Goal: Task Accomplishment & Management: Manage account settings

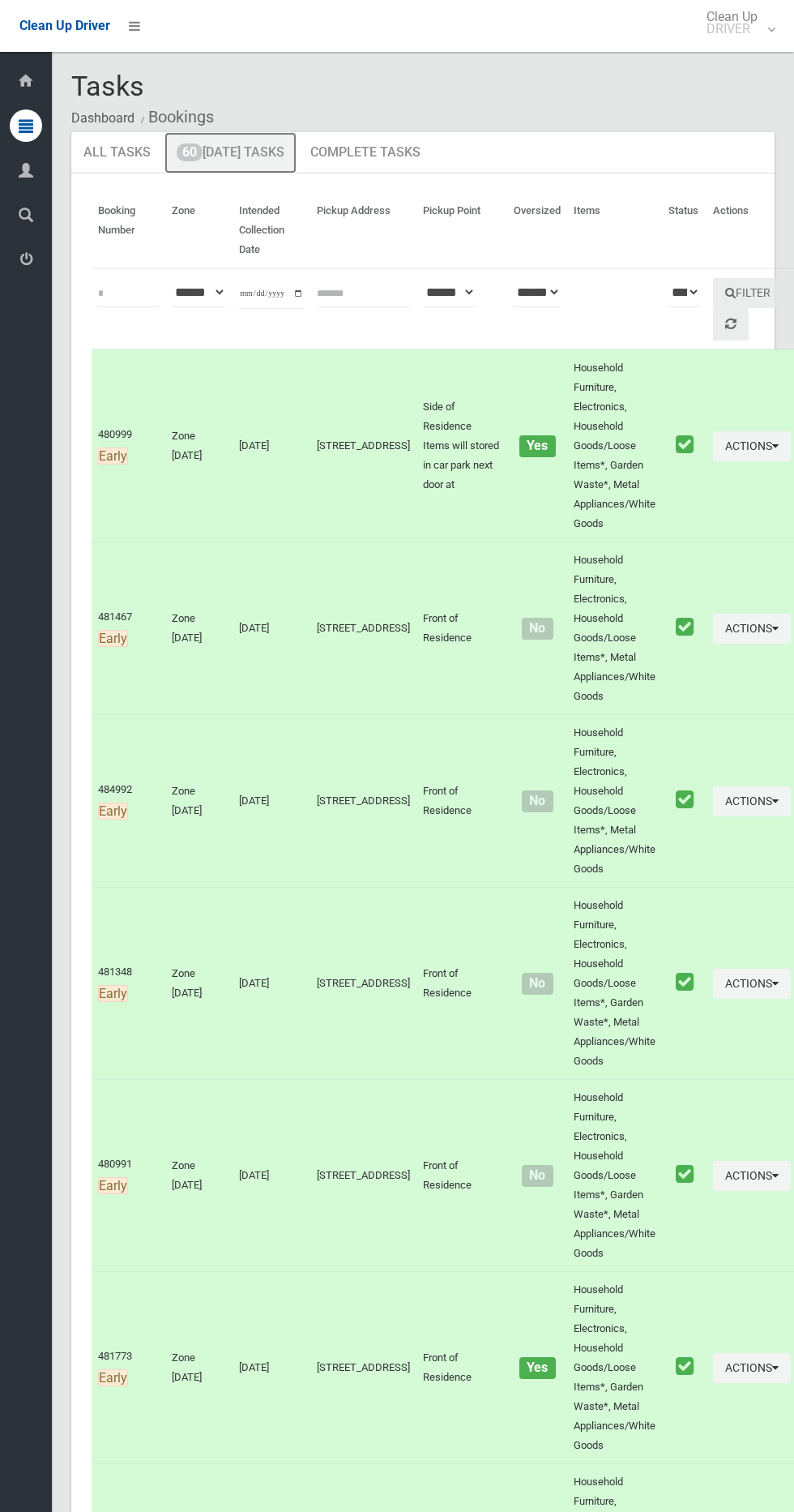
click at [239, 158] on link "60 Today's Tasks" at bounding box center [230, 153] width 132 height 42
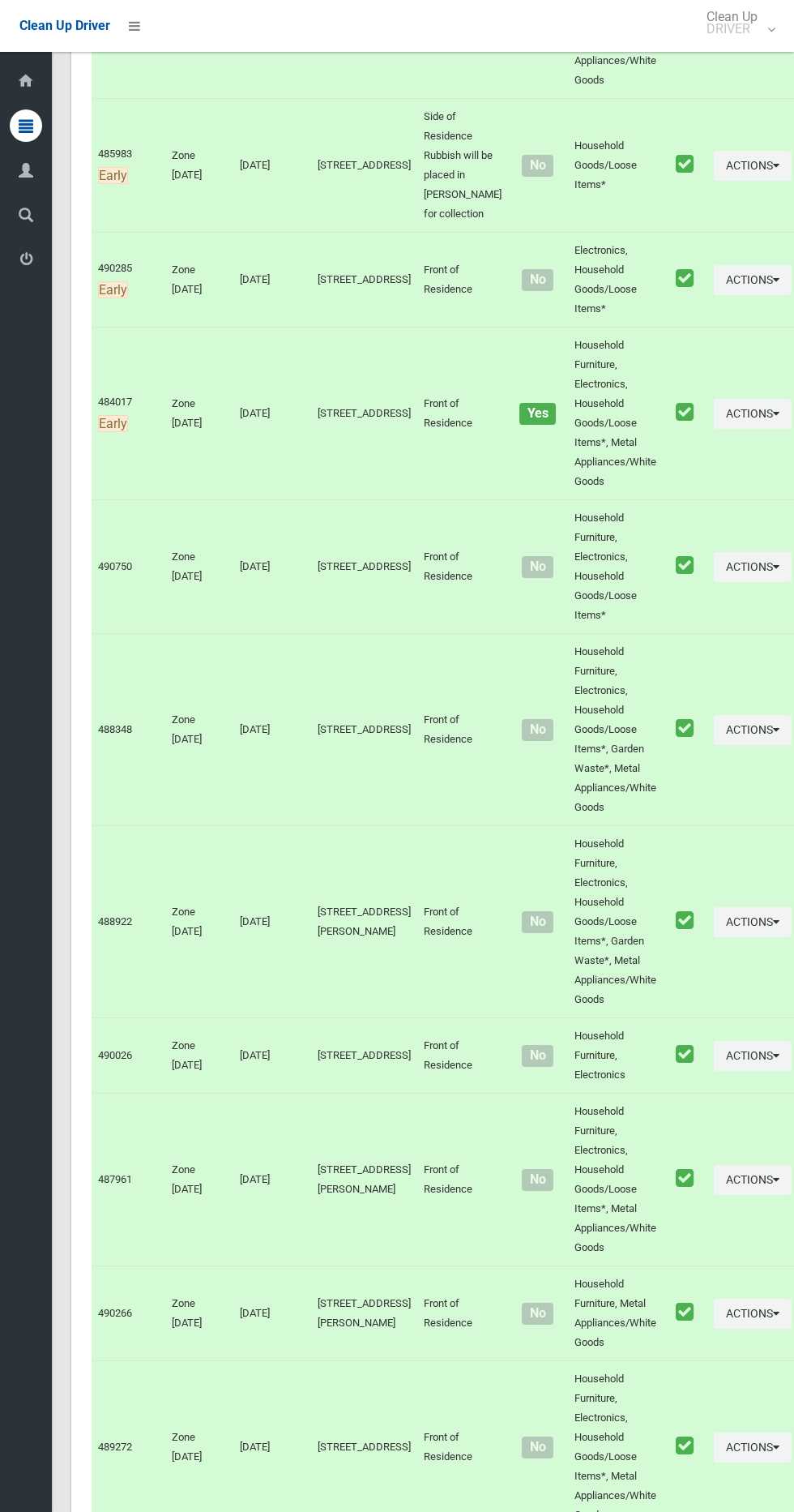
scroll to position [636, 0]
click at [714, 582] on button "Actions" at bounding box center [753, 567] width 78 height 30
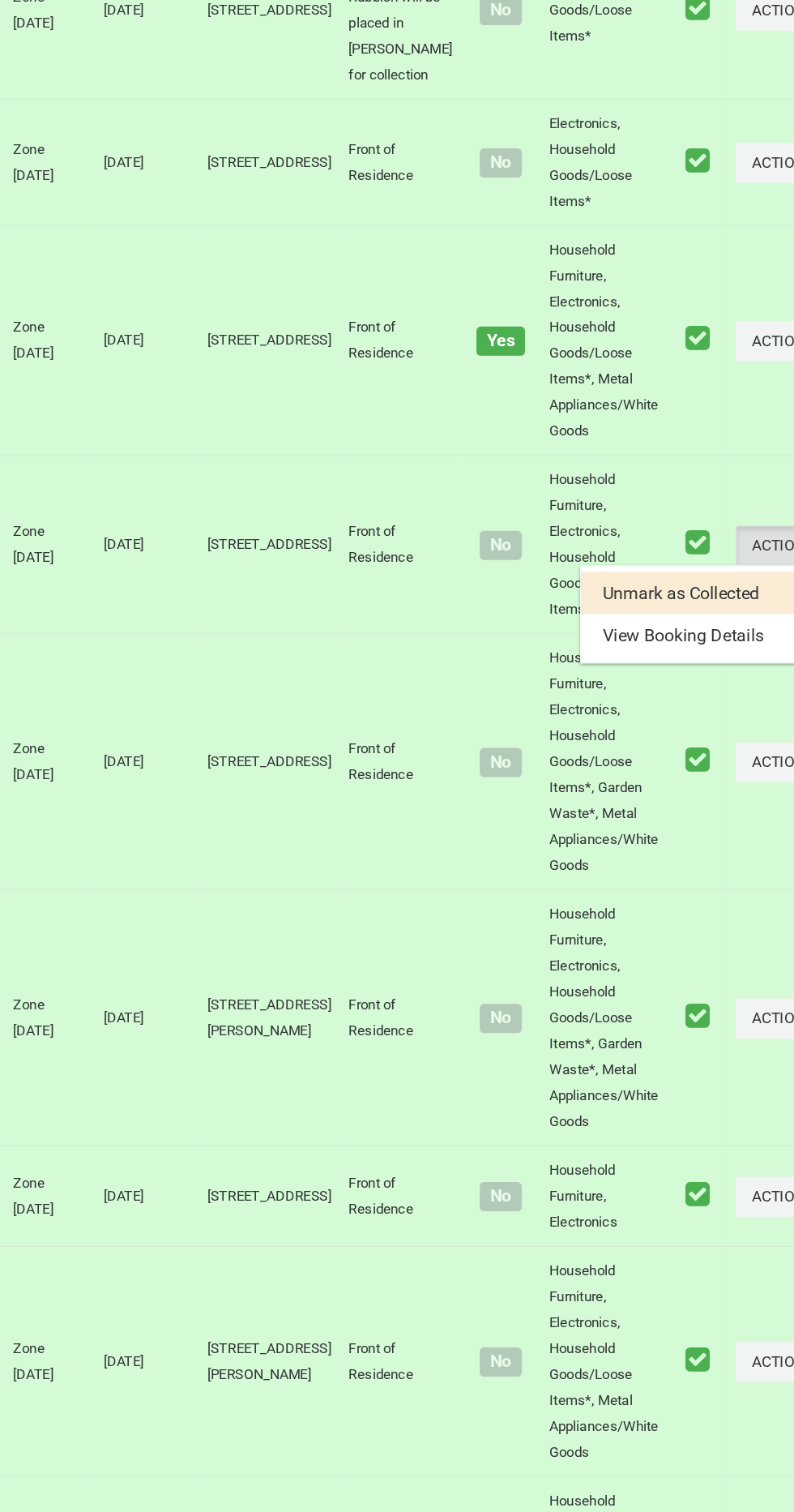
scroll to position [635, 0]
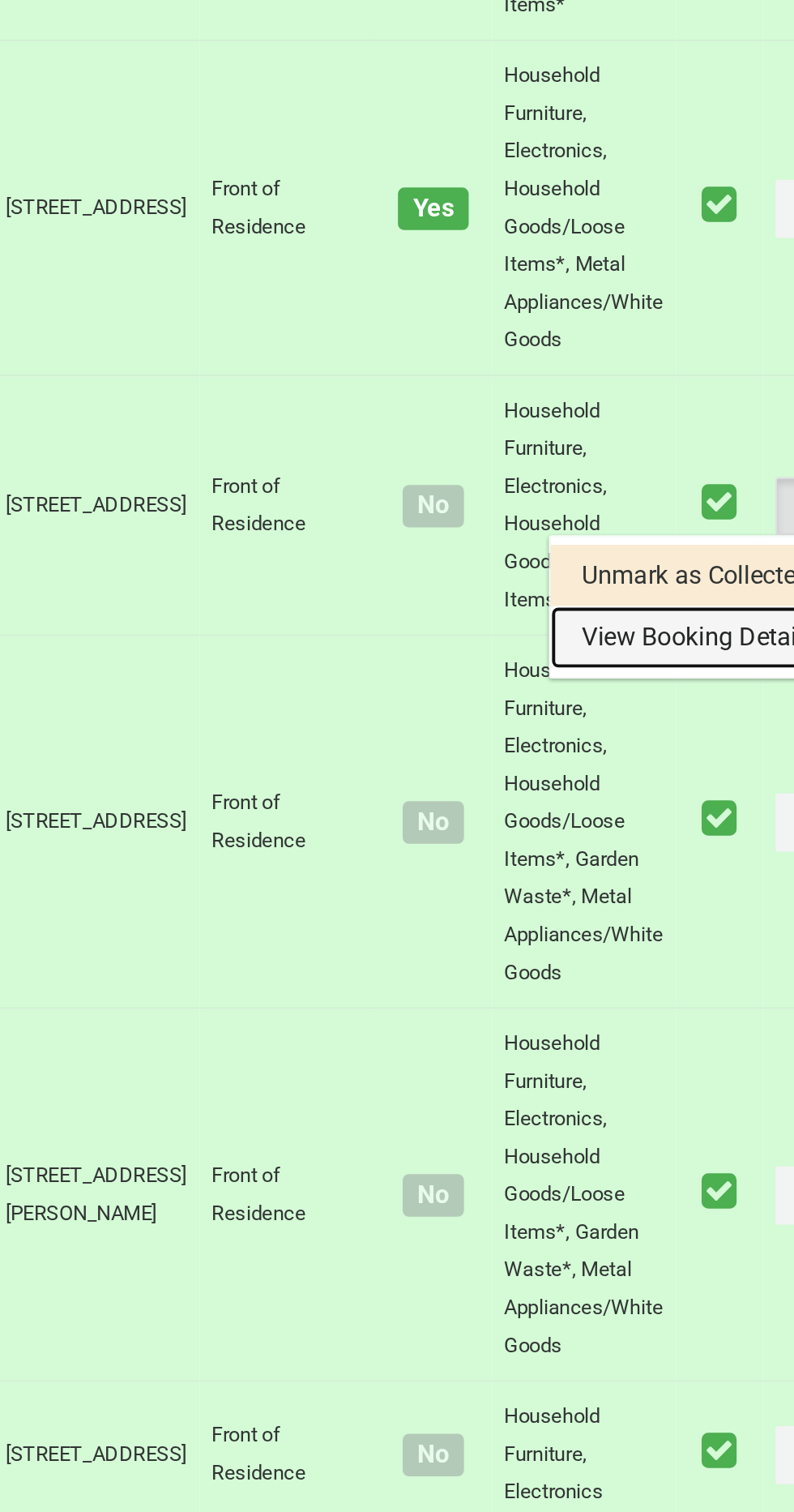
click at [619, 651] on link "View Booking Details" at bounding box center [694, 635] width 193 height 33
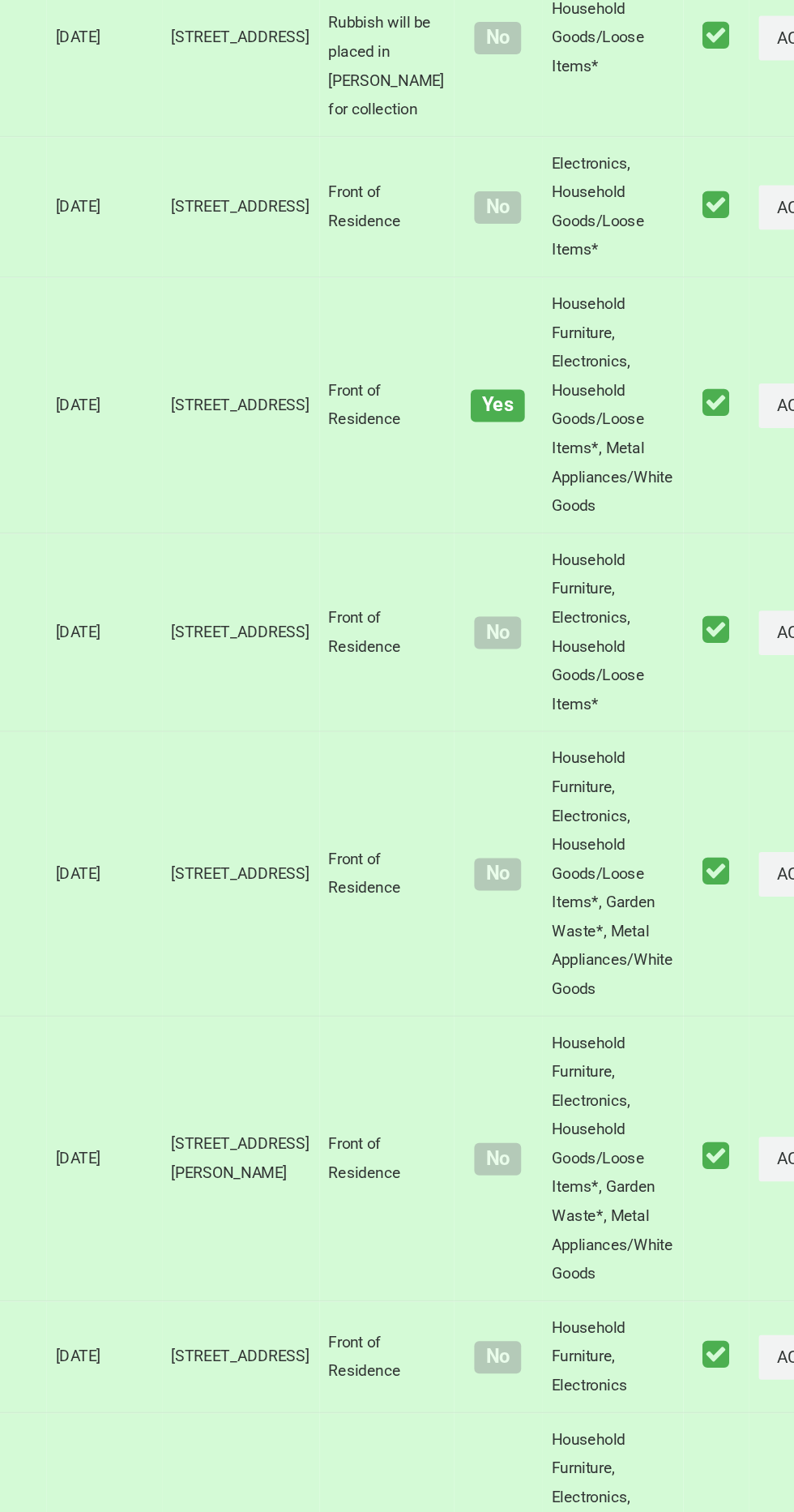
scroll to position [636, 0]
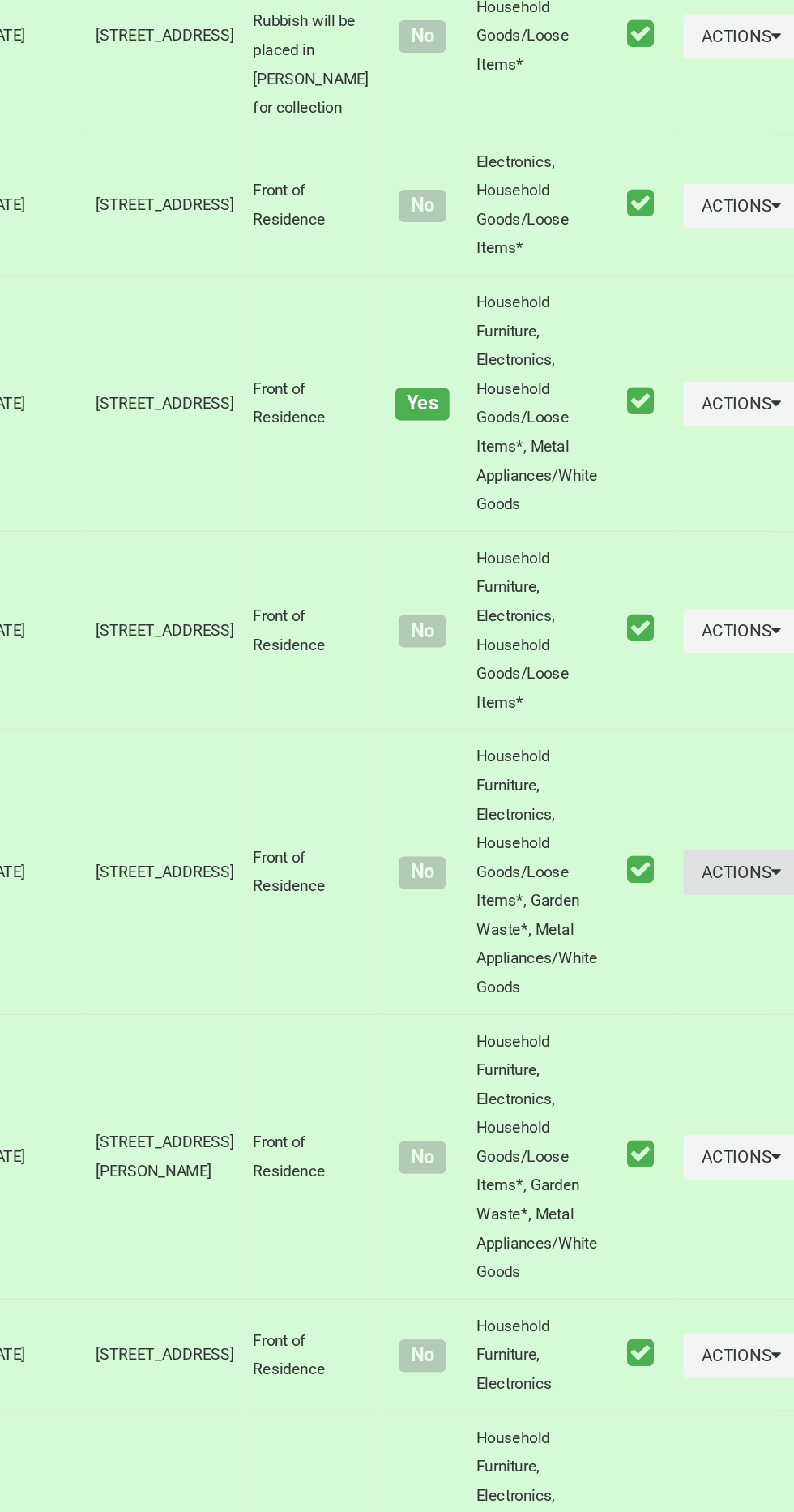
click at [714, 745] on button "Actions" at bounding box center [753, 729] width 78 height 30
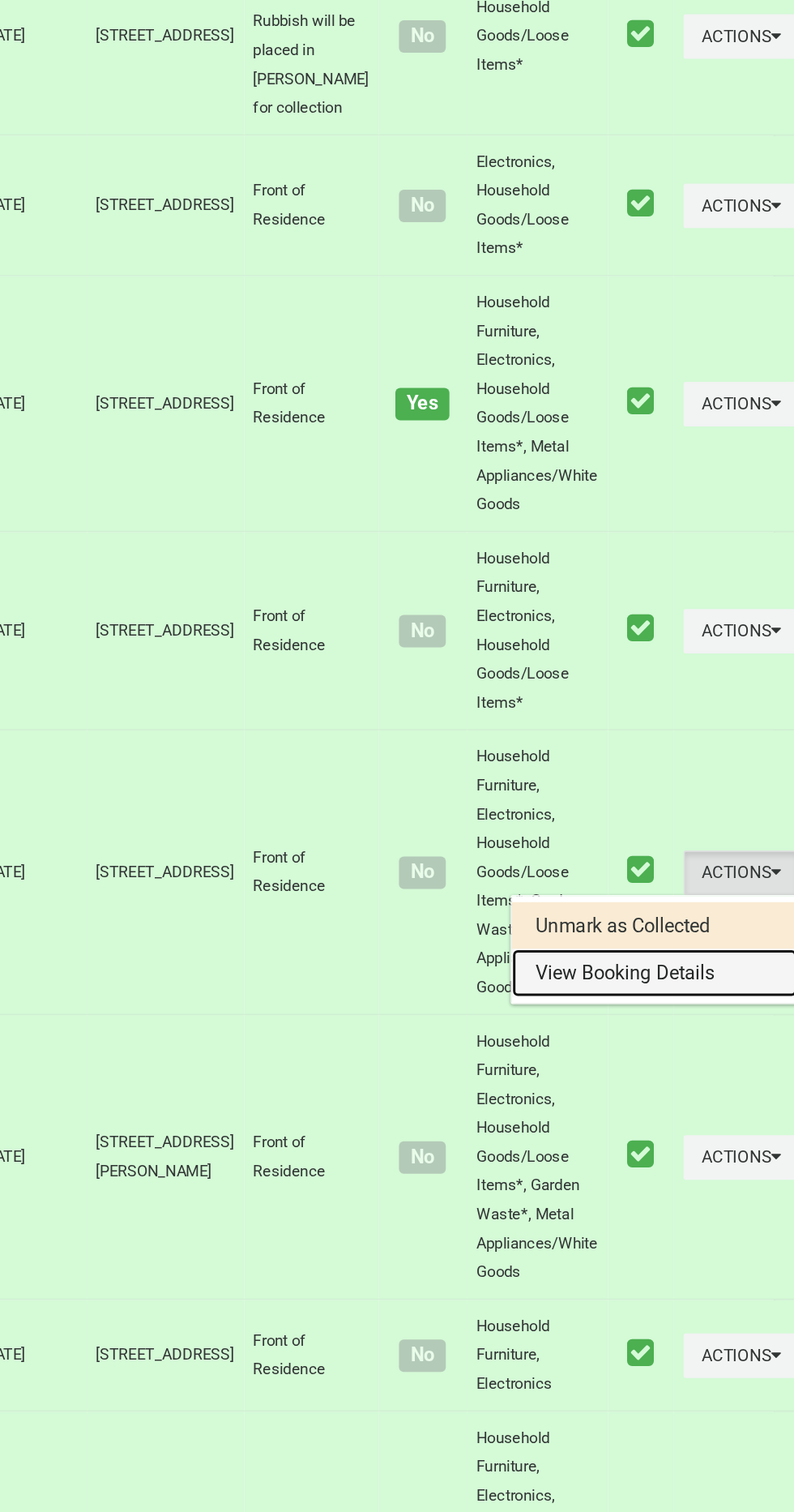
click at [642, 814] on link "View Booking Details" at bounding box center [694, 797] width 193 height 33
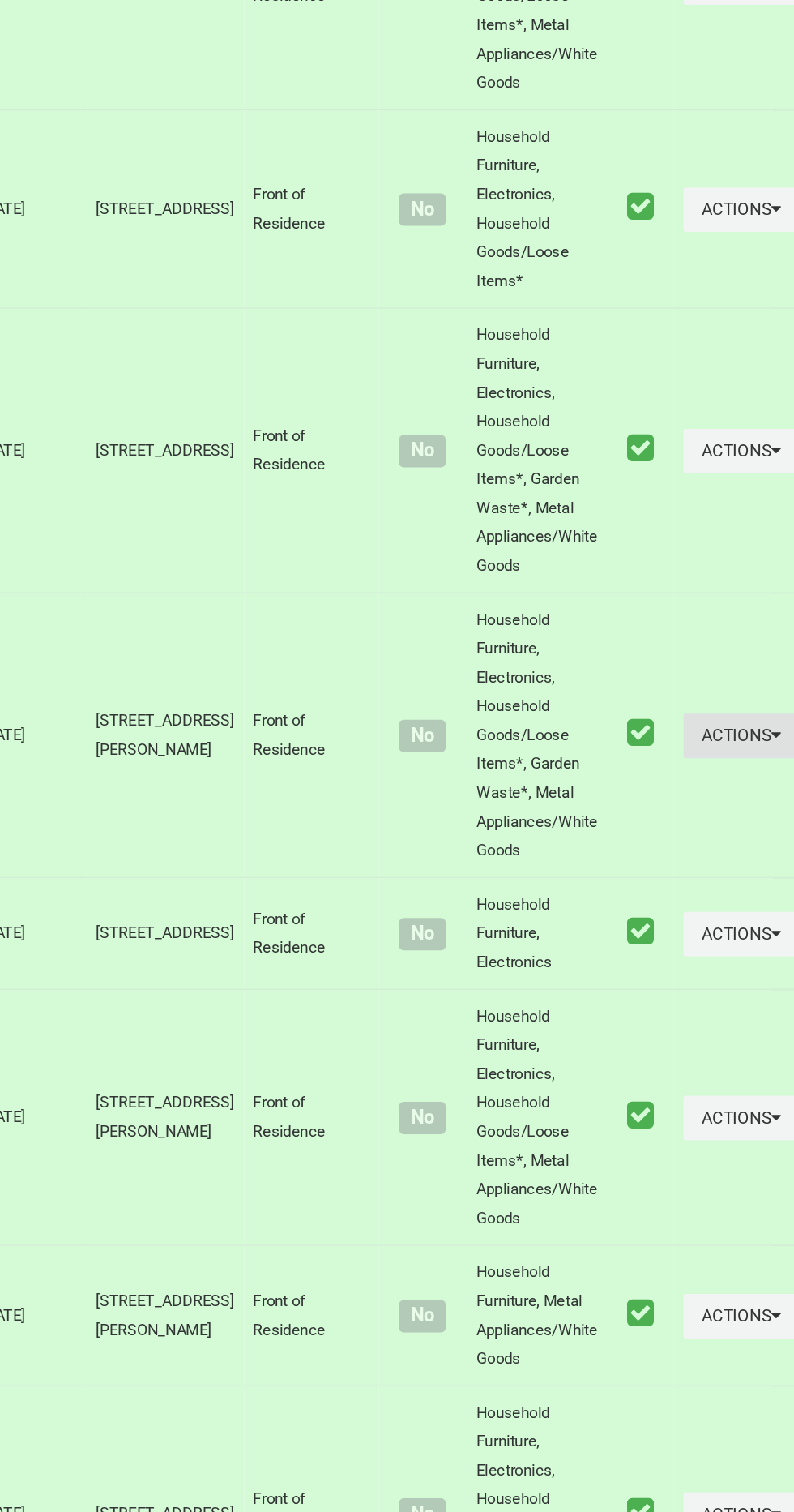
click at [714, 937] on button "Actions" at bounding box center [753, 921] width 78 height 30
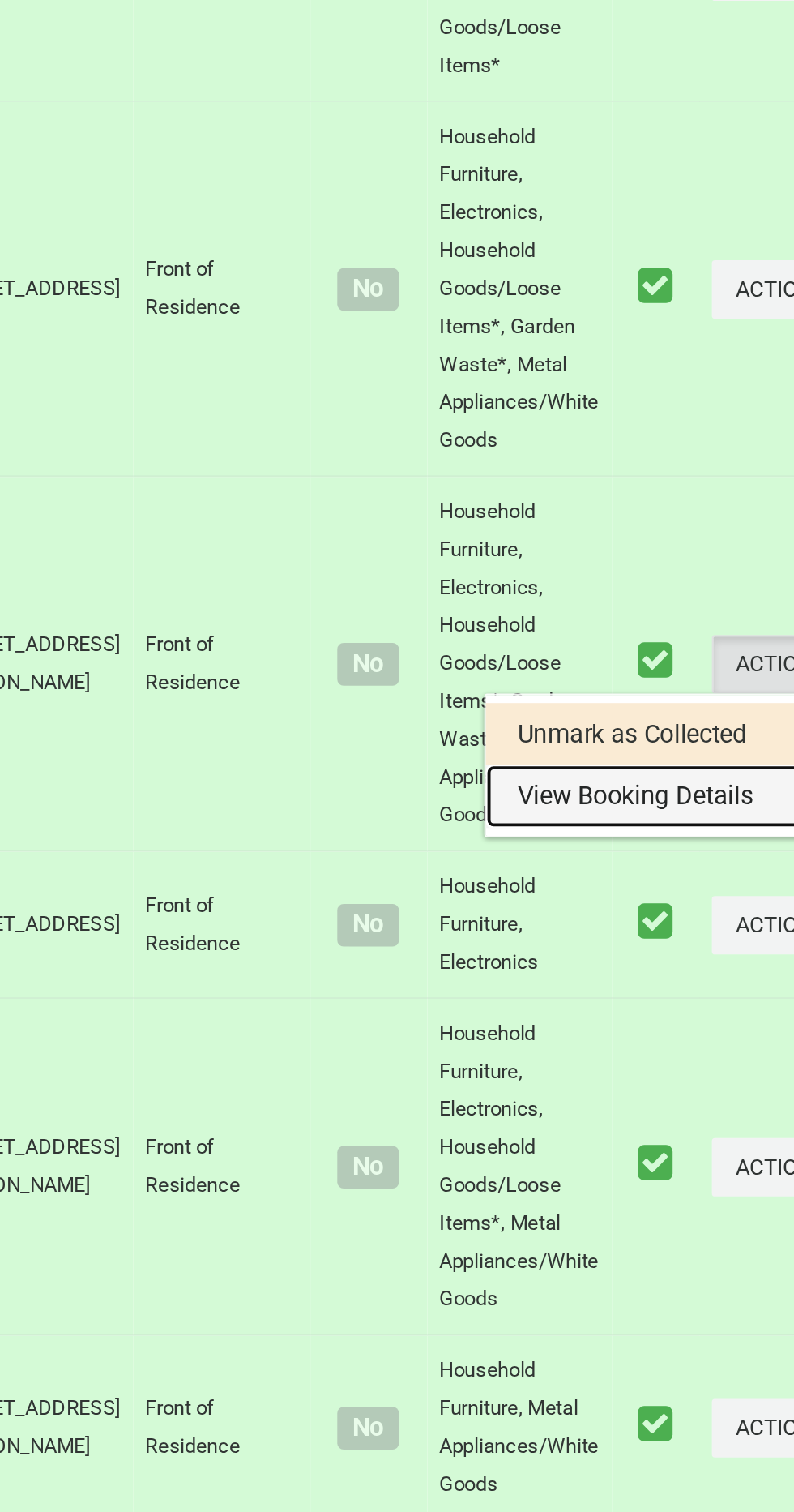
click at [639, 1006] on link "View Booking Details" at bounding box center [694, 990] width 193 height 33
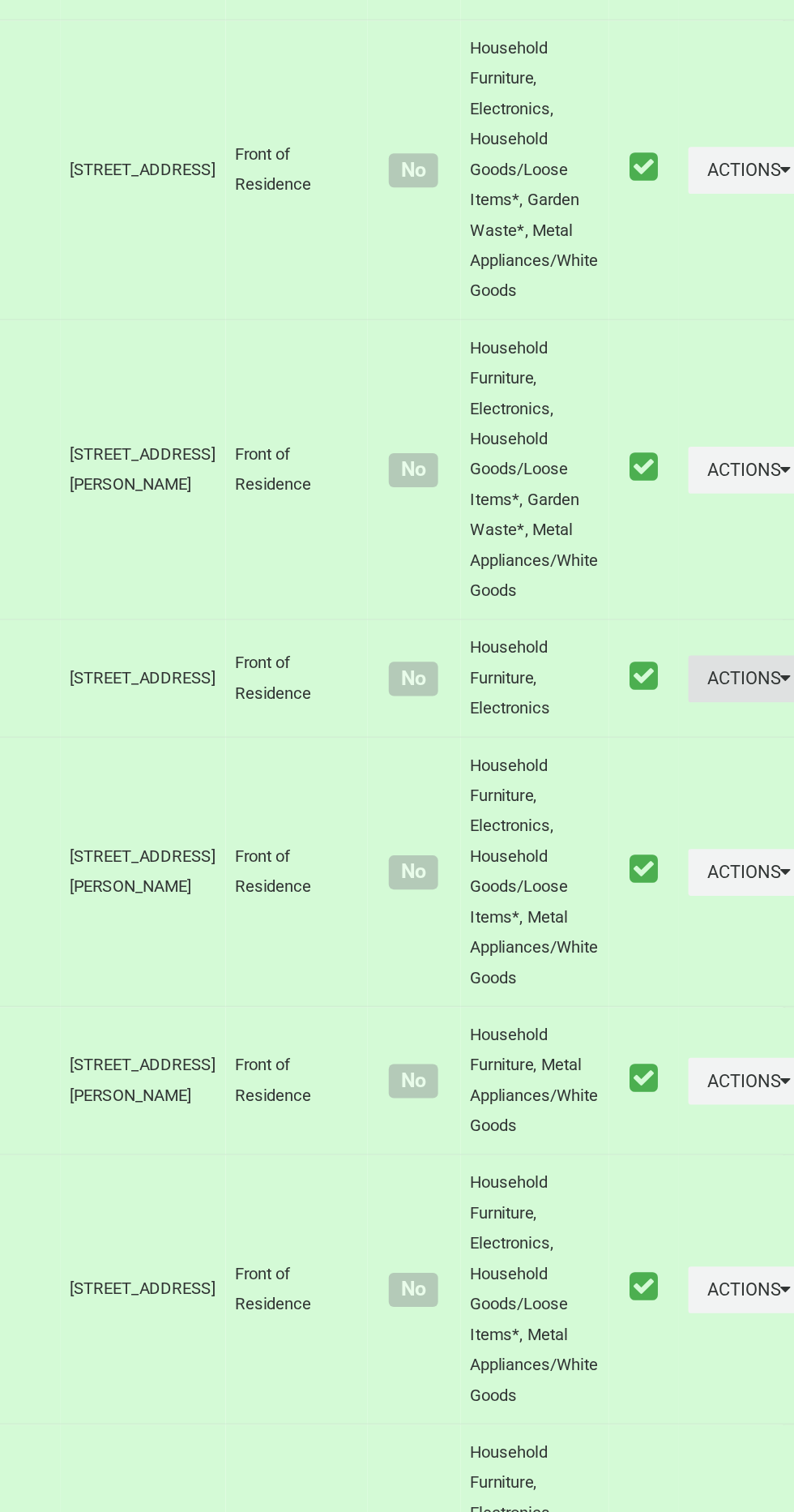
click at [714, 993] on button "Actions" at bounding box center [753, 977] width 78 height 30
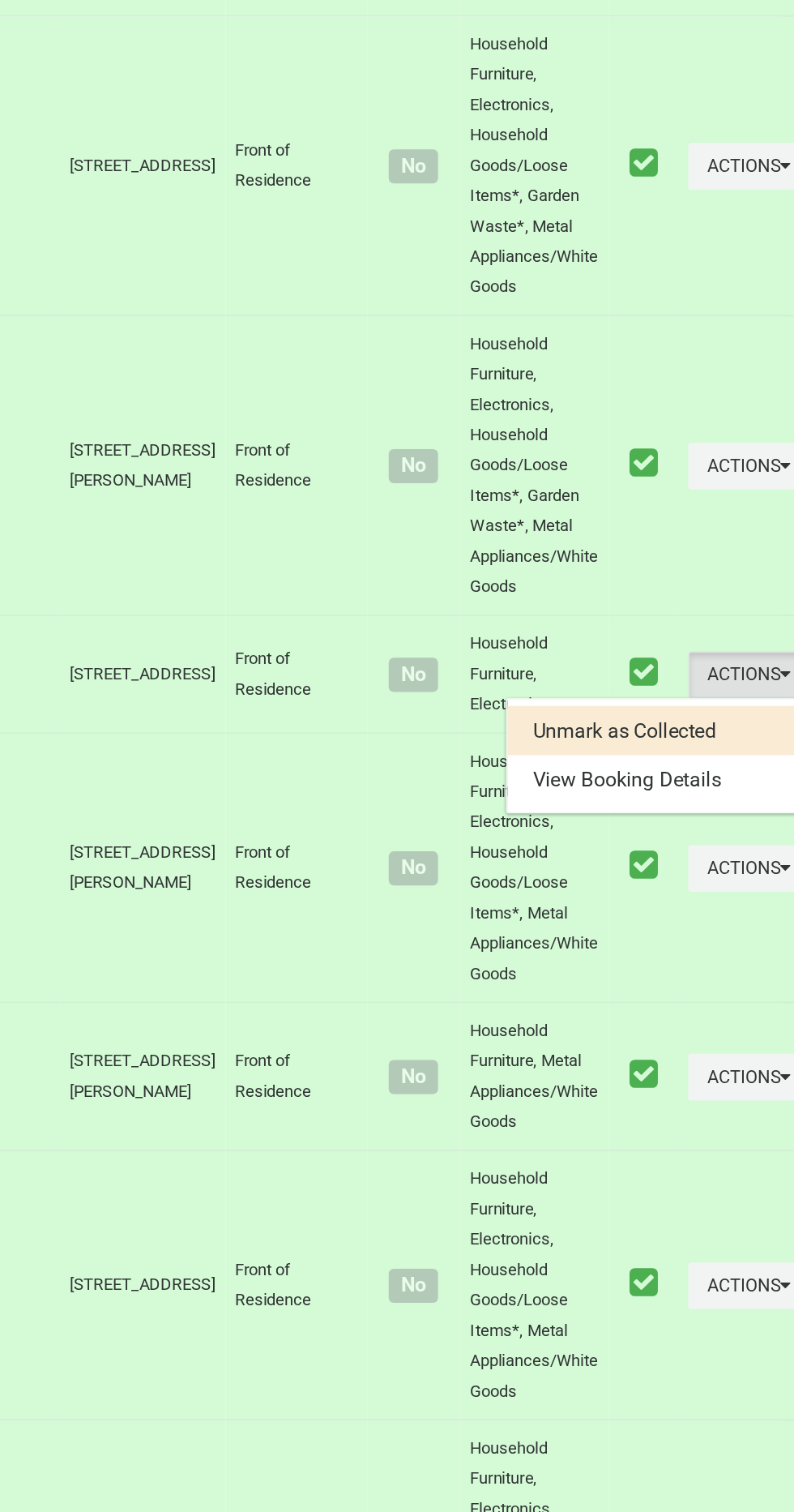
scroll to position [716, 0]
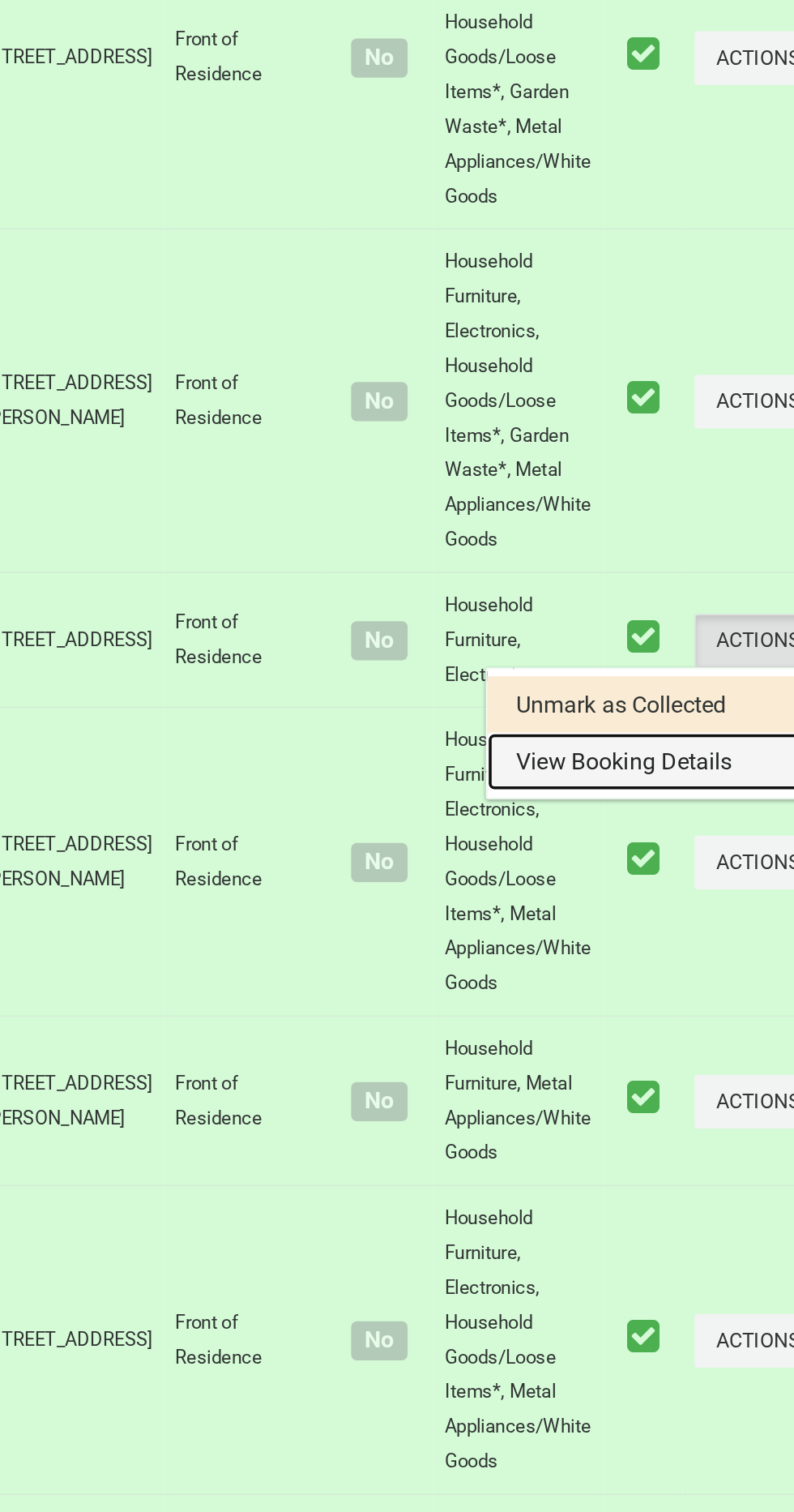
click at [650, 1060] on link "View Booking Details" at bounding box center [694, 1044] width 193 height 33
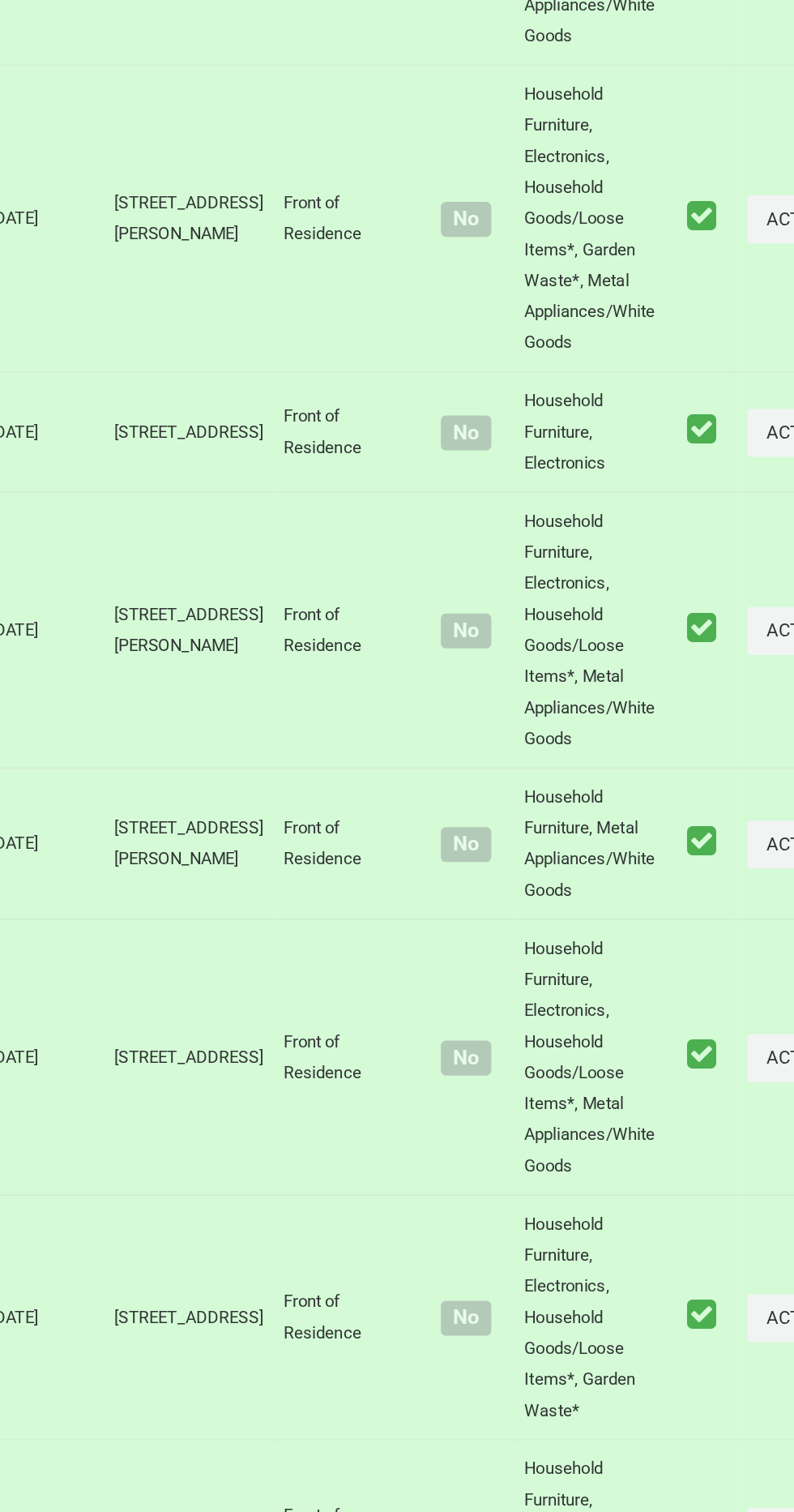
scroll to position [856, 0]
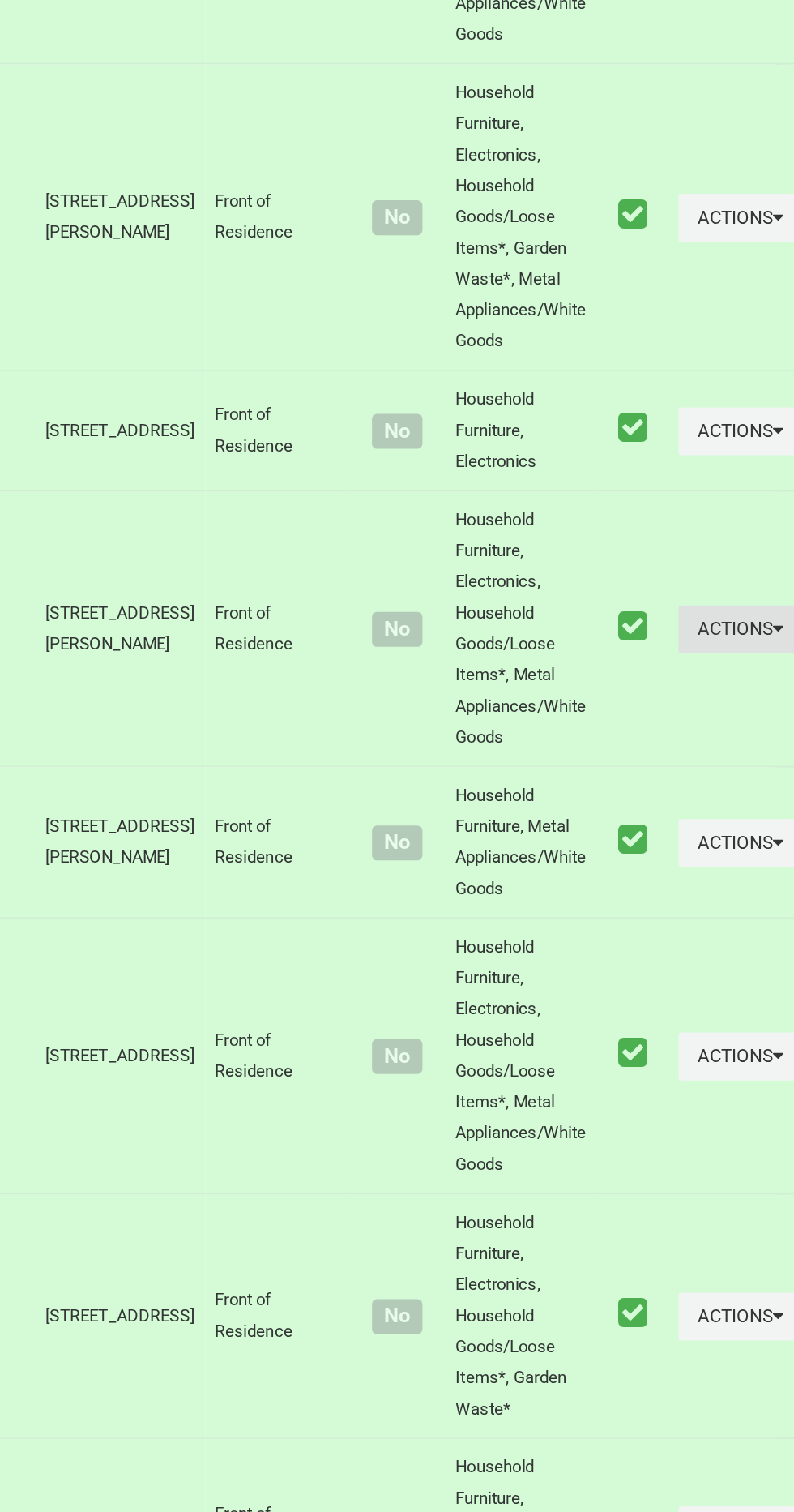
click at [717, 974] on button "Actions" at bounding box center [753, 959] width 78 height 30
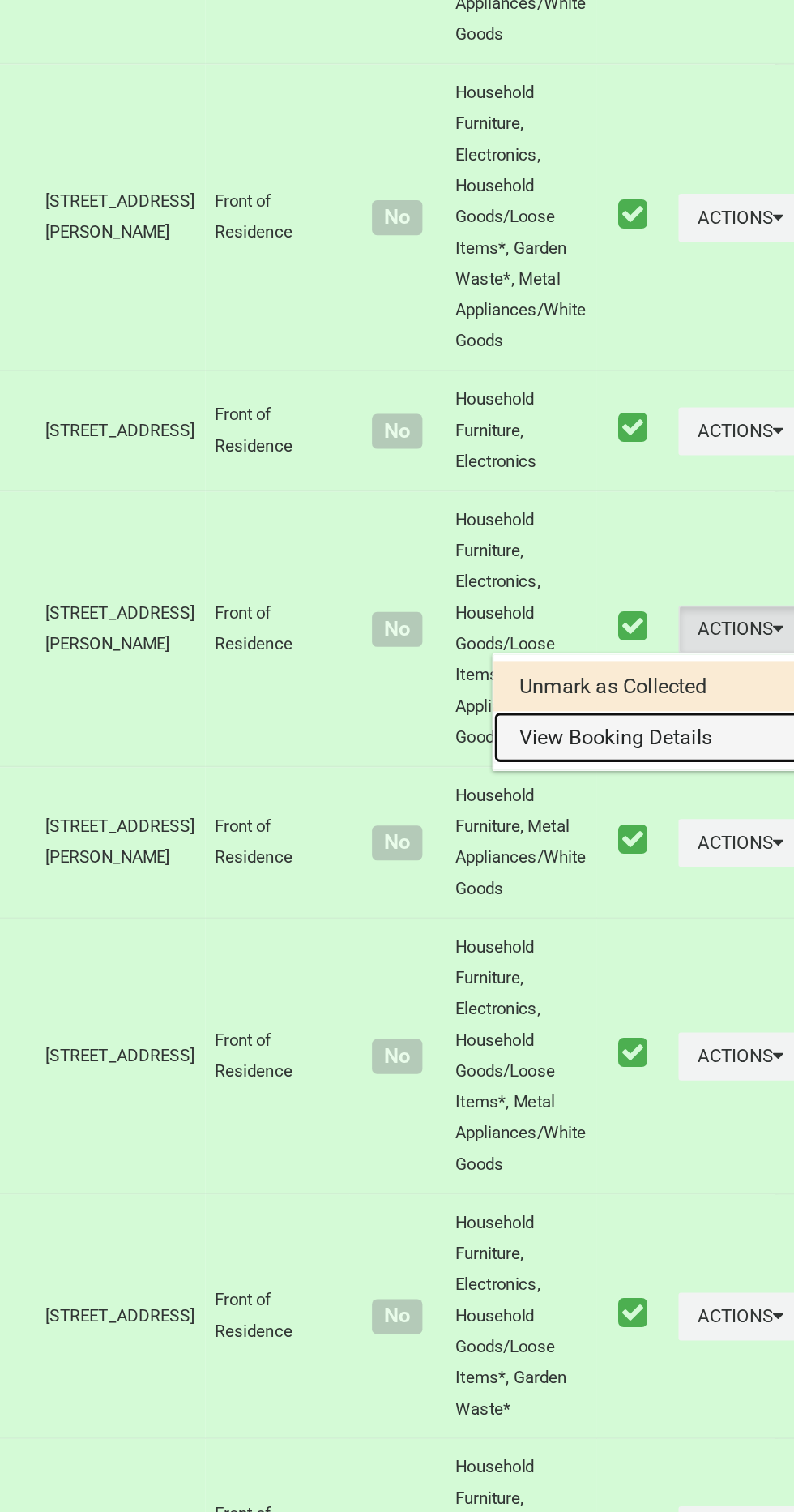
click at [628, 1044] on link "View Booking Details" at bounding box center [694, 1027] width 193 height 33
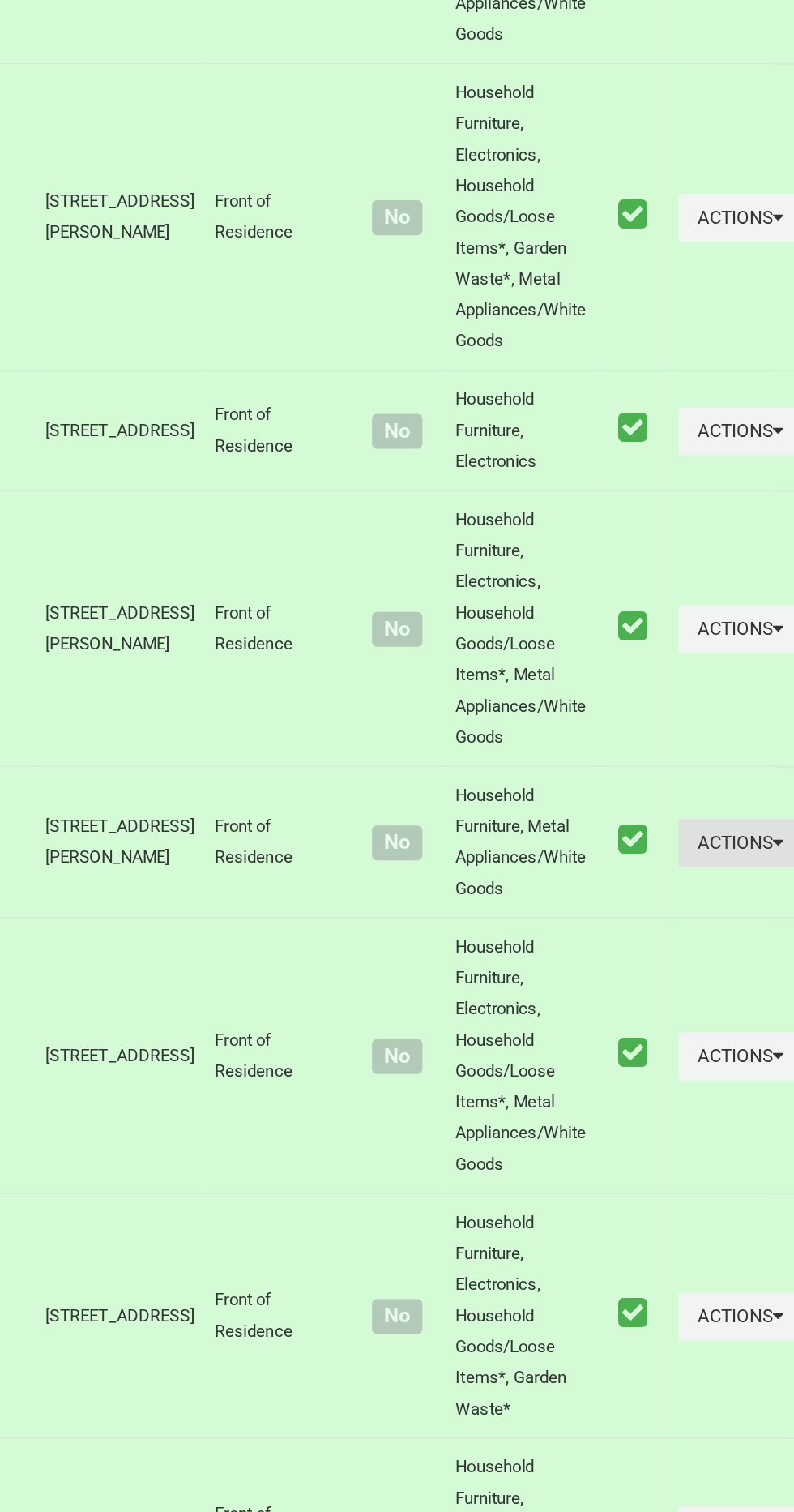
click at [773, 1098] on icon "button" at bounding box center [776, 1093] width 7 height 12
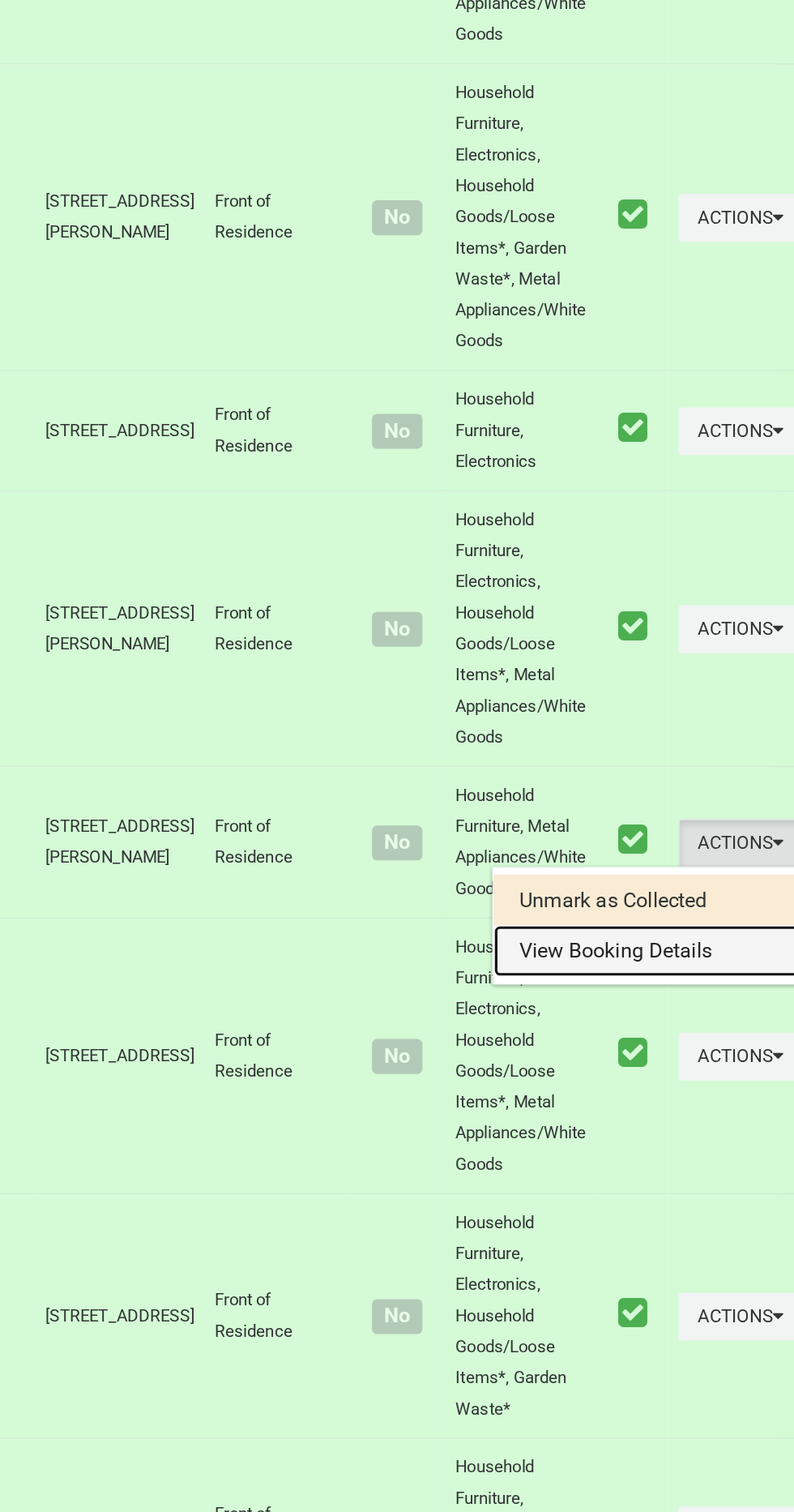
click at [636, 1177] on link "View Booking Details" at bounding box center [694, 1161] width 193 height 33
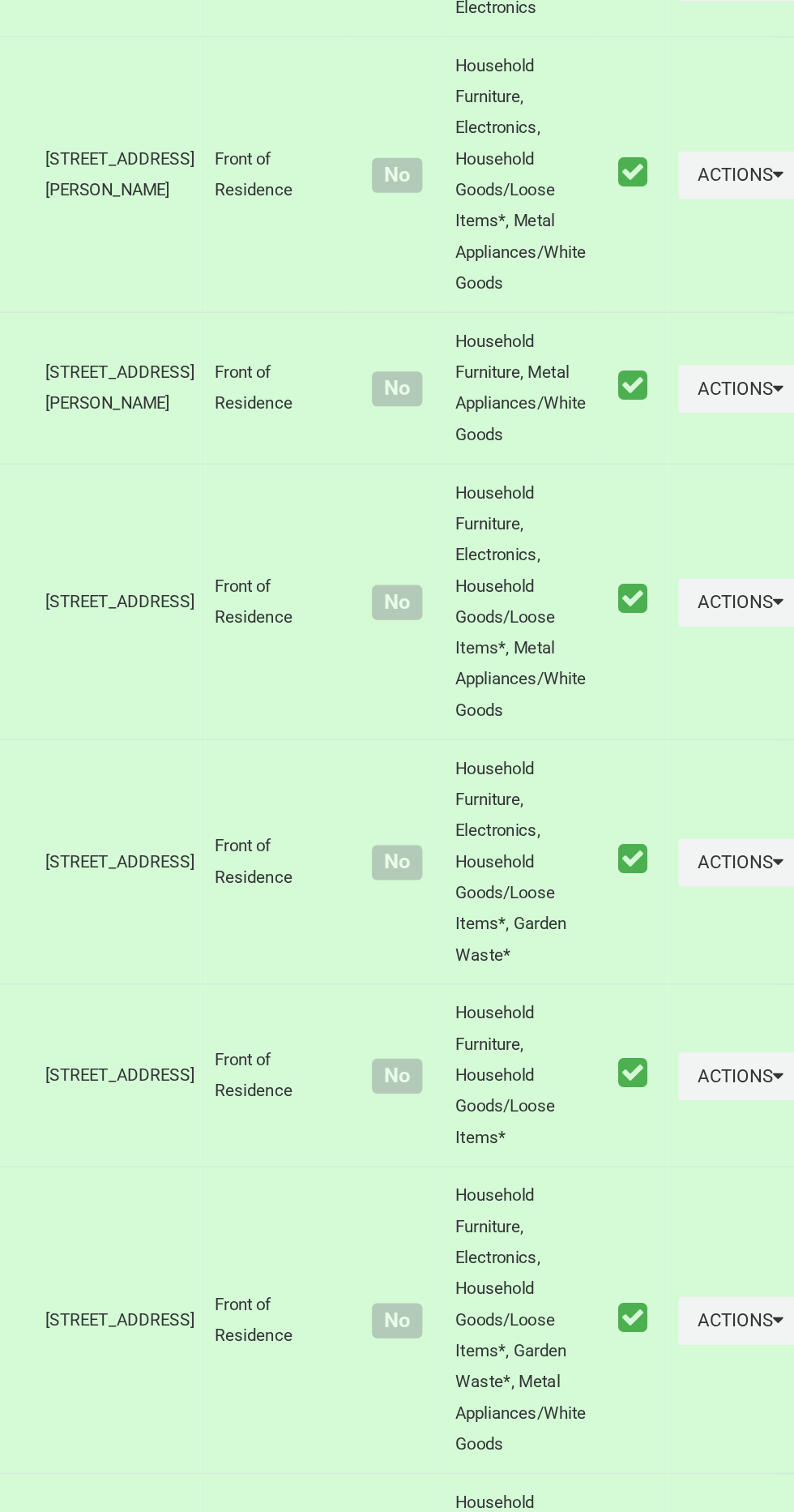
scroll to position [1147, 0]
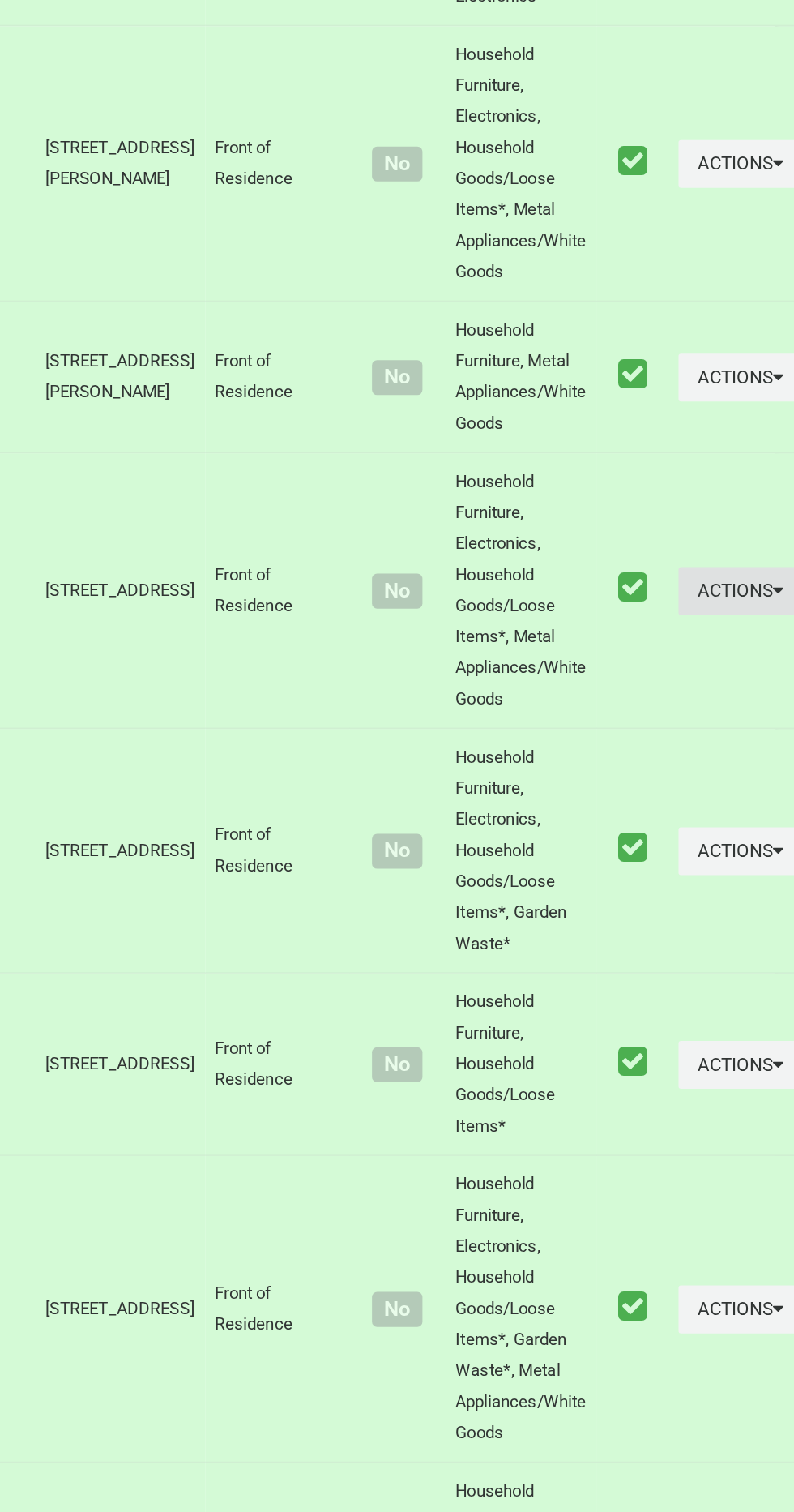
click at [723, 950] on button "Actions" at bounding box center [753, 935] width 78 height 30
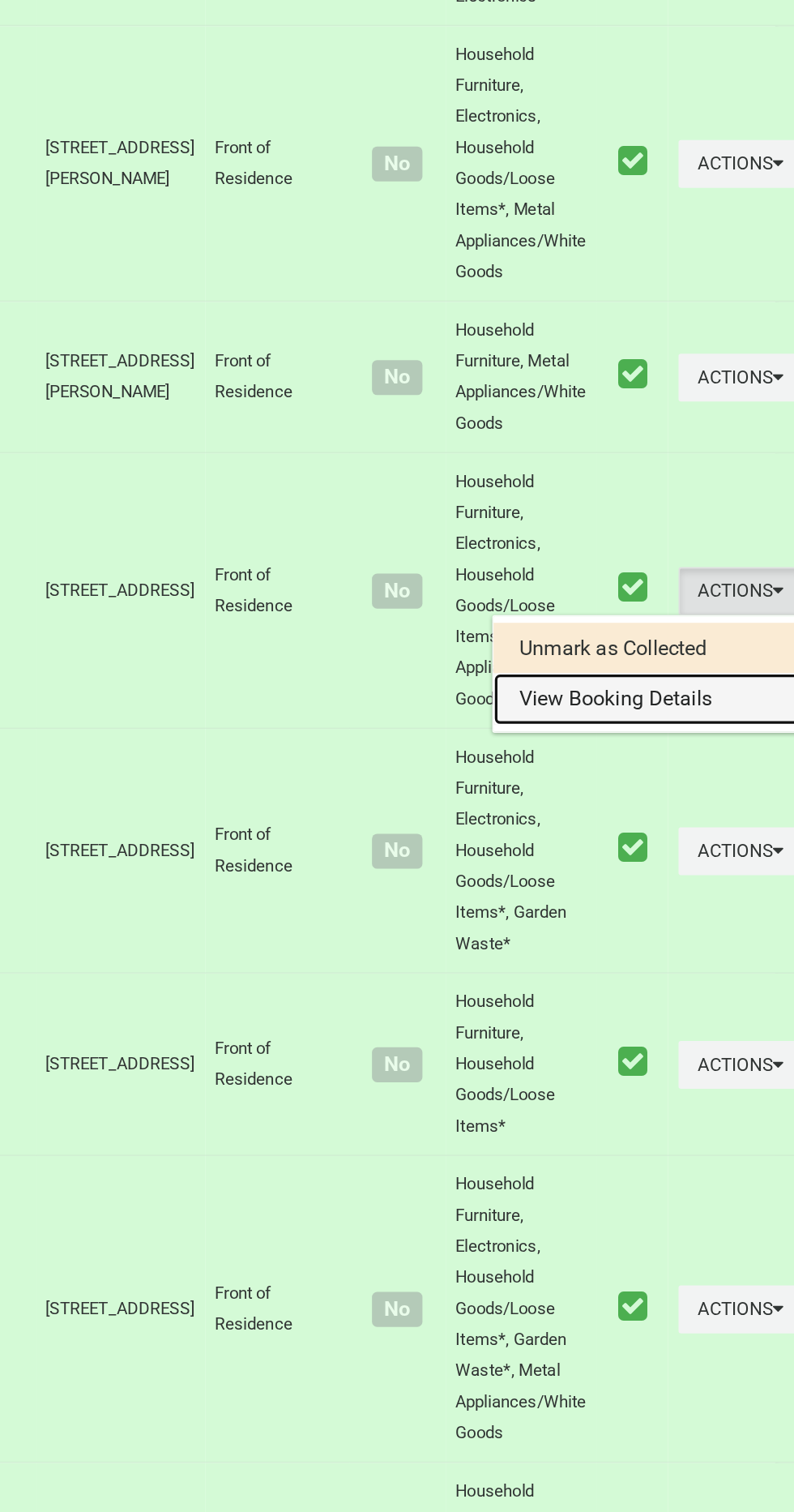
click at [667, 1019] on link "View Booking Details" at bounding box center [694, 1003] width 193 height 33
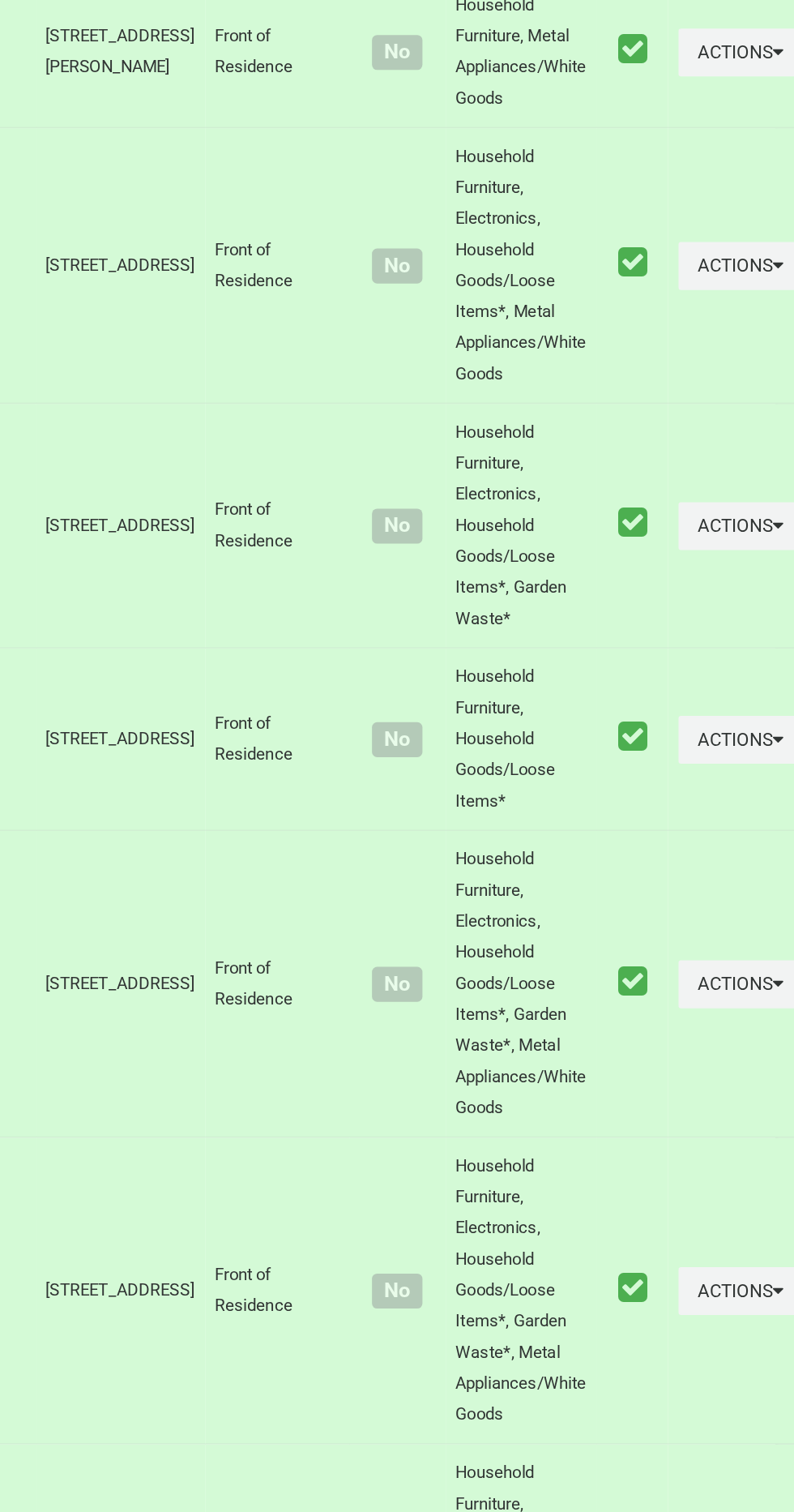
scroll to position [1352, 0]
click at [773, 899] on icon "button" at bounding box center [776, 894] width 7 height 12
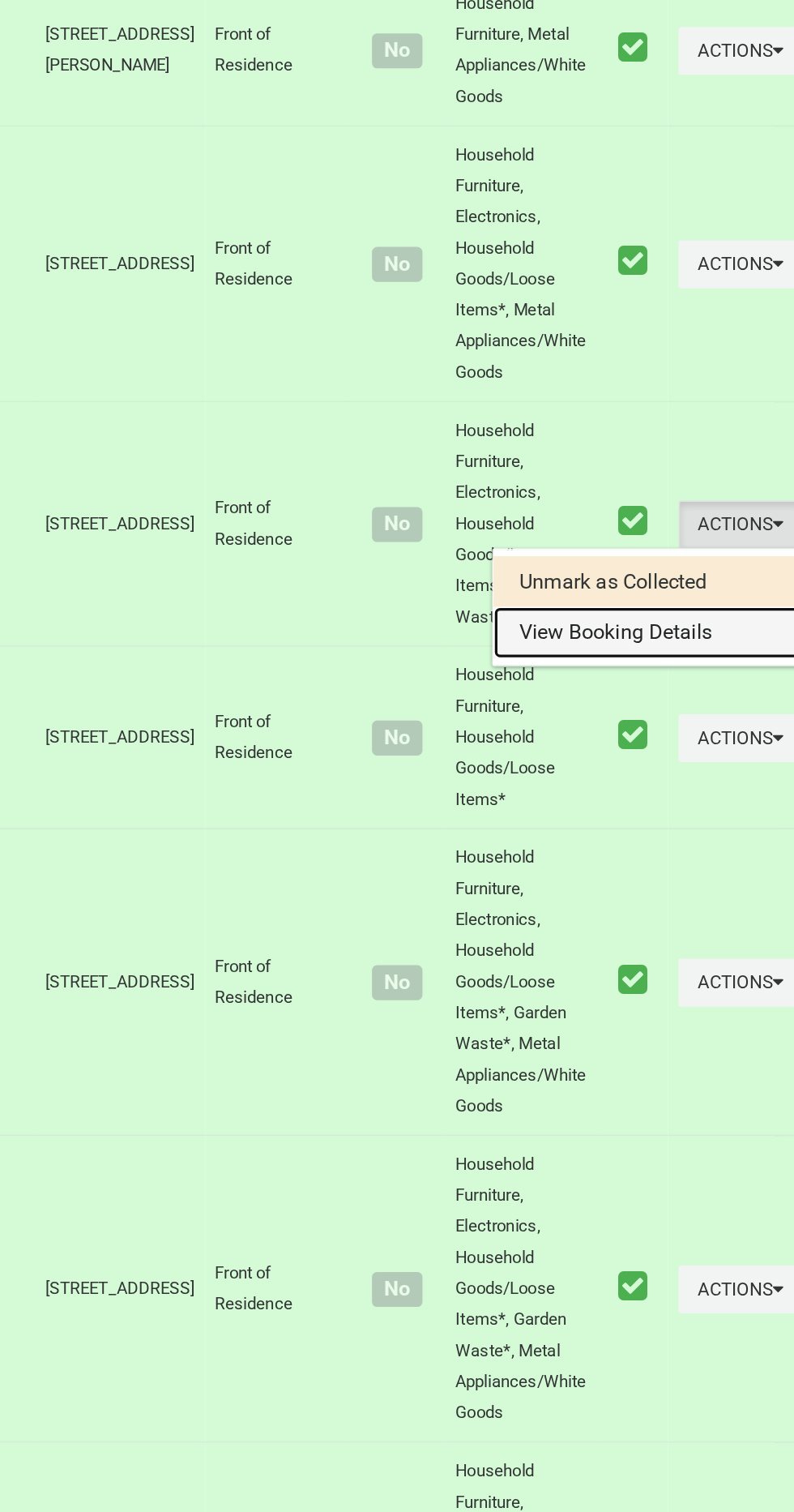
click at [637, 977] on link "View Booking Details" at bounding box center [694, 962] width 193 height 33
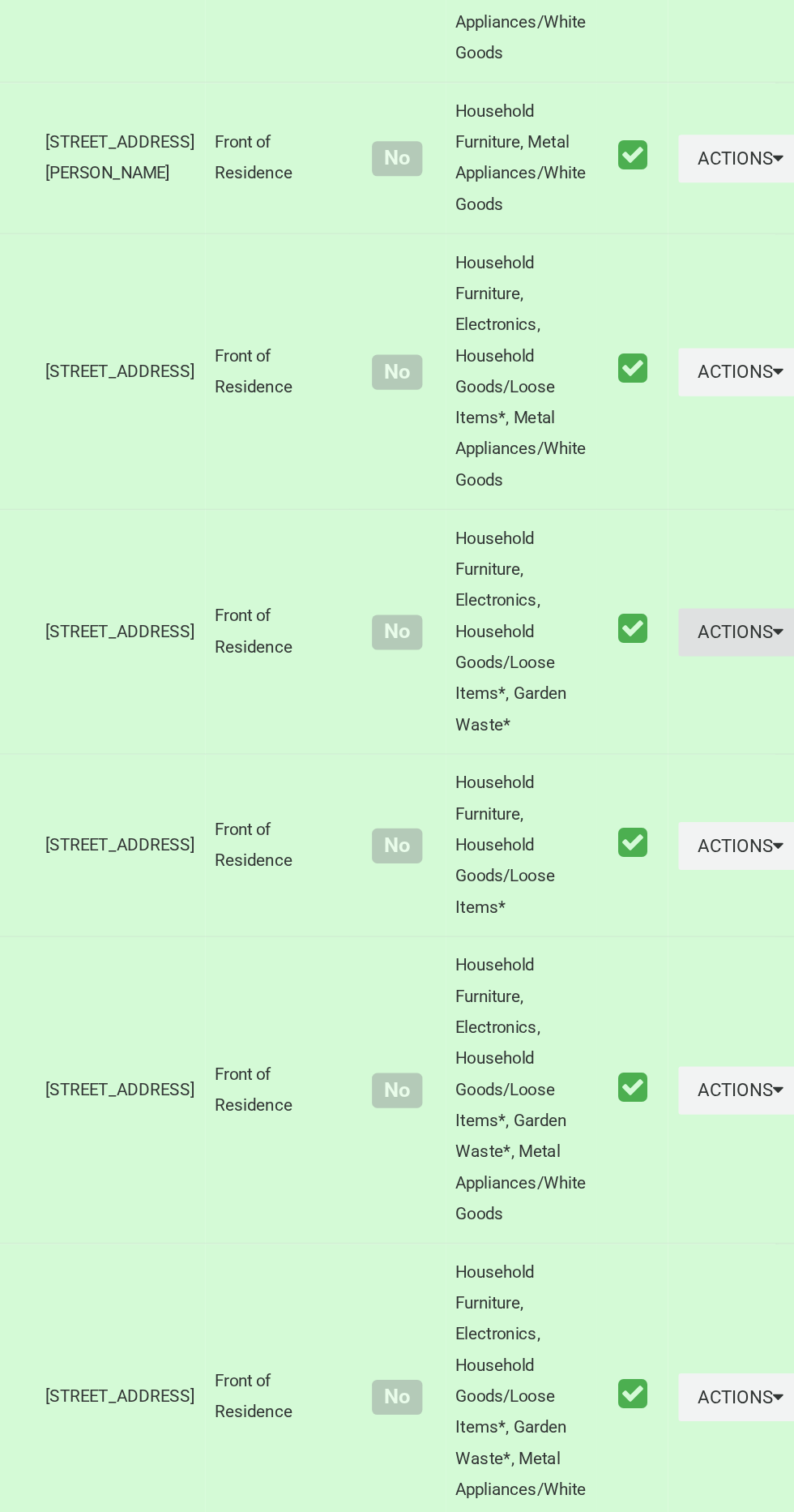
click at [714, 909] on button "Actions" at bounding box center [753, 894] width 78 height 30
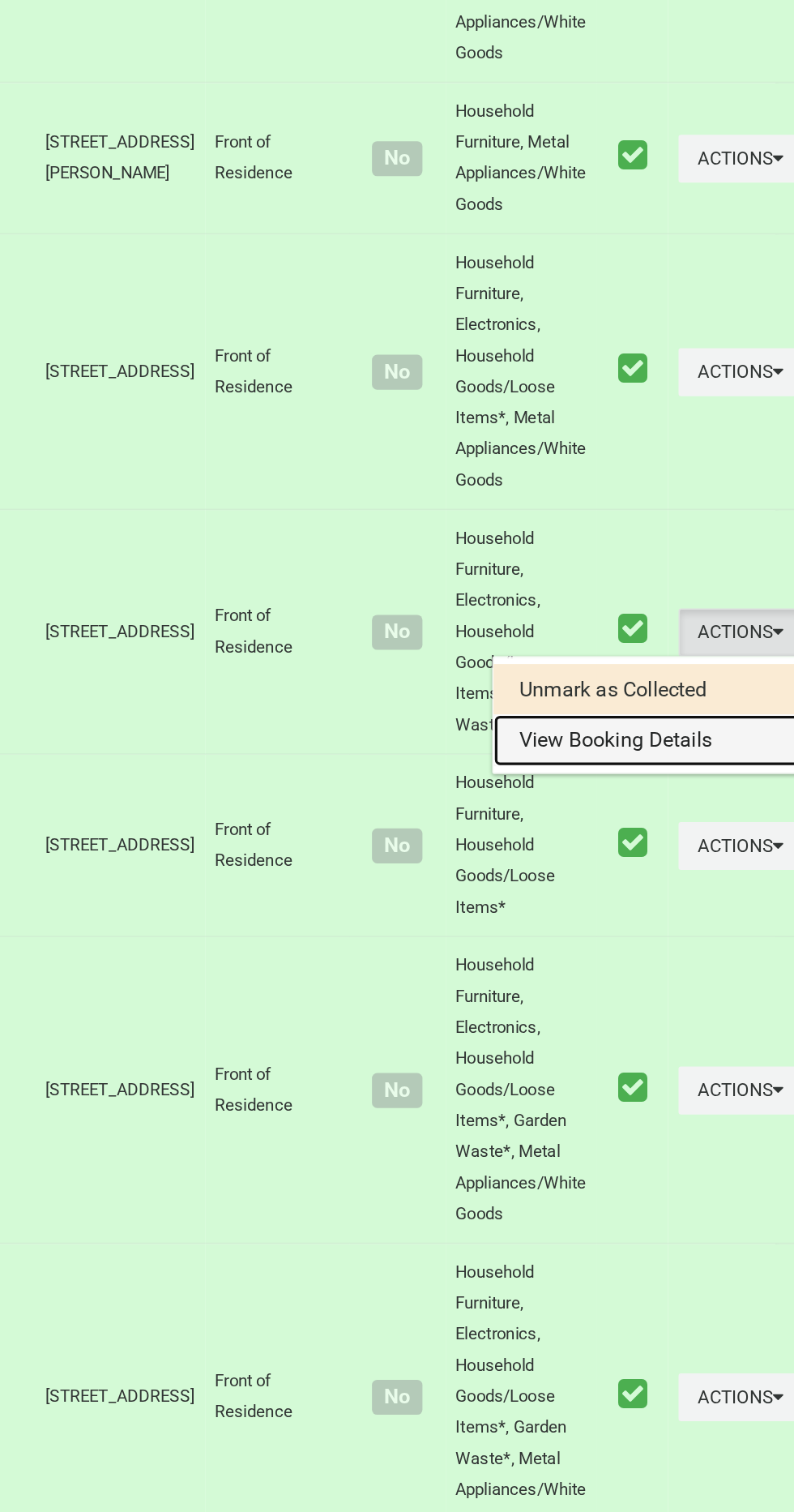
click at [655, 977] on link "View Booking Details" at bounding box center [694, 962] width 193 height 33
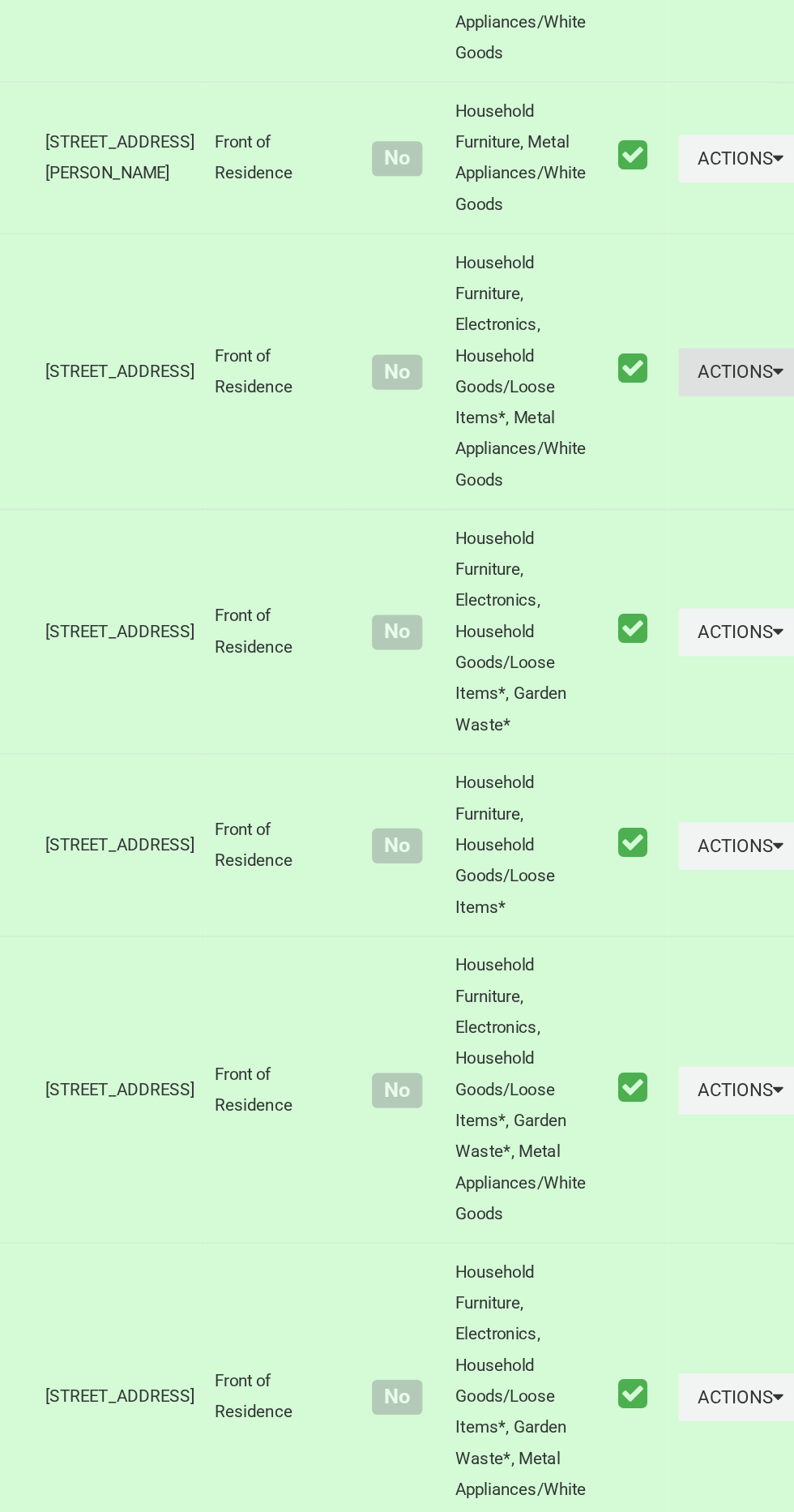
click at [773, 736] on icon "button" at bounding box center [776, 730] width 7 height 12
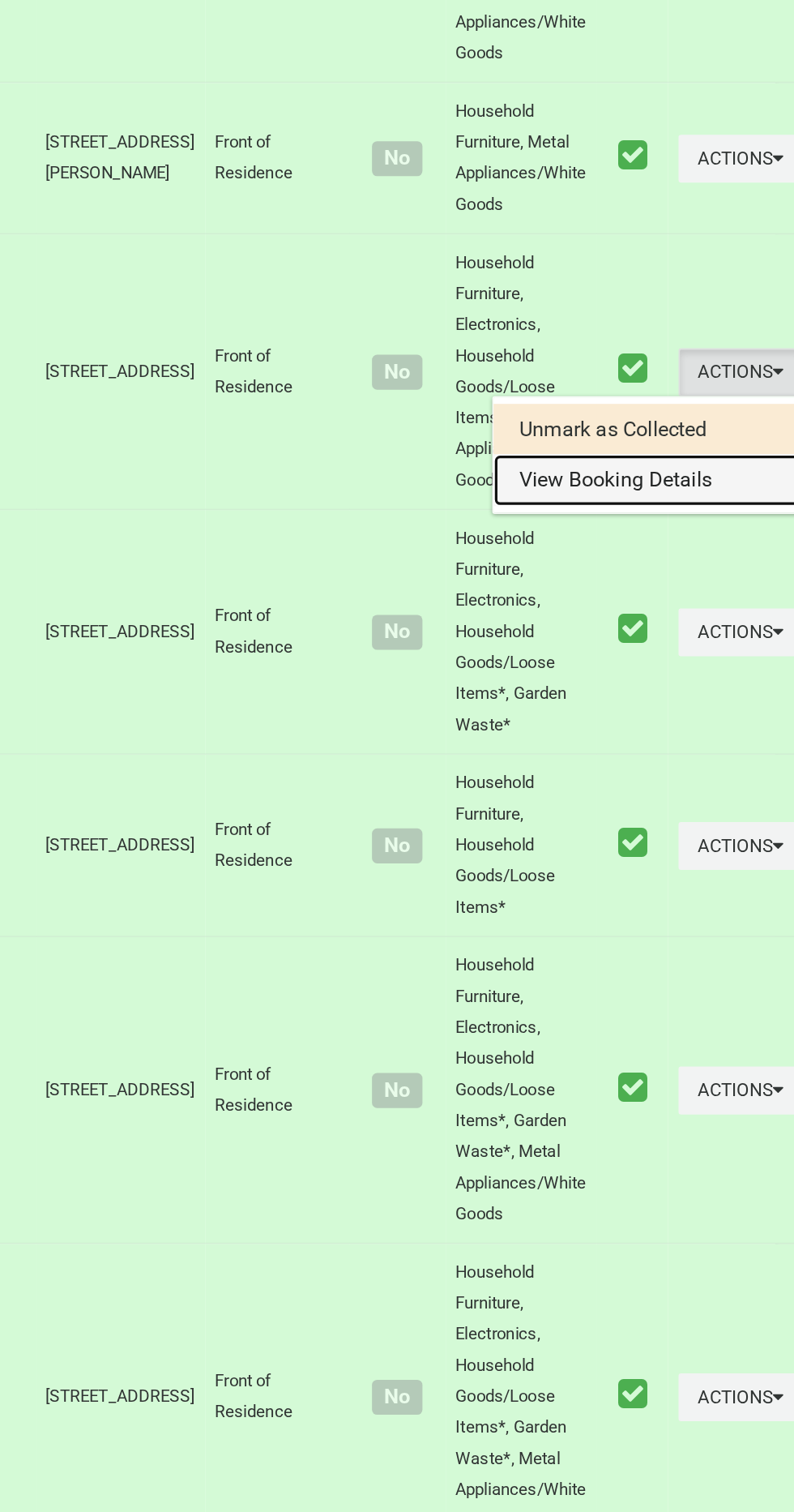
click at [685, 815] on link "View Booking Details" at bounding box center [694, 798] width 193 height 33
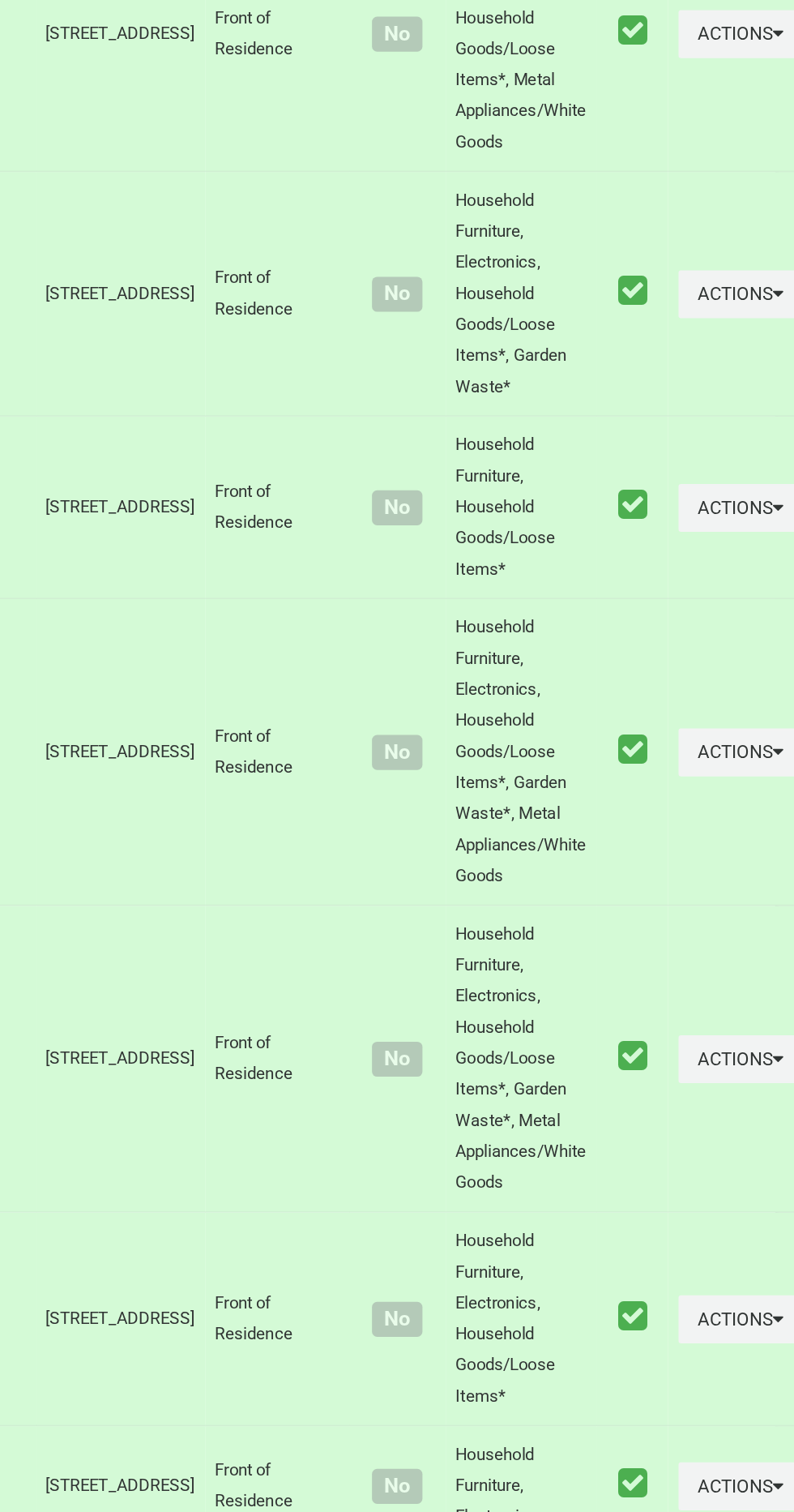
scroll to position [1509, 0]
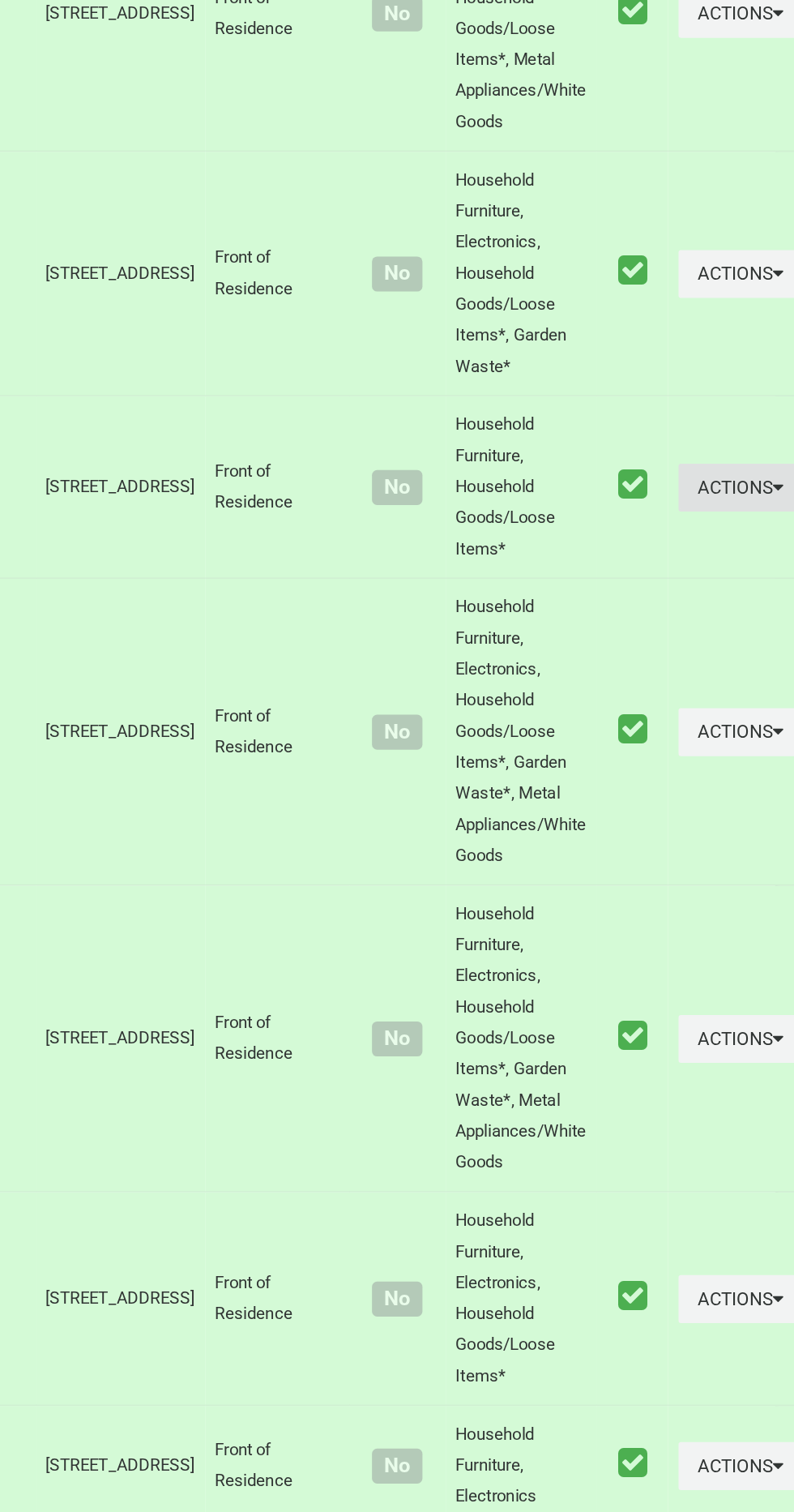
click at [773, 875] on icon "button" at bounding box center [776, 869] width 7 height 12
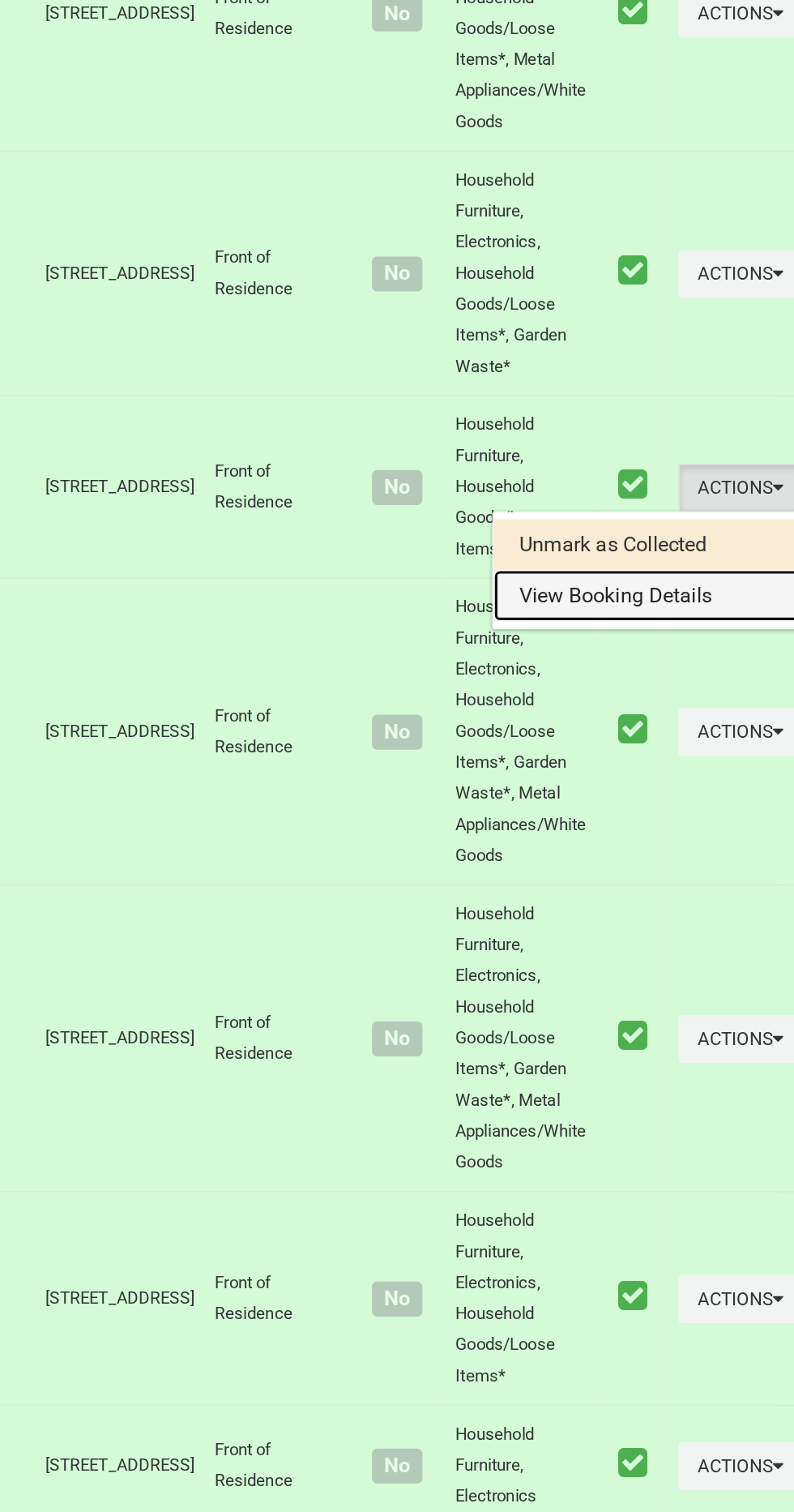
click at [668, 954] on link "View Booking Details" at bounding box center [694, 938] width 193 height 33
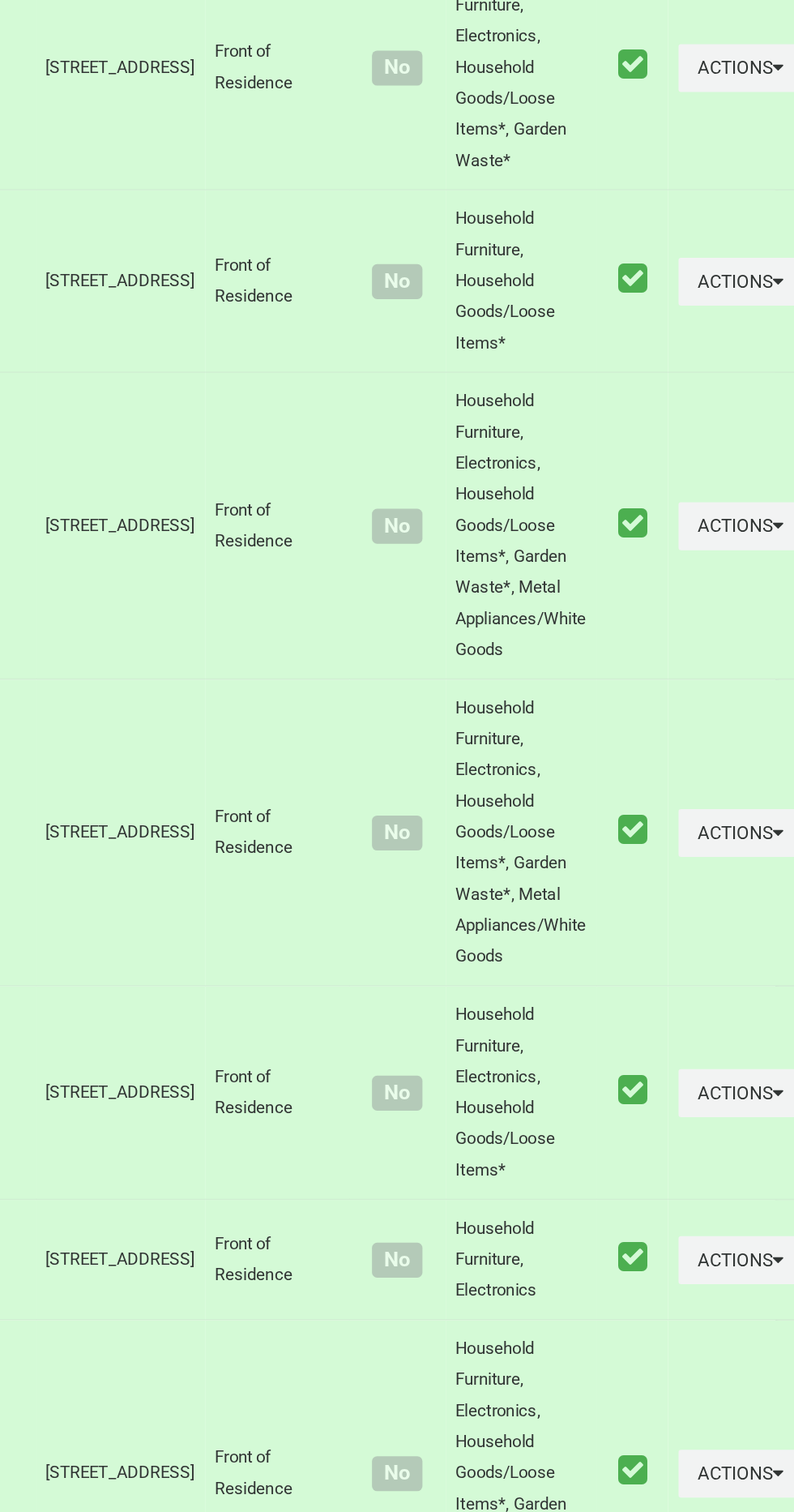
scroll to position [1641, 0]
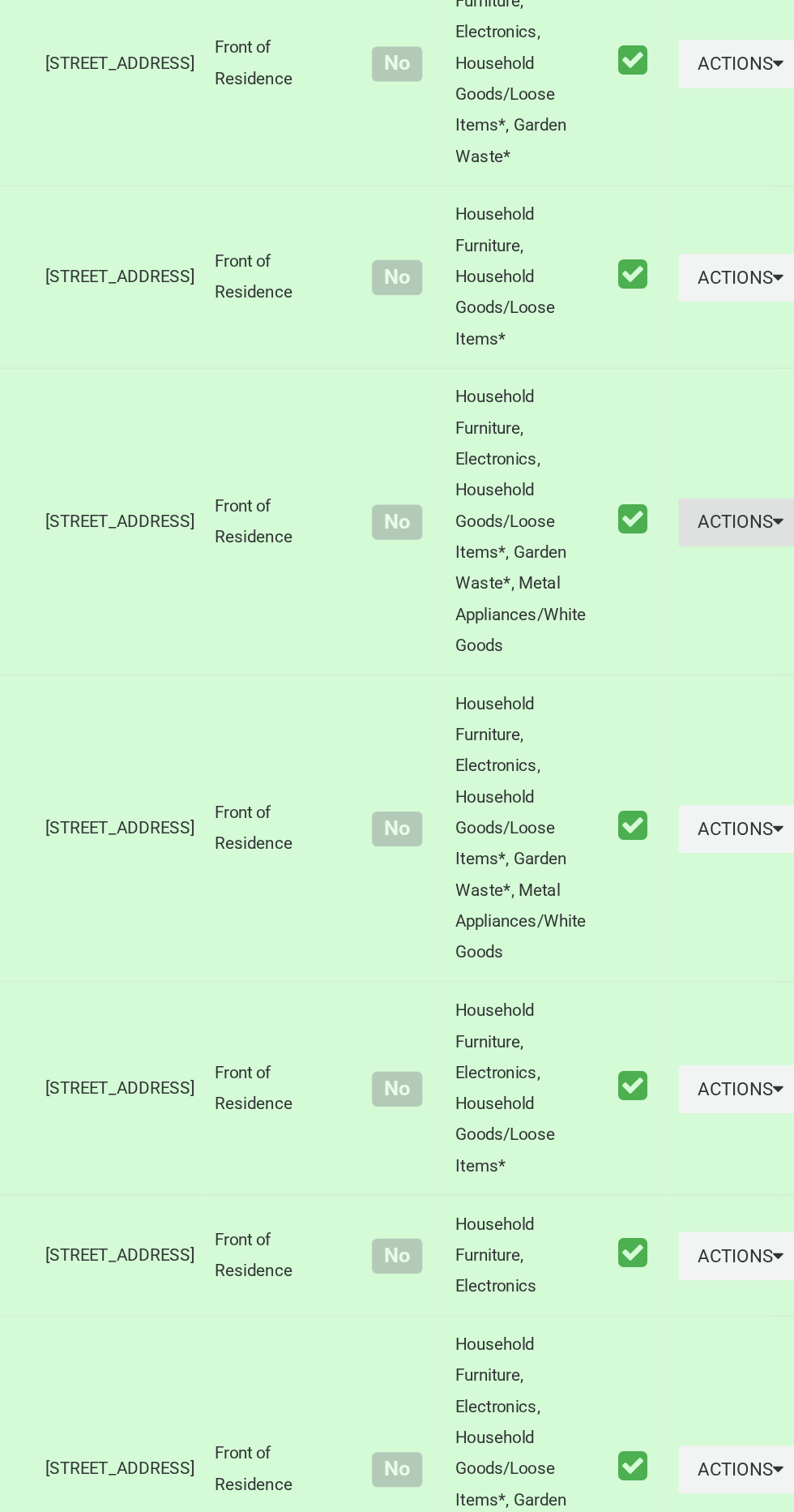
click at [714, 907] on button "Actions" at bounding box center [753, 892] width 78 height 30
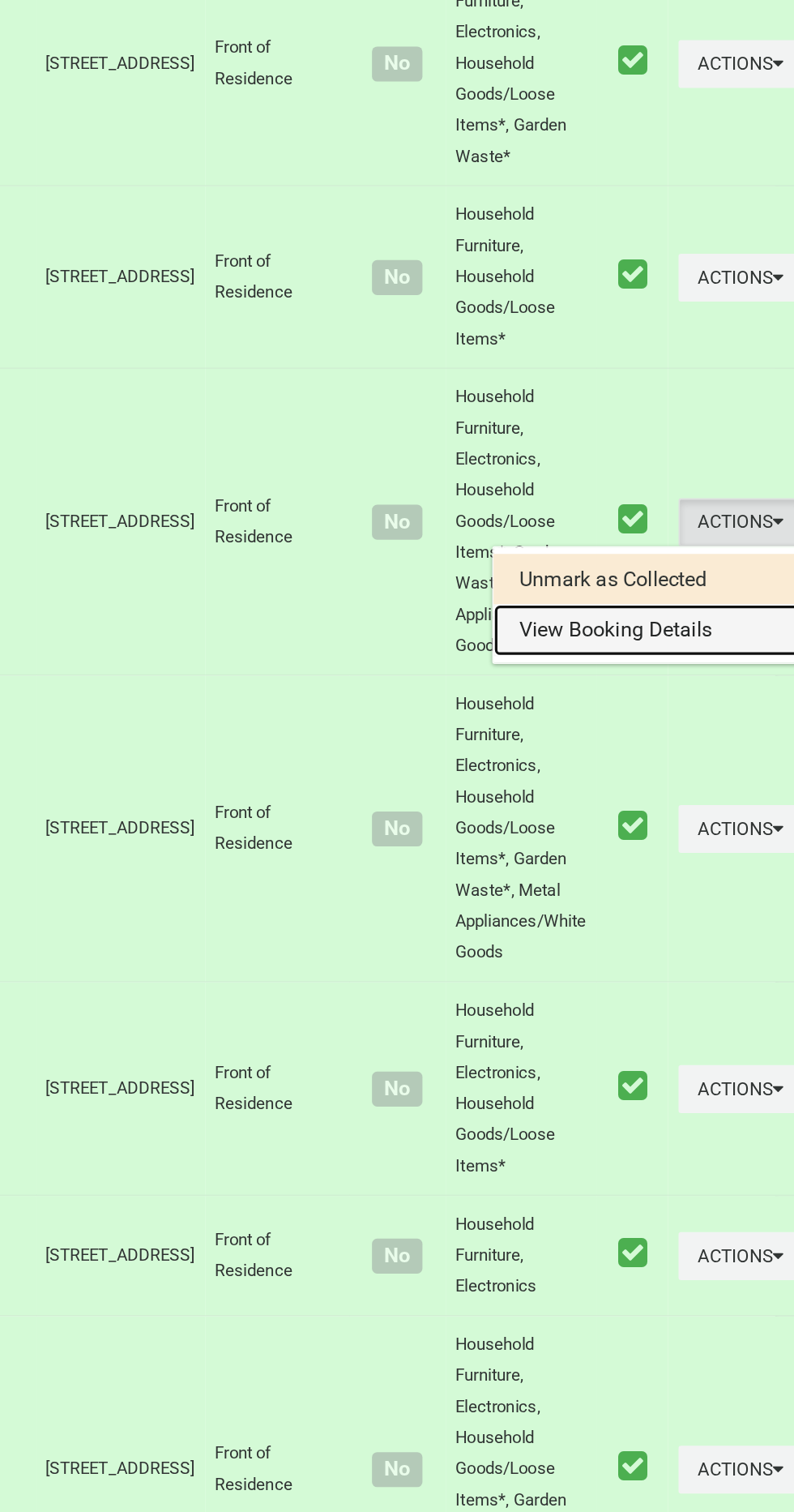
click at [677, 976] on link "View Booking Details" at bounding box center [694, 960] width 193 height 33
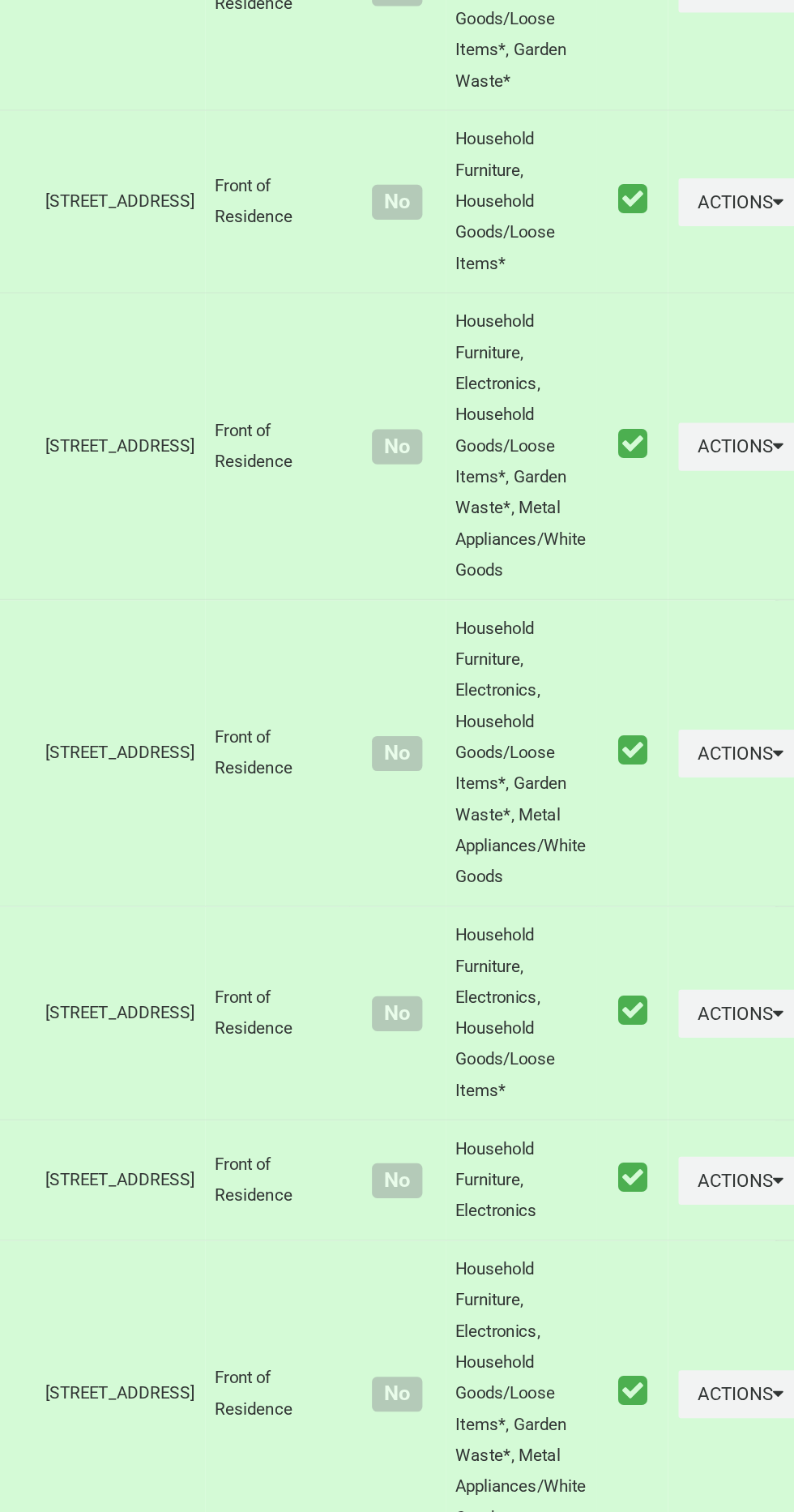
scroll to position [1691, 0]
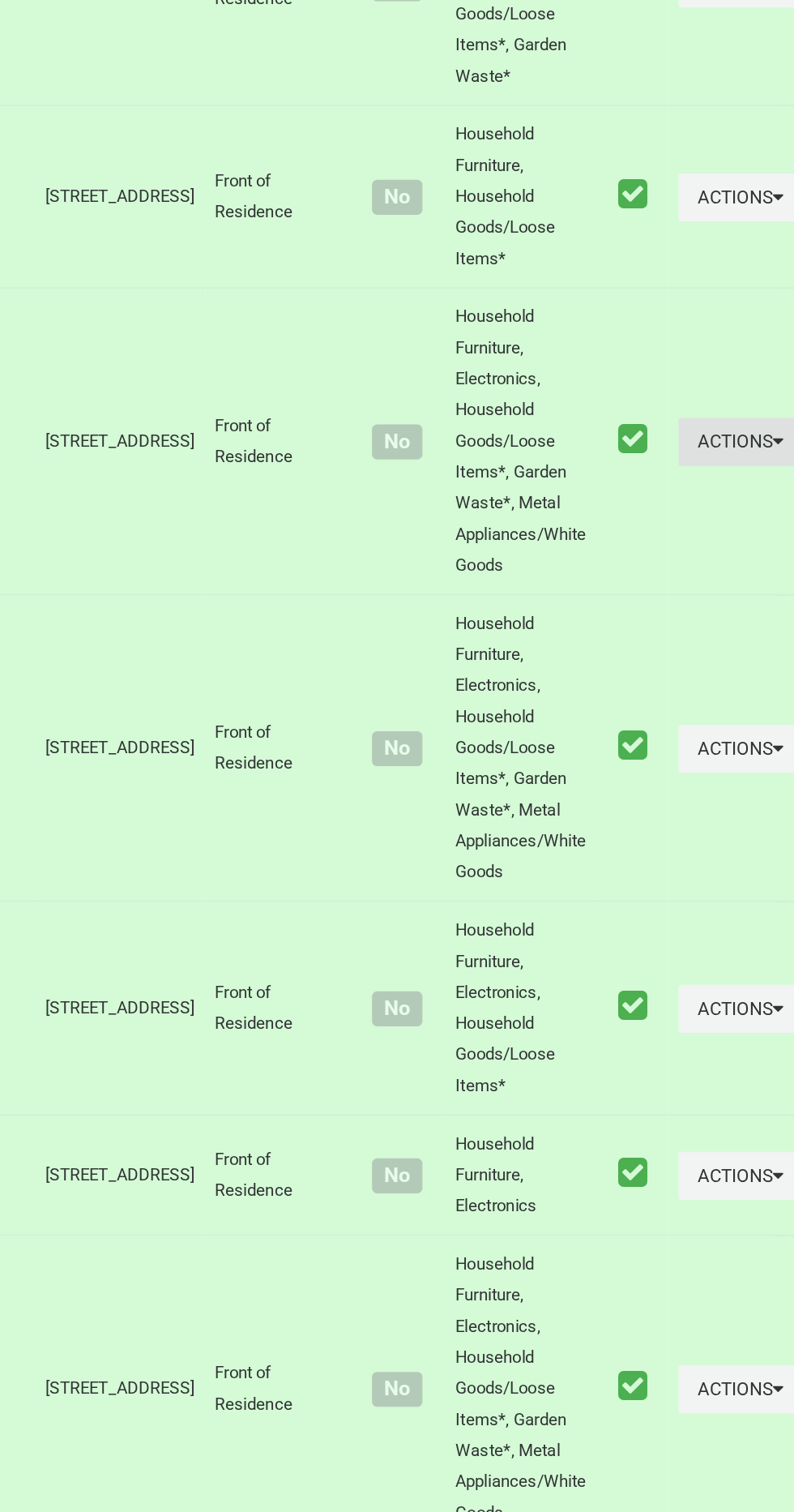
click at [726, 857] on button "Actions" at bounding box center [753, 842] width 78 height 30
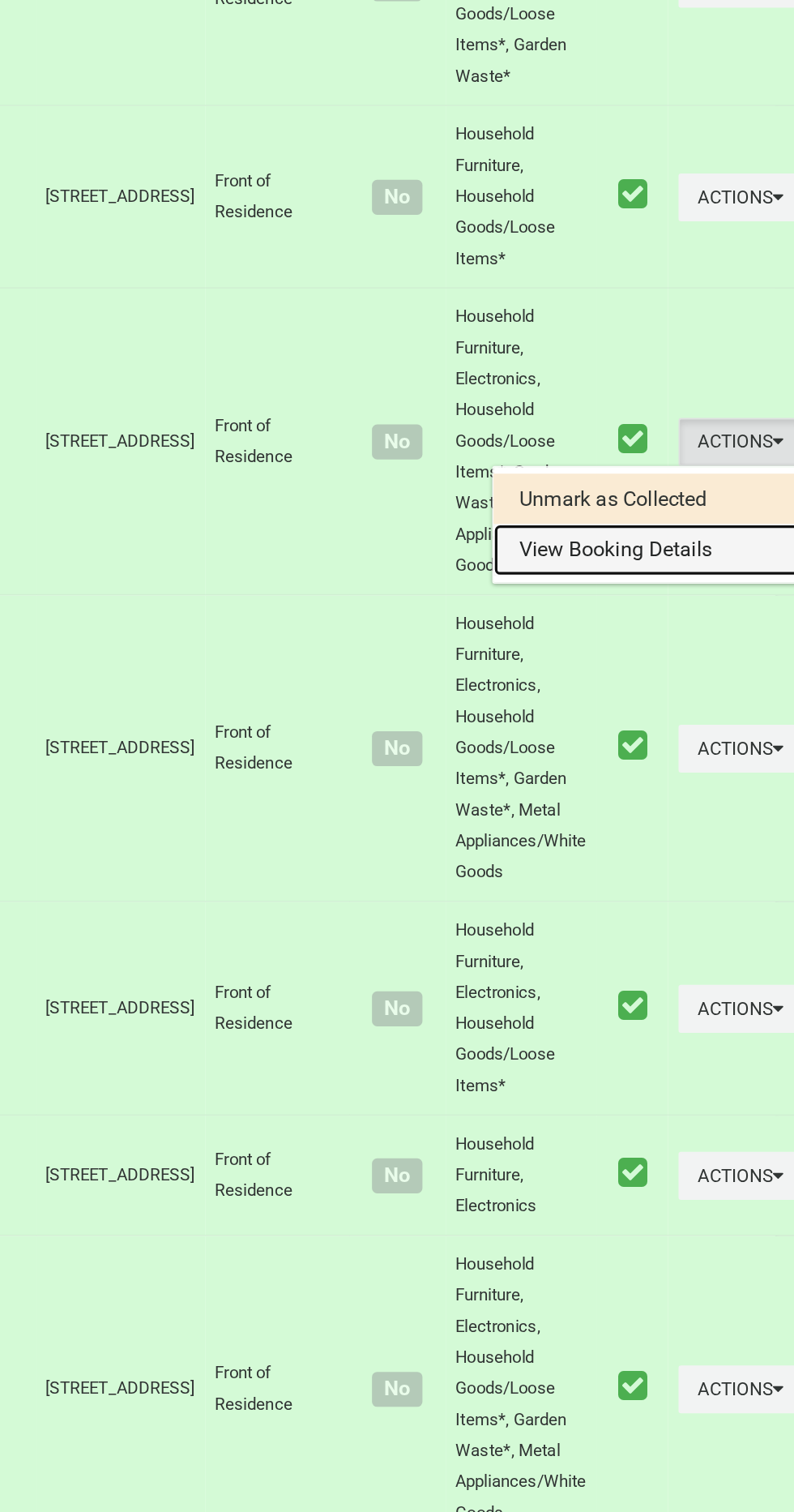
click at [658, 926] on link "View Booking Details" at bounding box center [694, 910] width 193 height 33
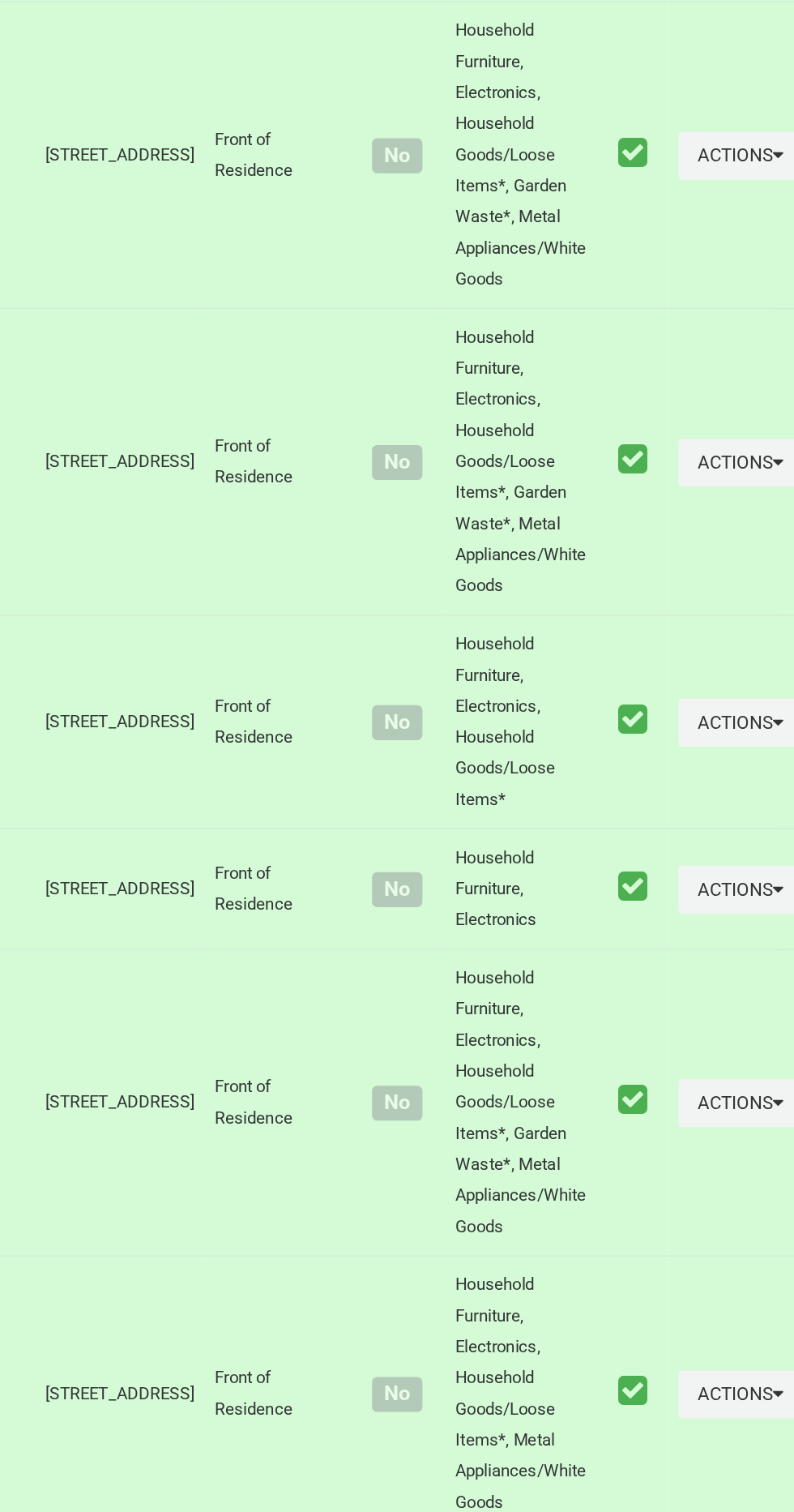
scroll to position [1870, 0]
click at [714, 869] on button "Actions" at bounding box center [753, 854] width 78 height 30
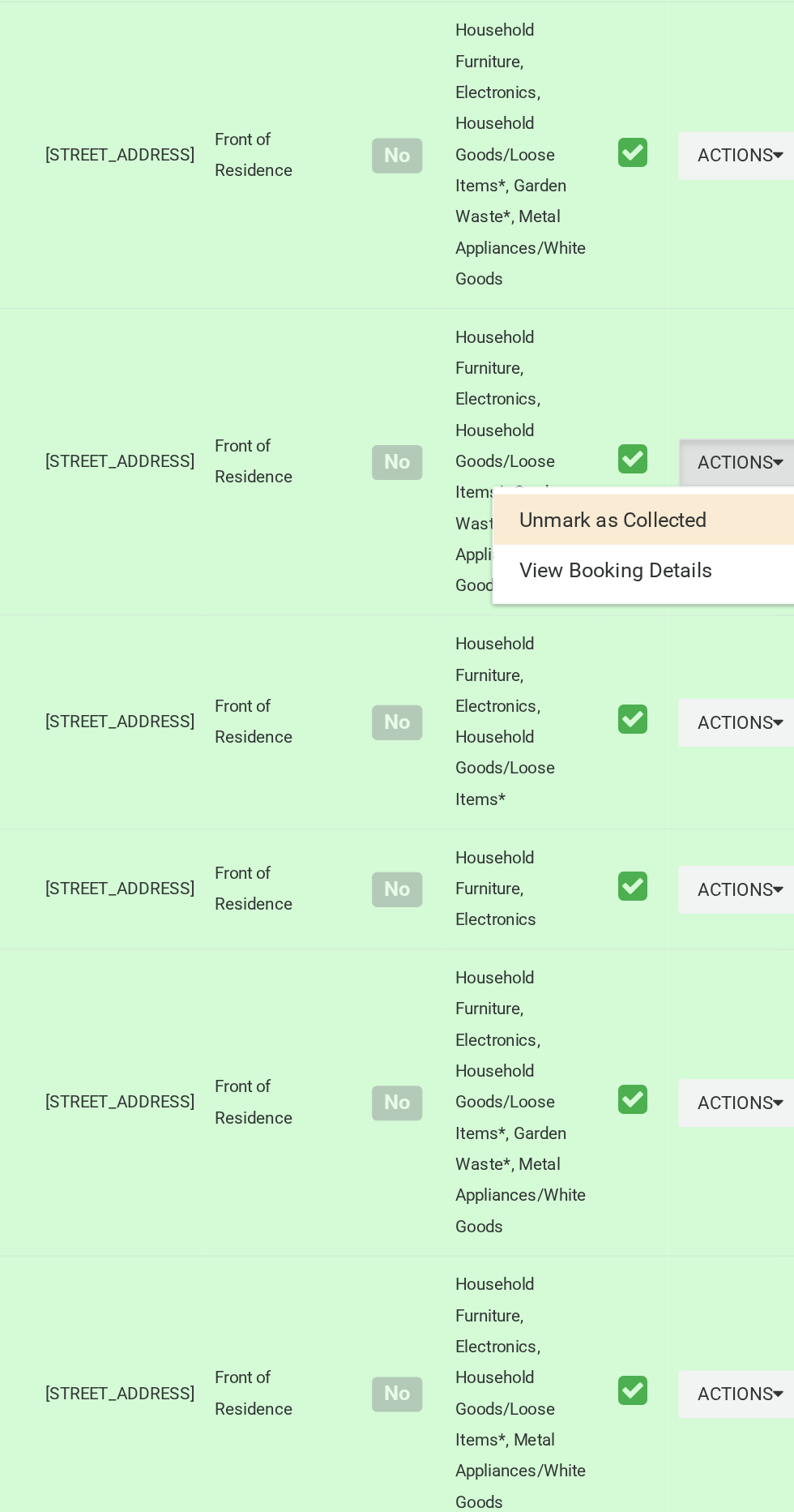
click at [676, 998] on div at bounding box center [397, 756] width 794 height 1512
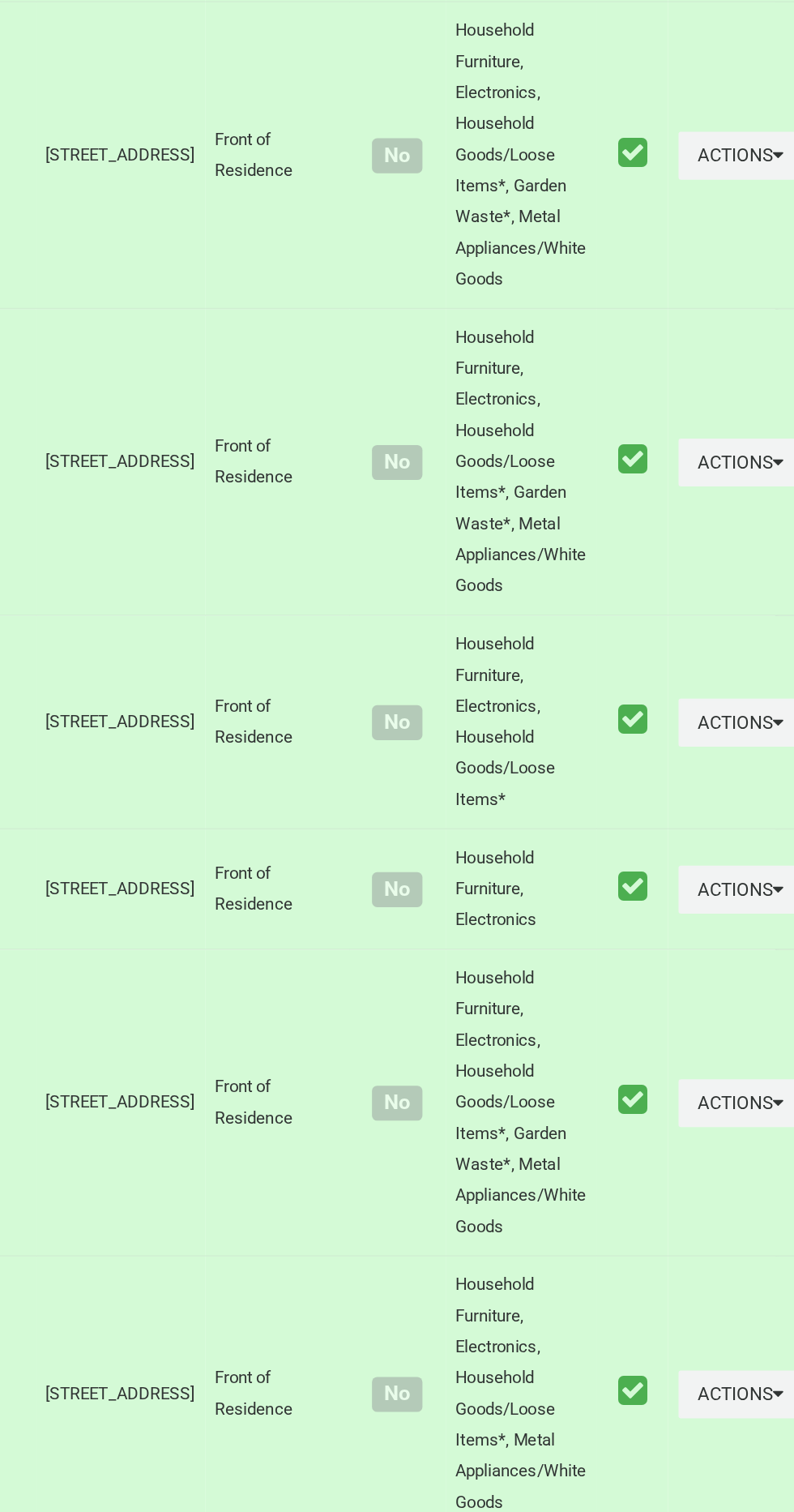
click at [707, 951] on td "Actions Unmark as Collected View Booking Details" at bounding box center [753, 855] width 91 height 192
click at [716, 869] on button "Actions" at bounding box center [753, 854] width 78 height 30
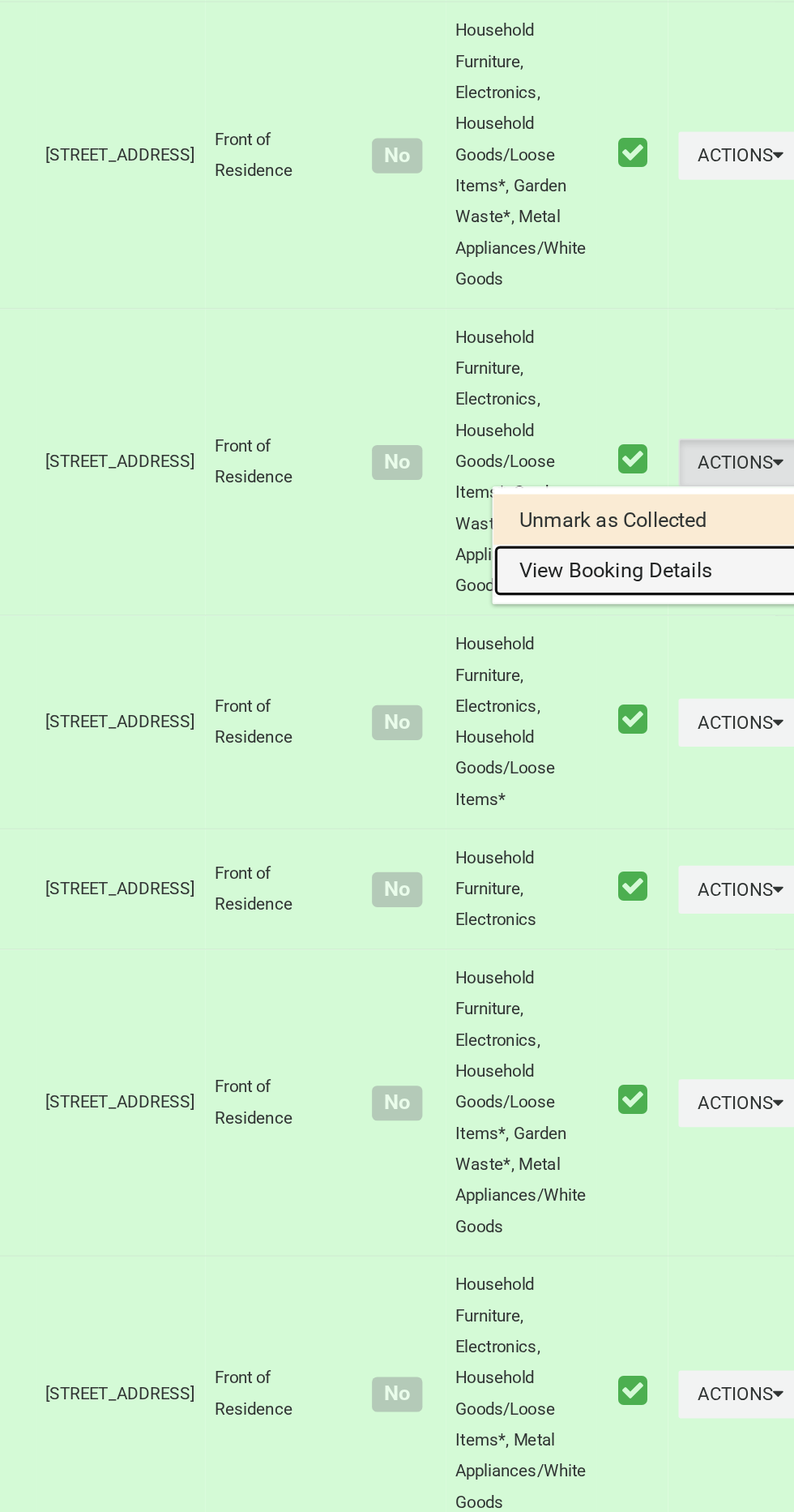
click at [654, 939] on link "View Booking Details" at bounding box center [694, 922] width 193 height 33
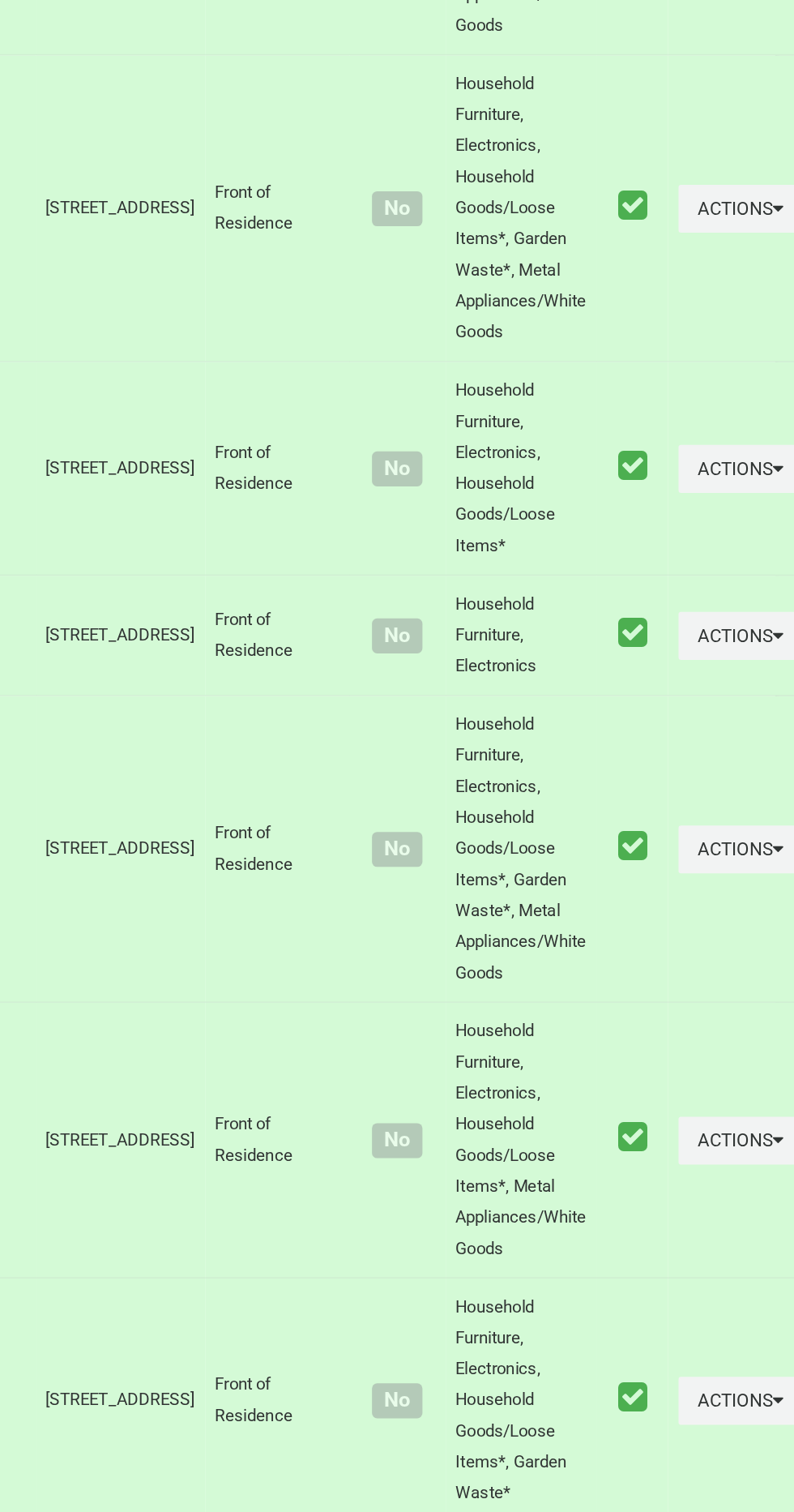
scroll to position [2034, 0]
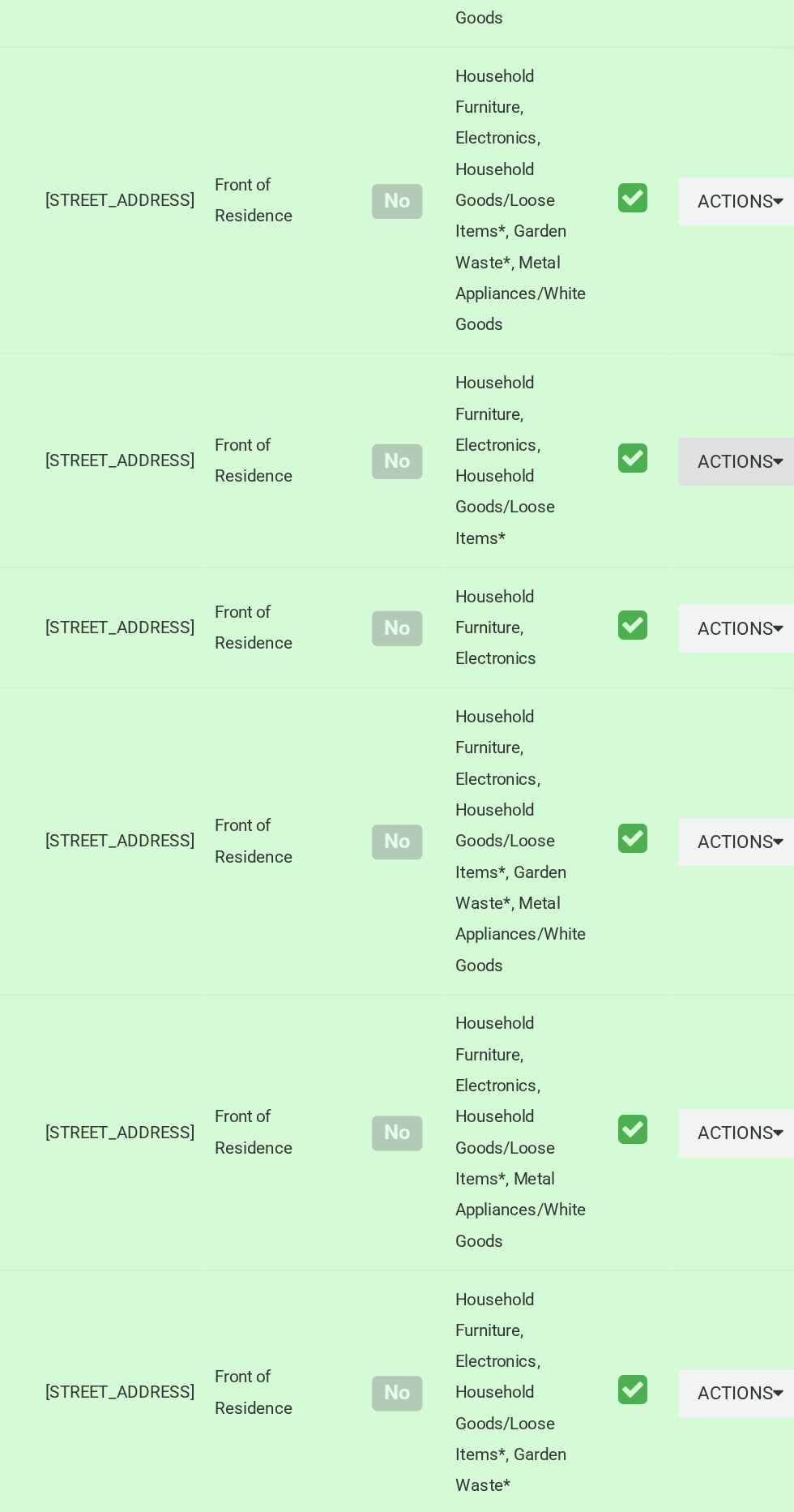
click at [714, 869] on button "Actions" at bounding box center [753, 853] width 78 height 30
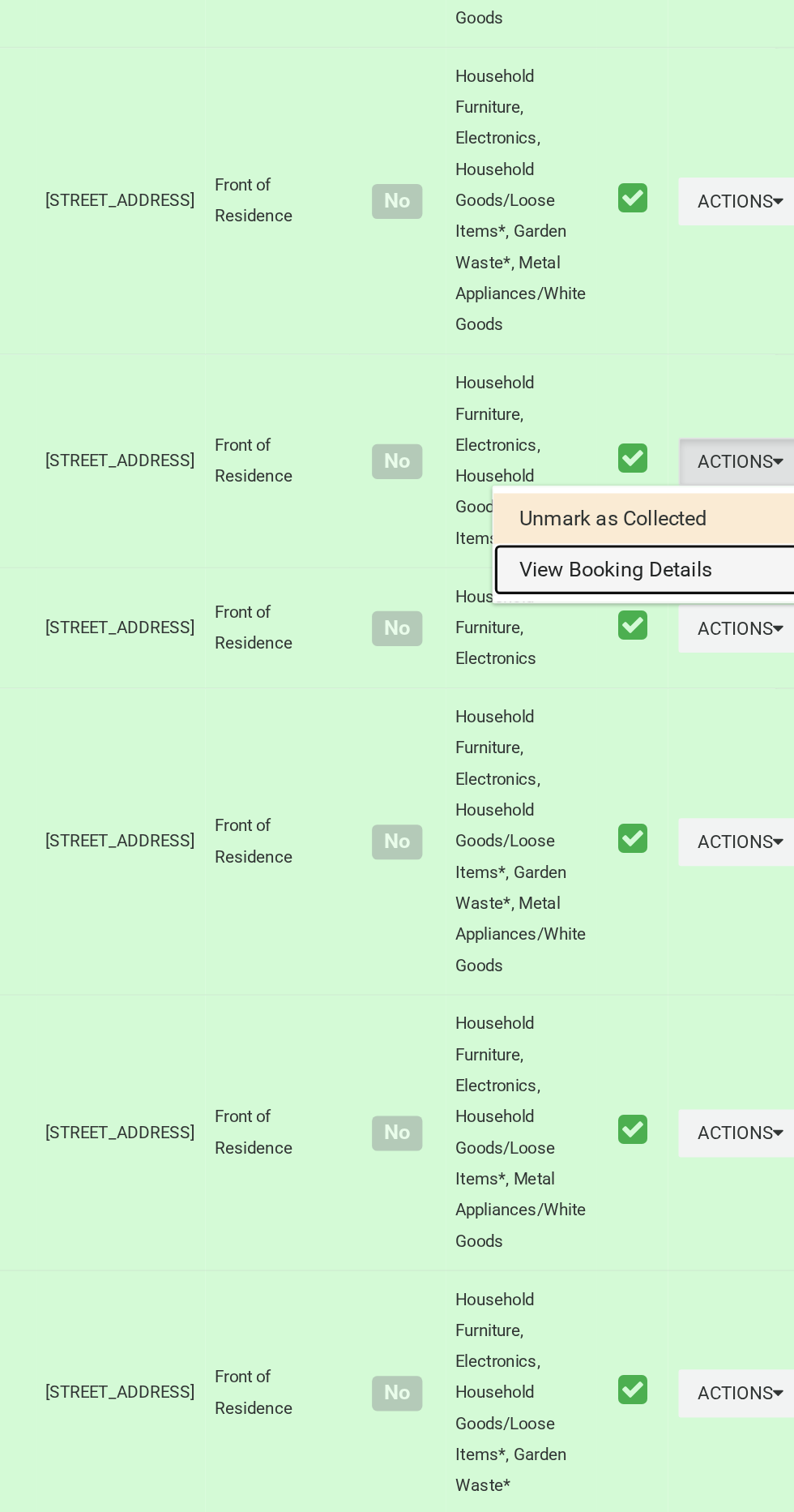
click at [644, 938] on link "View Booking Details" at bounding box center [694, 921] width 193 height 33
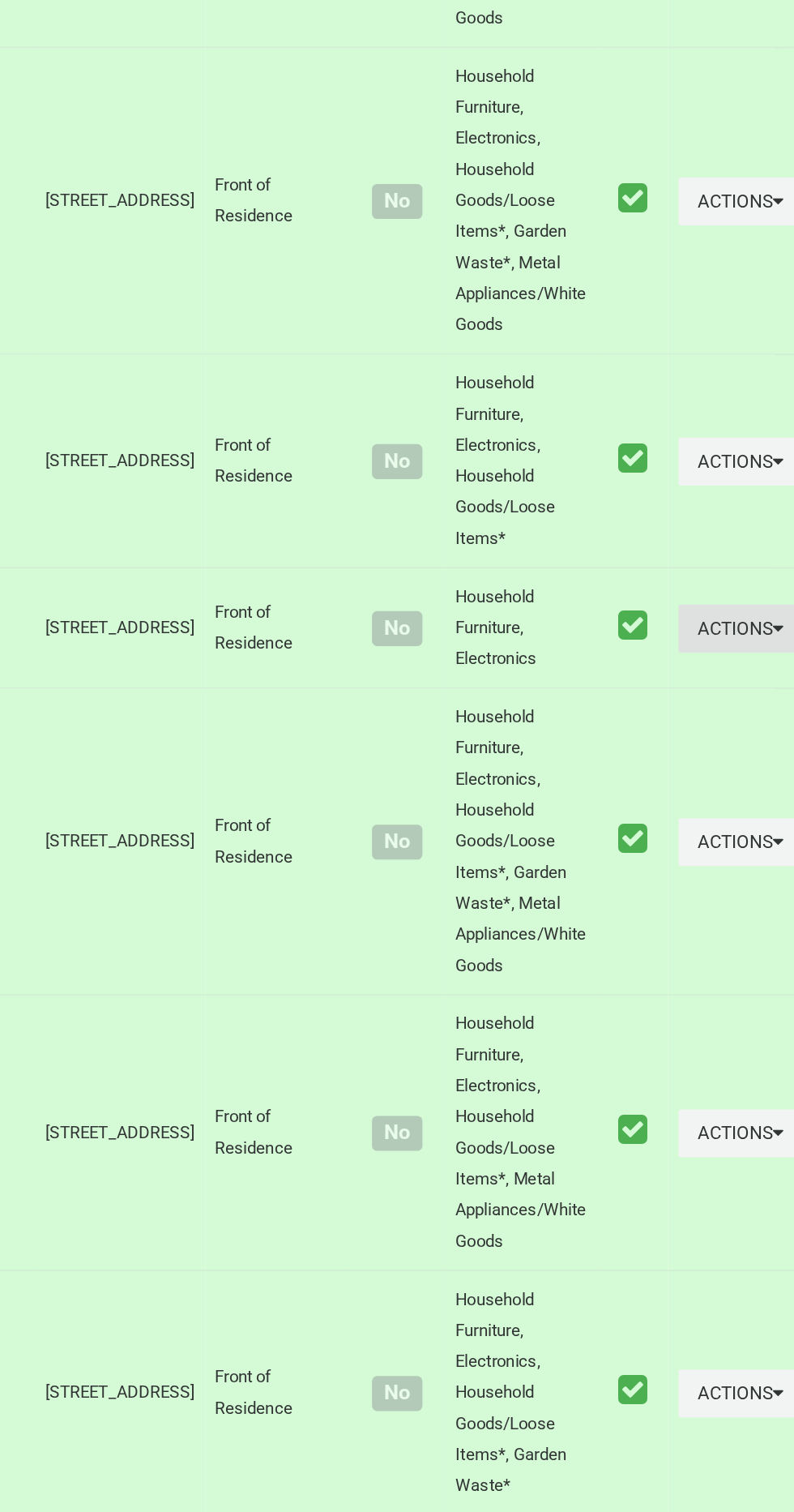
click at [714, 973] on button "Actions" at bounding box center [753, 958] width 78 height 30
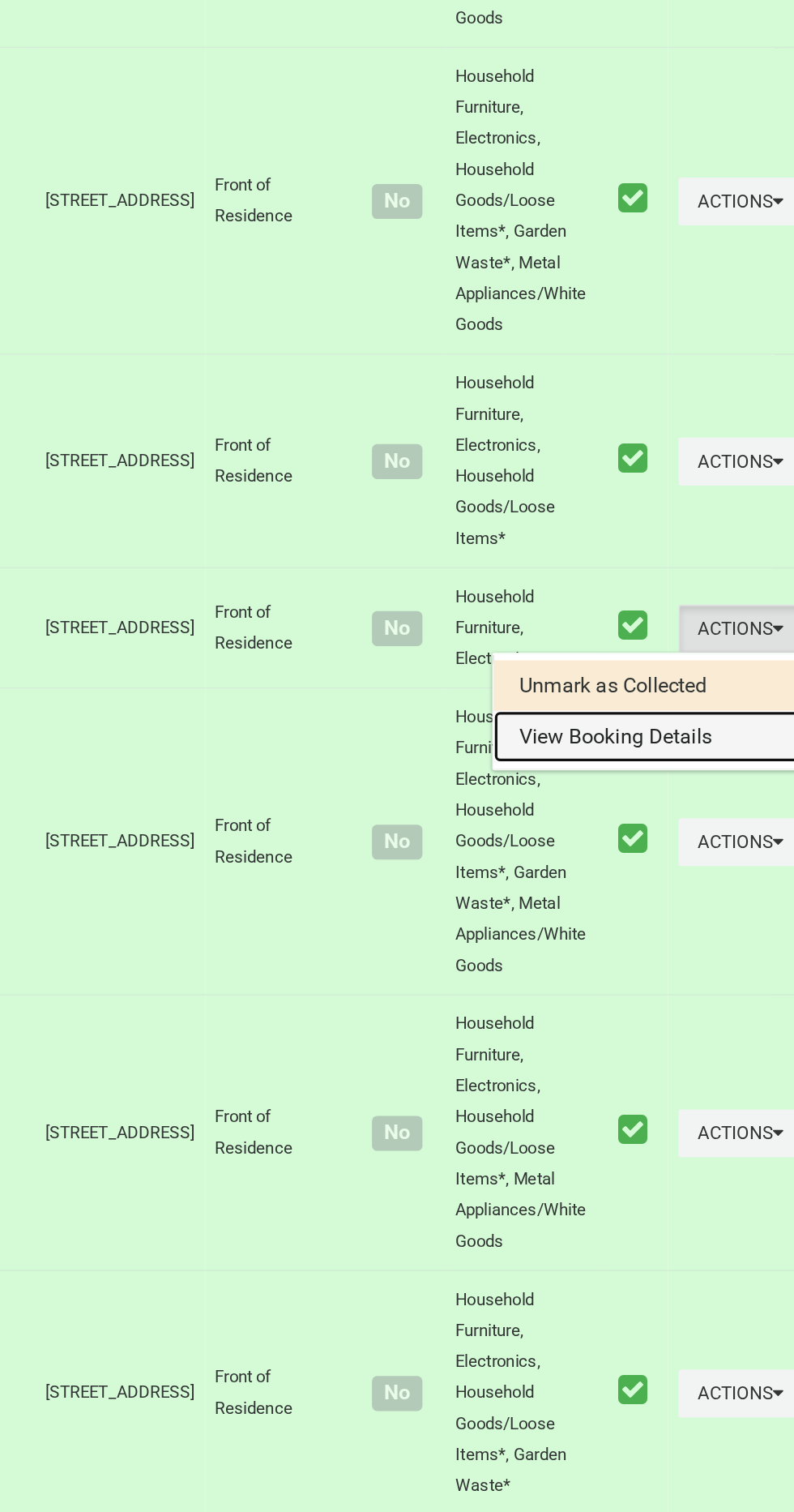
click at [630, 1043] on link "View Booking Details" at bounding box center [694, 1026] width 193 height 33
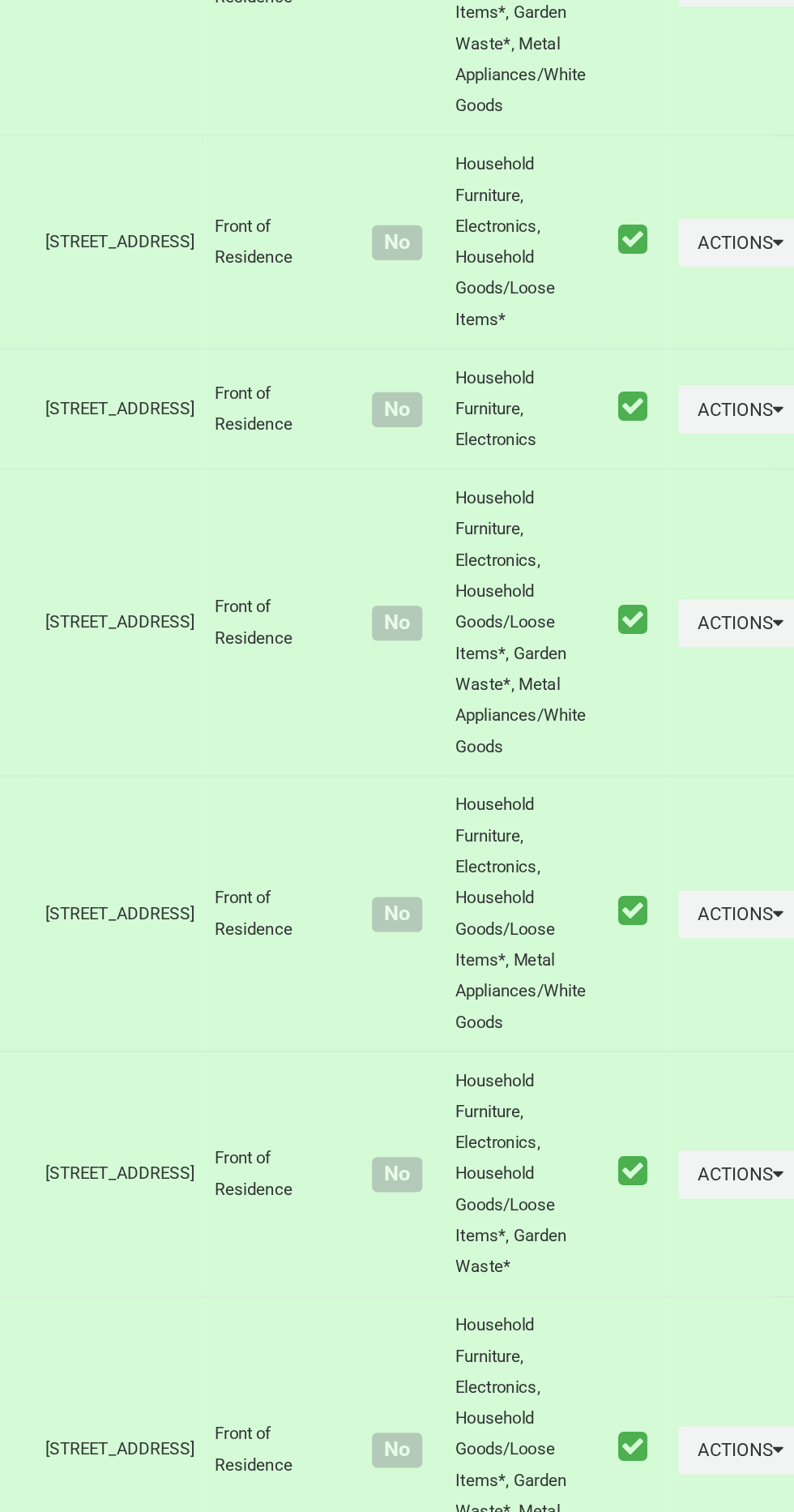
scroll to position [2175, 0]
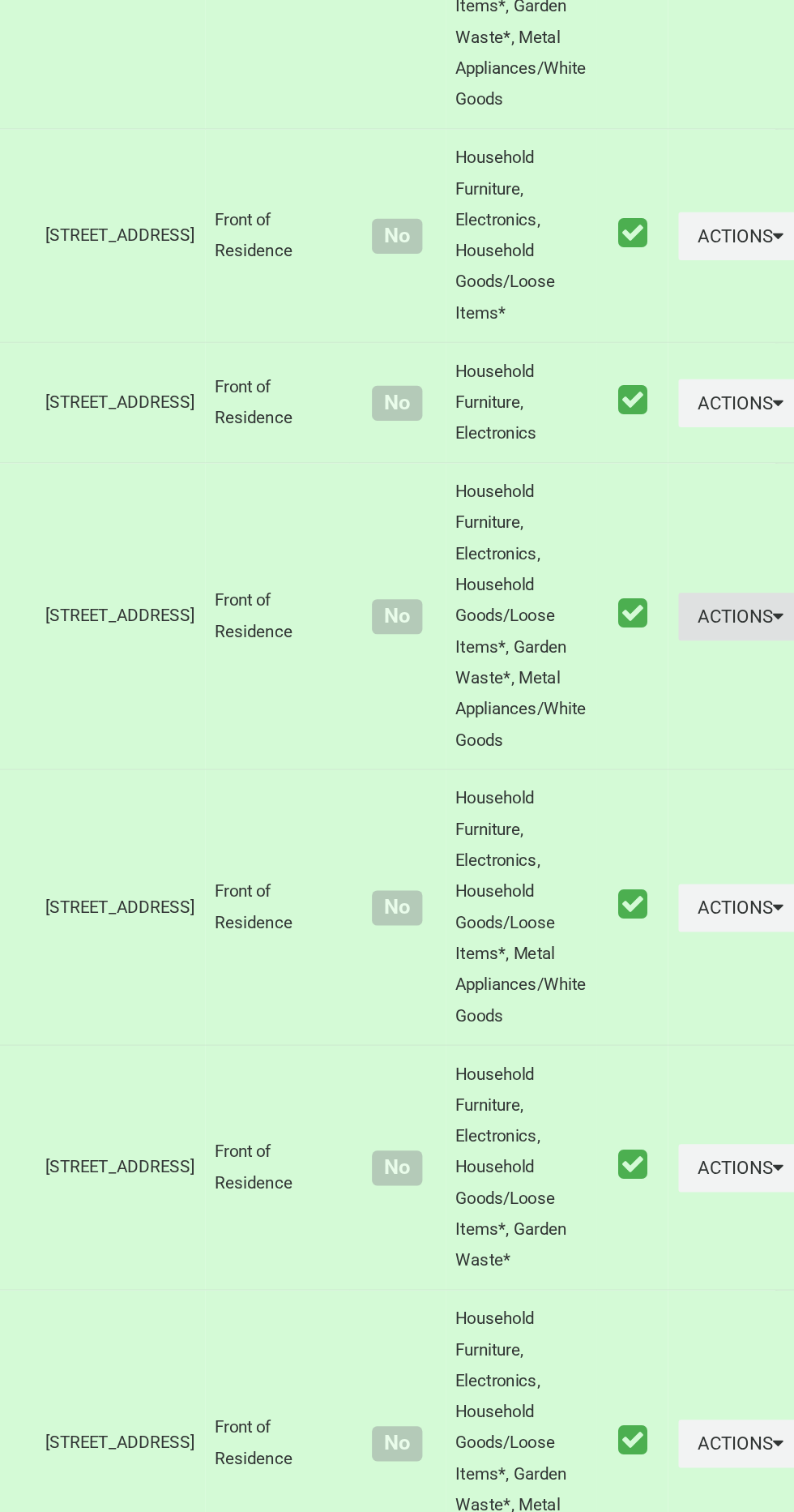
click at [714, 967] on button "Actions" at bounding box center [753, 950] width 78 height 30
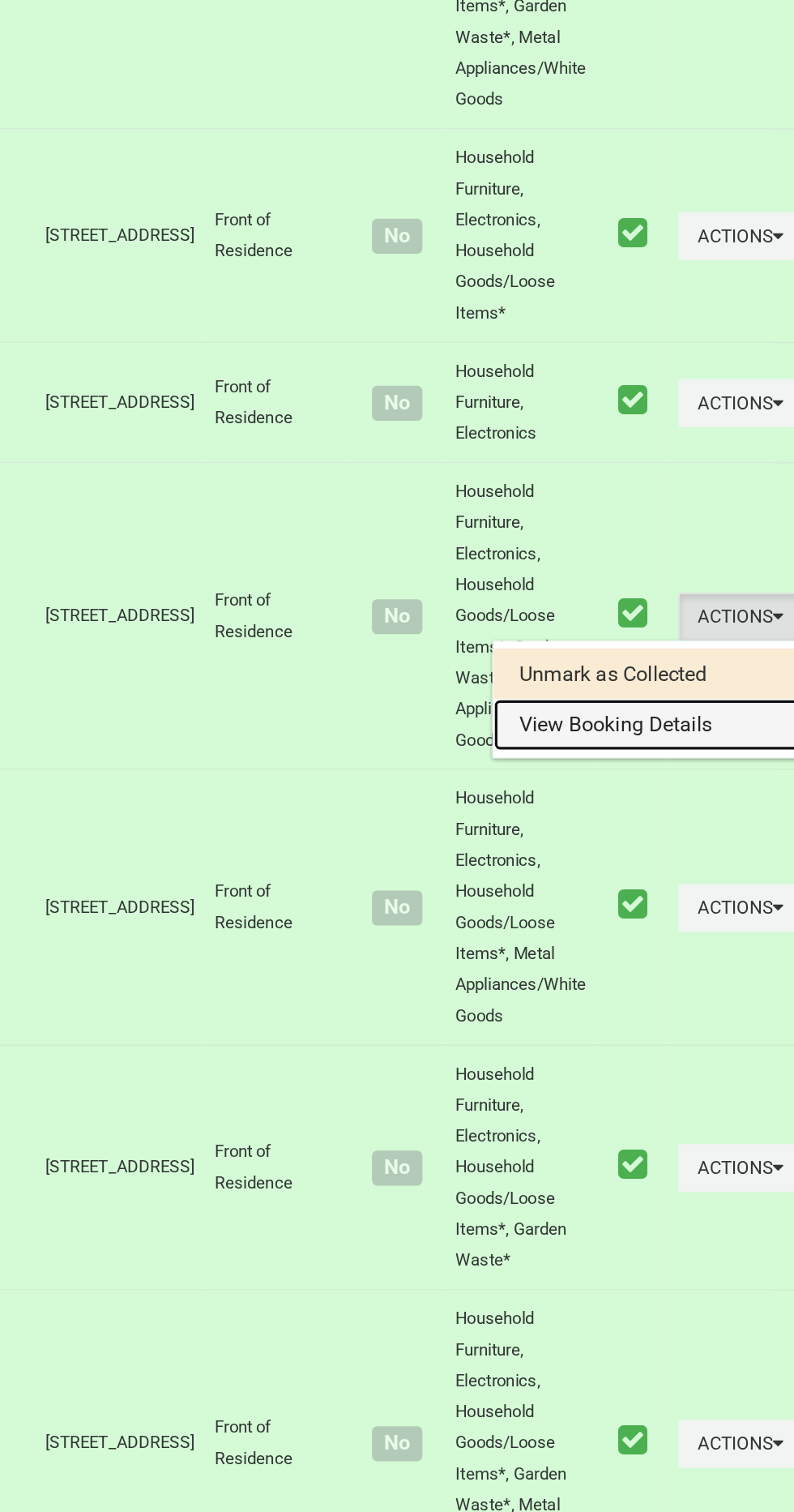
click at [635, 1035] on link "View Booking Details" at bounding box center [694, 1020] width 193 height 33
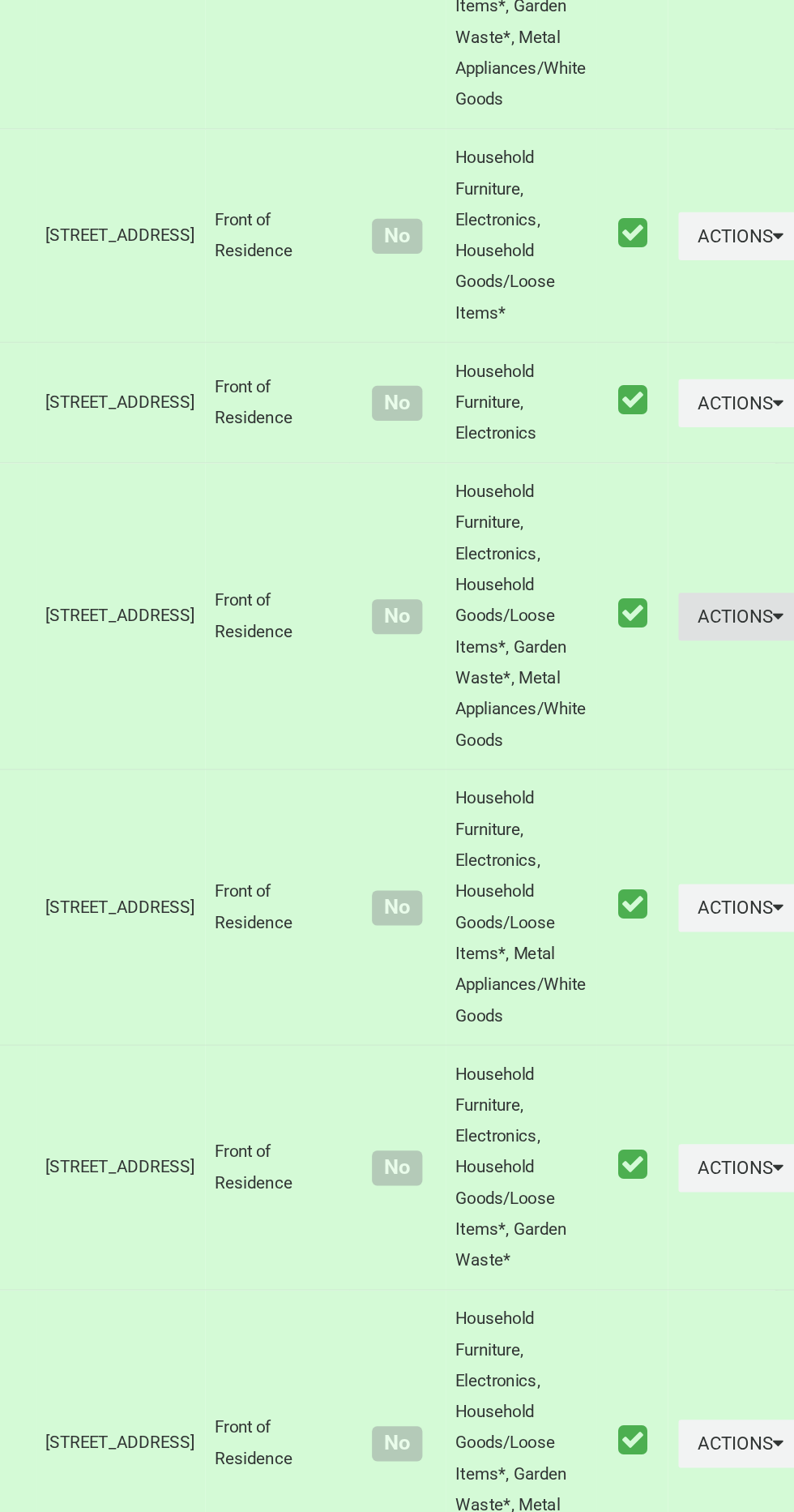
click at [714, 967] on button "Actions" at bounding box center [753, 950] width 78 height 30
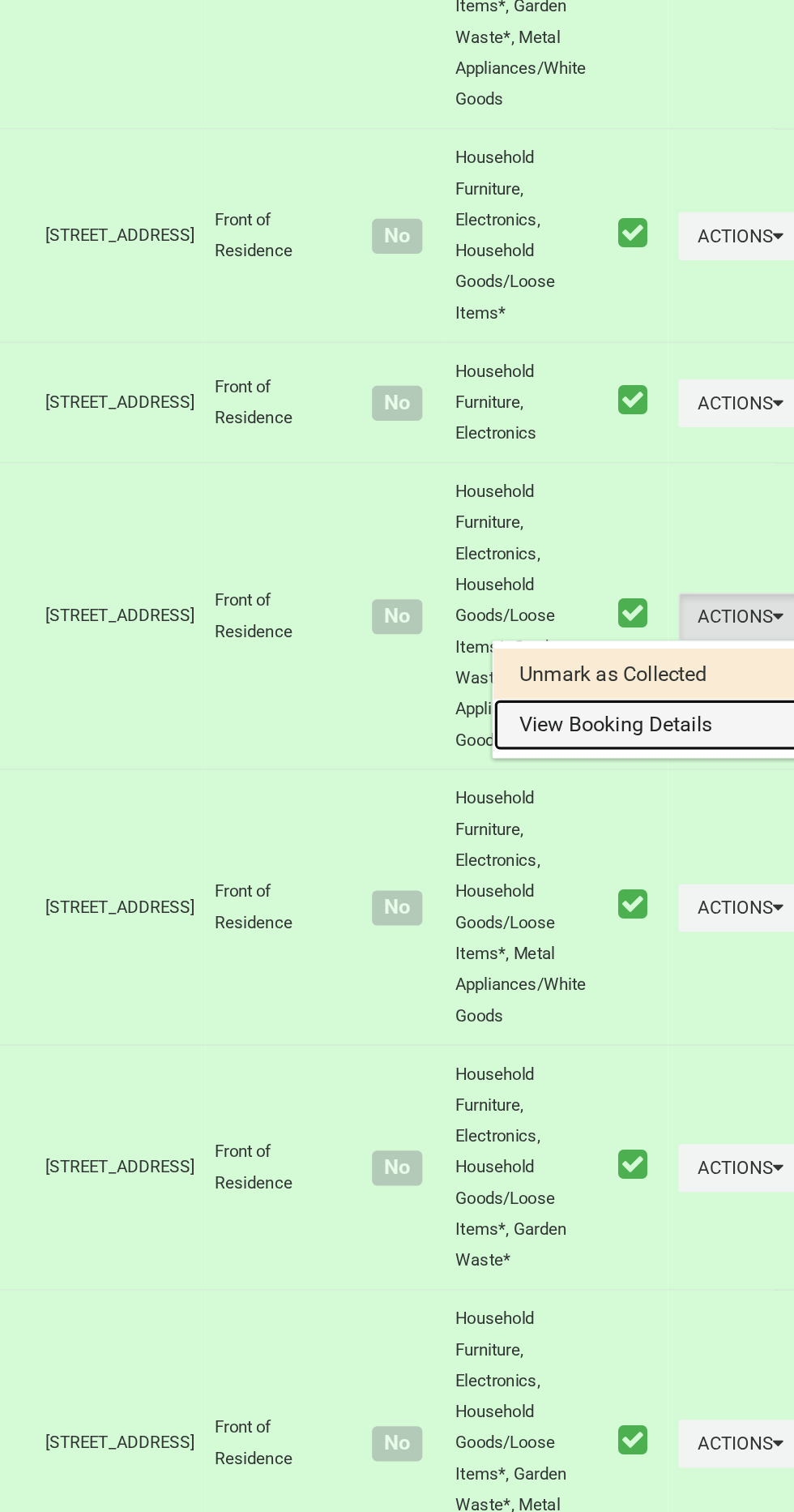
click at [666, 1035] on link "View Booking Details" at bounding box center [694, 1020] width 193 height 33
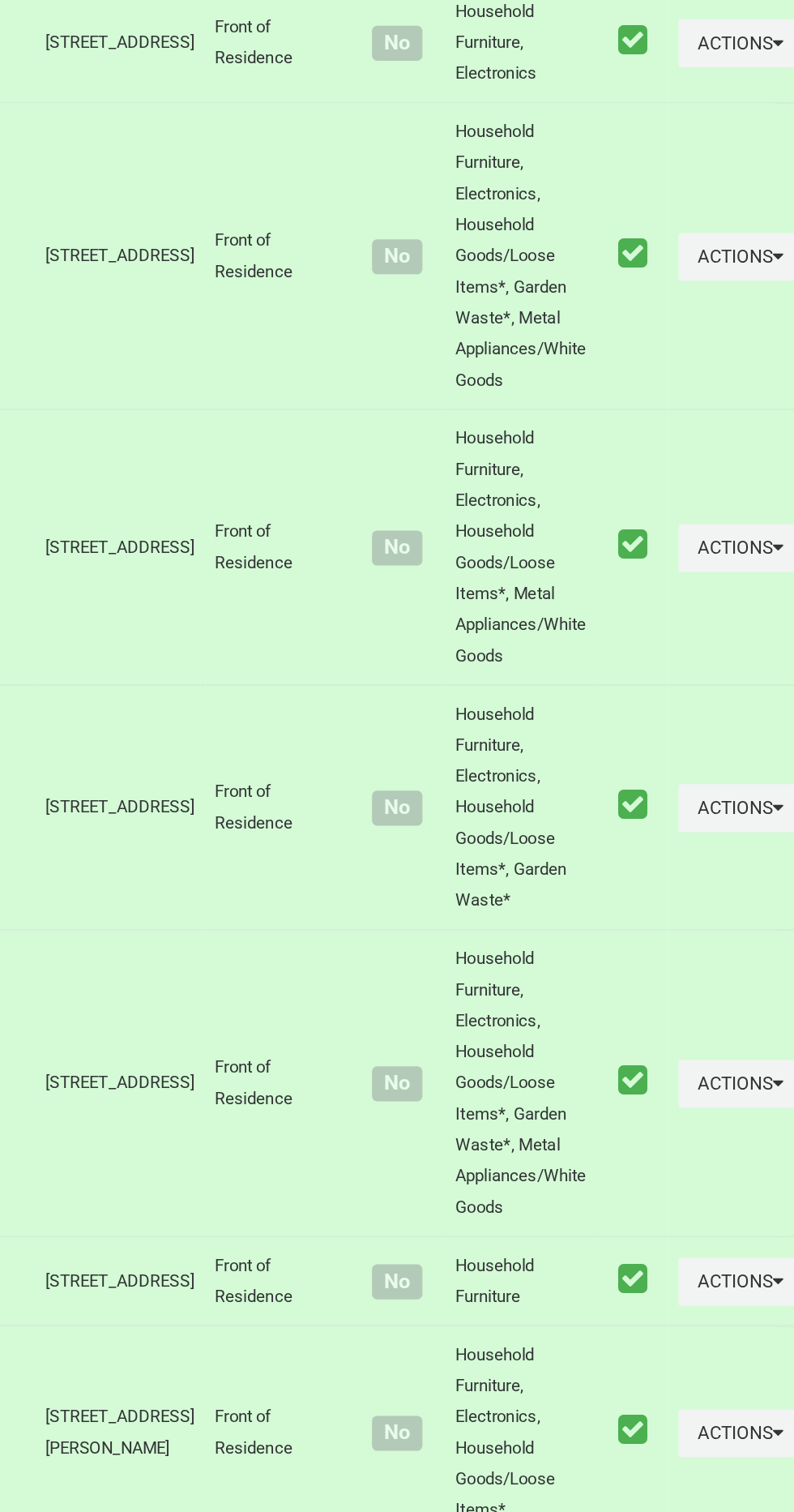
scroll to position [2429, 0]
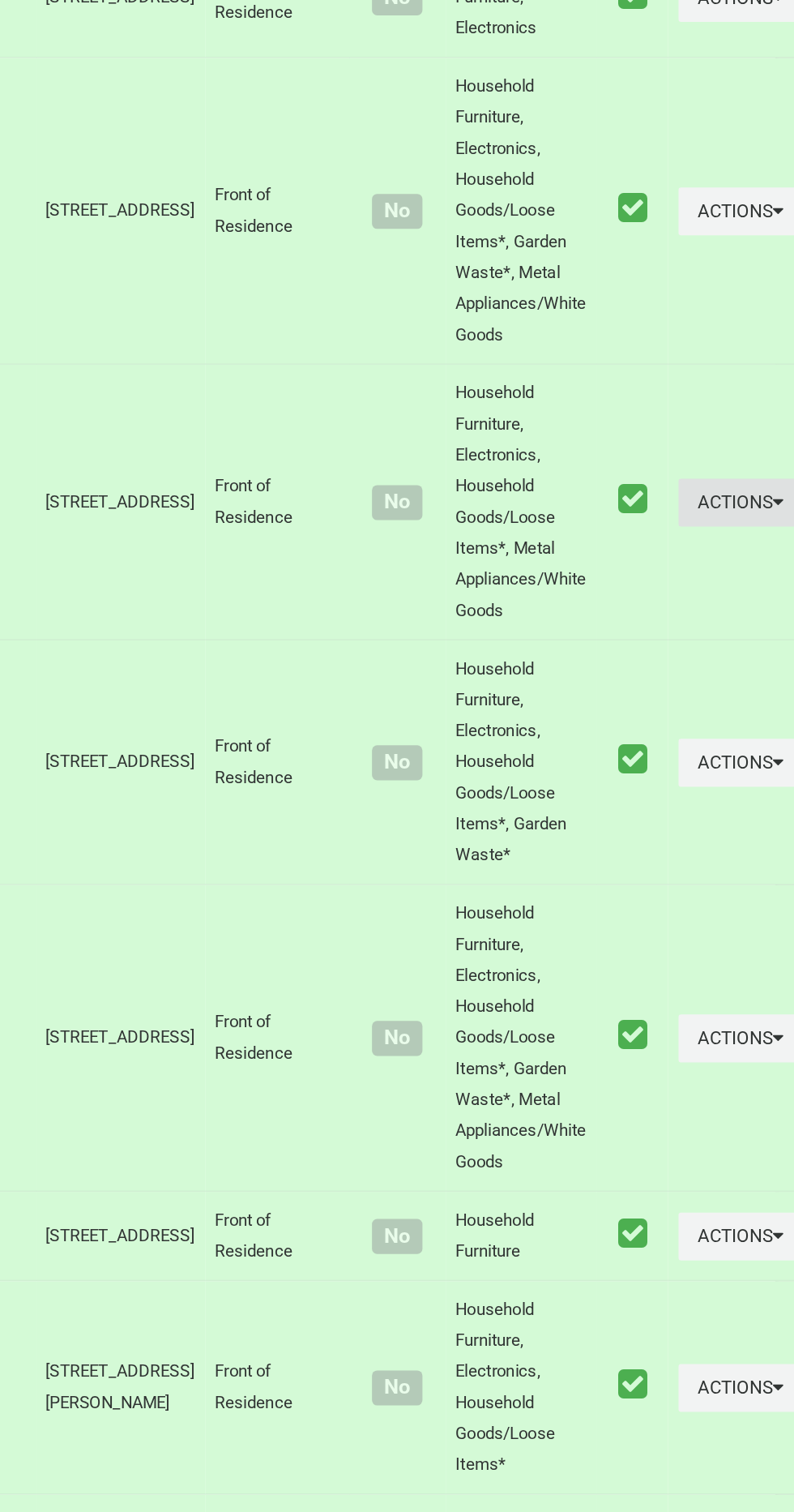
click at [717, 895] on button "Actions" at bounding box center [753, 879] width 78 height 30
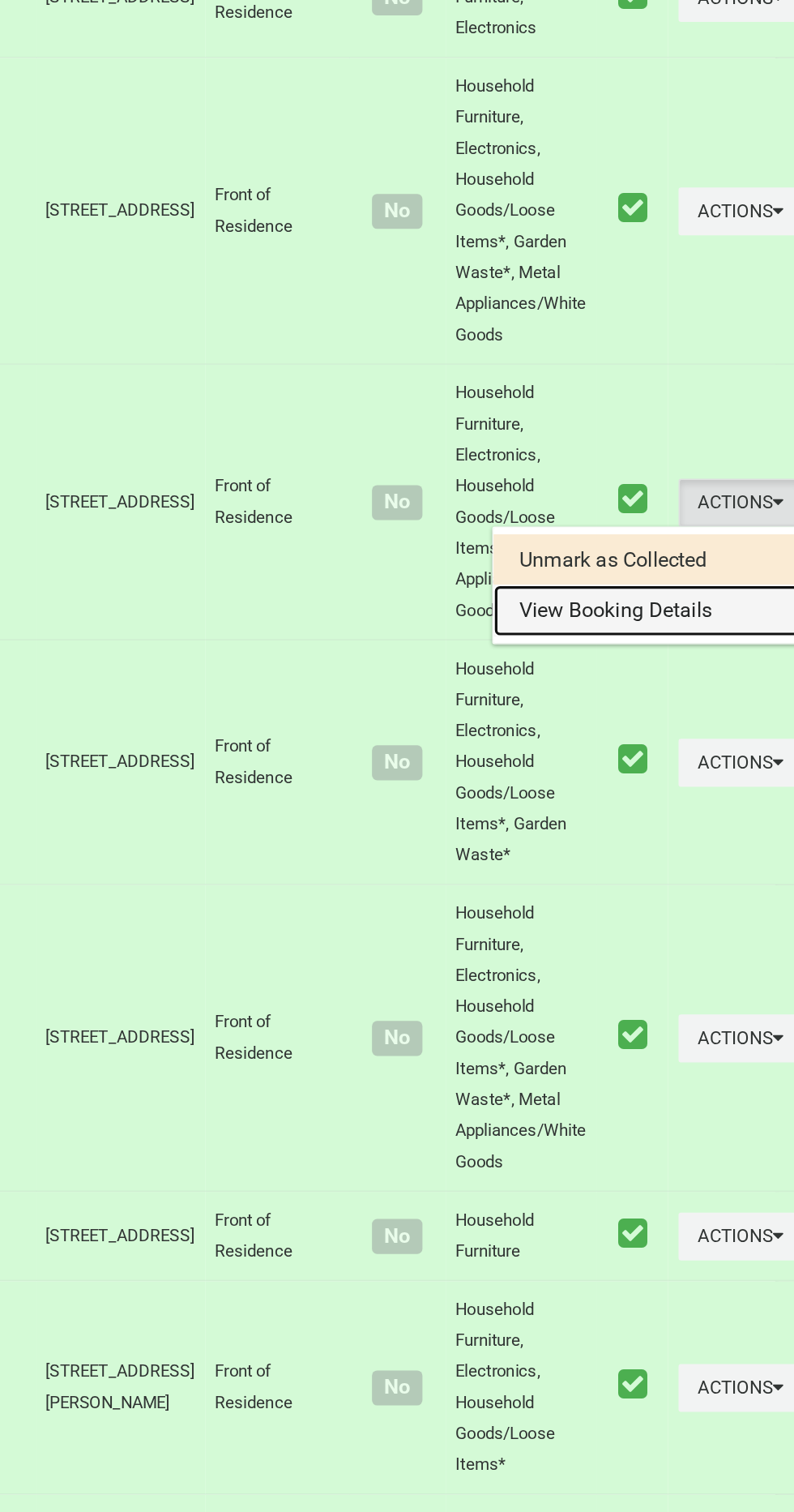
click at [664, 964] on link "View Booking Details" at bounding box center [694, 947] width 193 height 33
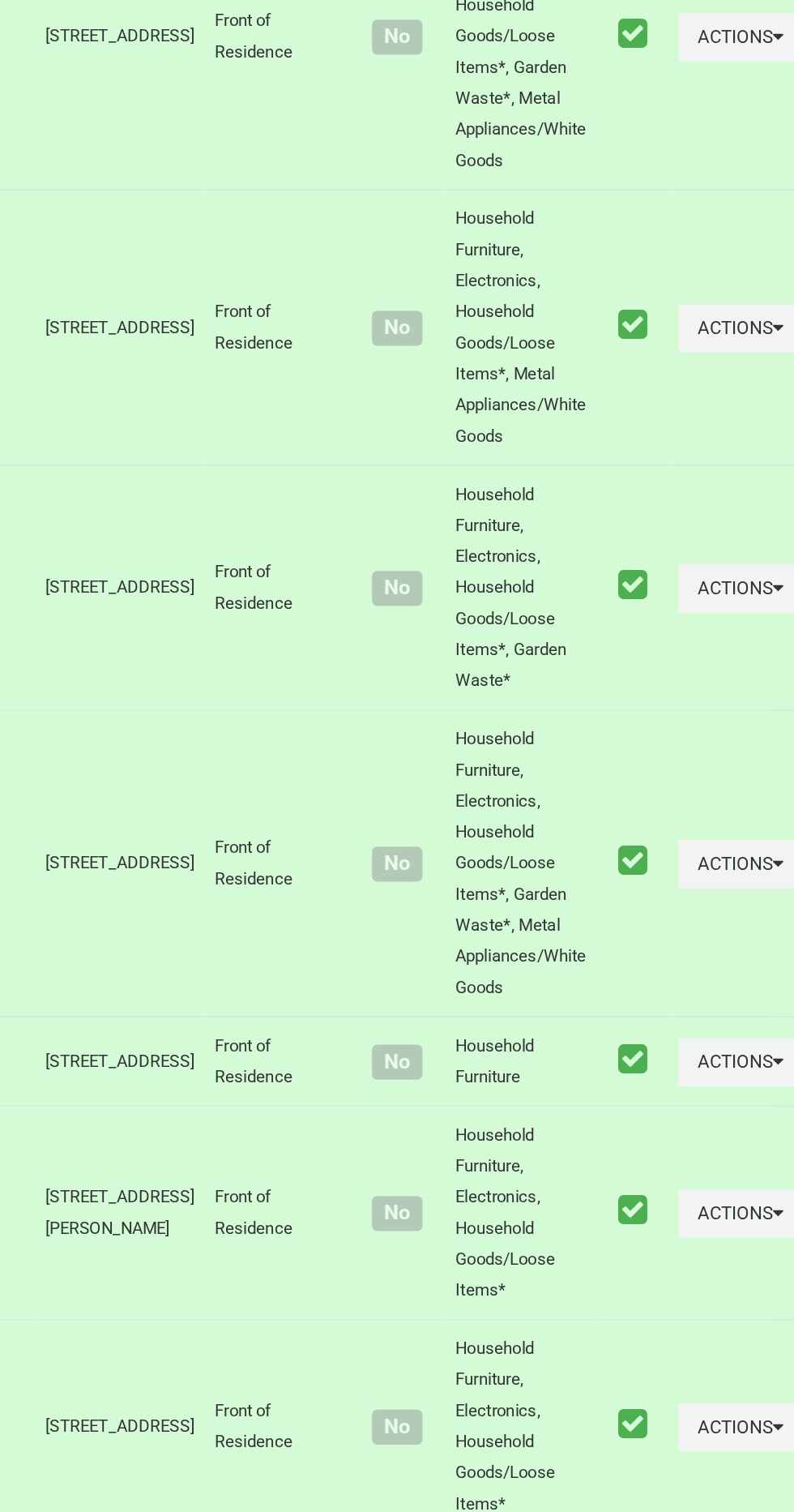
scroll to position [2541, 0]
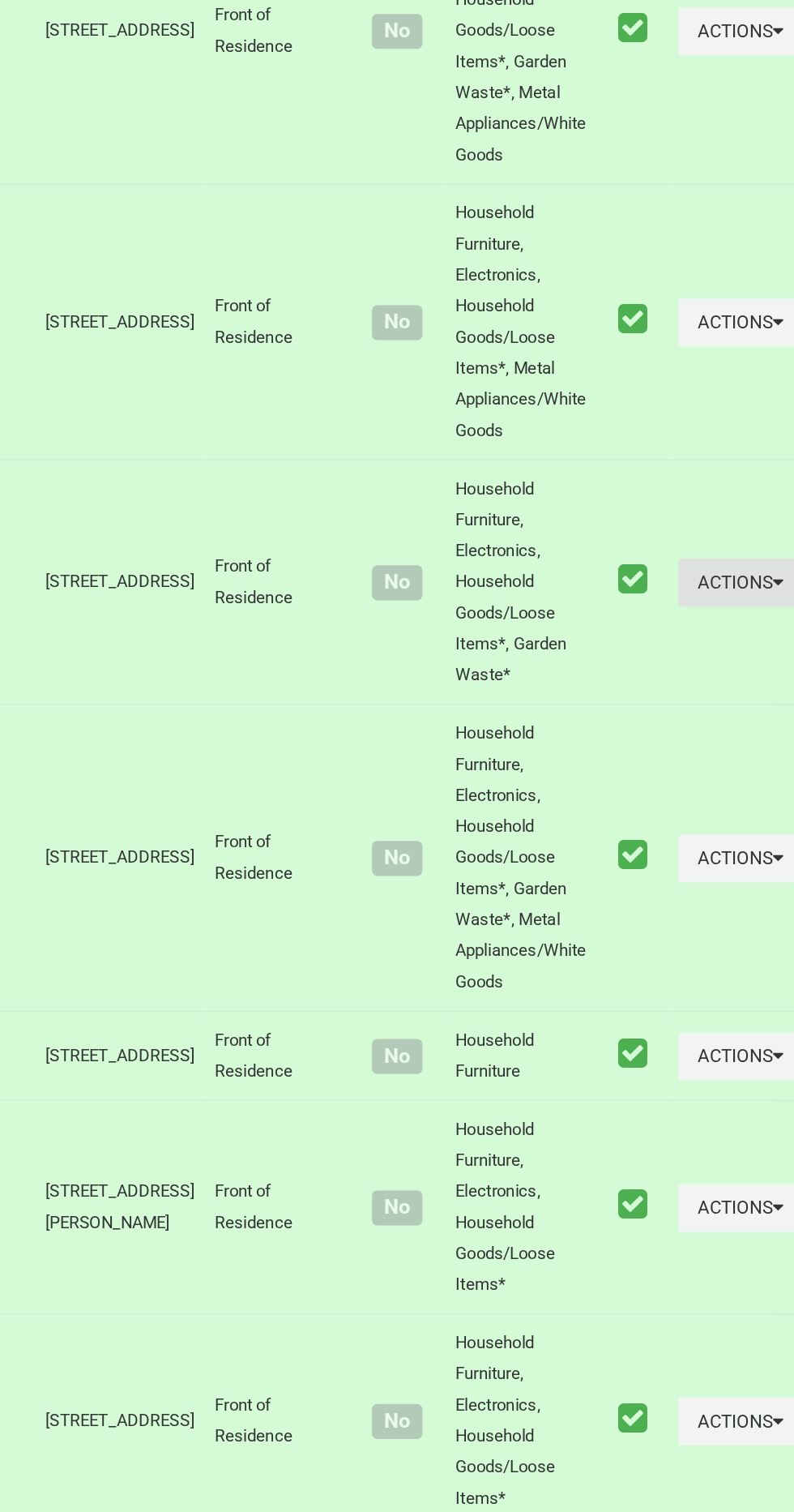
click at [714, 945] on button "Actions" at bounding box center [753, 930] width 78 height 30
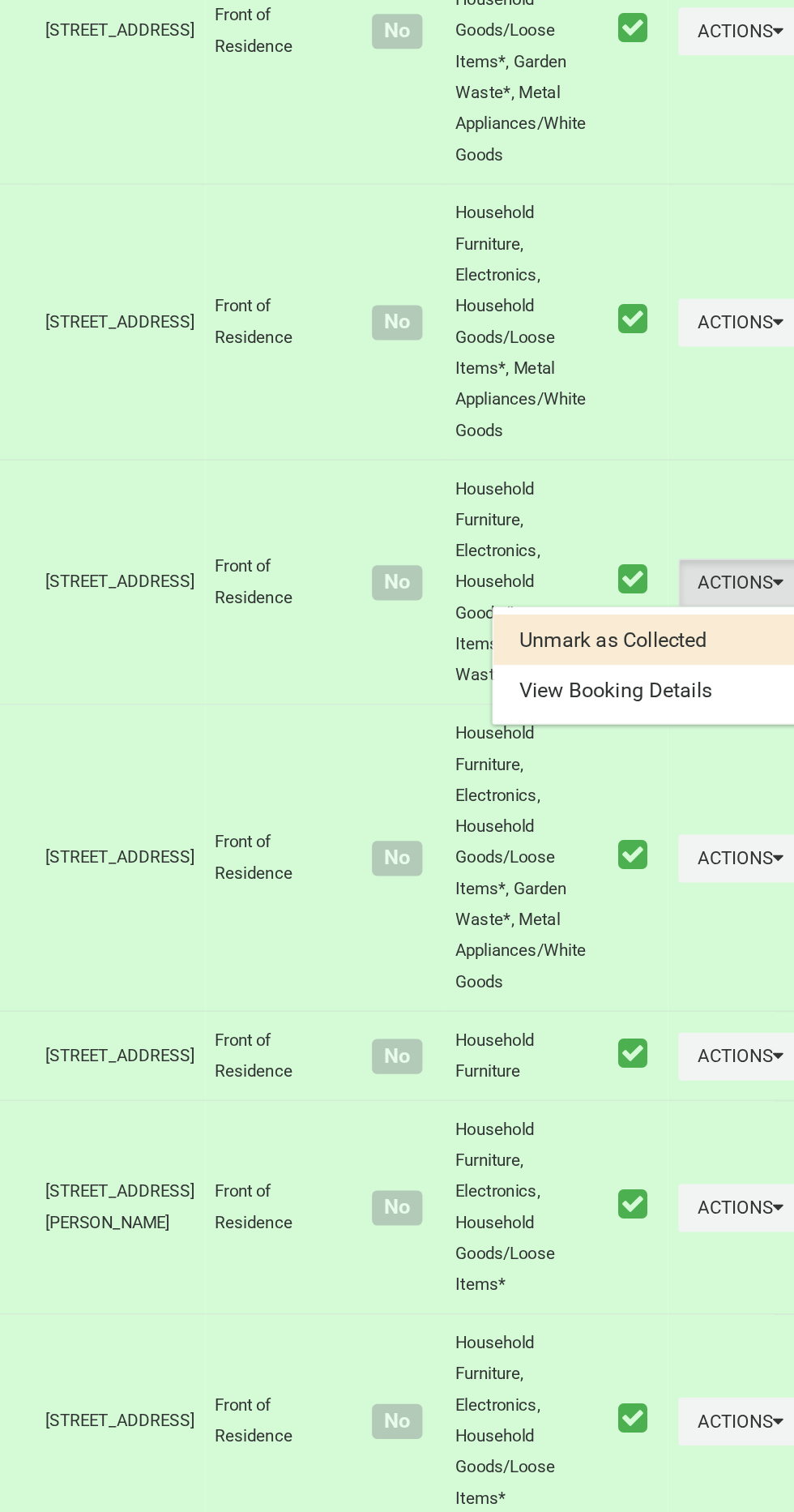
click at [633, 1019] on ul "Unmark as Collected View Booking Details" at bounding box center [694, 982] width 194 height 74
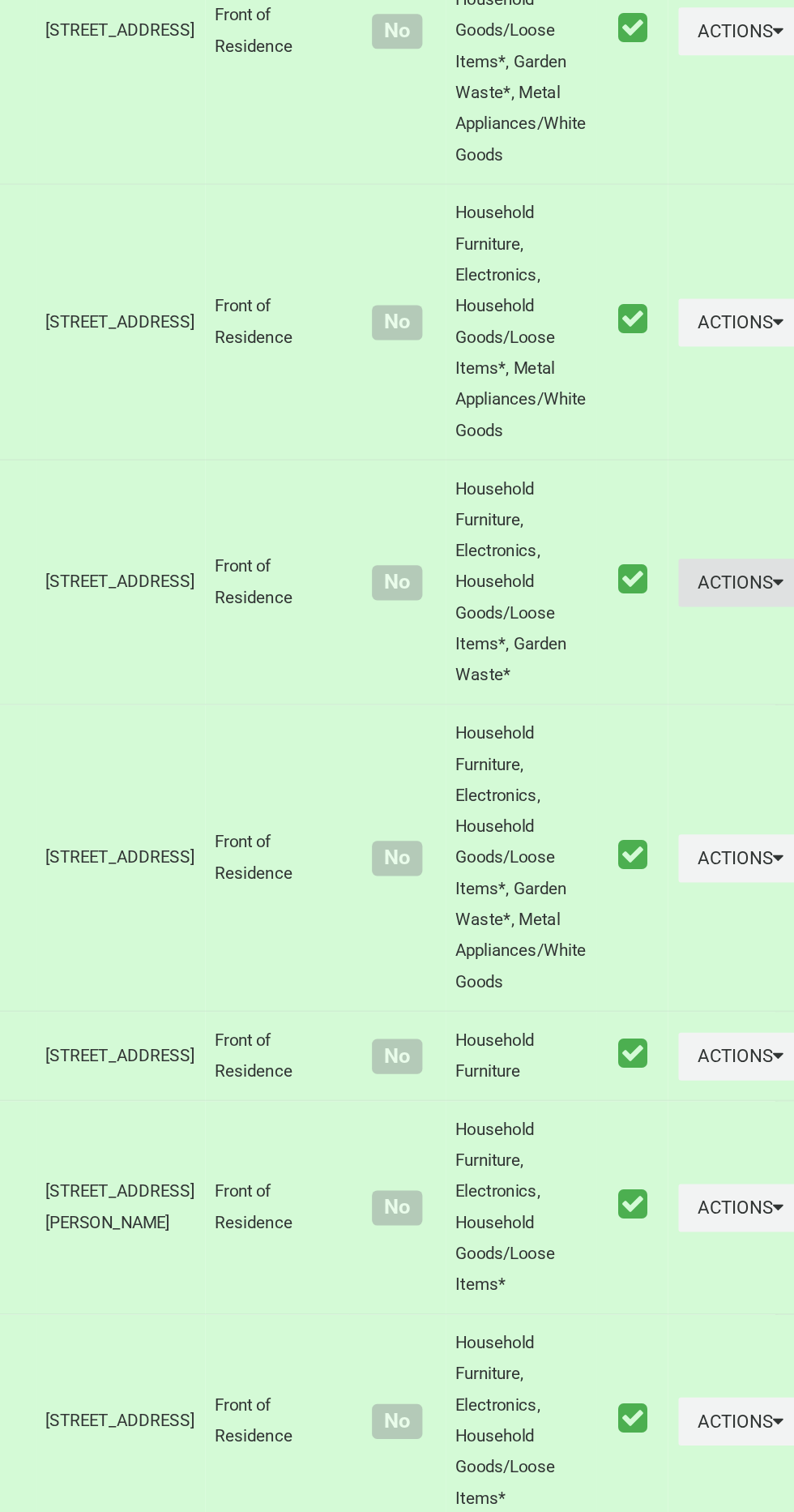
click at [714, 945] on button "Actions" at bounding box center [753, 930] width 78 height 30
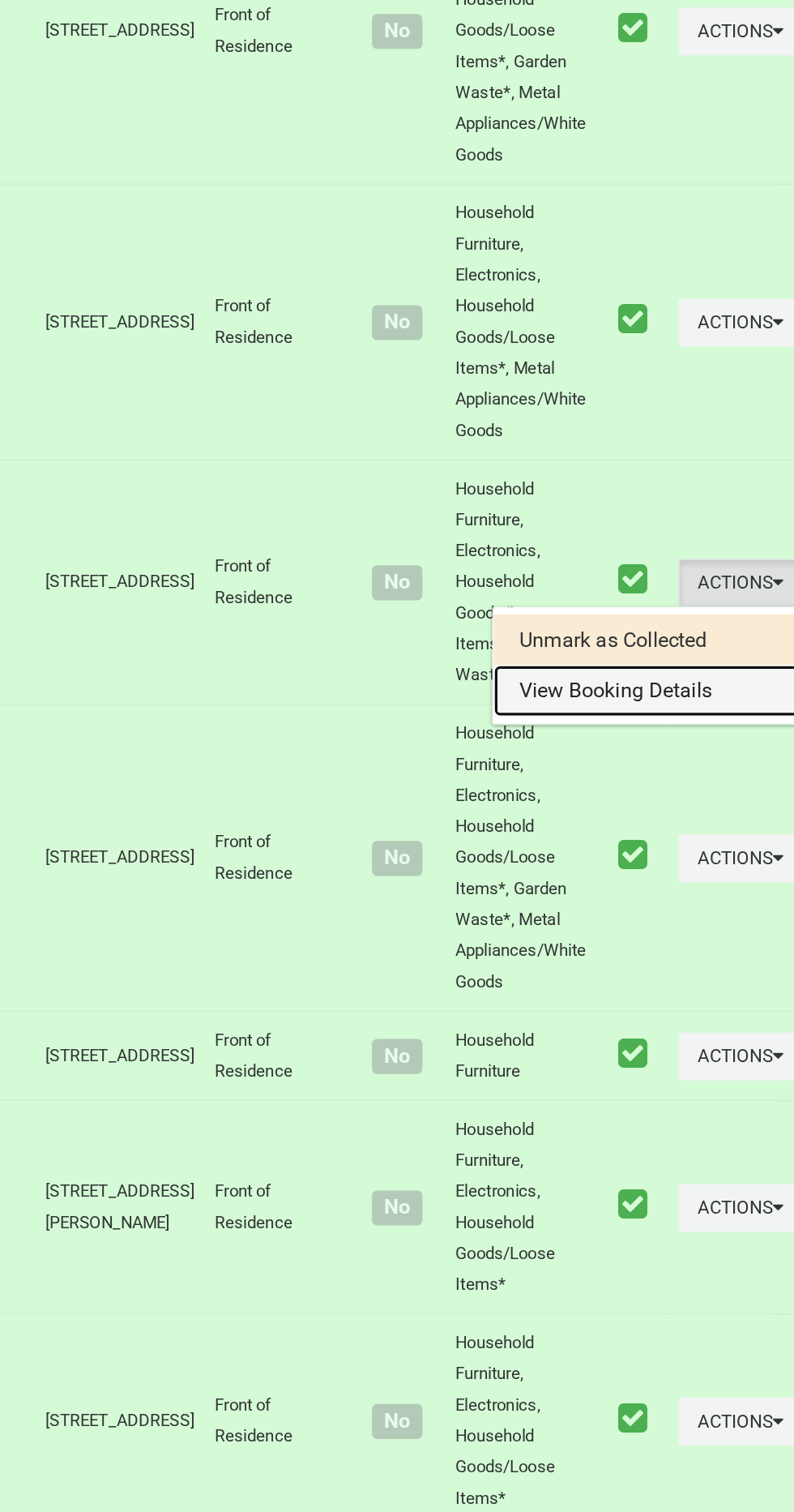
click at [653, 1014] on link "View Booking Details" at bounding box center [694, 998] width 193 height 33
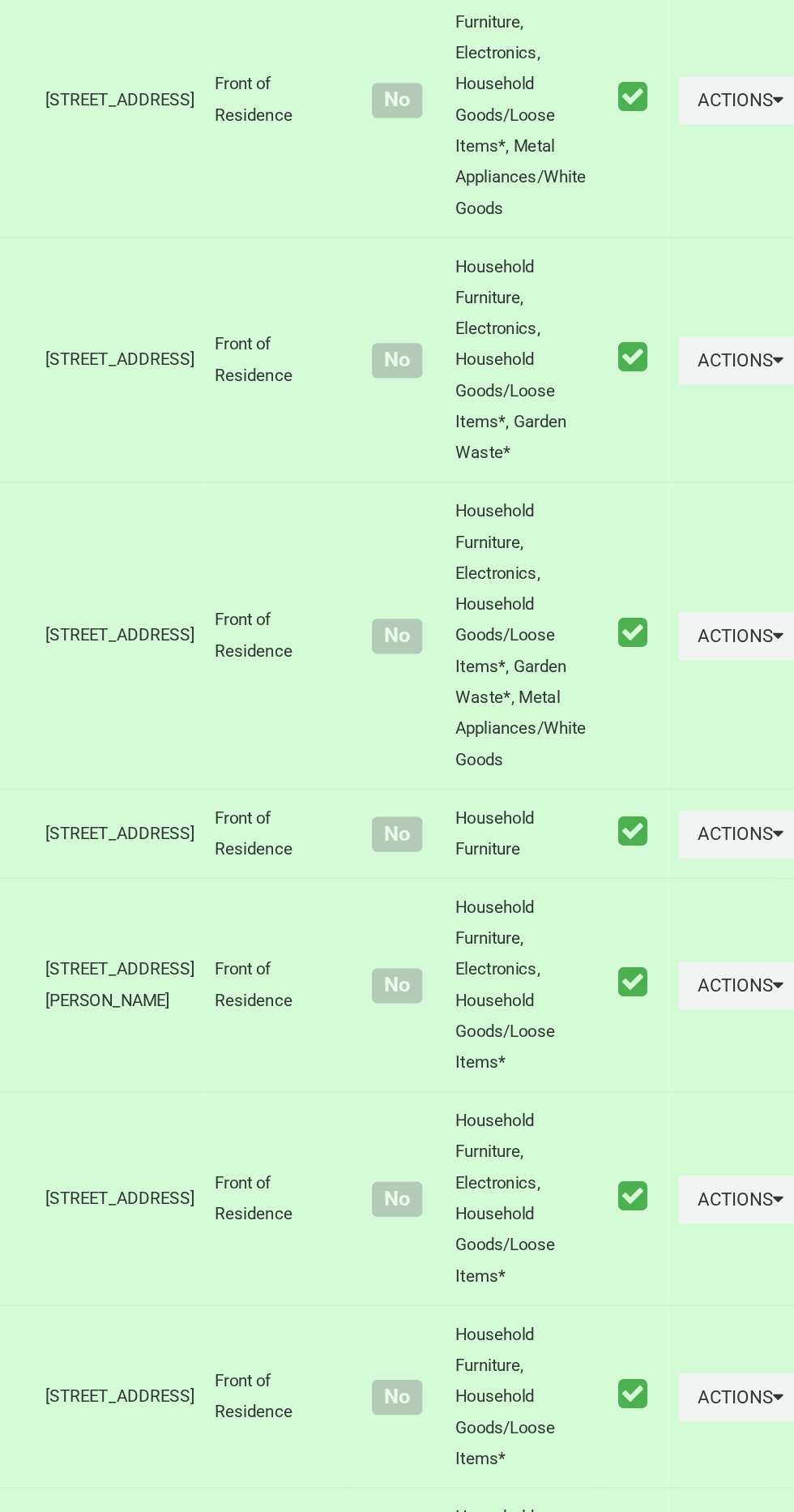
scroll to position [2700, 0]
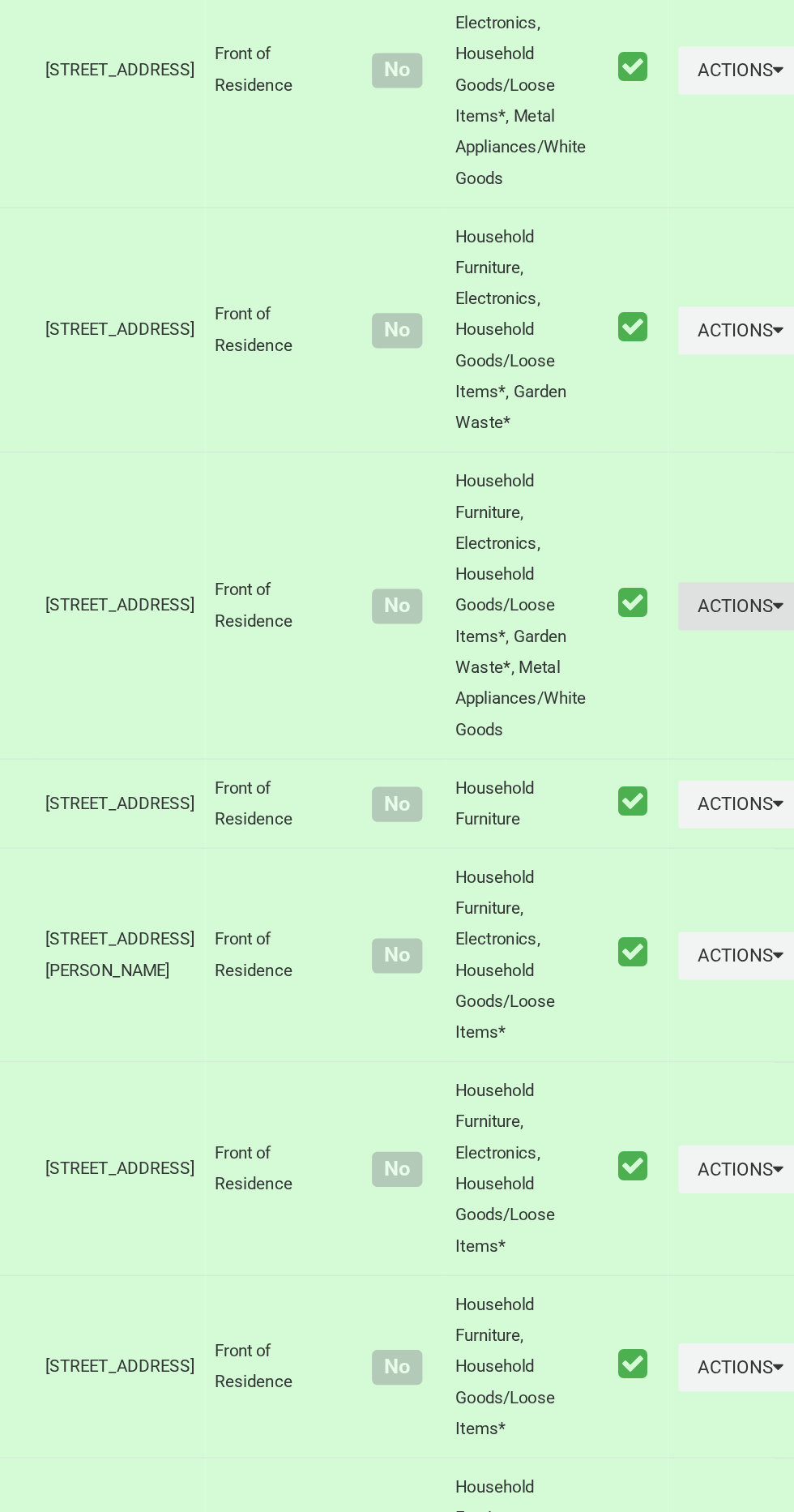
click at [714, 960] on button "Actions" at bounding box center [753, 945] width 78 height 30
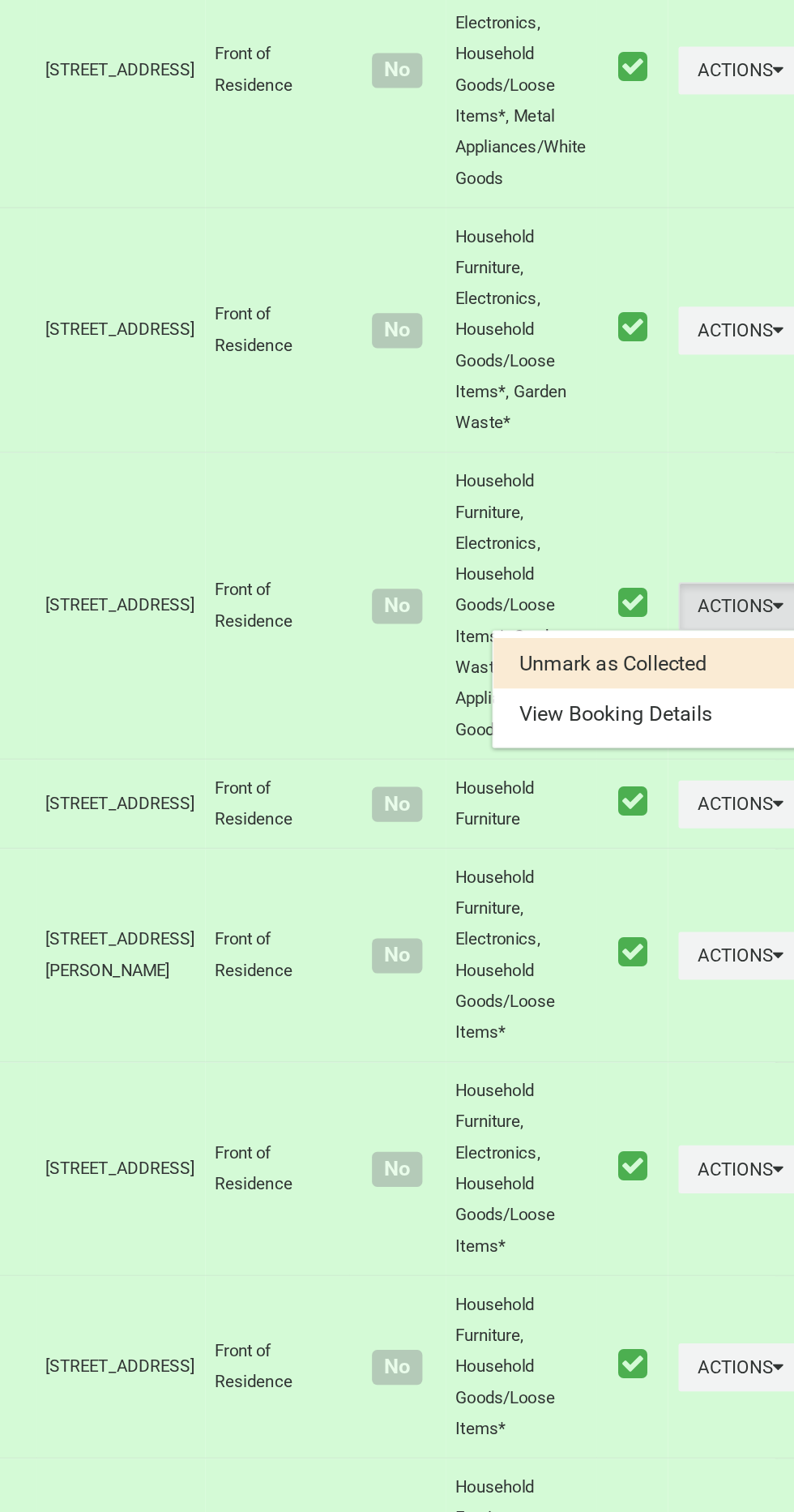
click at [662, 1034] on ul "Unmark as Collected View Booking Details" at bounding box center [694, 996] width 194 height 74
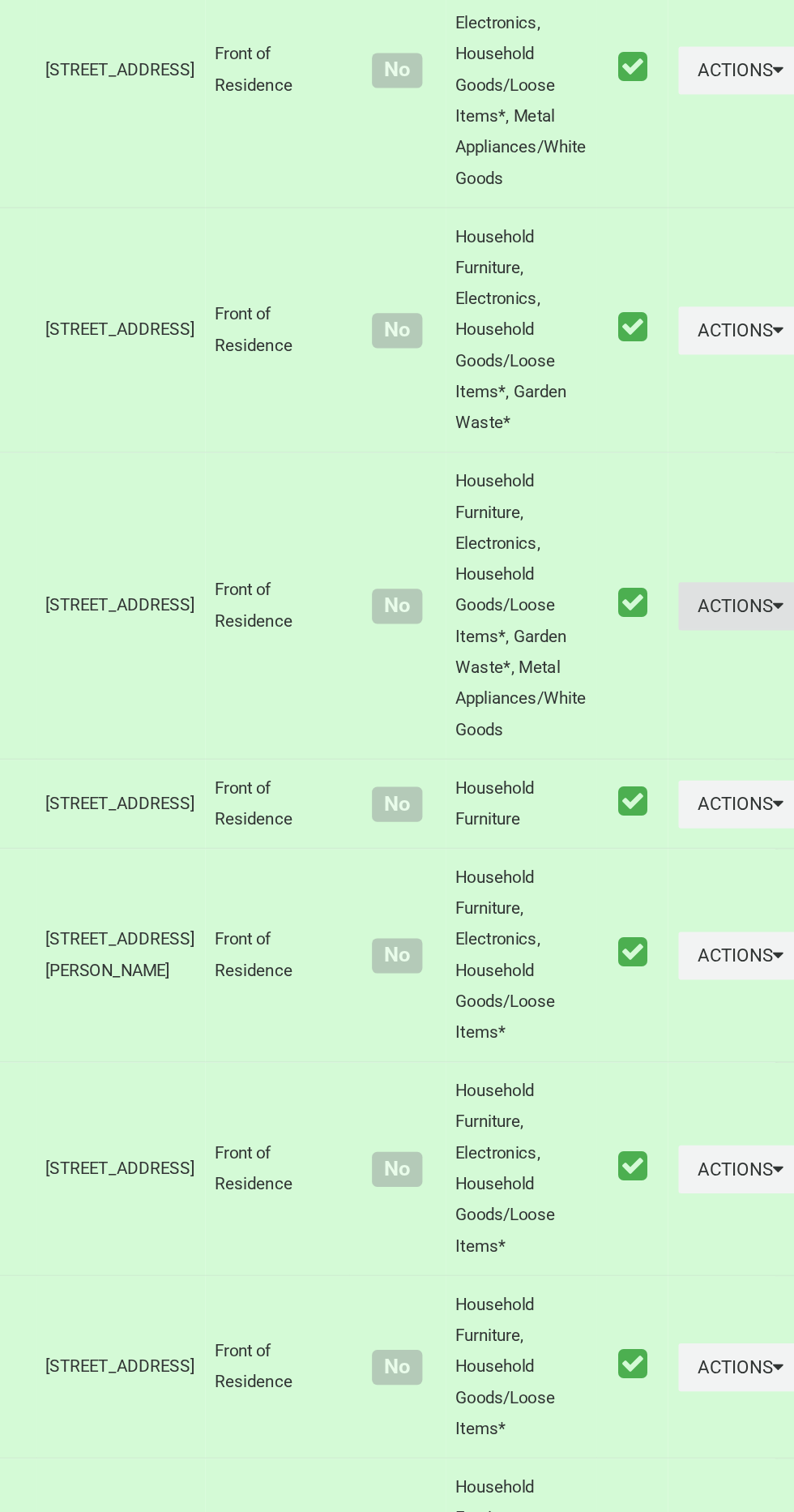
click at [714, 960] on button "Actions" at bounding box center [753, 945] width 78 height 30
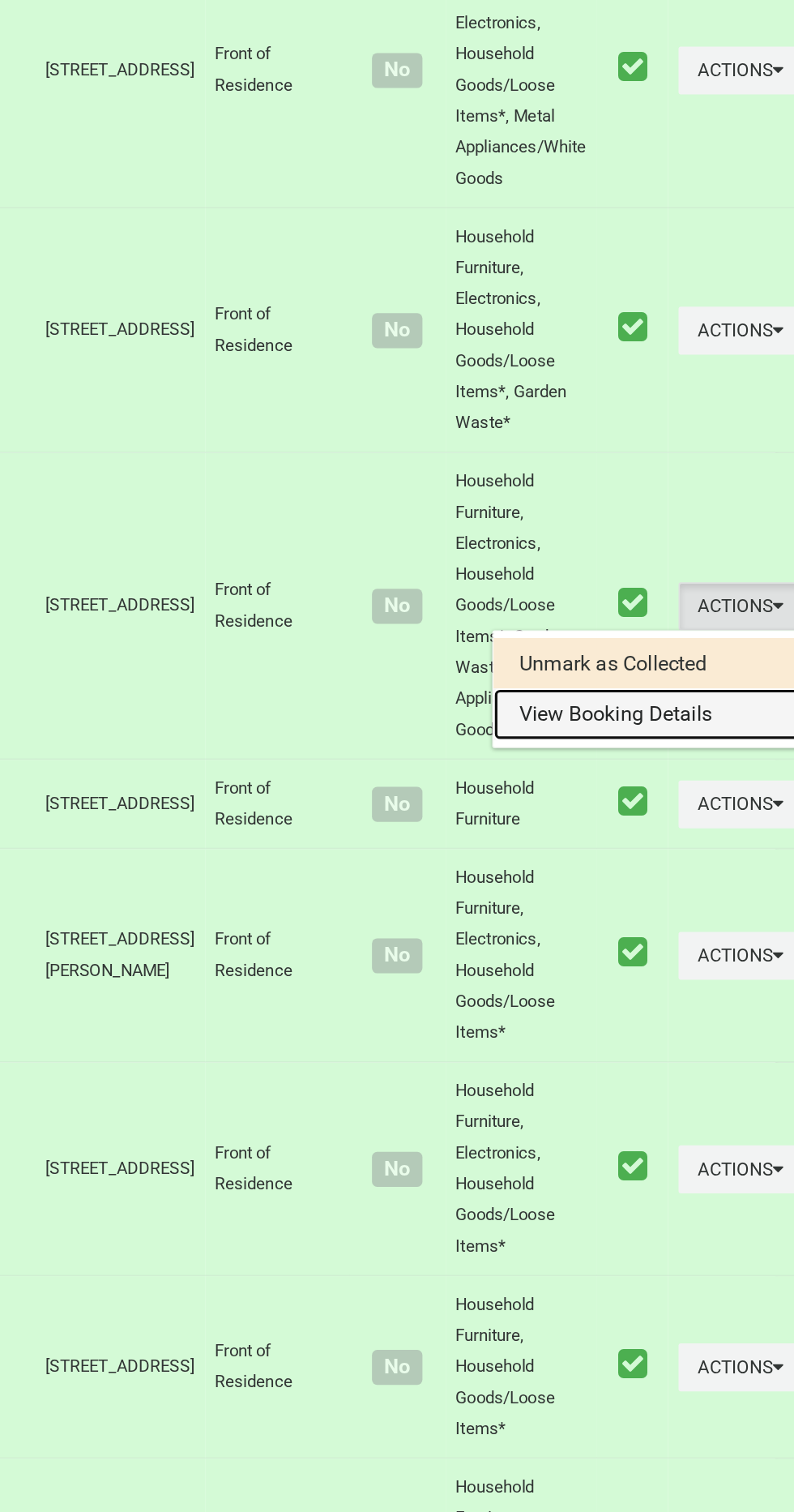
click at [658, 1029] on link "View Booking Details" at bounding box center [694, 1013] width 193 height 33
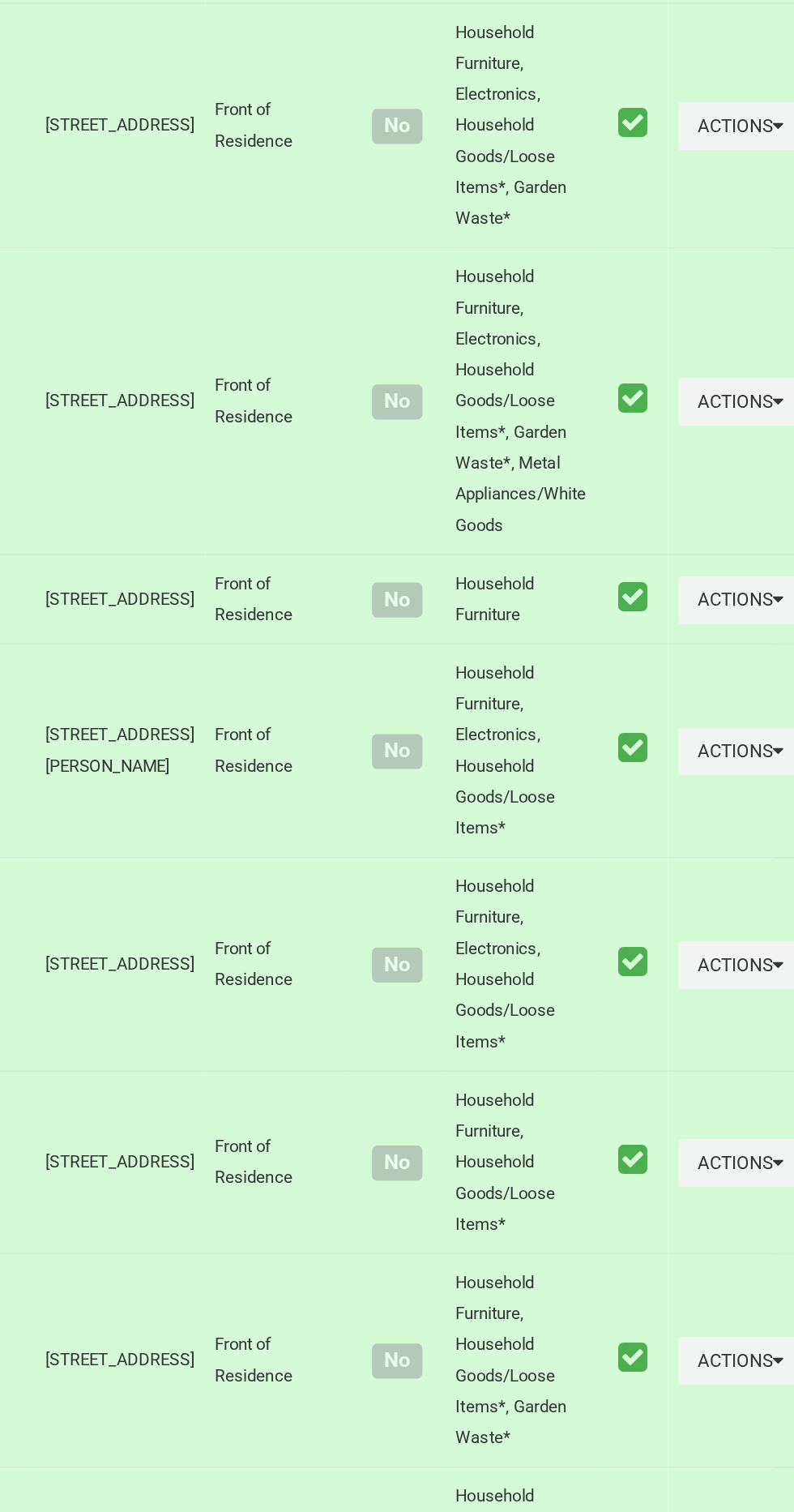
scroll to position [2877, 0]
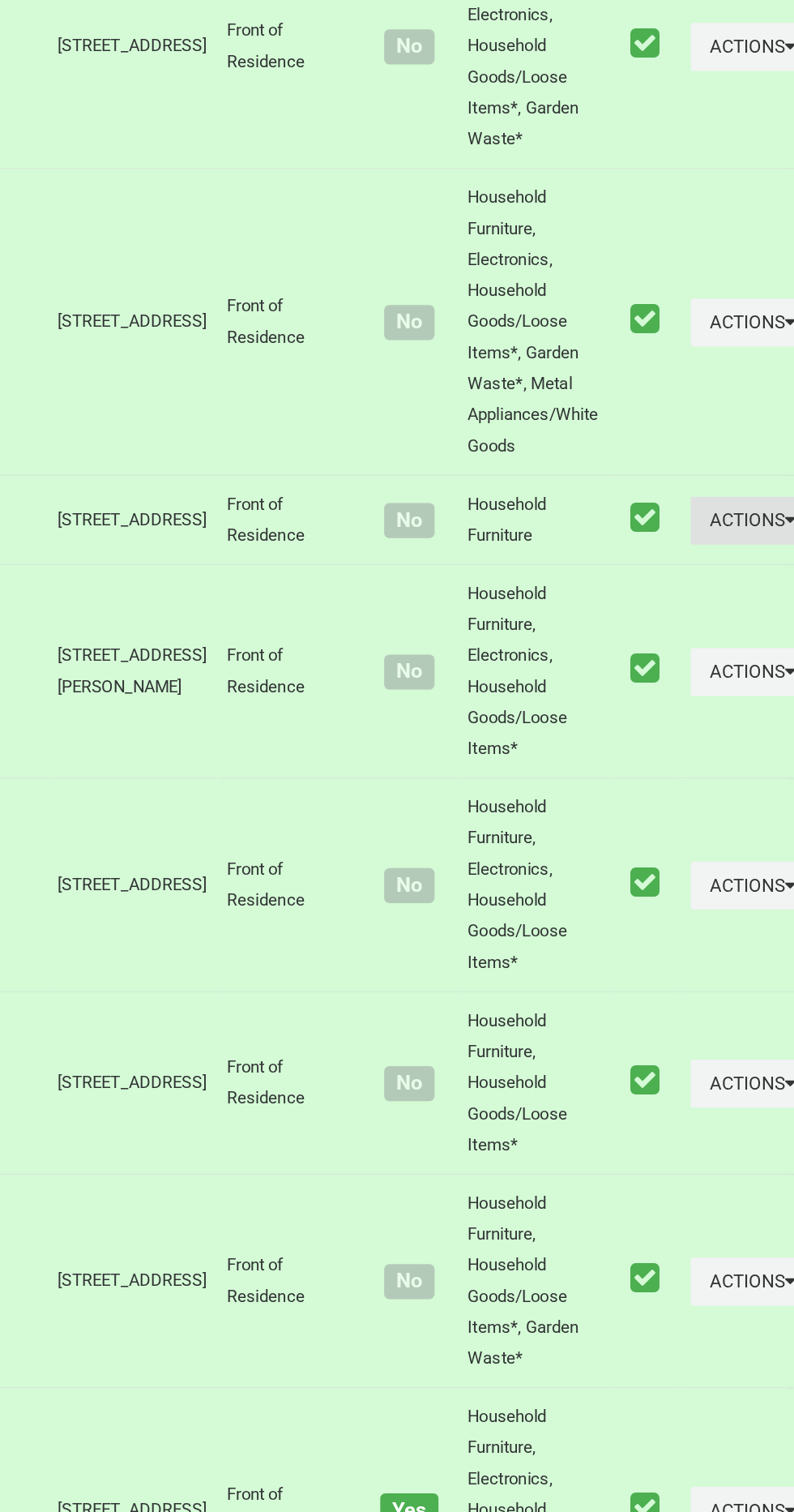
click at [714, 906] on button "Actions" at bounding box center [753, 891] width 78 height 30
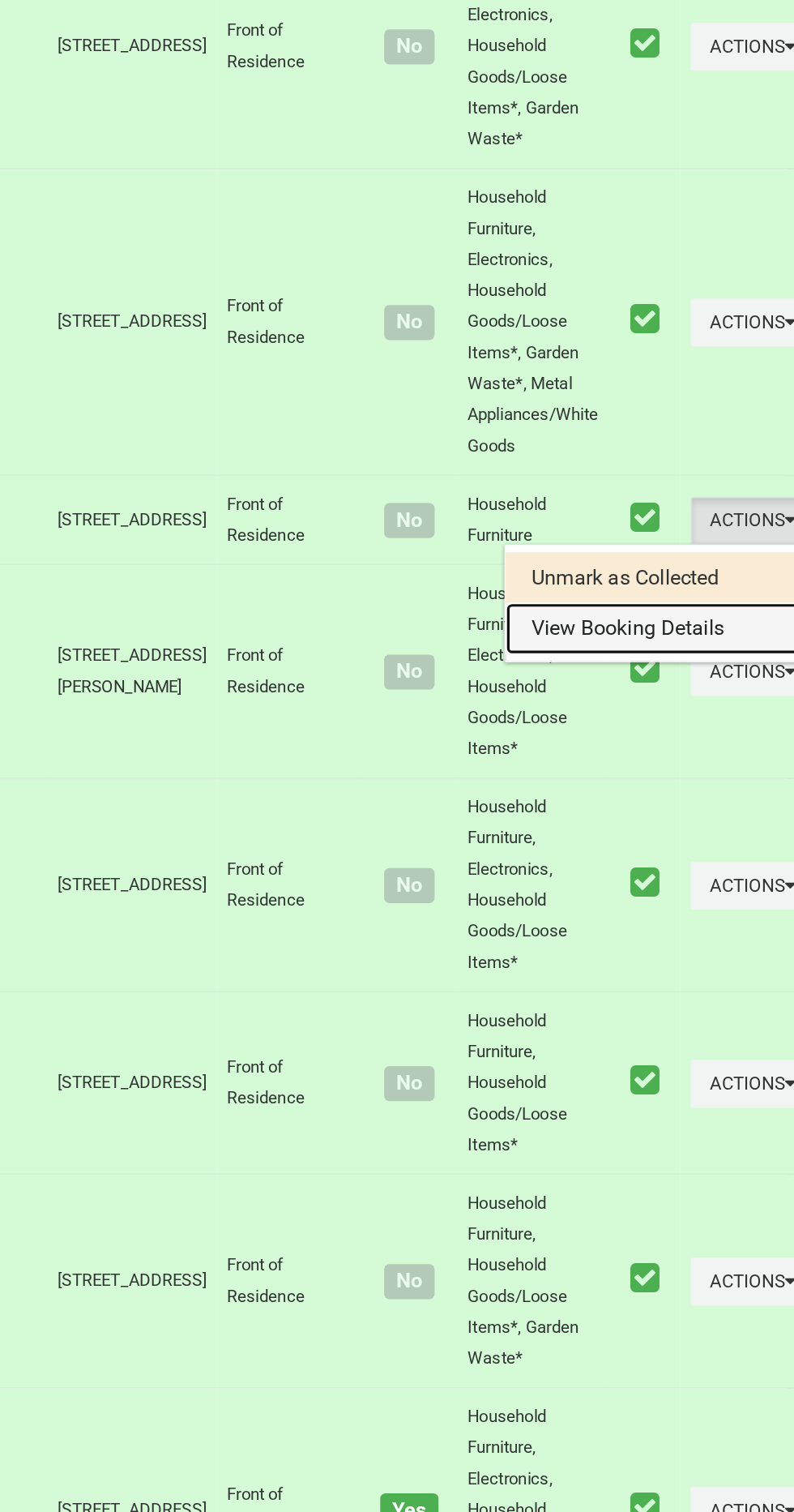
click at [661, 975] on link "View Booking Details" at bounding box center [694, 959] width 193 height 33
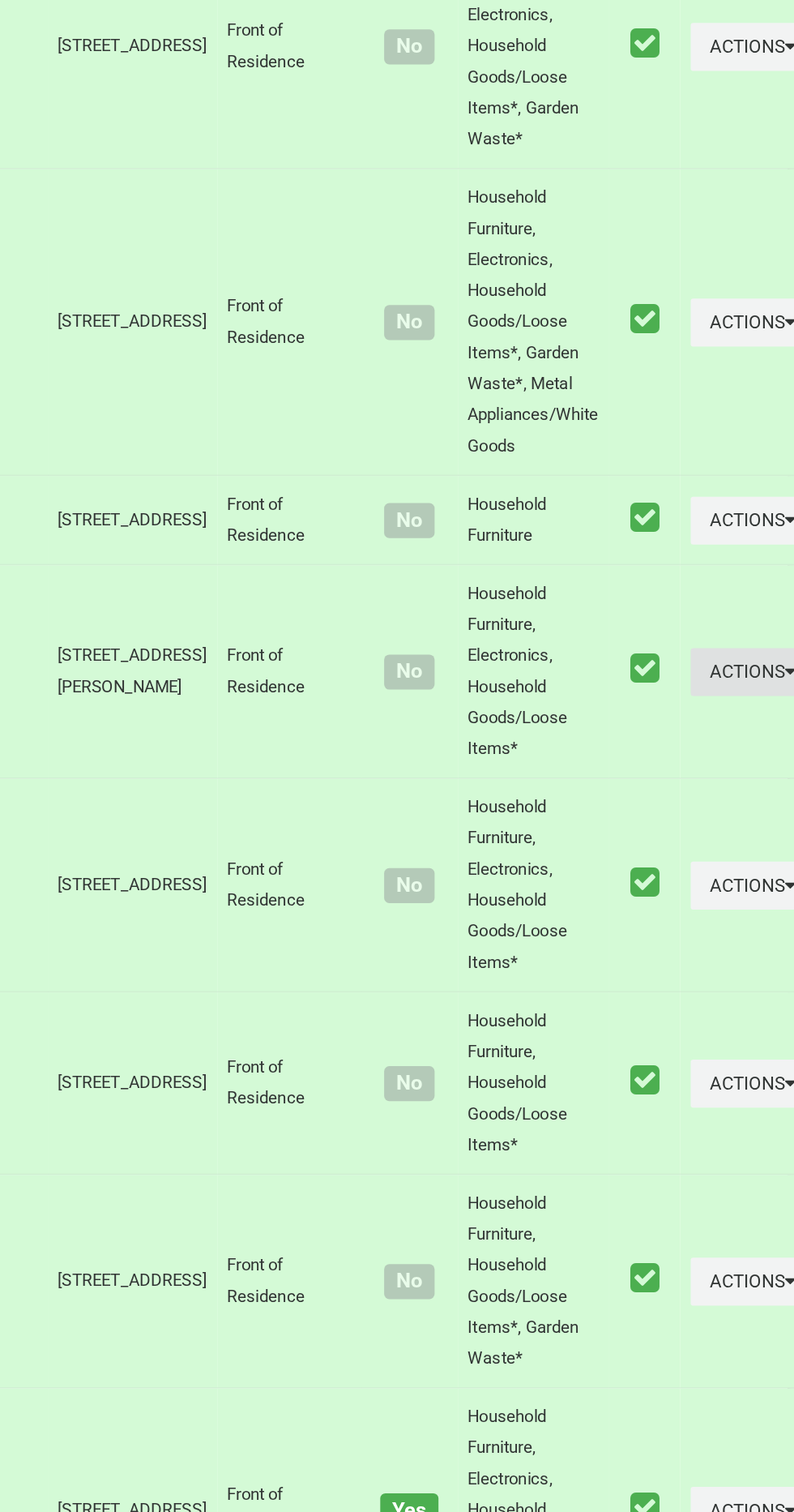
click at [720, 1001] on button "Actions" at bounding box center [753, 986] width 78 height 30
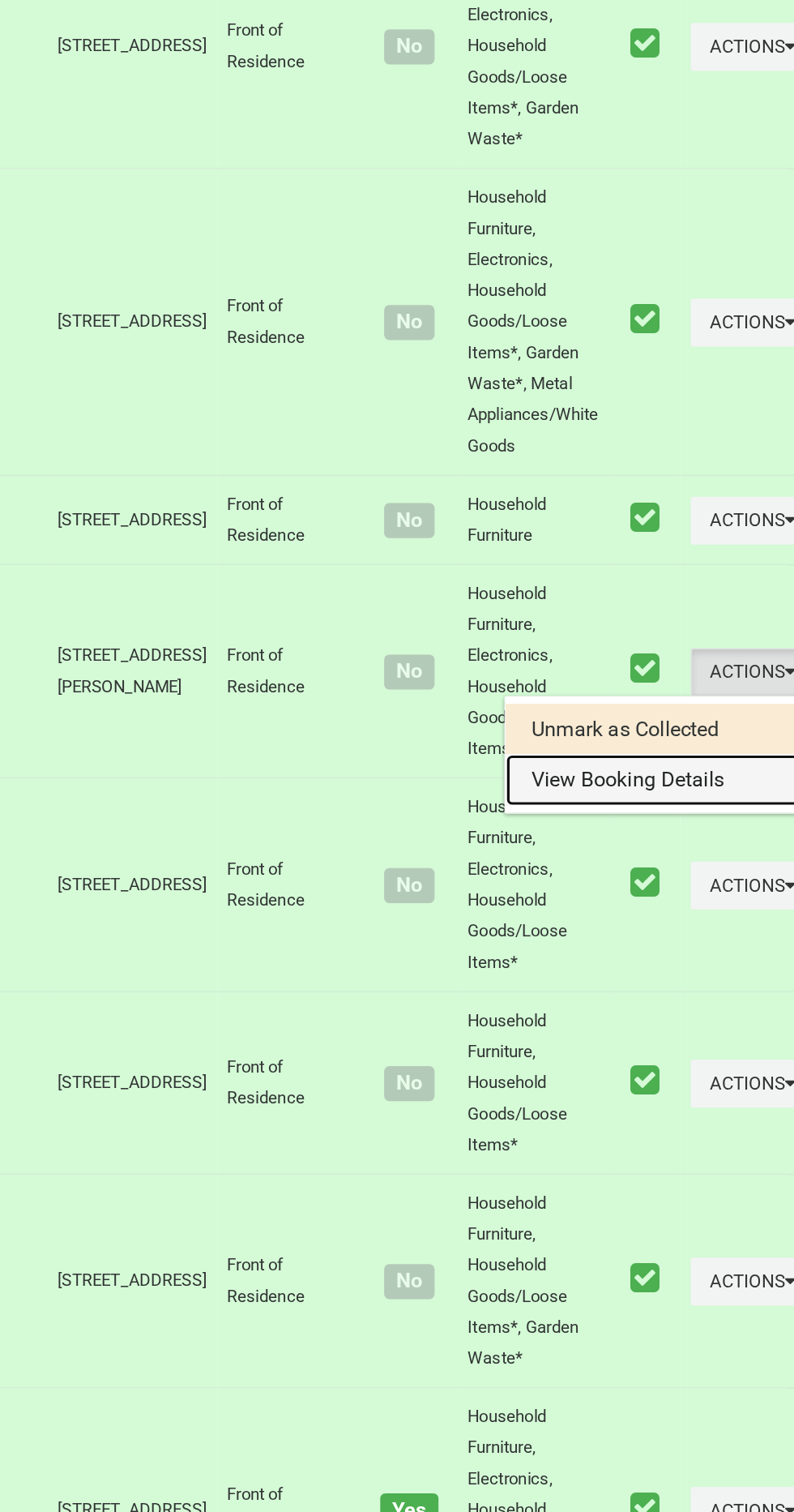
click at [656, 1071] on link "View Booking Details" at bounding box center [694, 1054] width 193 height 33
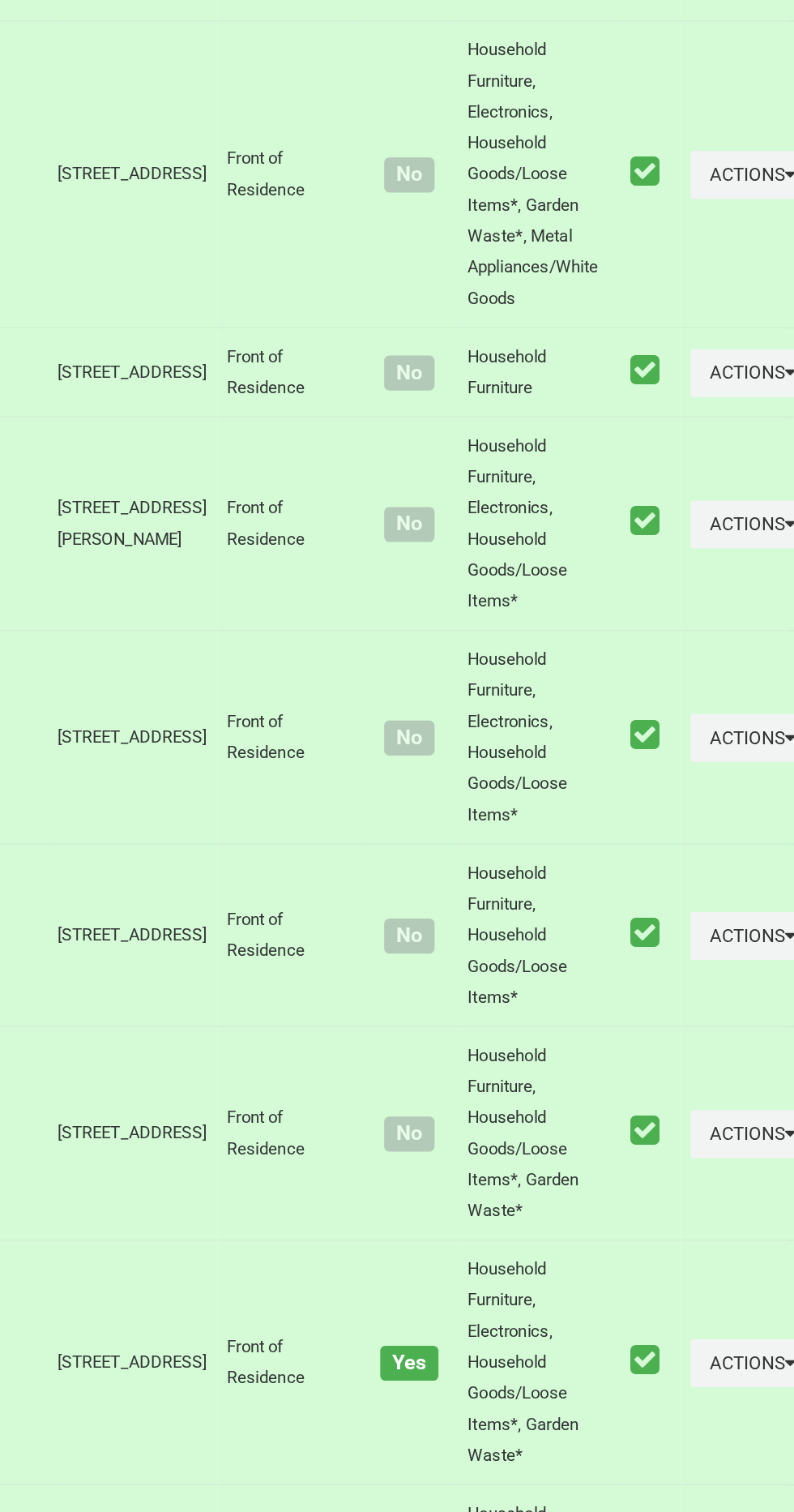
scroll to position [2976, 0]
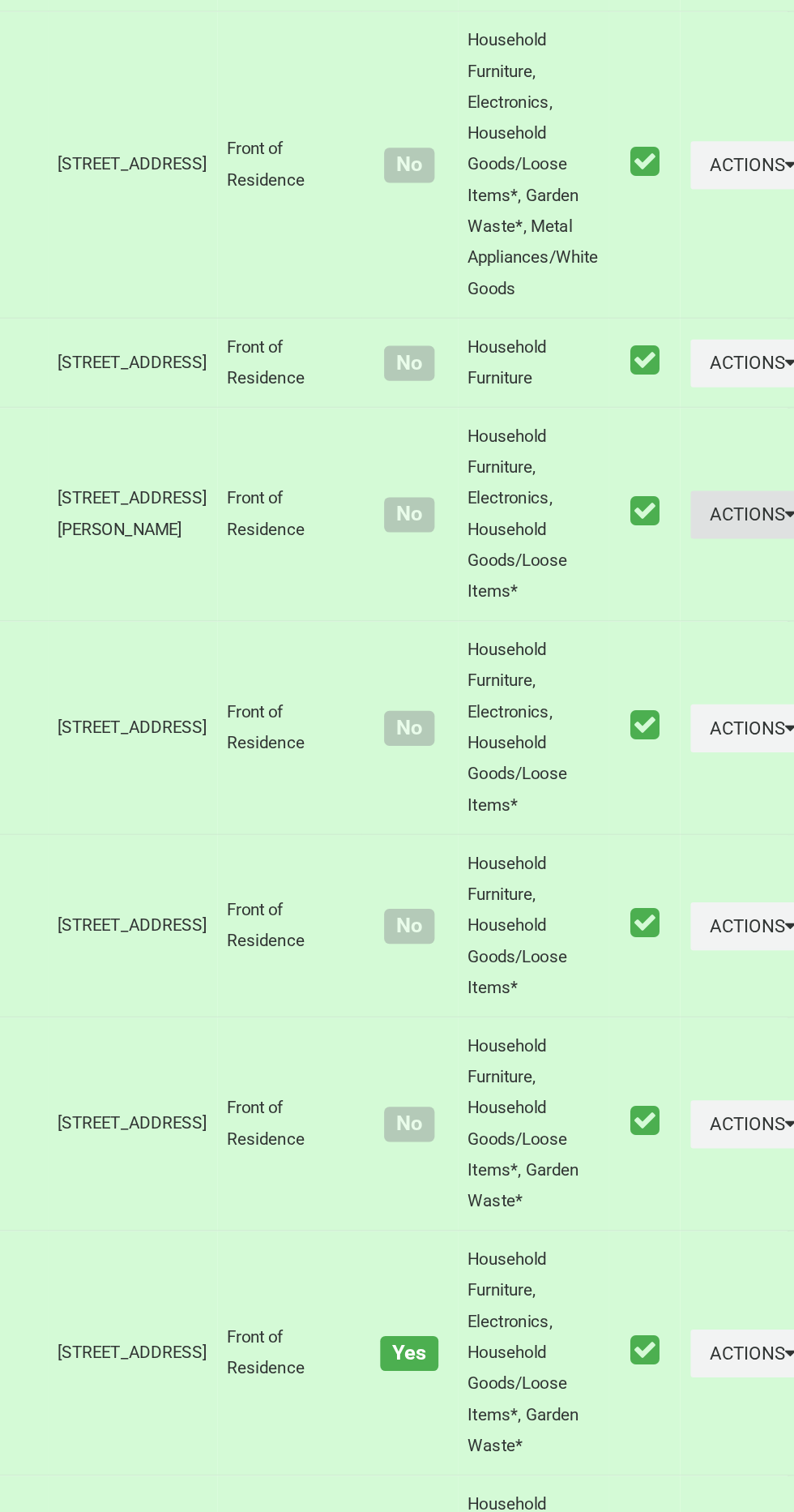
click at [720, 902] on button "Actions" at bounding box center [753, 887] width 78 height 30
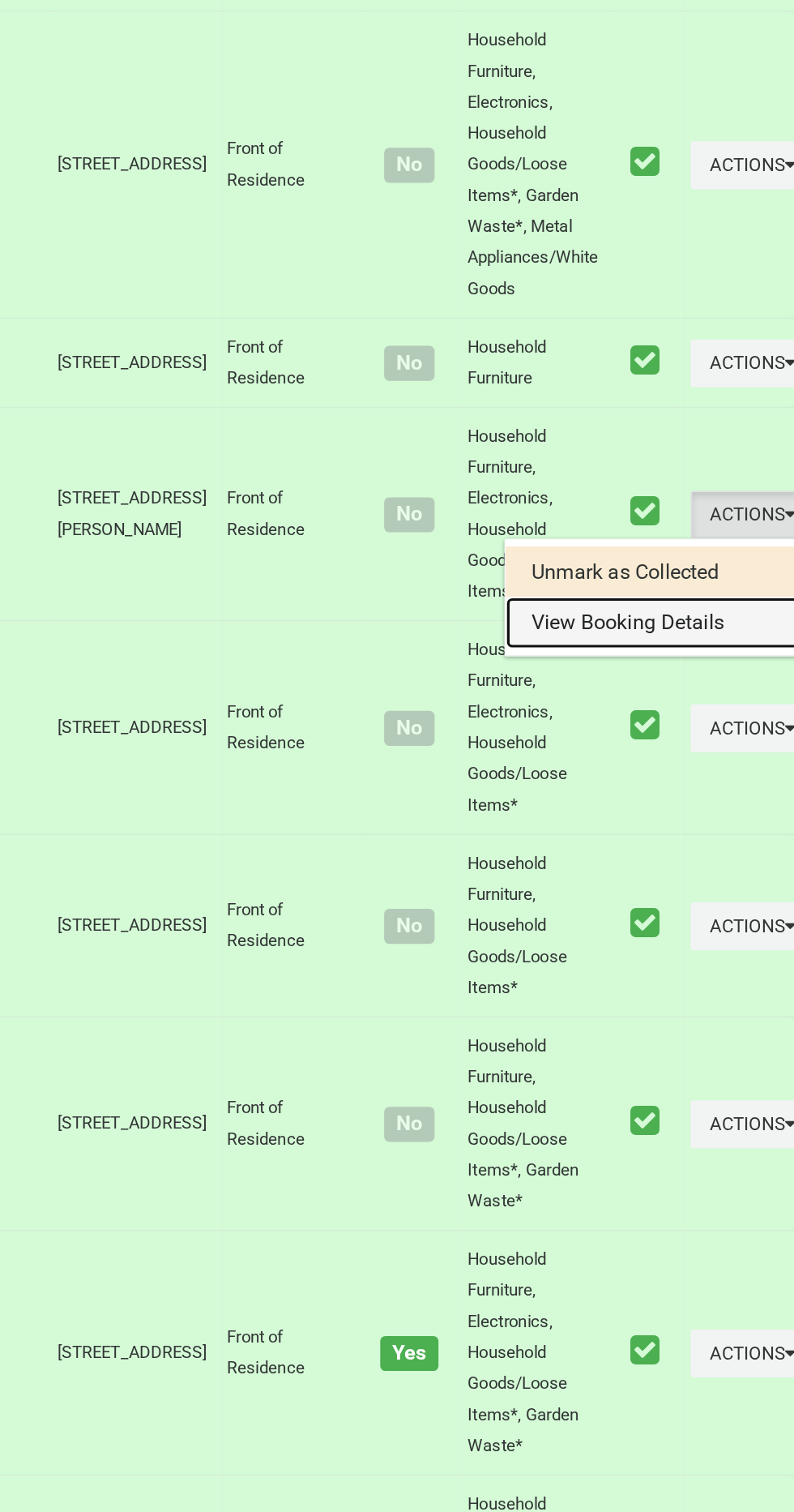
click at [681, 971] on link "View Booking Details" at bounding box center [694, 955] width 193 height 33
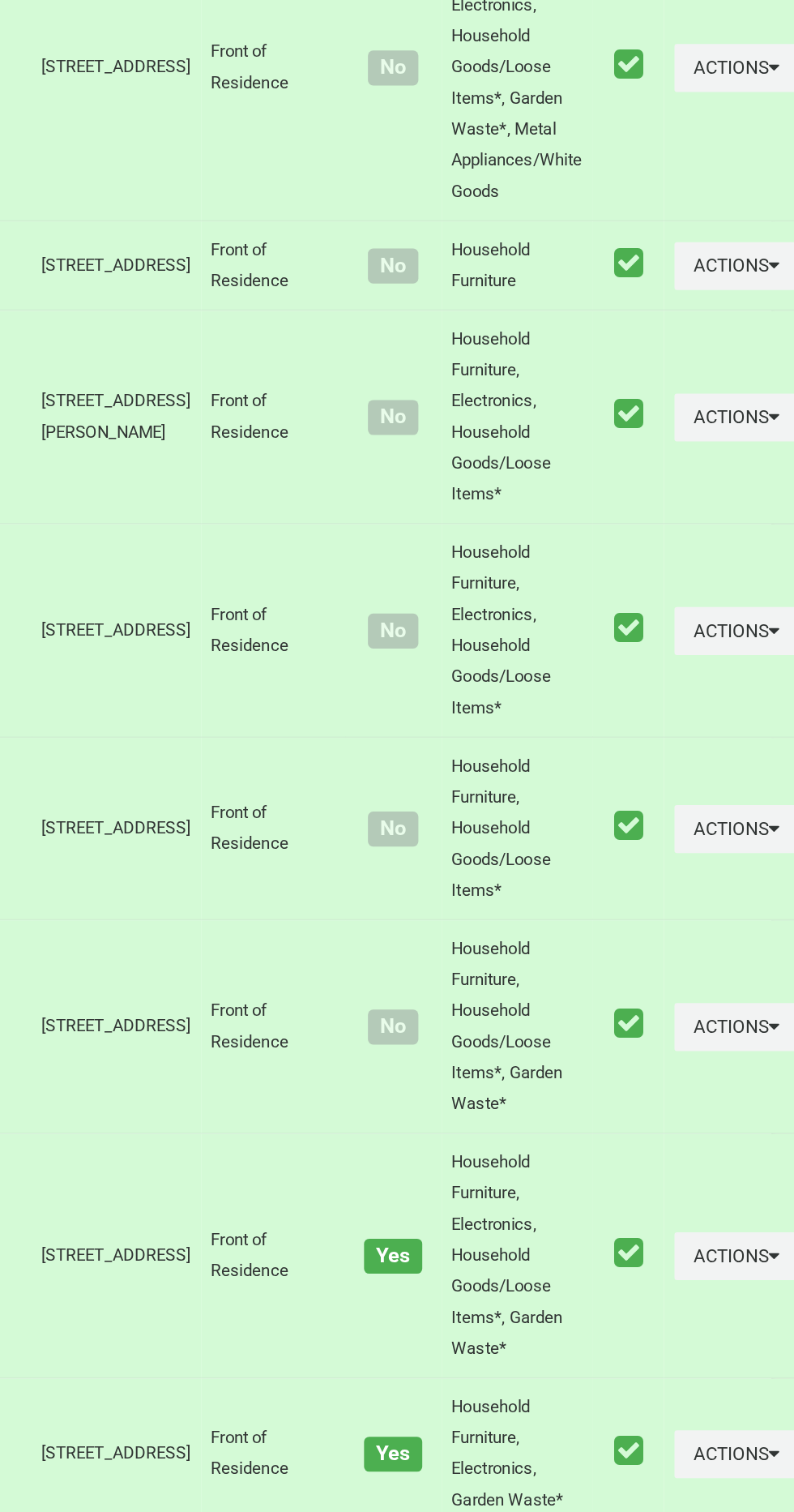
scroll to position [3060, 0]
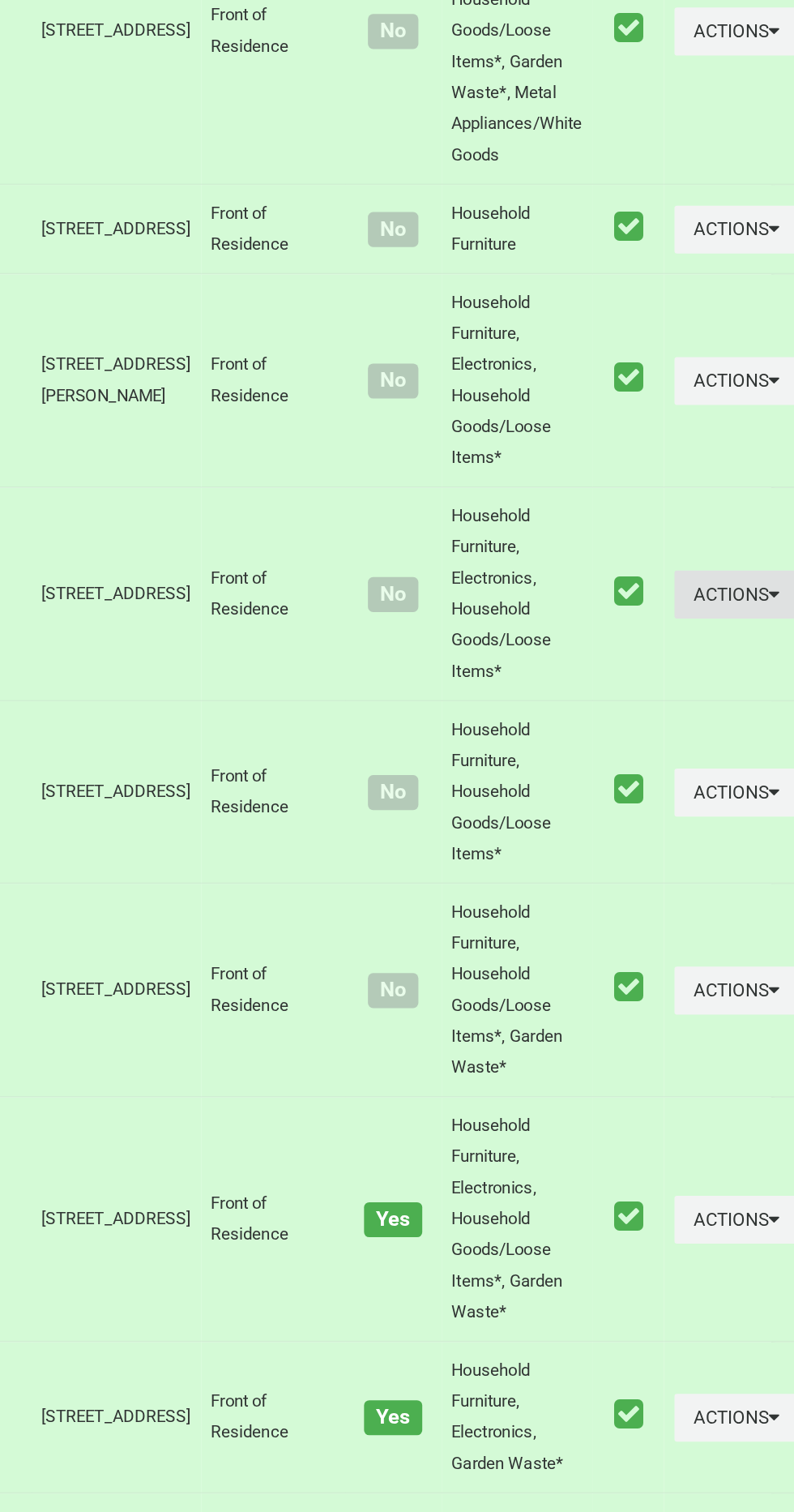
click at [773, 943] on icon "button" at bounding box center [776, 937] width 7 height 12
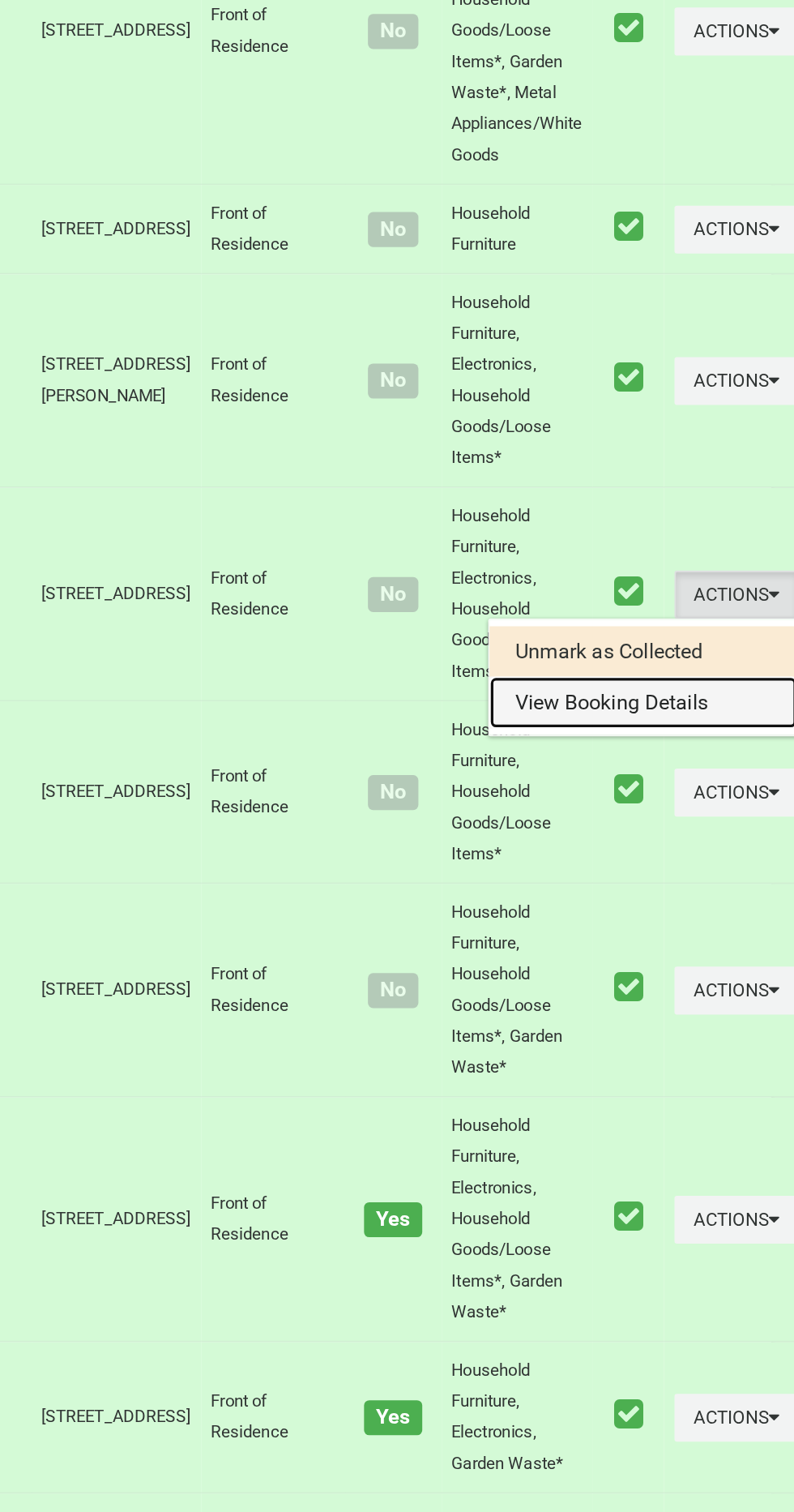
click at [656, 1021] on link "View Booking Details" at bounding box center [694, 1005] width 193 height 33
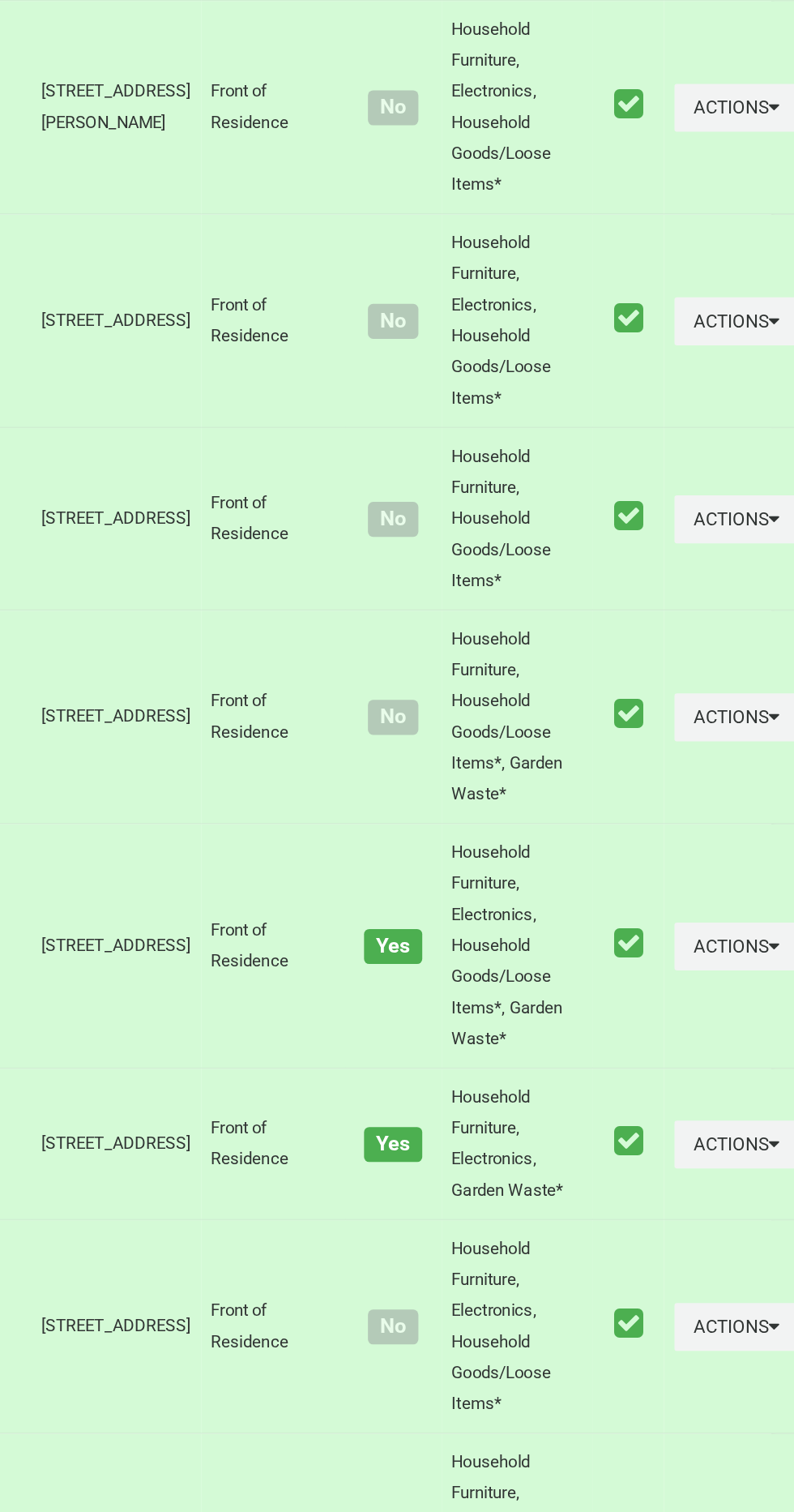
scroll to position [3231, 0]
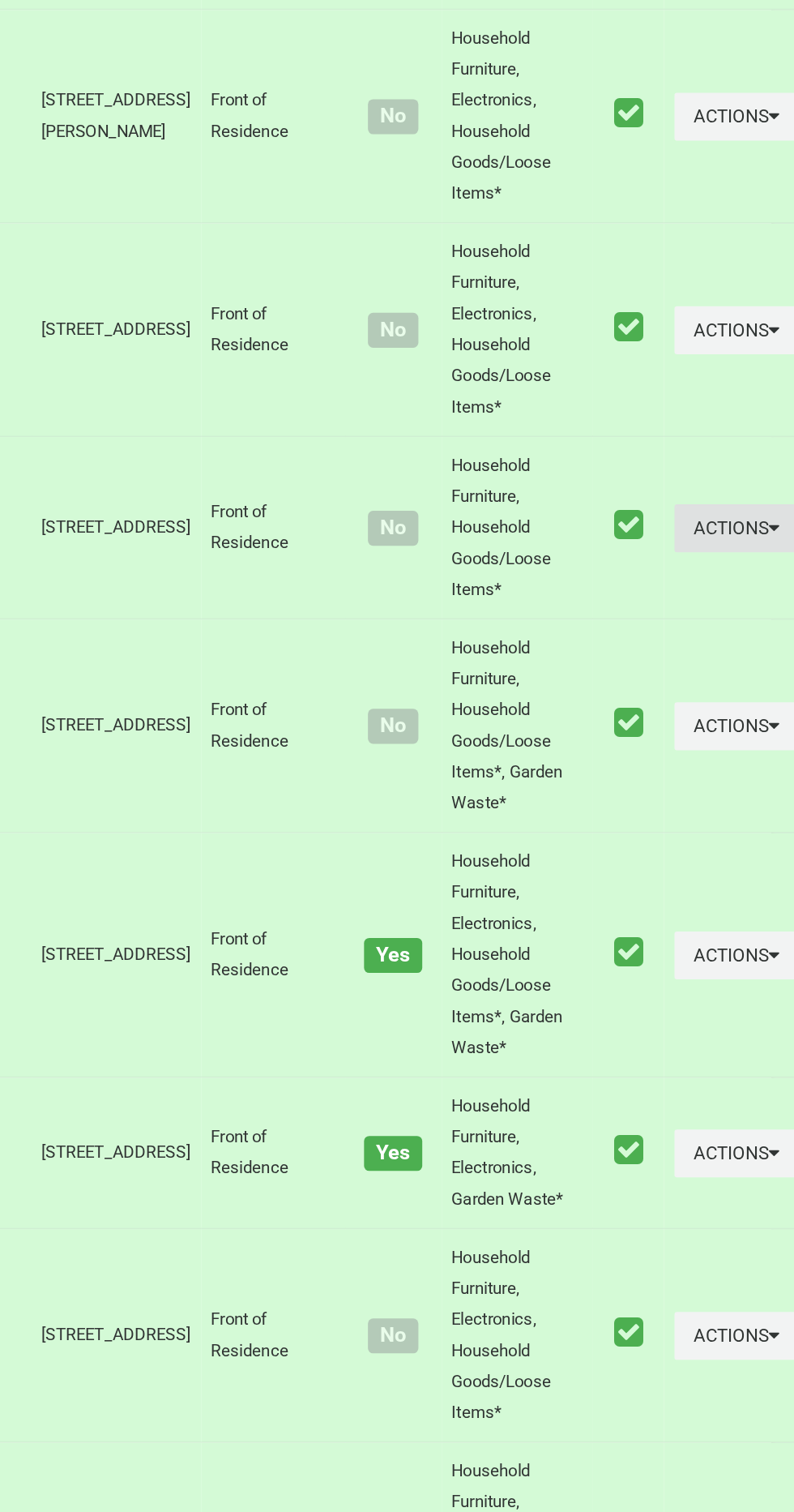
click at [714, 905] on button "Actions" at bounding box center [753, 890] width 78 height 30
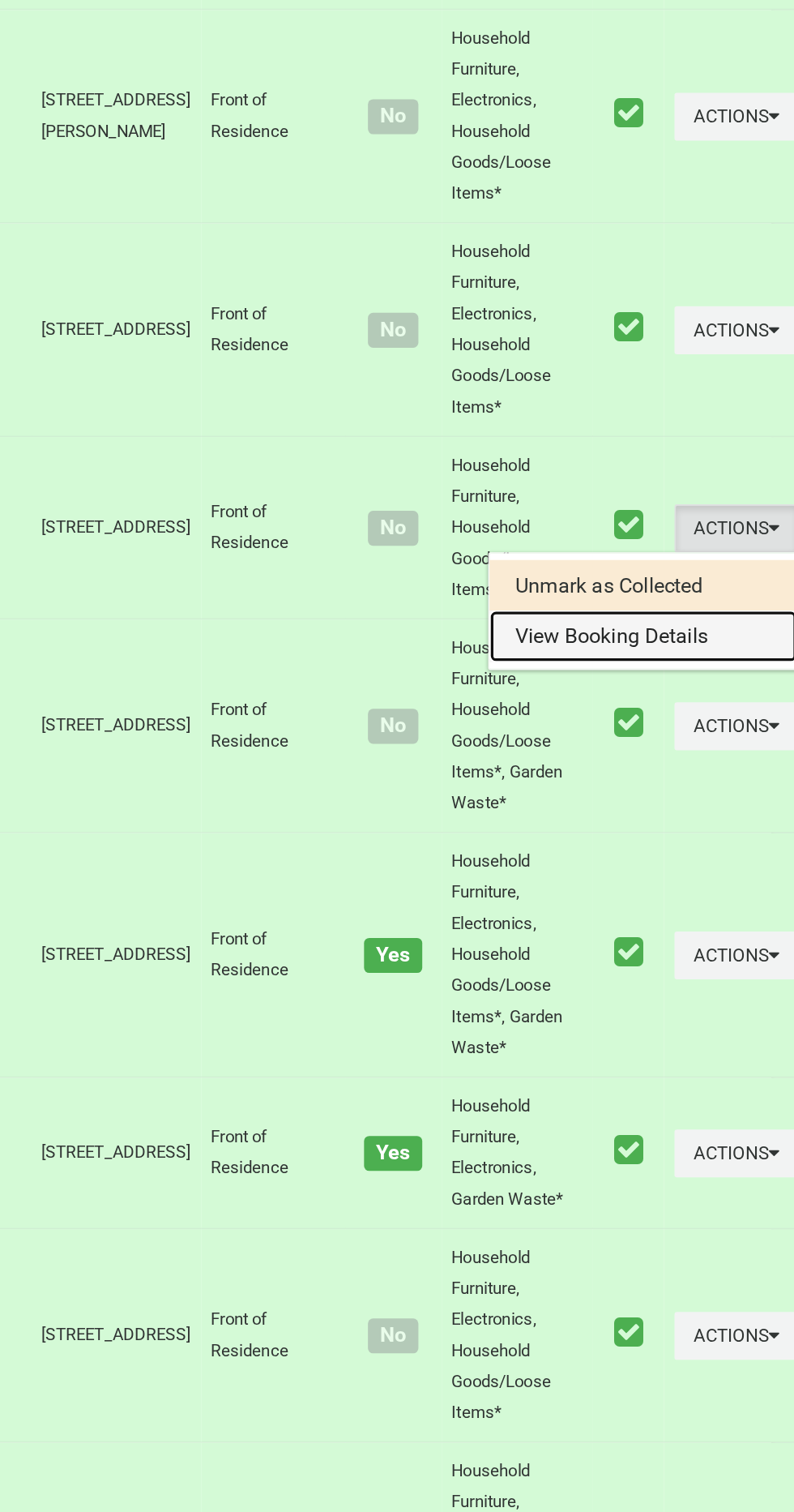
click at [673, 974] on link "View Booking Details" at bounding box center [694, 958] width 193 height 33
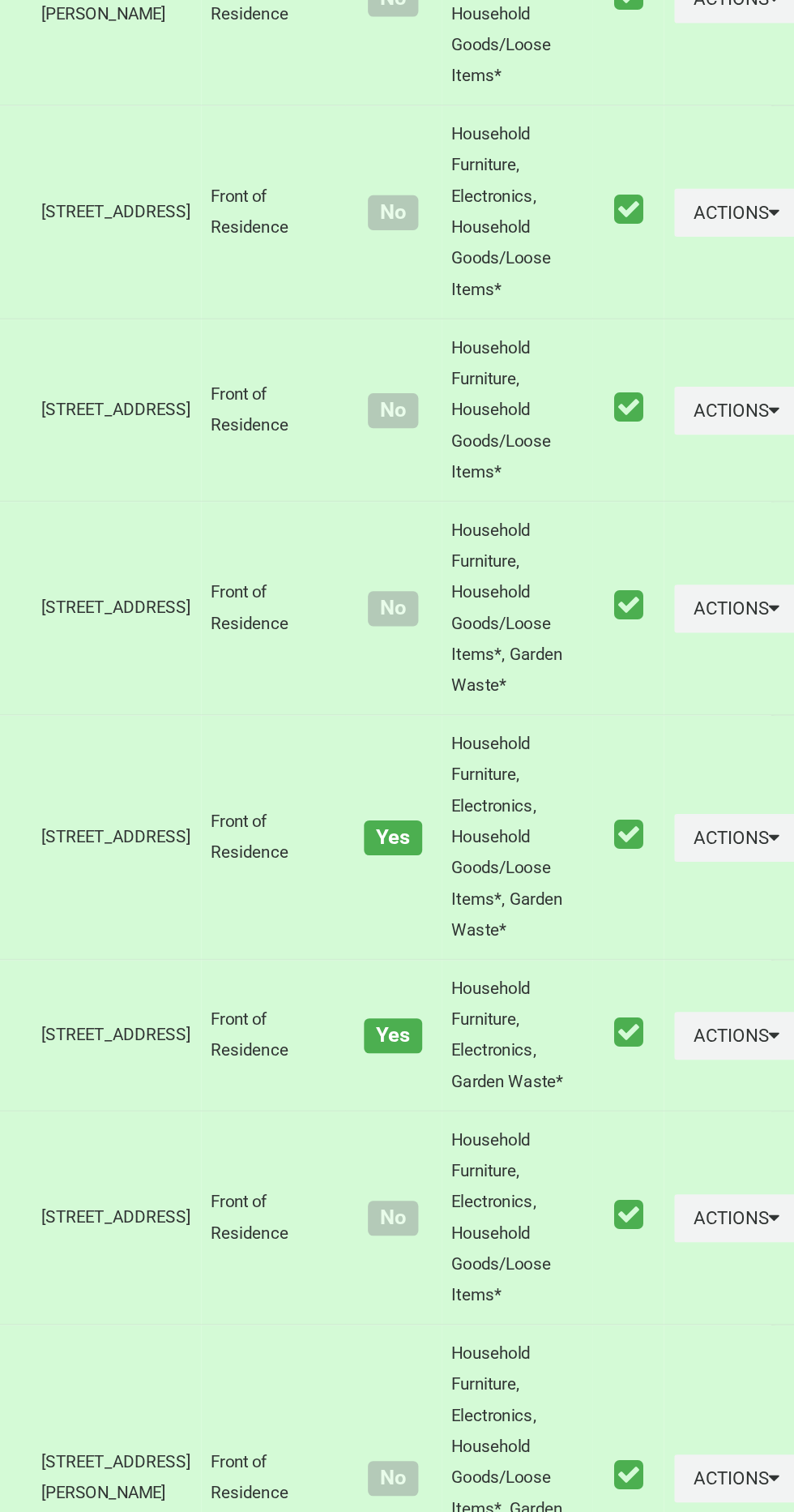
scroll to position [3313, 0]
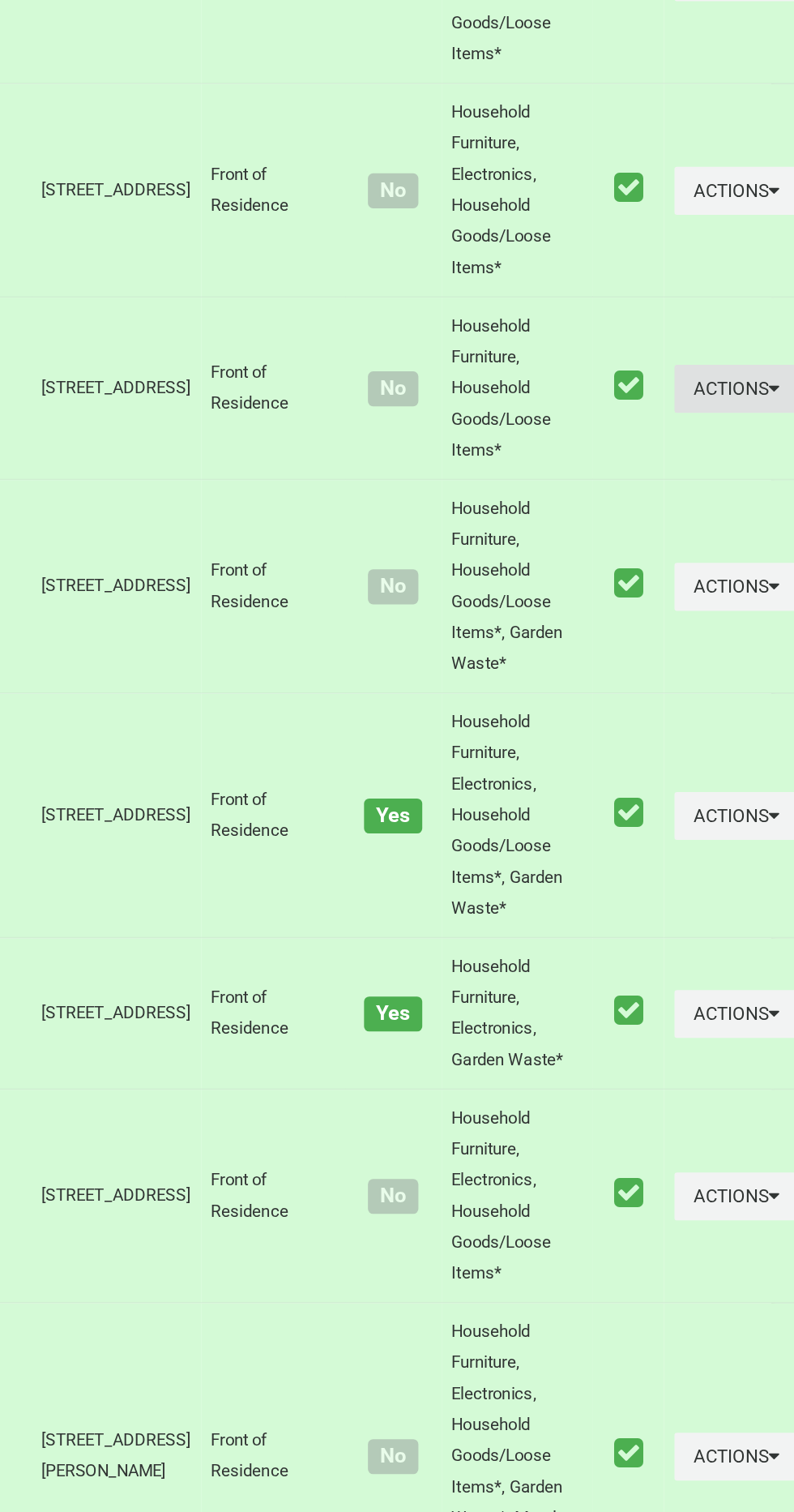
click at [773, 814] on icon "button" at bounding box center [776, 808] width 7 height 12
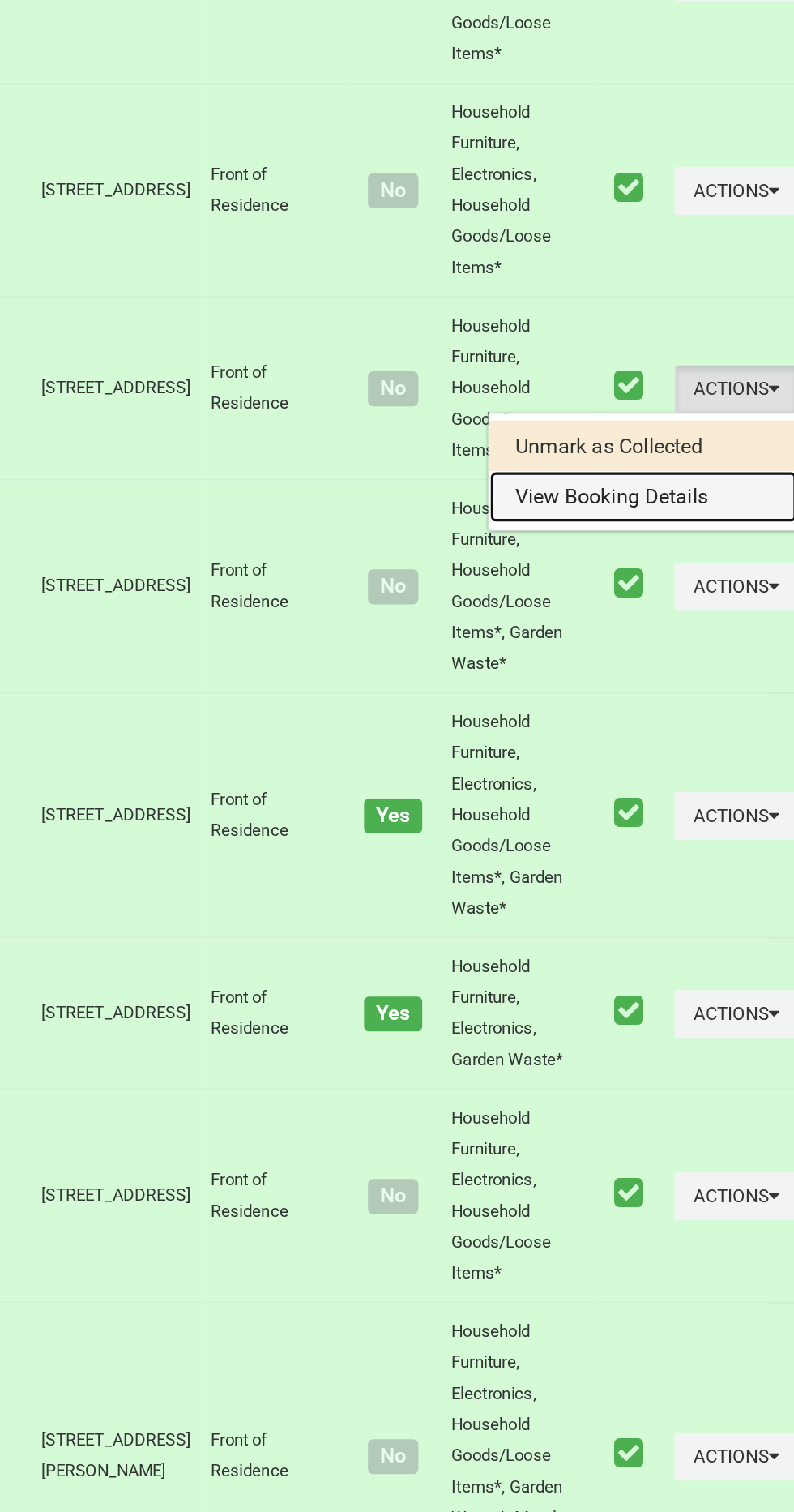
click at [673, 893] on link "View Booking Details" at bounding box center [694, 876] width 193 height 33
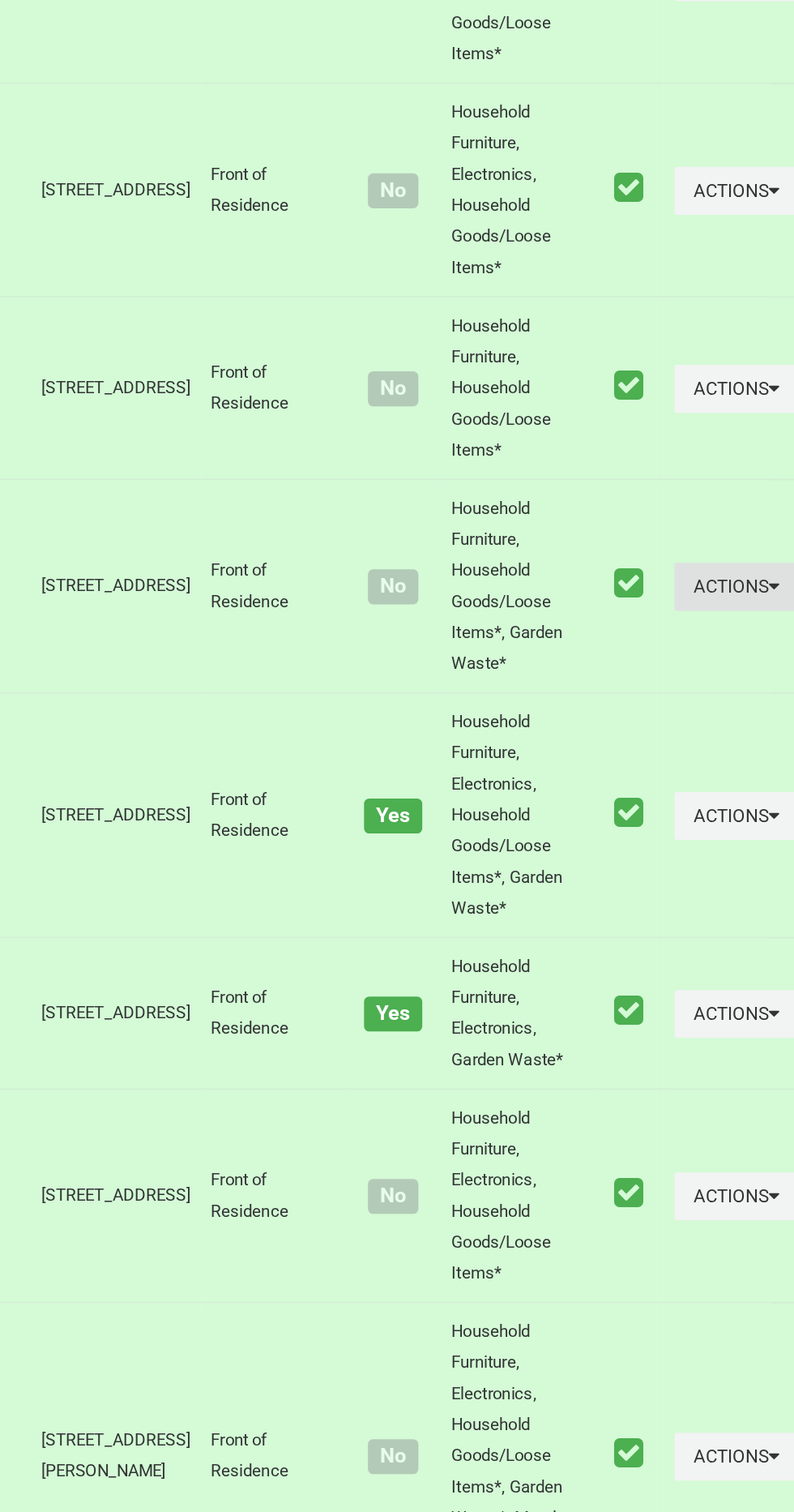
click at [714, 947] on button "Actions" at bounding box center [753, 932] width 78 height 30
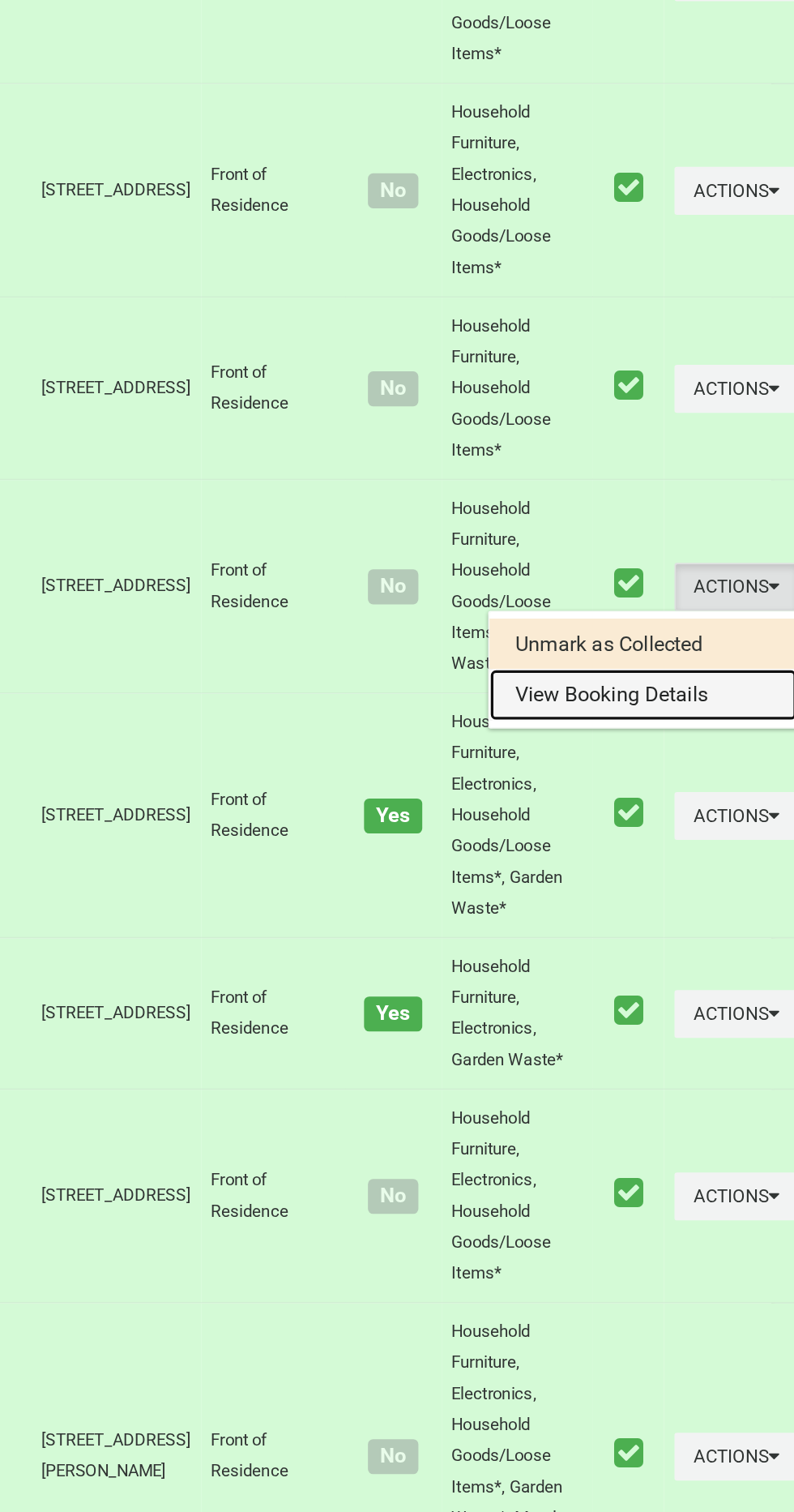
click at [667, 1017] on link "View Booking Details" at bounding box center [694, 1000] width 193 height 33
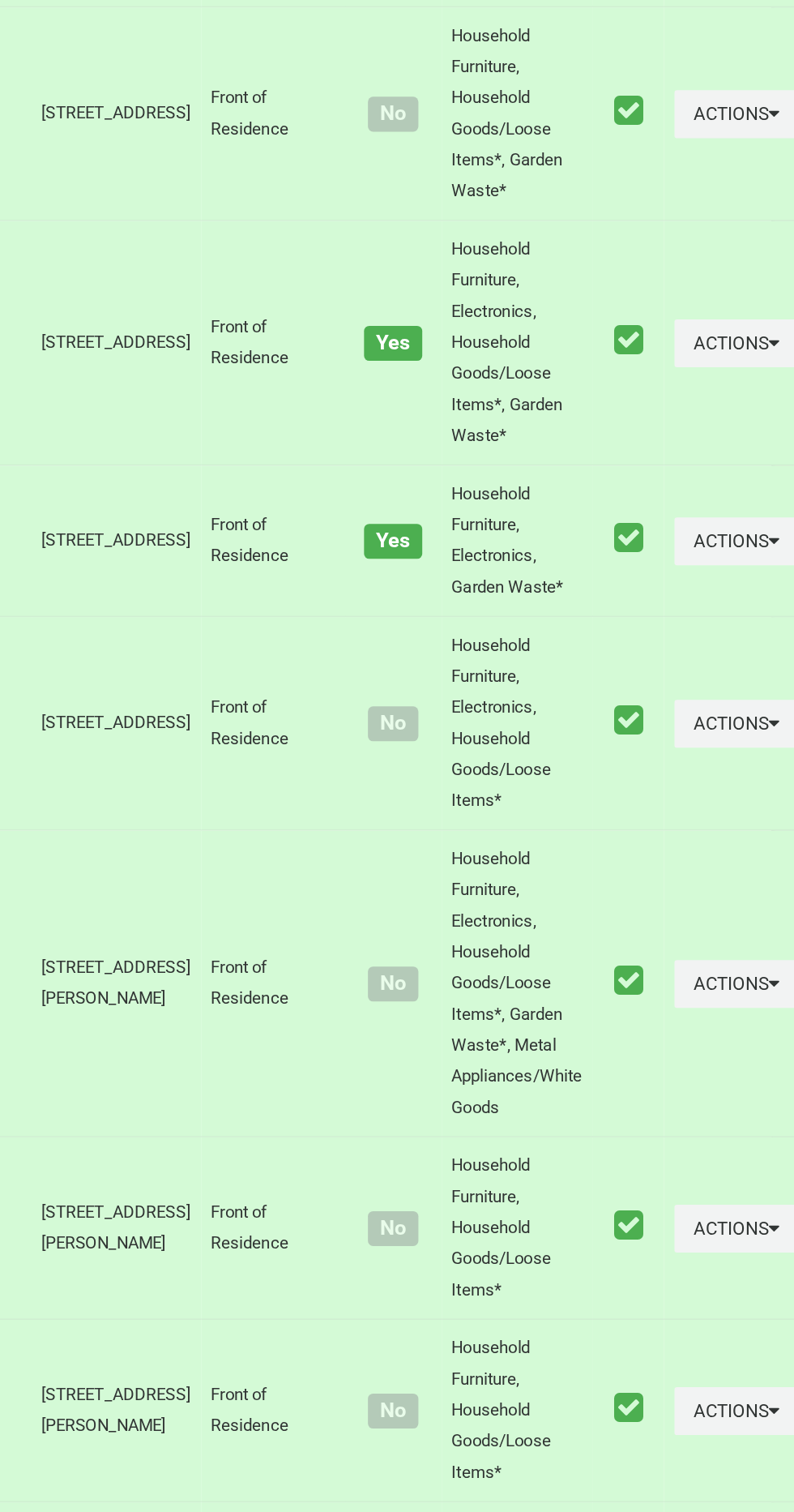
scroll to position [3609, 0]
click at [722, 794] on button "Actions" at bounding box center [753, 779] width 78 height 30
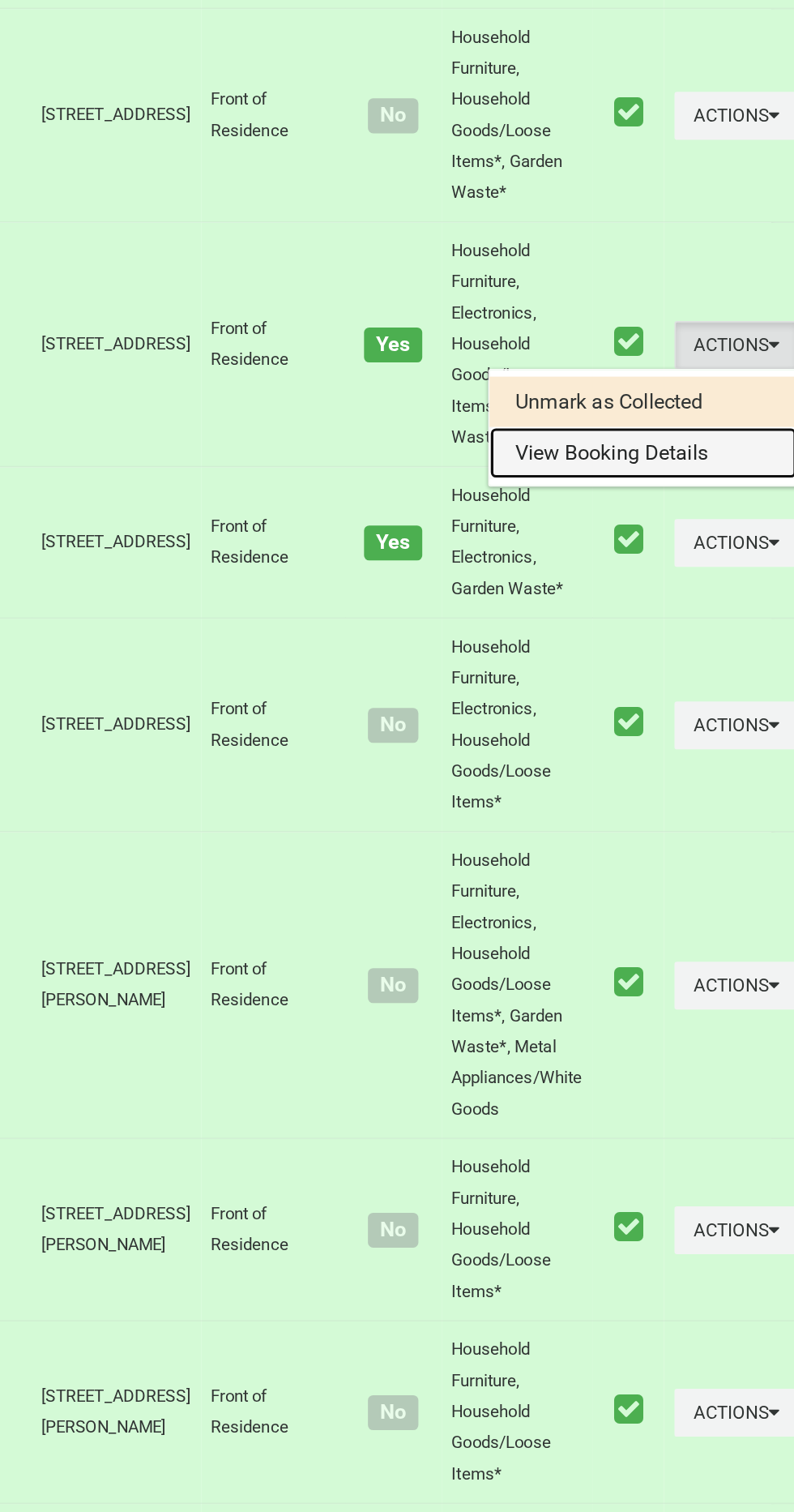
click at [656, 864] on link "View Booking Details" at bounding box center [694, 847] width 193 height 33
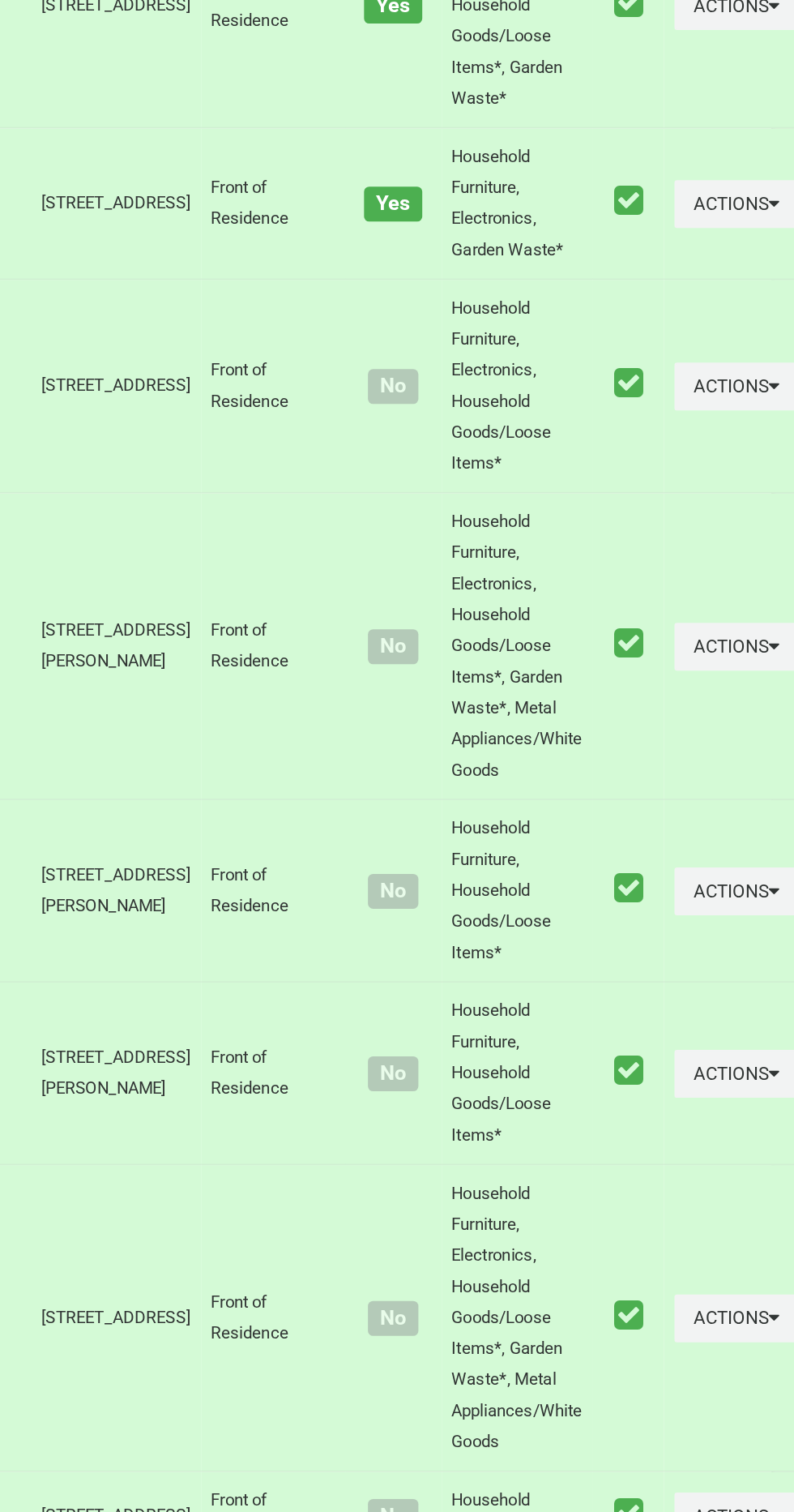
scroll to position [3824, 0]
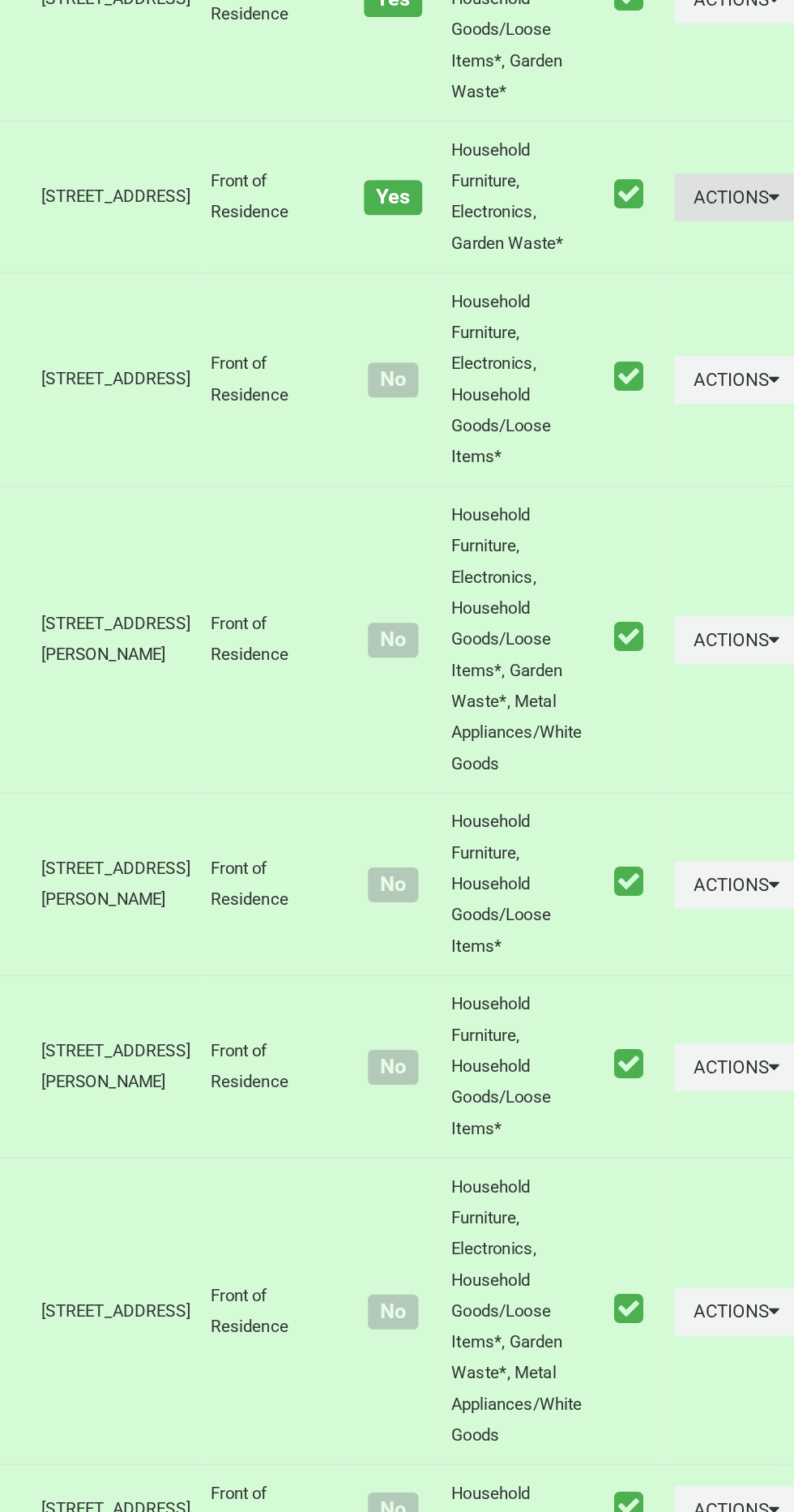
click at [714, 704] on button "Actions" at bounding box center [753, 688] width 78 height 30
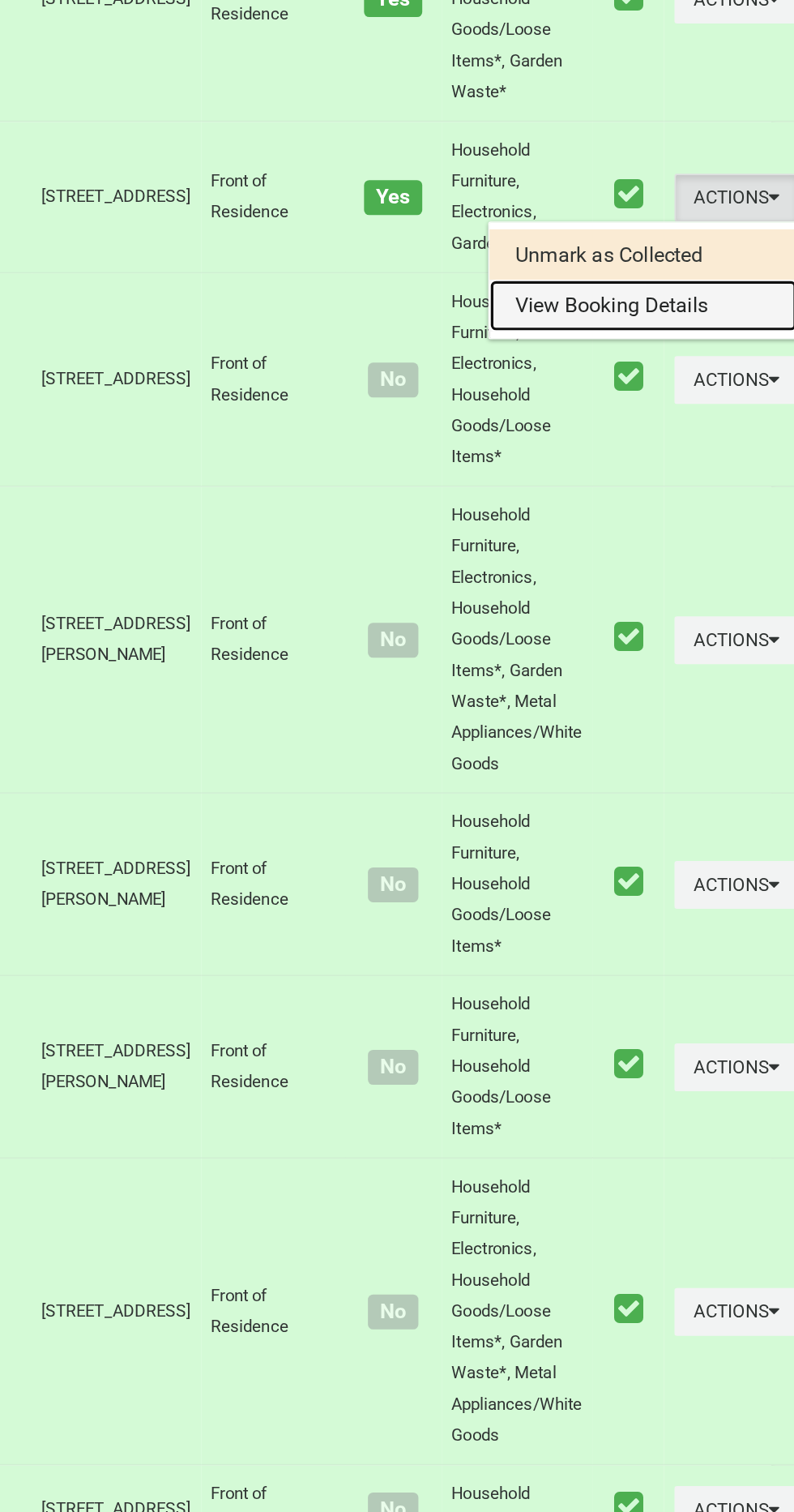
click at [636, 772] on link "View Booking Details" at bounding box center [694, 757] width 193 height 33
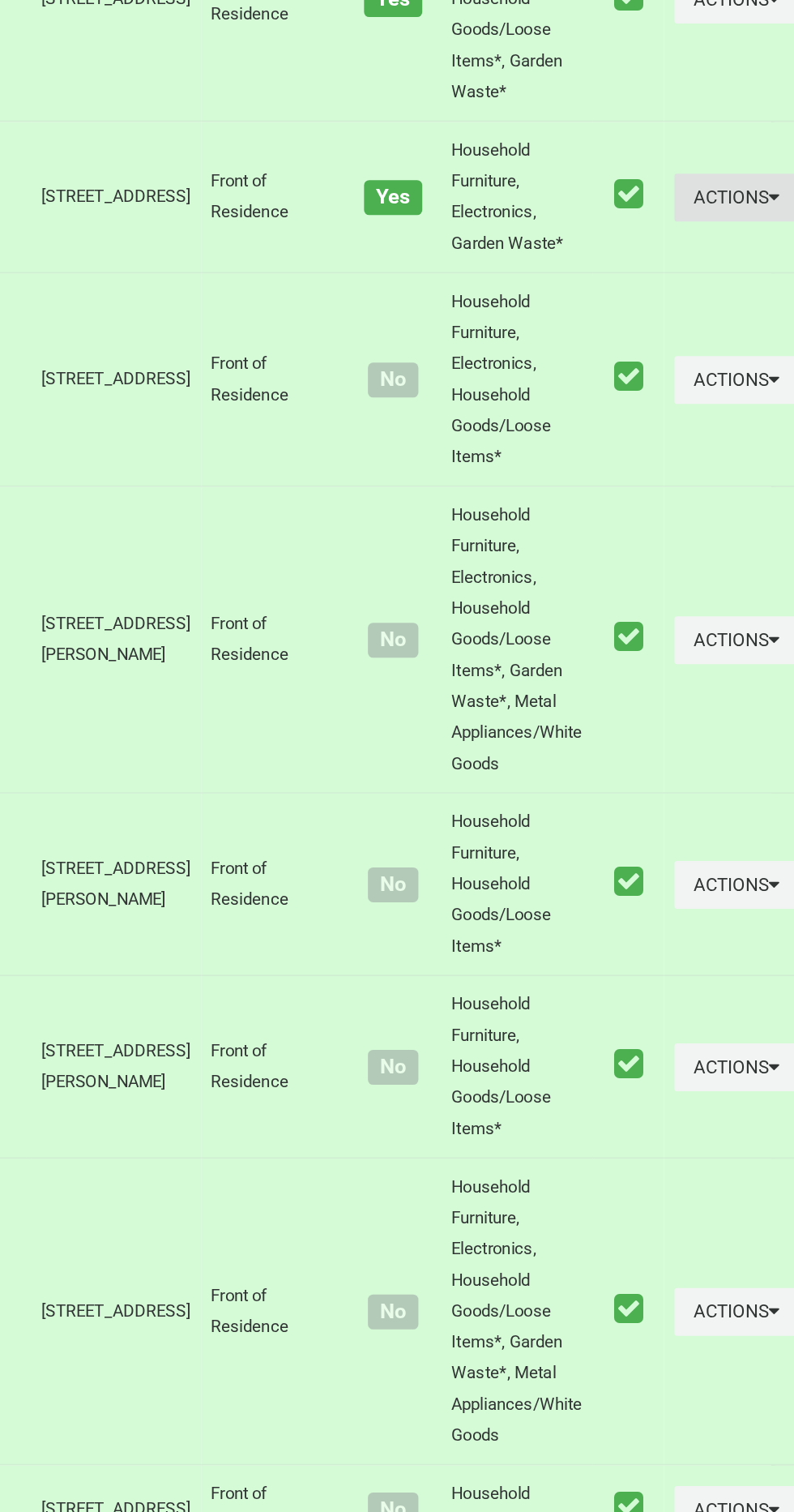
click at [714, 704] on button "Actions" at bounding box center [753, 688] width 78 height 30
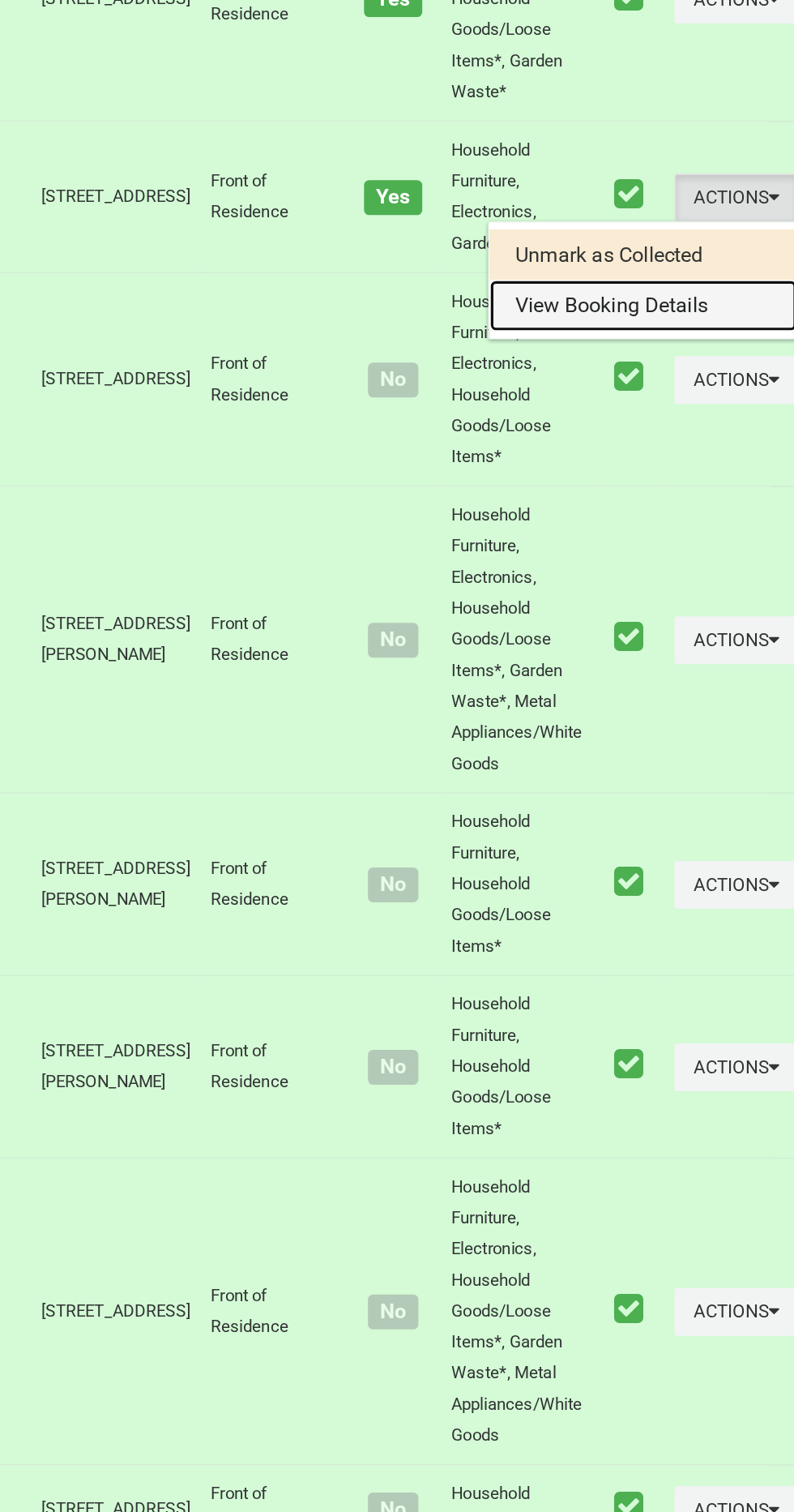
click at [620, 772] on link "View Booking Details" at bounding box center [694, 757] width 193 height 33
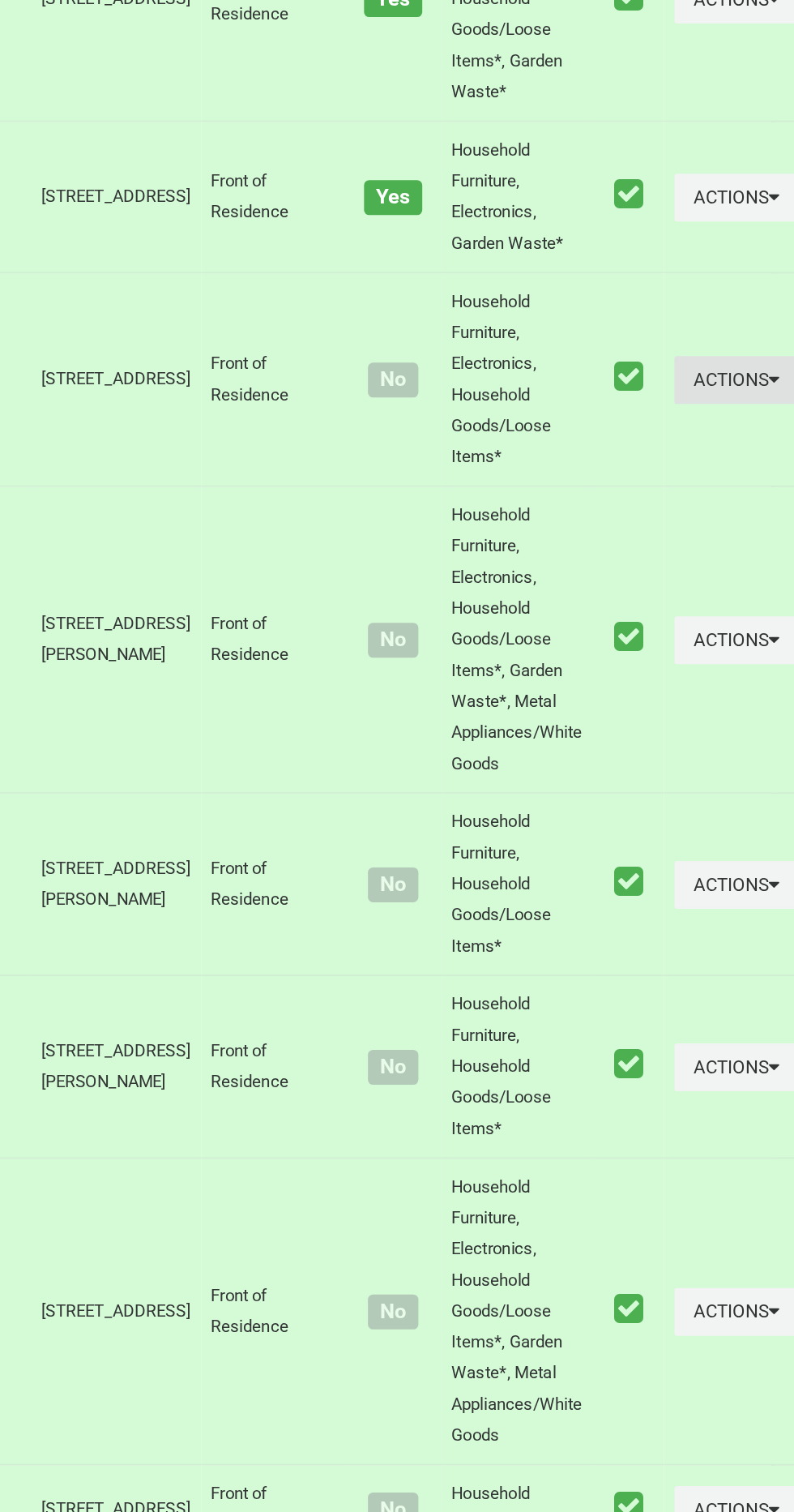
click at [718, 818] on button "Actions" at bounding box center [753, 802] width 78 height 30
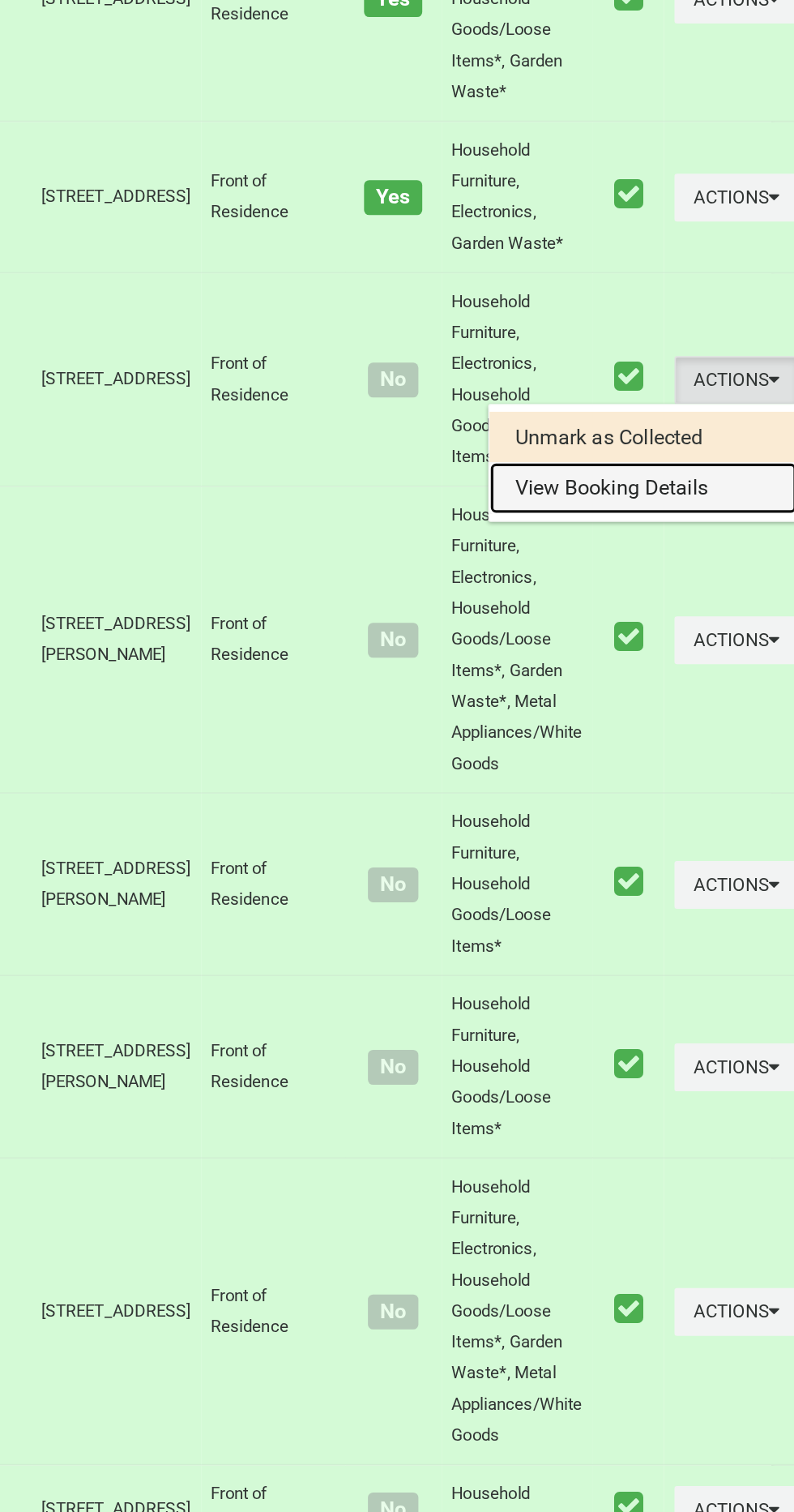
click at [647, 887] on link "View Booking Details" at bounding box center [694, 870] width 193 height 33
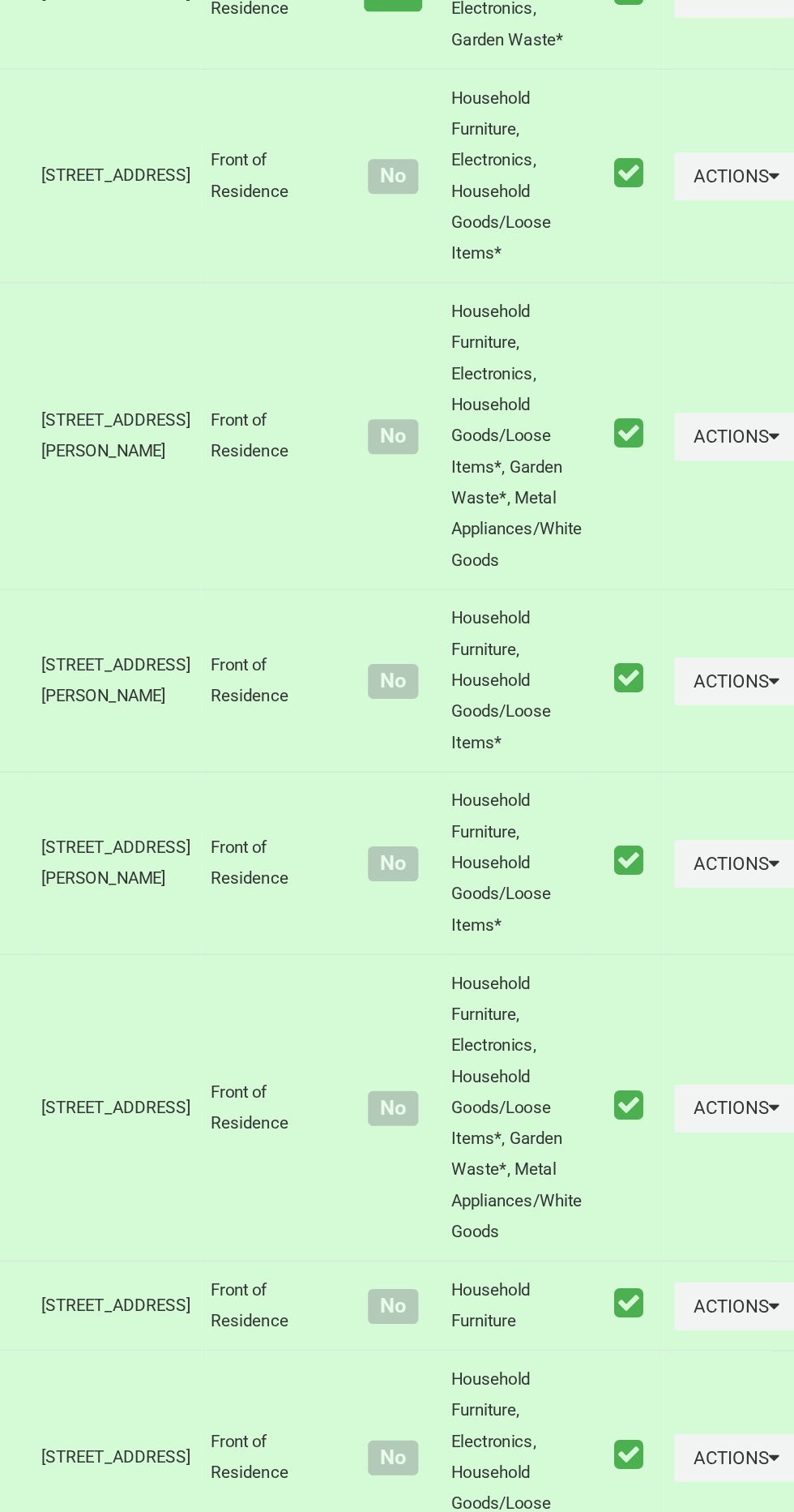
scroll to position [3955, 0]
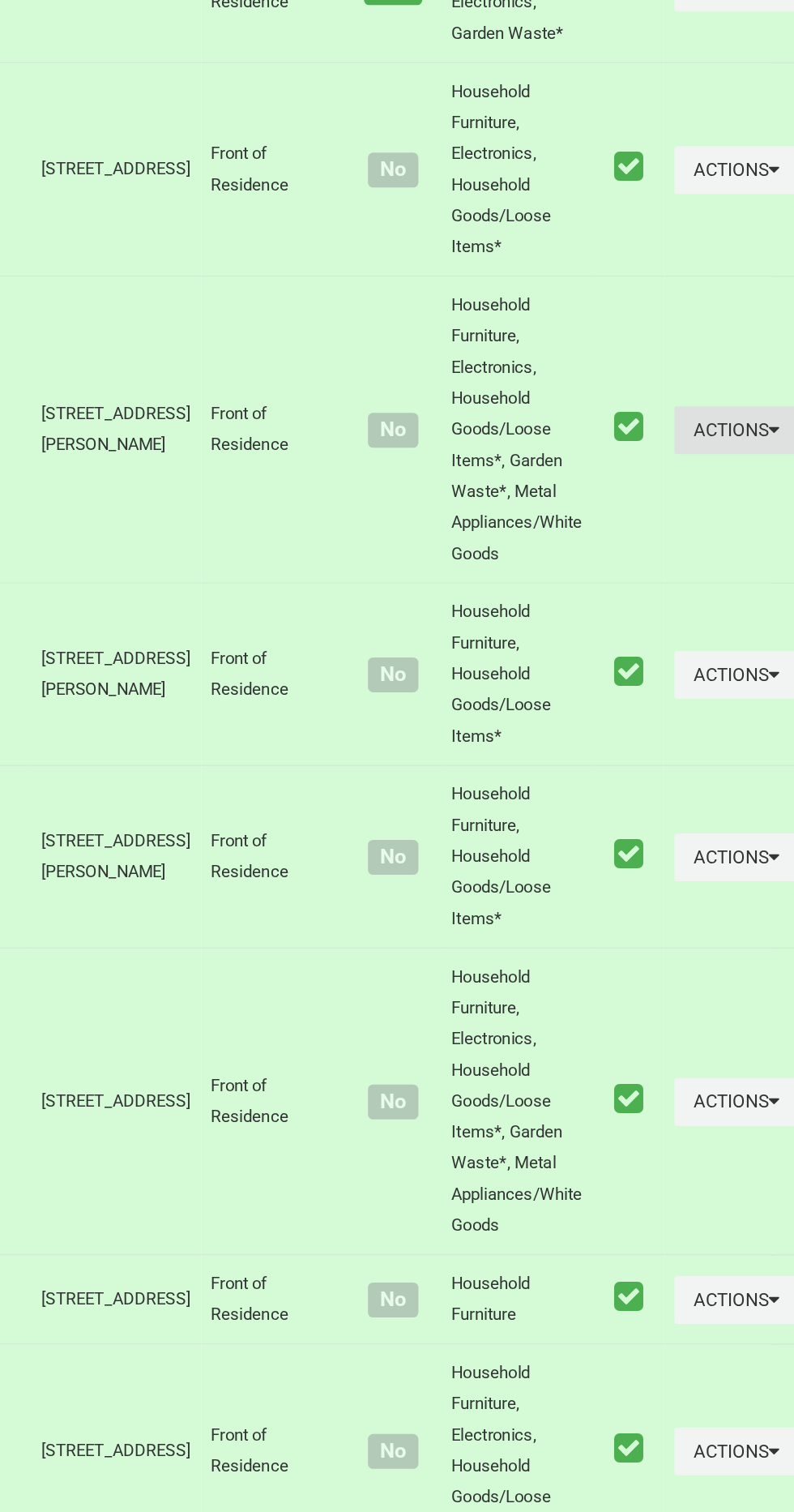
click at [714, 849] on button "Actions" at bounding box center [753, 834] width 78 height 30
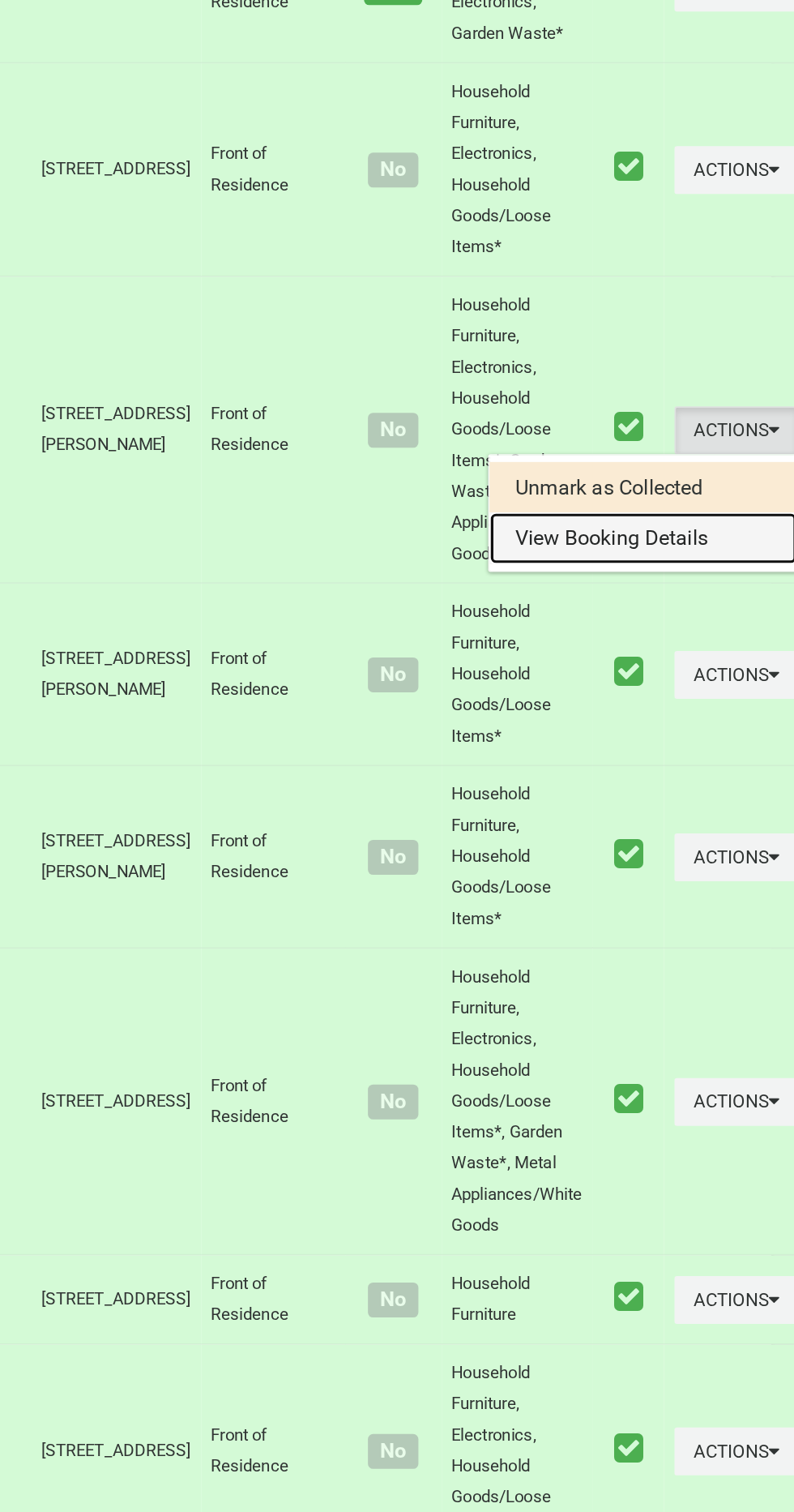
click at [652, 919] on link "View Booking Details" at bounding box center [694, 902] width 193 height 33
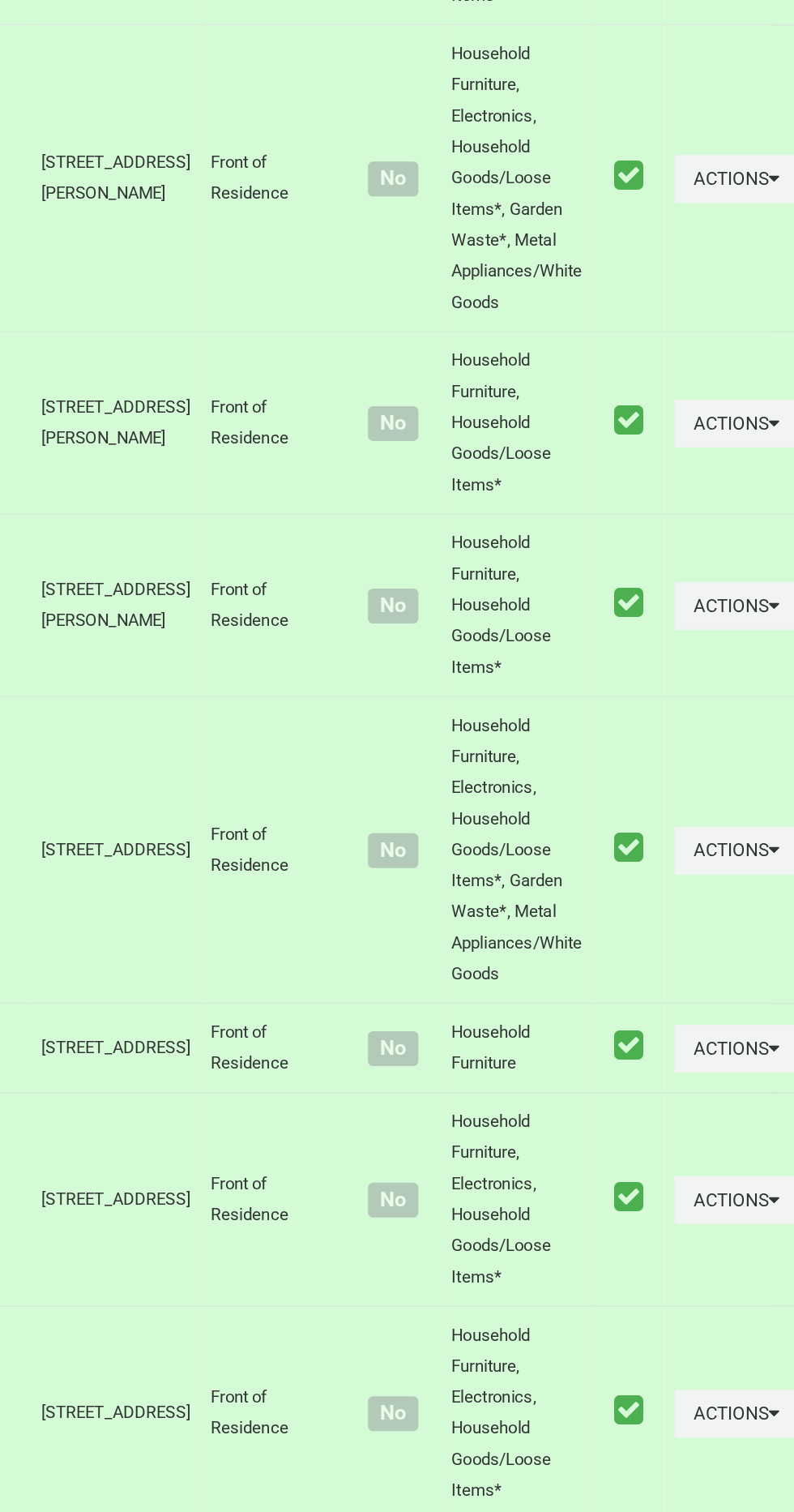
scroll to position [4114, 0]
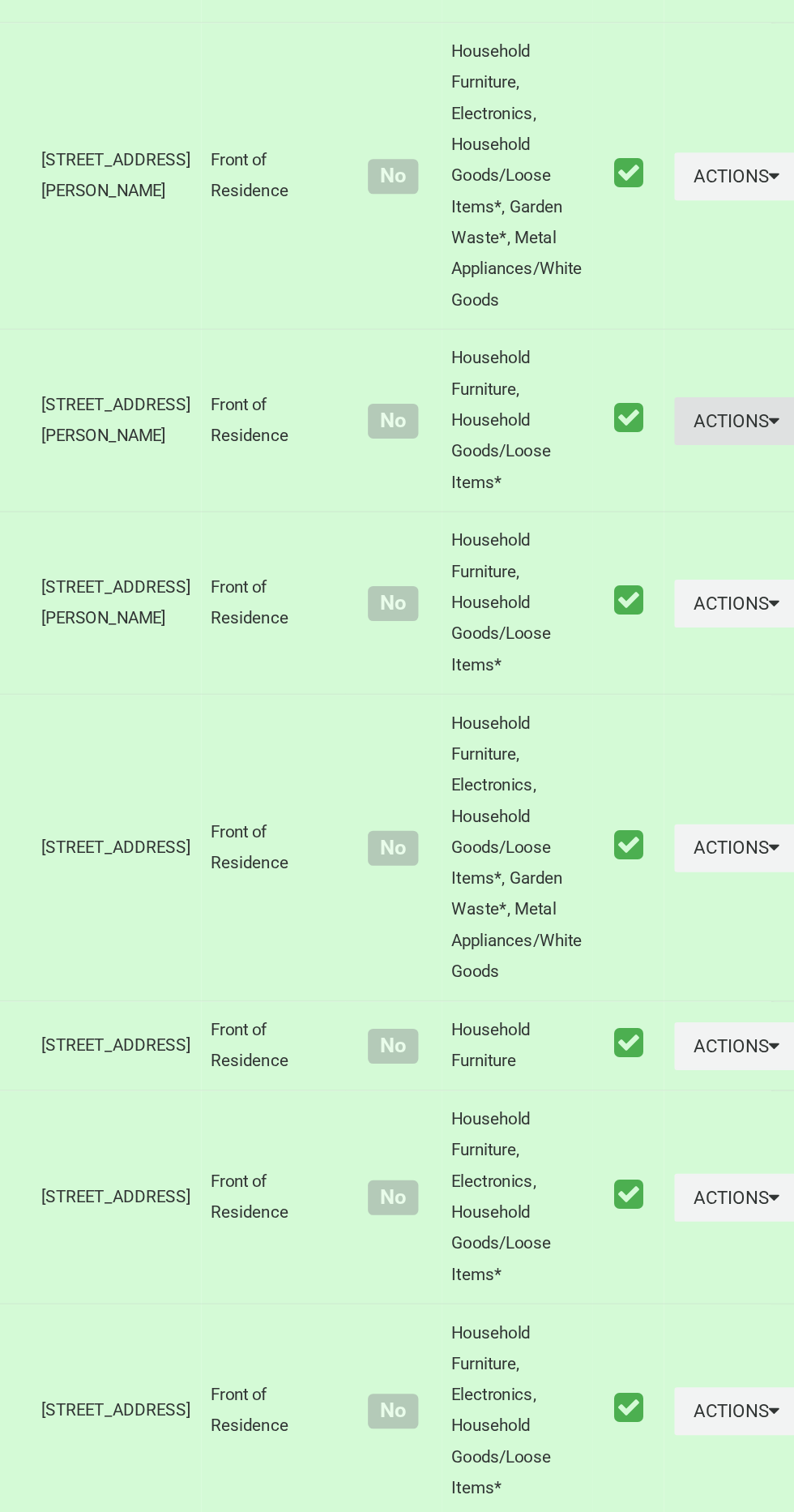
click at [719, 844] on button "Actions" at bounding box center [753, 828] width 78 height 30
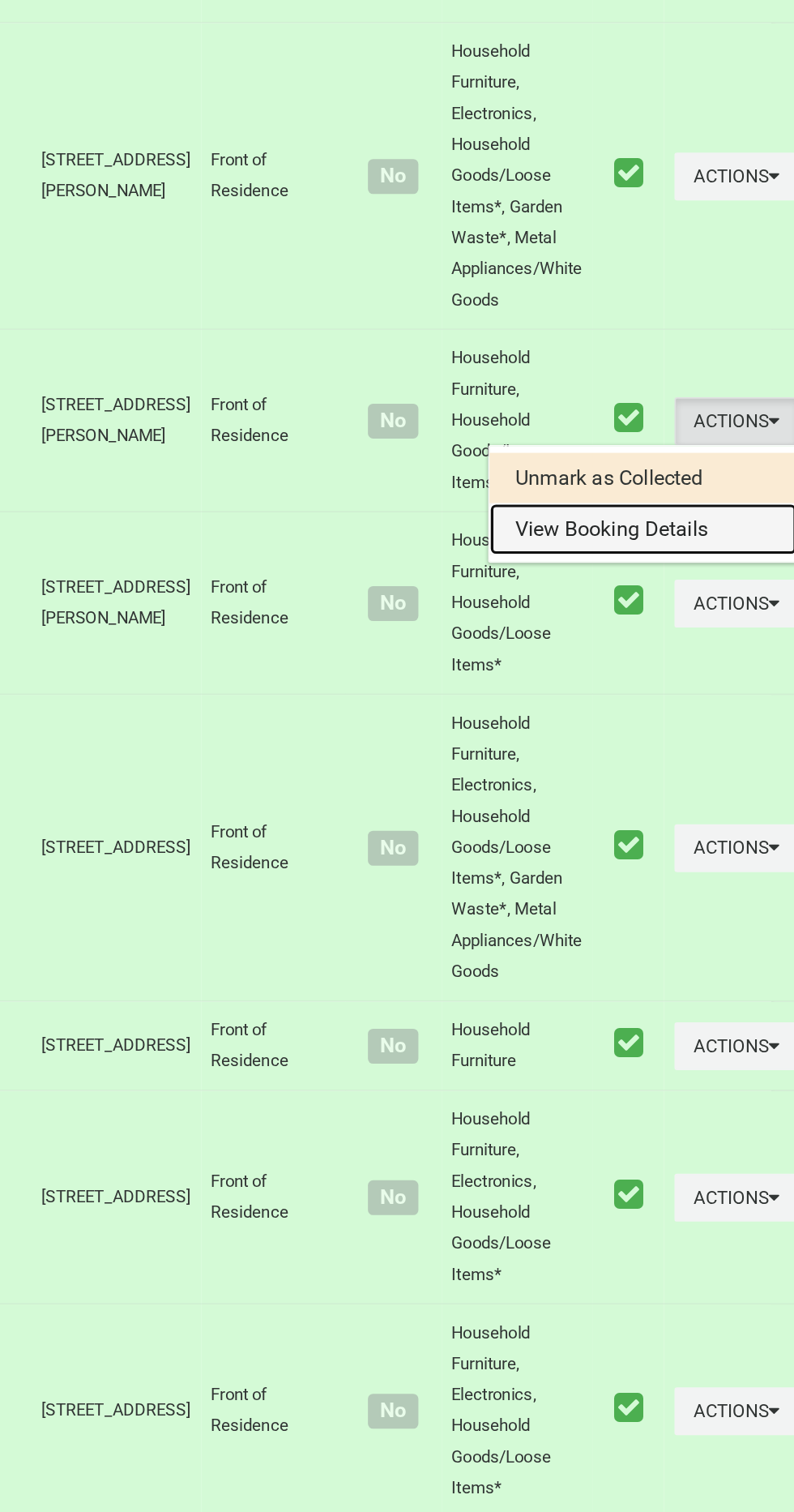
click at [670, 913] on link "View Booking Details" at bounding box center [694, 896] width 193 height 33
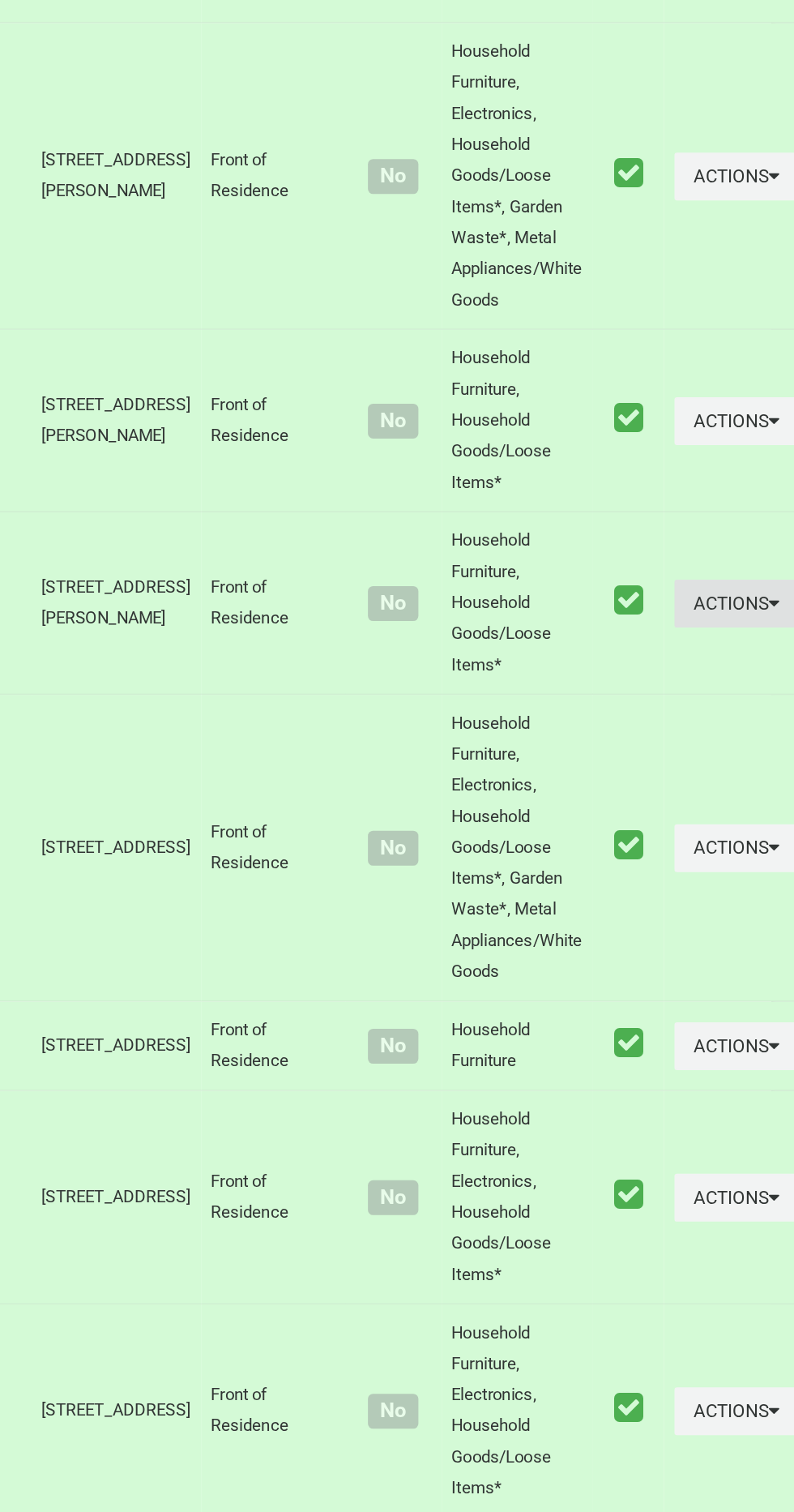
click at [714, 958] on button "Actions" at bounding box center [753, 943] width 78 height 30
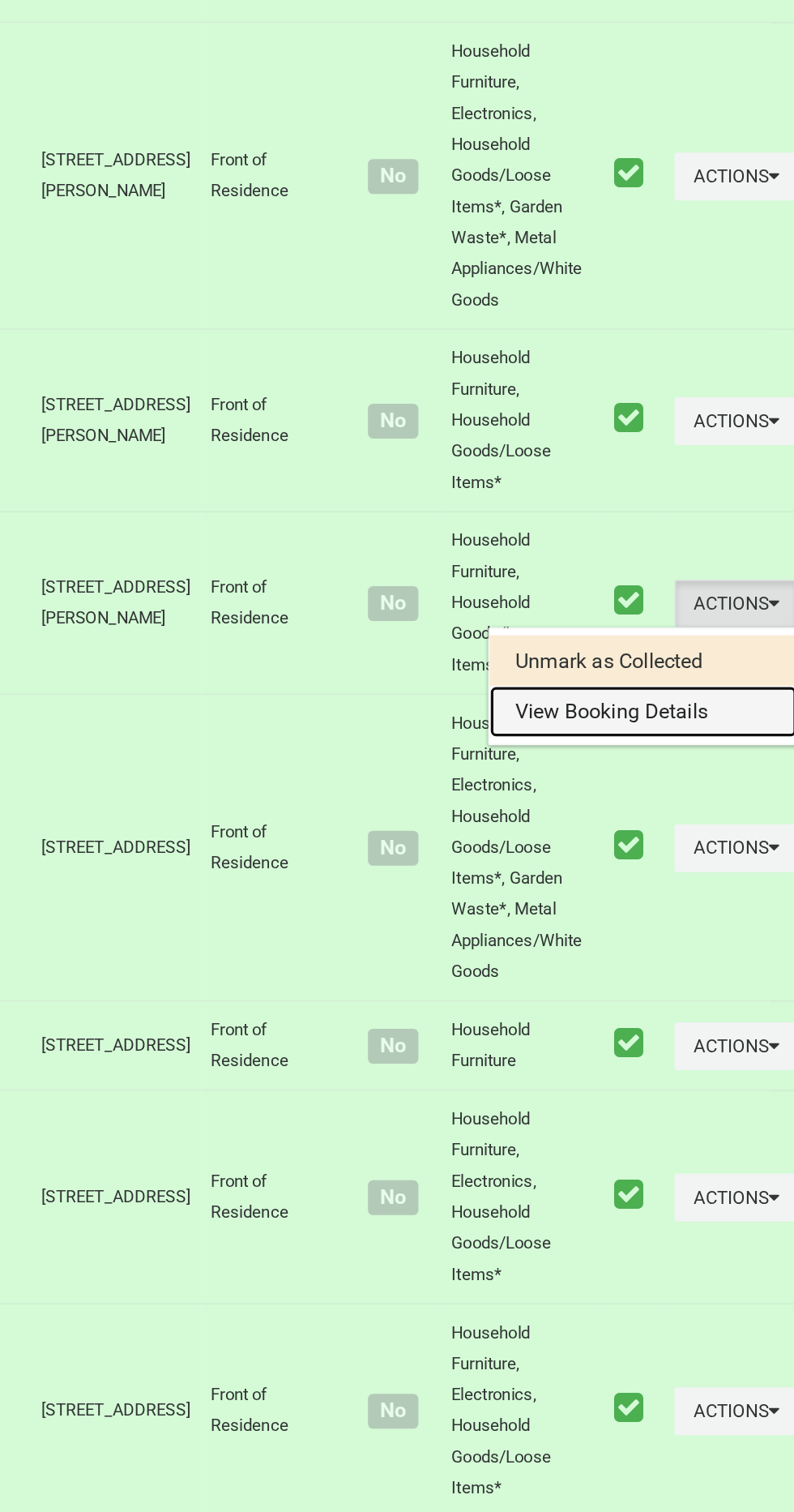
click at [651, 1027] on link "View Booking Details" at bounding box center [694, 1011] width 193 height 33
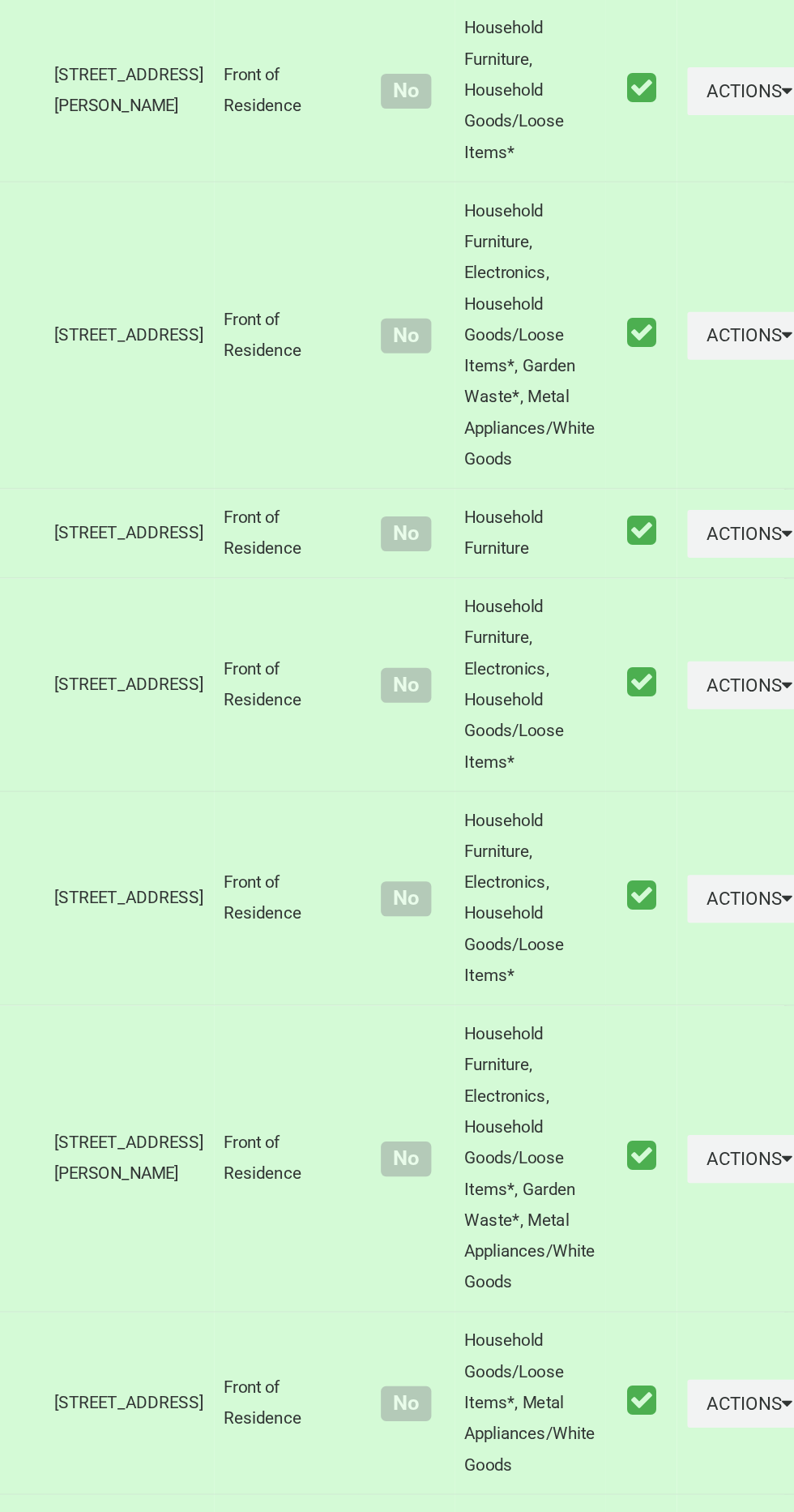
scroll to position [4434, 0]
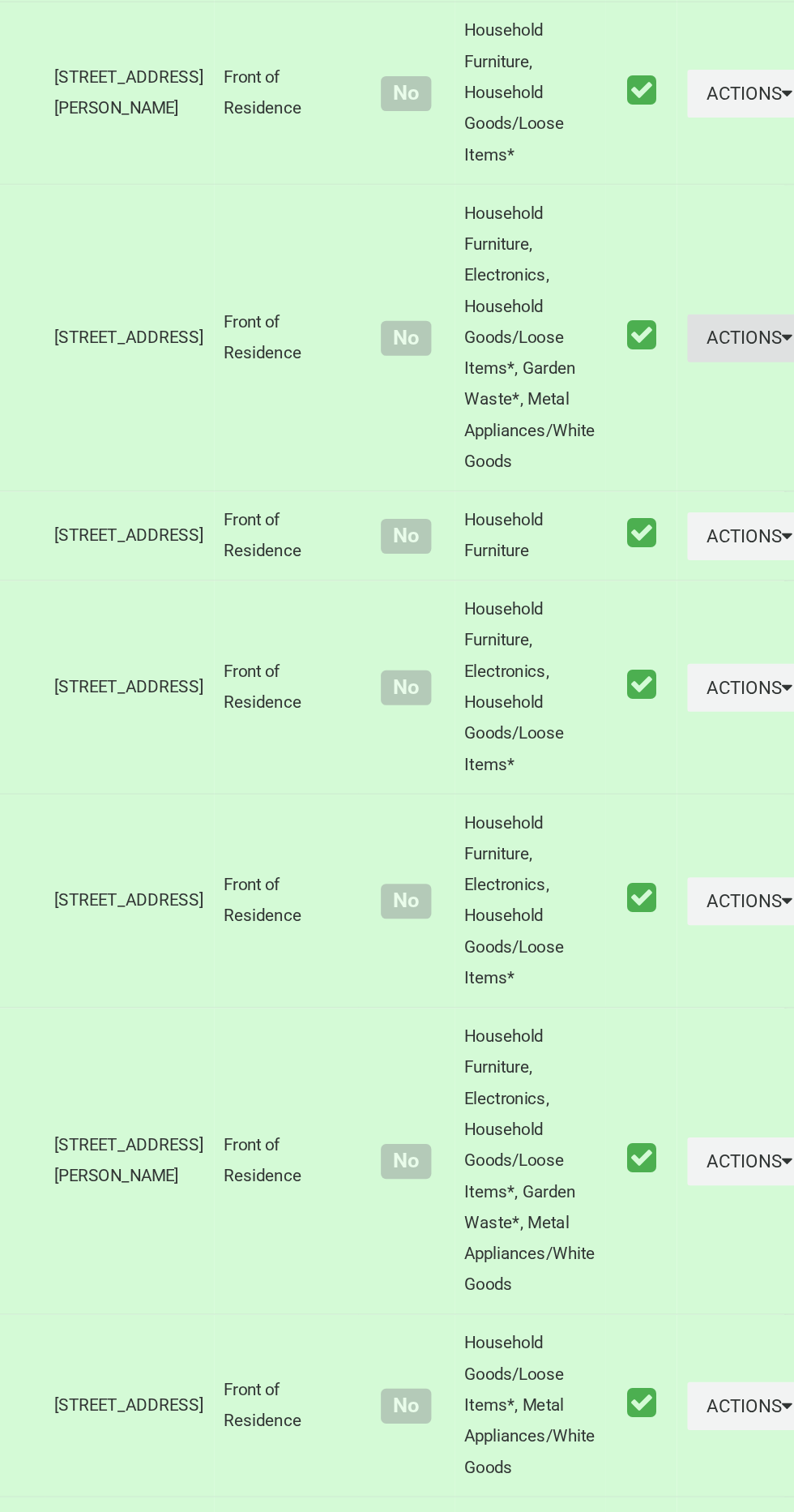
click at [714, 792] on button "Actions" at bounding box center [753, 775] width 78 height 30
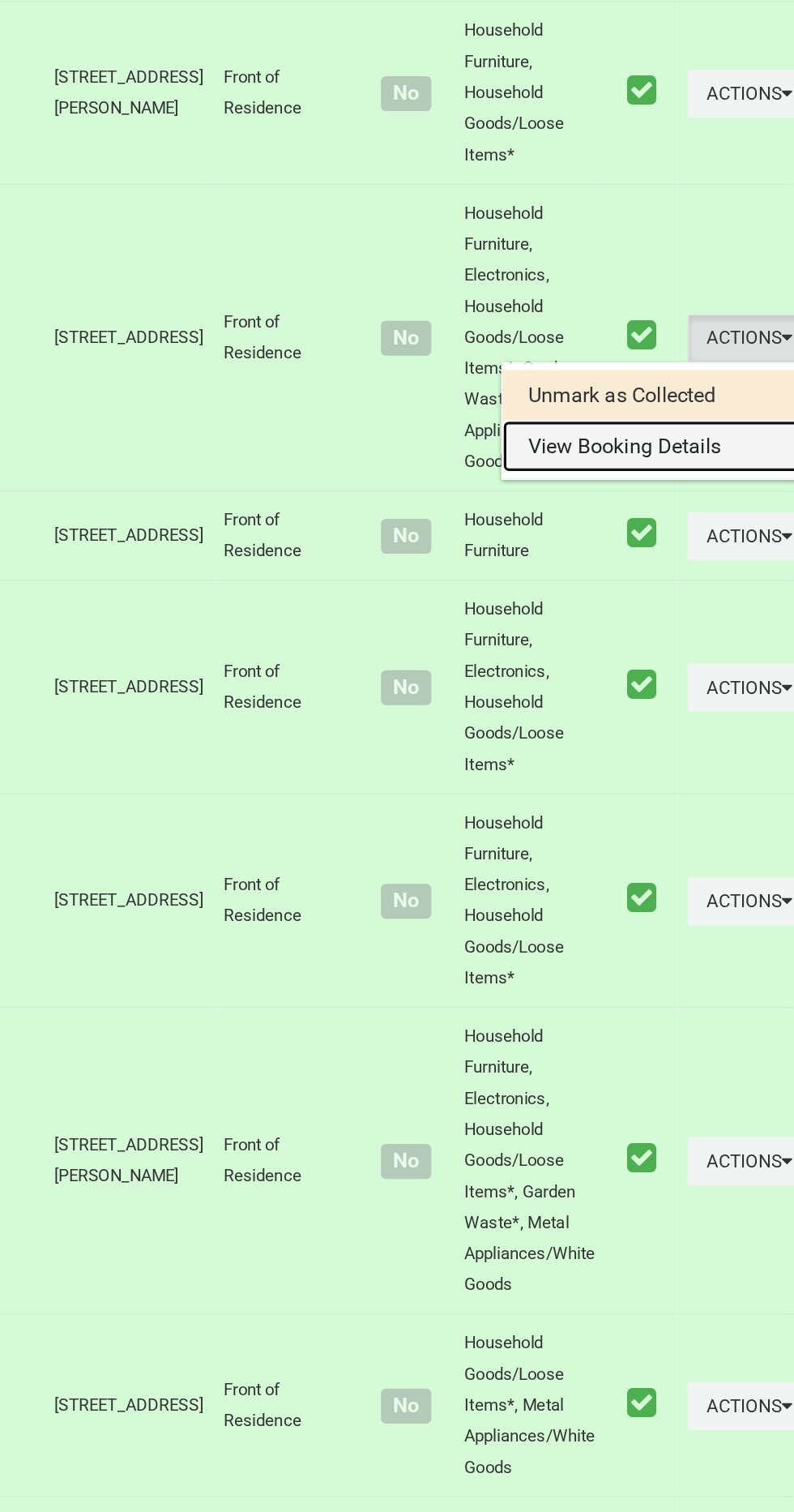
click at [654, 860] on link "View Booking Details" at bounding box center [694, 844] width 193 height 33
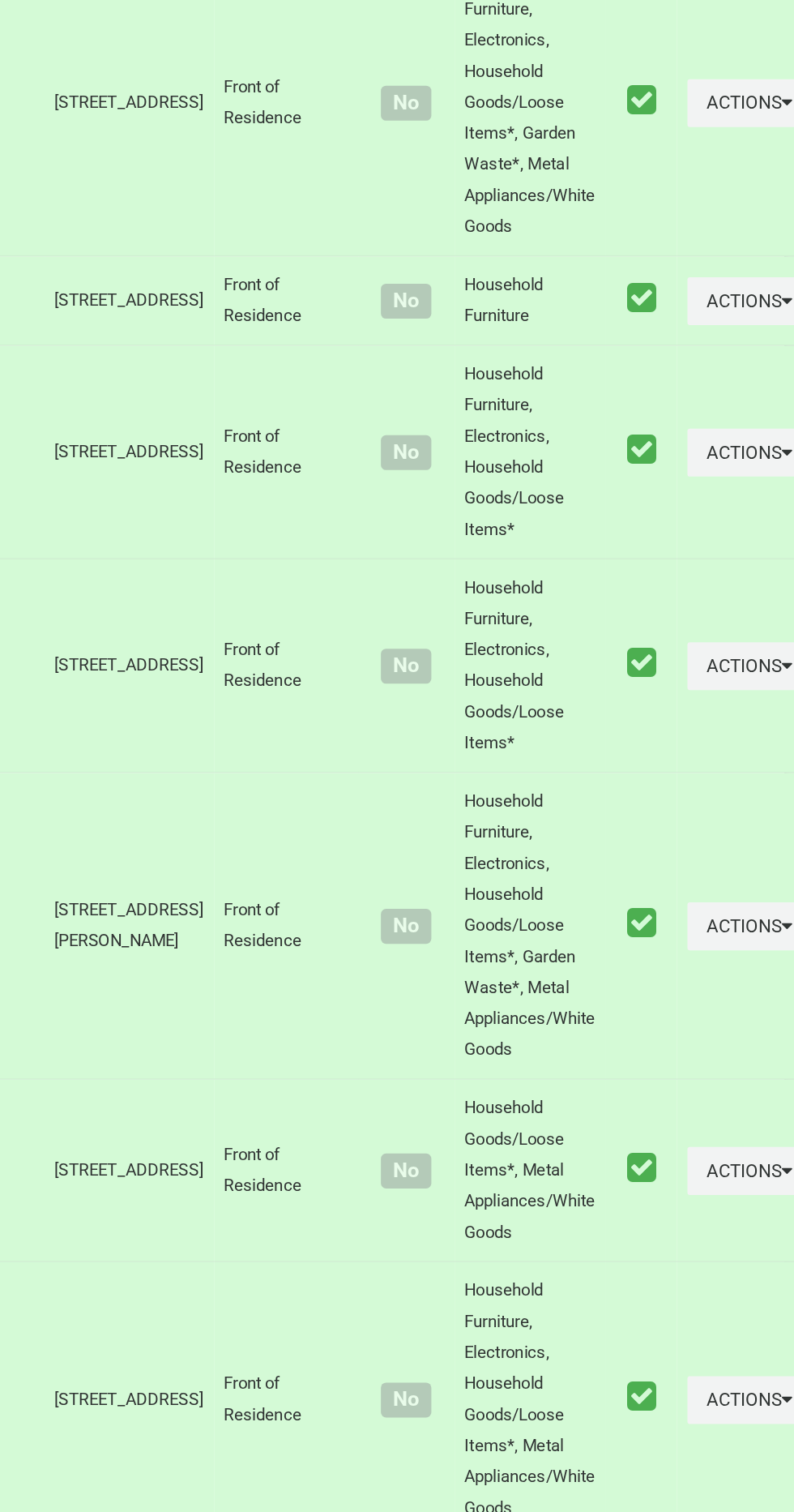
scroll to position [4580, 0]
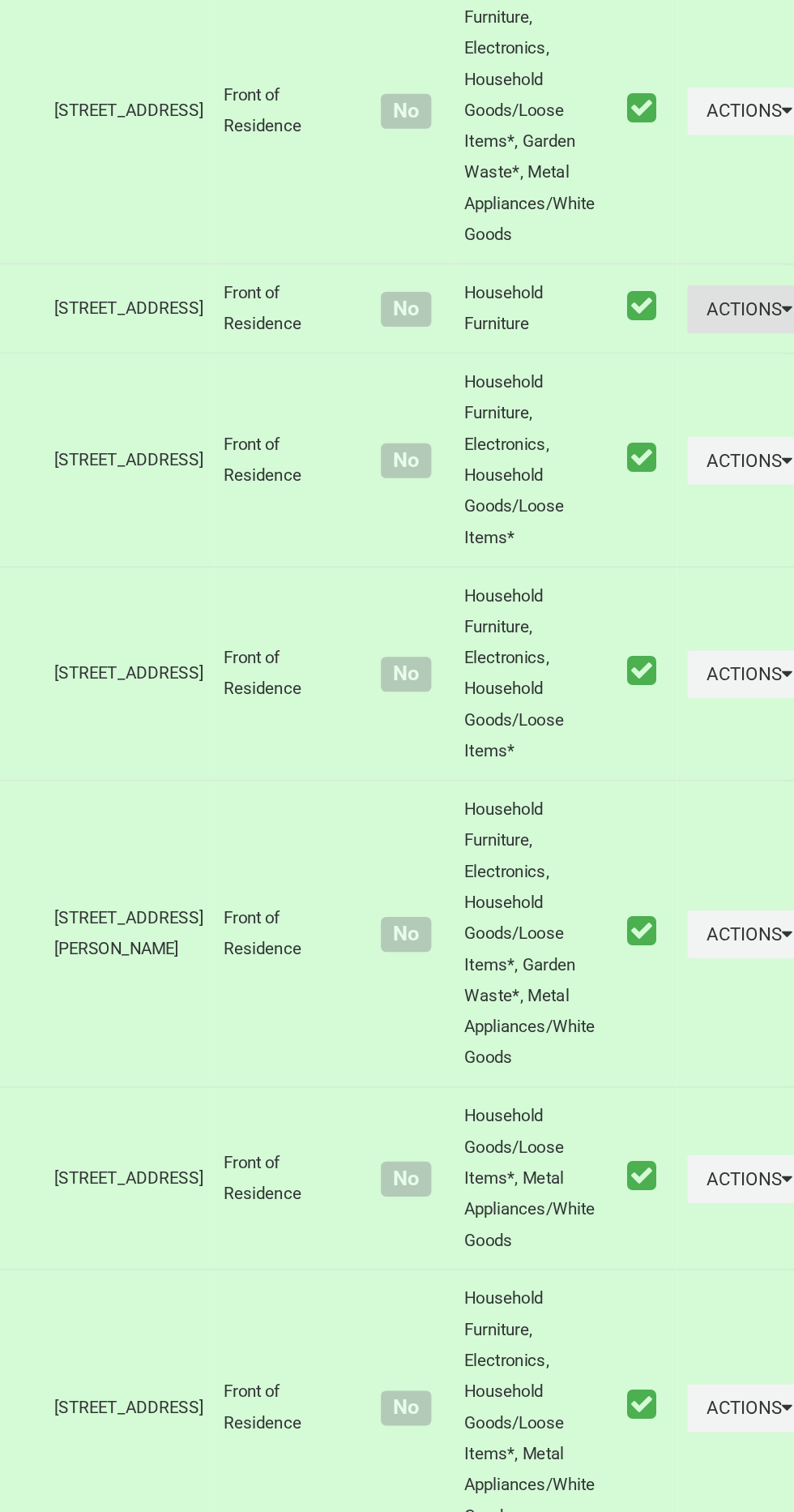
click at [714, 769] on button "Actions" at bounding box center [753, 754] width 78 height 30
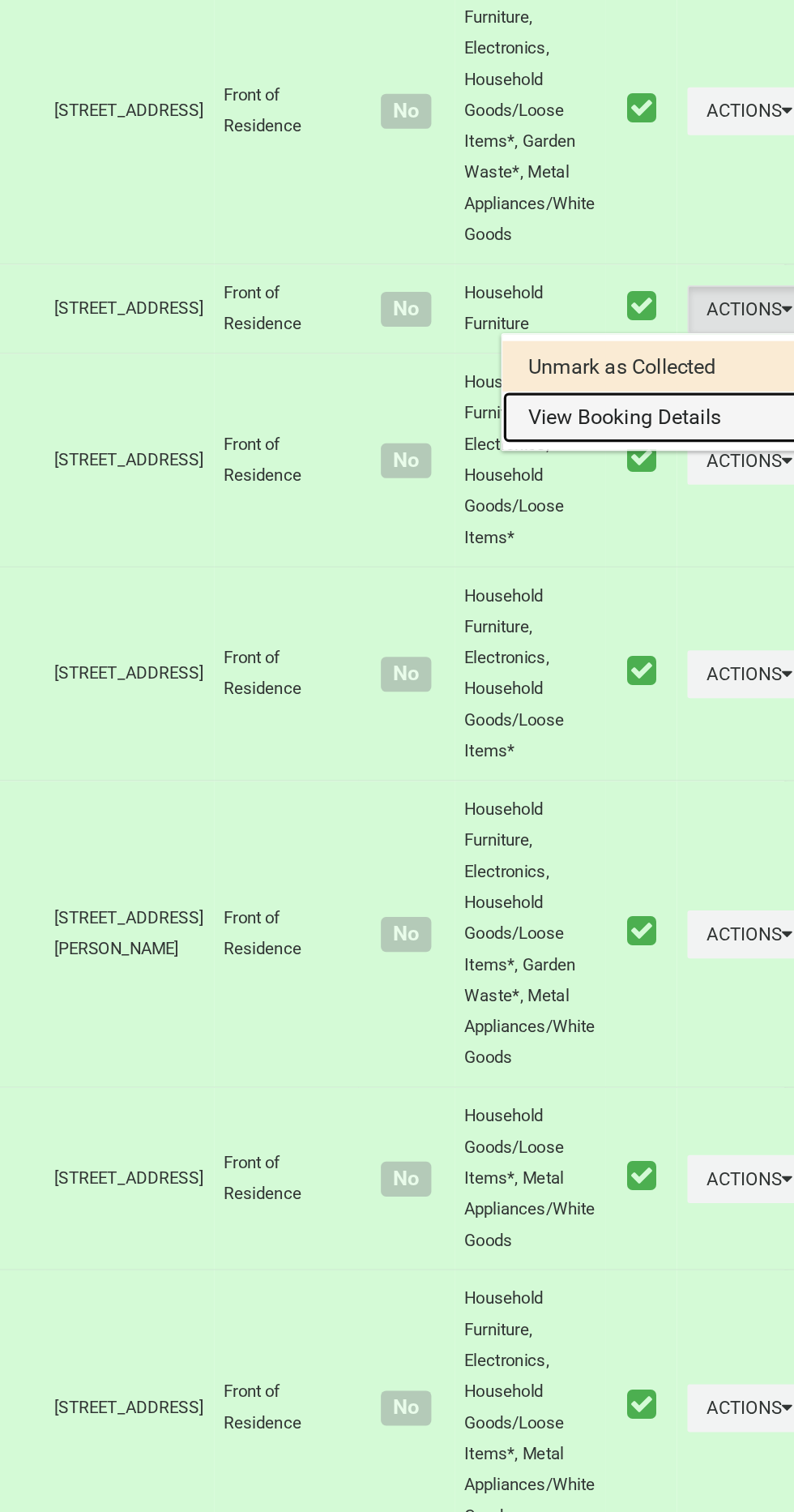
click at [650, 838] on link "View Booking Details" at bounding box center [694, 822] width 193 height 33
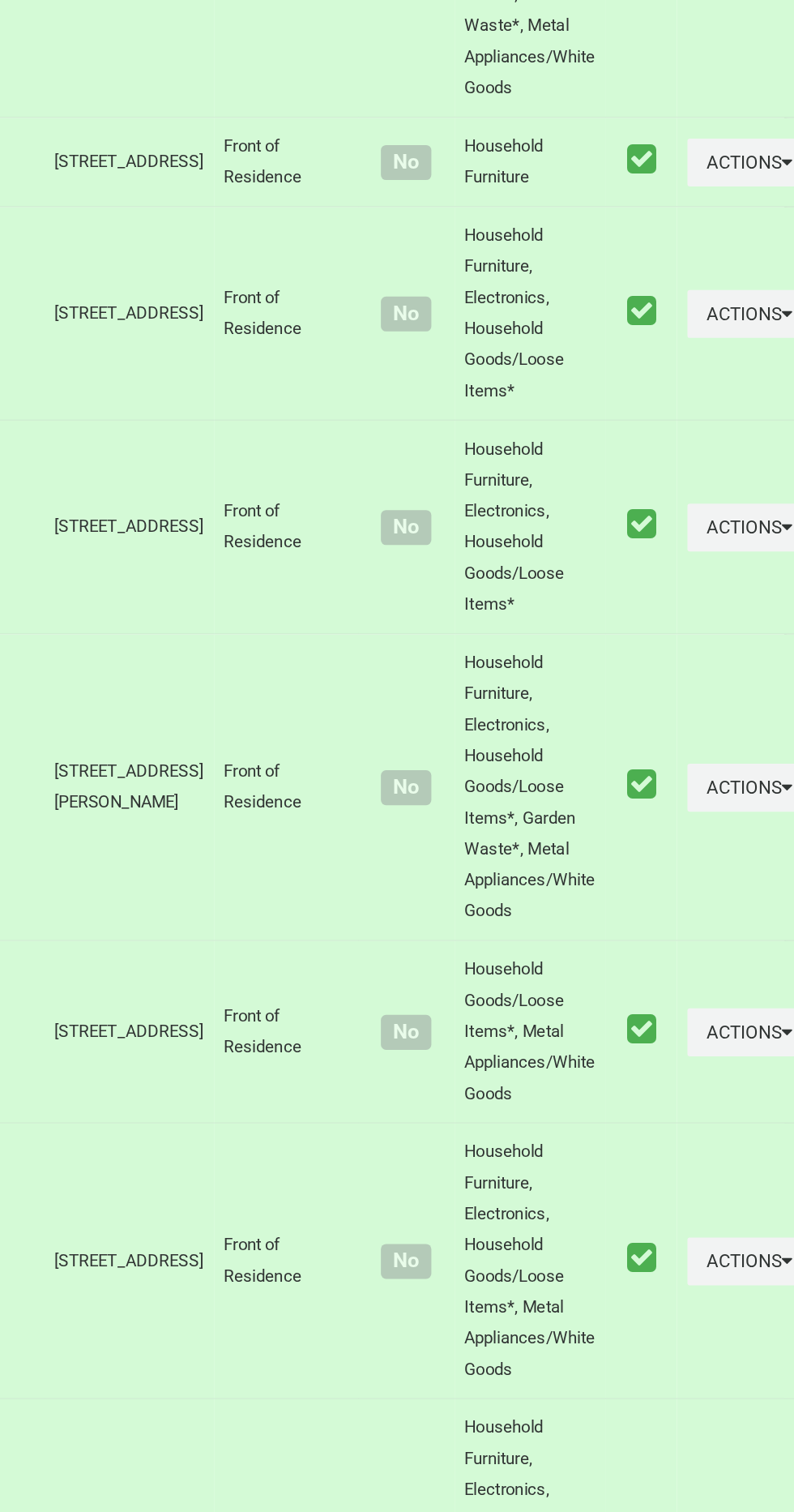
scroll to position [4675, 0]
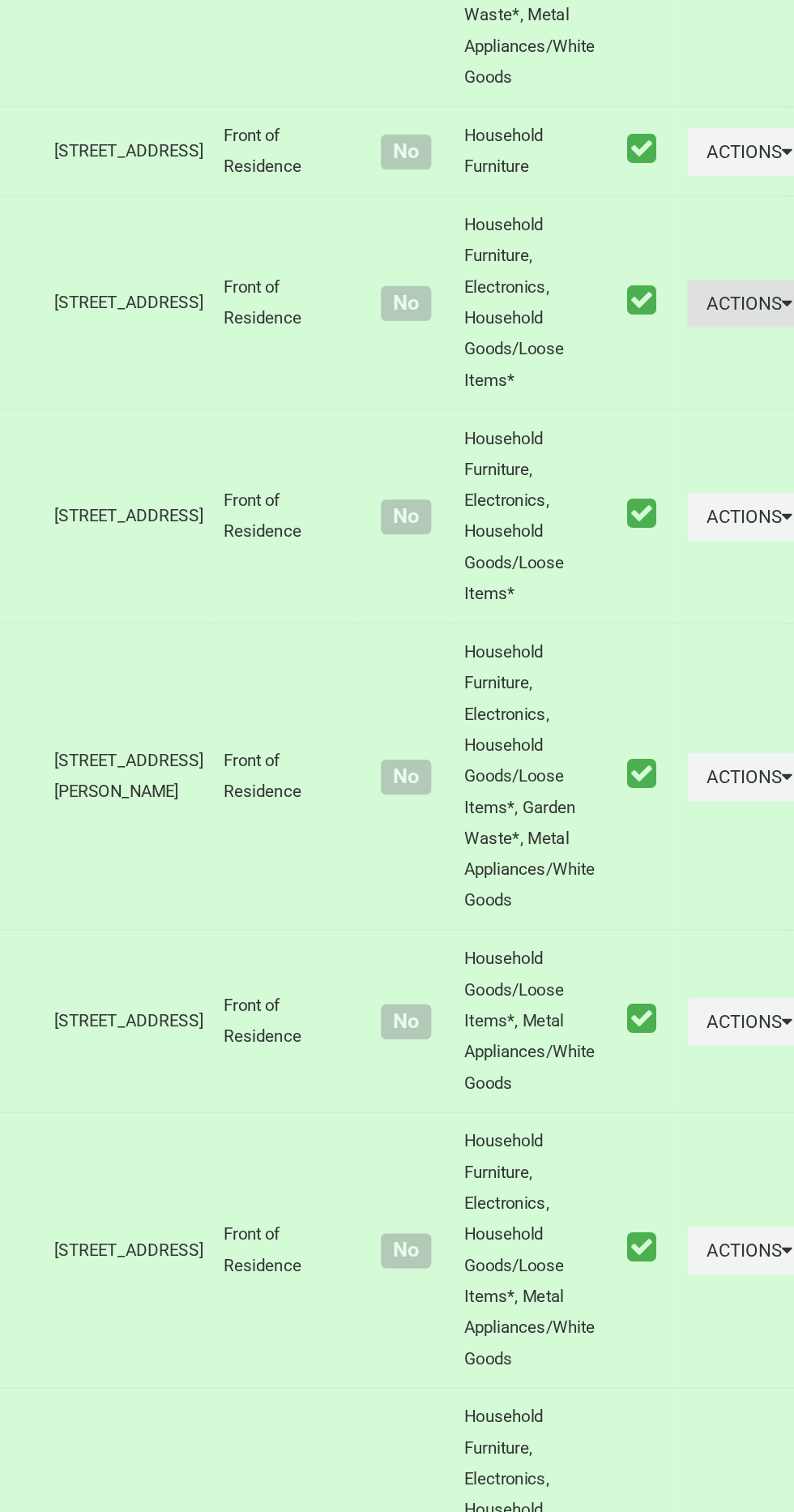
click at [721, 770] on button "Actions" at bounding box center [753, 755] width 78 height 30
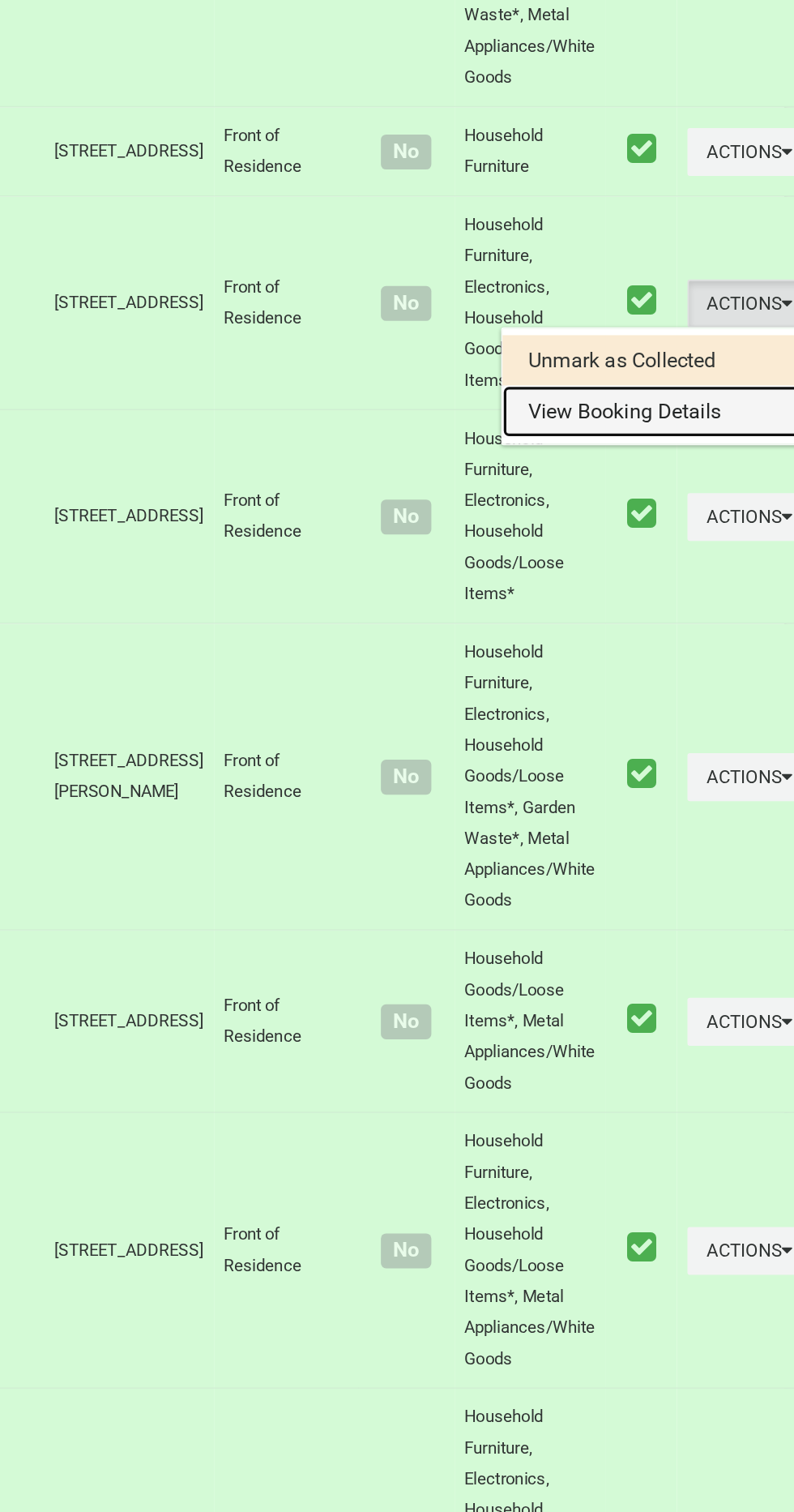
click at [683, 839] on link "View Booking Details" at bounding box center [694, 823] width 193 height 33
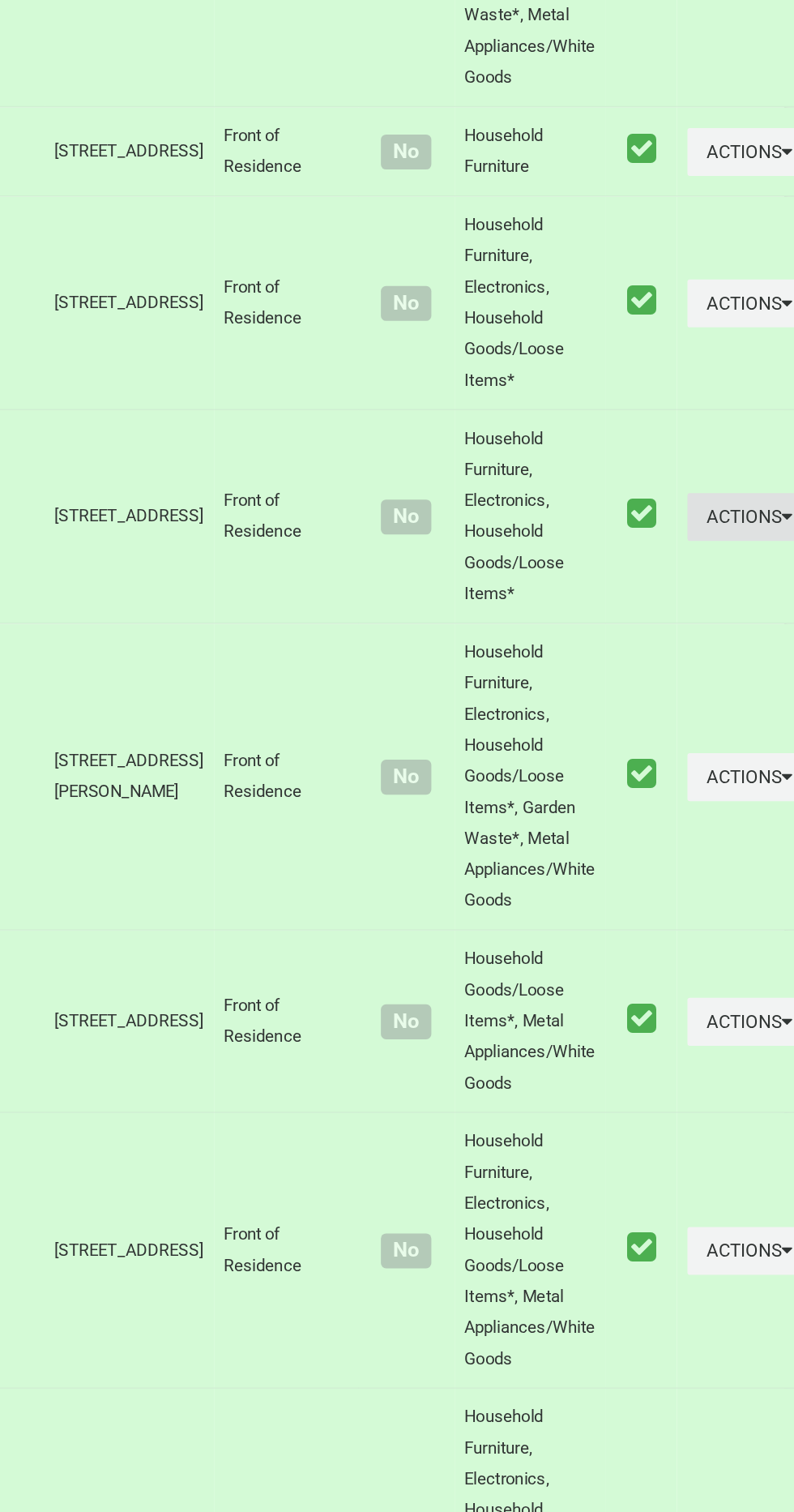
click at [714, 904] on button "Actions" at bounding box center [753, 889] width 78 height 30
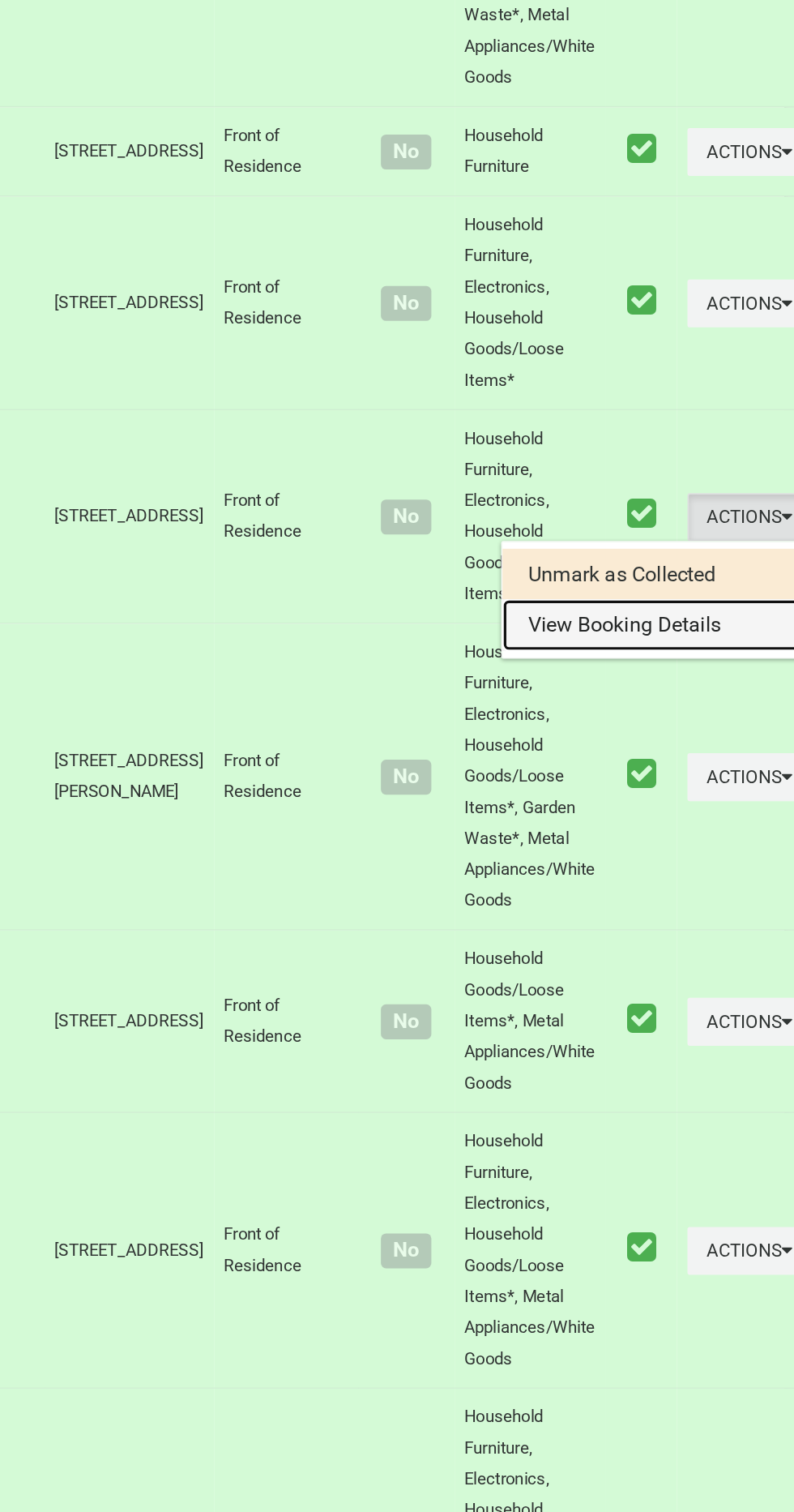
click at [662, 972] on link "View Booking Details" at bounding box center [694, 957] width 193 height 33
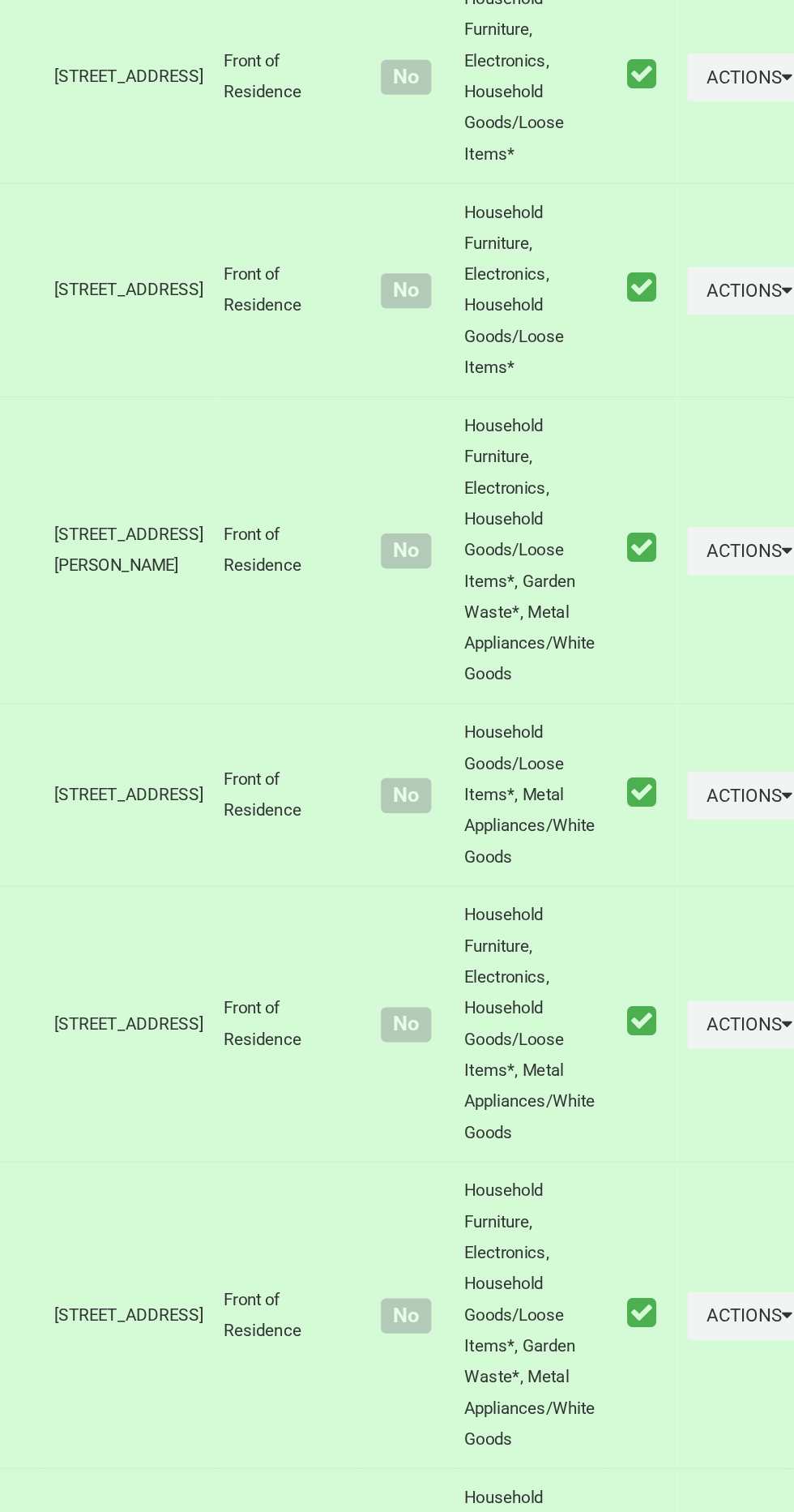
scroll to position [4821, 0]
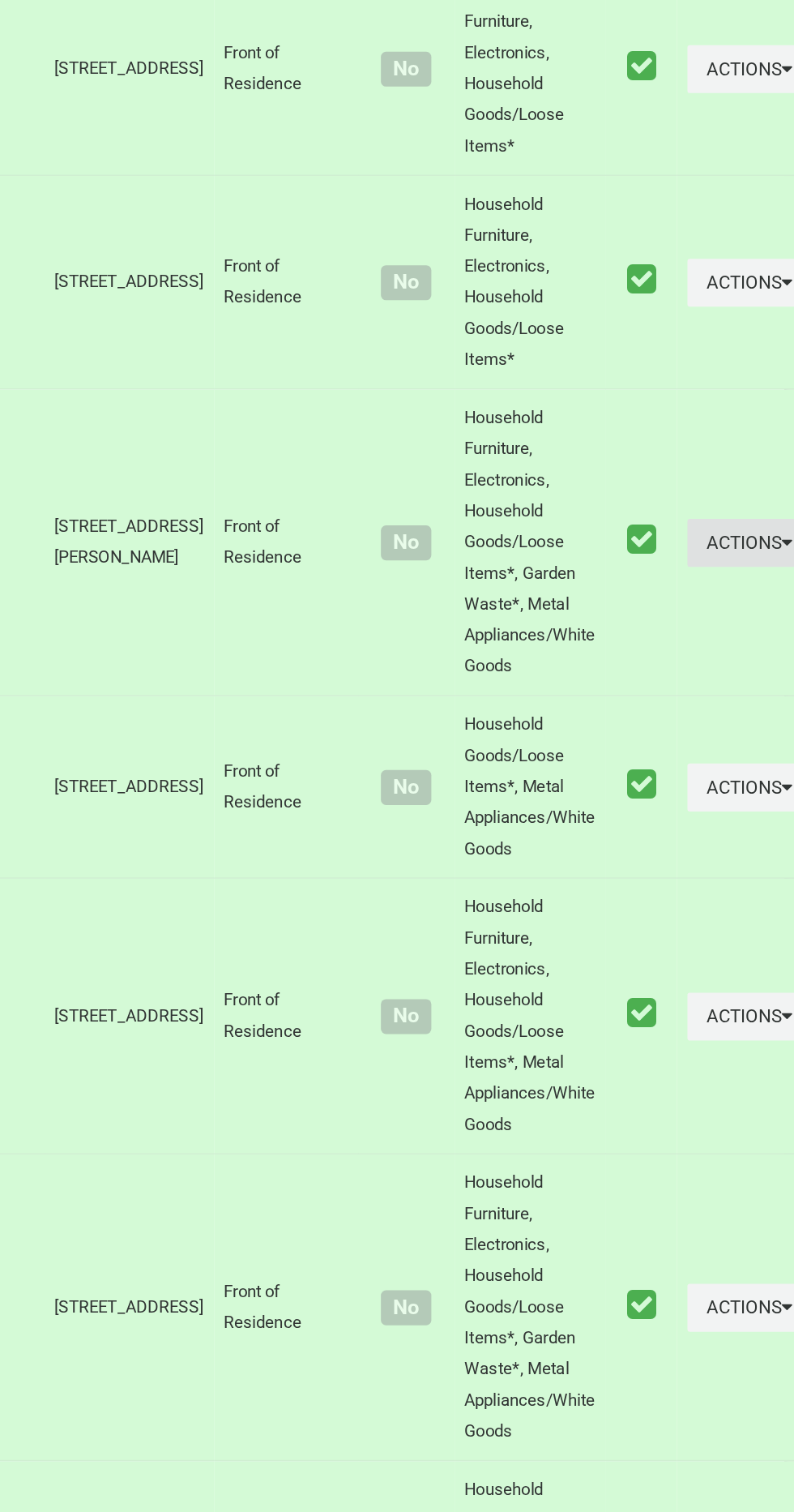
click at [717, 920] on button "Actions" at bounding box center [753, 904] width 78 height 30
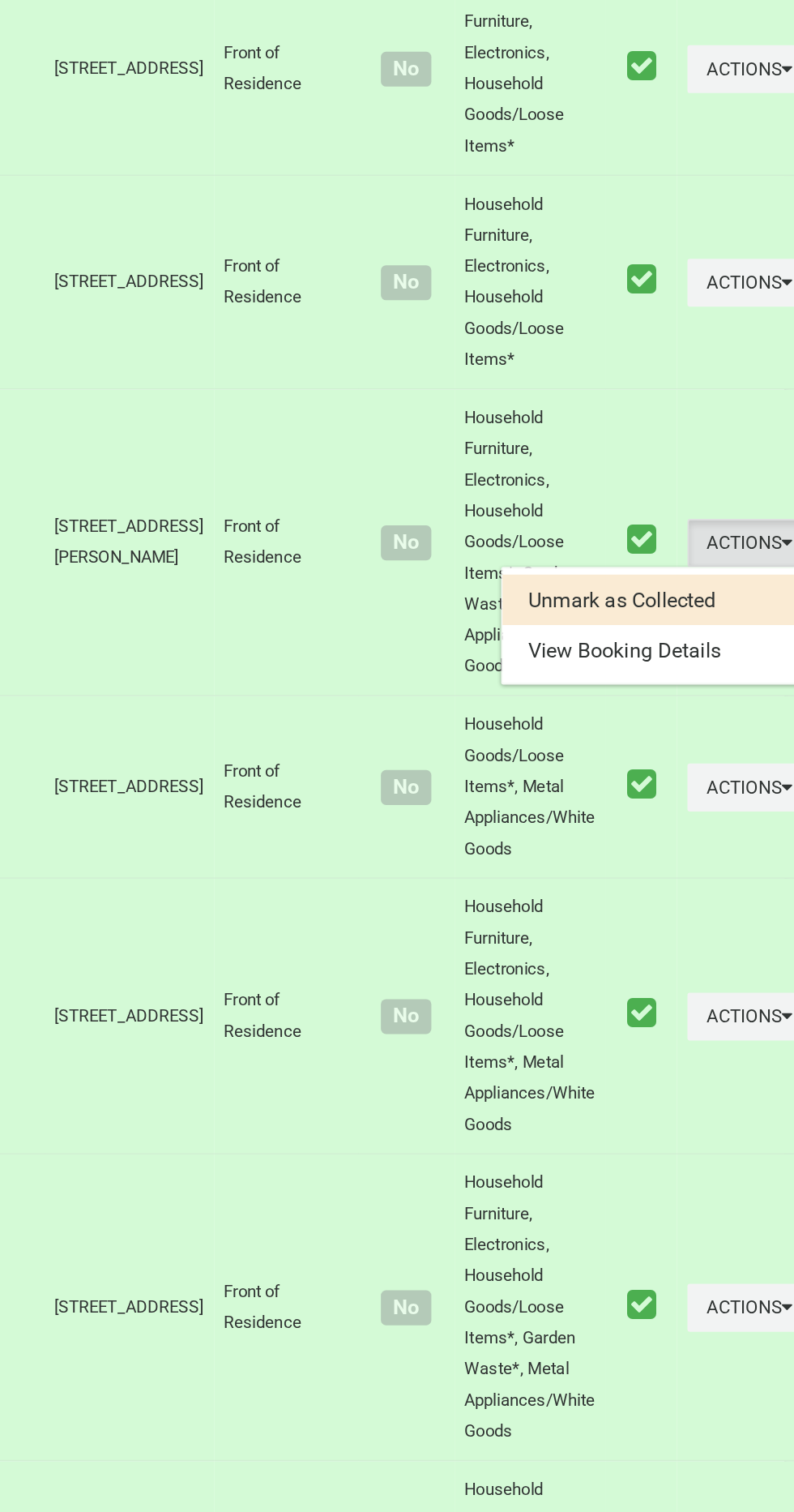
click at [657, 994] on ul "Unmark as Collected View Booking Details" at bounding box center [694, 957] width 194 height 74
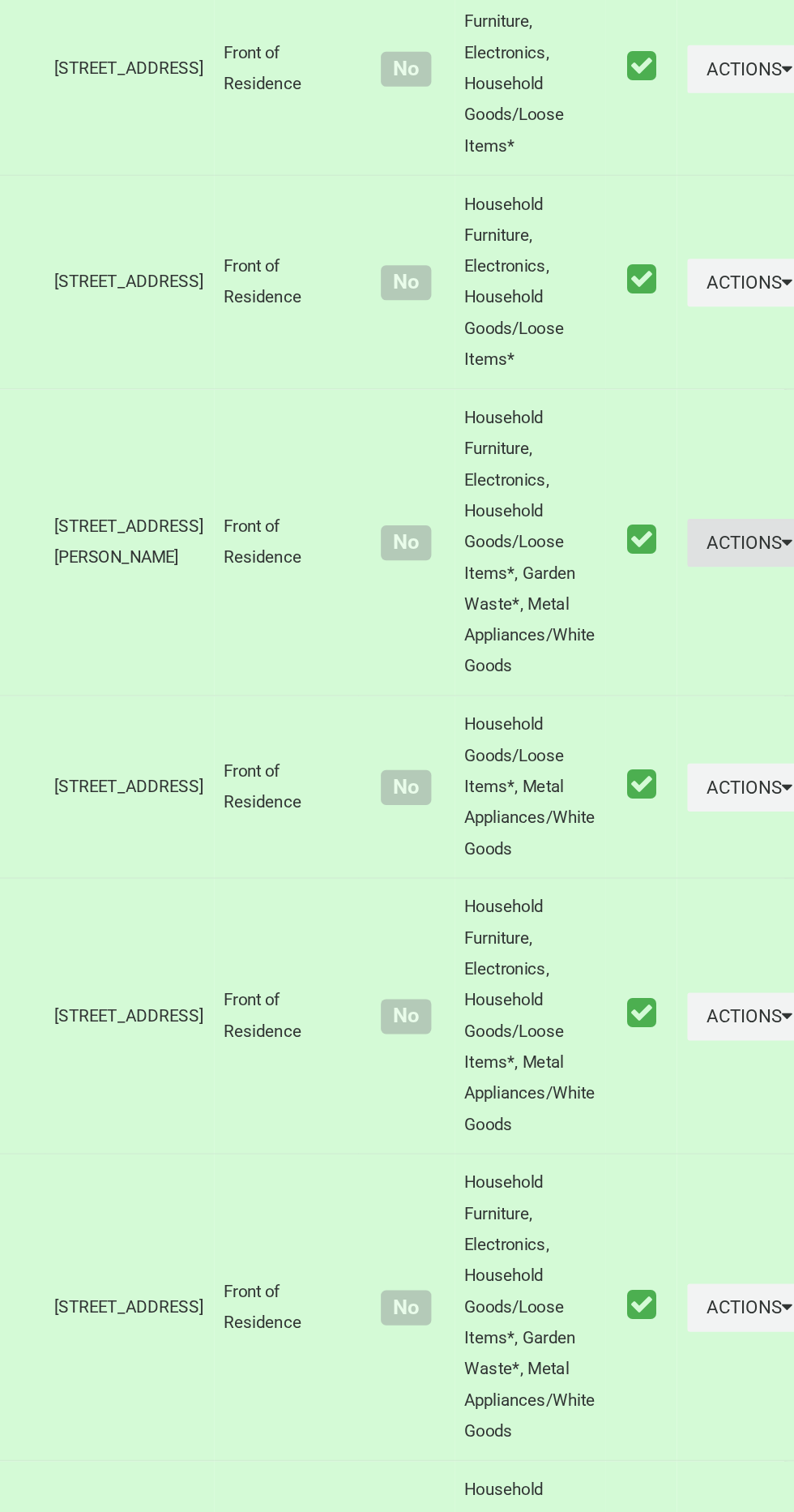
click at [714, 920] on button "Actions" at bounding box center [753, 904] width 78 height 30
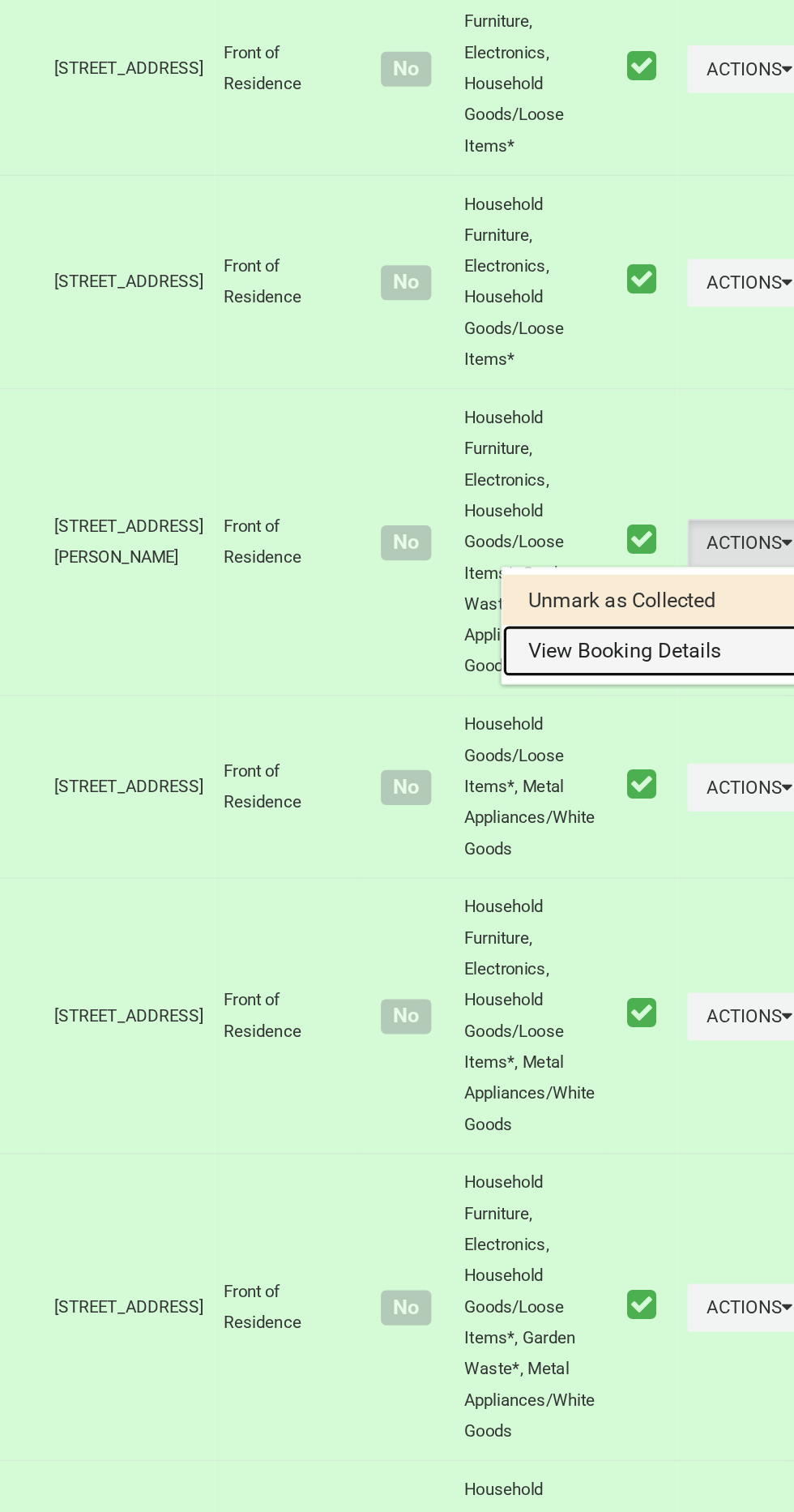
click at [649, 989] on link "View Booking Details" at bounding box center [694, 973] width 193 height 33
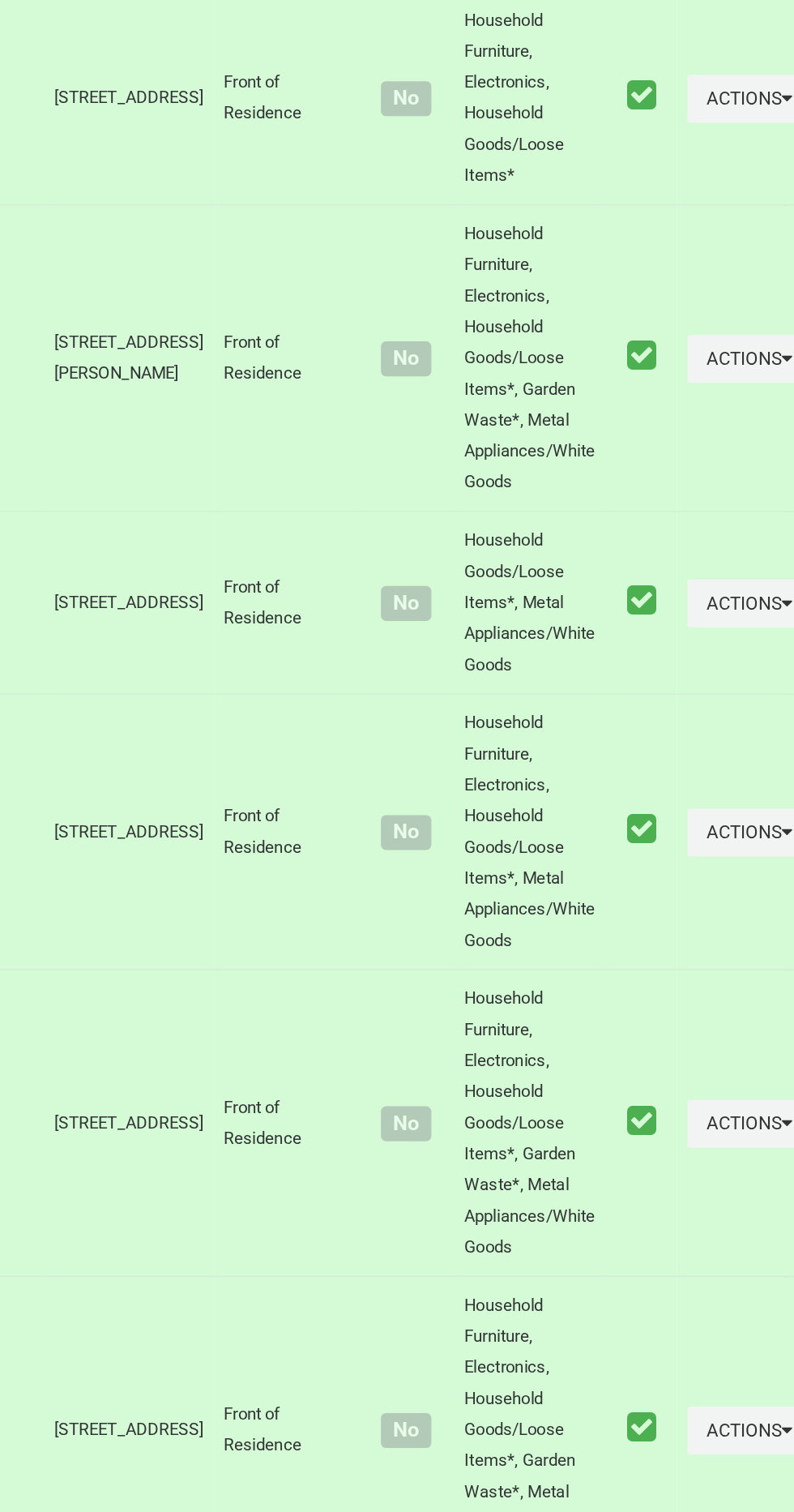
scroll to position [5022, 0]
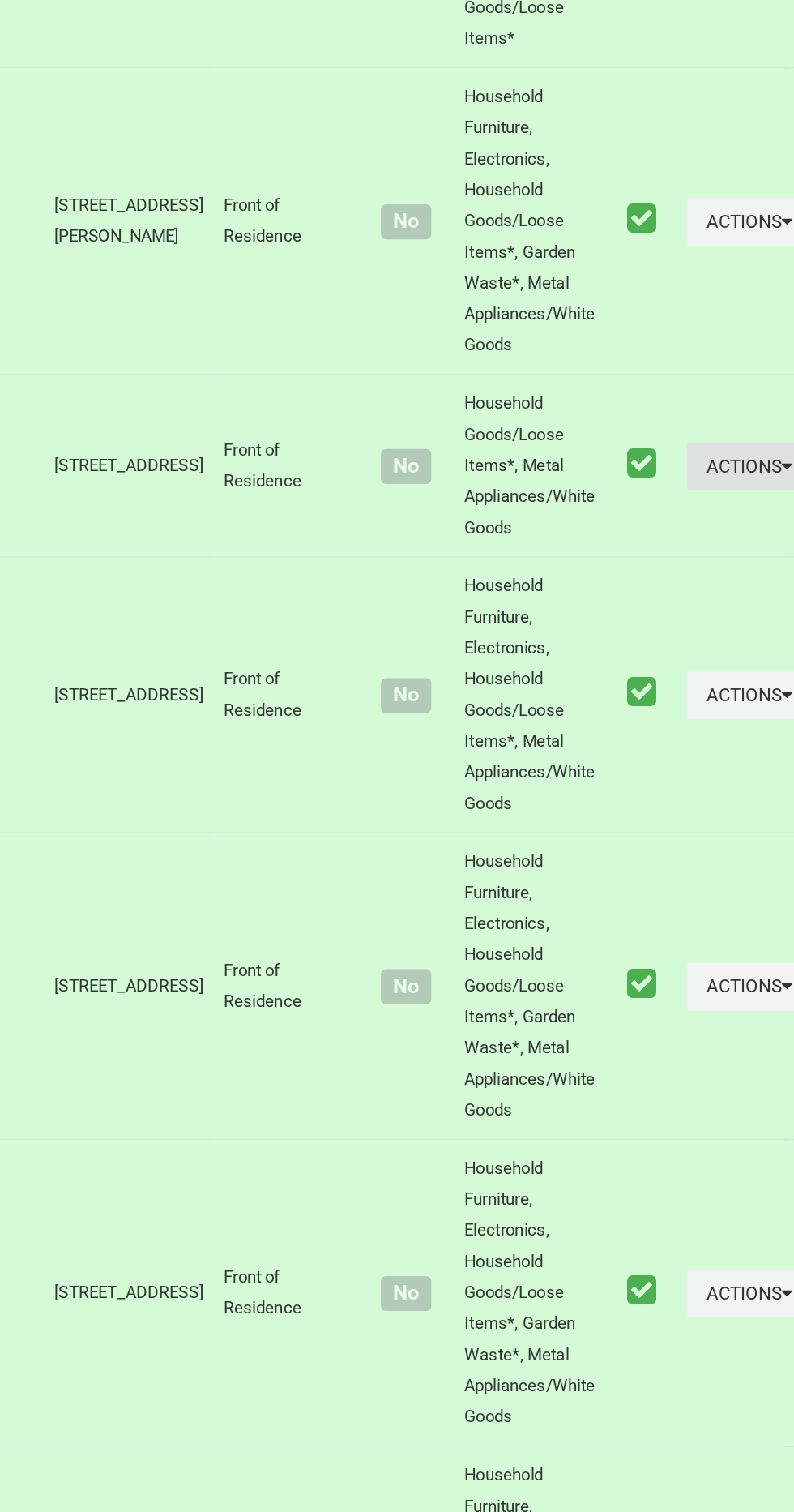
click at [715, 872] on button "Actions" at bounding box center [753, 857] width 78 height 30
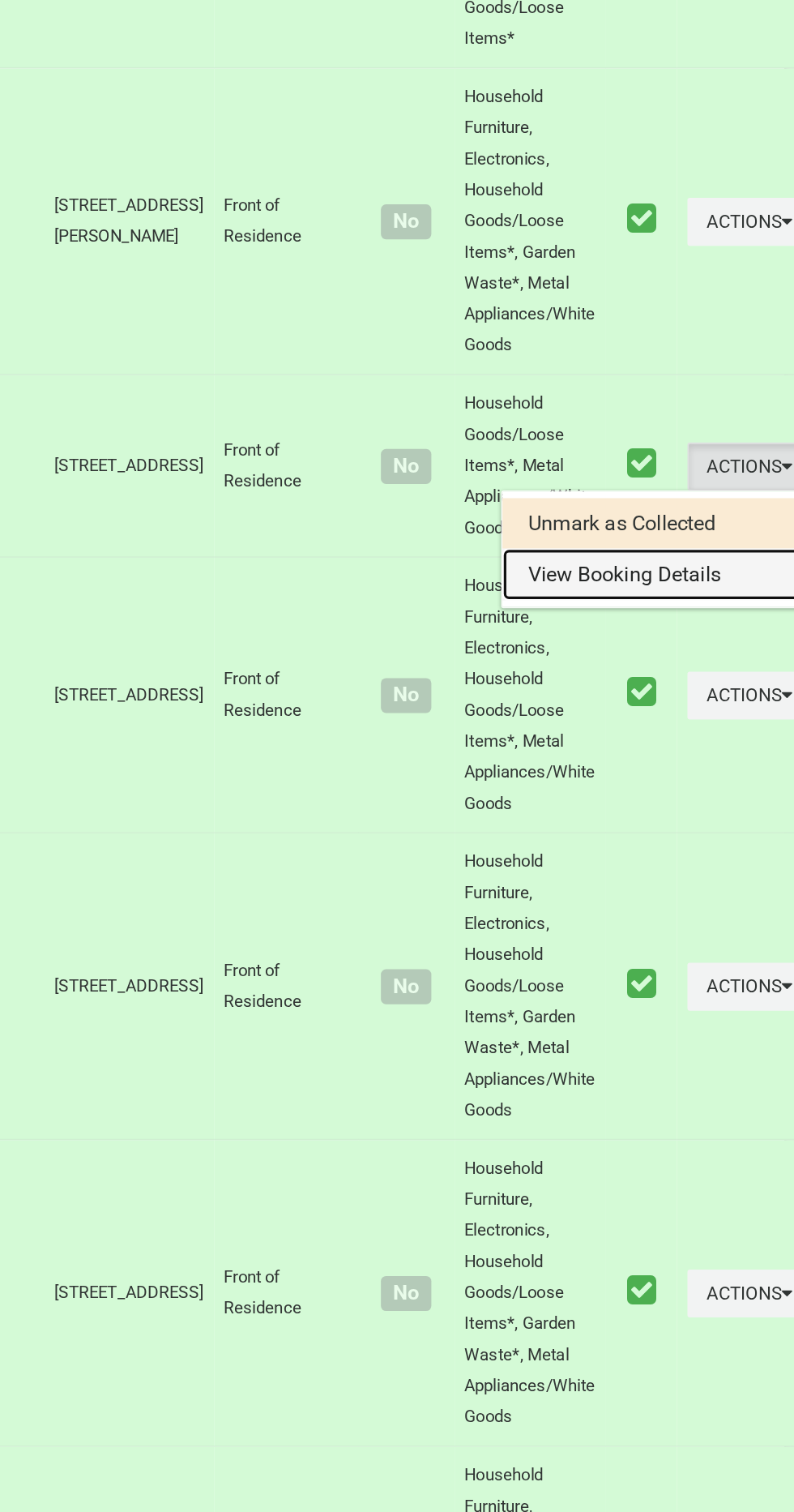
click at [666, 942] on link "View Booking Details" at bounding box center [694, 925] width 193 height 33
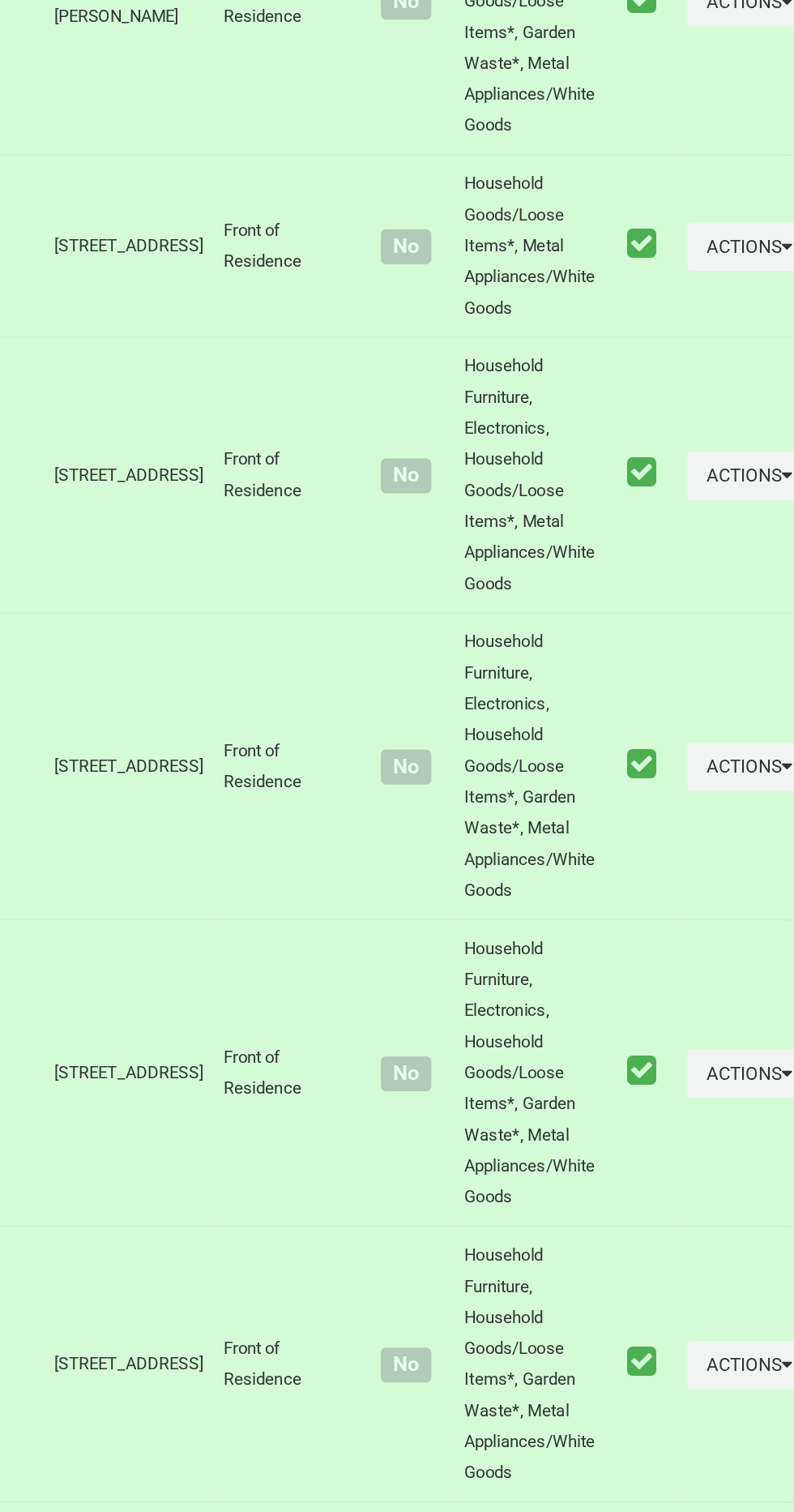
scroll to position [5166, 0]
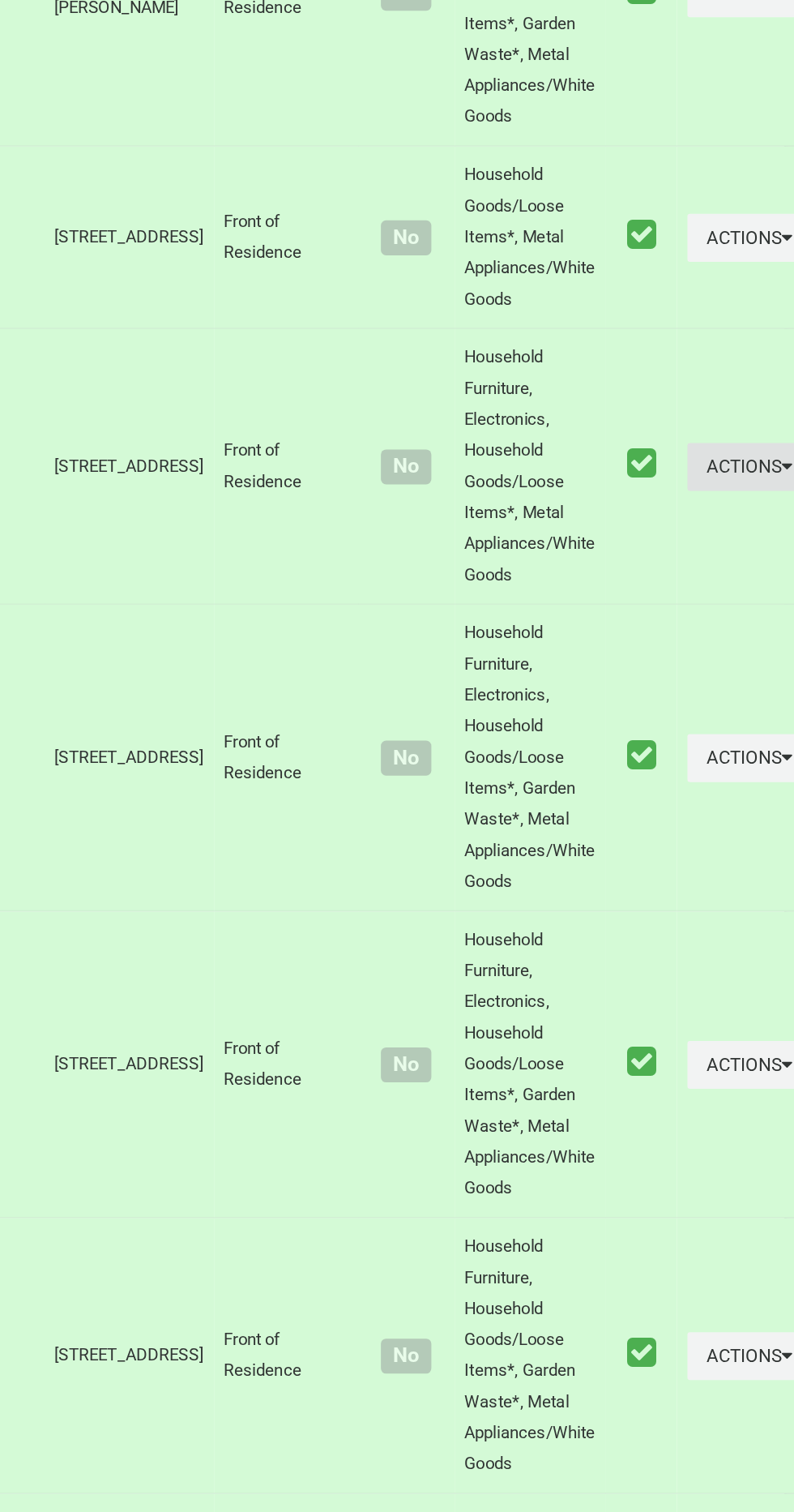
click at [720, 872] on button "Actions" at bounding box center [753, 857] width 78 height 30
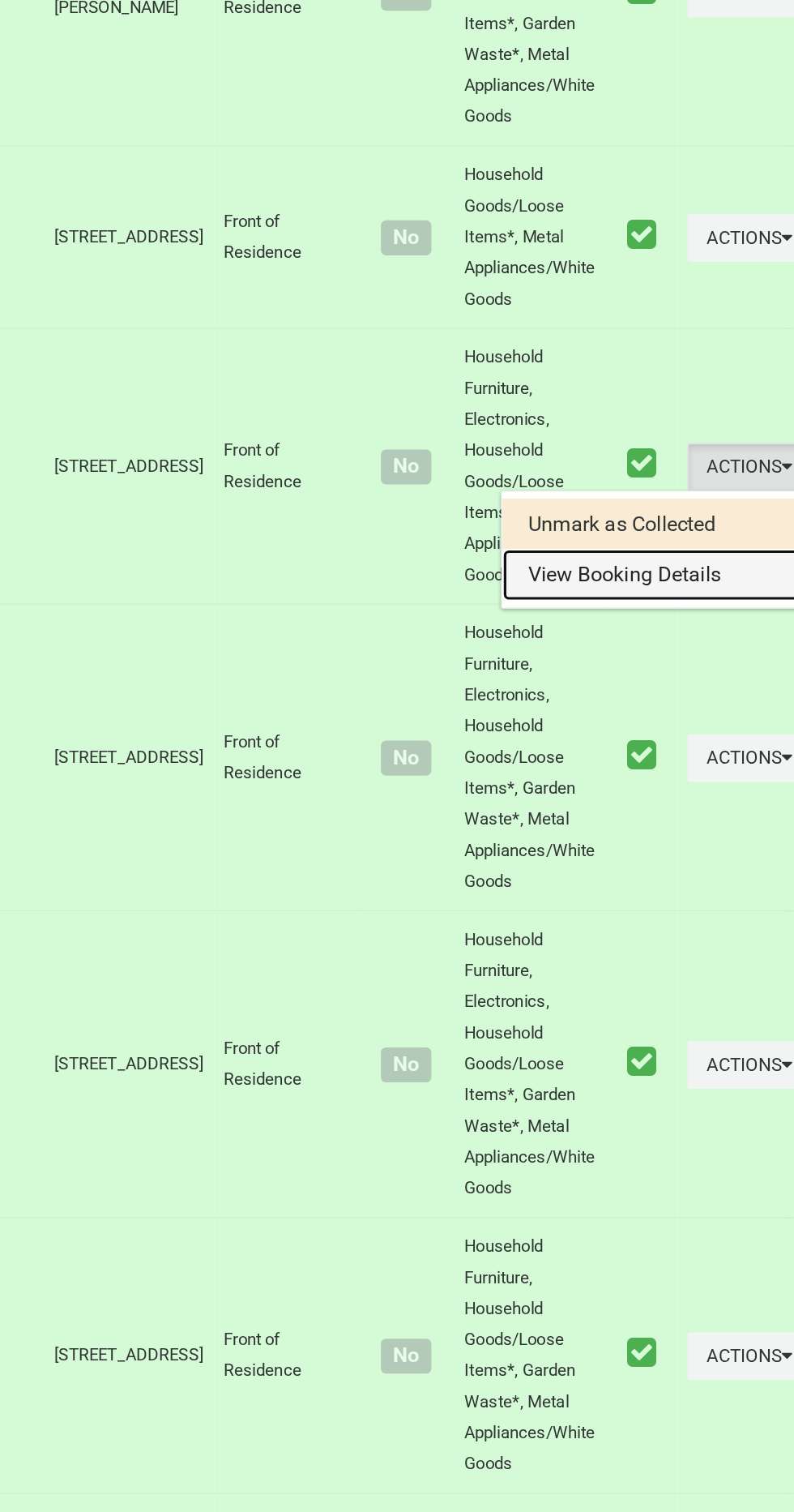
click at [652, 942] on link "View Booking Details" at bounding box center [694, 925] width 193 height 33
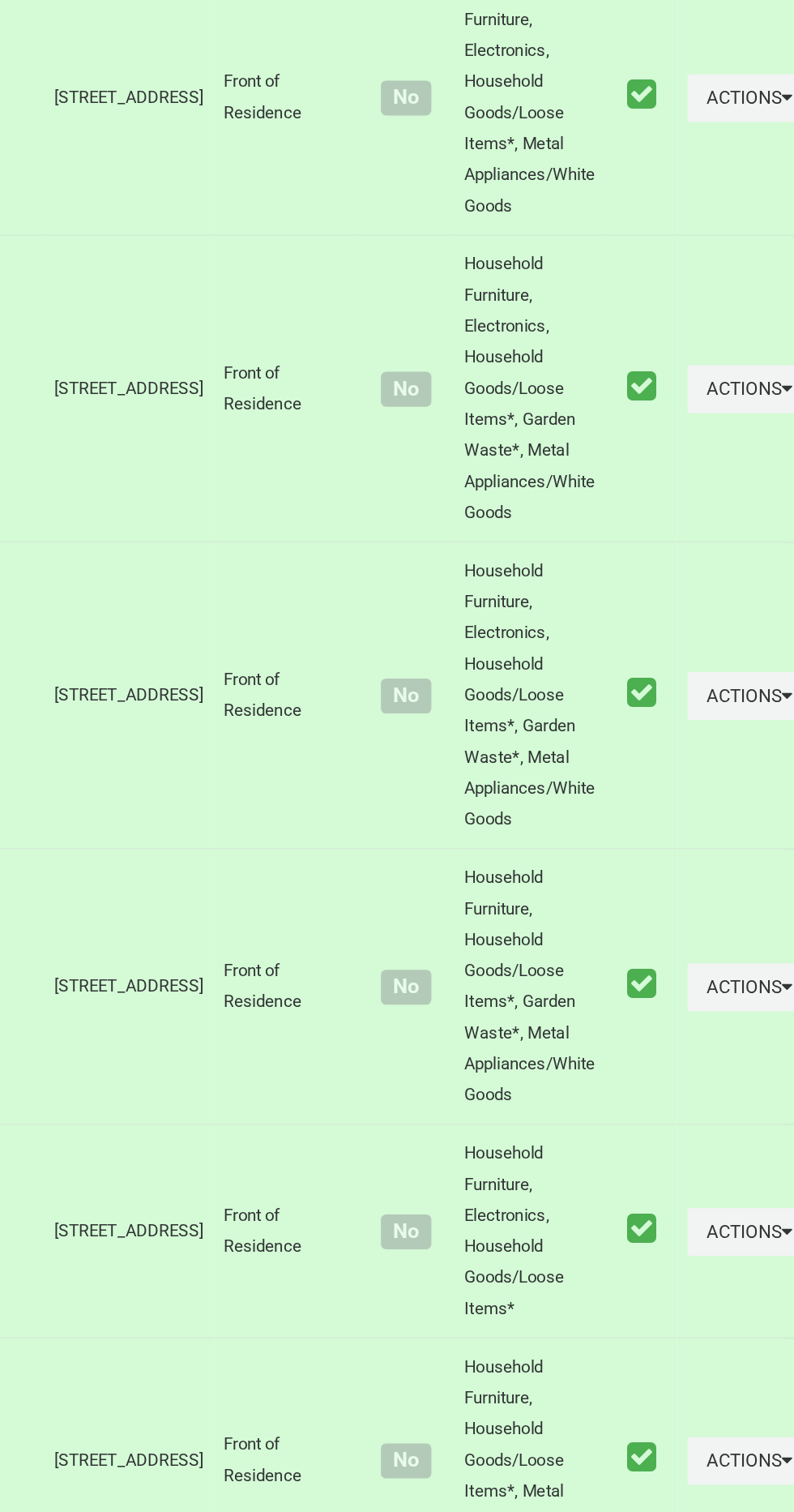
scroll to position [5402, 0]
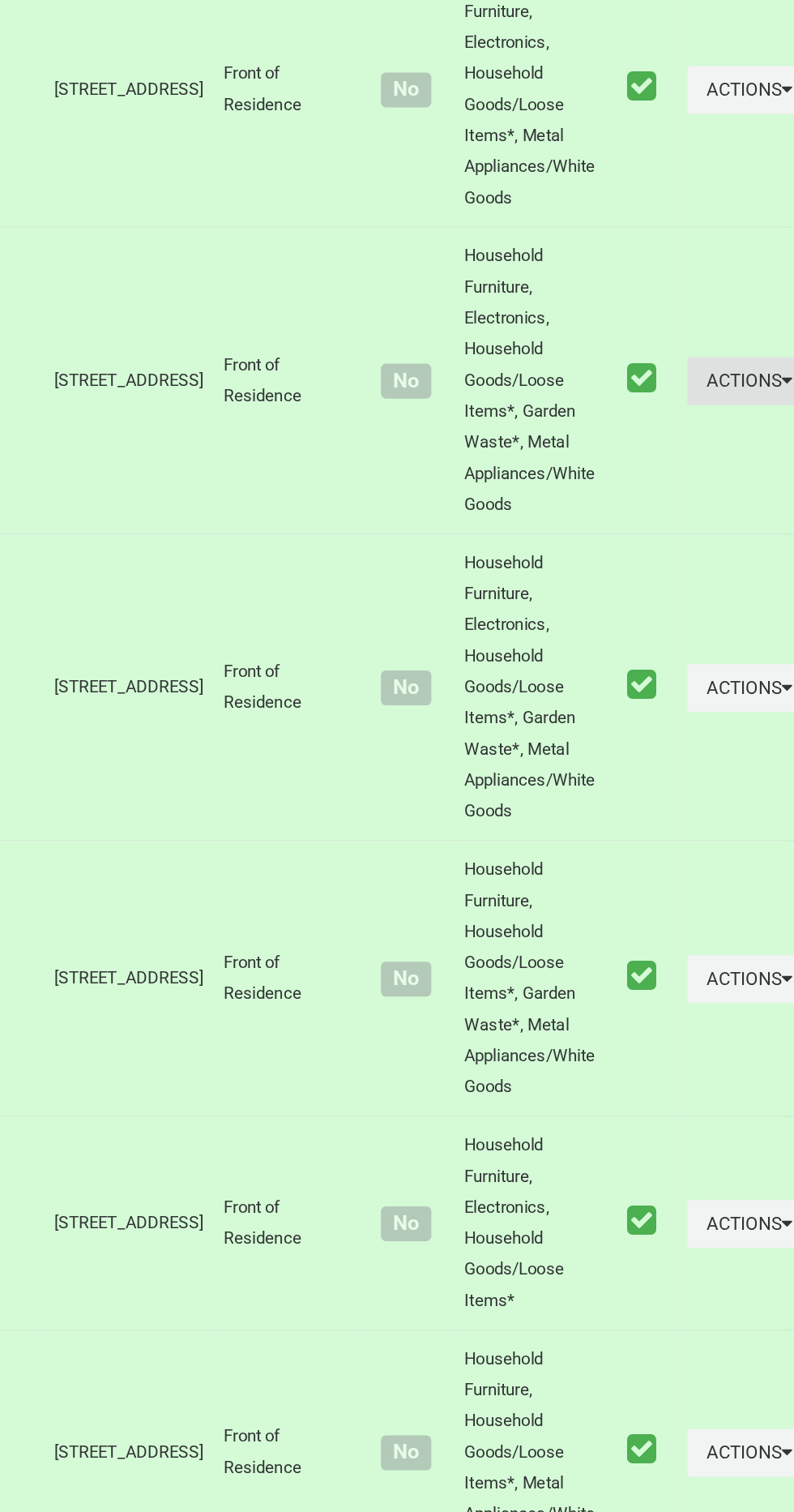
click at [773, 809] on icon "button" at bounding box center [776, 803] width 7 height 12
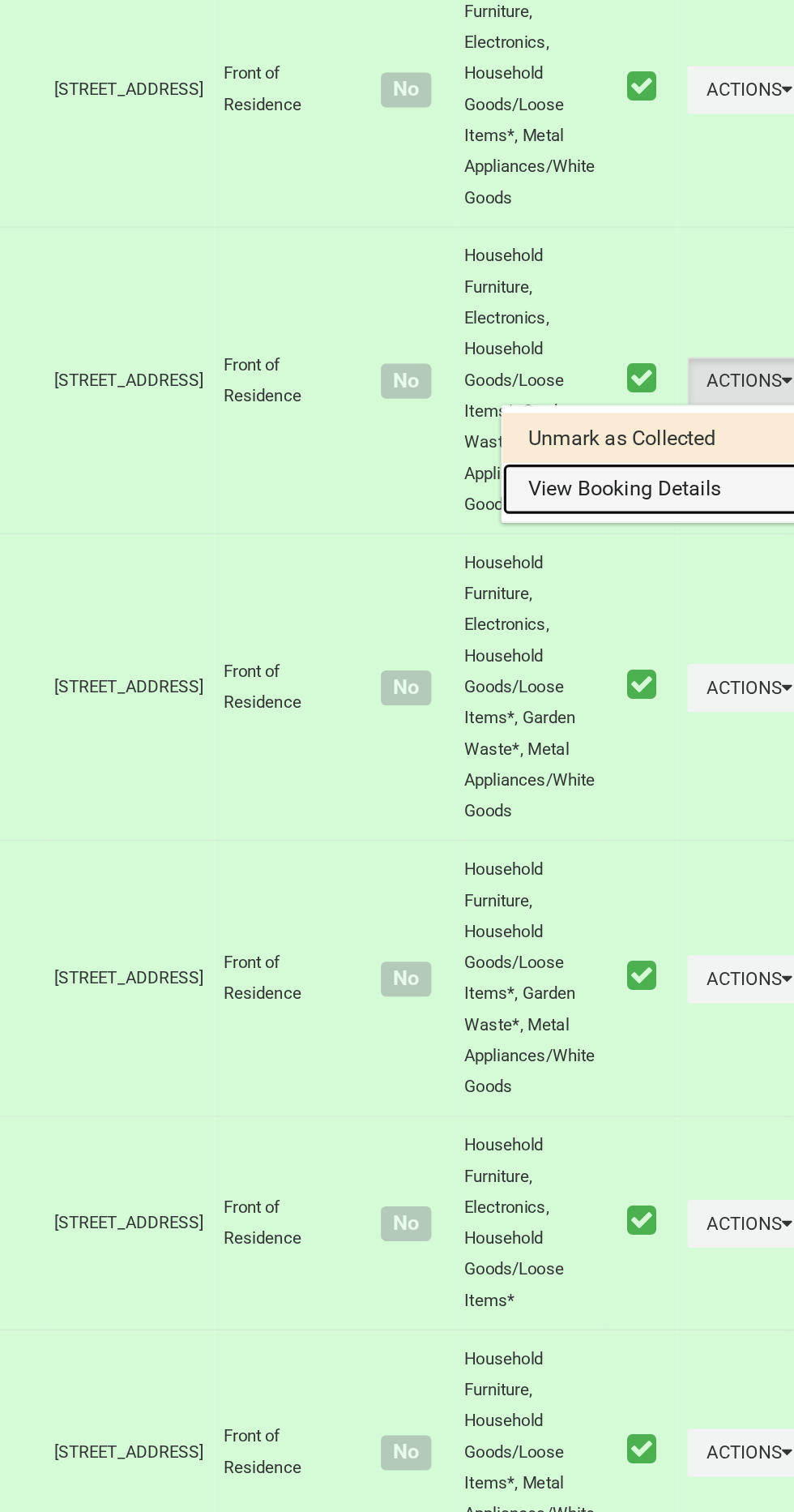
click at [678, 888] on link "View Booking Details" at bounding box center [694, 871] width 193 height 33
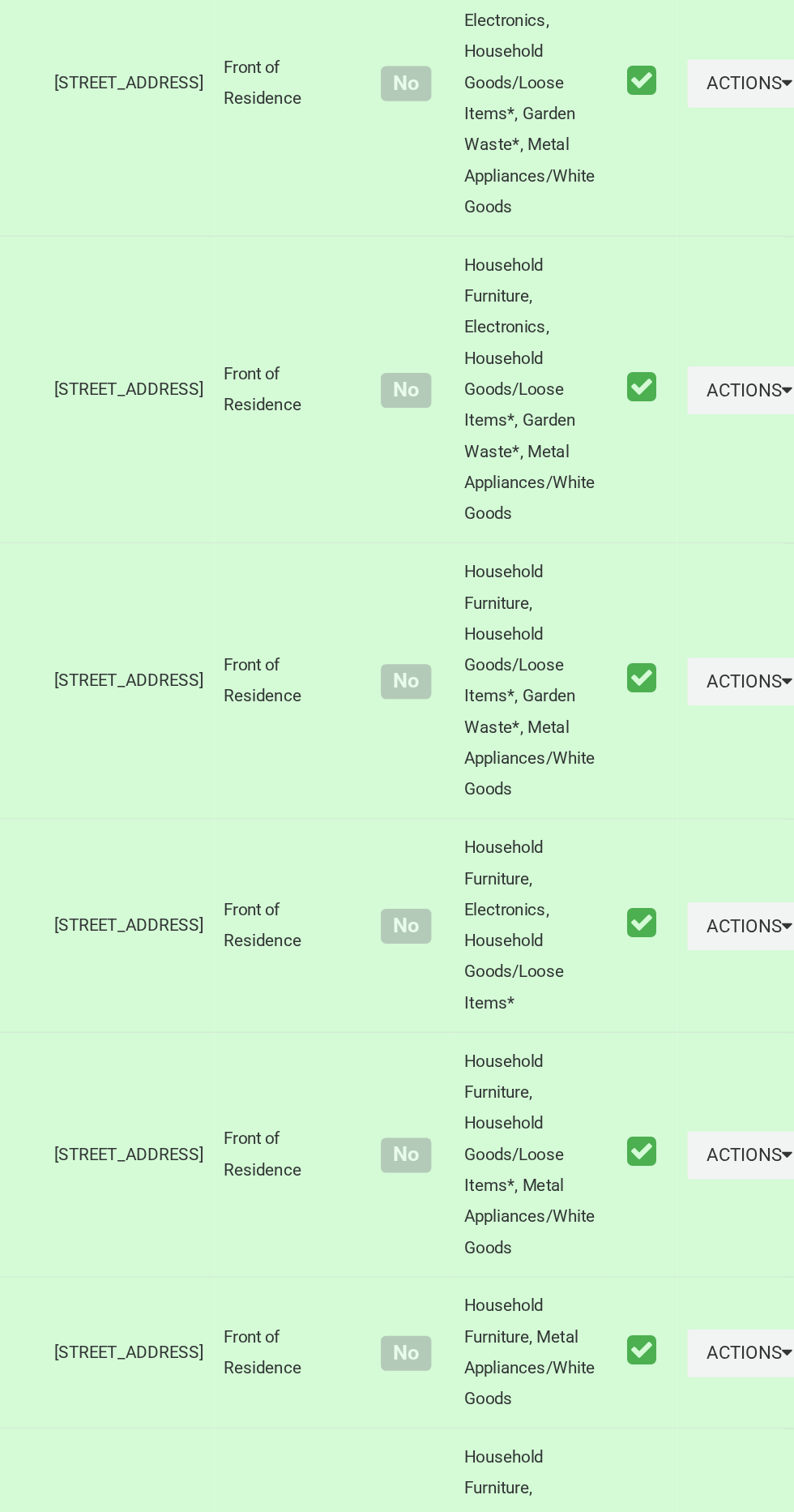
scroll to position [5590, 0]
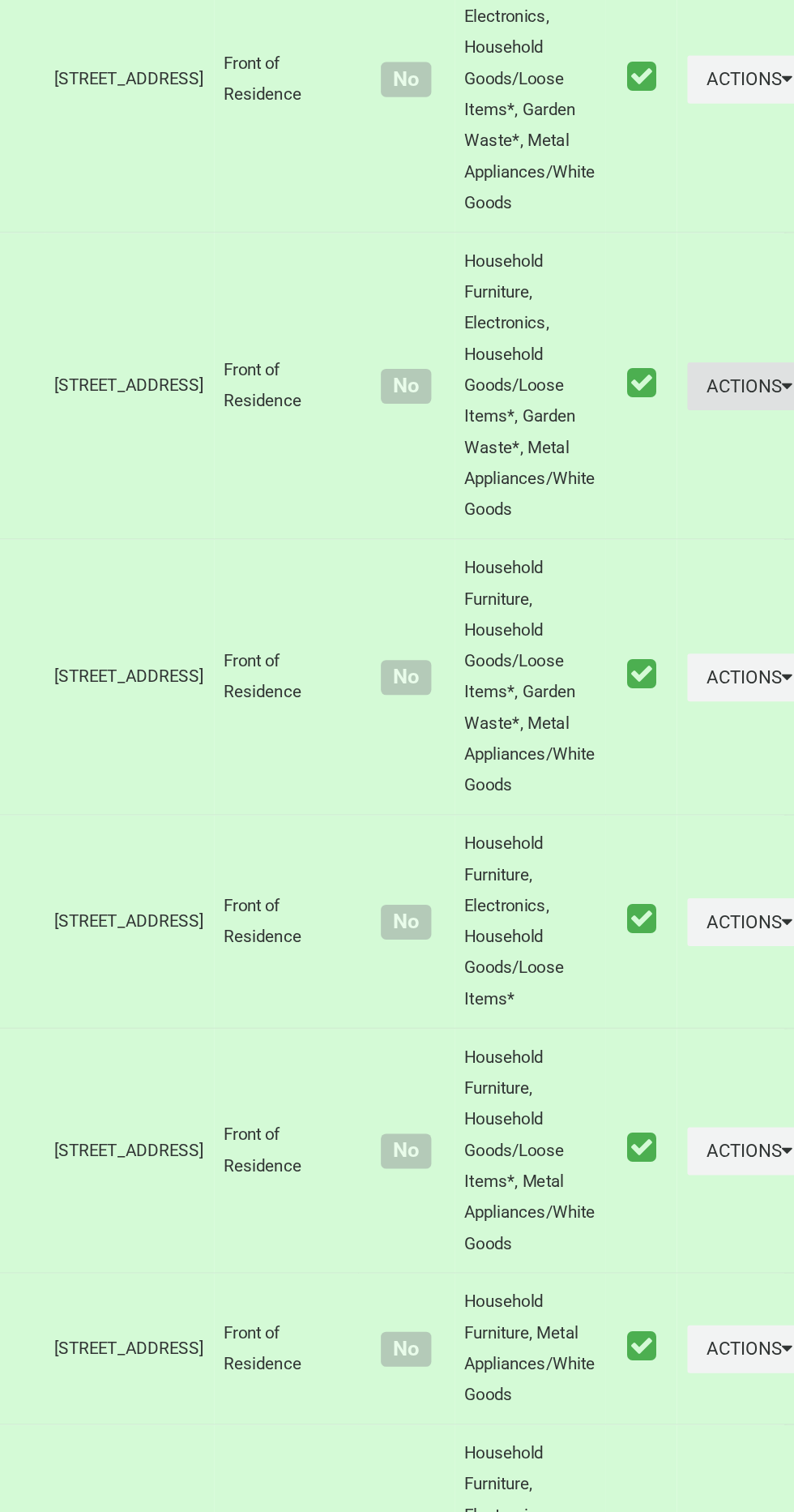
click at [722, 822] on button "Actions" at bounding box center [753, 806] width 78 height 30
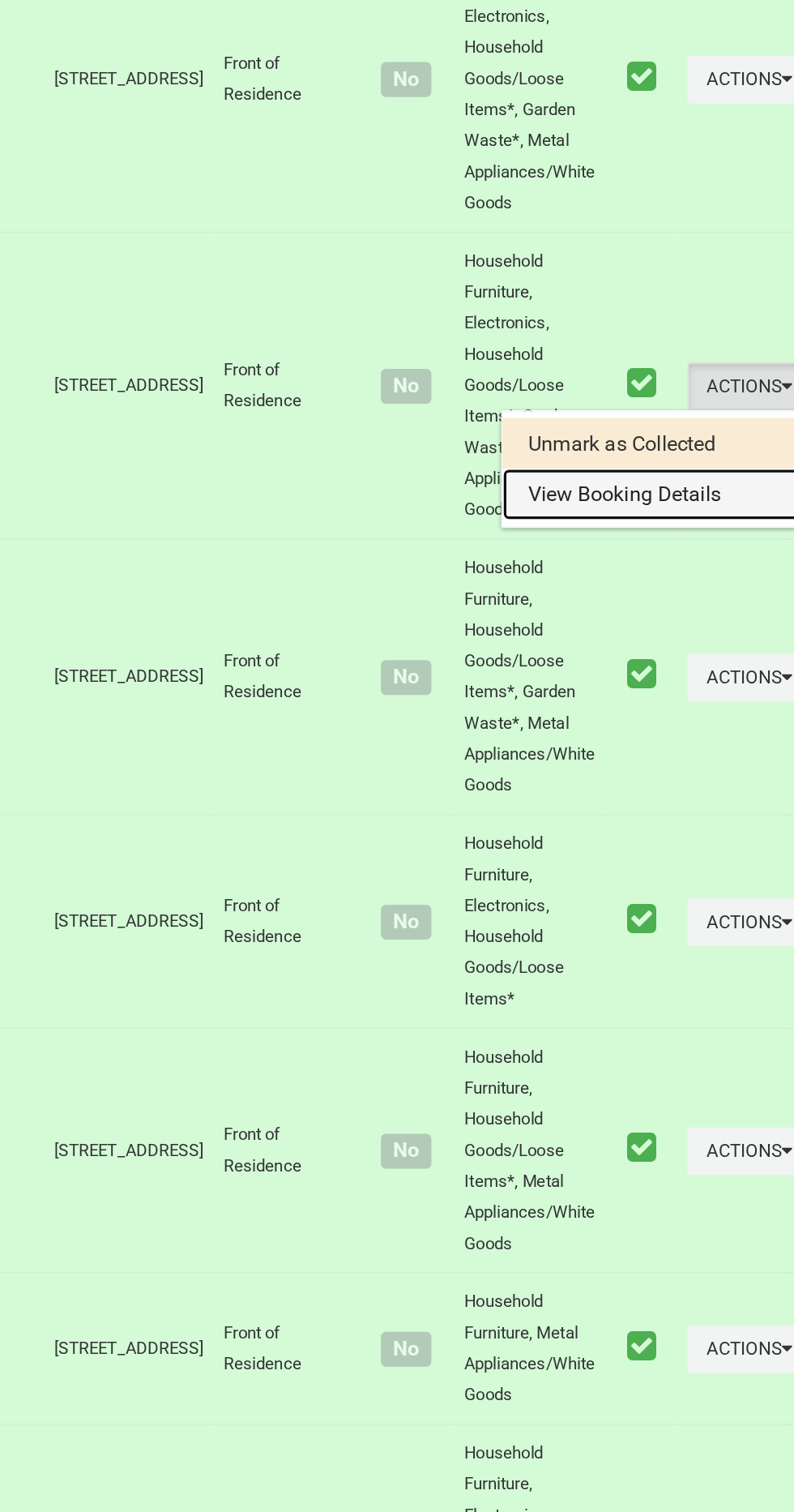
click at [668, 891] on link "View Booking Details" at bounding box center [694, 875] width 193 height 33
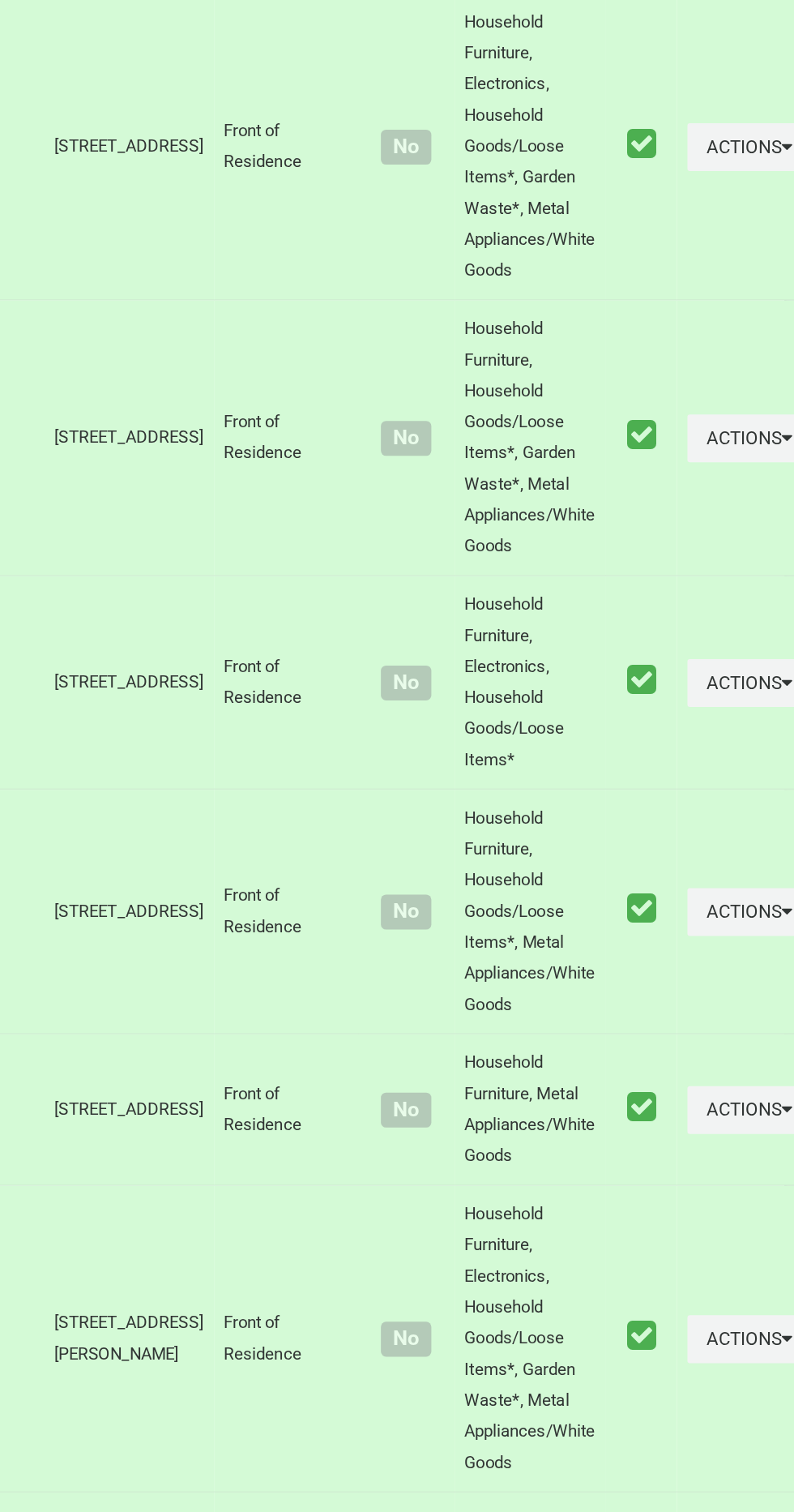
scroll to position [5740, 0]
click at [773, 844] on icon "button" at bounding box center [776, 839] width 7 height 12
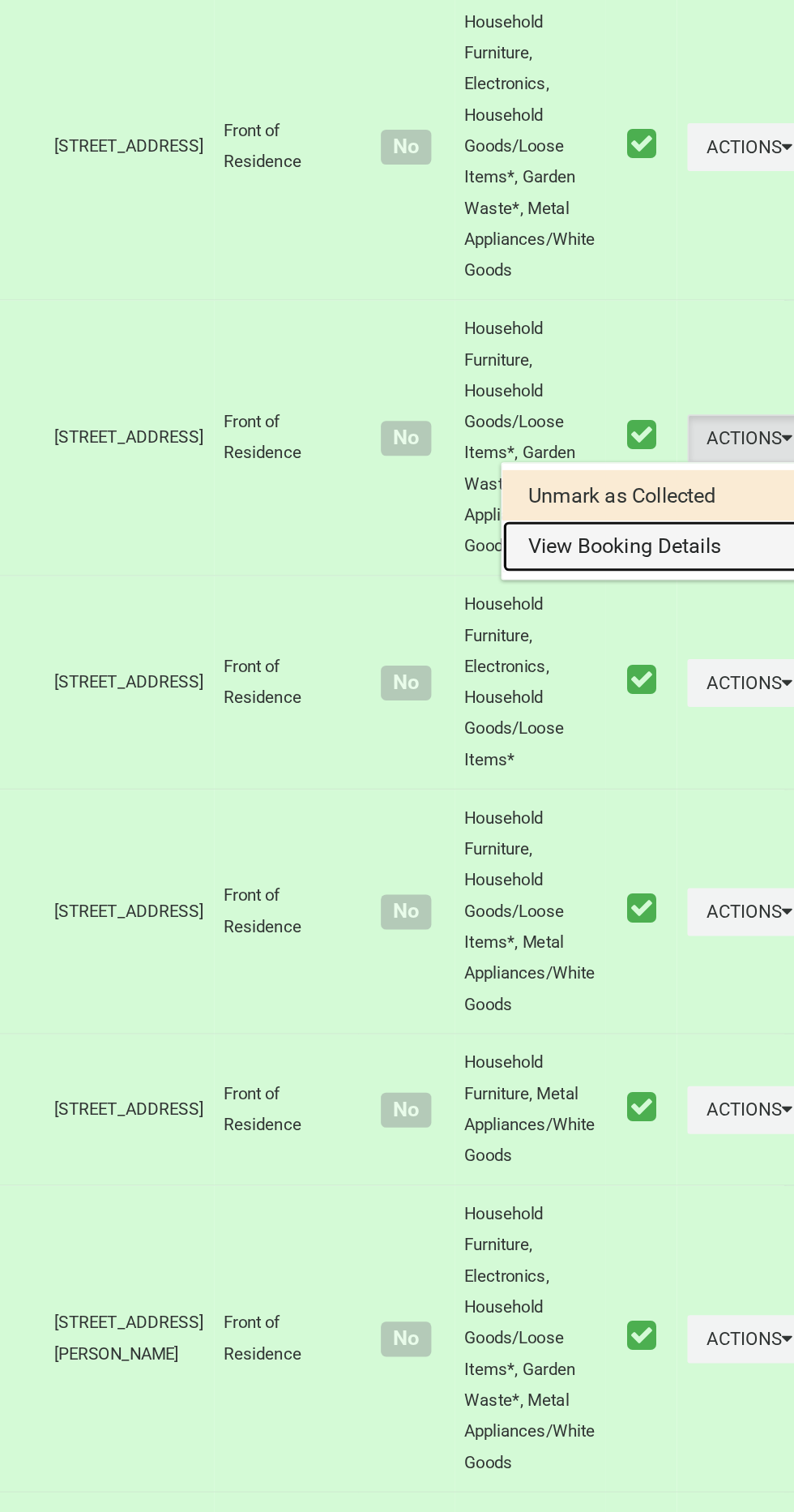
click at [668, 923] on link "View Booking Details" at bounding box center [694, 907] width 193 height 33
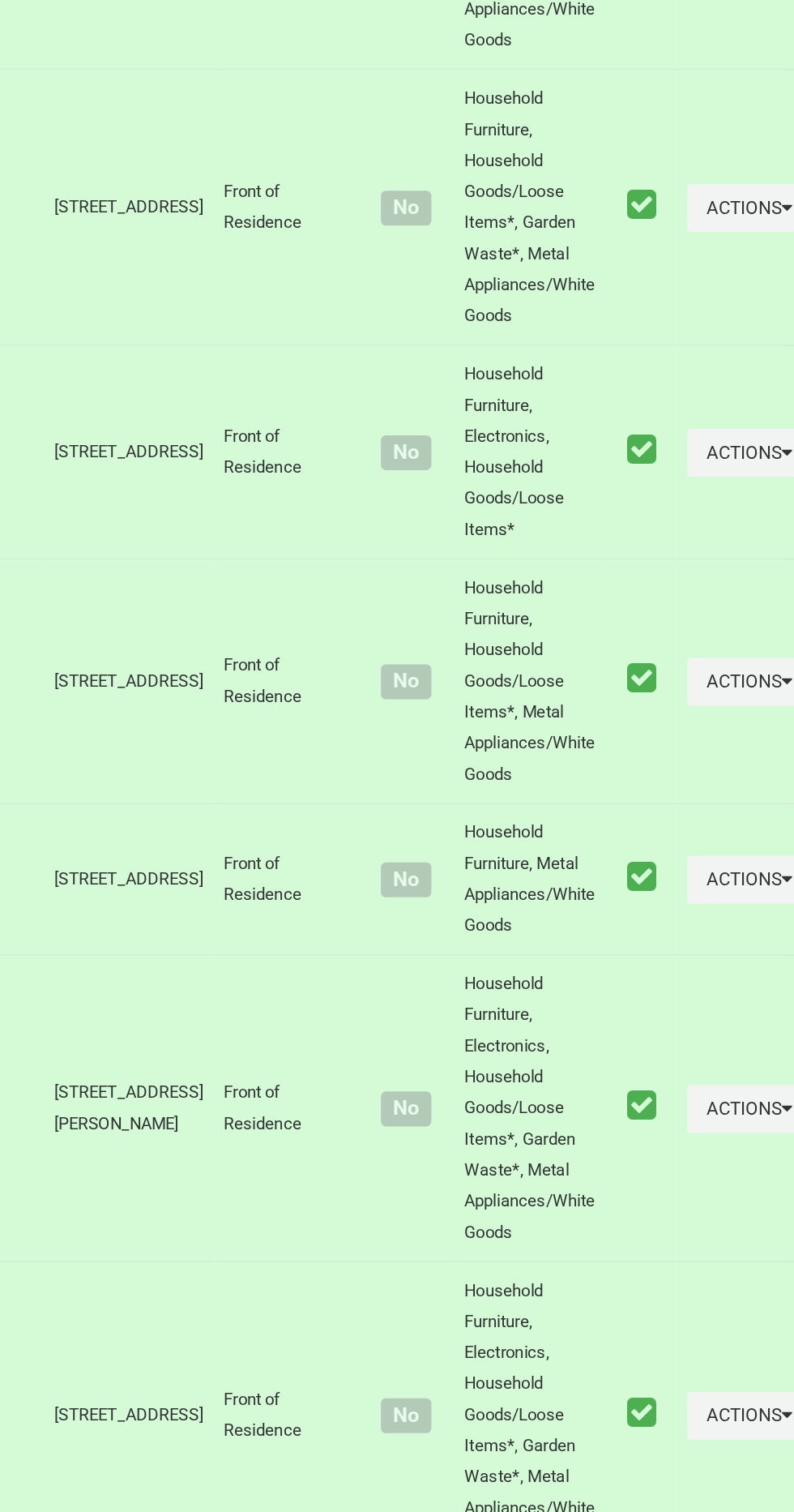
scroll to position [5898, 0]
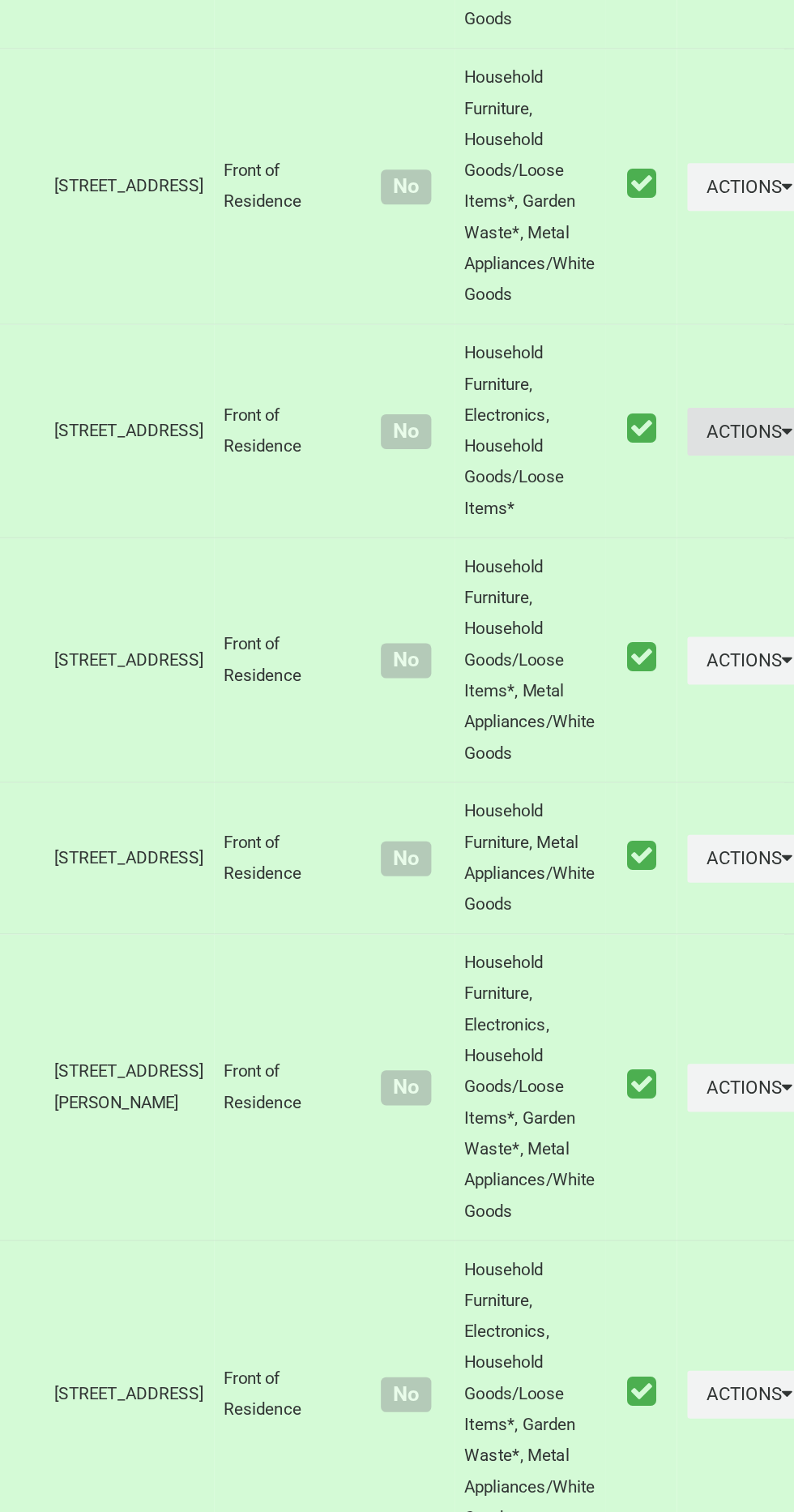
click at [715, 850] on button "Actions" at bounding box center [753, 835] width 78 height 30
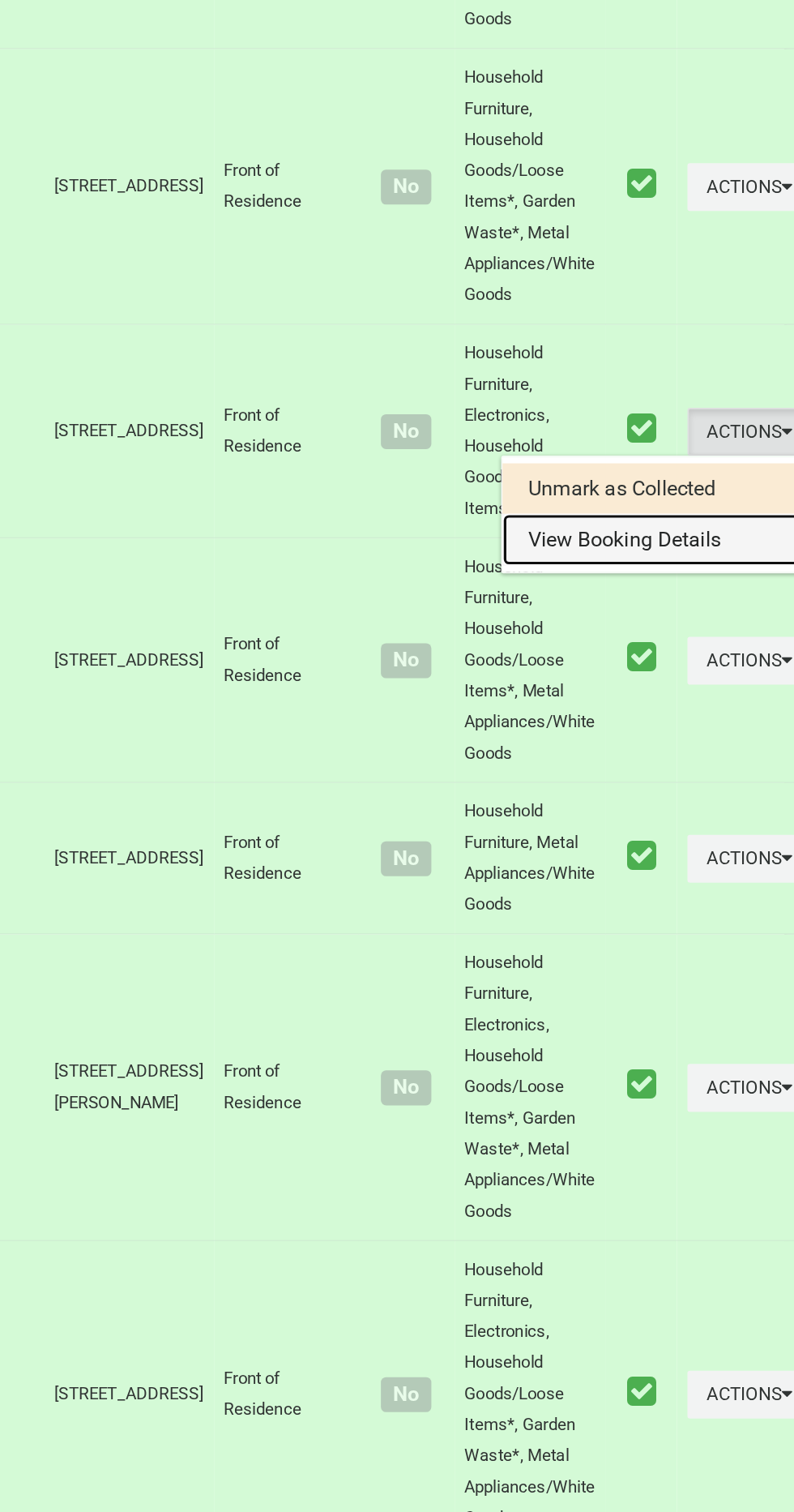
click at [647, 920] on link "View Booking Details" at bounding box center [694, 903] width 193 height 33
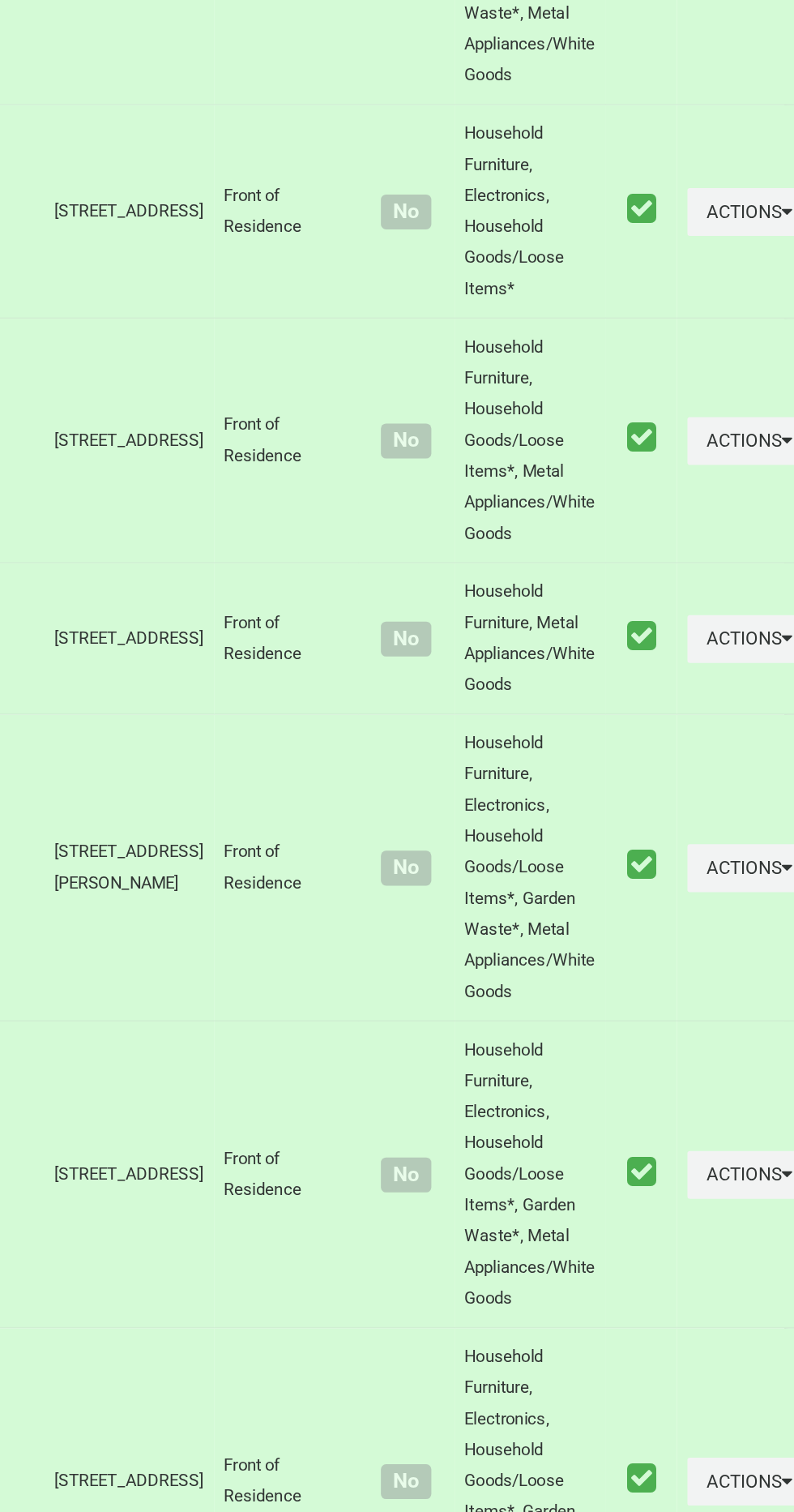
scroll to position [6035, 0]
click at [714, 856] on button "Actions" at bounding box center [753, 841] width 78 height 30
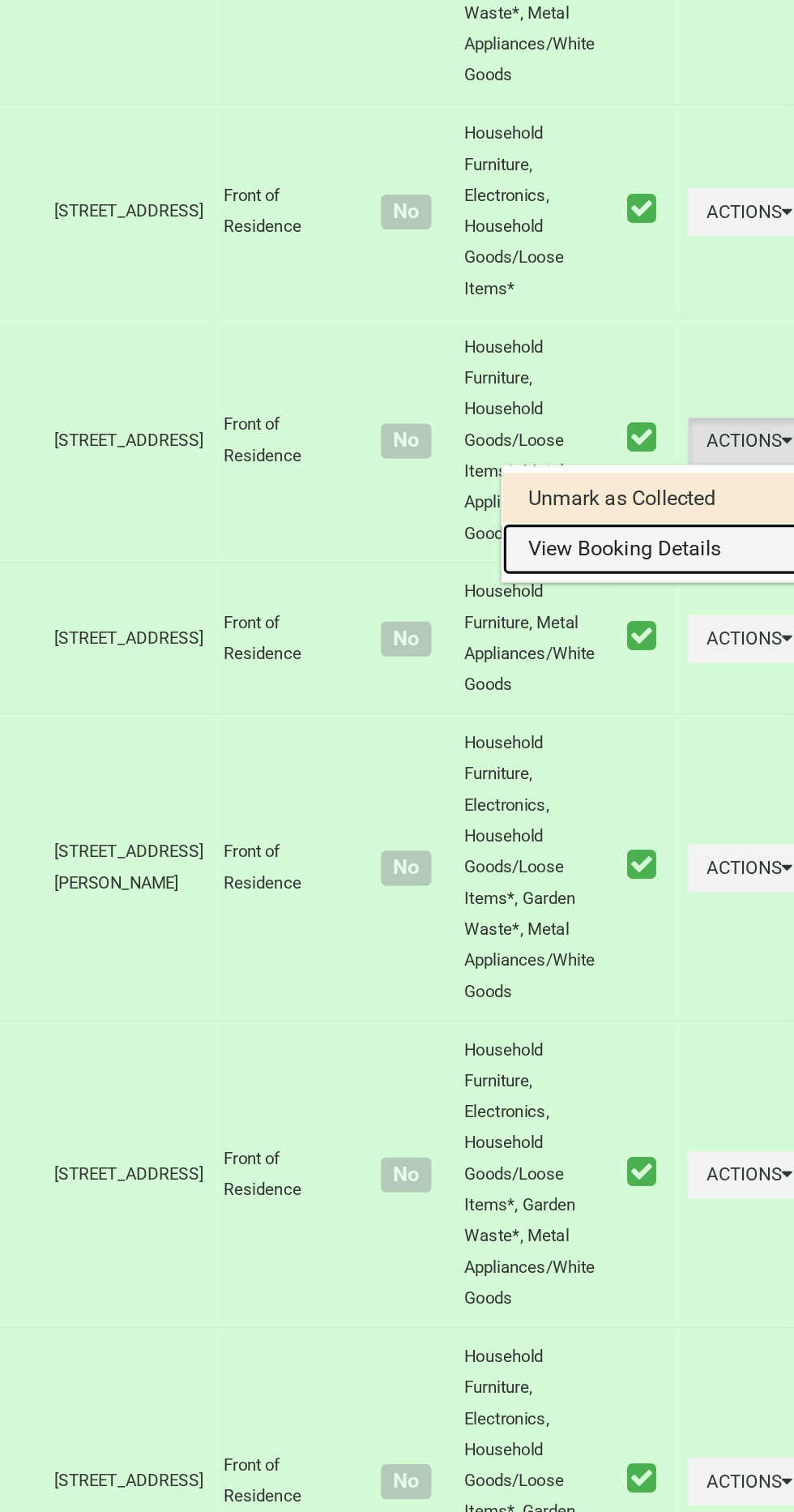
click at [676, 925] on link "View Booking Details" at bounding box center [694, 909] width 193 height 33
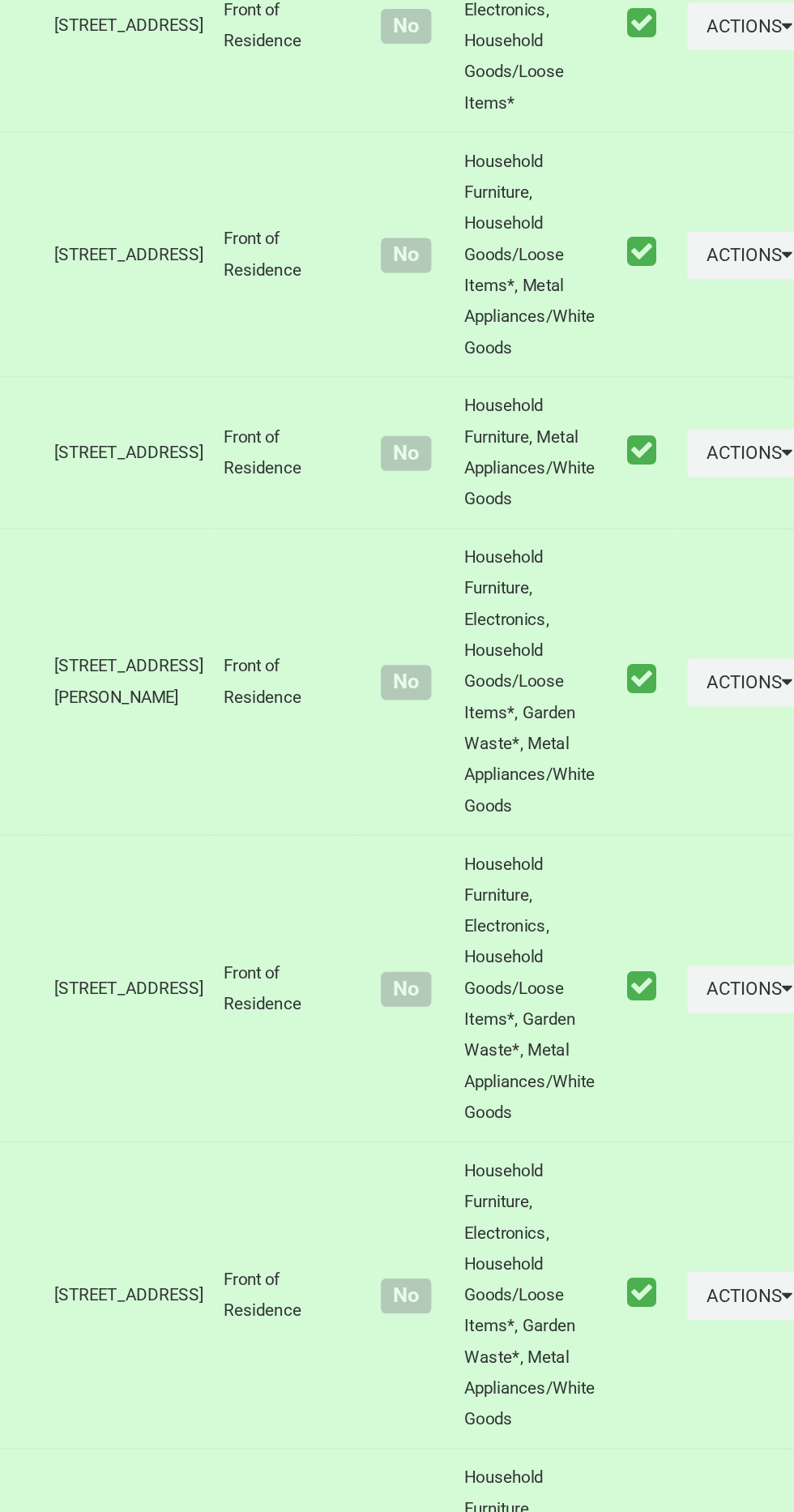
scroll to position [6152, 0]
click at [714, 864] on button "Actions" at bounding box center [753, 847] width 78 height 30
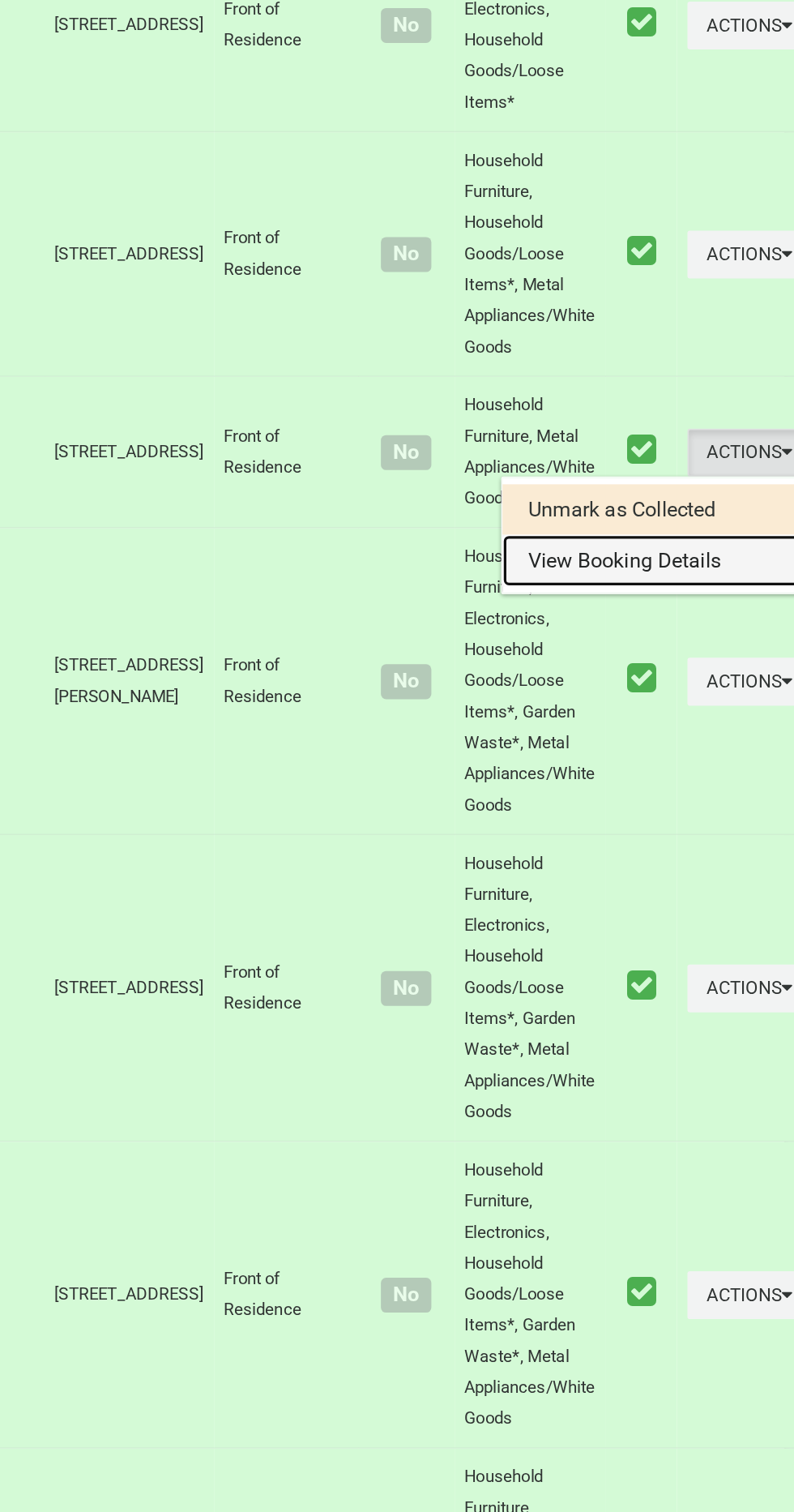
click at [661, 932] on link "View Booking Details" at bounding box center [694, 917] width 193 height 33
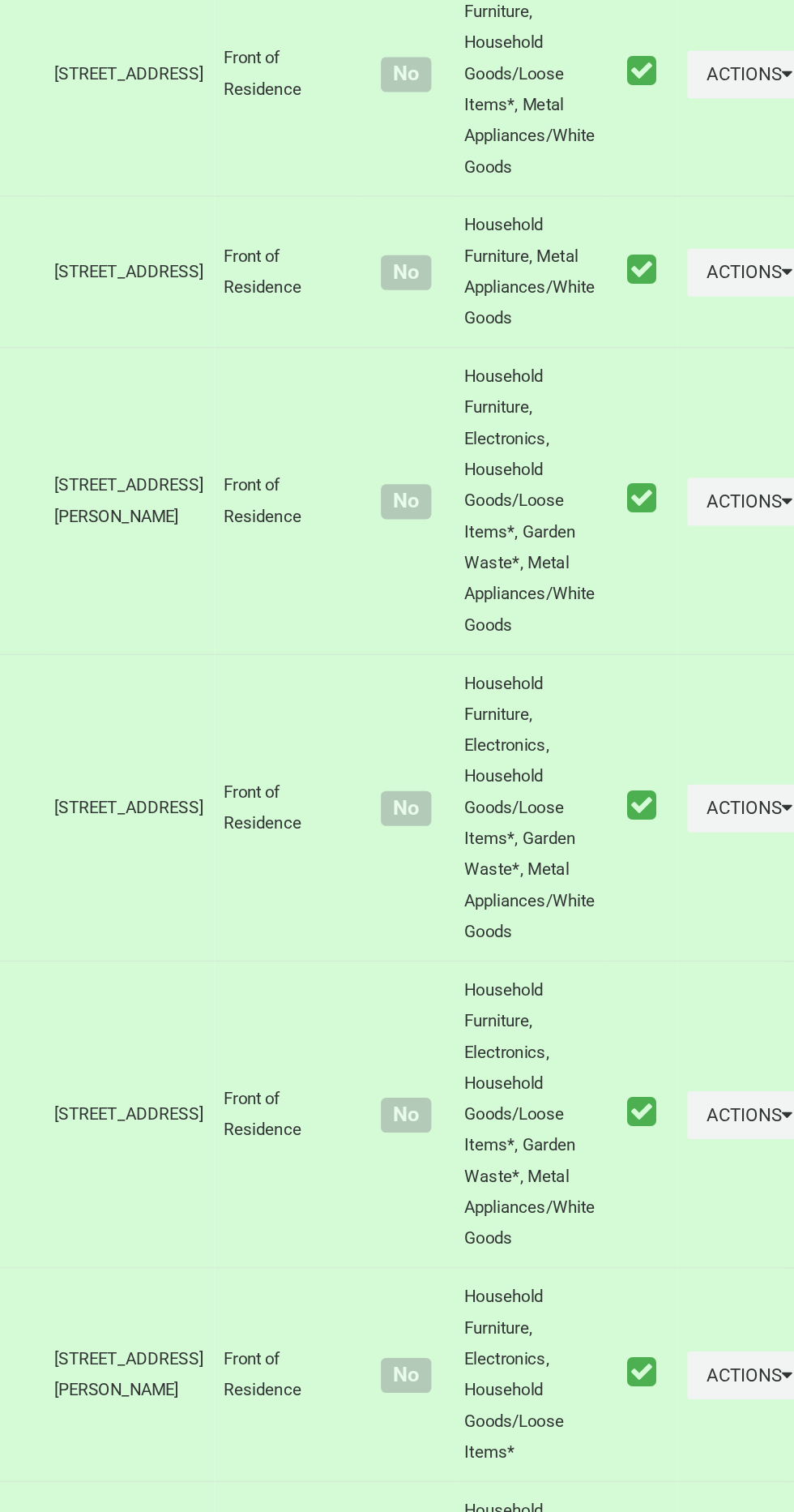
scroll to position [6265, 0]
click at [723, 894] on button "Actions" at bounding box center [753, 878] width 78 height 30
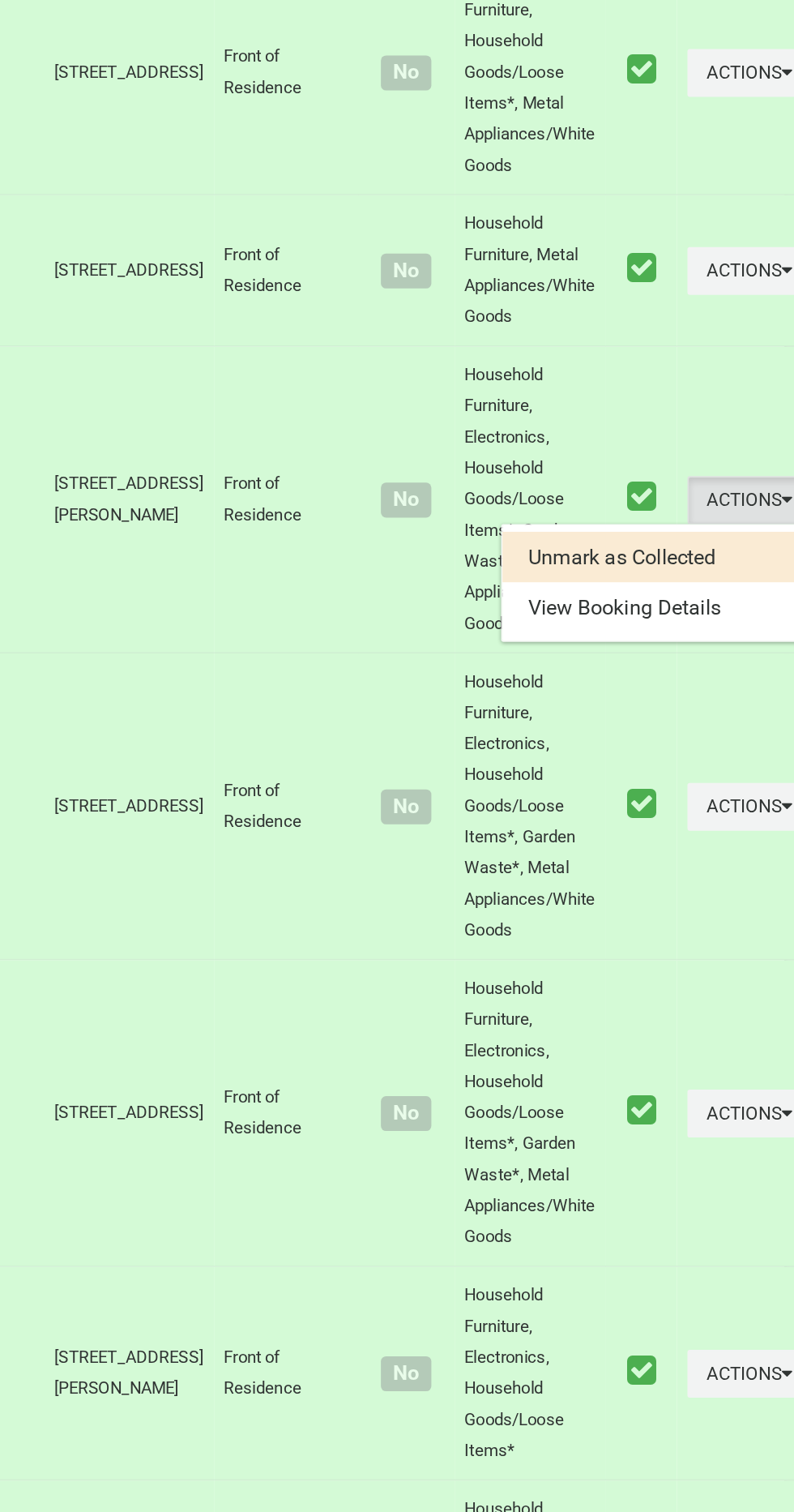
click at [675, 968] on ul "Unmark as Collected View Booking Details" at bounding box center [694, 930] width 194 height 74
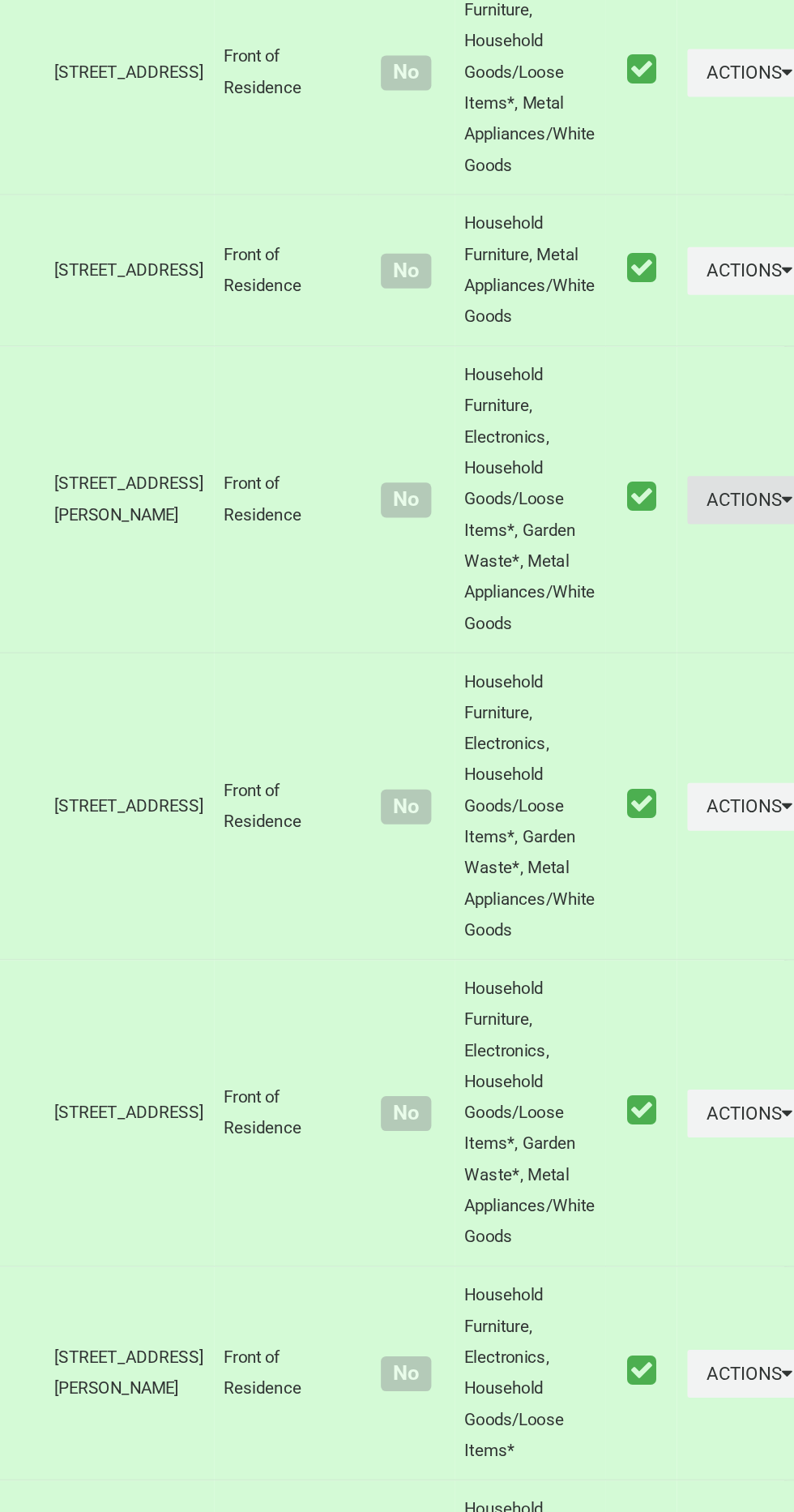
click at [714, 894] on button "Actions" at bounding box center [753, 878] width 78 height 30
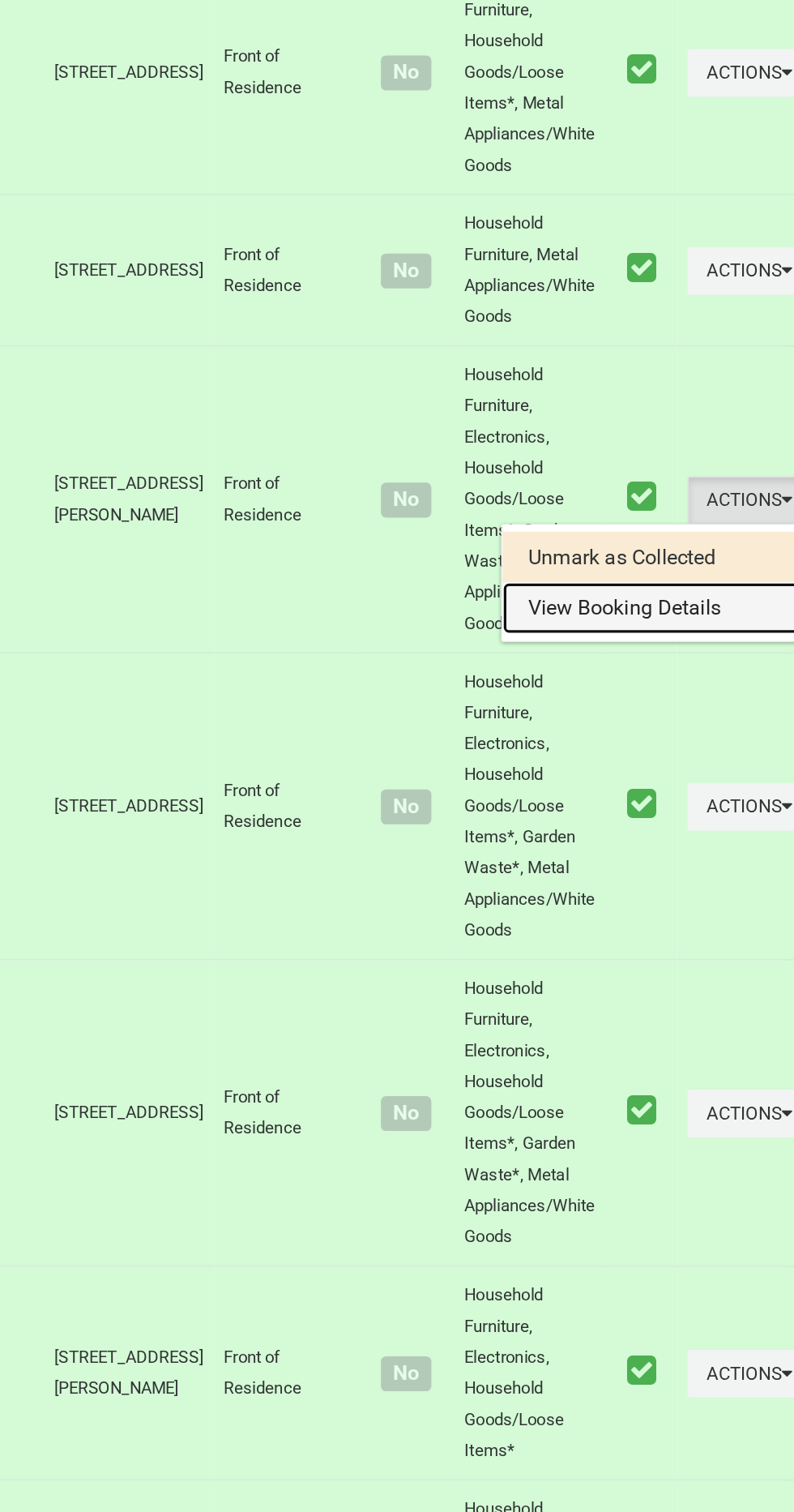
click at [678, 962] on link "View Booking Details" at bounding box center [694, 946] width 193 height 33
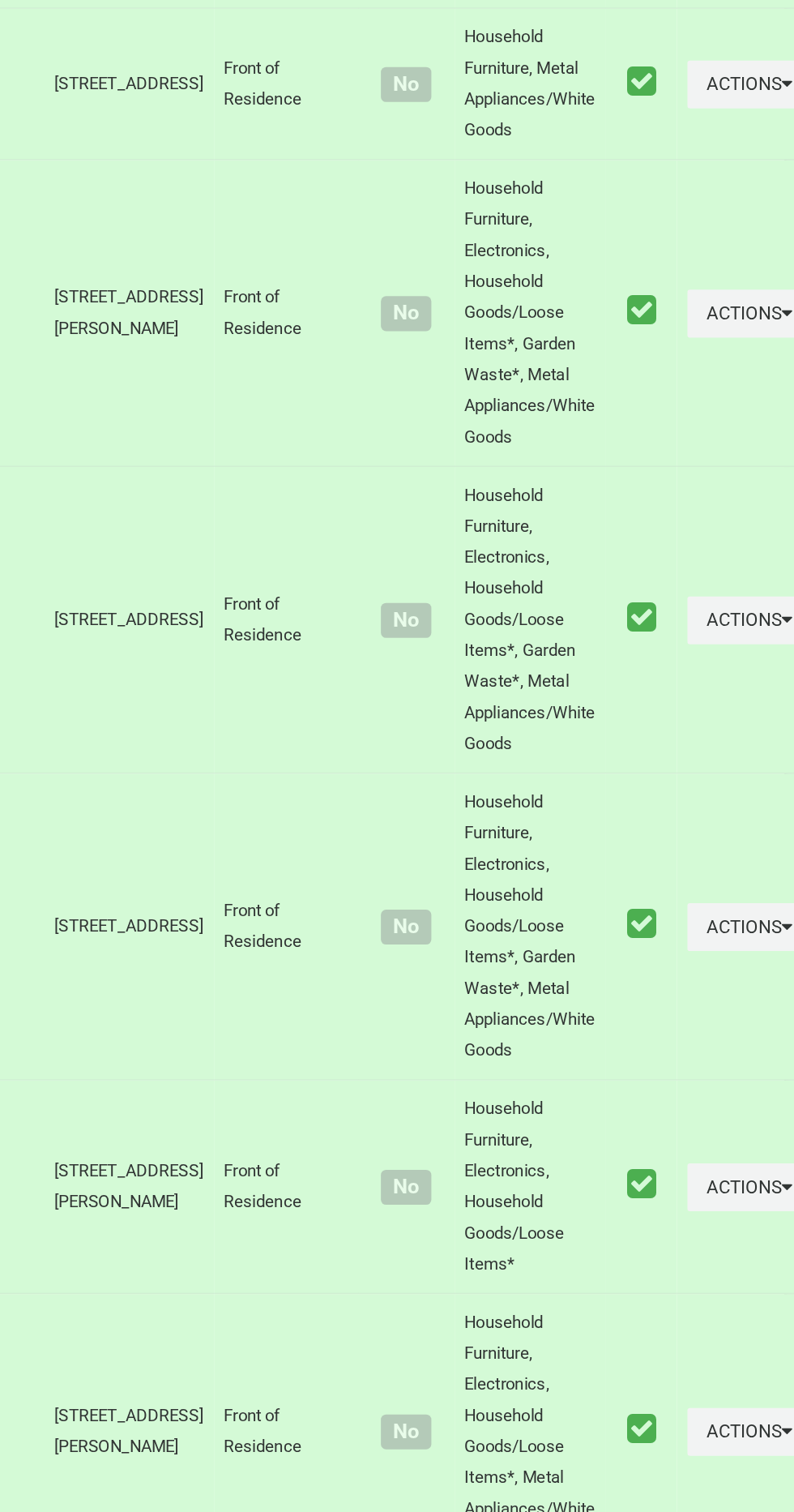
scroll to position [6412, 0]
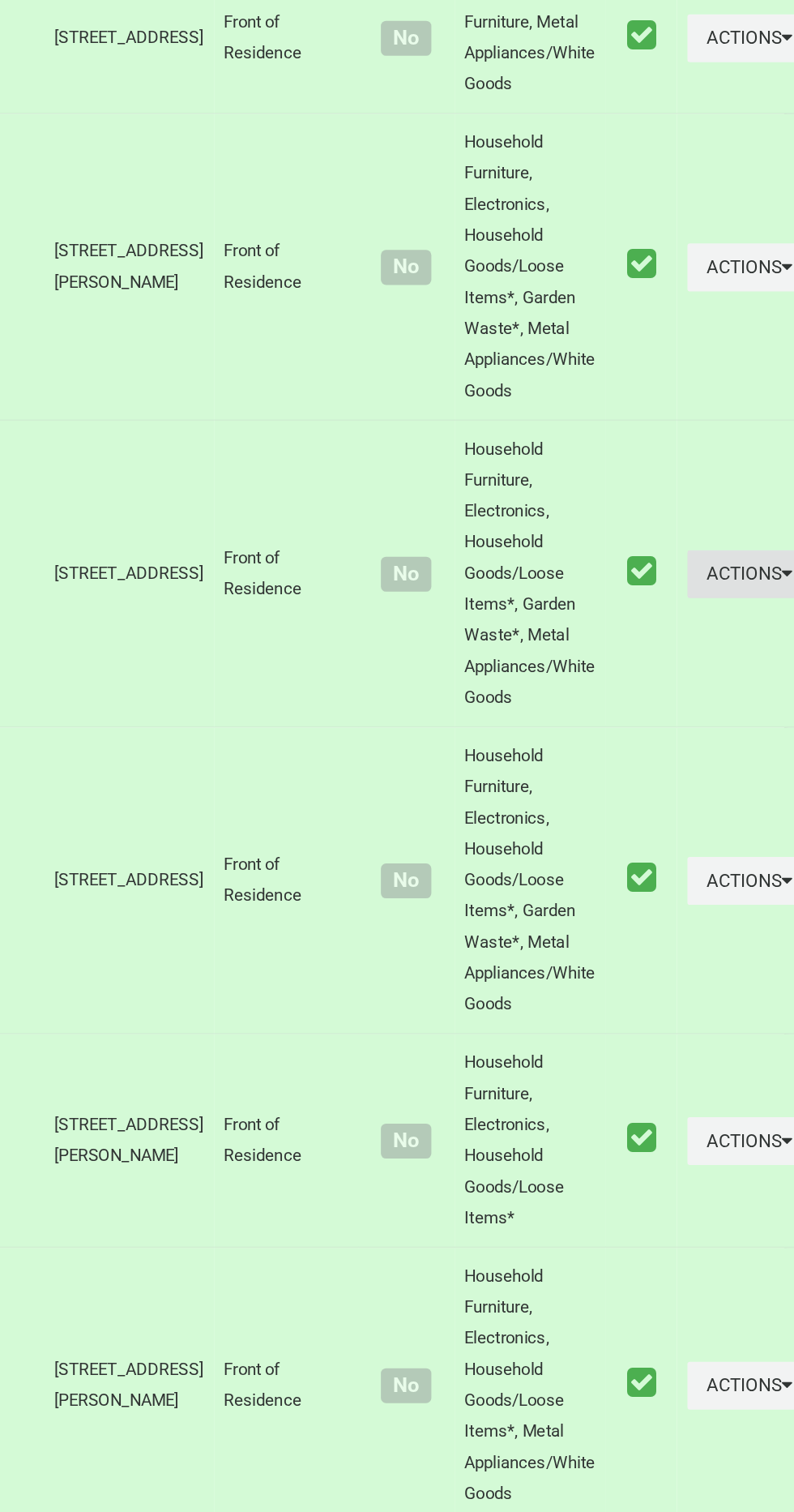
click at [716, 940] on button "Actions" at bounding box center [753, 924] width 78 height 30
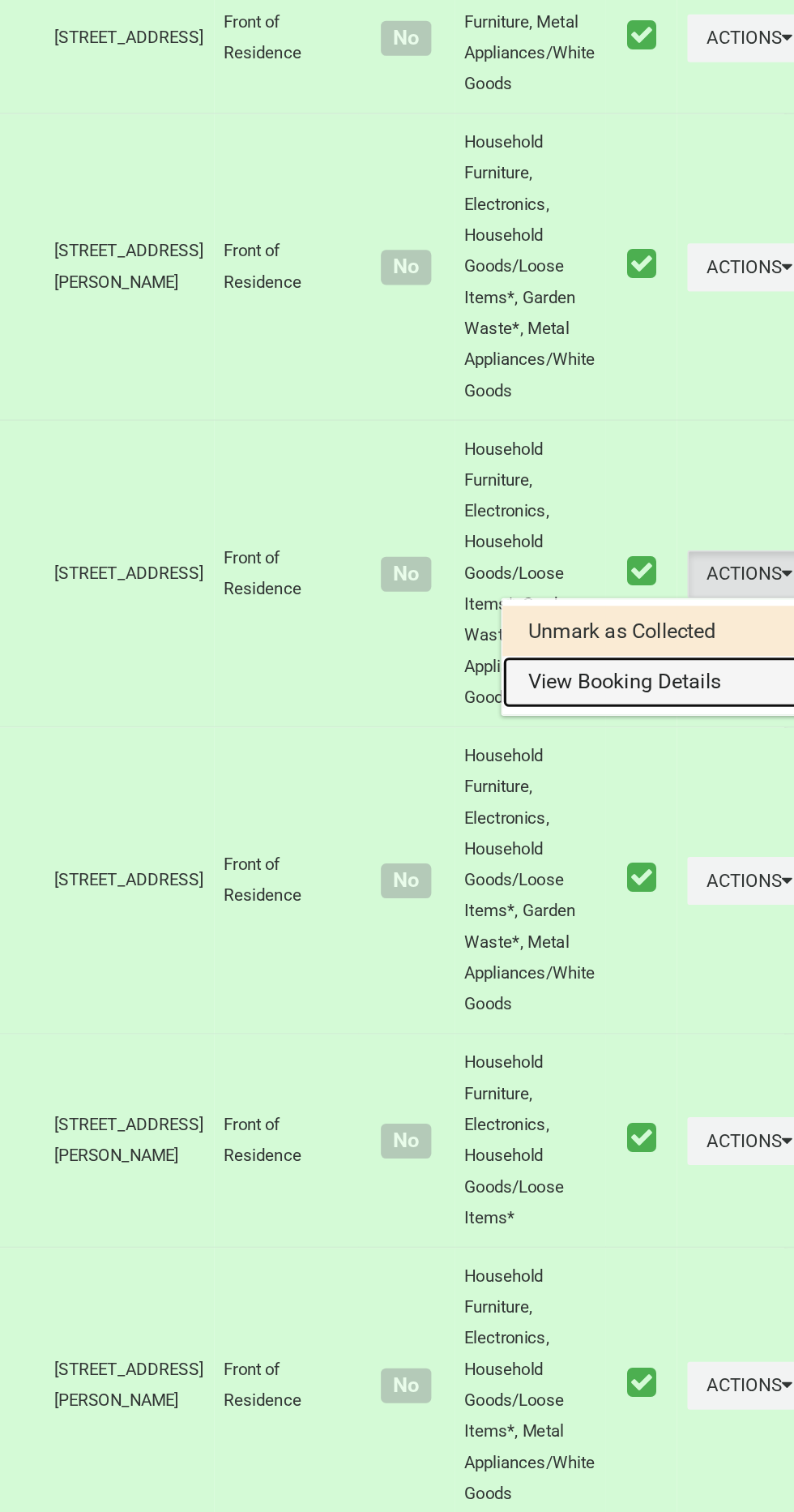
click at [667, 1008] on link "View Booking Details" at bounding box center [694, 993] width 193 height 33
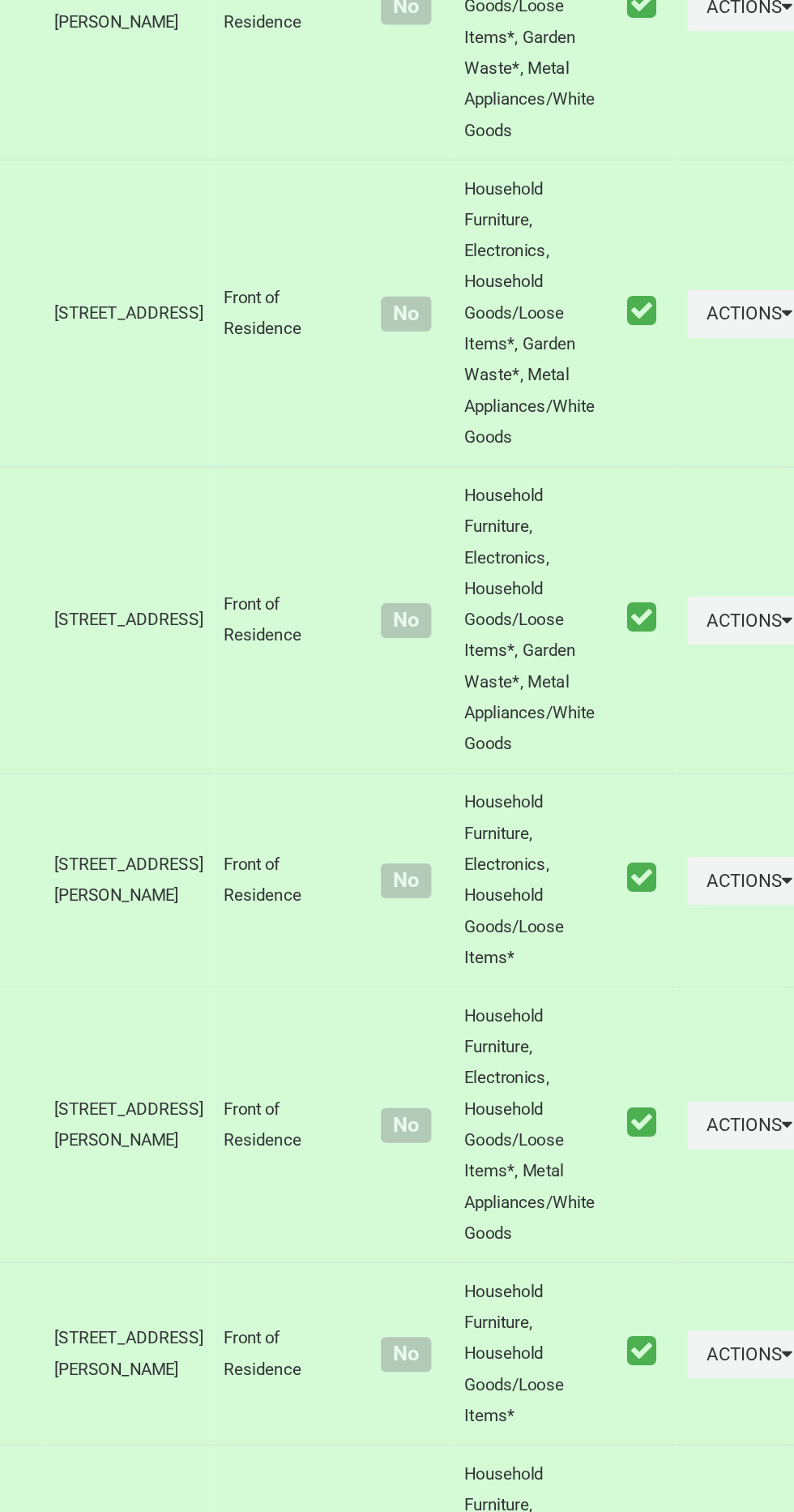
scroll to position [6576, 0]
click at [714, 968] on button "Actions" at bounding box center [753, 951] width 78 height 30
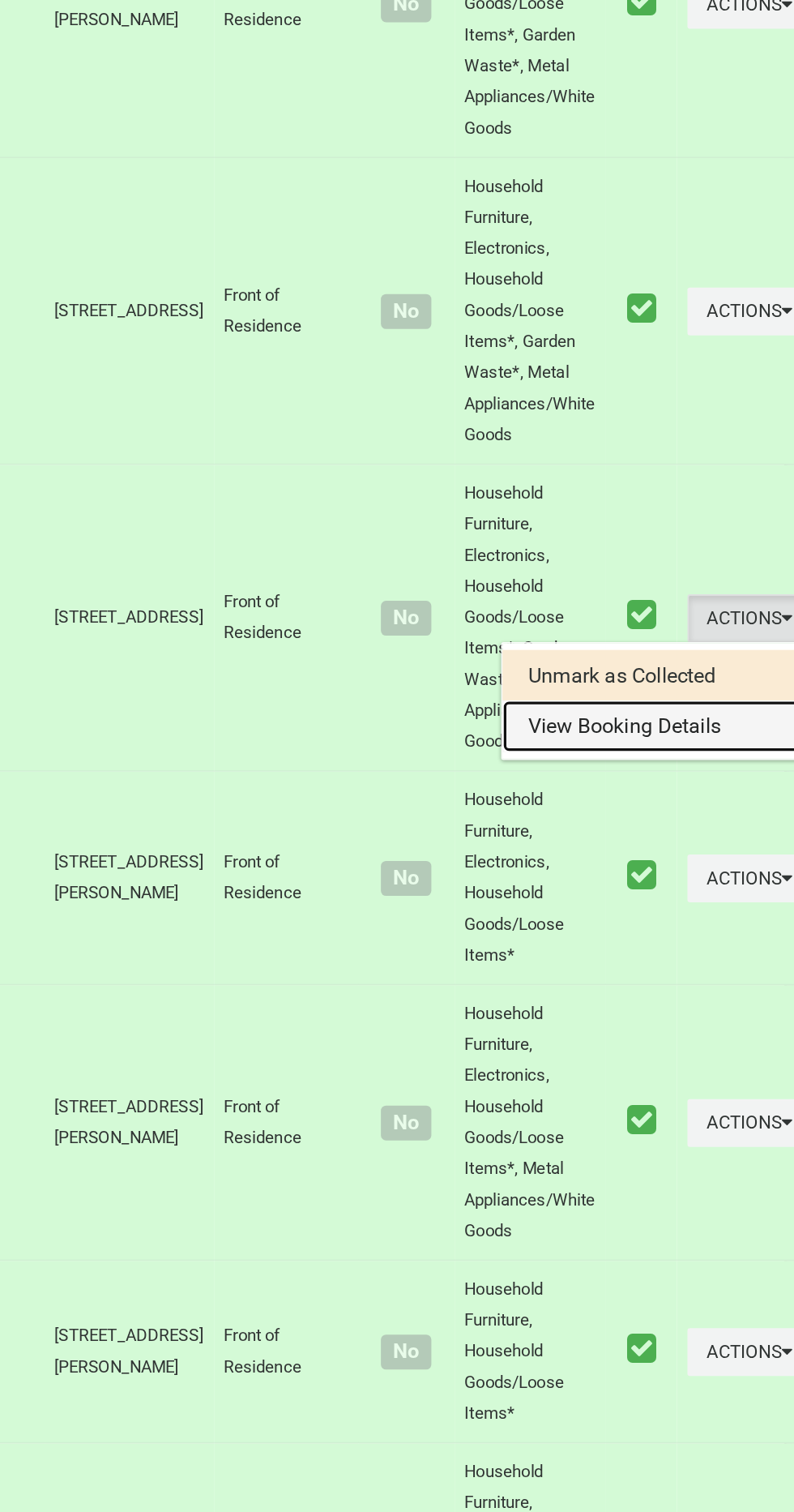
click at [654, 1036] on link "View Booking Details" at bounding box center [694, 1020] width 193 height 33
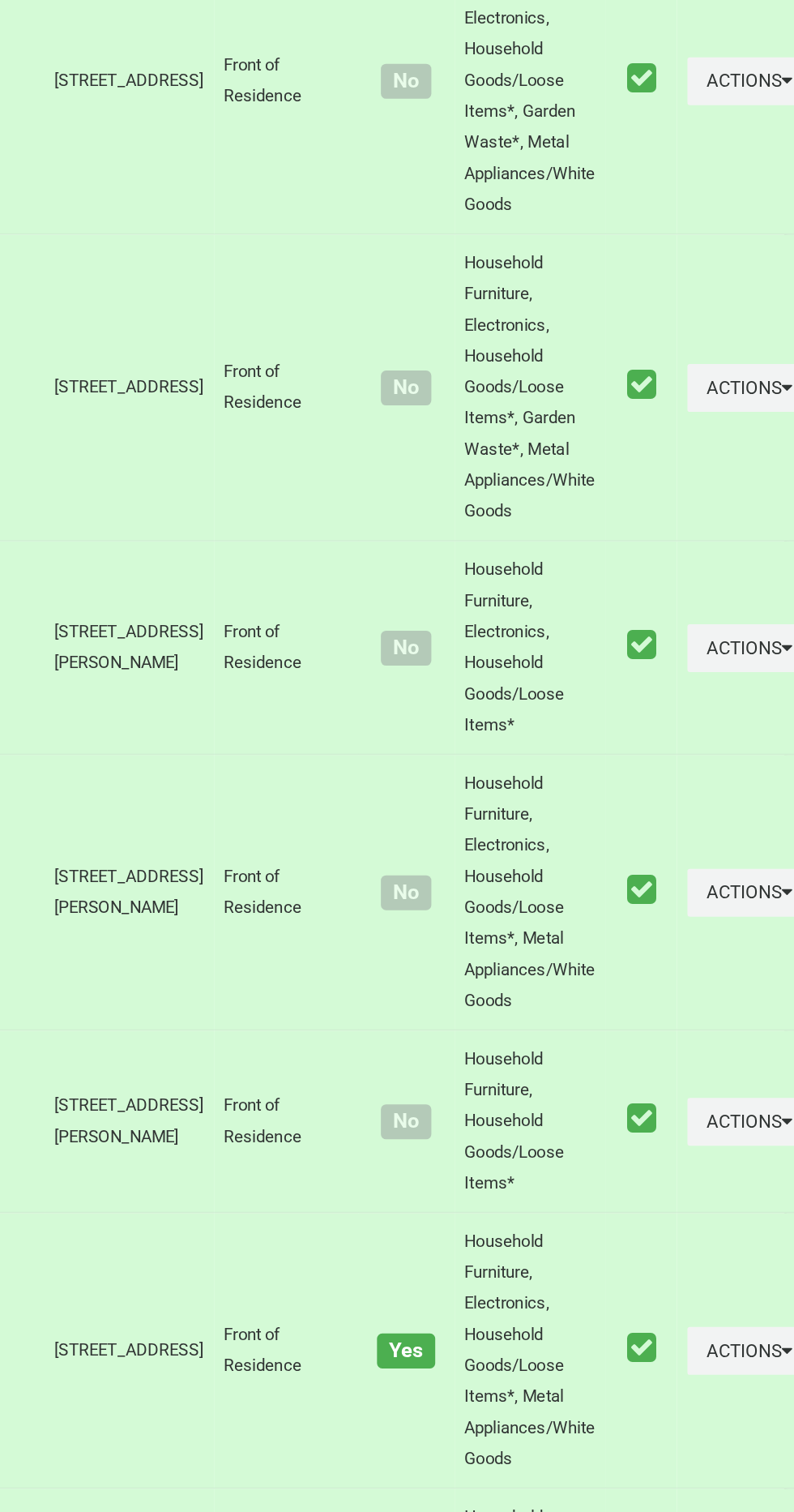
scroll to position [6744, 0]
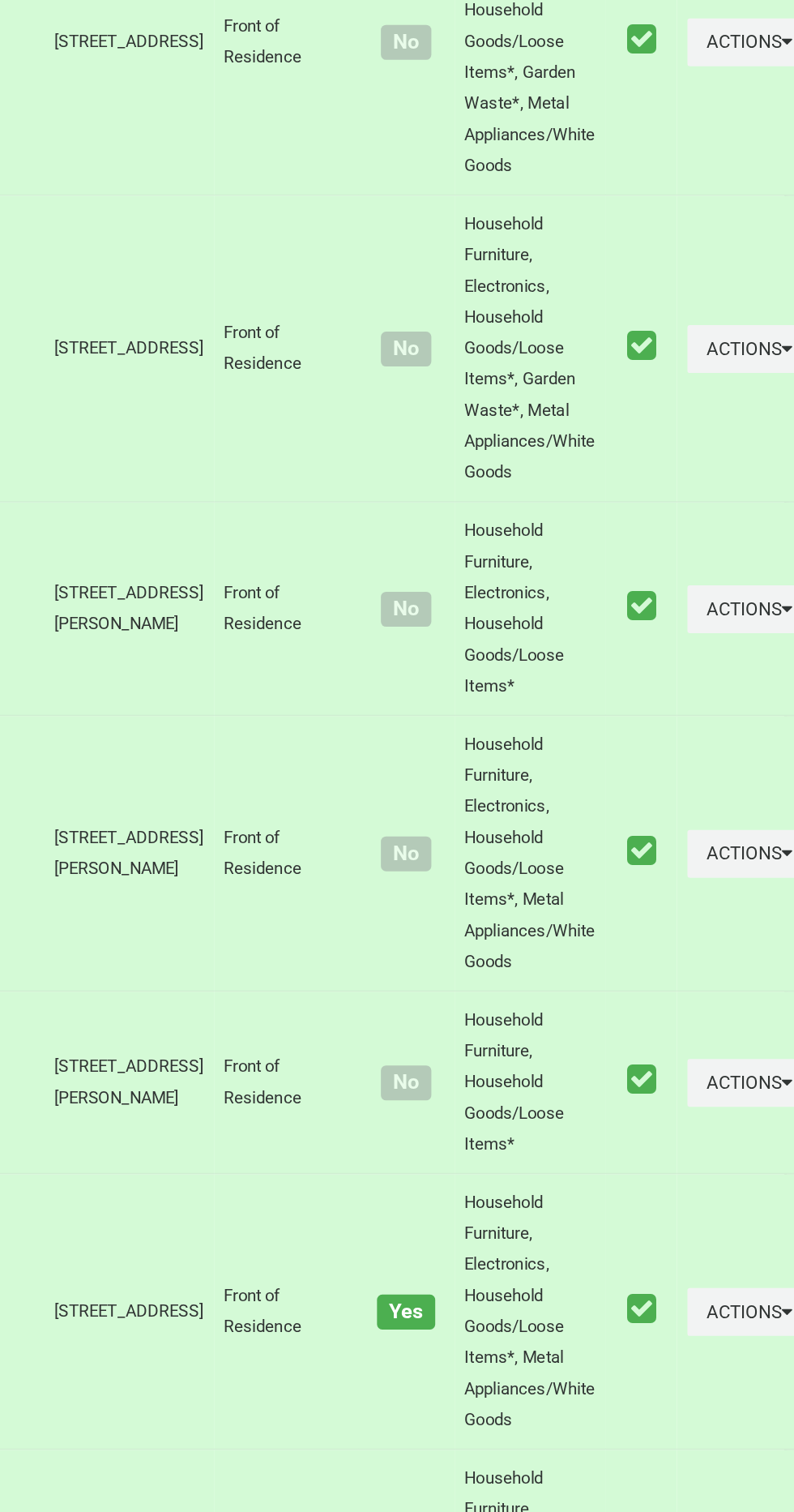
click at [707, 1014] on td "Actions Unmark as Collected View Booking Details" at bounding box center [753, 945] width 91 height 134
click at [714, 962] on button "Actions" at bounding box center [753, 945] width 78 height 30
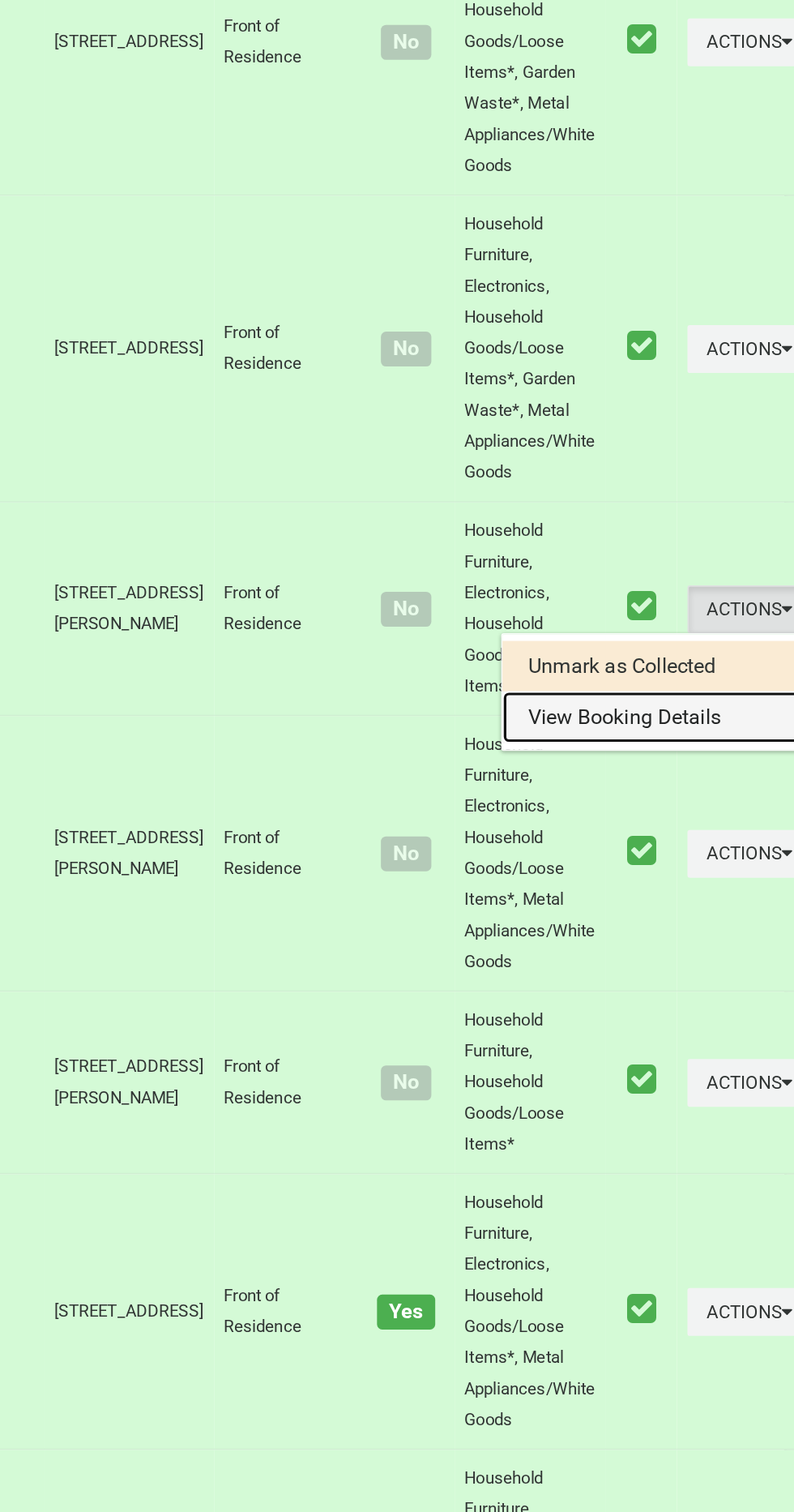
click at [661, 1030] on link "View Booking Details" at bounding box center [694, 1015] width 193 height 33
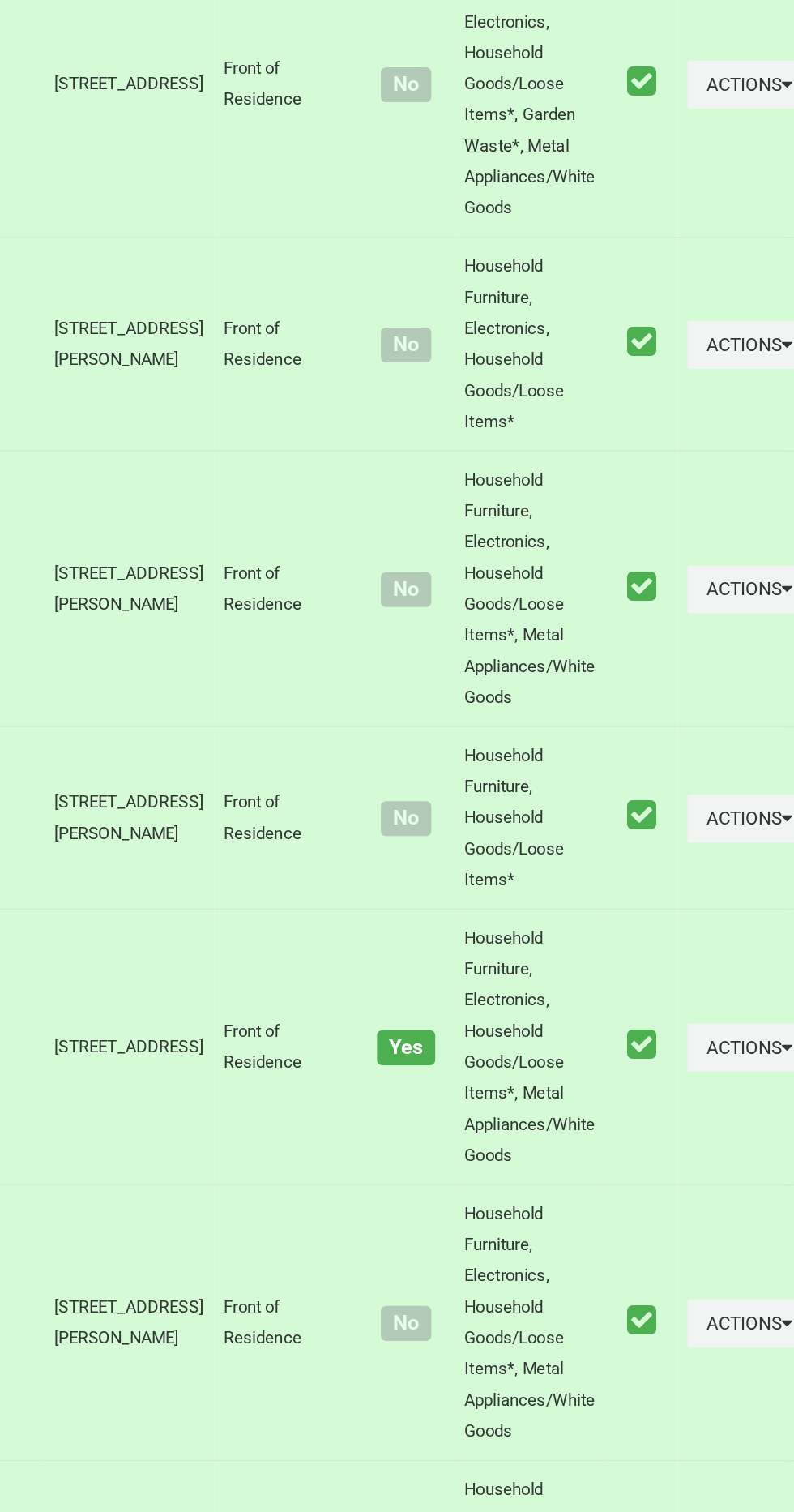
scroll to position [6912, 0]
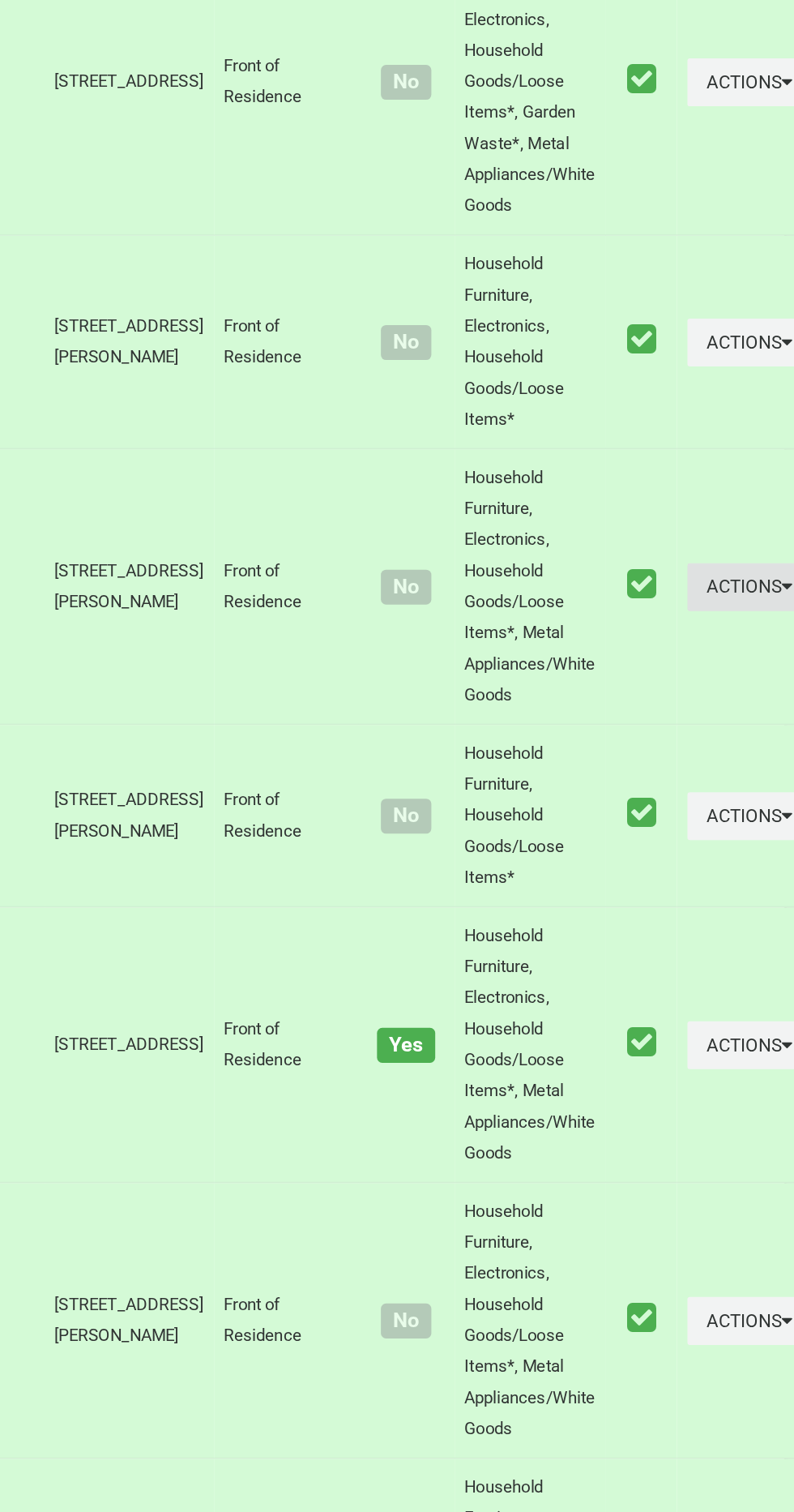
click at [714, 947] on button "Actions" at bounding box center [753, 932] width 78 height 30
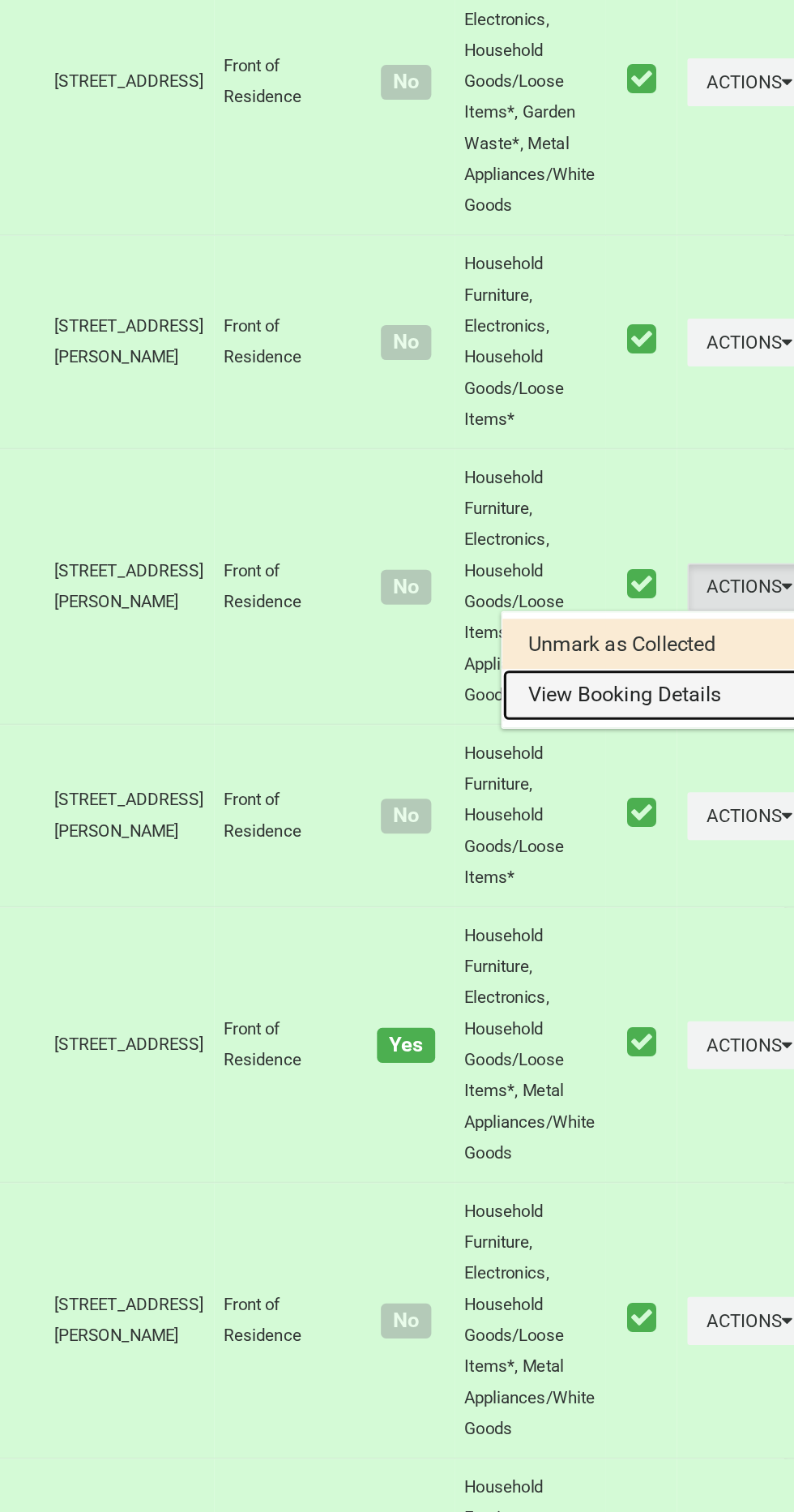
click at [658, 1017] on link "View Booking Details" at bounding box center [694, 1000] width 193 height 33
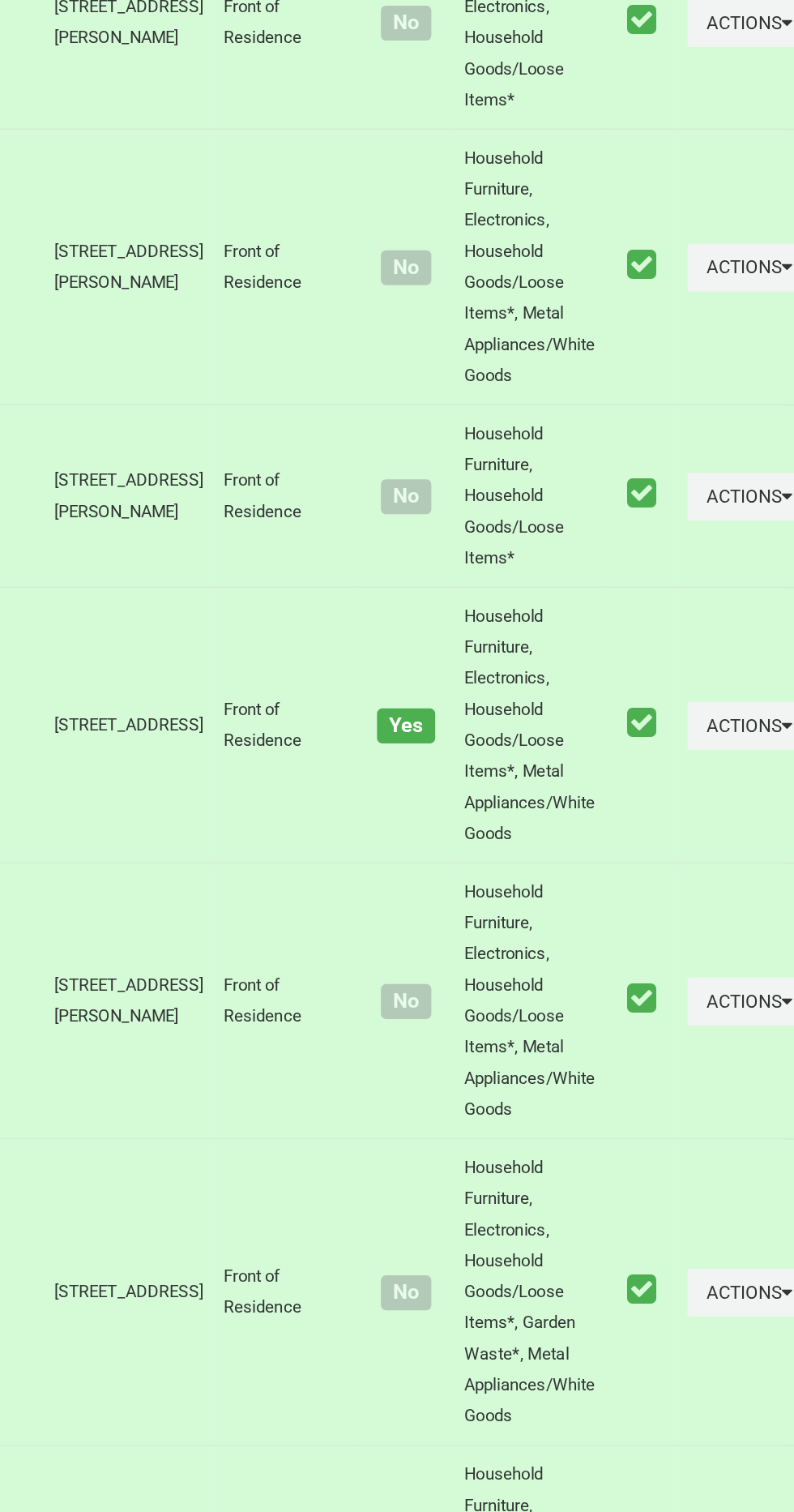
scroll to position [7112, 0]
click at [717, 891] on button "Actions" at bounding box center [753, 875] width 78 height 30
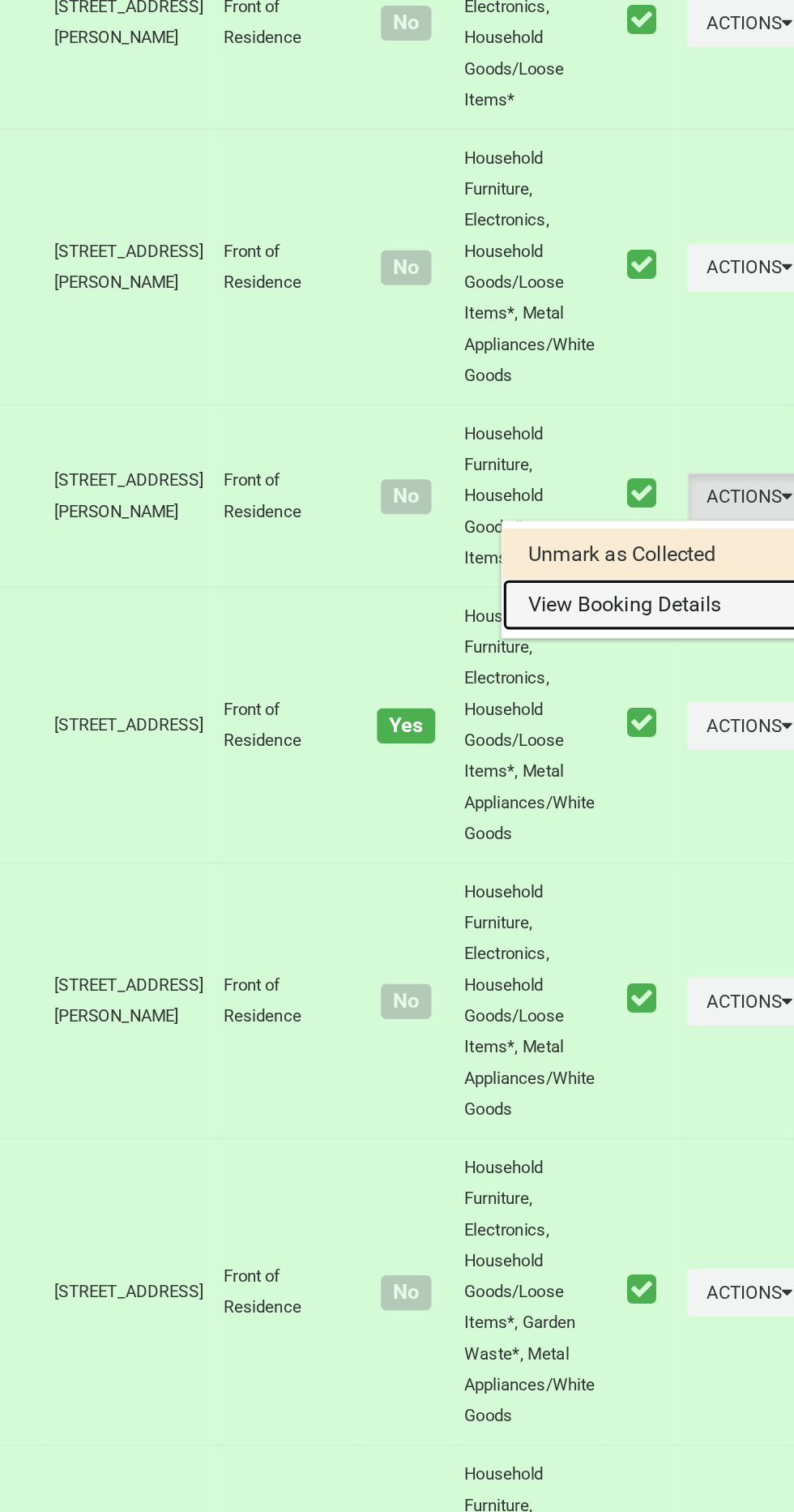
click at [658, 960] on link "View Booking Details" at bounding box center [694, 944] width 193 height 33
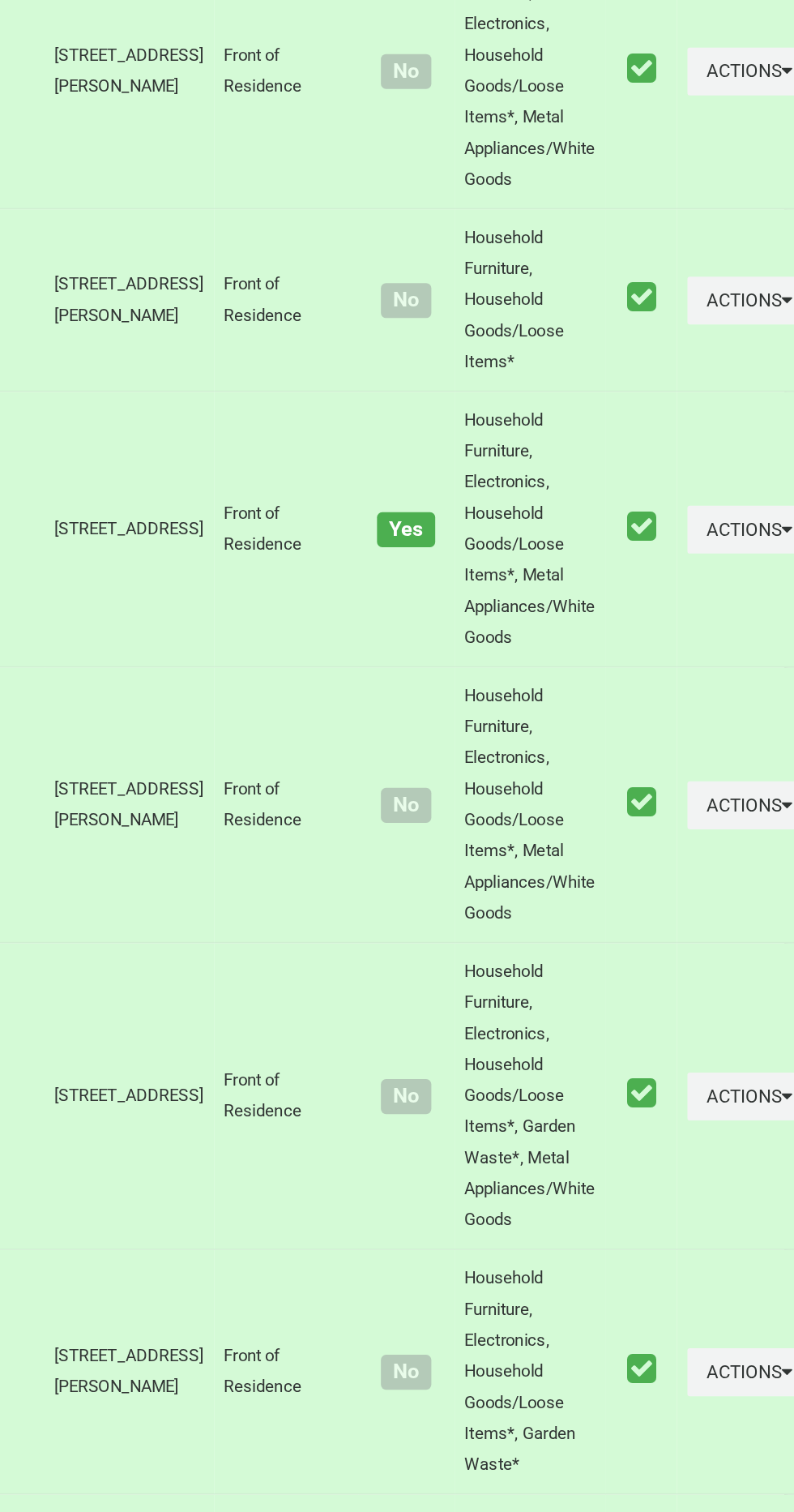
scroll to position [7235, 0]
click at [718, 911] on button "Actions" at bounding box center [753, 895] width 78 height 30
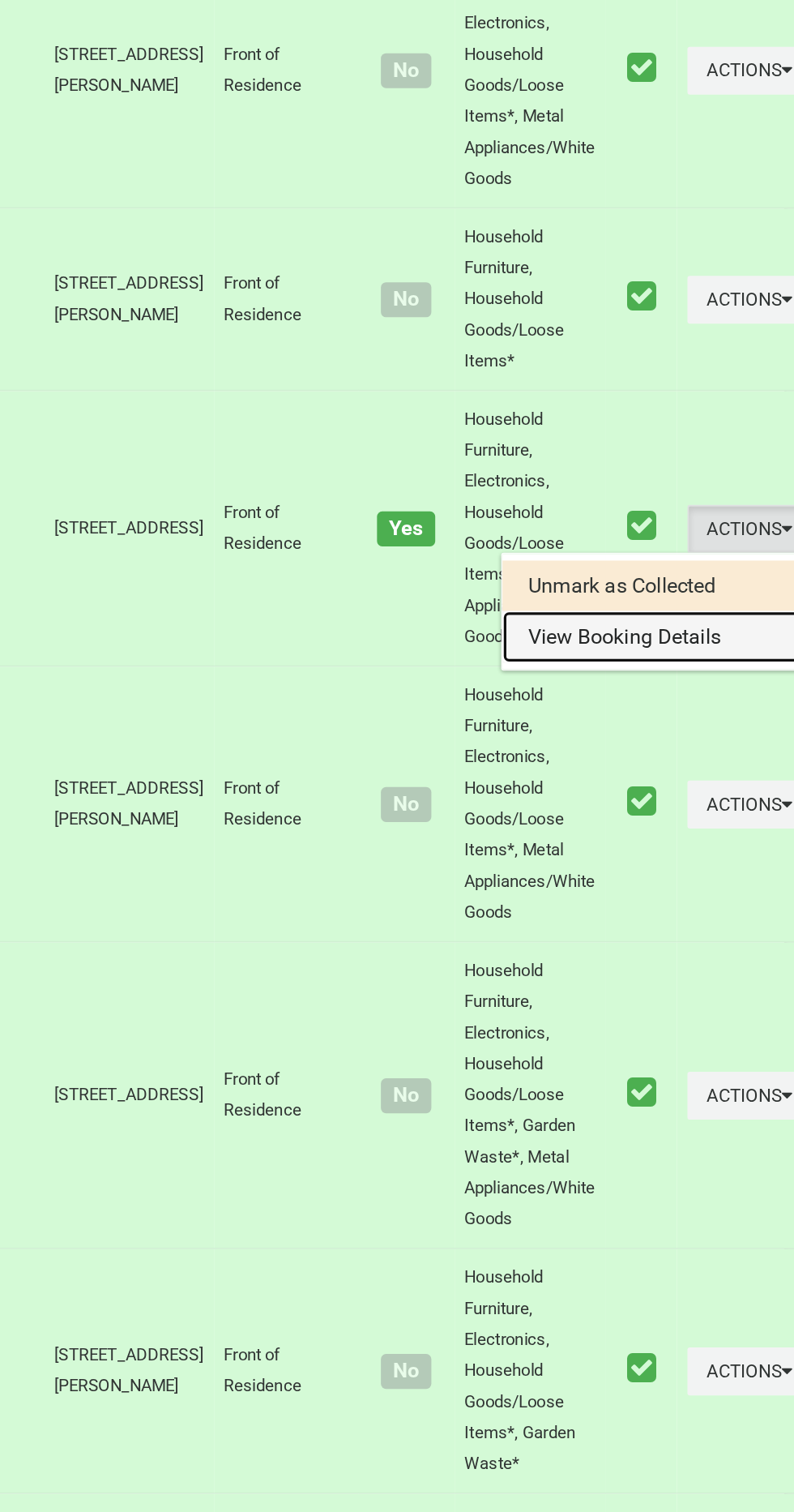
click at [665, 980] on link "View Booking Details" at bounding box center [694, 964] width 193 height 33
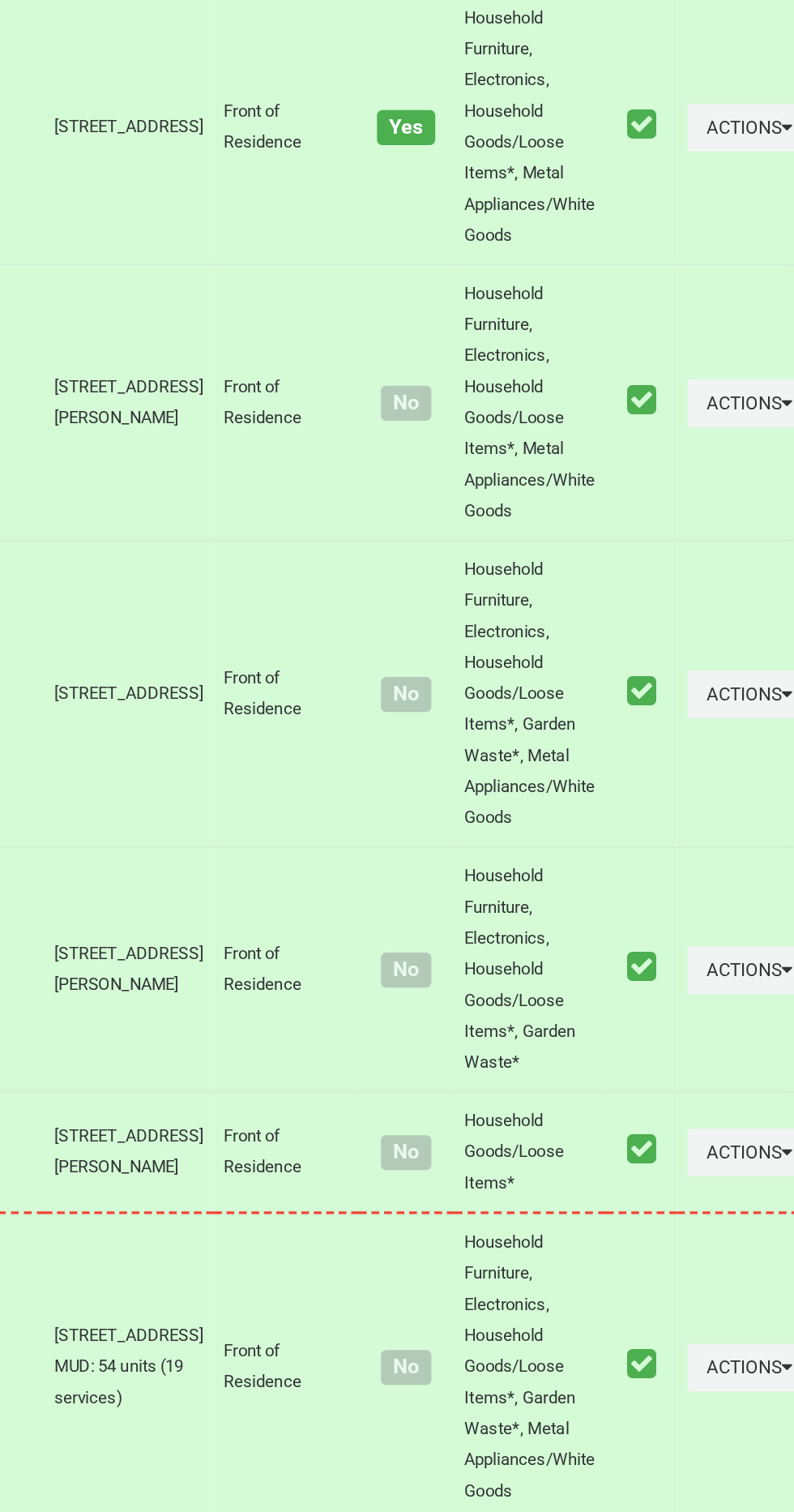
scroll to position [7489, 0]
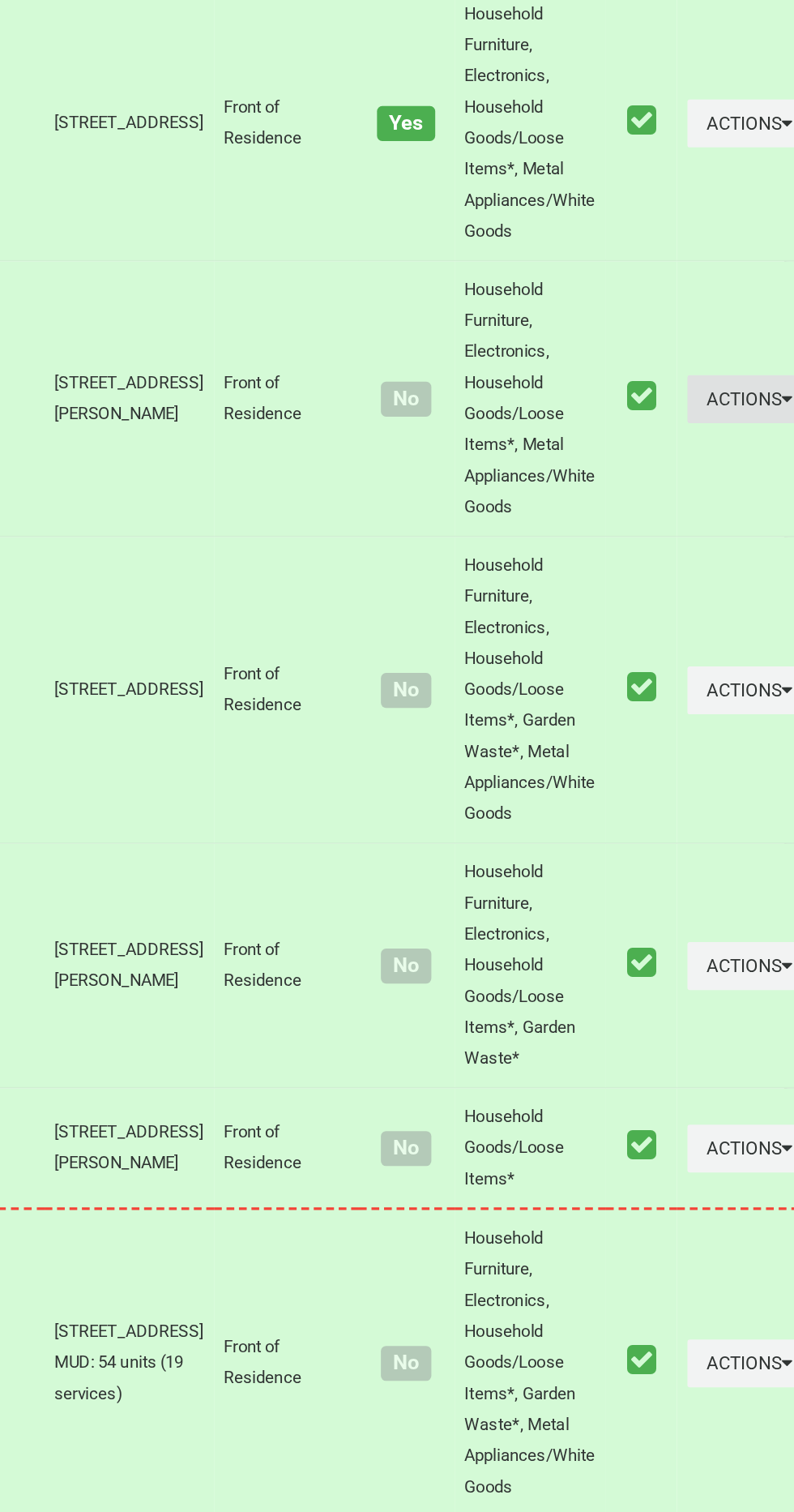
click at [724, 830] on button "Actions" at bounding box center [753, 815] width 78 height 30
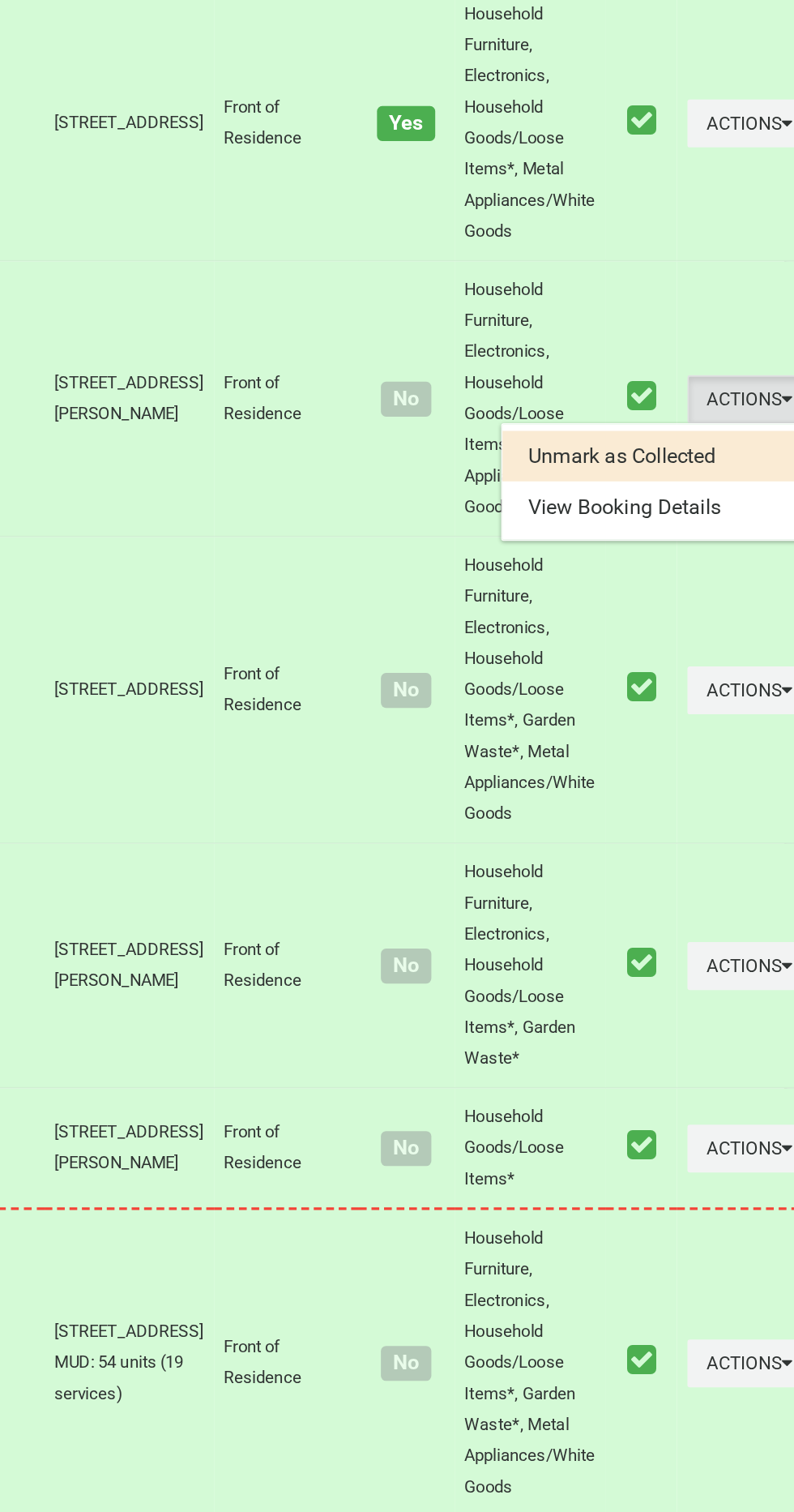
click at [655, 1072] on div at bounding box center [397, 756] width 794 height 1512
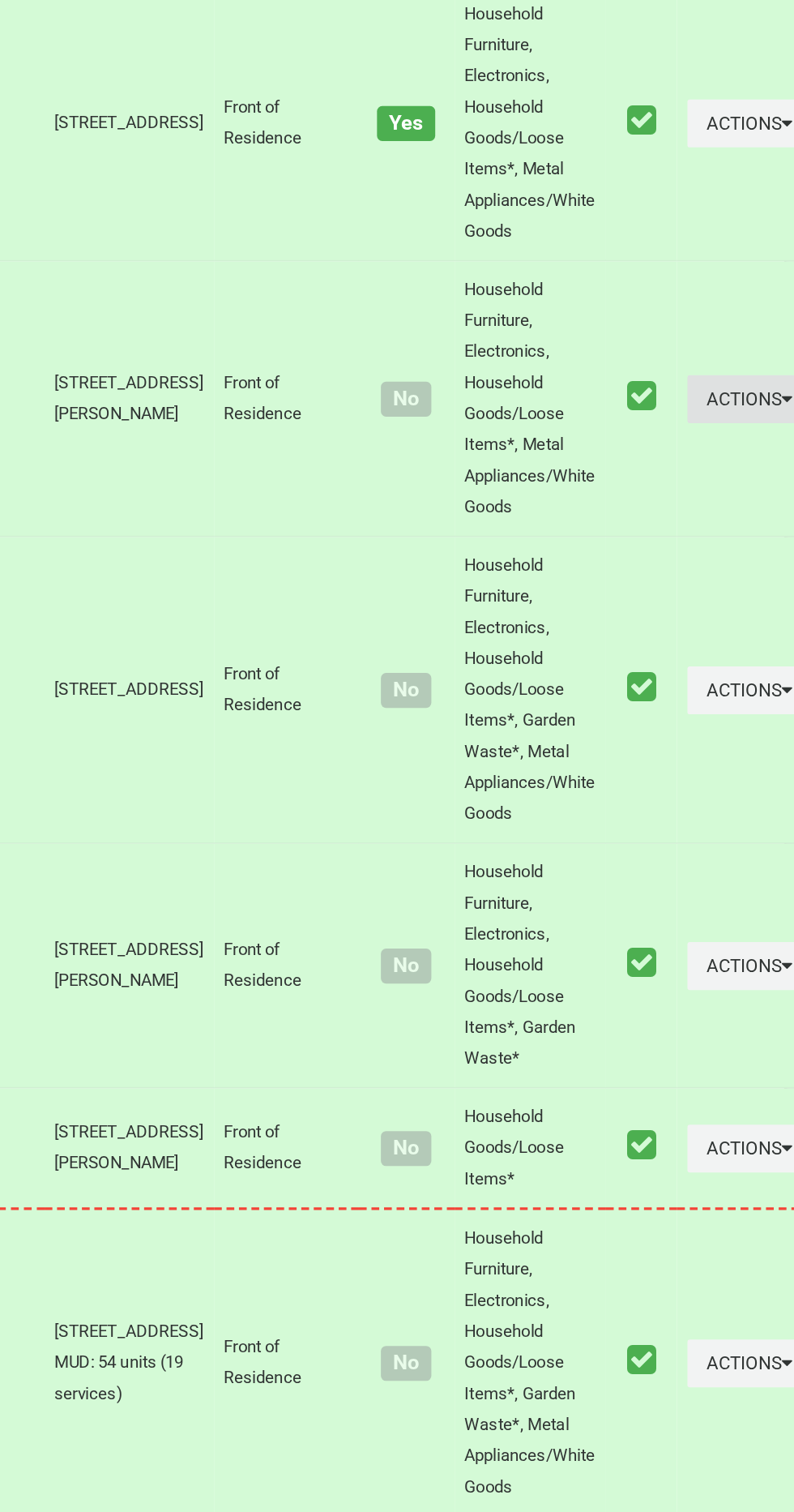
click at [714, 830] on button "Actions" at bounding box center [753, 815] width 78 height 30
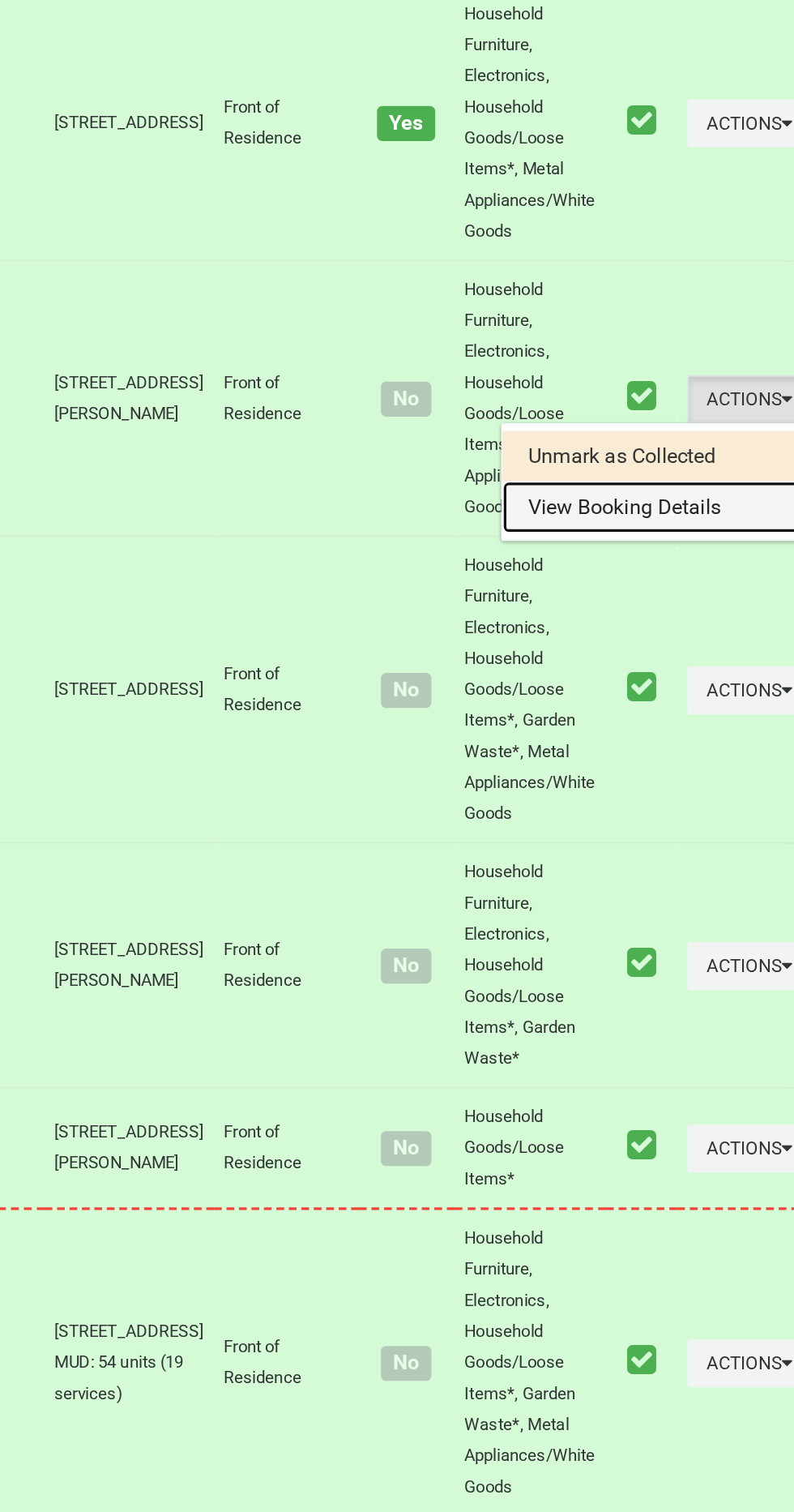
click at [655, 899] on link "View Booking Details" at bounding box center [694, 883] width 193 height 33
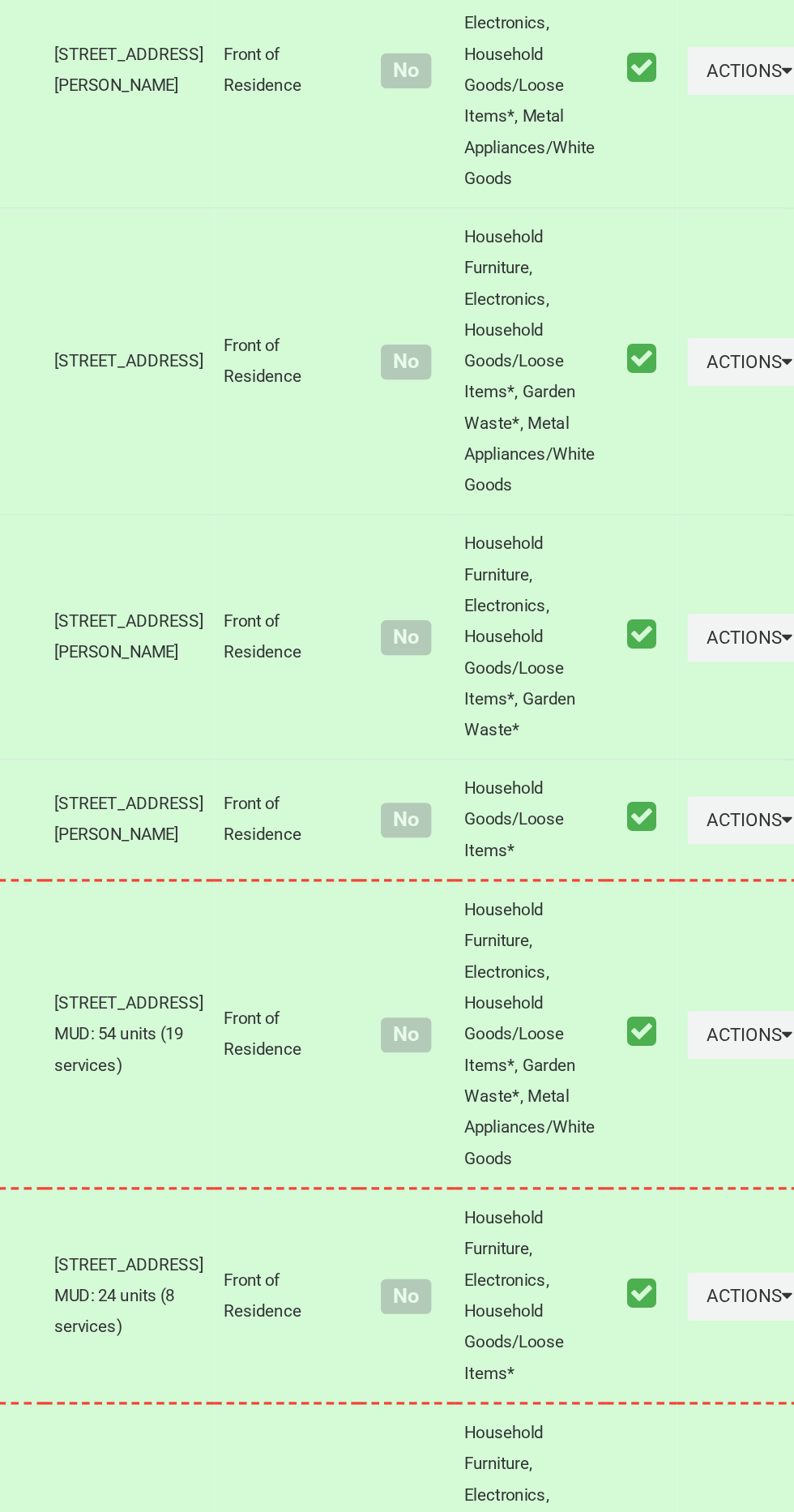
scroll to position [7698, 0]
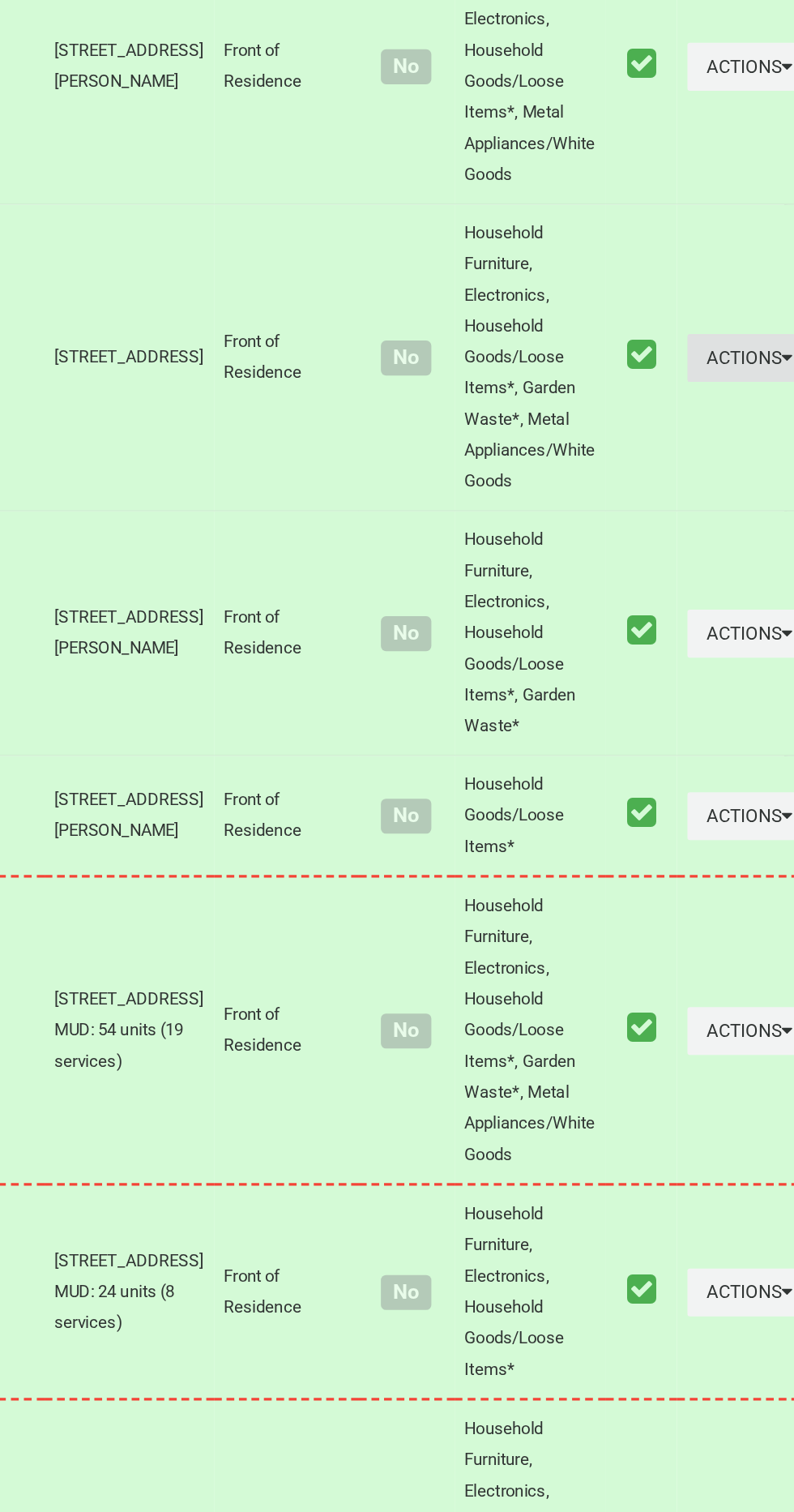
click at [773, 794] on icon "button" at bounding box center [776, 789] width 7 height 12
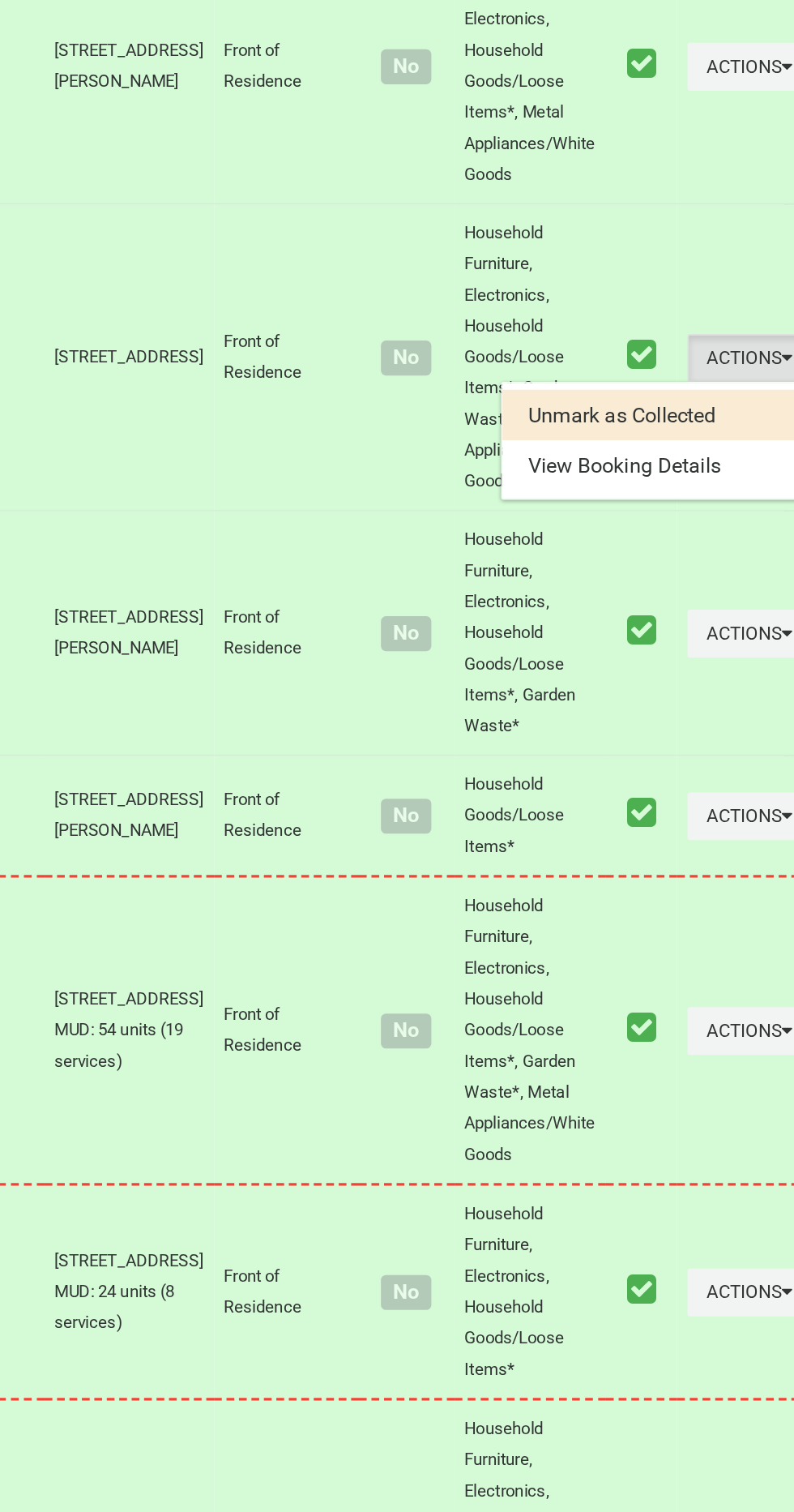
click at [682, 878] on ul "Unmark as Collected View Booking Details" at bounding box center [694, 841] width 194 height 74
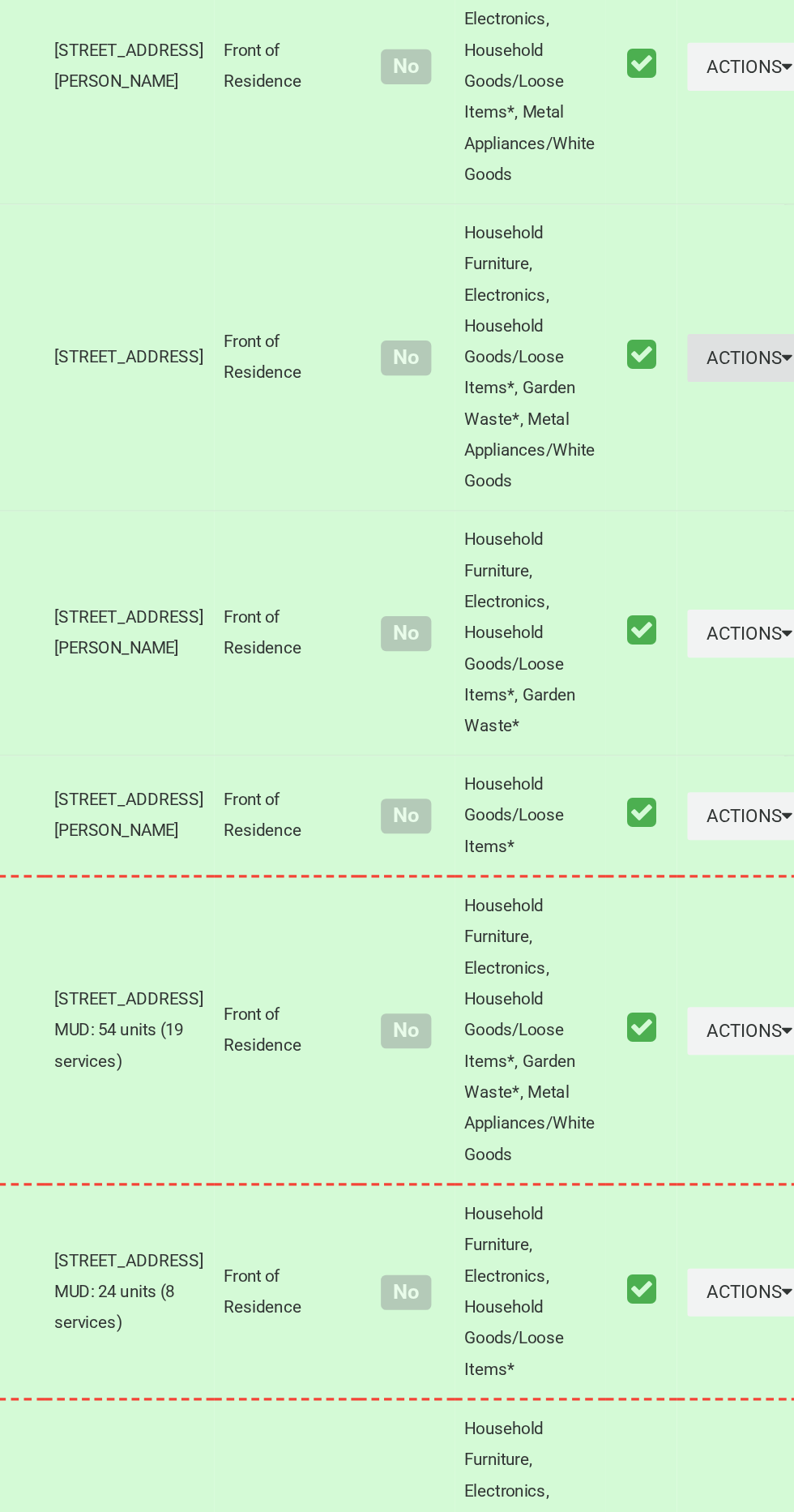
click at [722, 804] on button "Actions" at bounding box center [753, 789] width 78 height 30
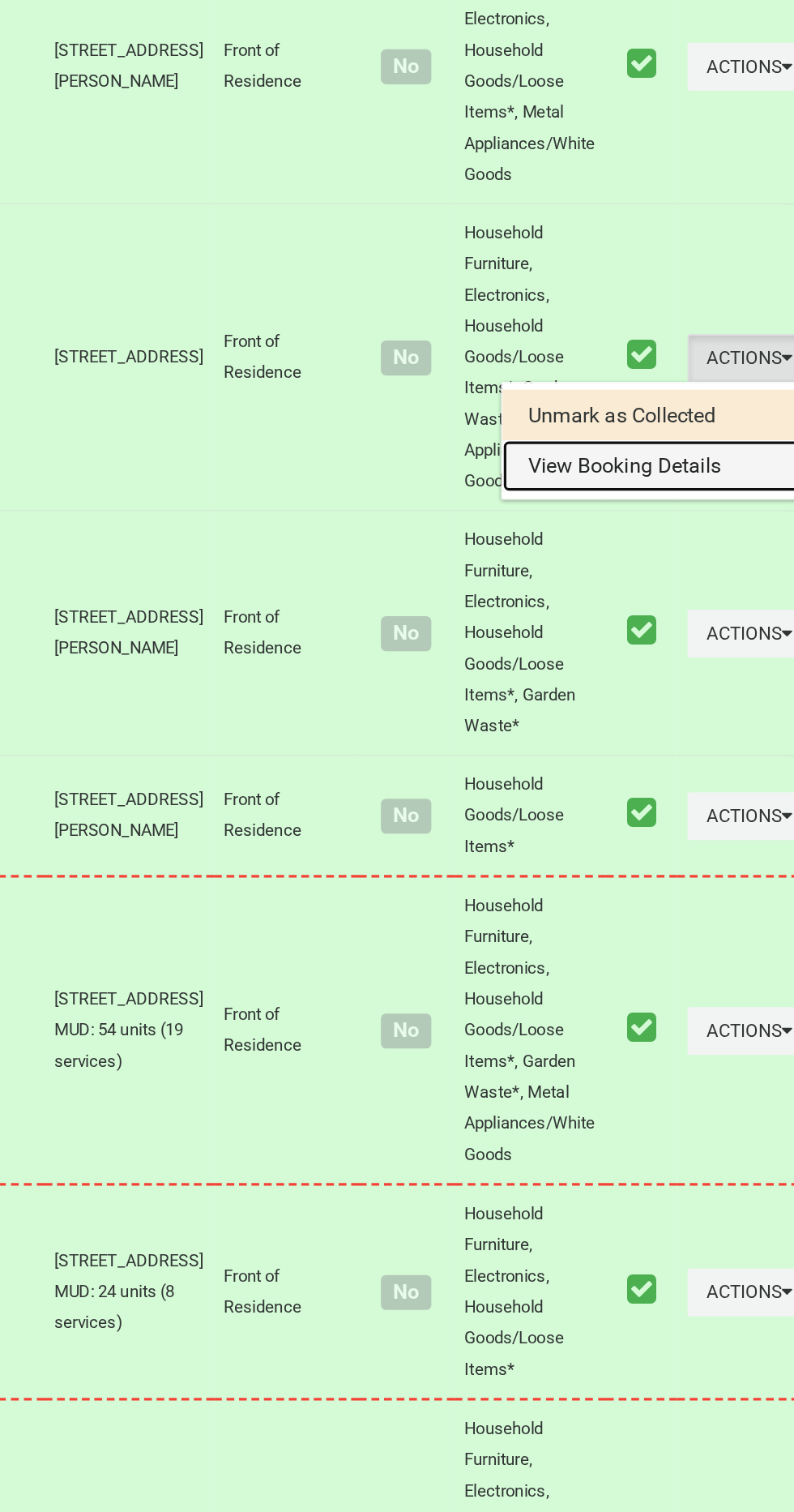
click at [675, 873] on link "View Booking Details" at bounding box center [694, 857] width 193 height 33
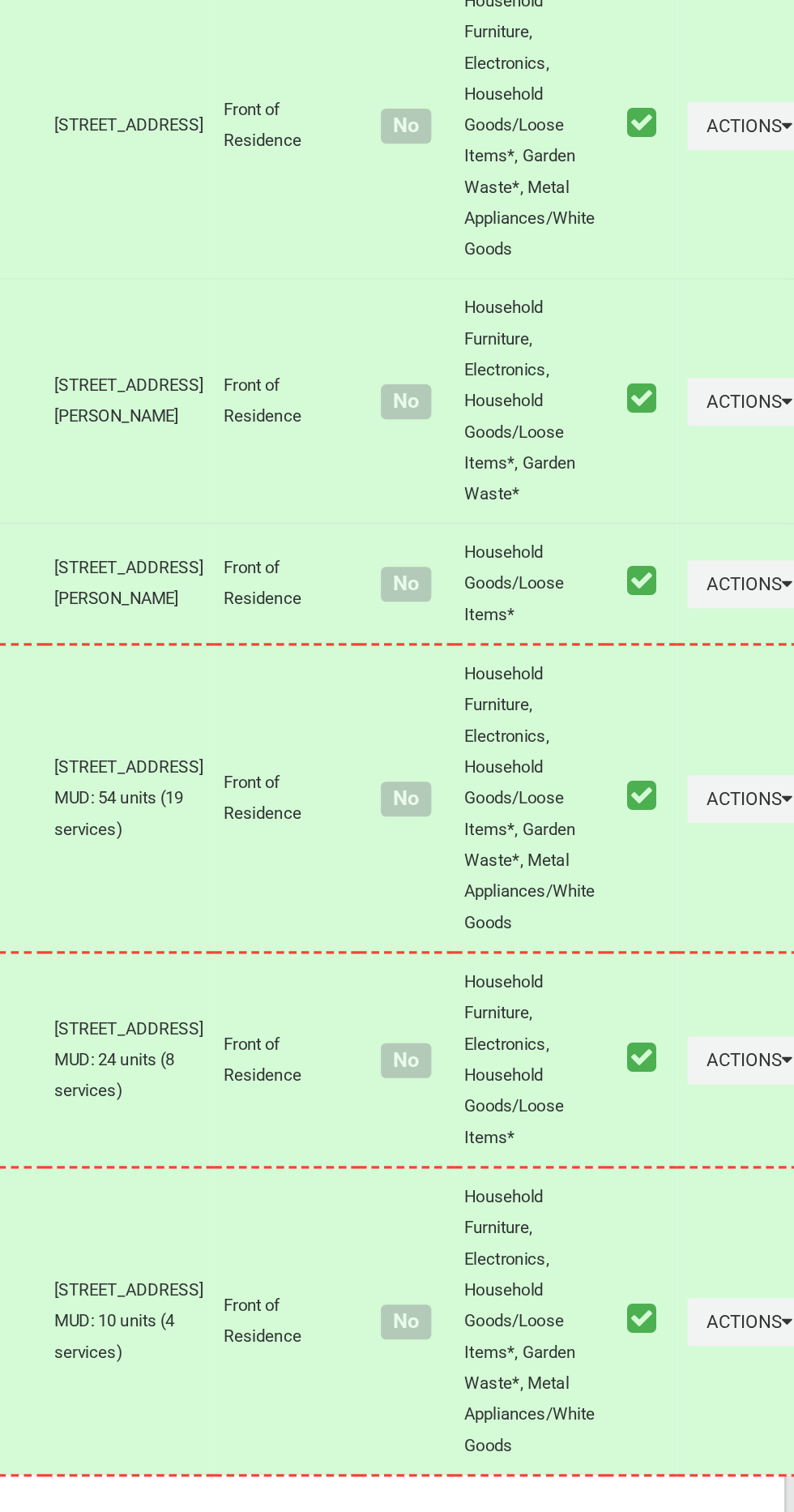
scroll to position [7843, 0]
click at [724, 831] on button "Actions" at bounding box center [753, 816] width 78 height 30
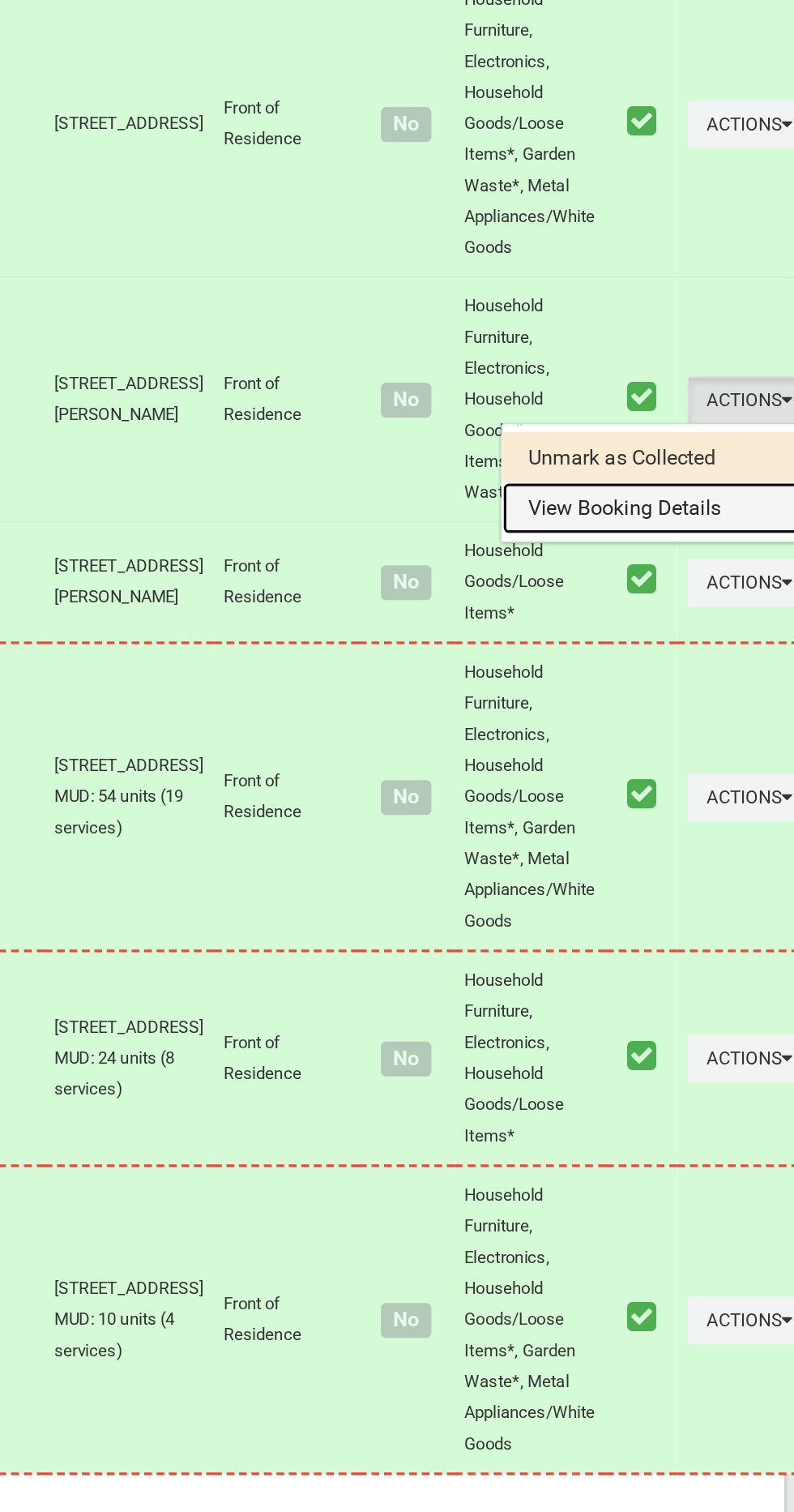
click at [678, 900] on link "View Booking Details" at bounding box center [694, 884] width 193 height 33
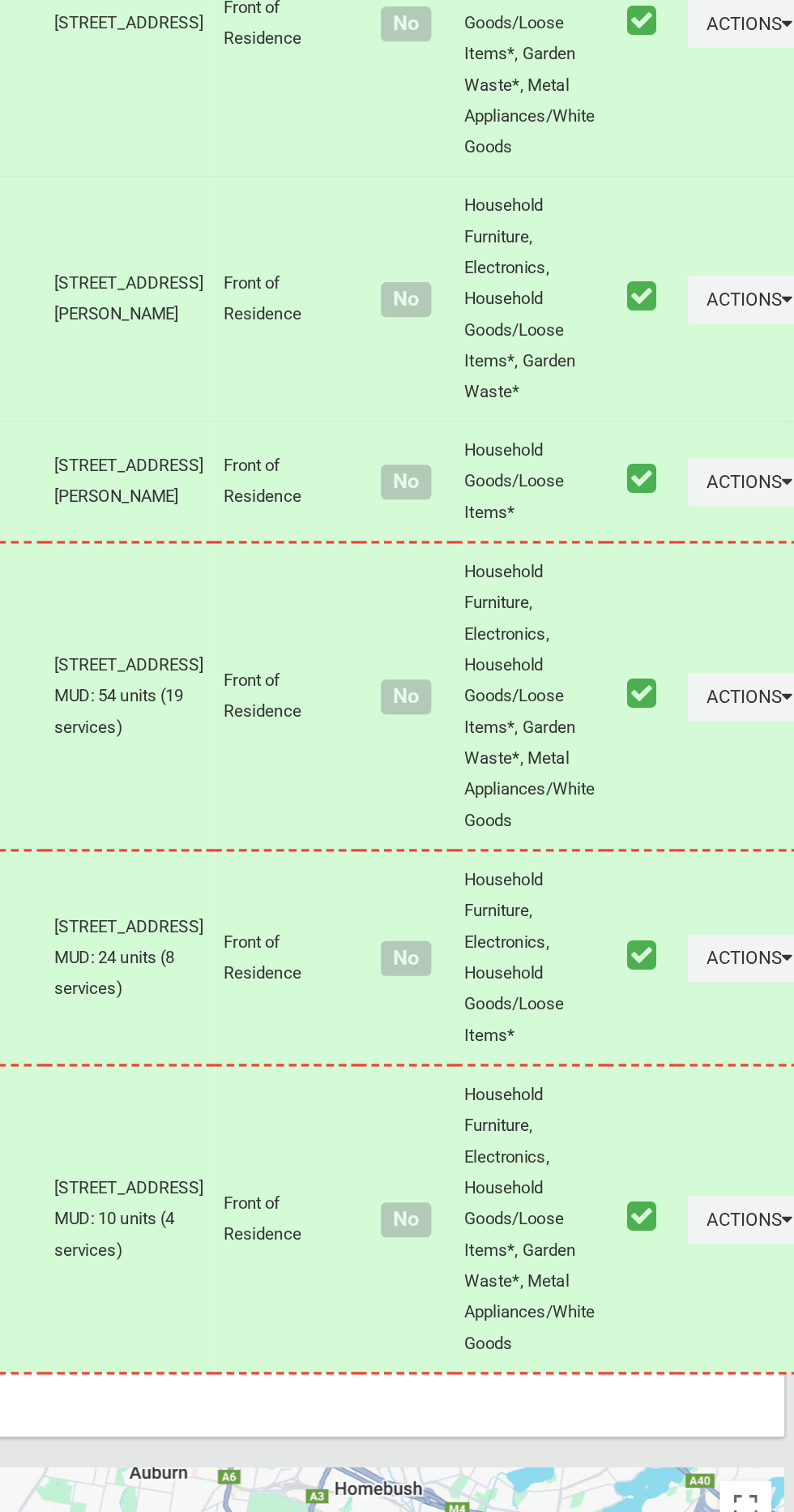
scroll to position [7919, 0]
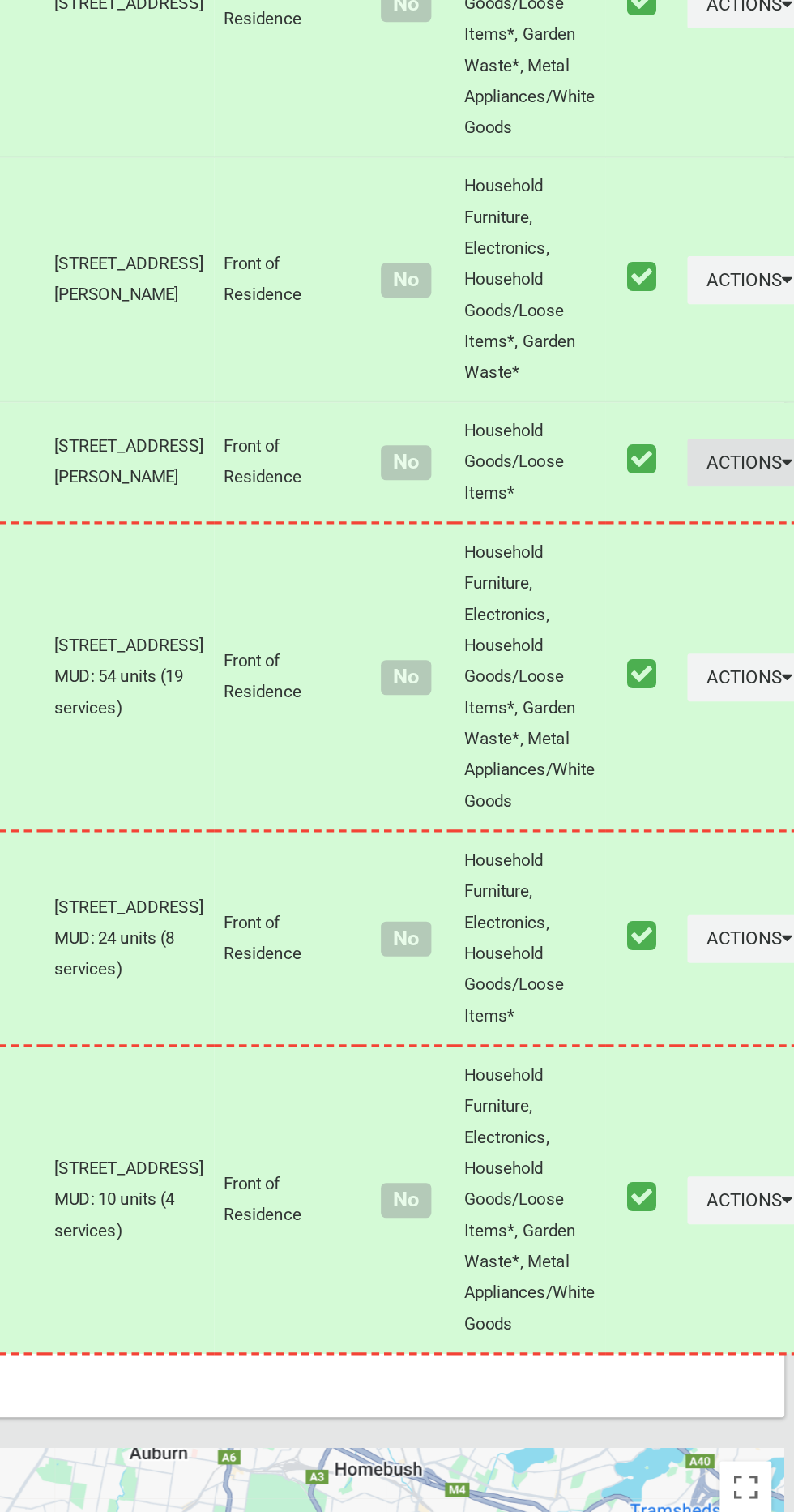
click at [718, 869] on button "Actions" at bounding box center [753, 854] width 78 height 30
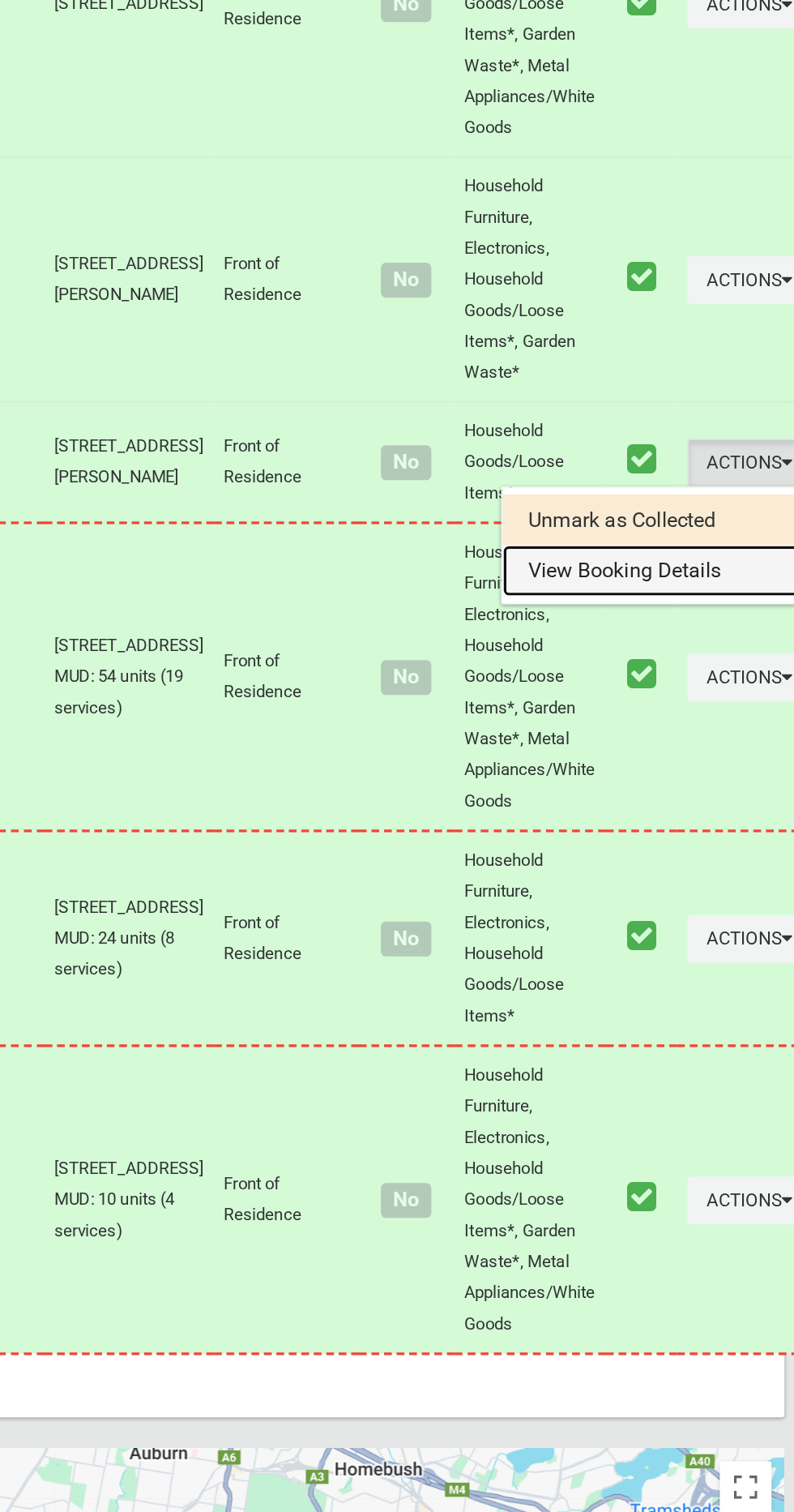
click at [672, 939] on link "View Booking Details" at bounding box center [694, 922] width 193 height 33
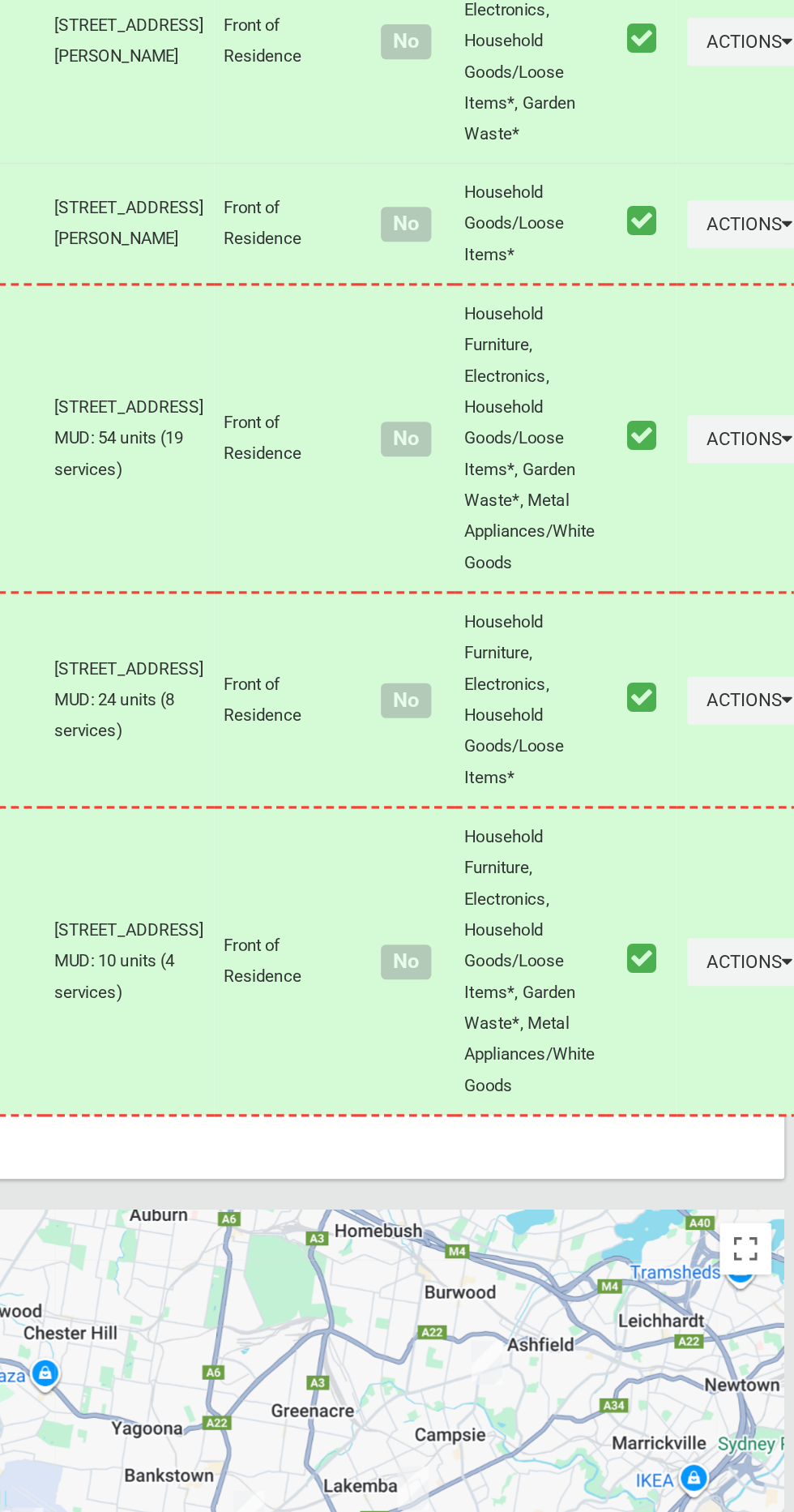
scroll to position [8073, 0]
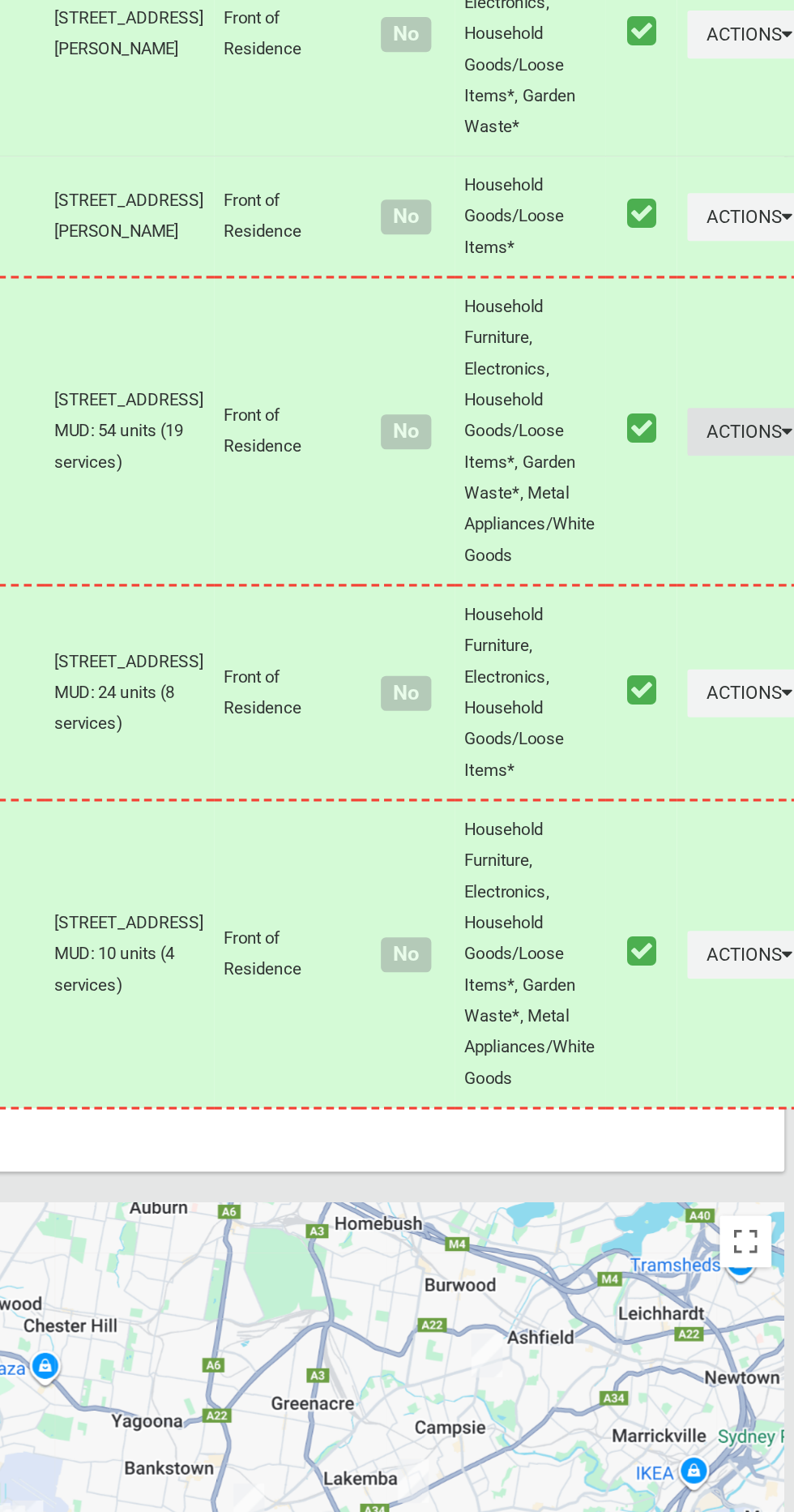
click at [726, 850] on button "Actions" at bounding box center [753, 835] width 78 height 30
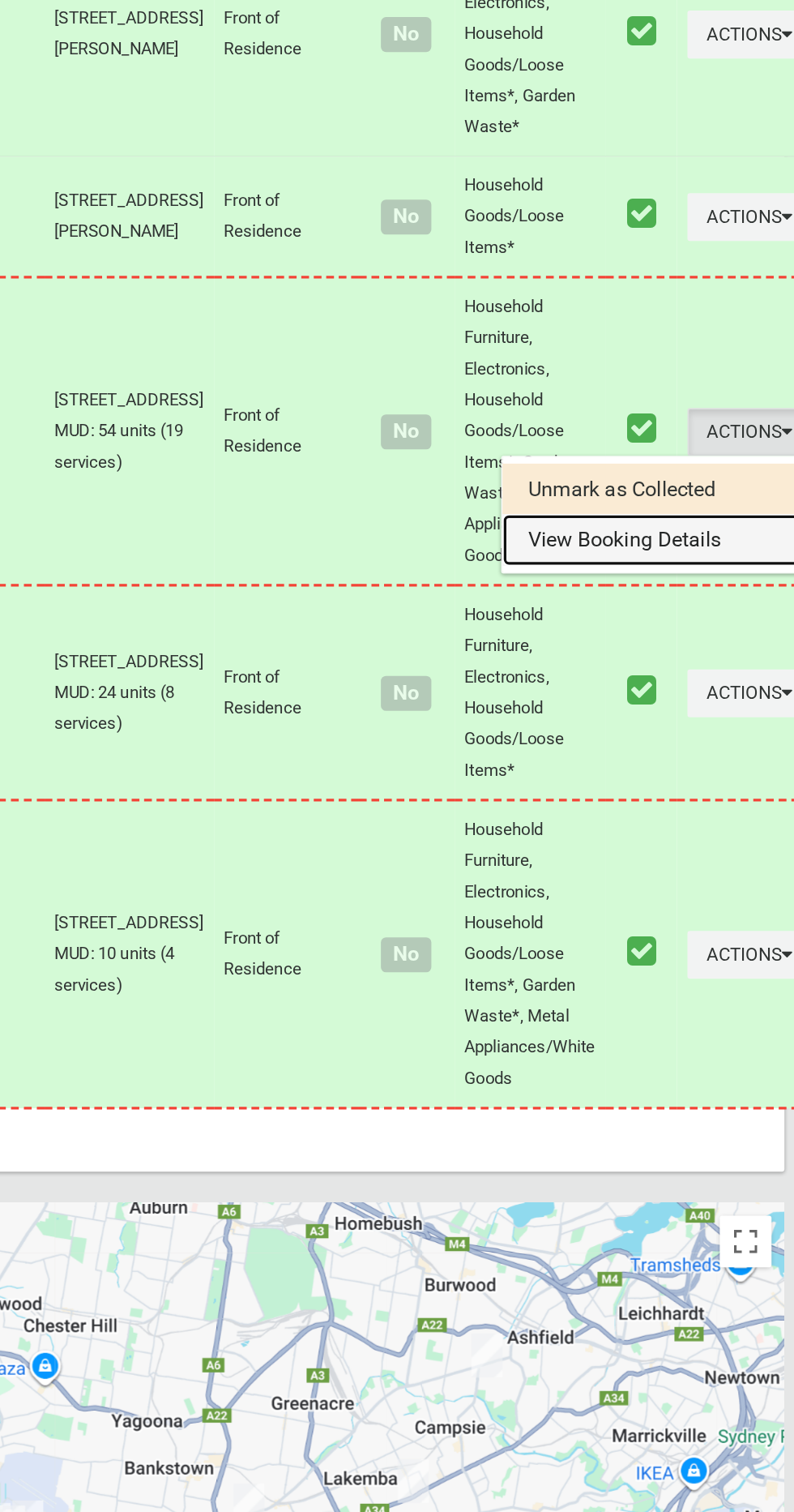
click at [664, 920] on link "View Booking Details" at bounding box center [694, 903] width 193 height 33
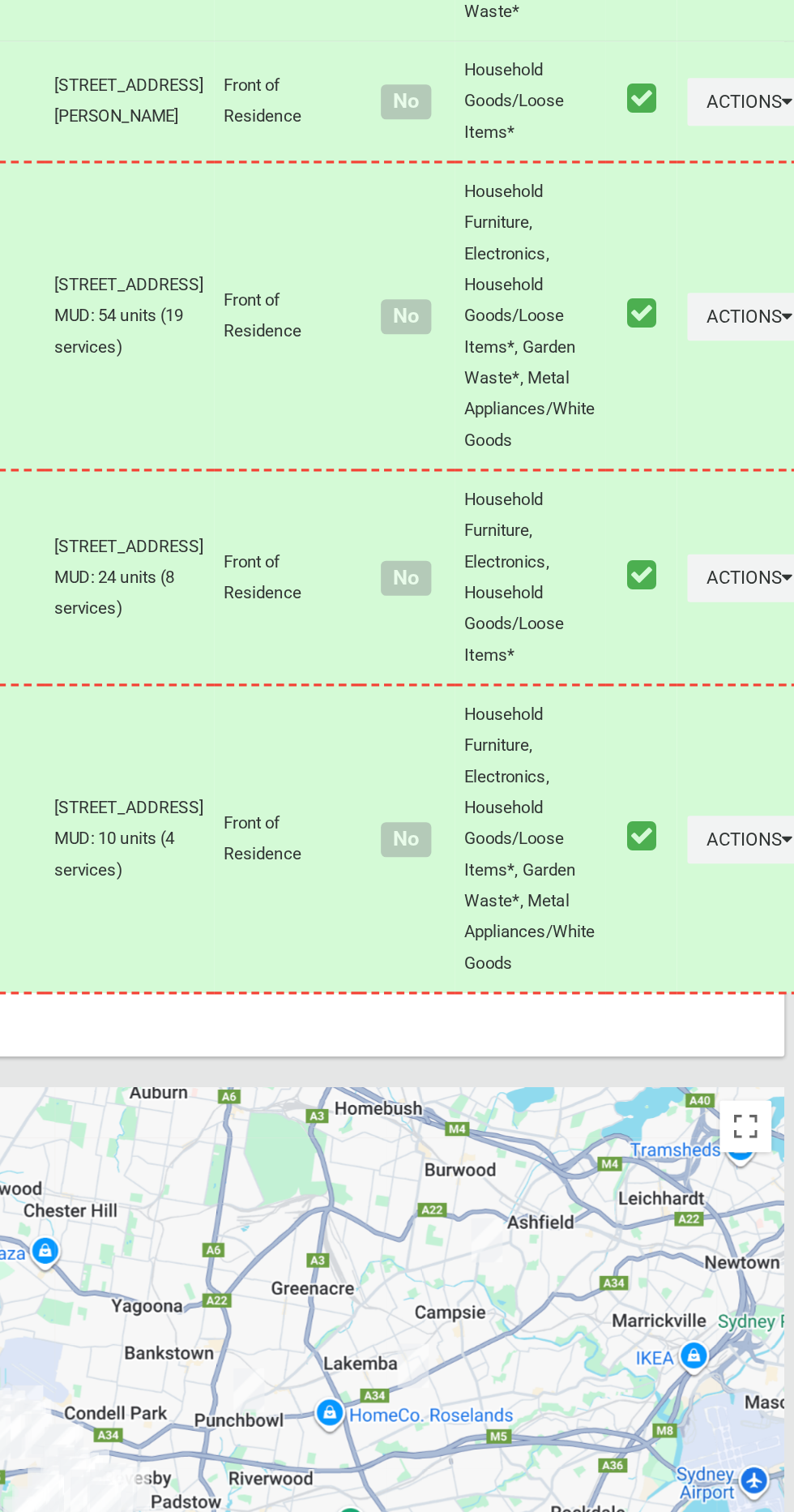
scroll to position [8154, 0]
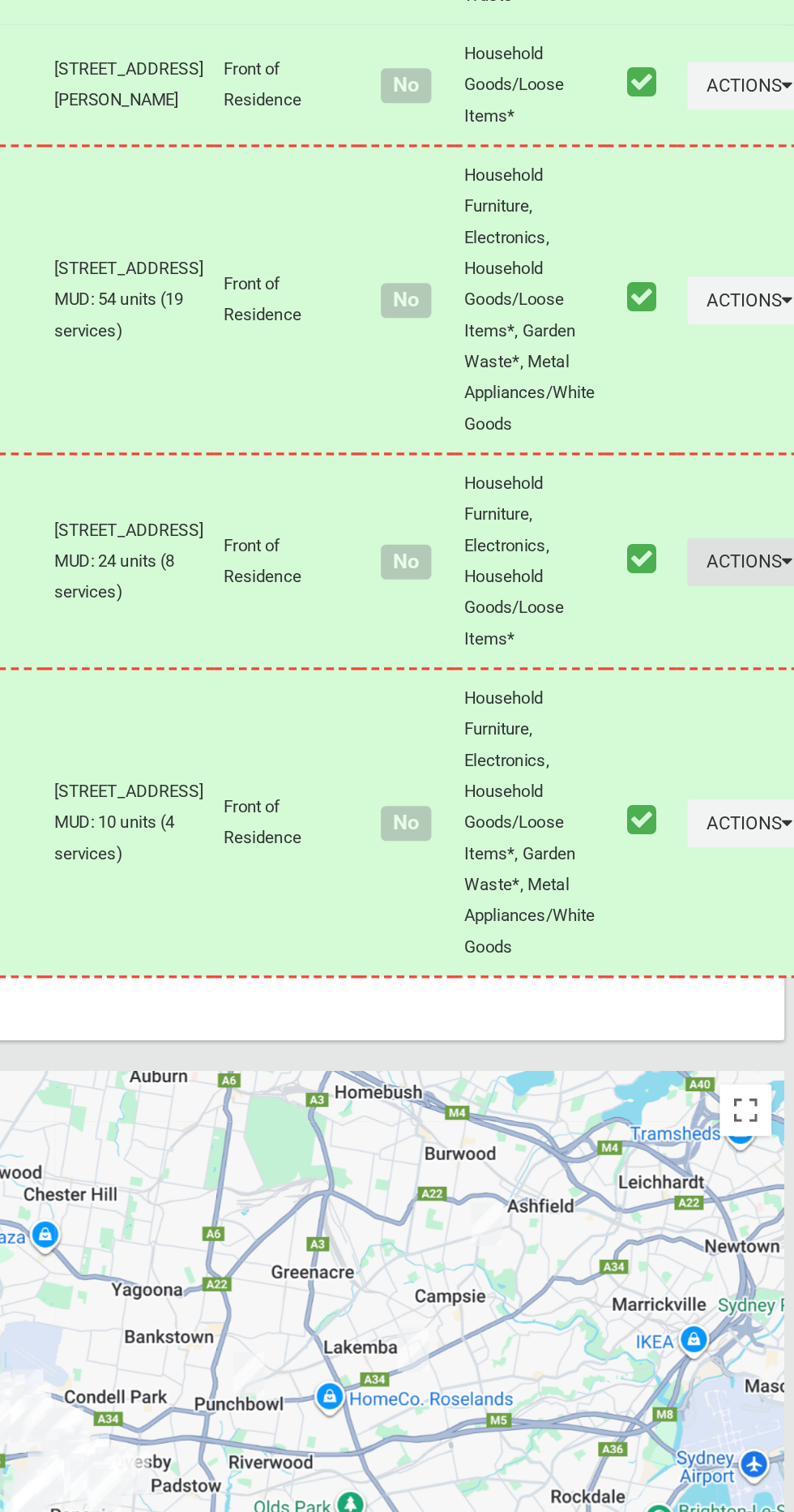
click at [714, 932] on button "Actions" at bounding box center [753, 917] width 78 height 30
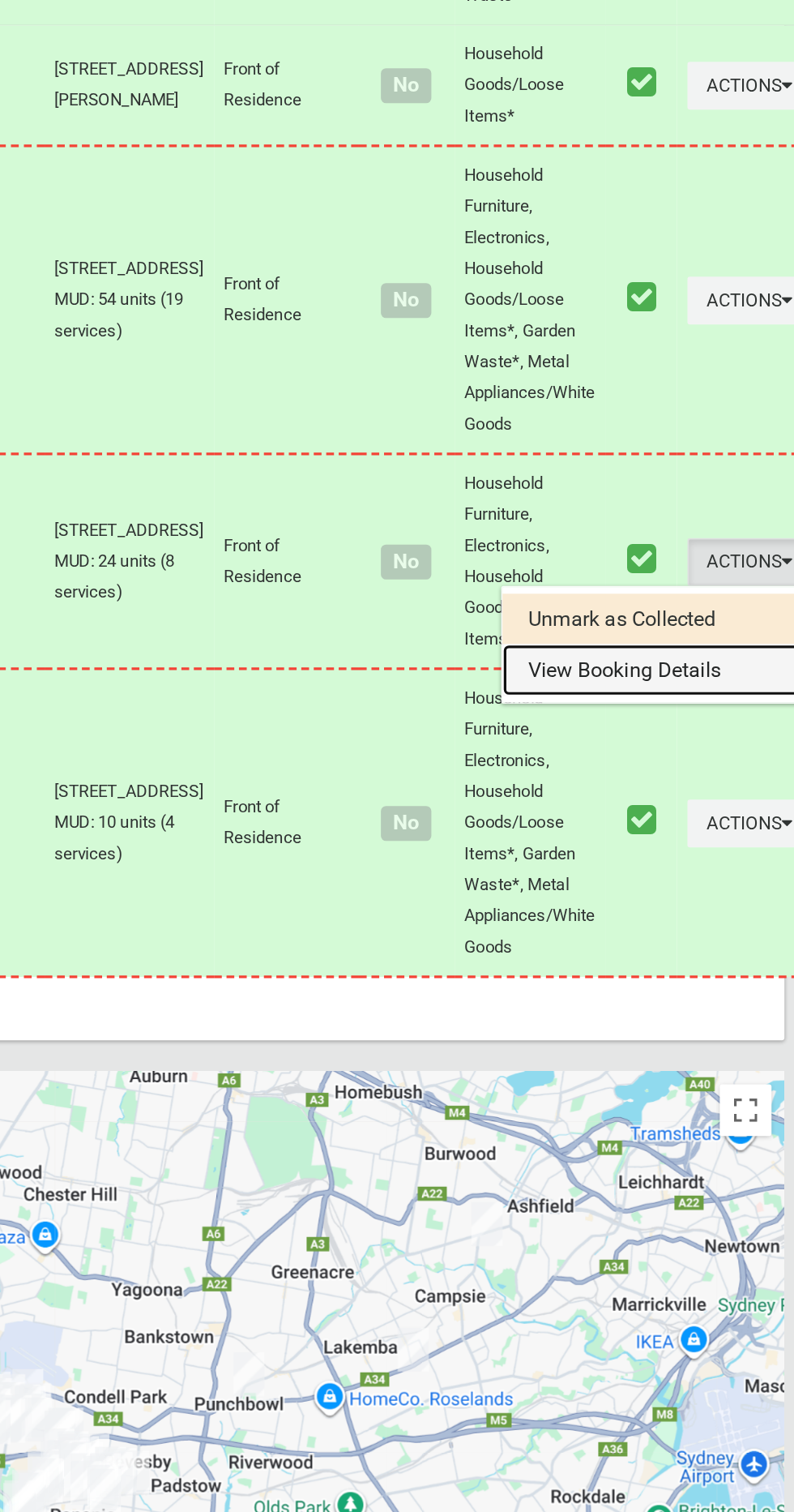
click at [648, 1001] on link "View Booking Details" at bounding box center [694, 985] width 193 height 33
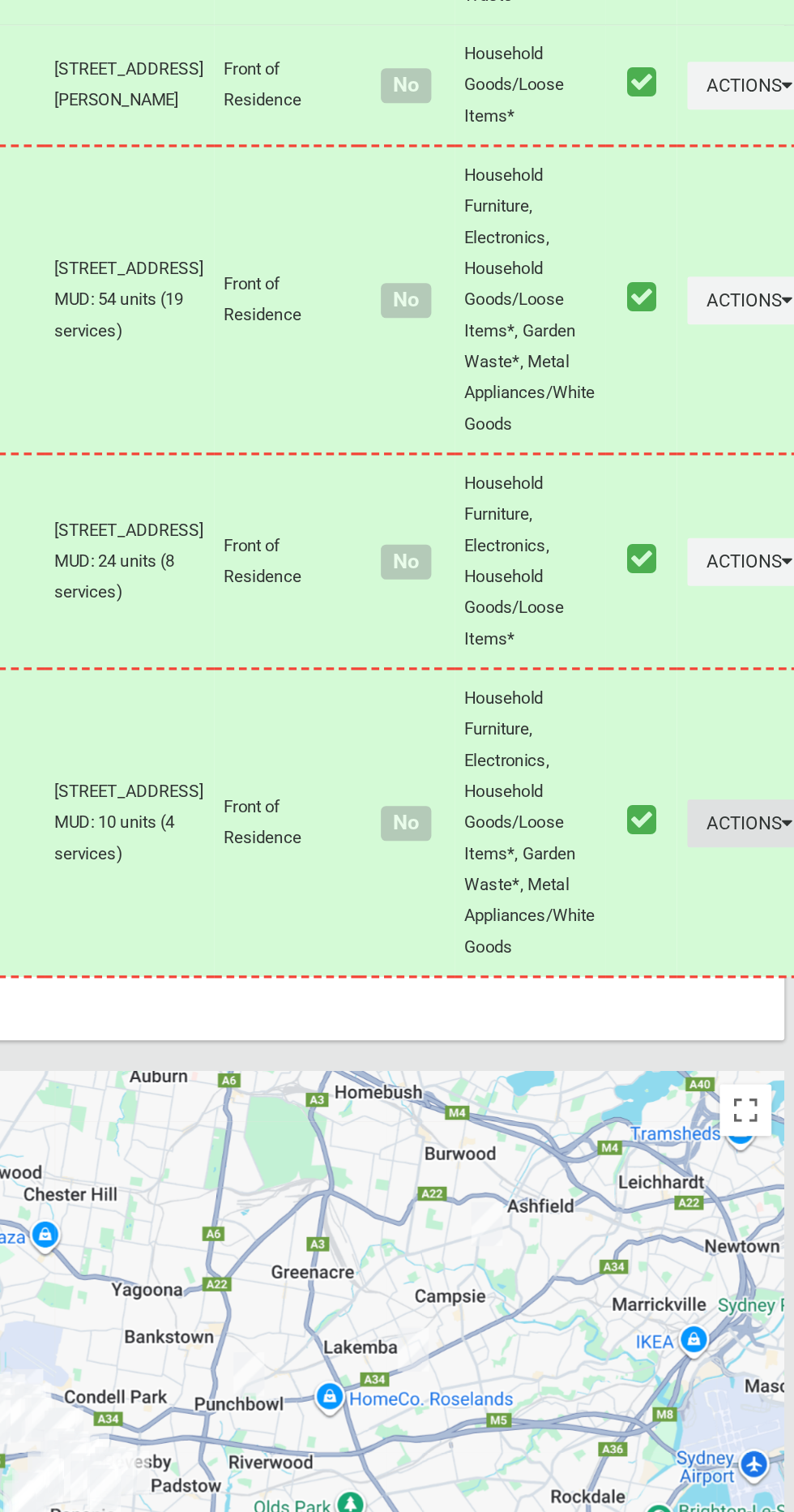
click at [719, 1096] on button "Actions" at bounding box center [753, 1080] width 78 height 30
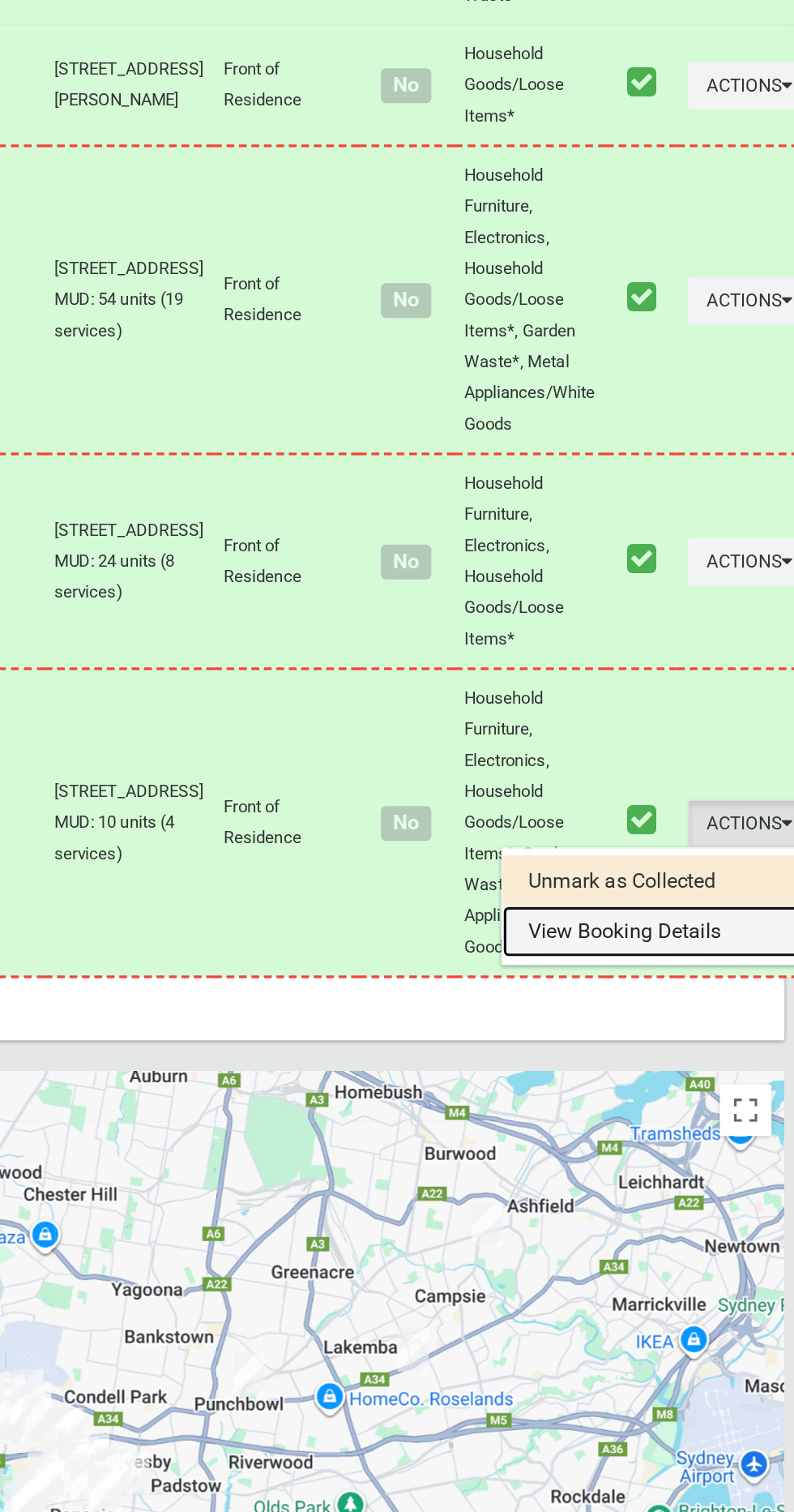
click at [650, 1165] on link "View Booking Details" at bounding box center [694, 1148] width 193 height 33
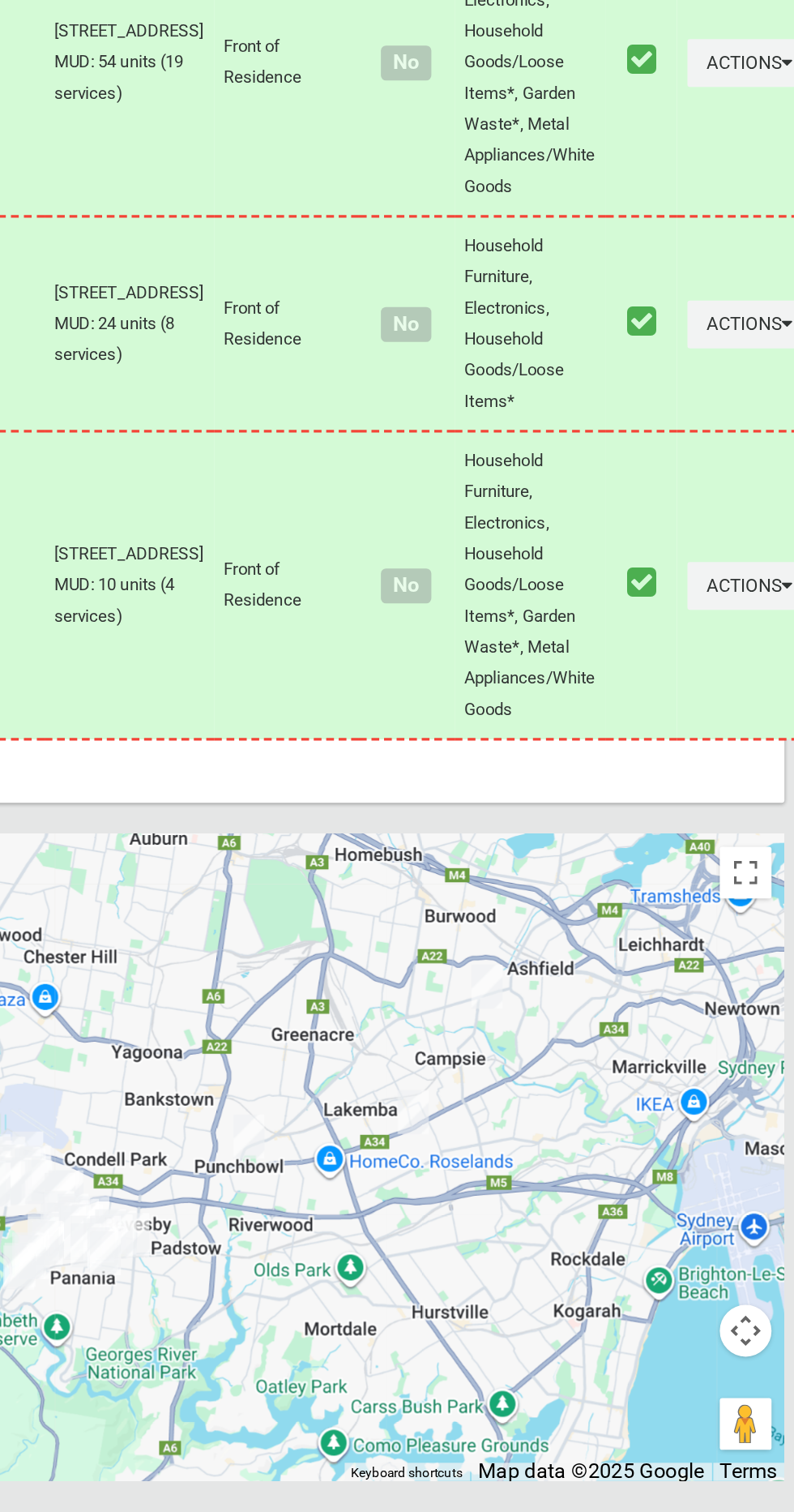
scroll to position [8488, 0]
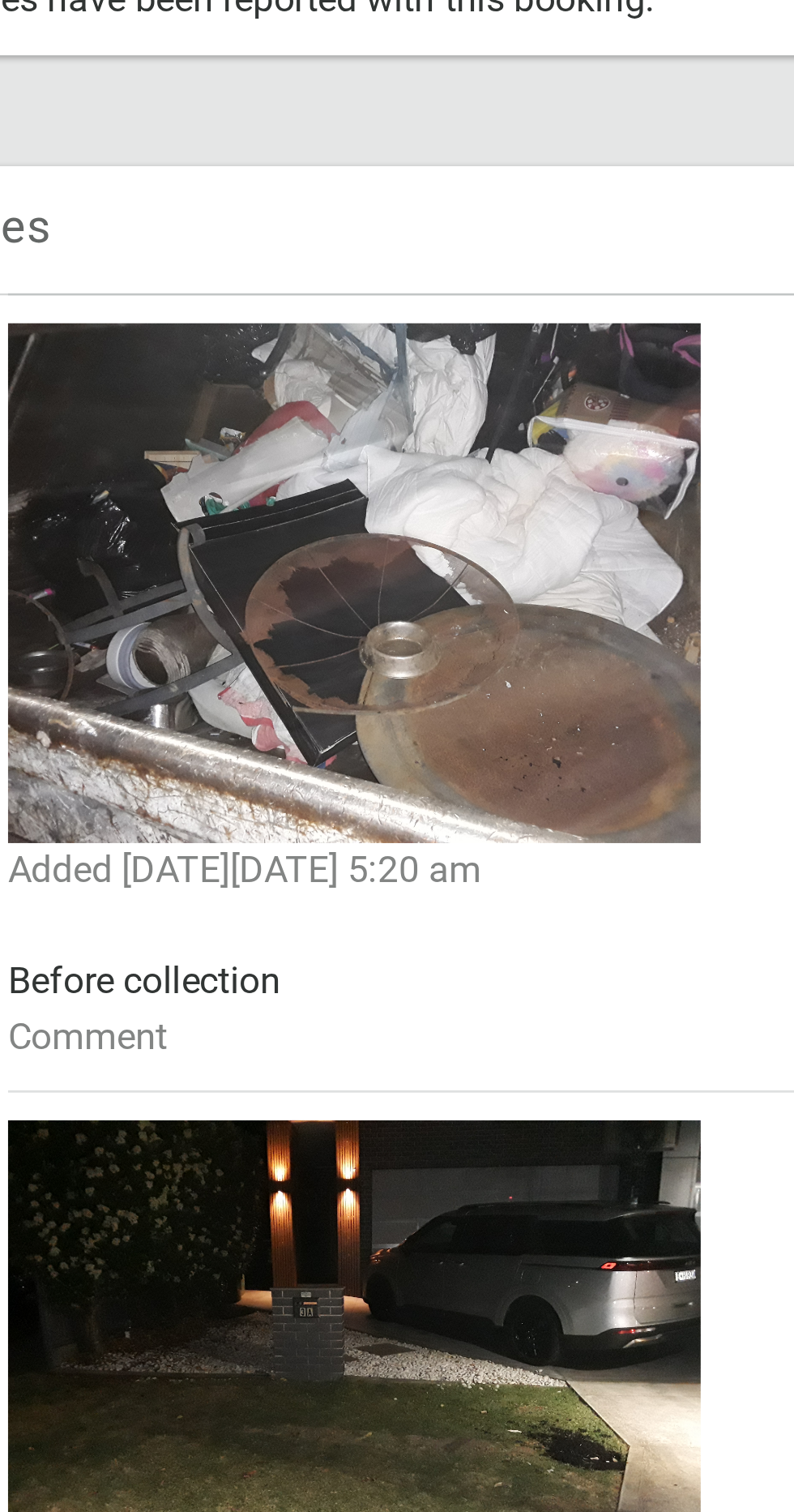
scroll to position [3, 0]
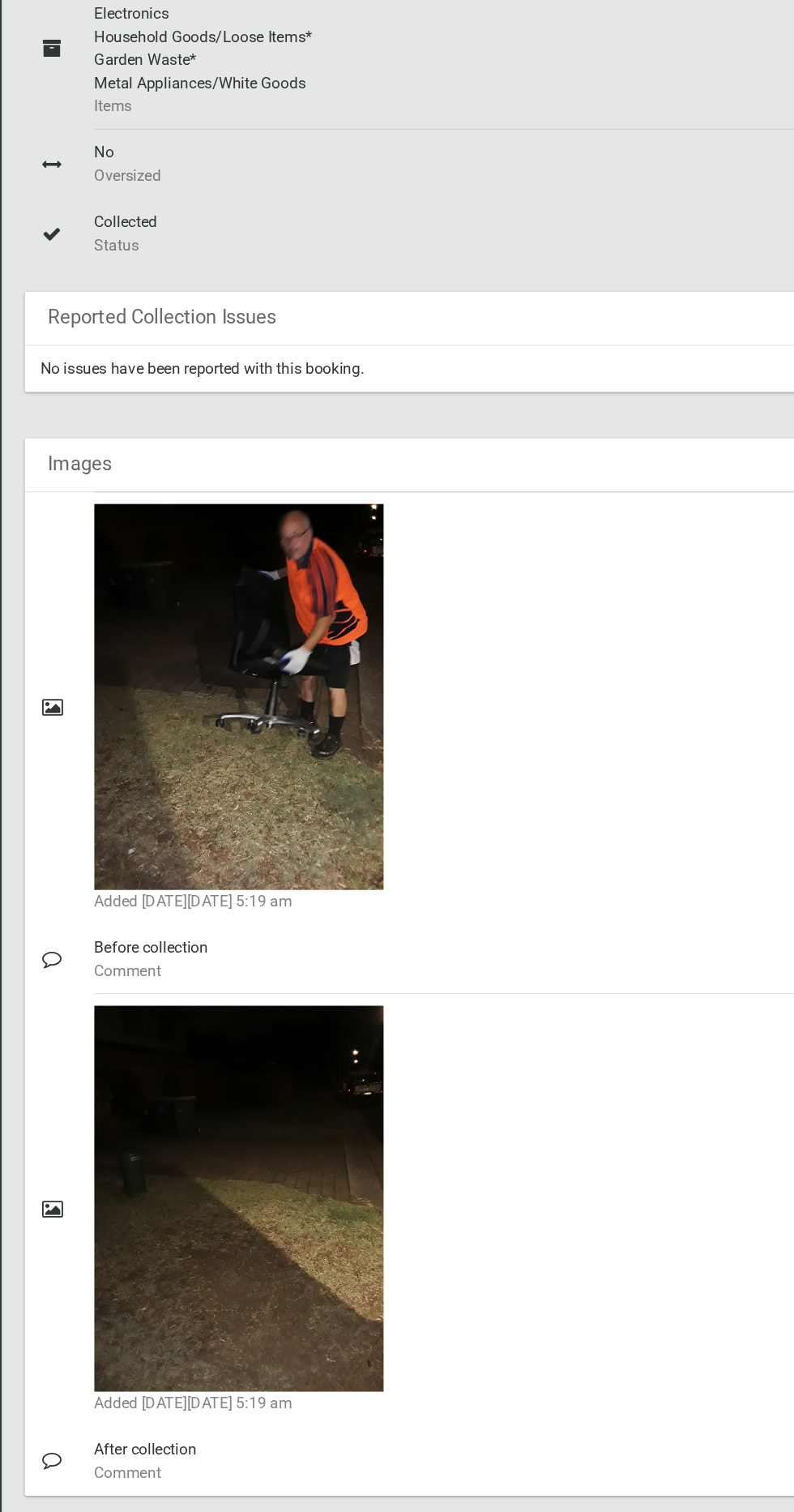
scroll to position [220, 0]
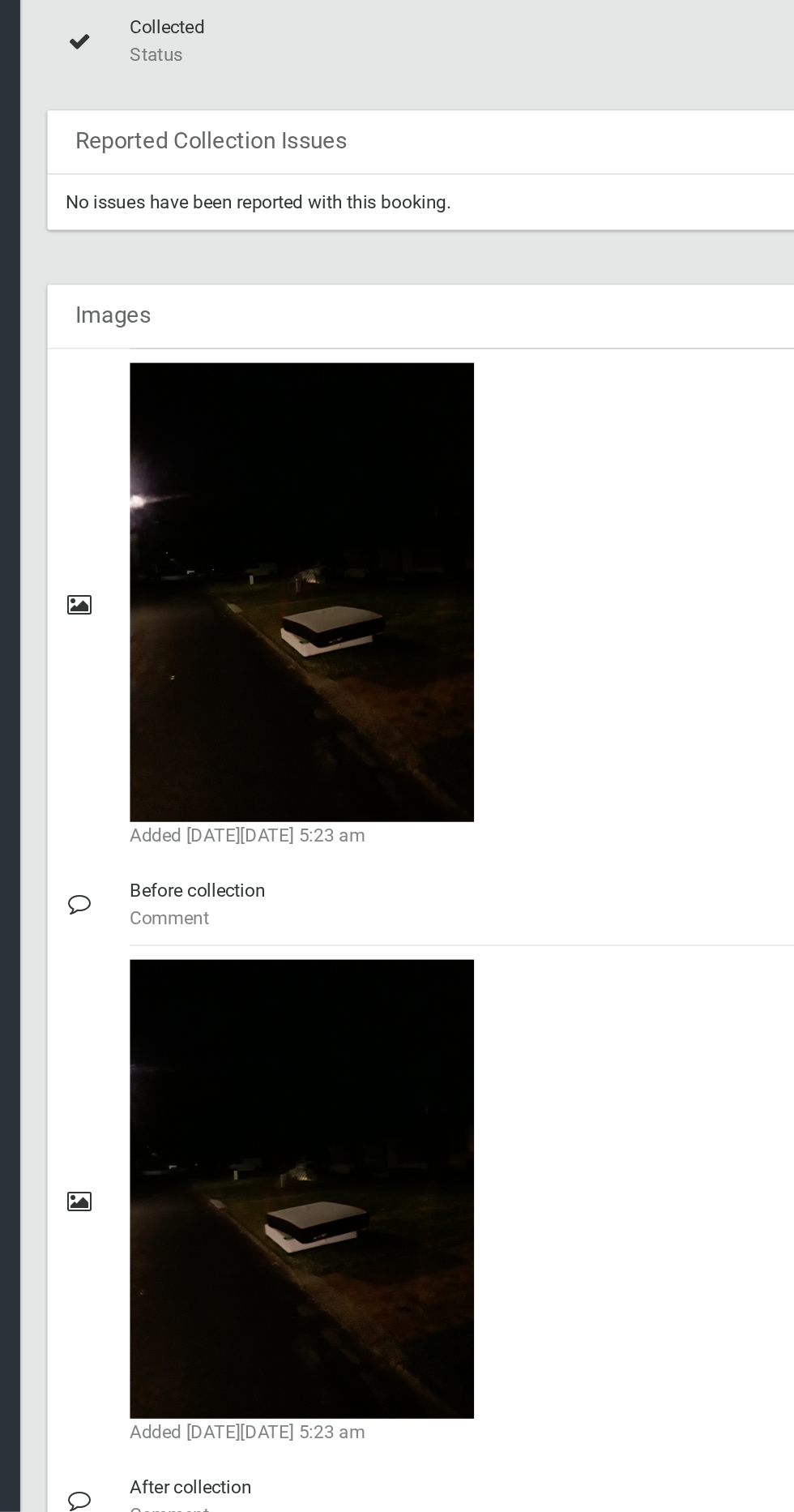
scroll to position [182, 0]
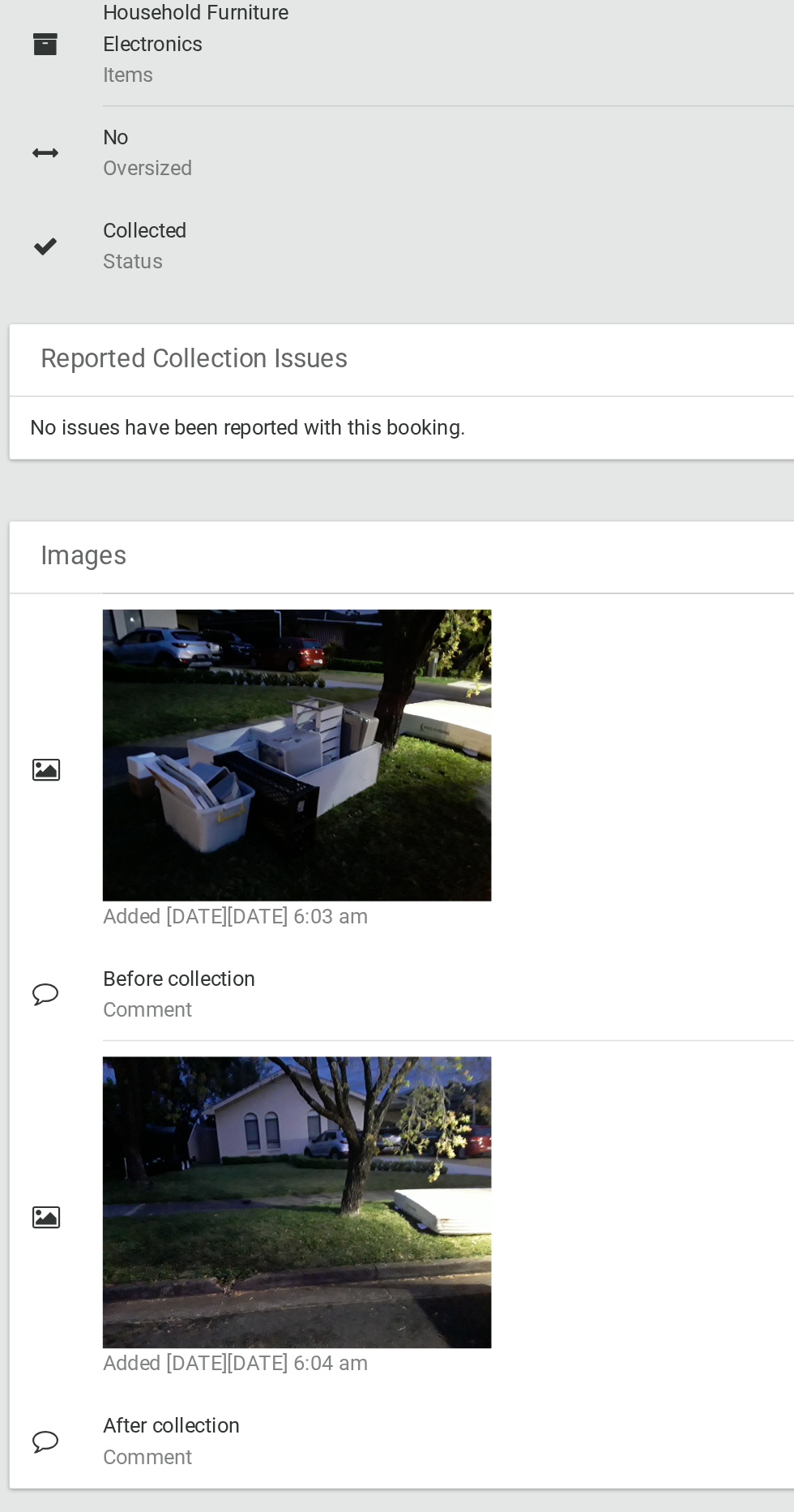
scroll to position [5, 0]
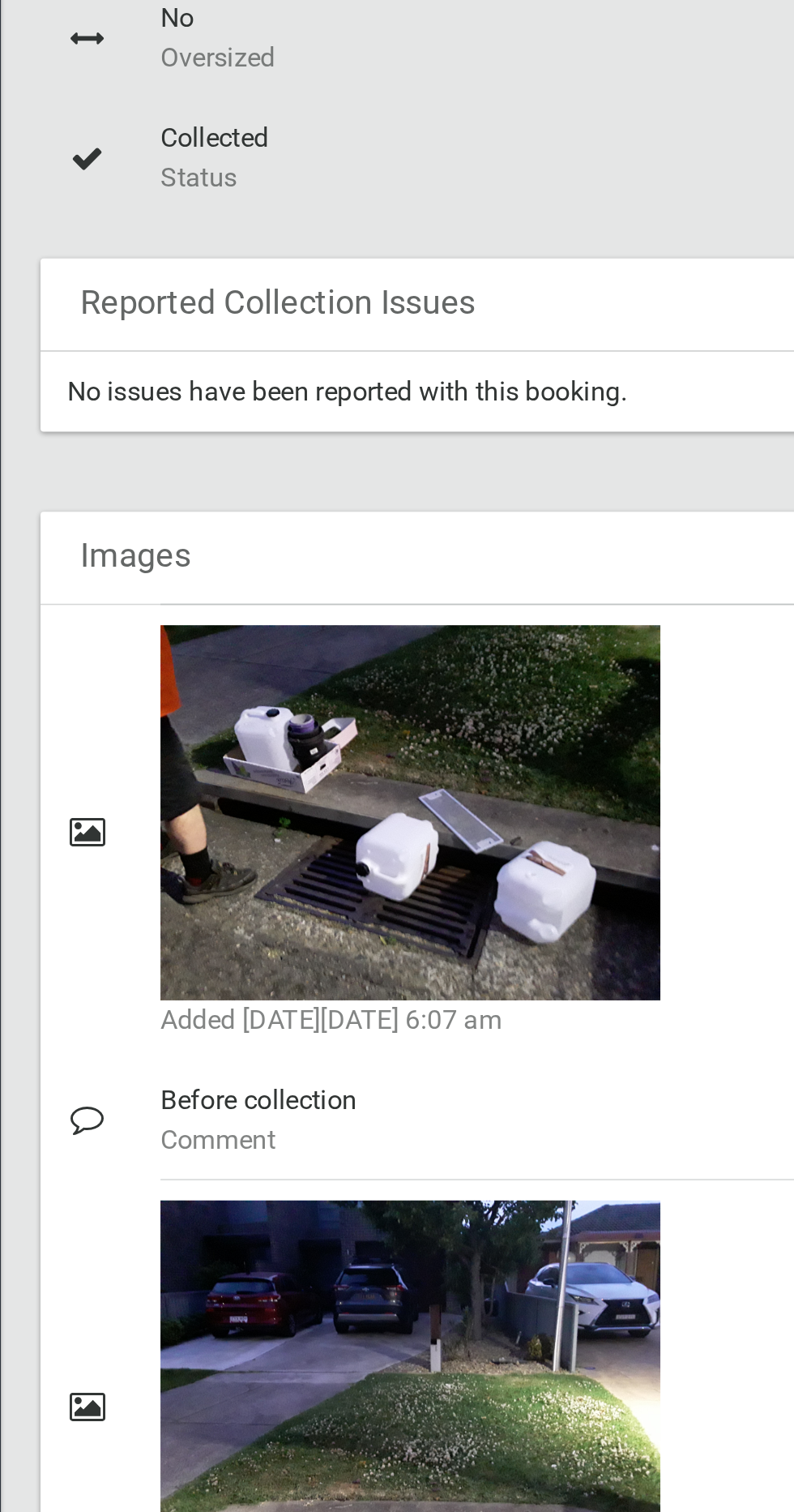
scroll to position [2, 0]
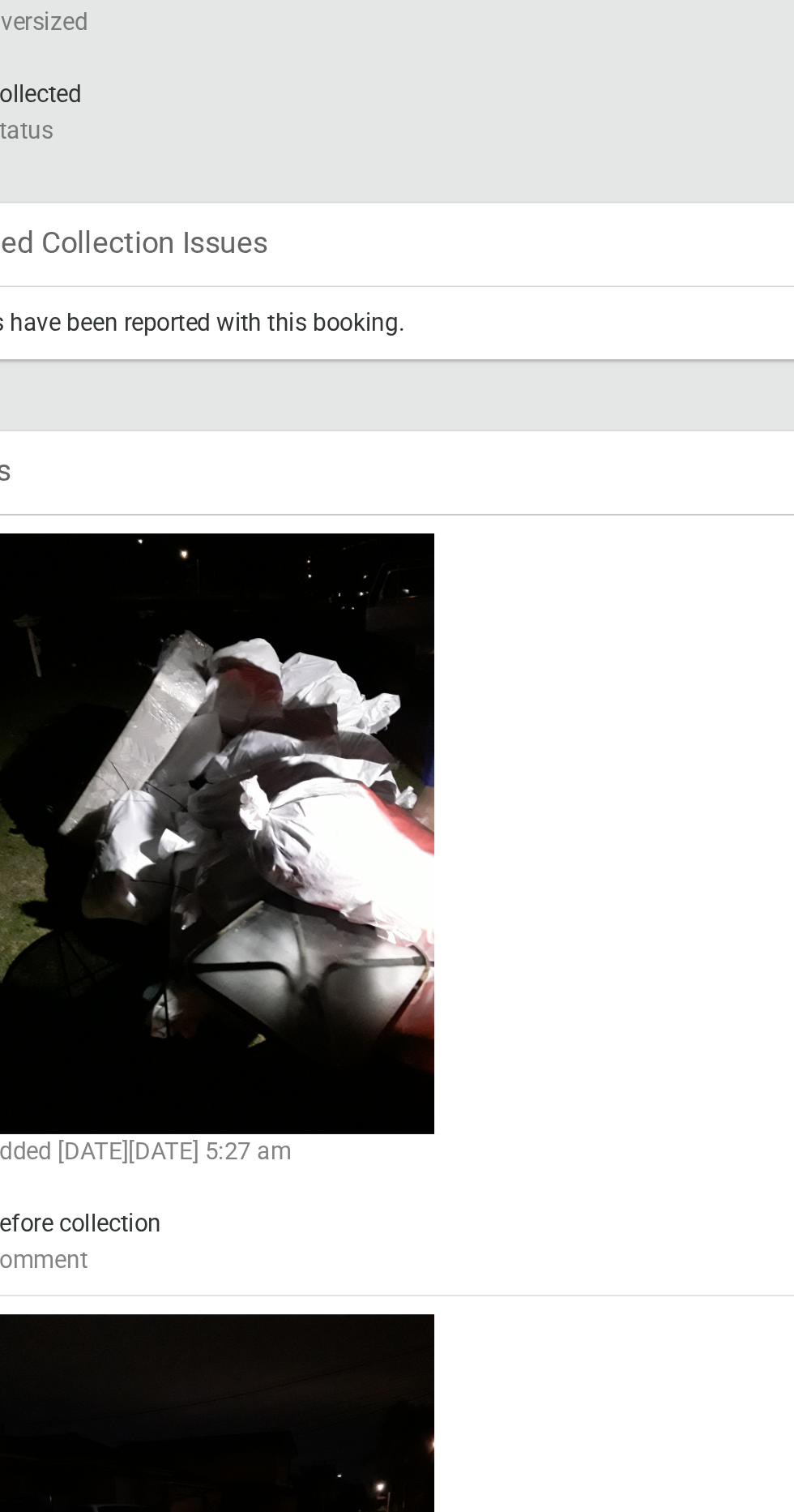
scroll to position [219, 0]
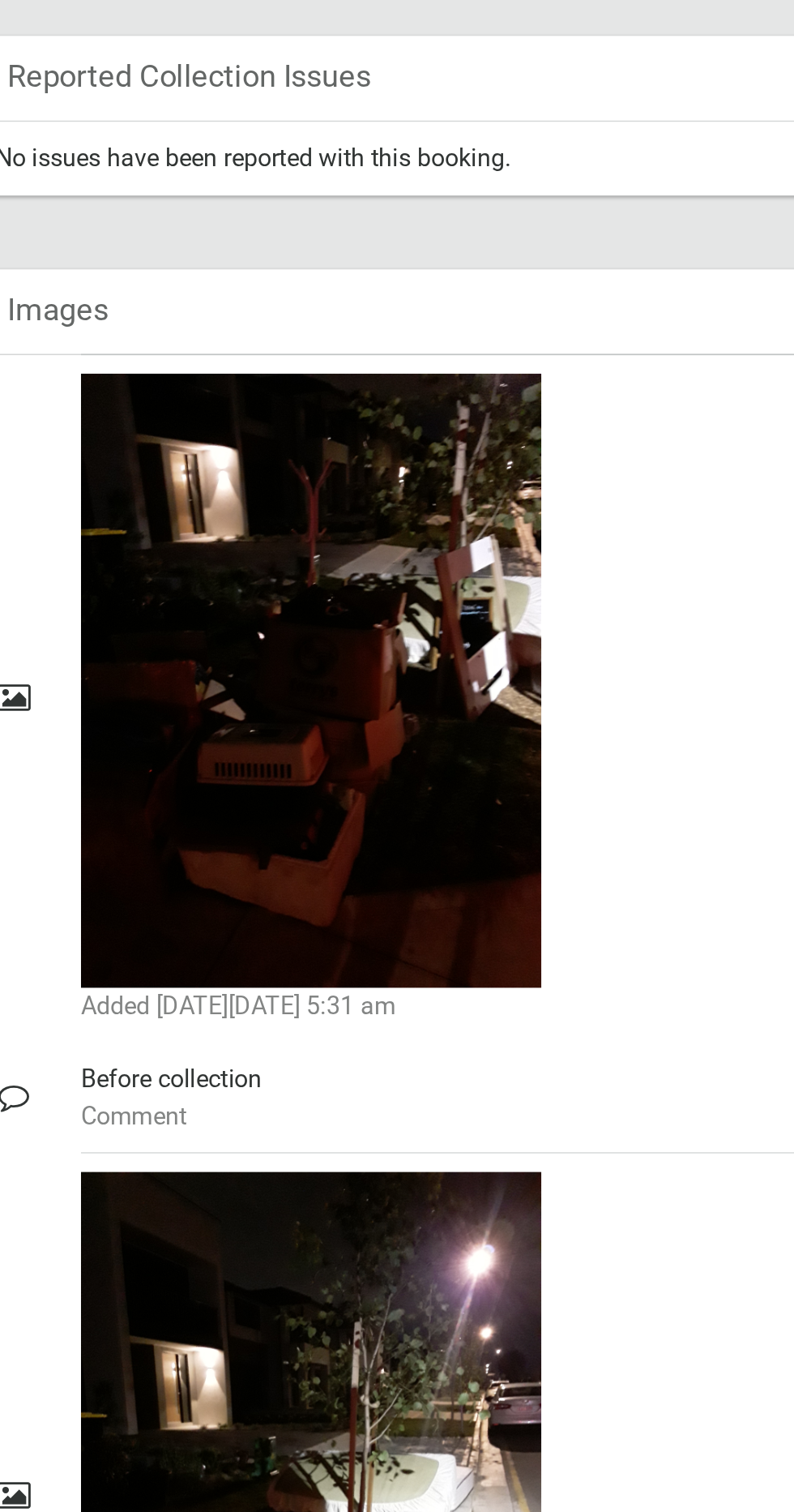
scroll to position [127, 0]
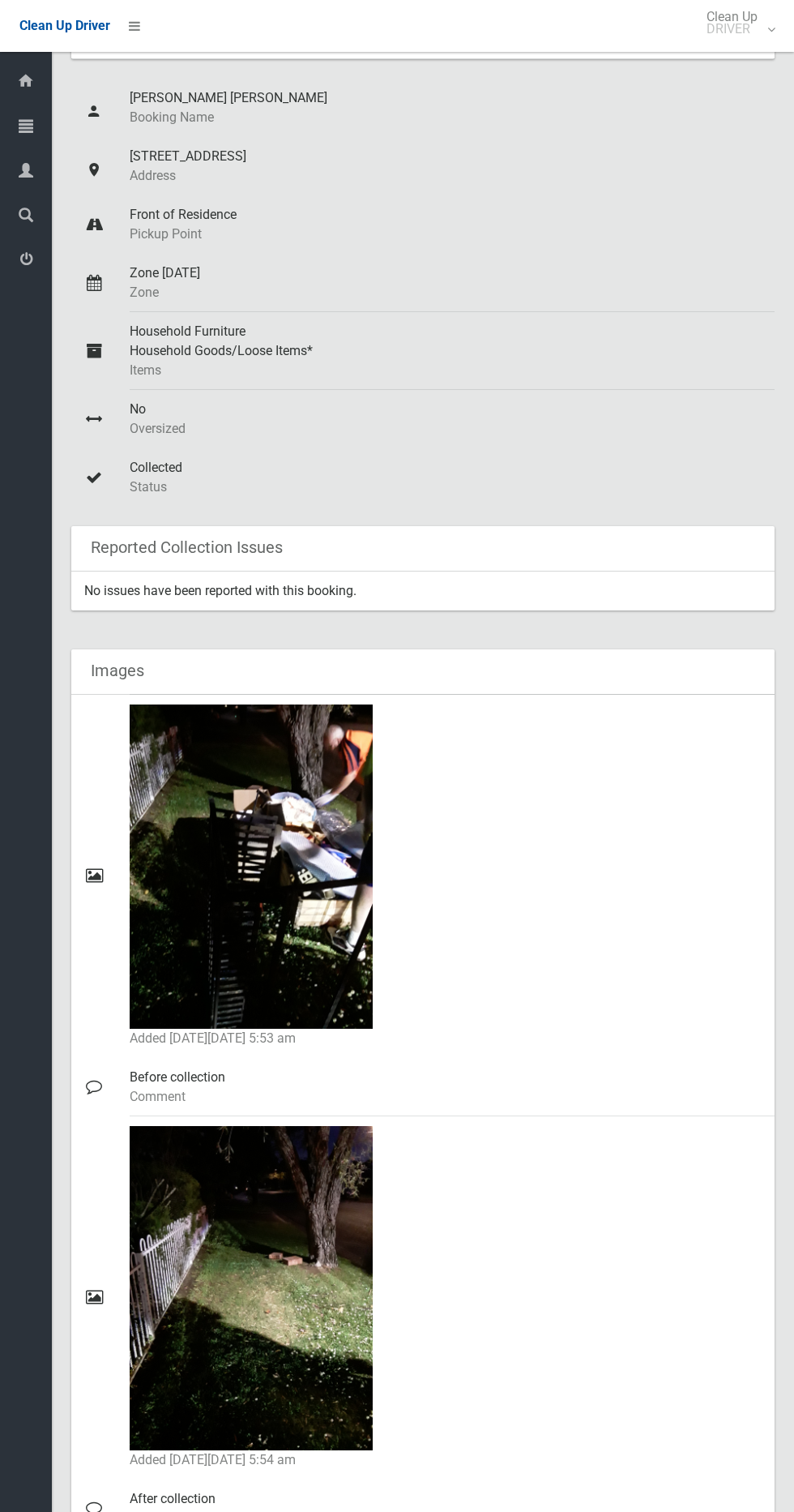
scroll to position [118, 0]
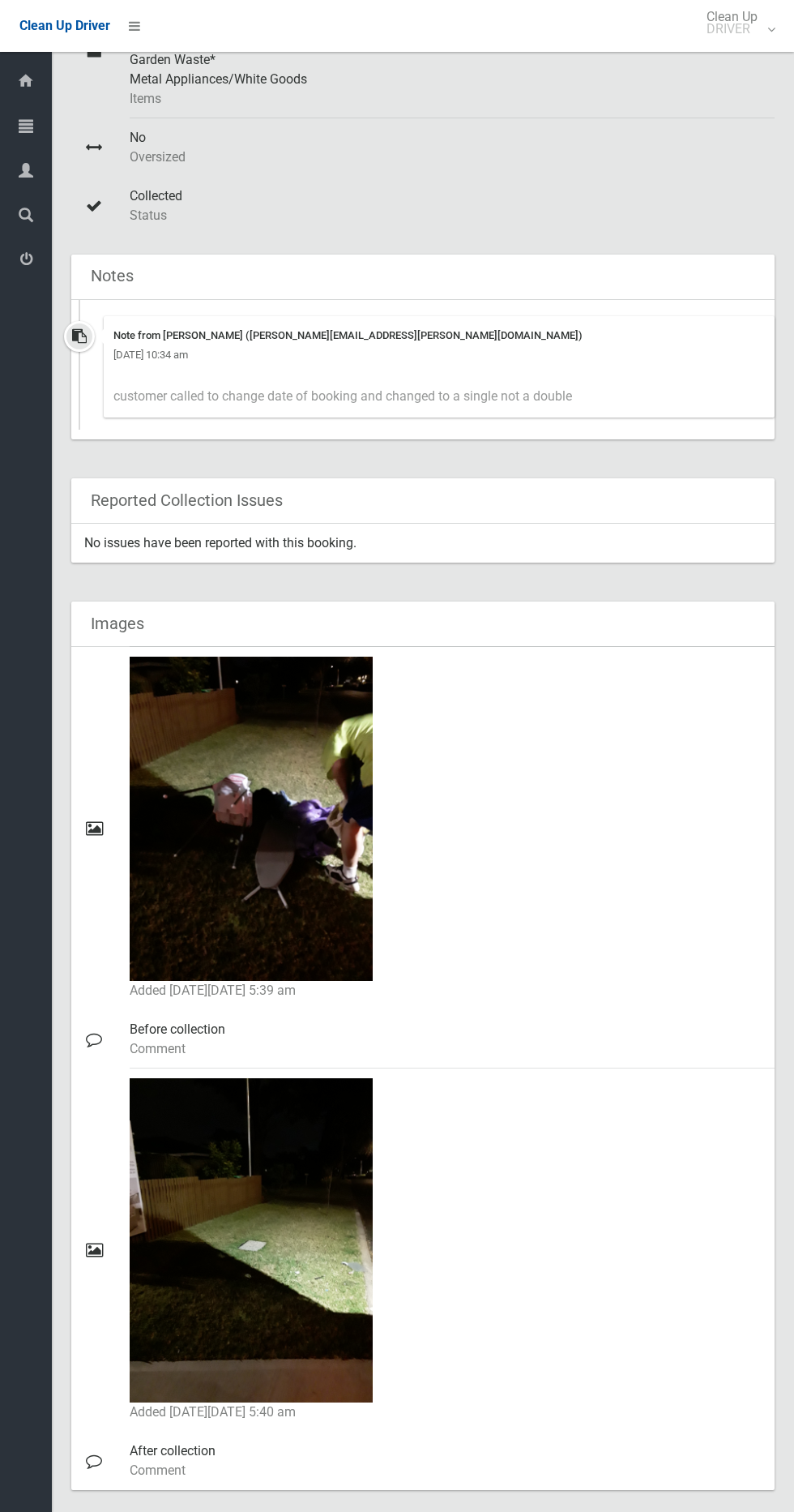
scroll to position [461, 0]
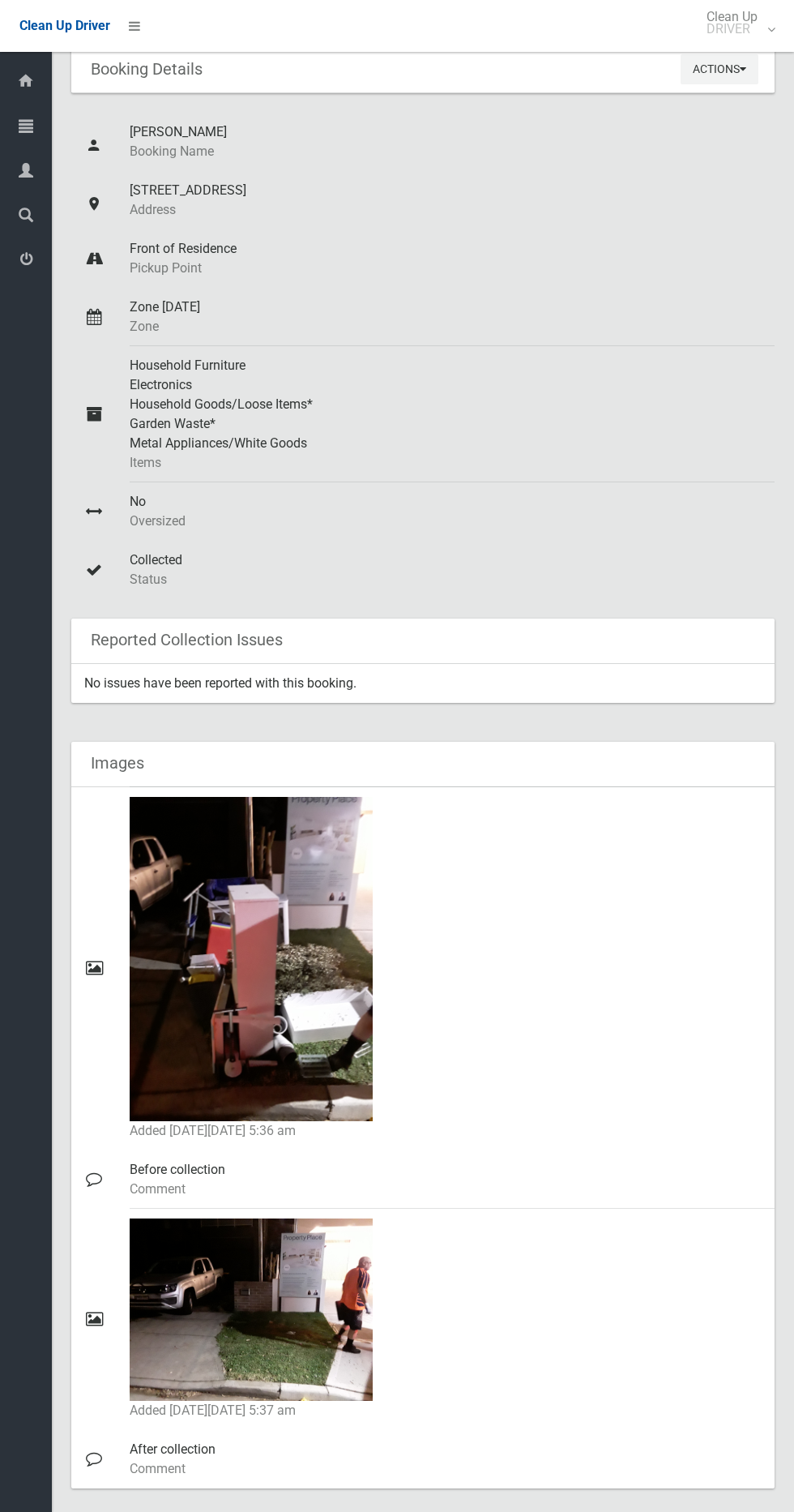
scroll to position [98, 0]
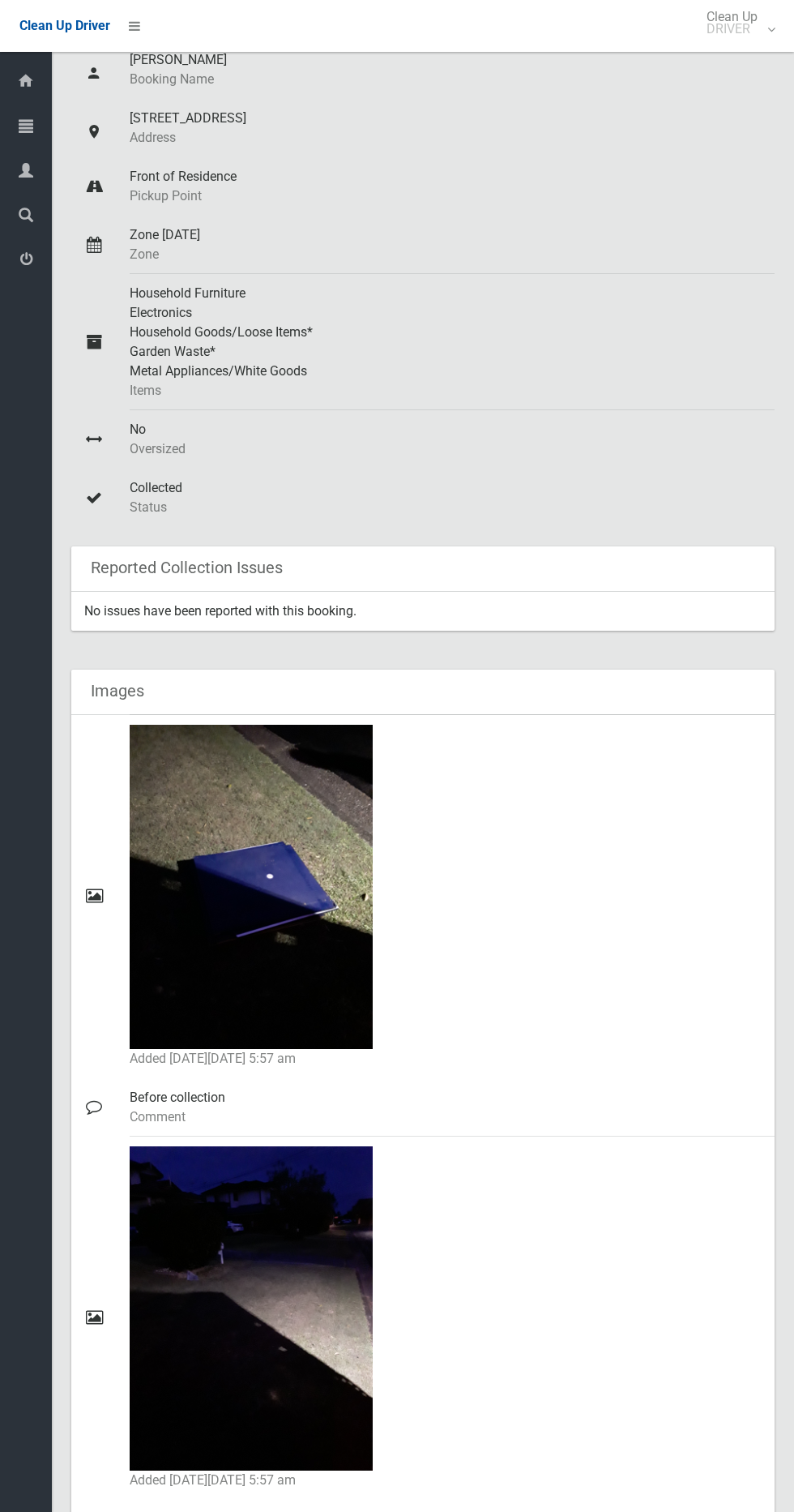
scroll to position [239, 0]
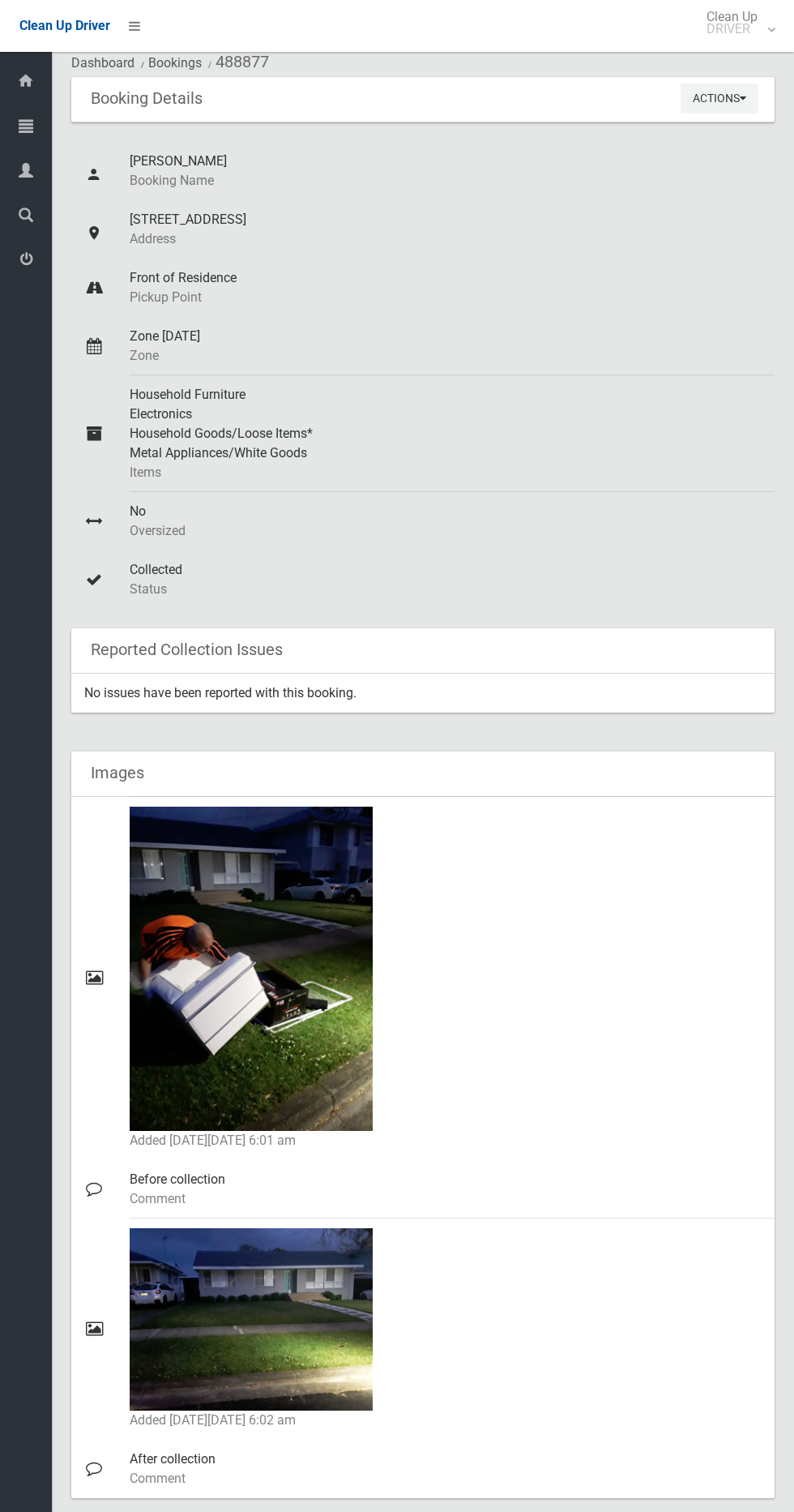
scroll to position [79, 0]
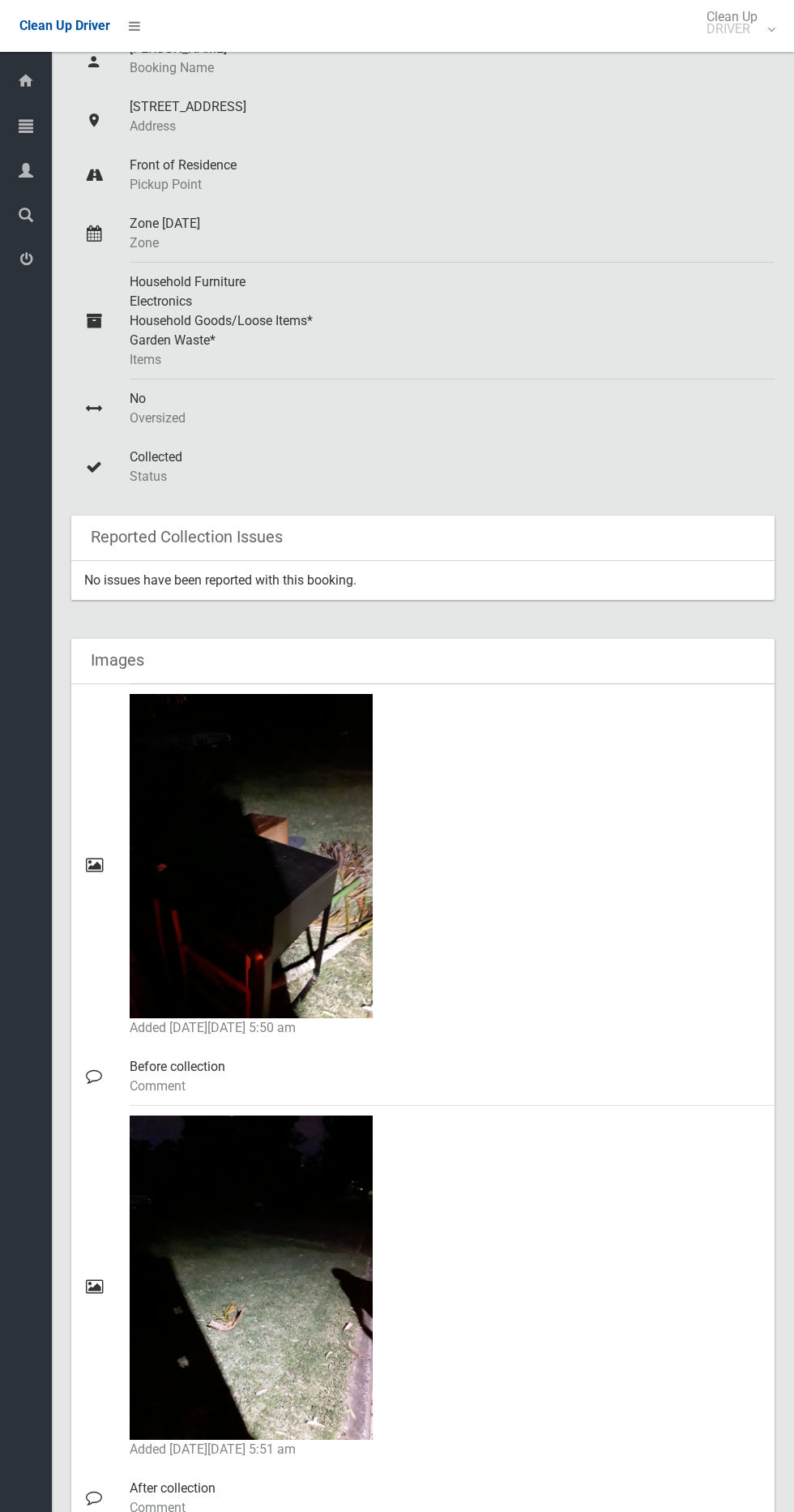
scroll to position [185, 0]
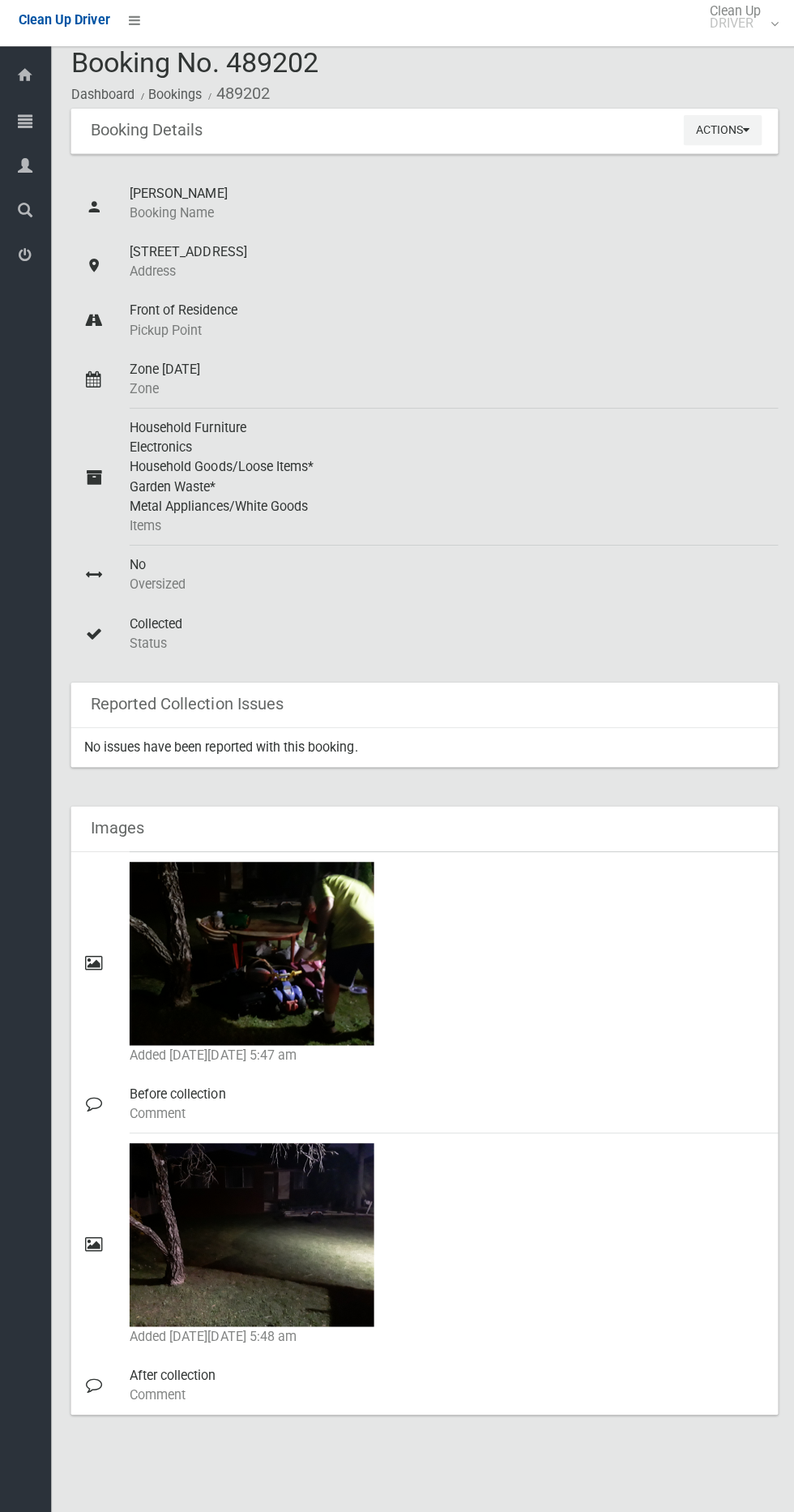
scroll to position [2, 0]
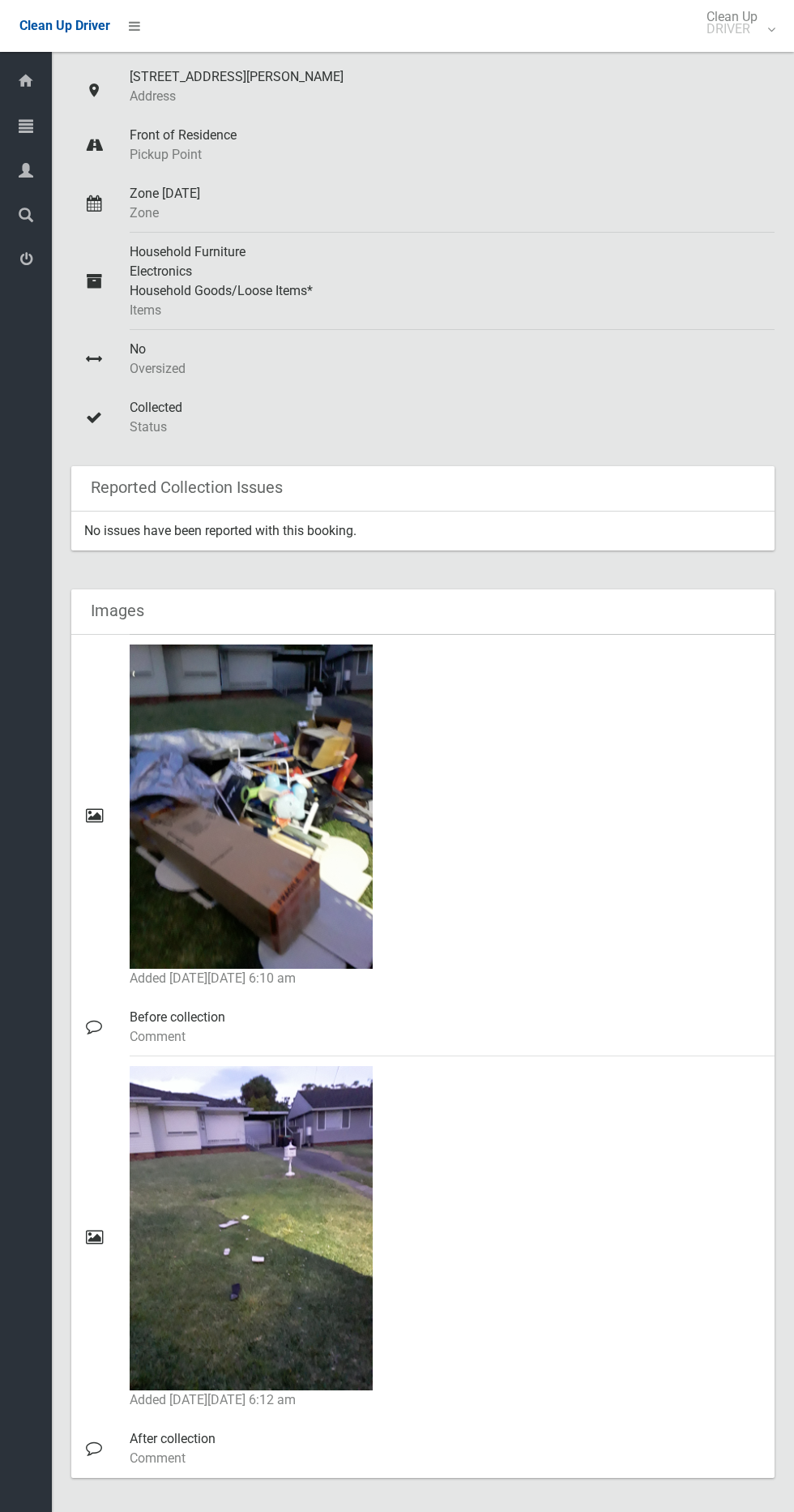
scroll to position [201, 0]
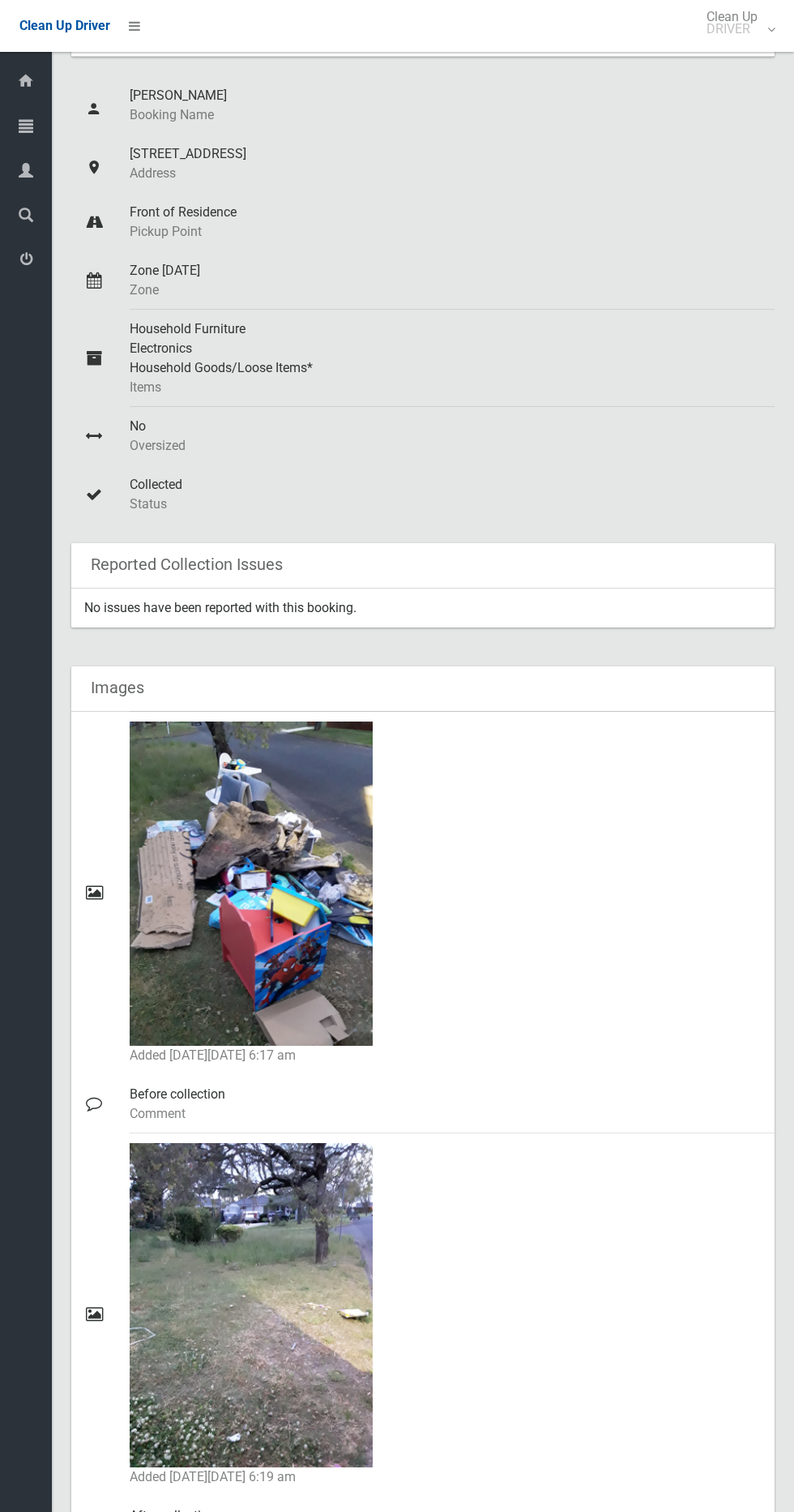
scroll to position [201, 0]
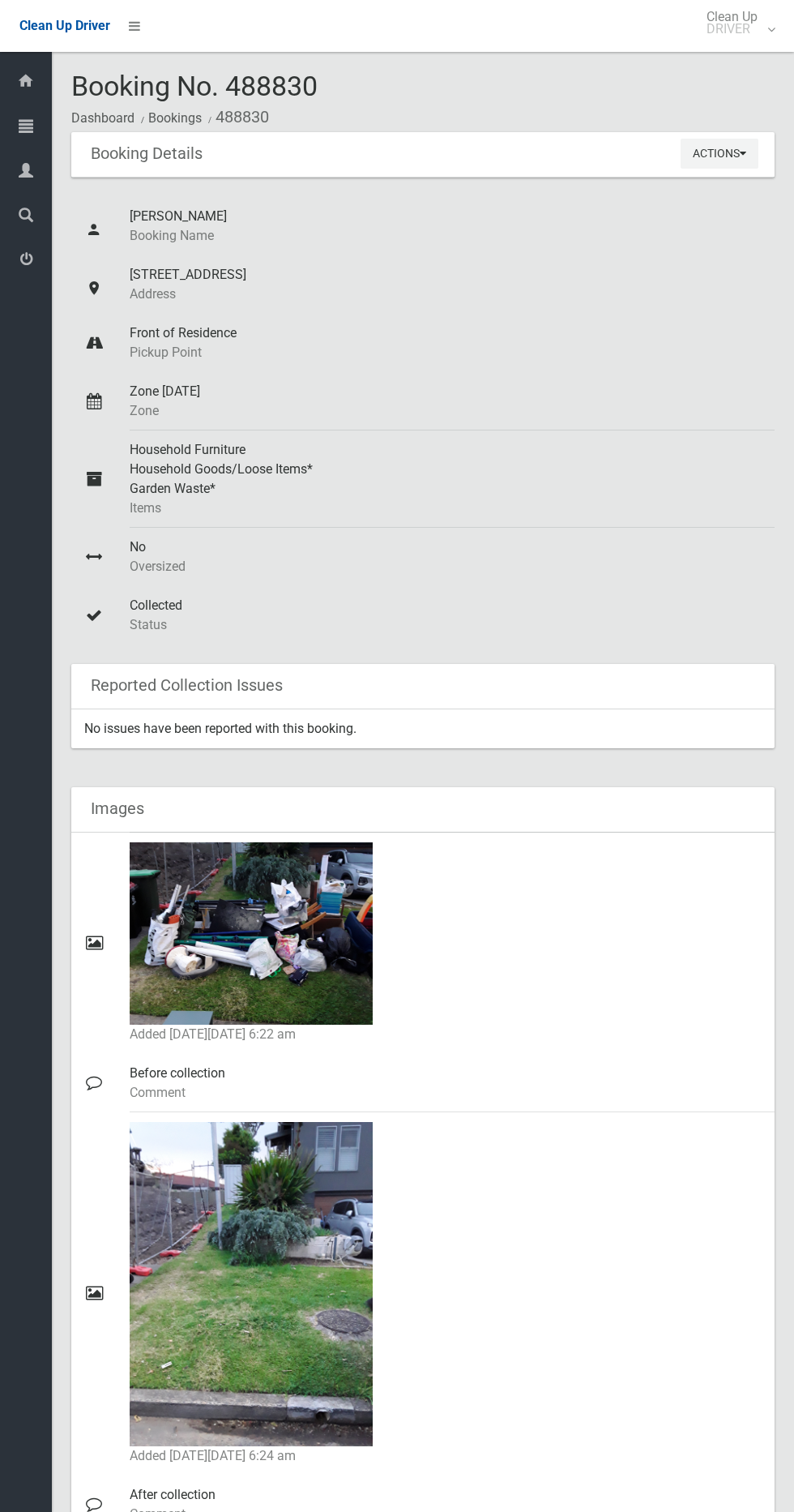
scroll to position [3, 0]
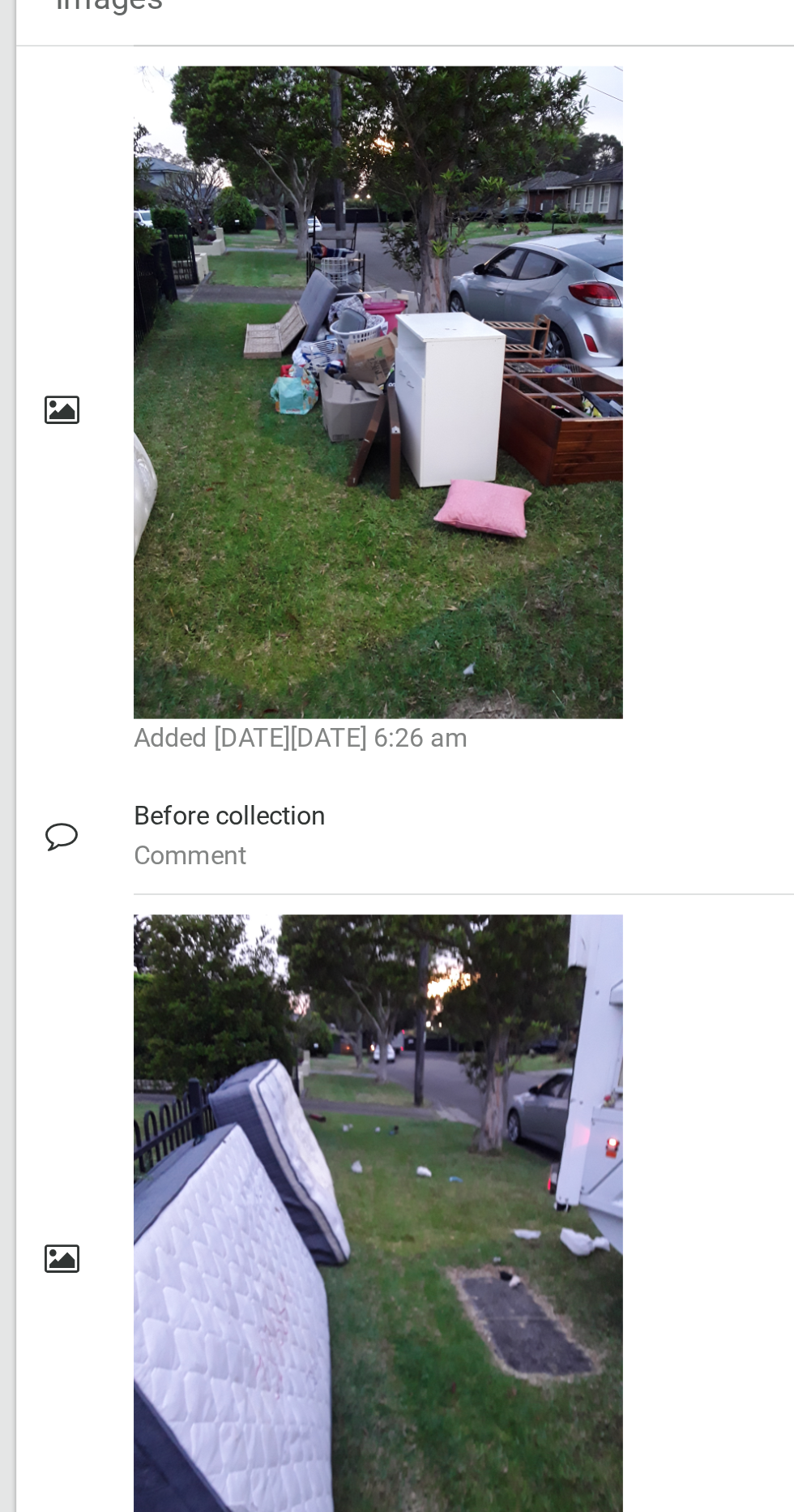
scroll to position [120, 0]
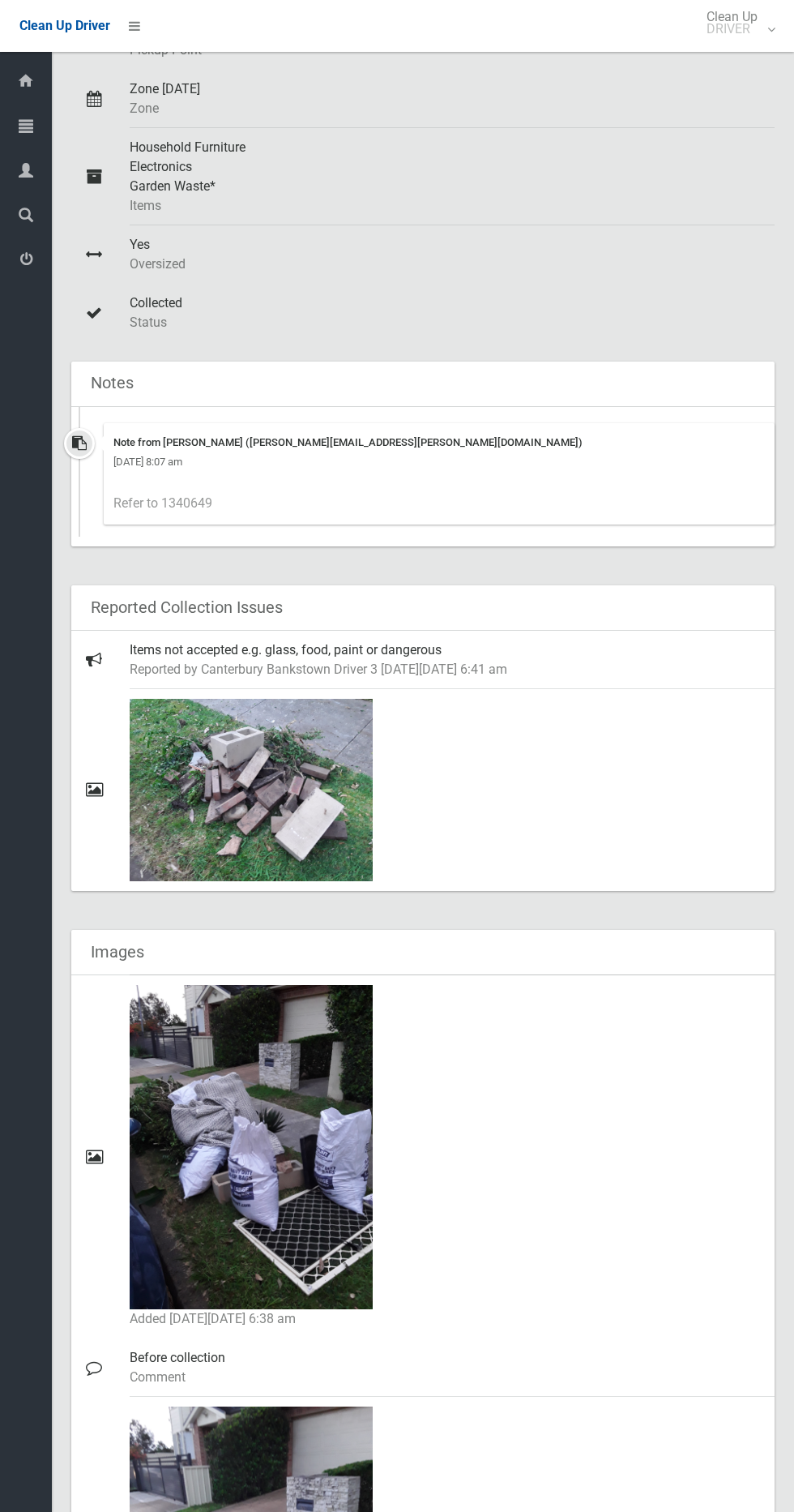
scroll to position [311, 0]
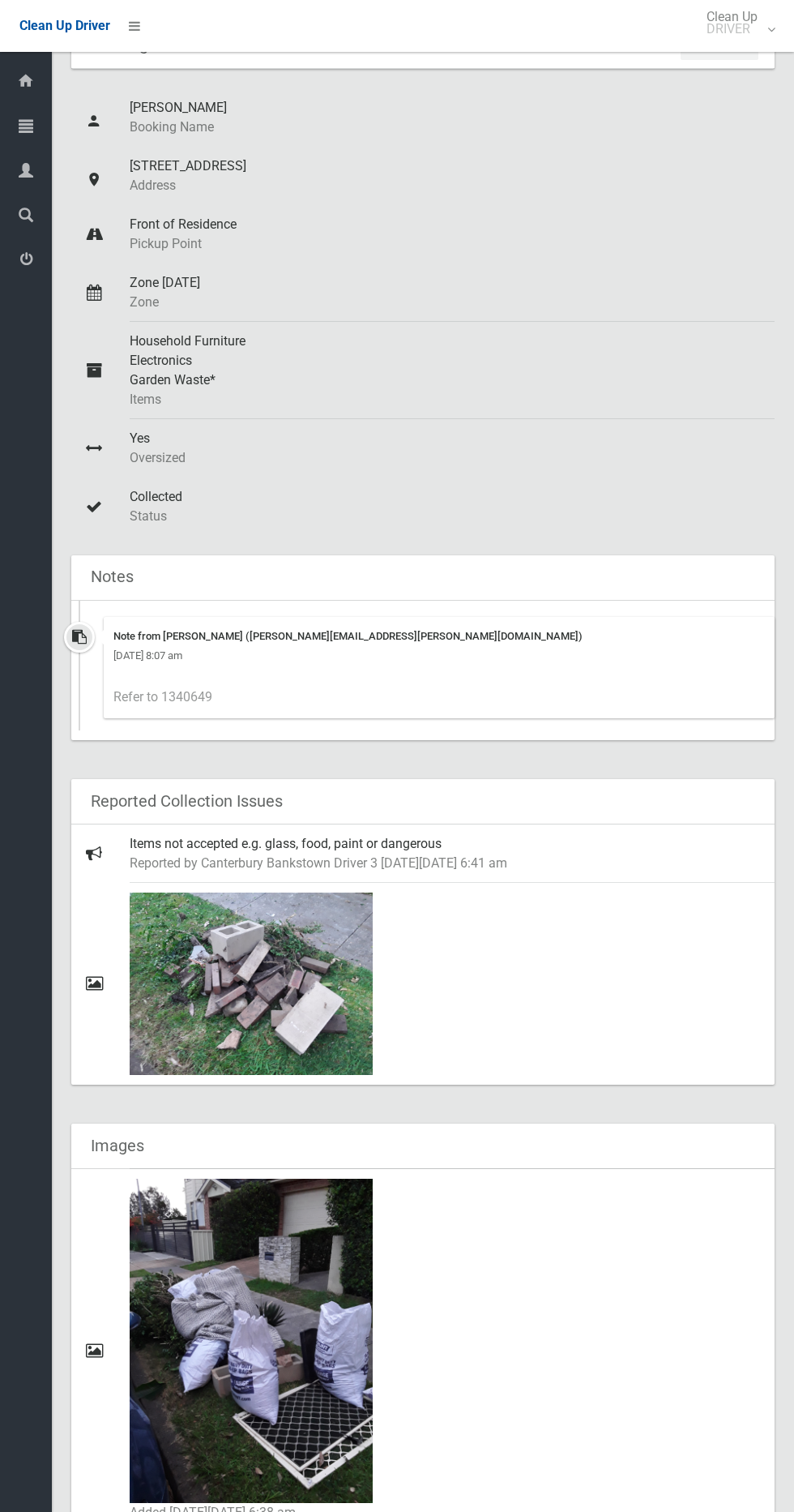
scroll to position [121, 0]
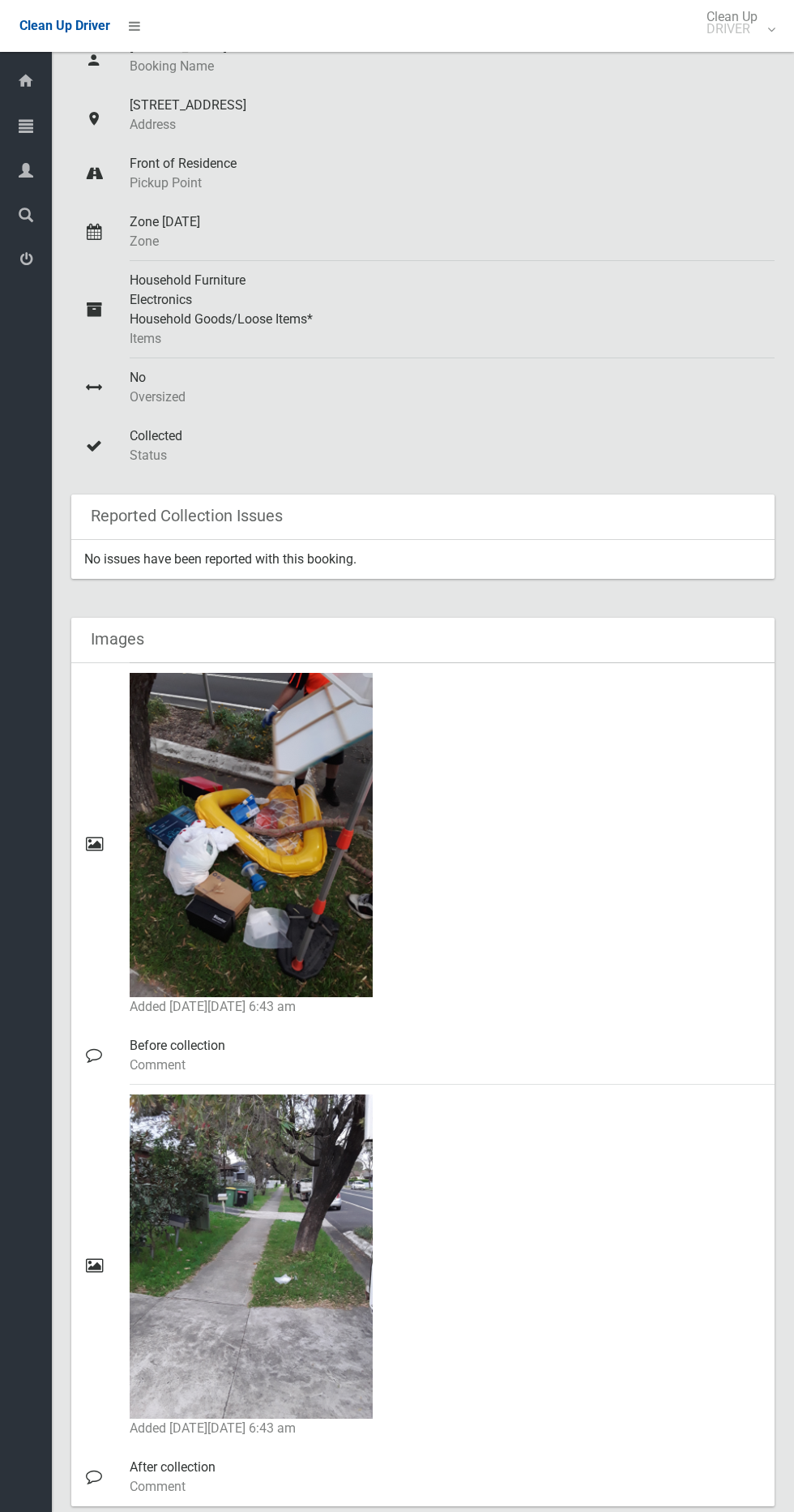
scroll to position [192, 0]
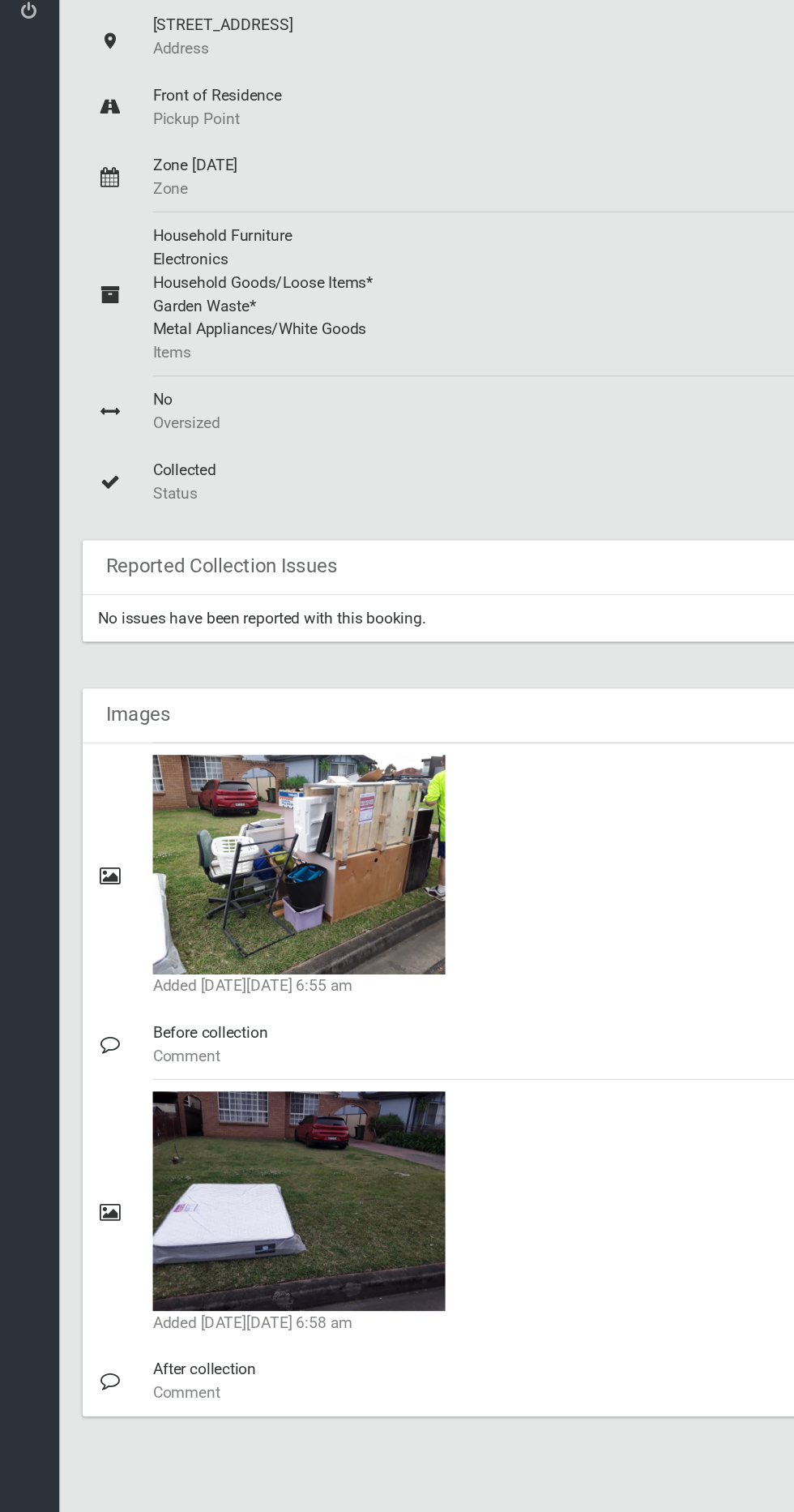
scroll to position [4, 0]
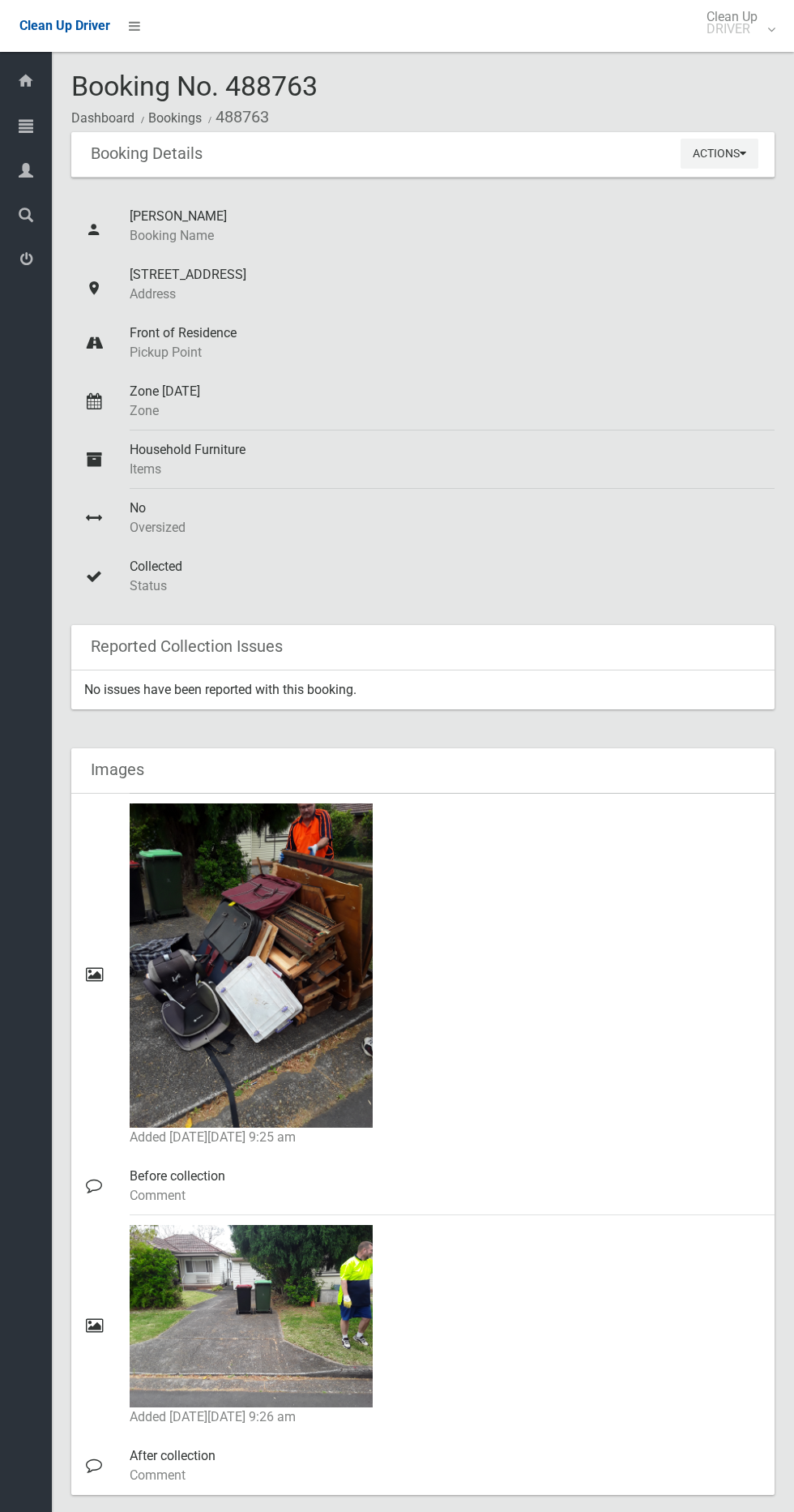
click at [753, 807] on div "Added on Thu 9th October, 2025 at 9:25 am" at bounding box center [445, 975] width 632 height 364
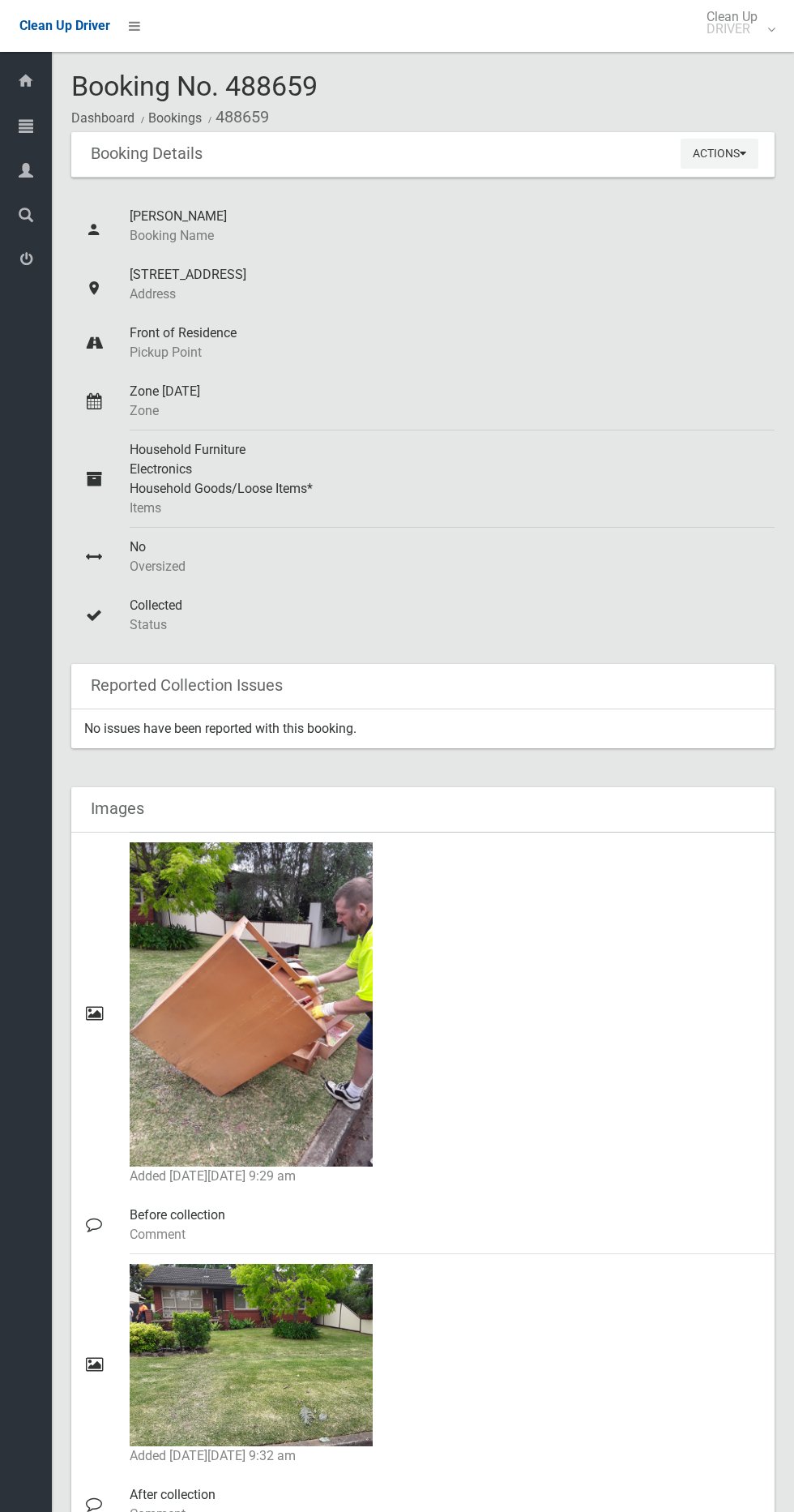
scroll to position [1, 0]
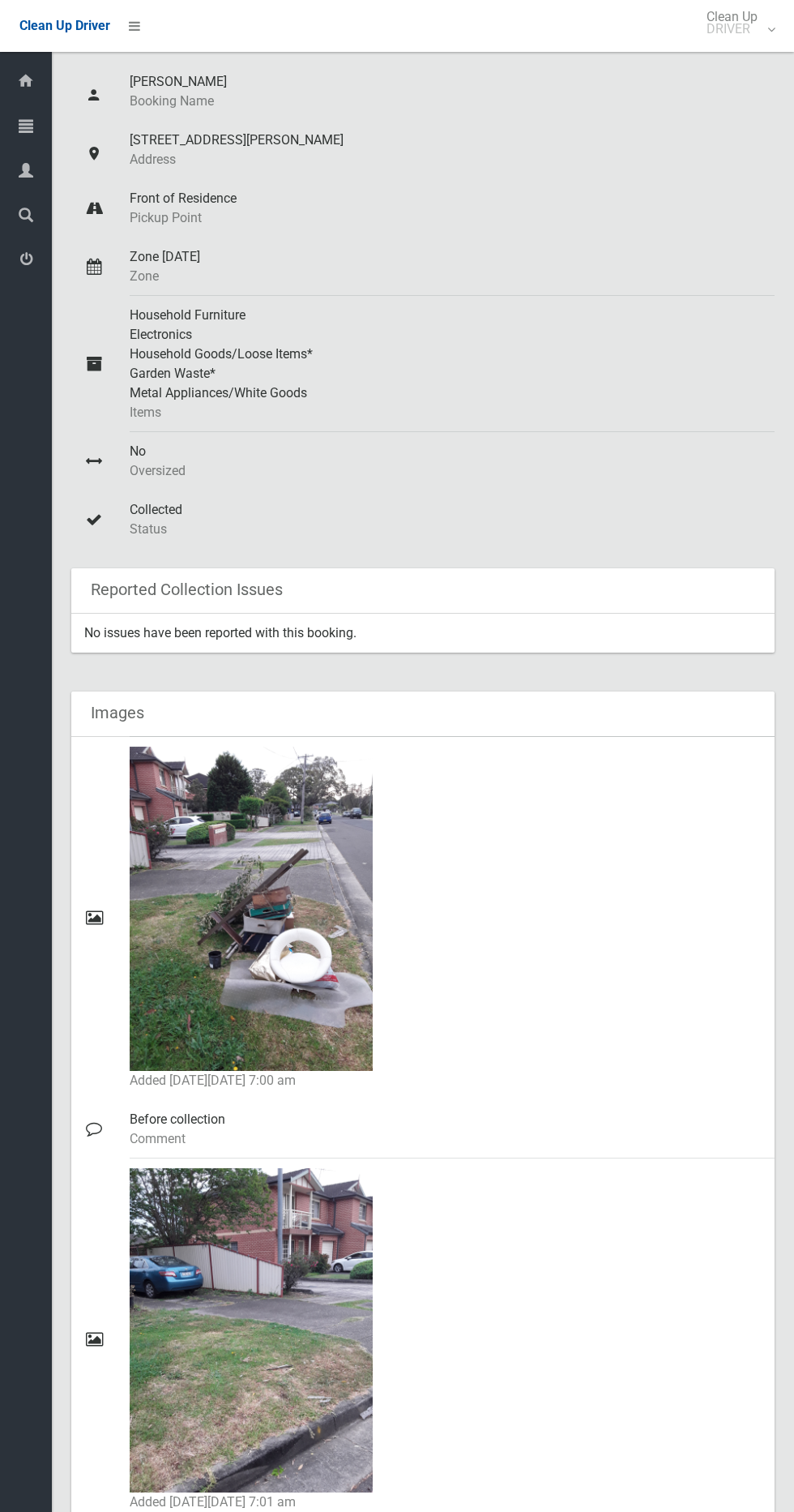
scroll to position [136, 0]
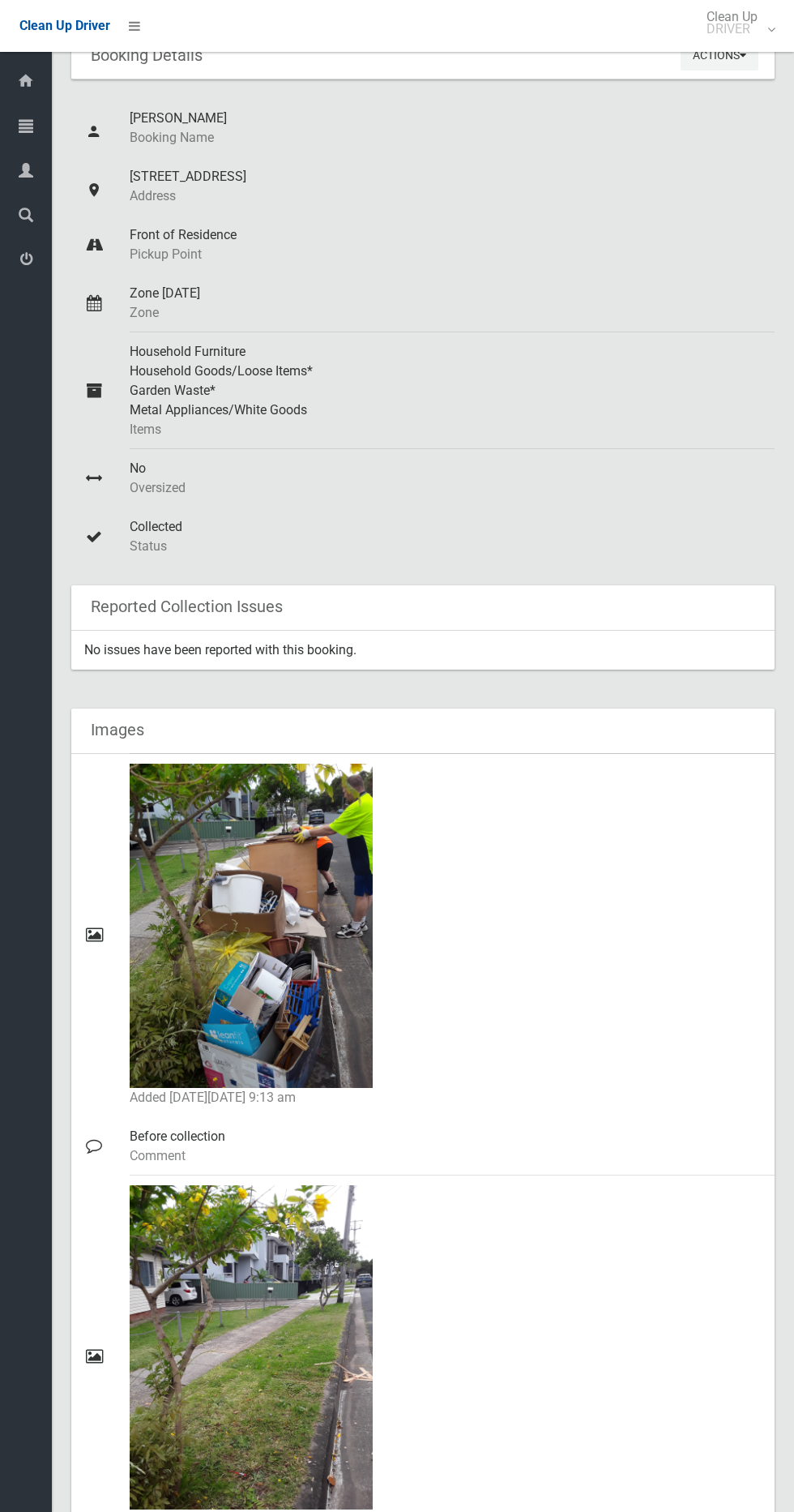
scroll to position [115, 0]
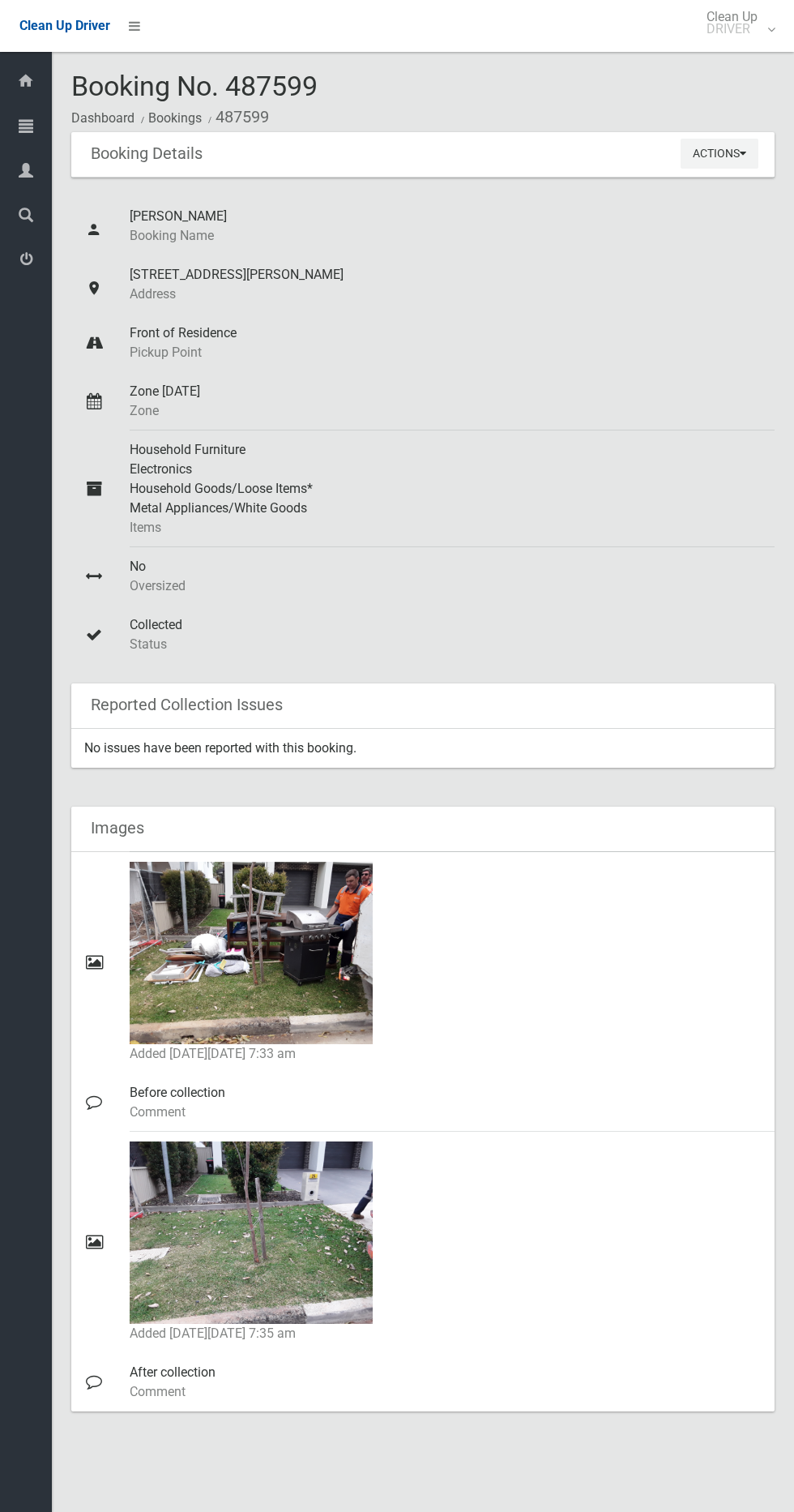
scroll to position [18, 0]
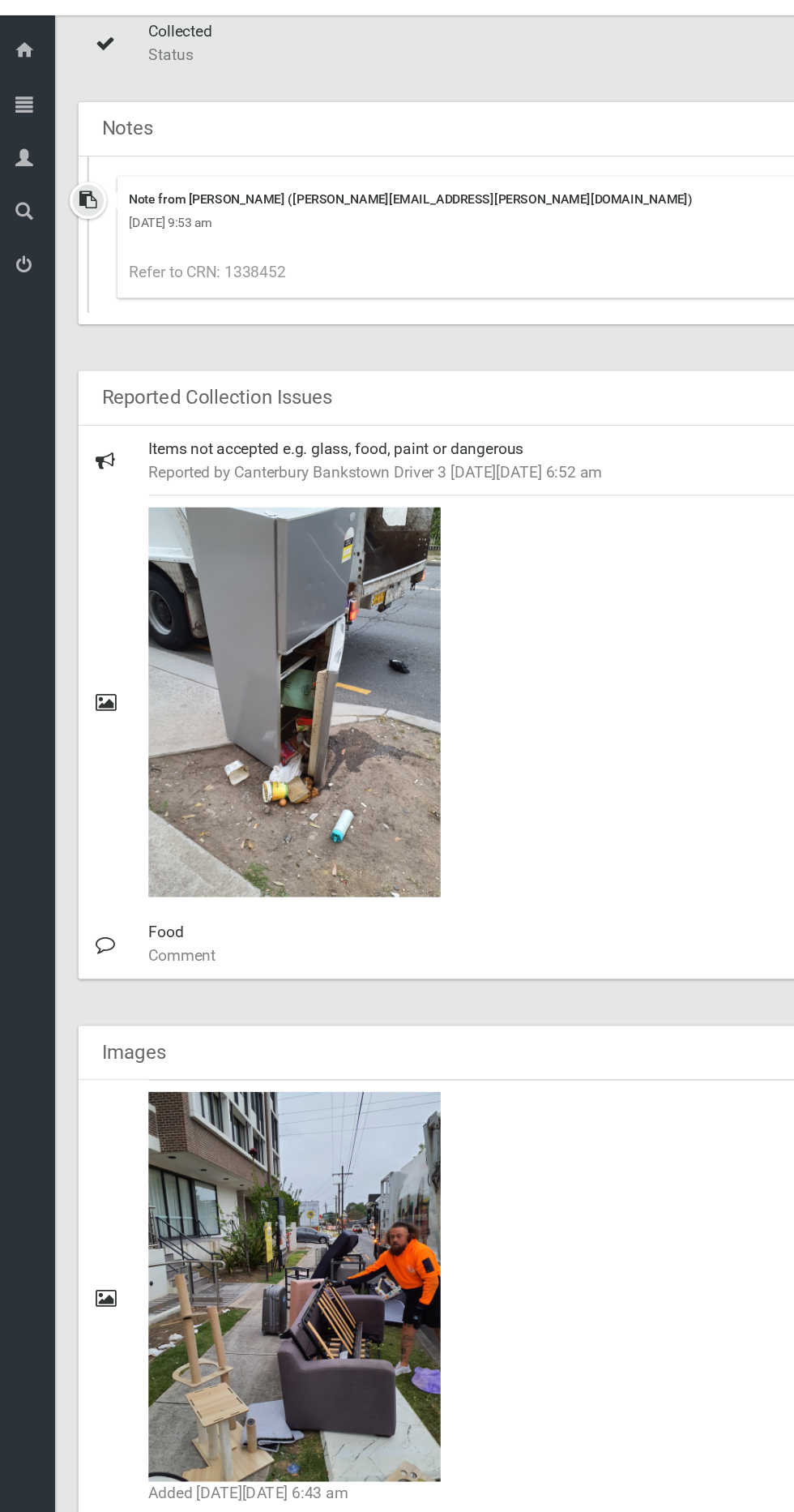
scroll to position [579, 0]
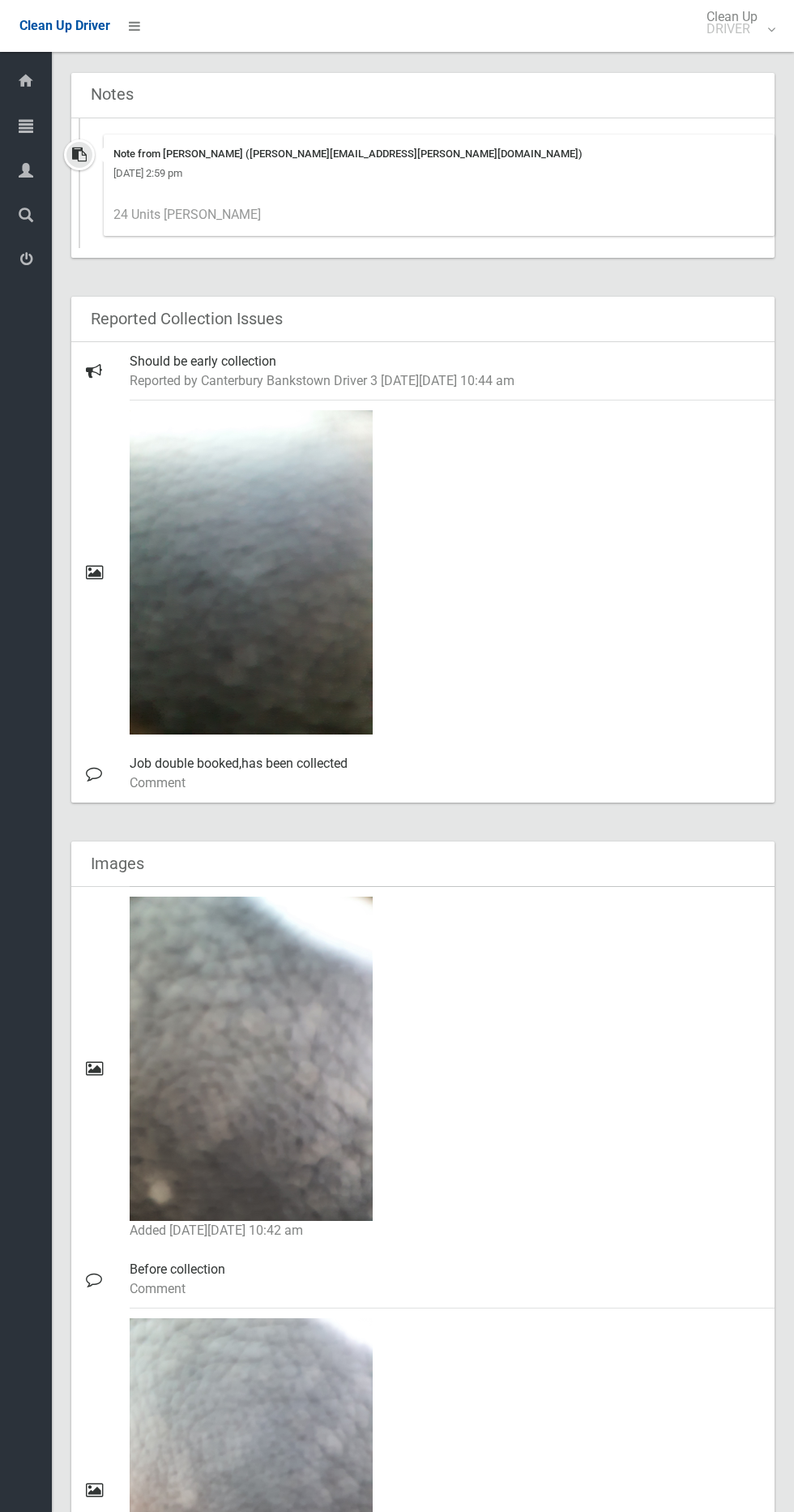
scroll to position [591, 0]
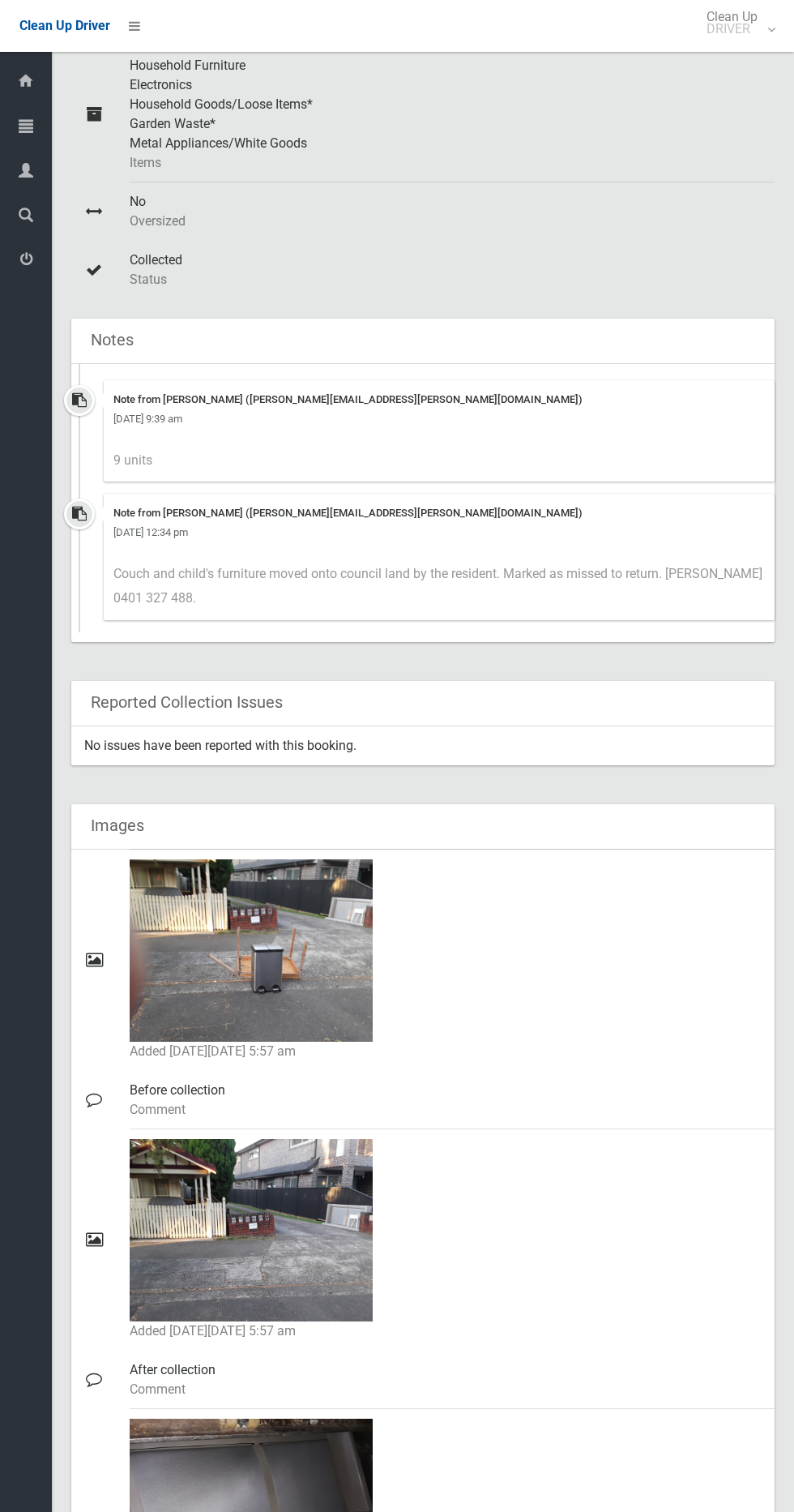
scroll to position [379, 0]
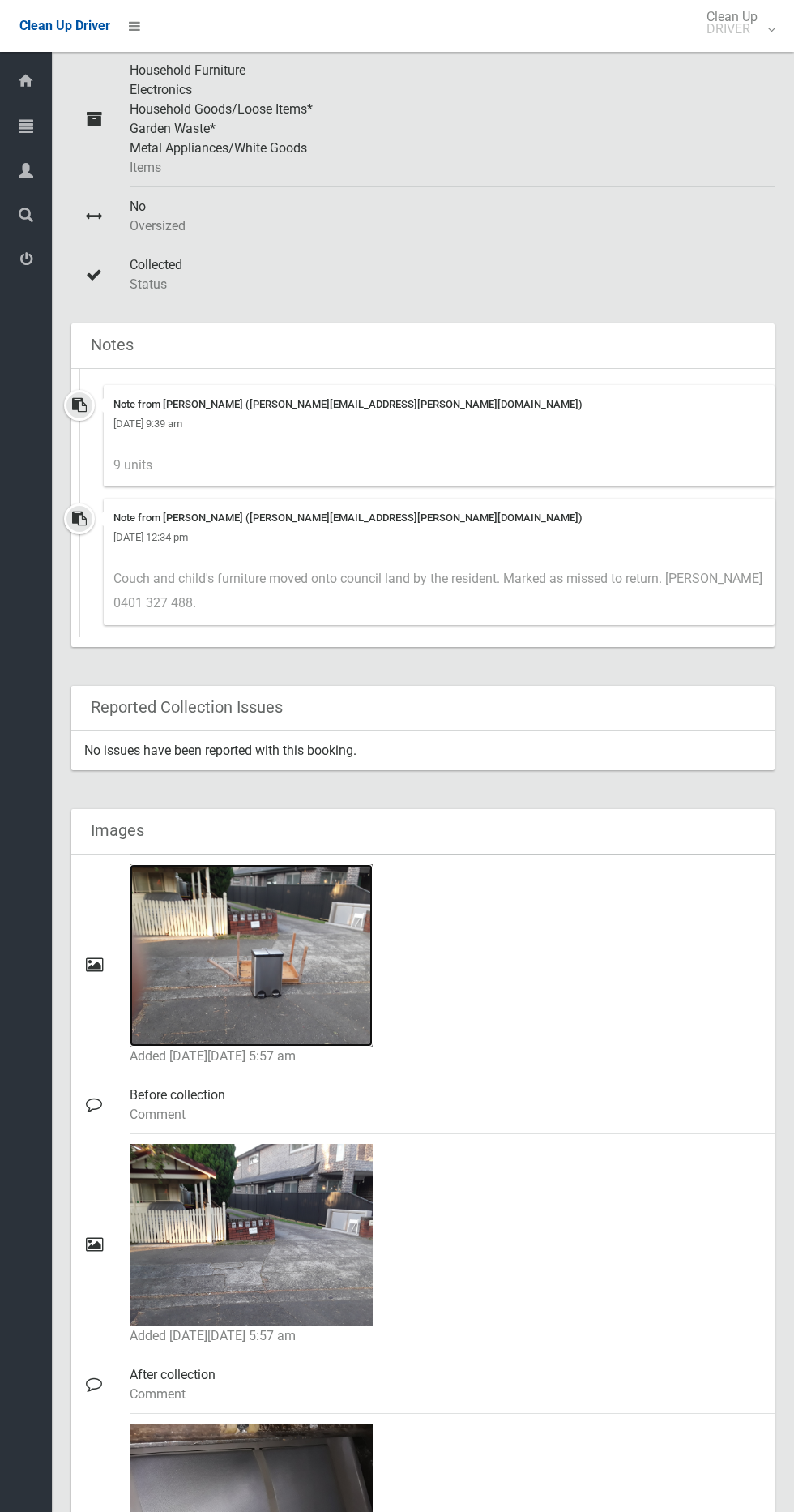
click at [328, 968] on img at bounding box center [251, 955] width 243 height 183
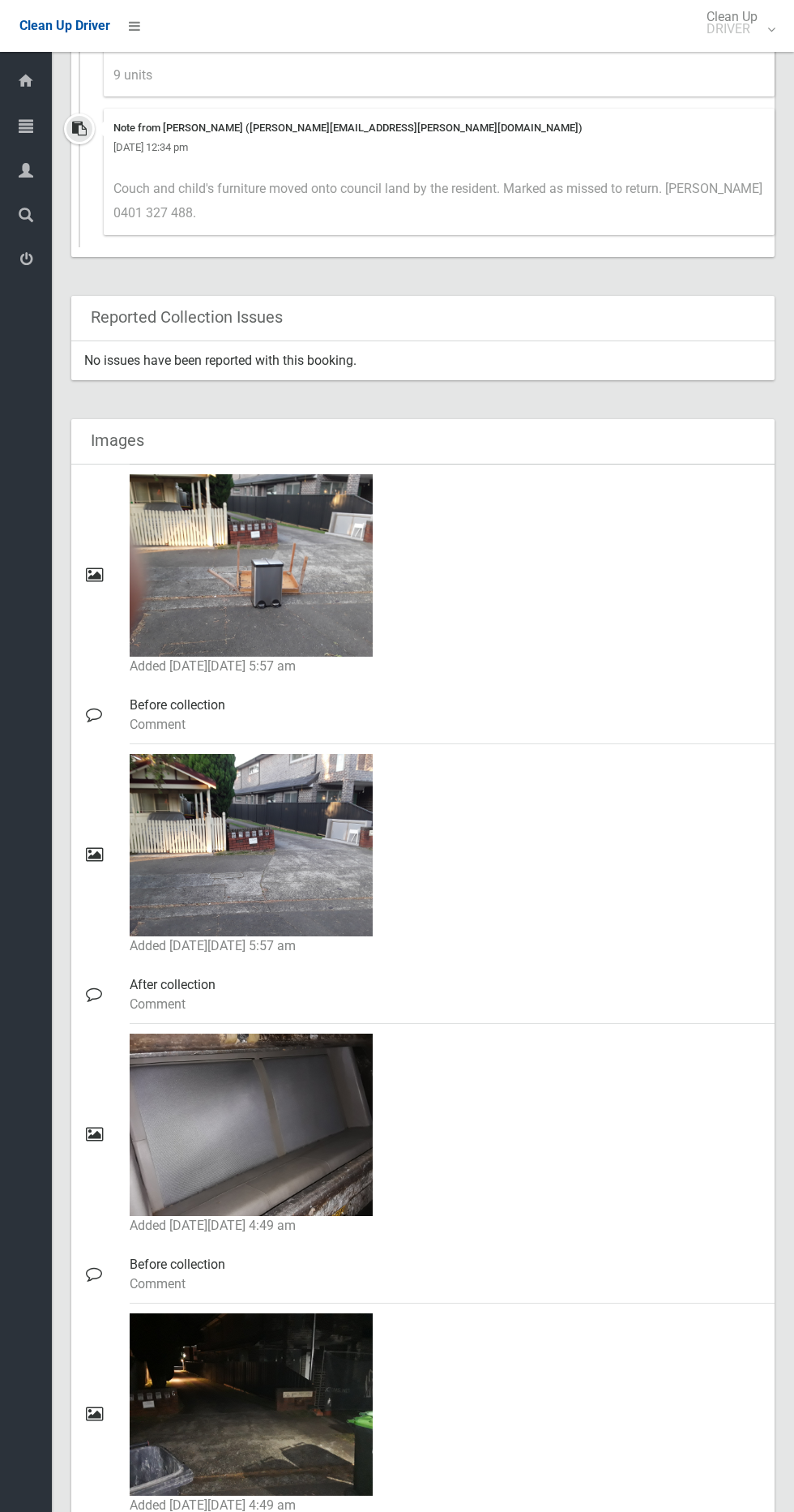
scroll to position [878, 0]
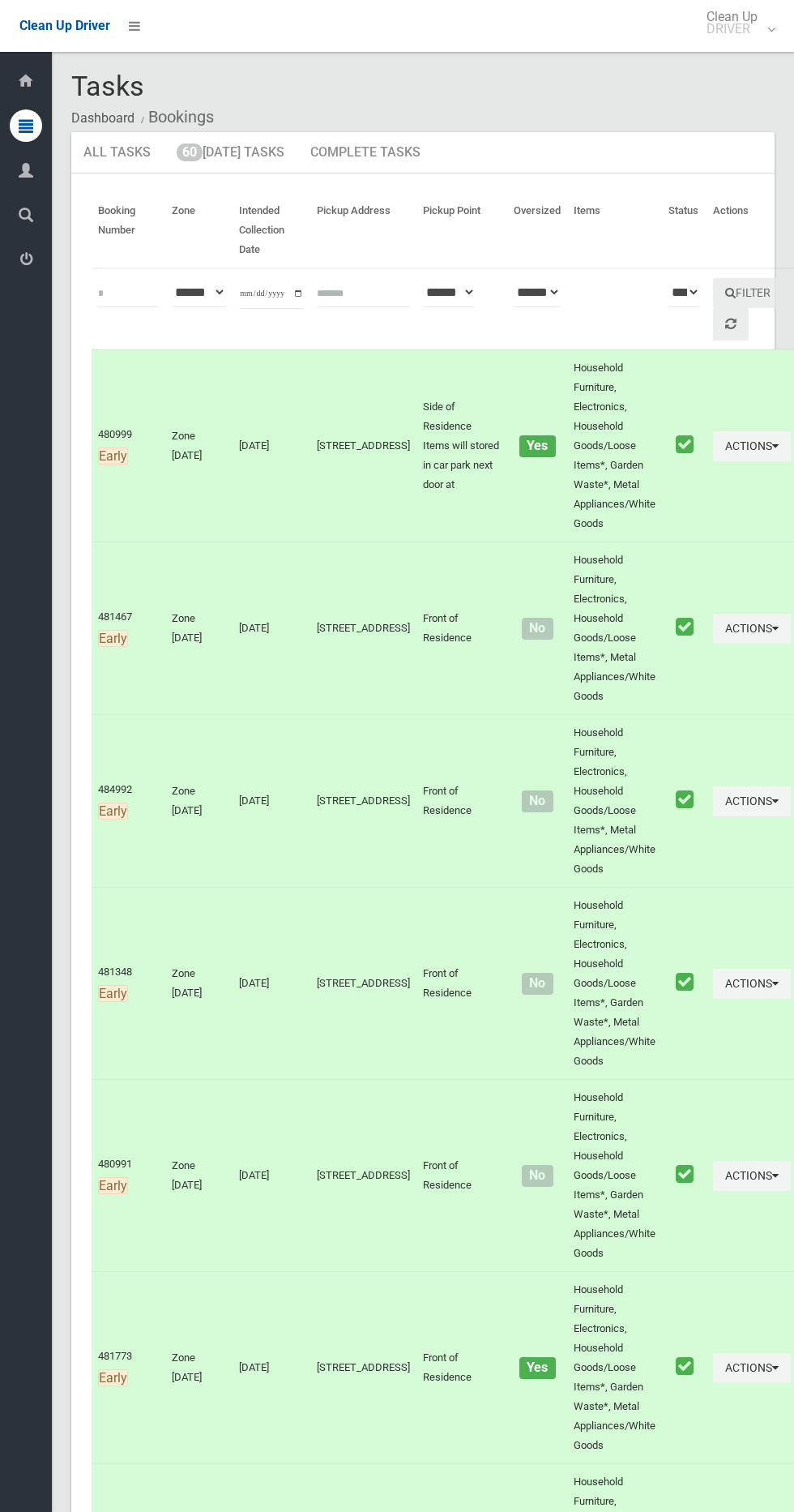
click at [115, 45] on li at bounding box center [130, 26] width 38 height 52
click at [95, 49] on div "Clean Up Driver" at bounding box center [64, 26] width 90 height 52
click at [738, 487] on td "Actions Unmark as Collected View Booking Details" at bounding box center [752, 445] width 91 height 193
click at [718, 441] on button "Actions" at bounding box center [752, 445] width 78 height 30
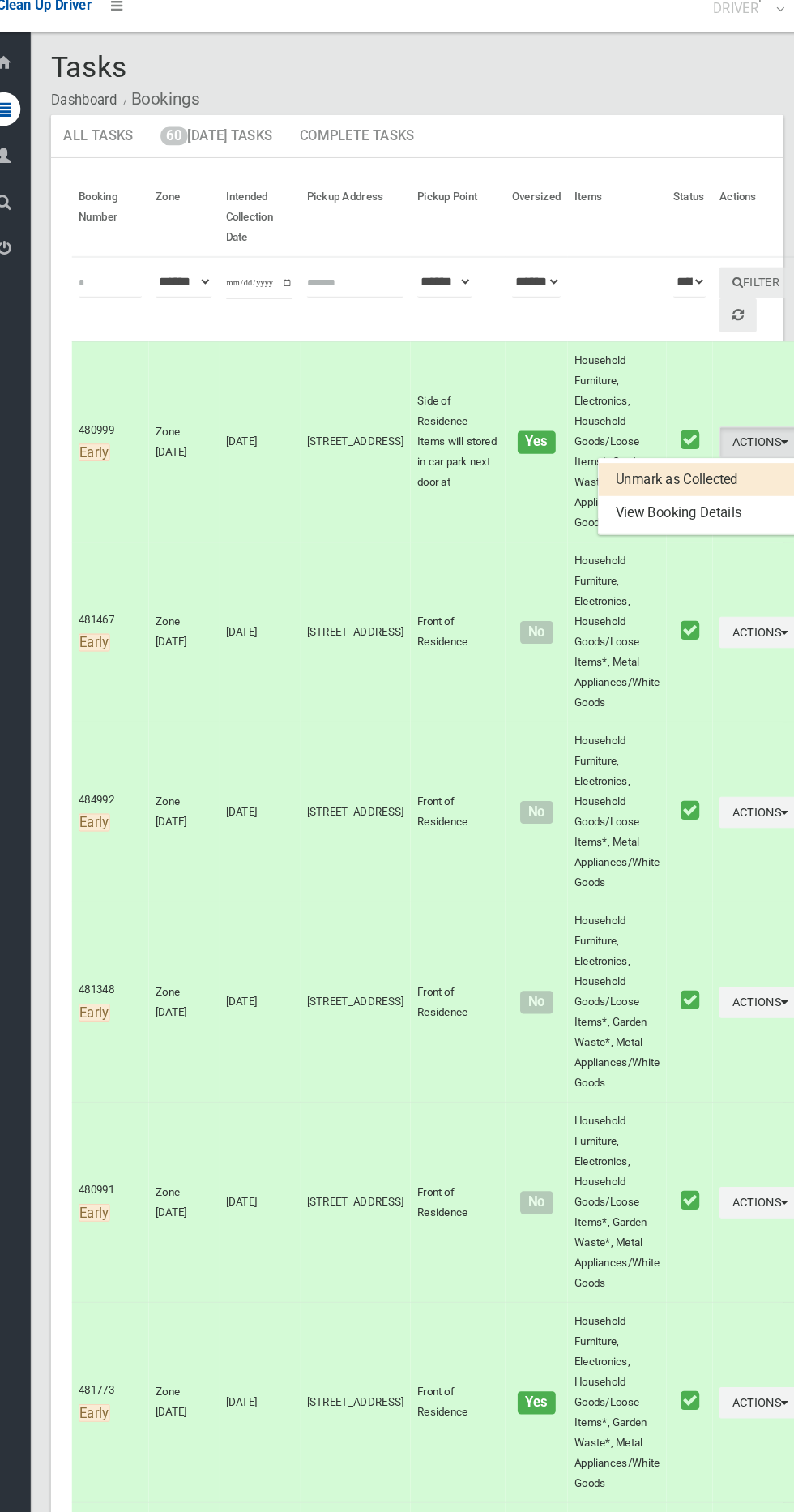
scroll to position [1, 0]
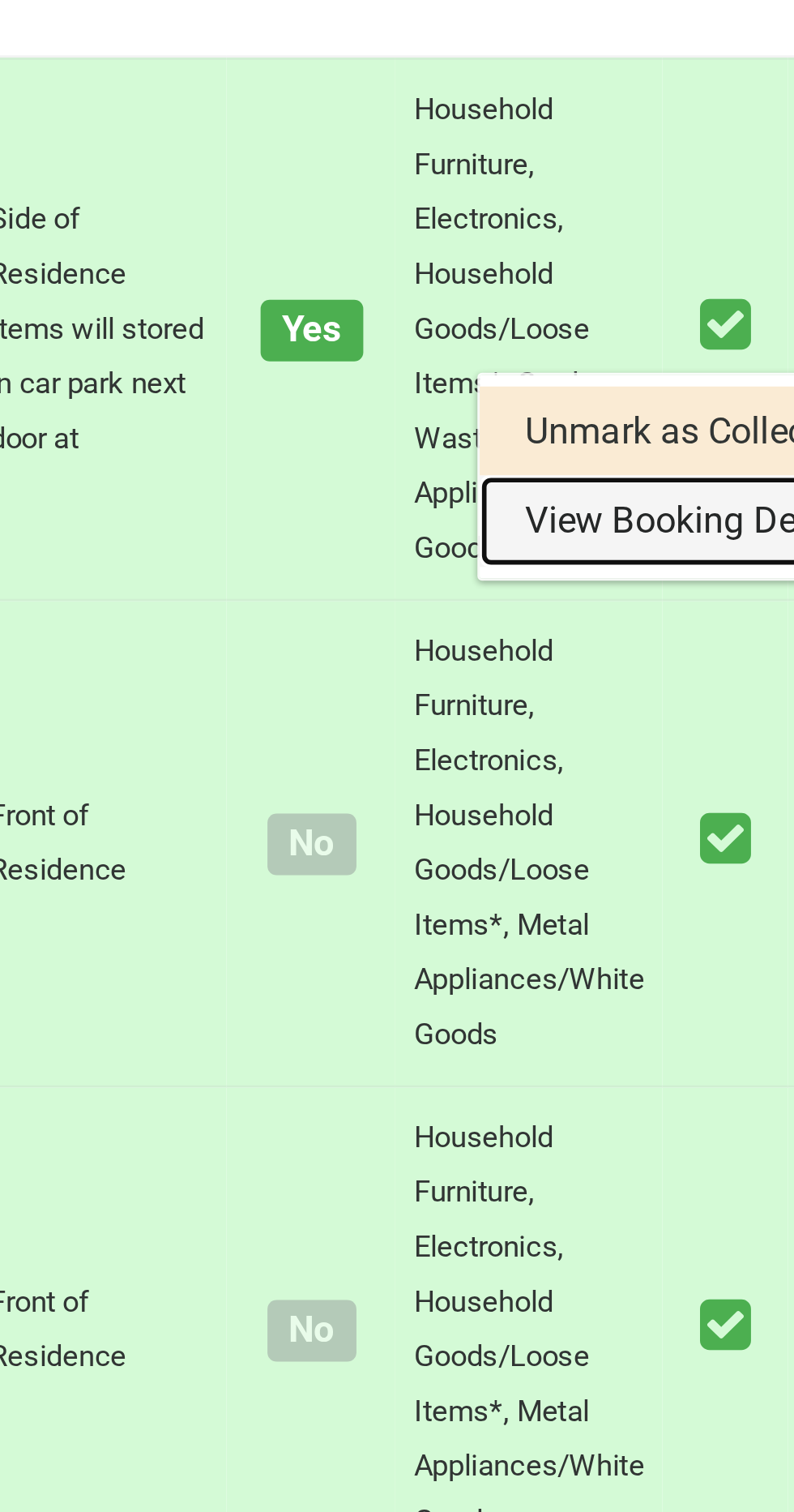
click at [637, 518] on link "View Booking Details" at bounding box center [693, 514] width 193 height 33
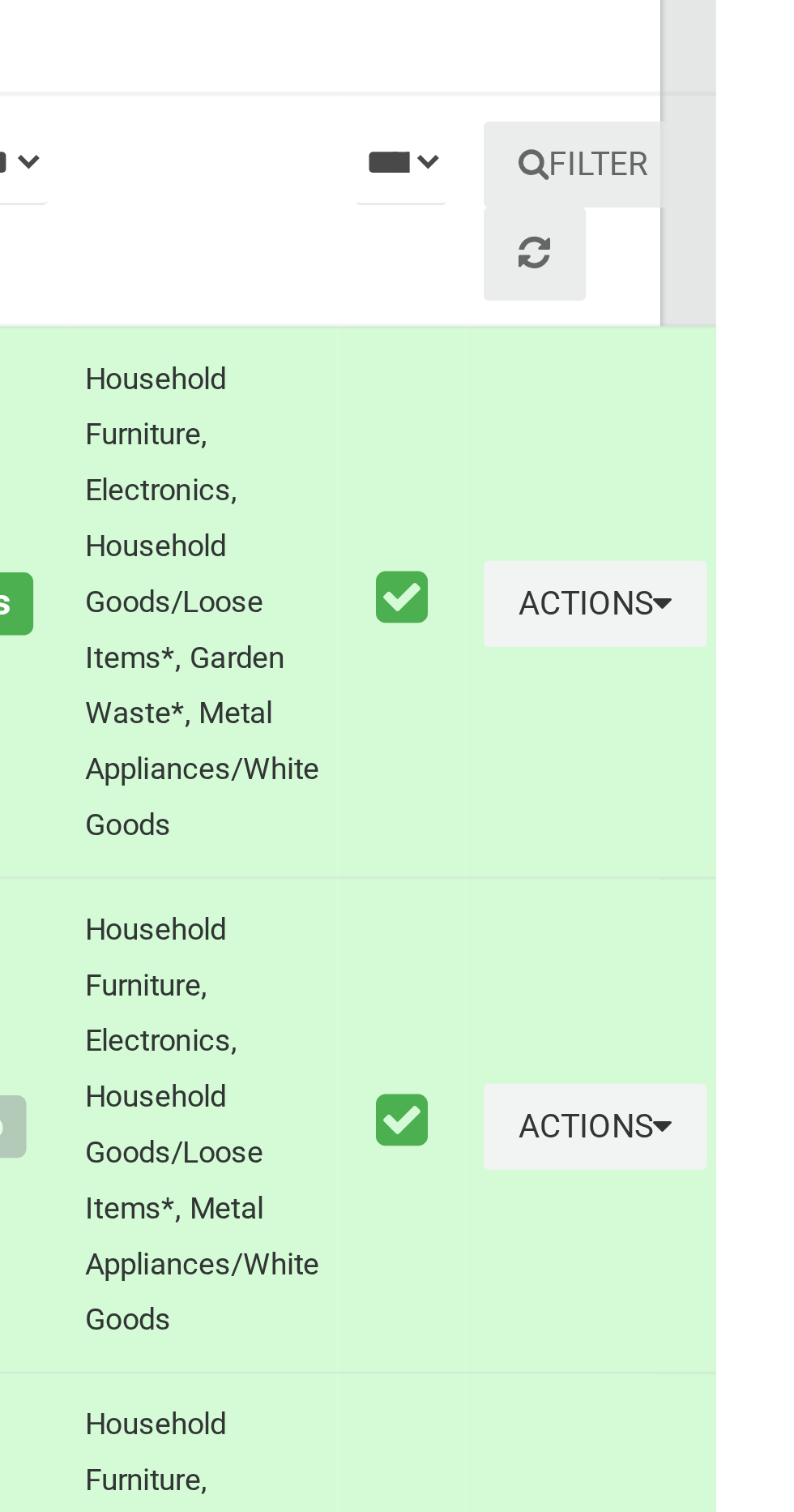
scroll to position [0, 0]
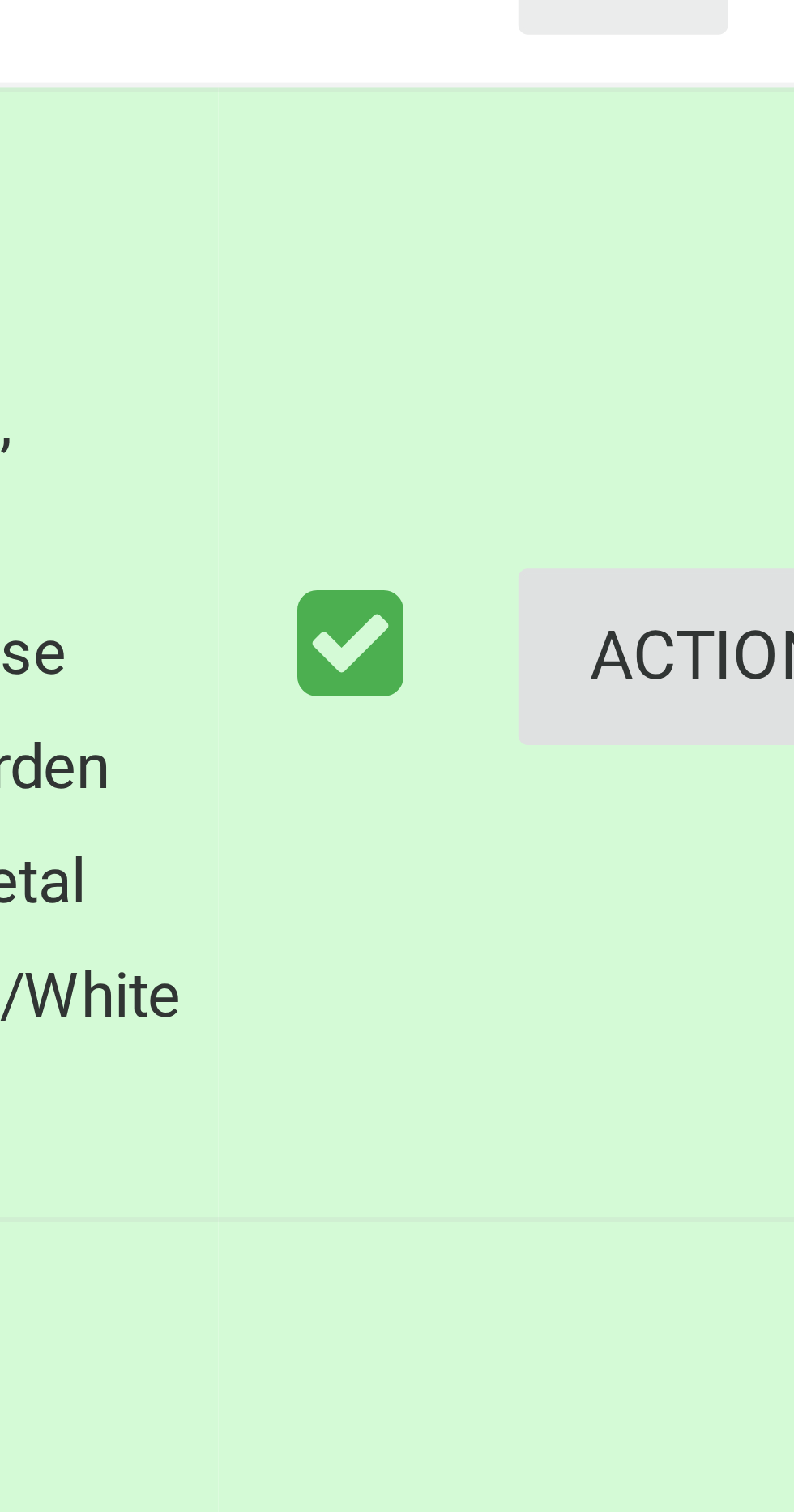
click at [714, 444] on button "Actions" at bounding box center [752, 445] width 78 height 30
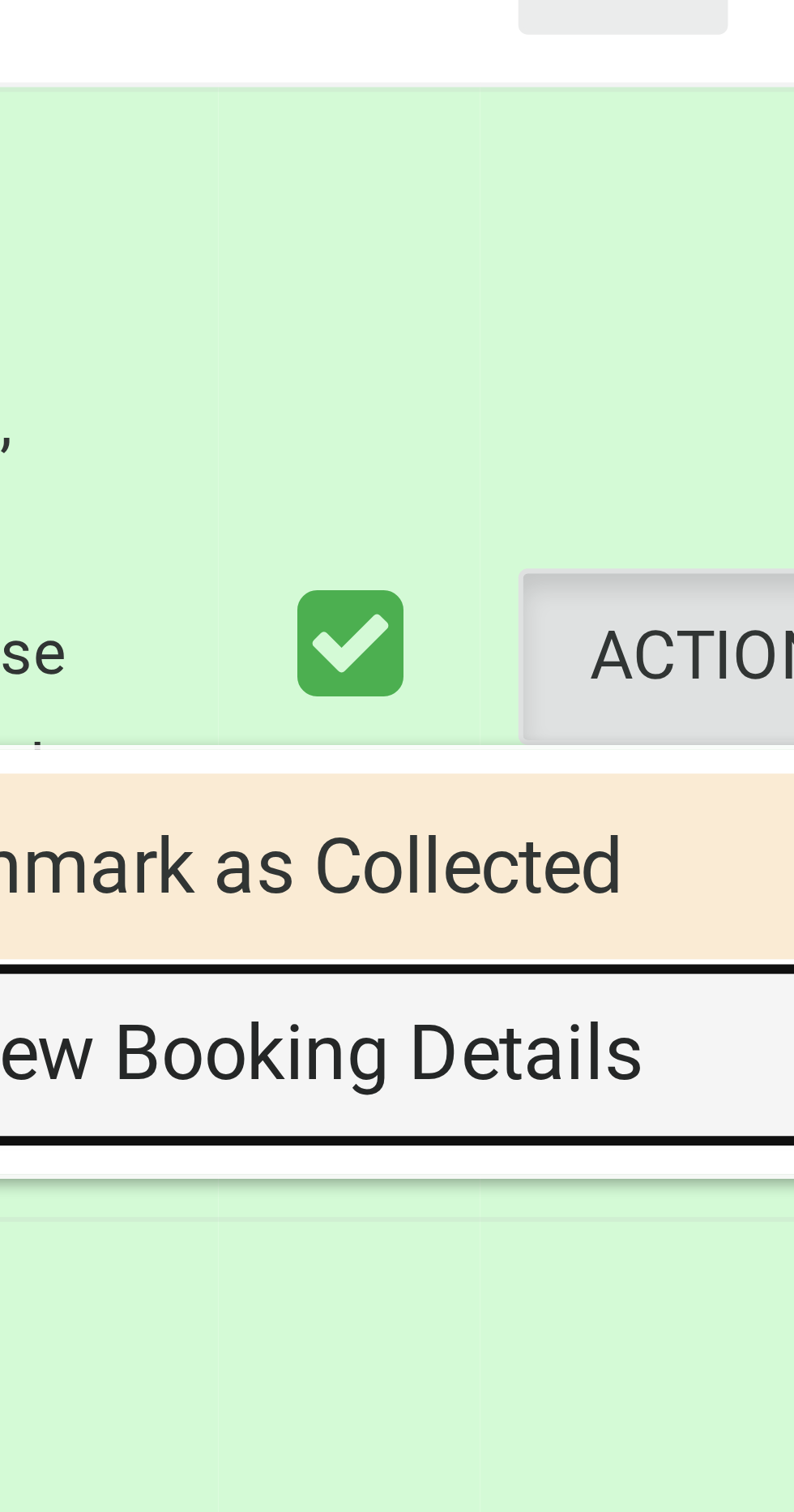
click at [683, 517] on link "View Booking Details" at bounding box center [693, 515] width 193 height 33
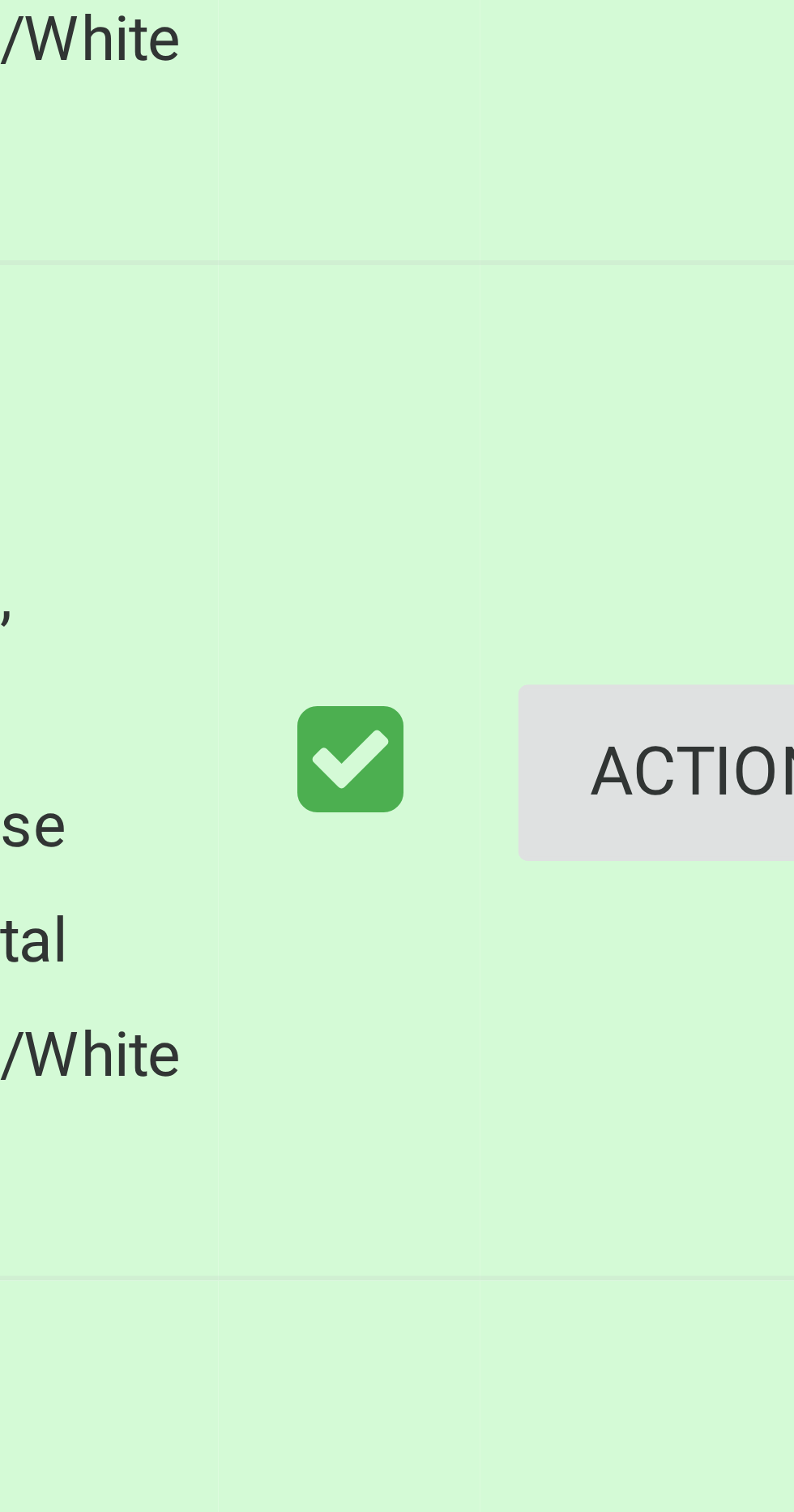
click at [714, 631] on button "Actions" at bounding box center [752, 628] width 78 height 30
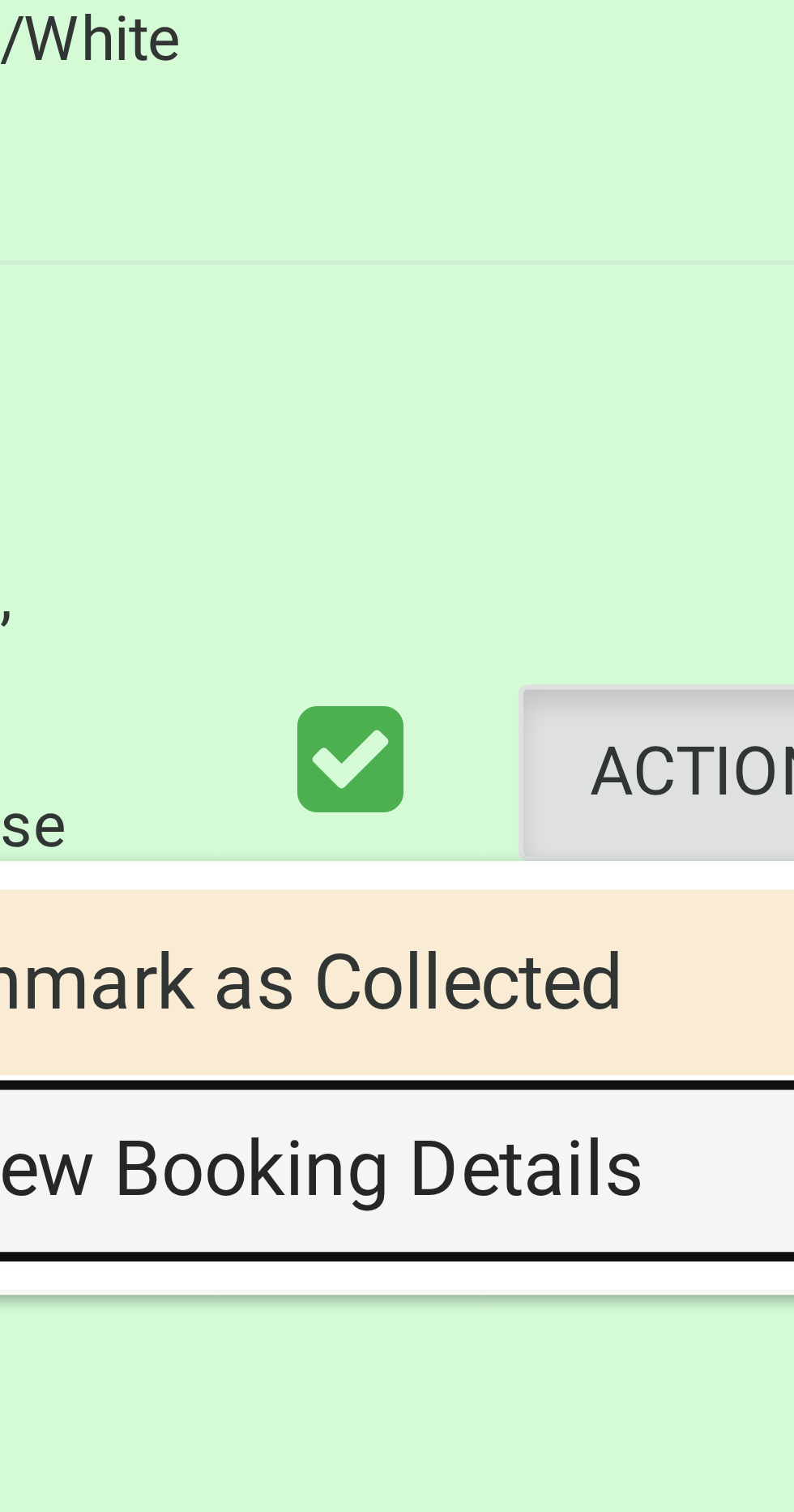
click at [689, 699] on link "View Booking Details" at bounding box center [693, 696] width 193 height 33
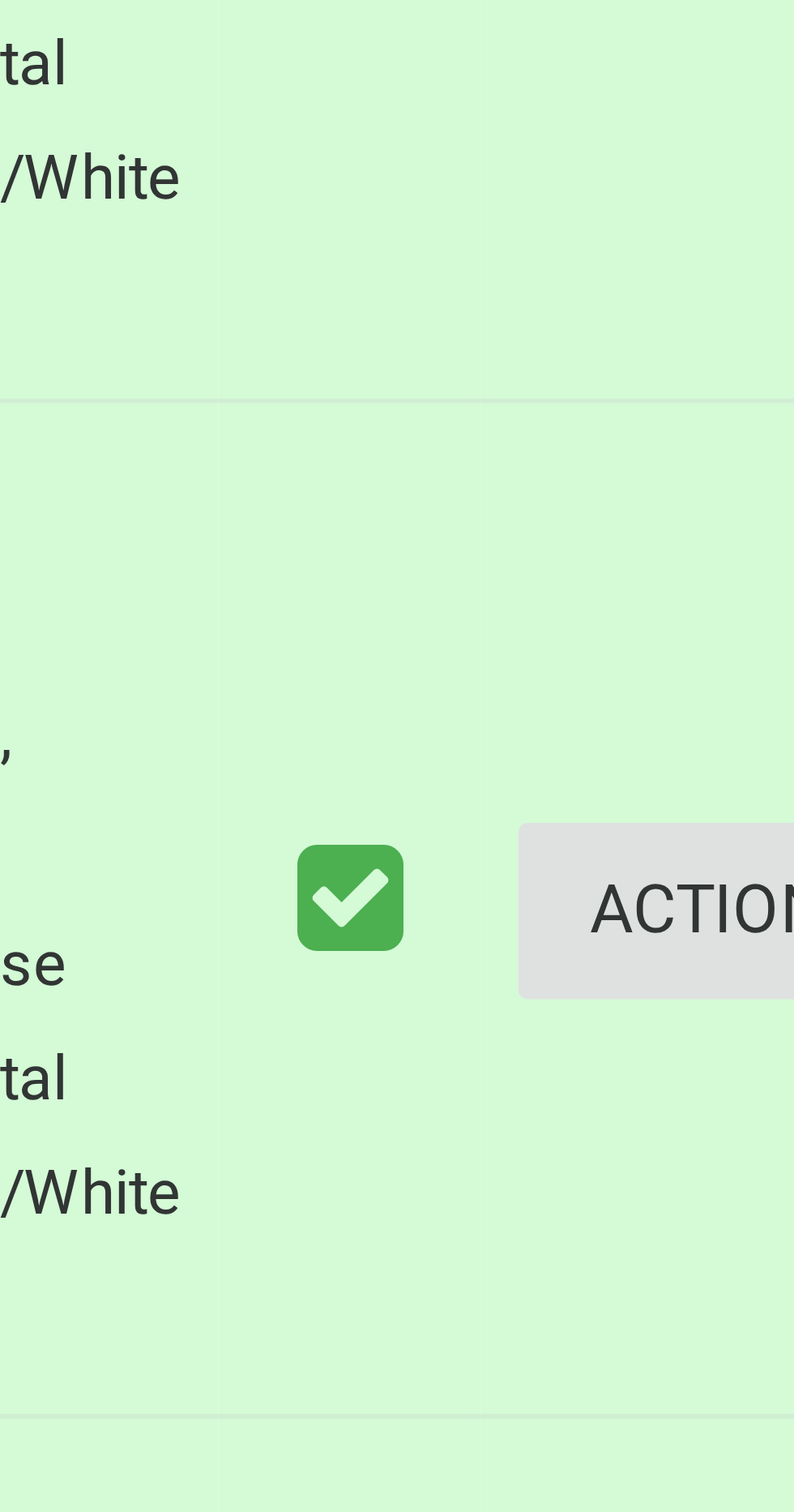
click at [724, 804] on button "Actions" at bounding box center [752, 801] width 78 height 30
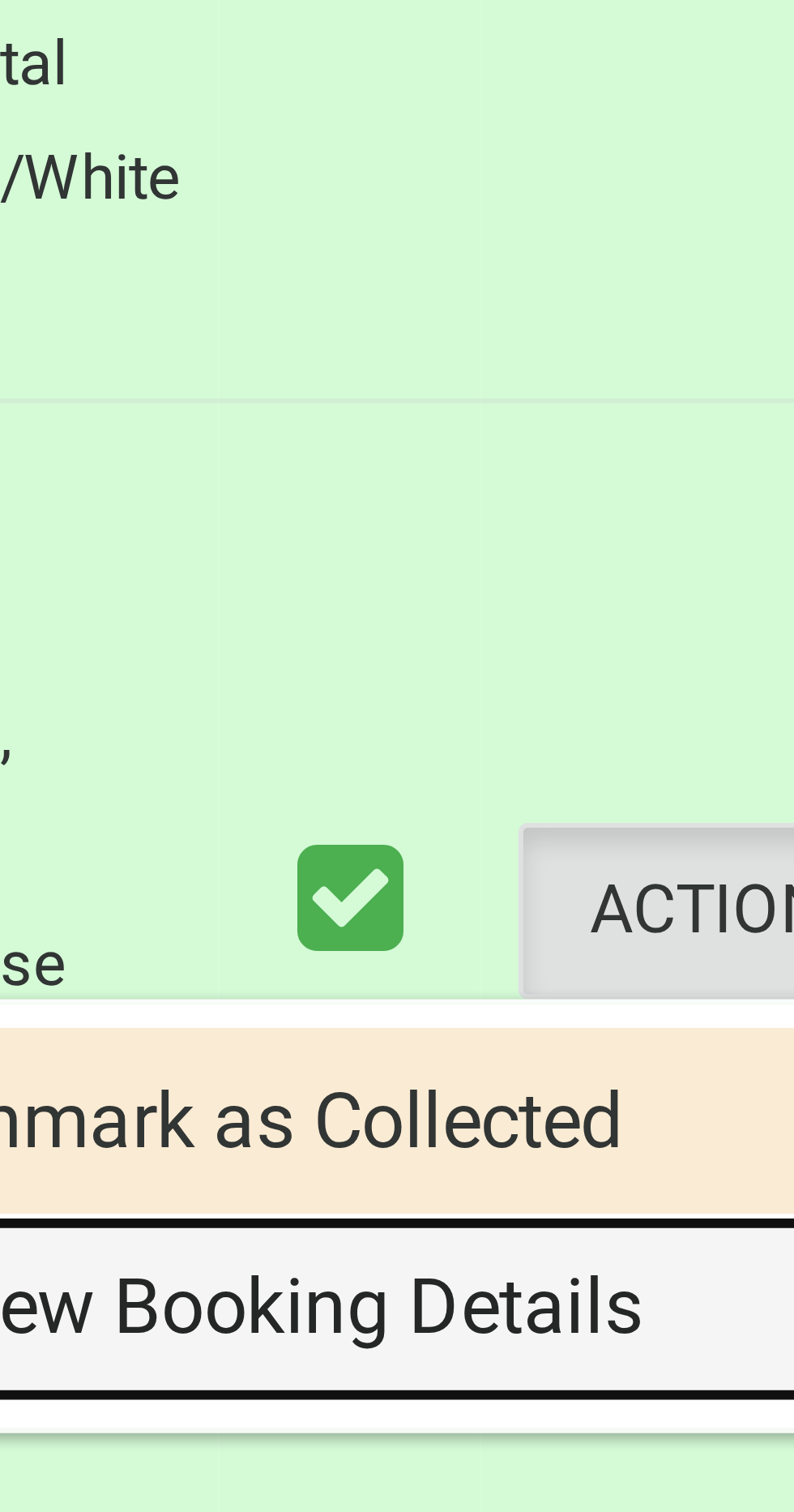
click at [702, 870] on link "View Booking Details" at bounding box center [693, 869] width 193 height 33
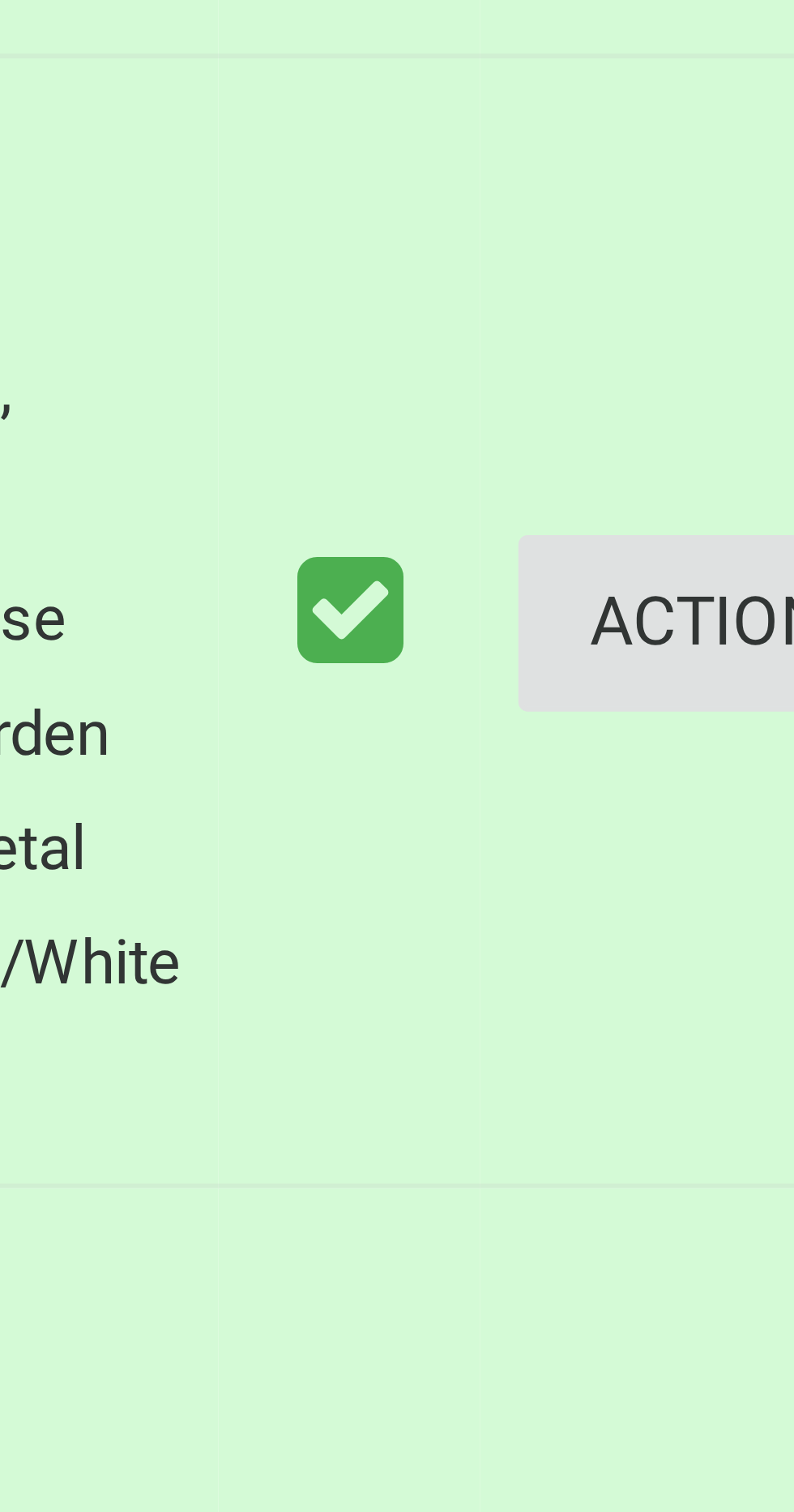
click at [721, 988] on button "Actions" at bounding box center [752, 983] width 78 height 30
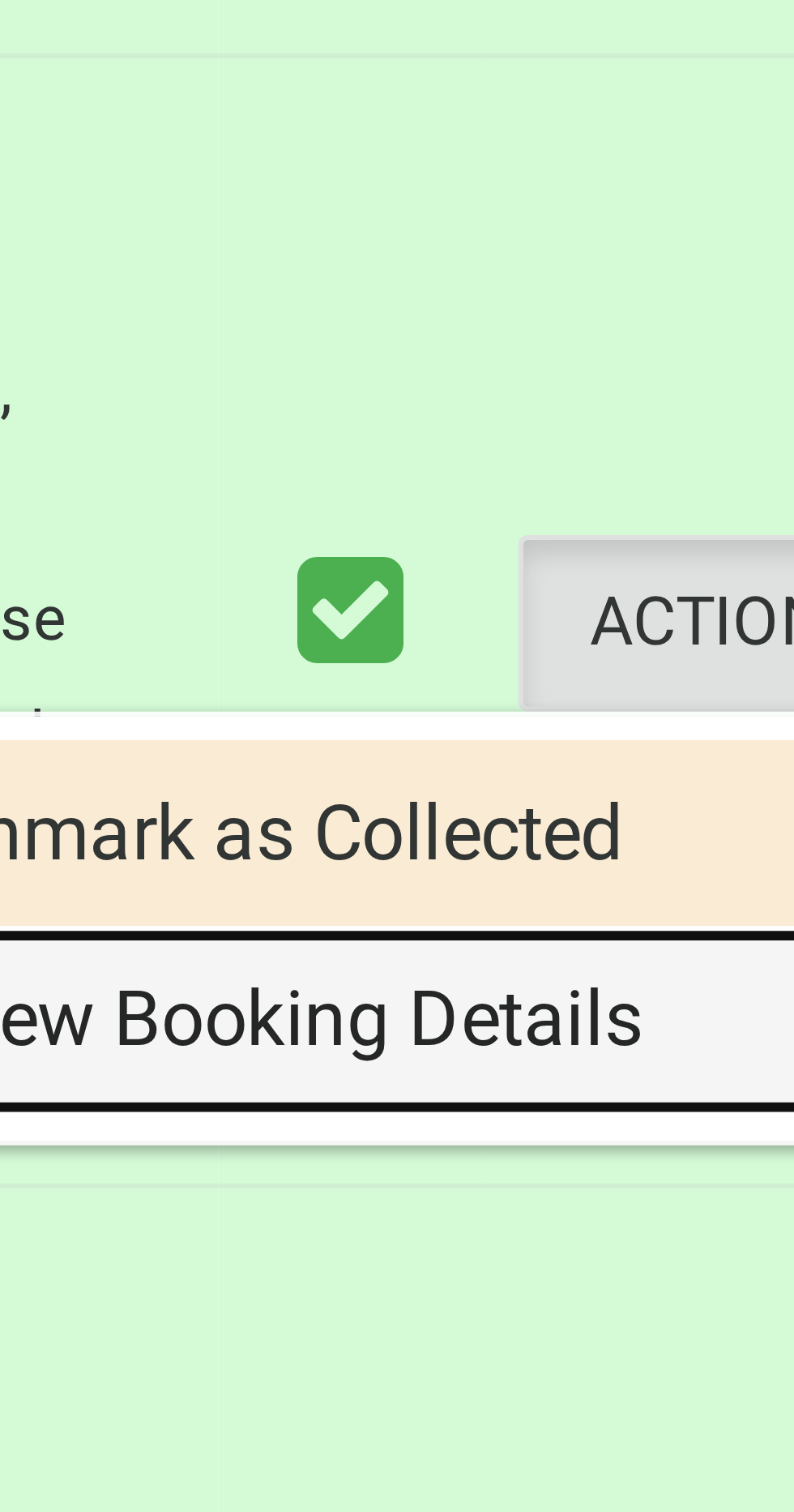
click at [702, 1054] on link "View Booking Details" at bounding box center [693, 1051] width 193 height 33
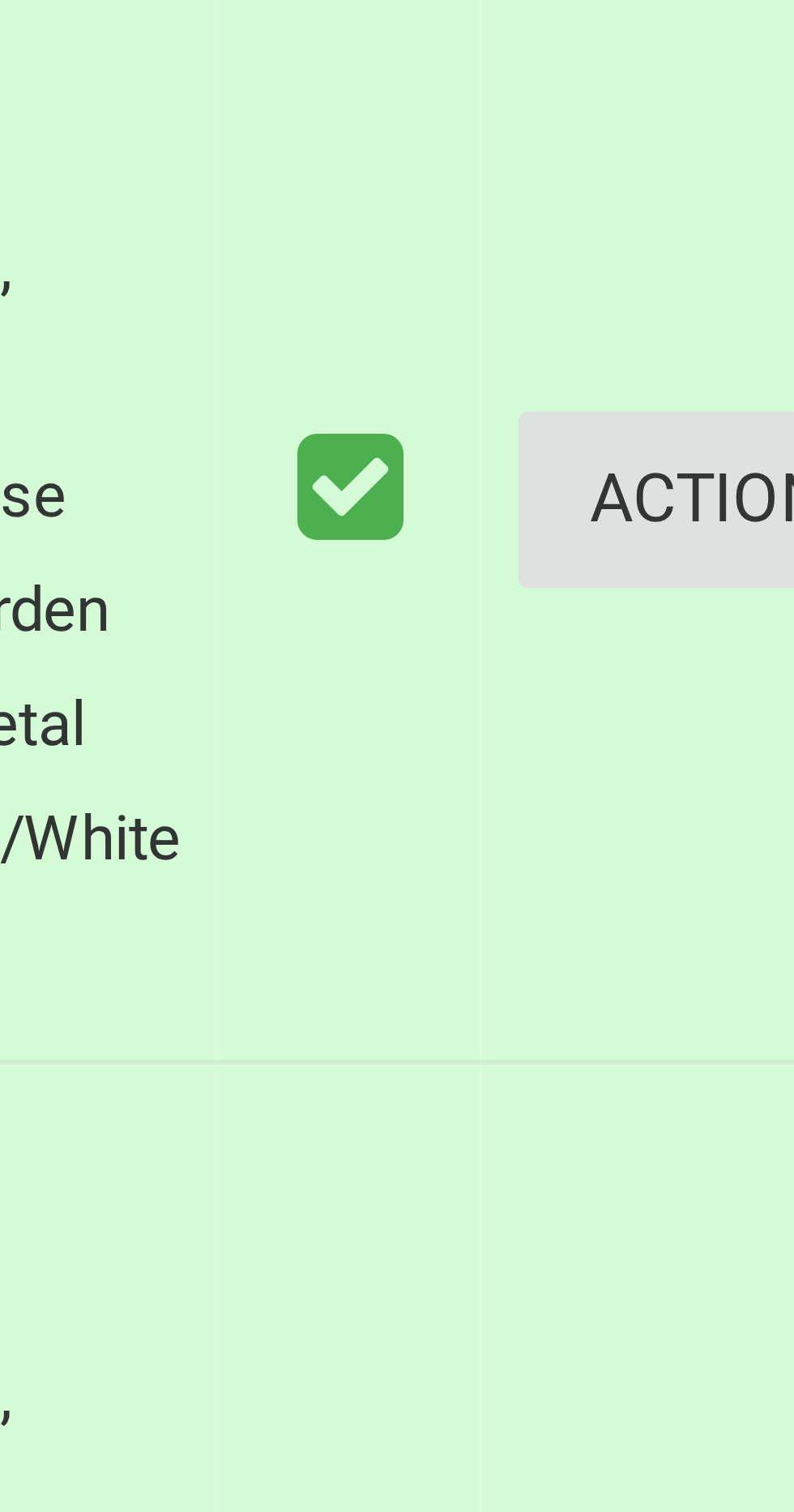
click at [723, 1181] on button "Actions" at bounding box center [752, 1175] width 78 height 30
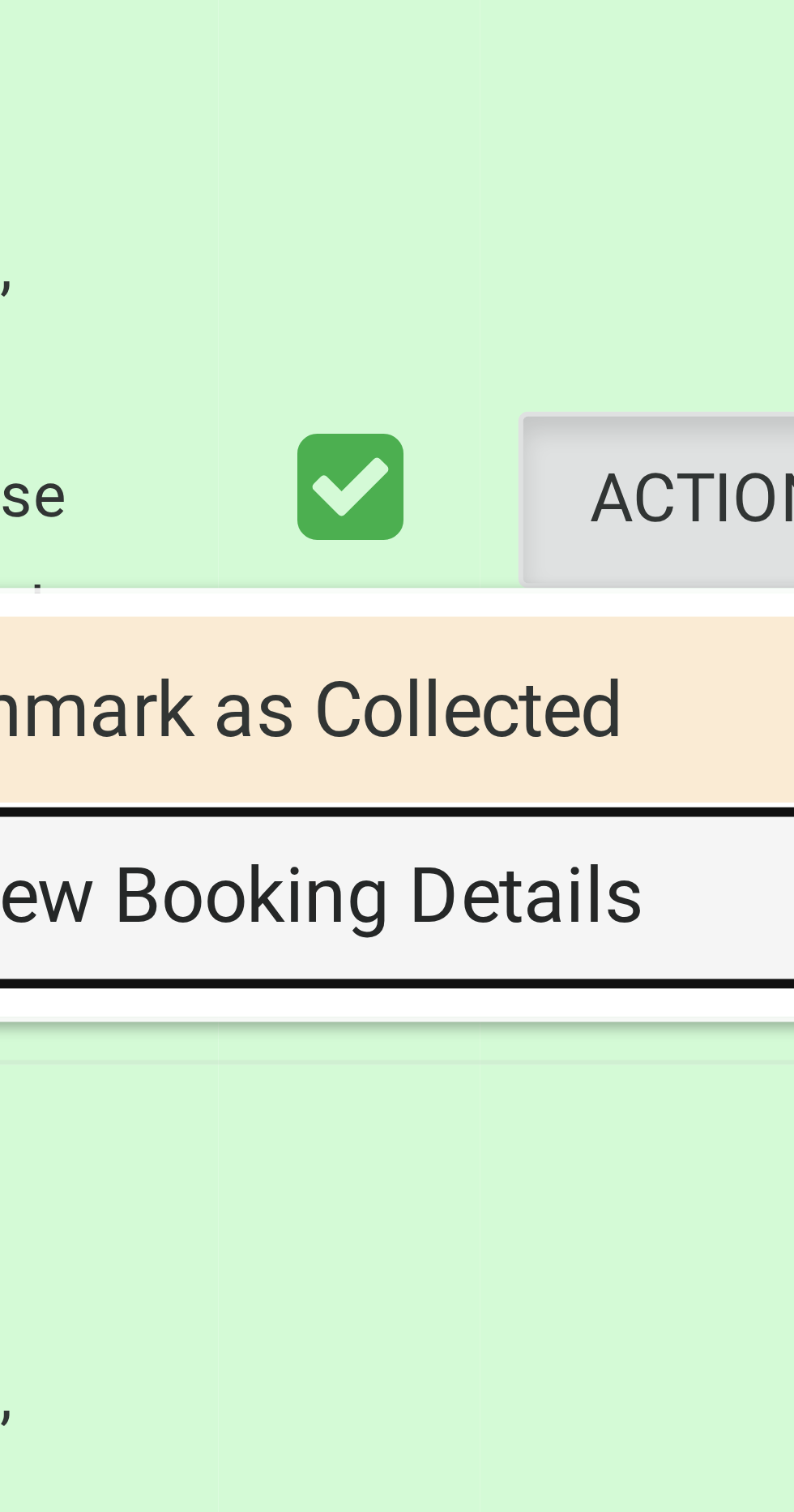
click at [699, 1247] on link "View Booking Details" at bounding box center [693, 1244] width 193 height 33
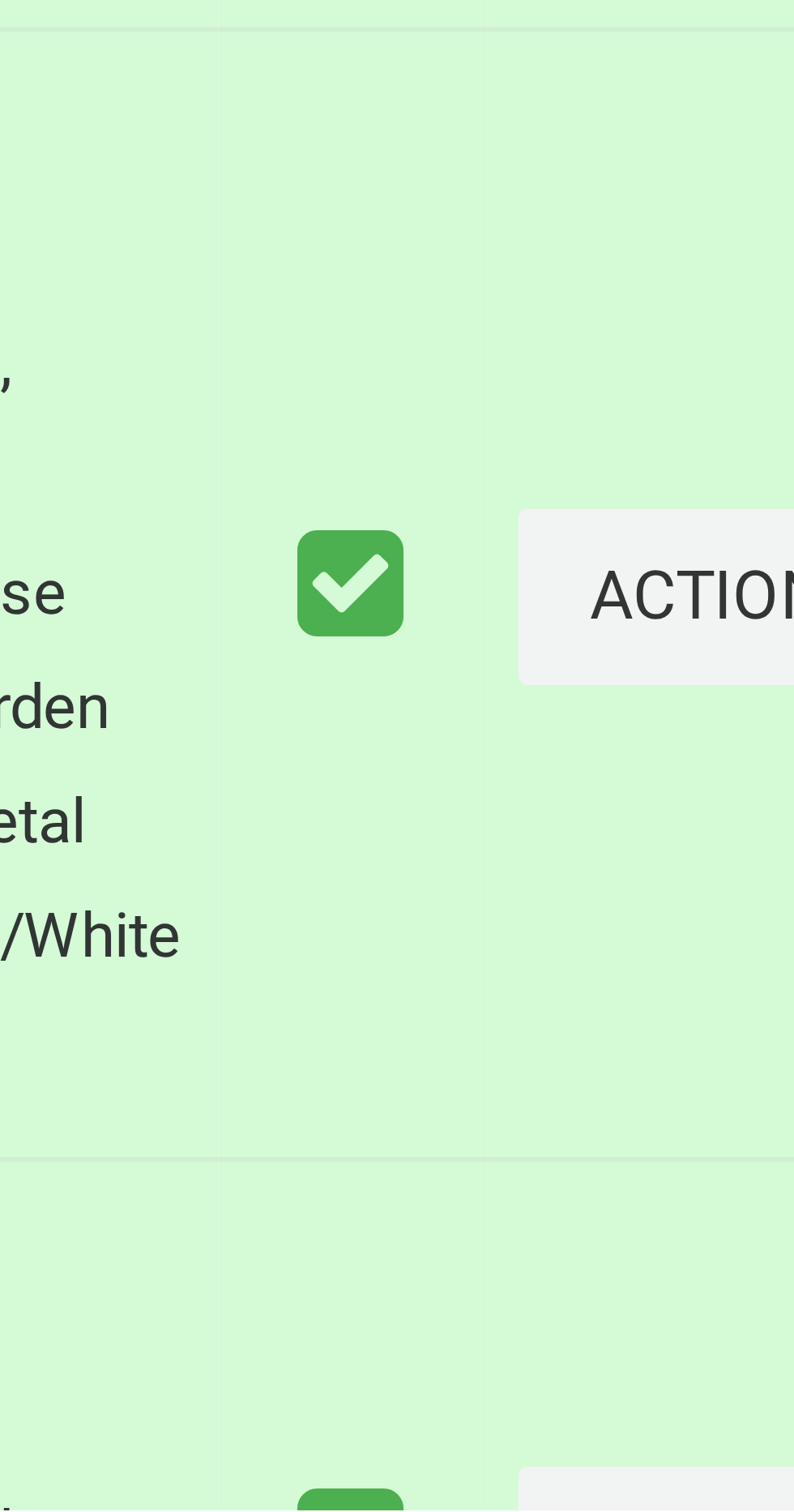
scroll to position [12, 0]
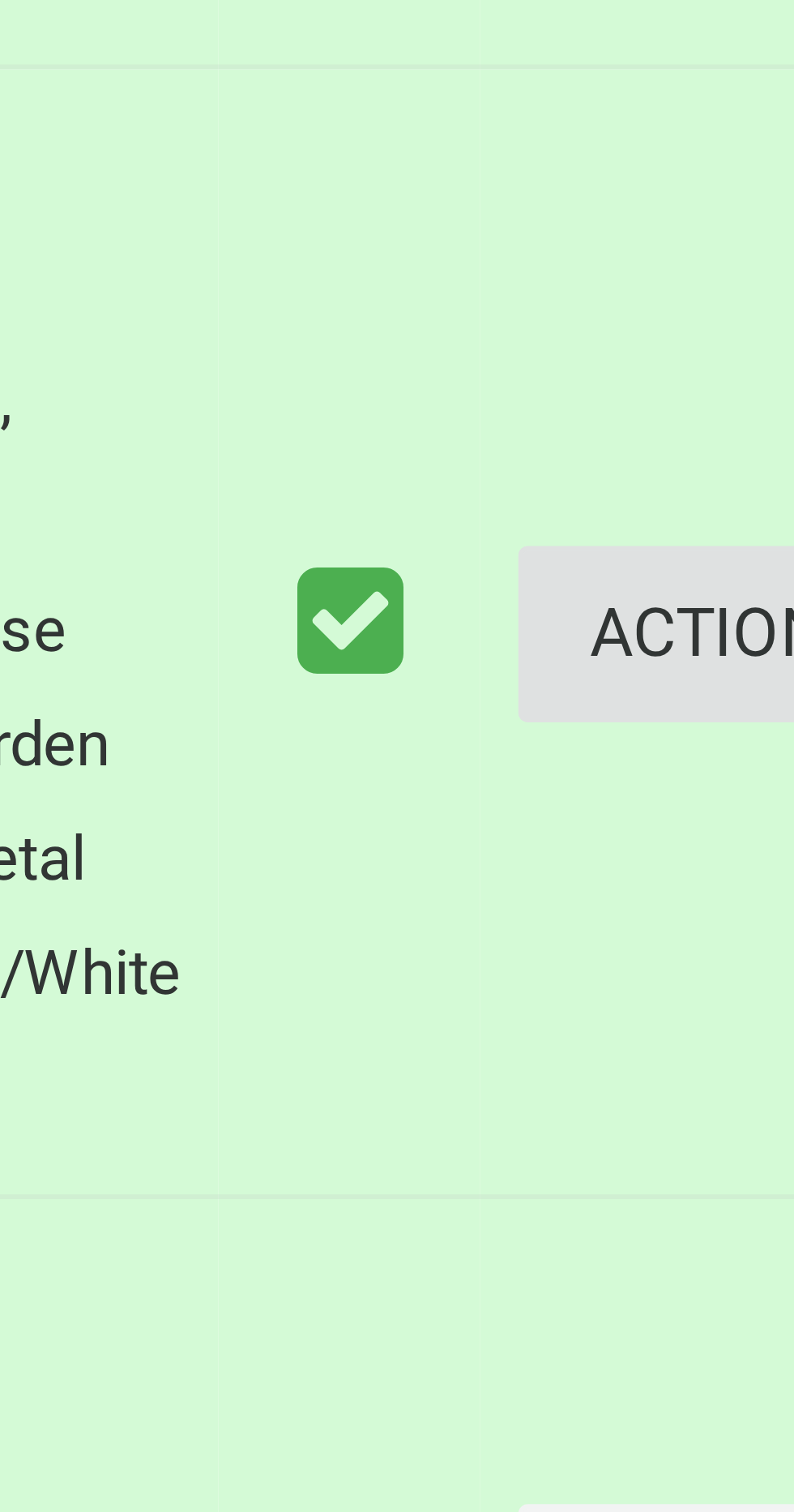
click at [719, 1359] on button "Actions" at bounding box center [752, 1356] width 78 height 30
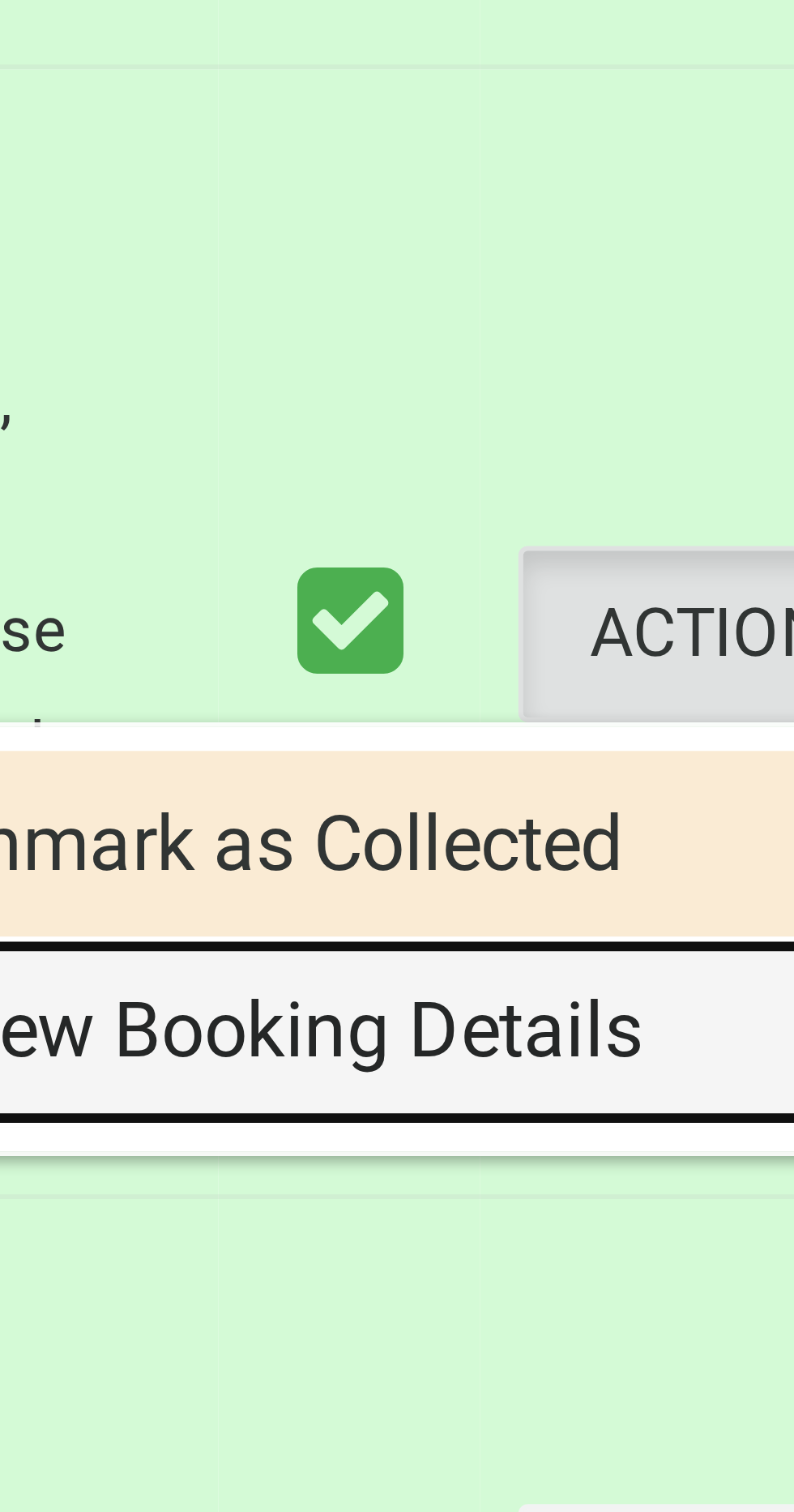
click at [700, 1424] on link "View Booking Details" at bounding box center [693, 1424] width 193 height 33
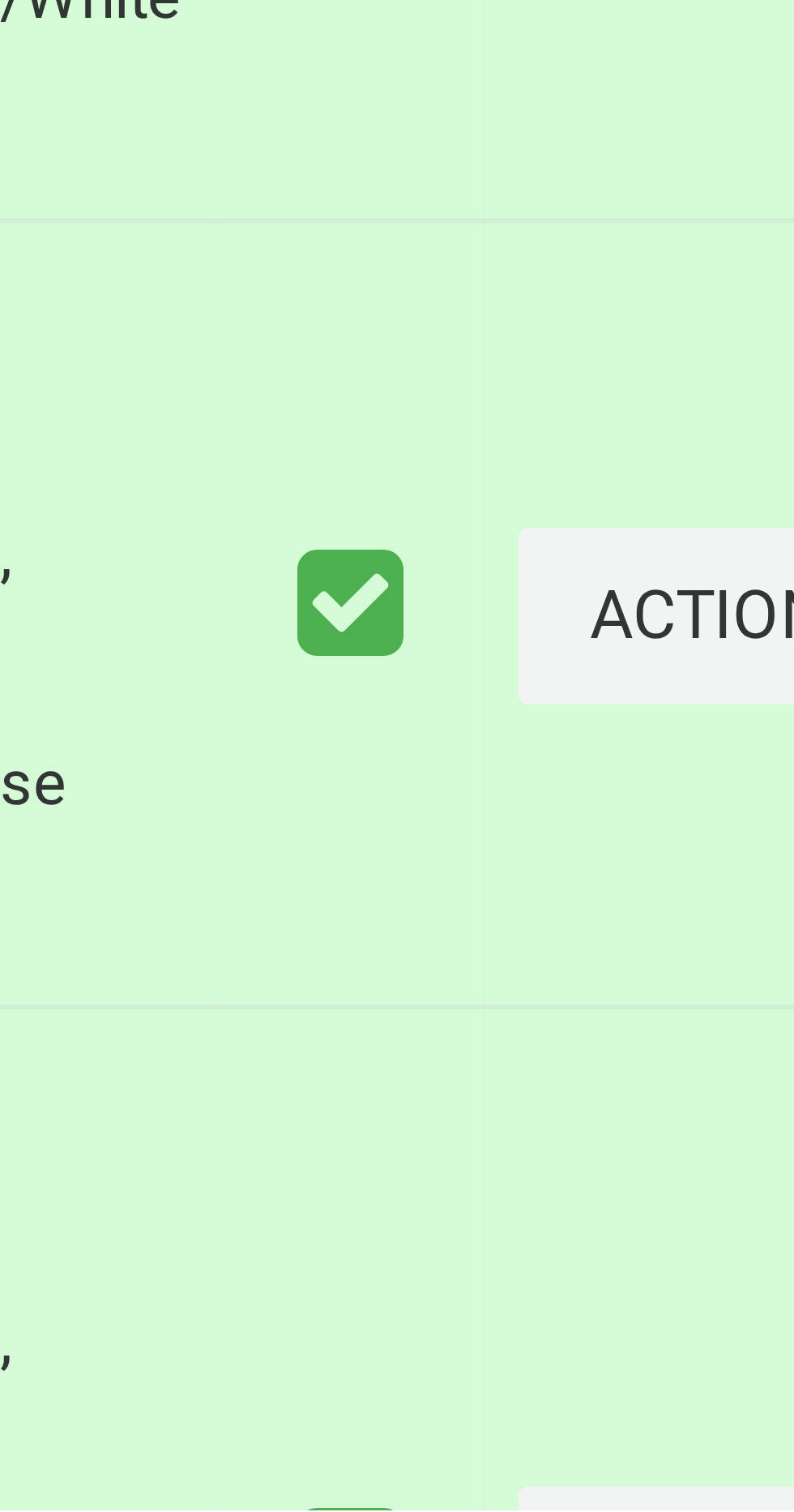
scroll to position [171, 0]
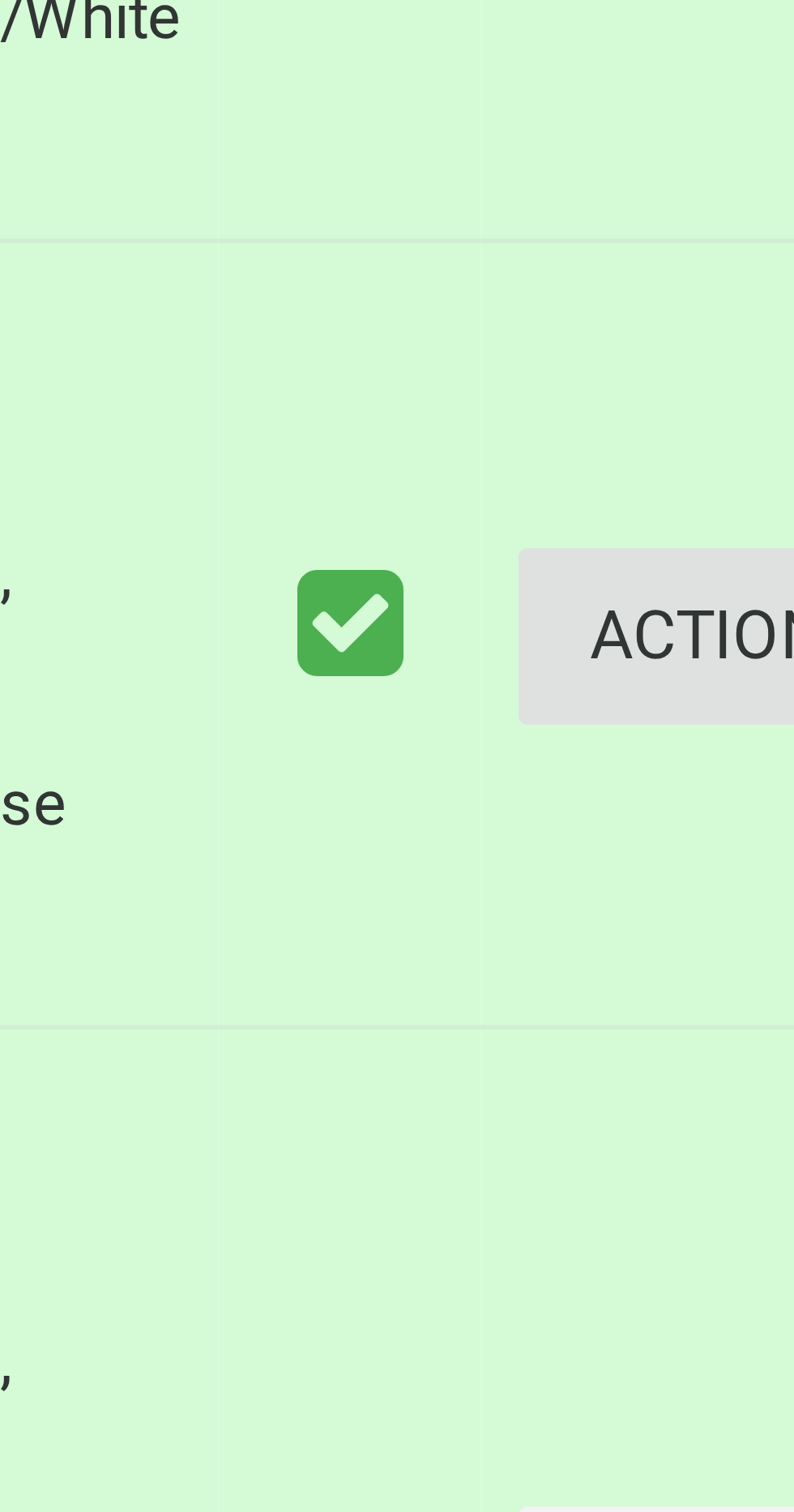
click at [718, 1367] on button "Actions" at bounding box center [752, 1359] width 78 height 30
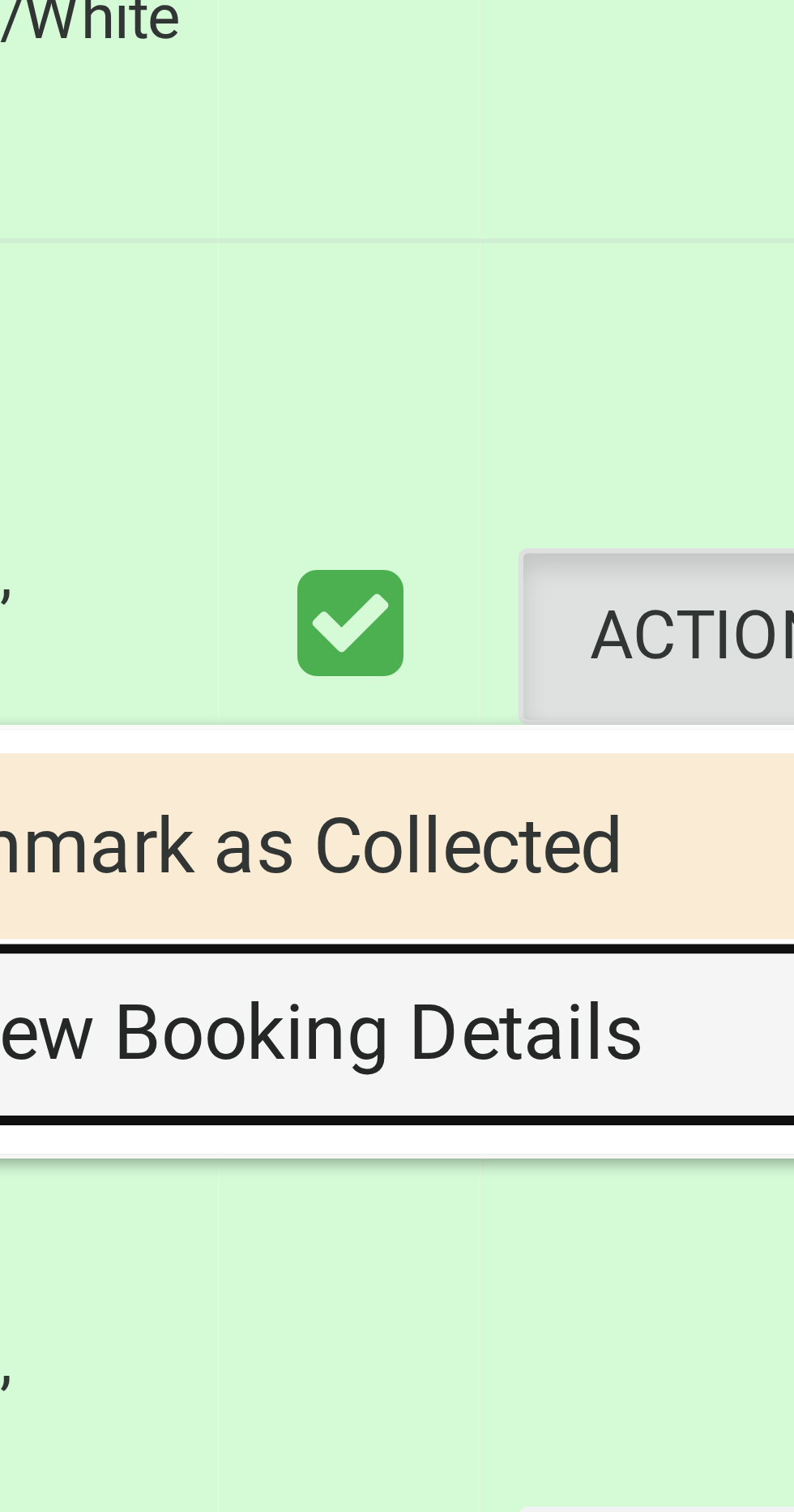
click at [714, 1429] on link "View Booking Details" at bounding box center [693, 1427] width 193 height 33
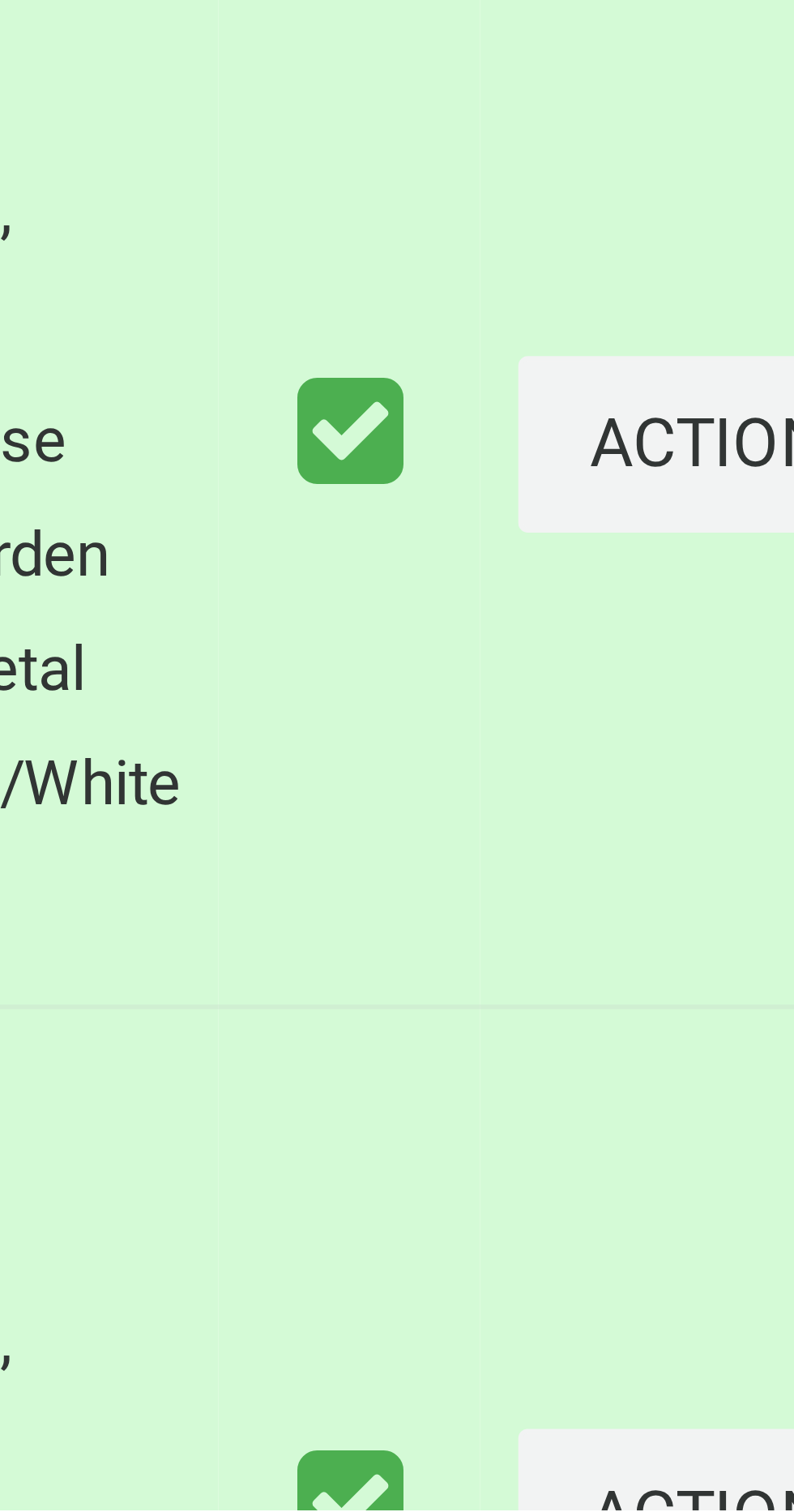
scroll to position [364, 0]
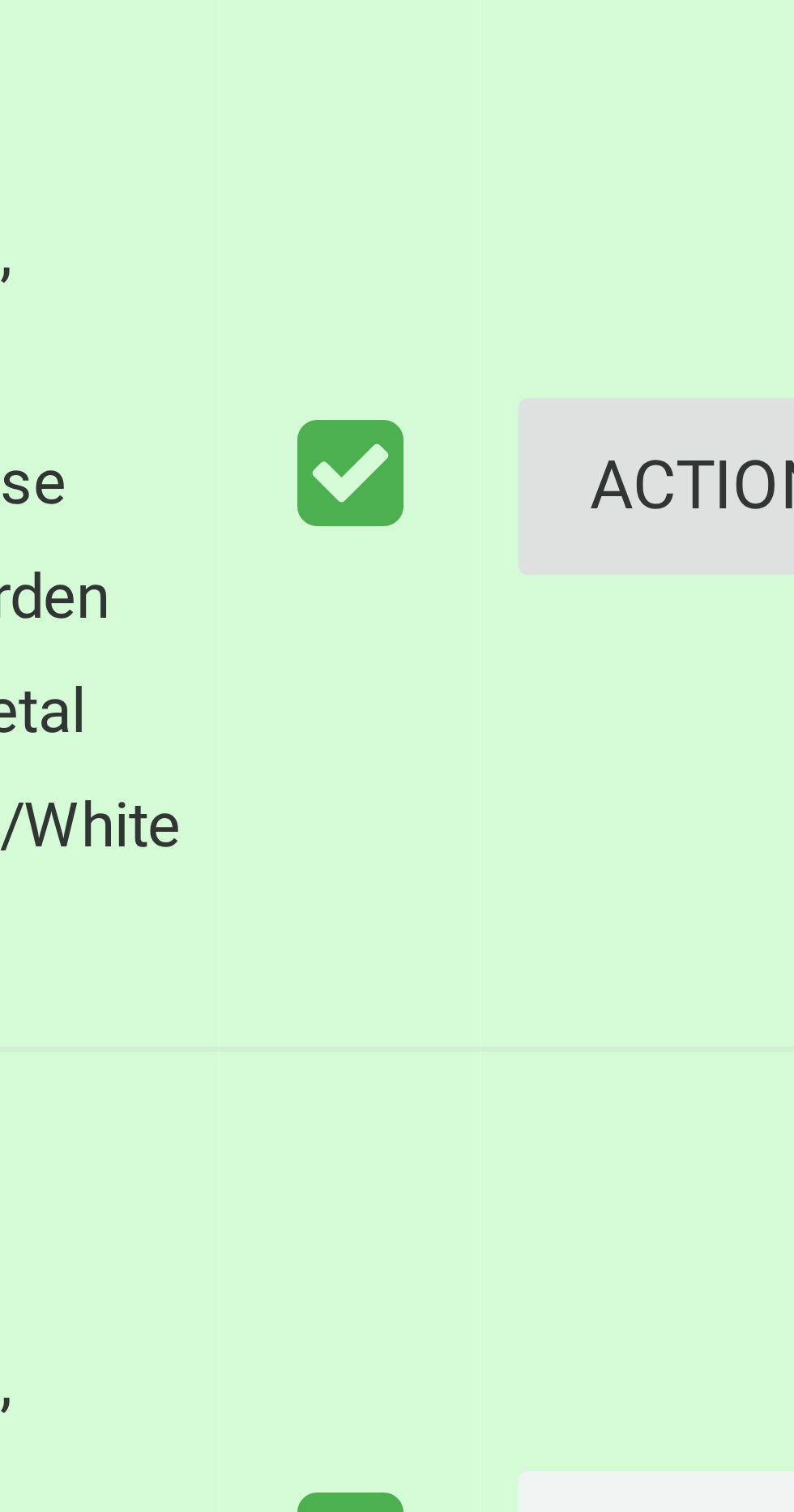
click at [726, 1333] on button "Actions" at bounding box center [752, 1330] width 78 height 30
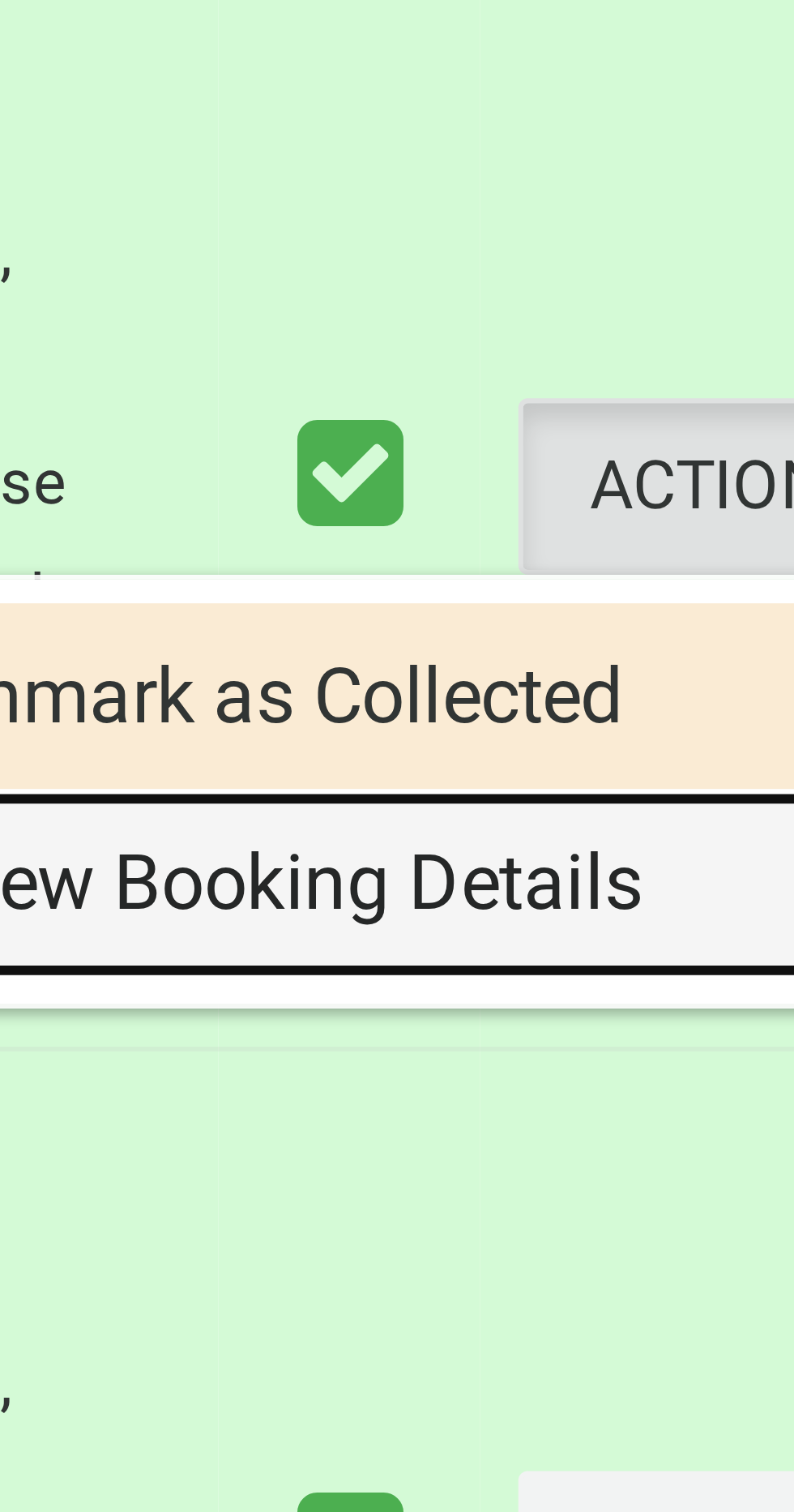
click at [704, 1400] on link "View Booking Details" at bounding box center [693, 1399] width 193 height 33
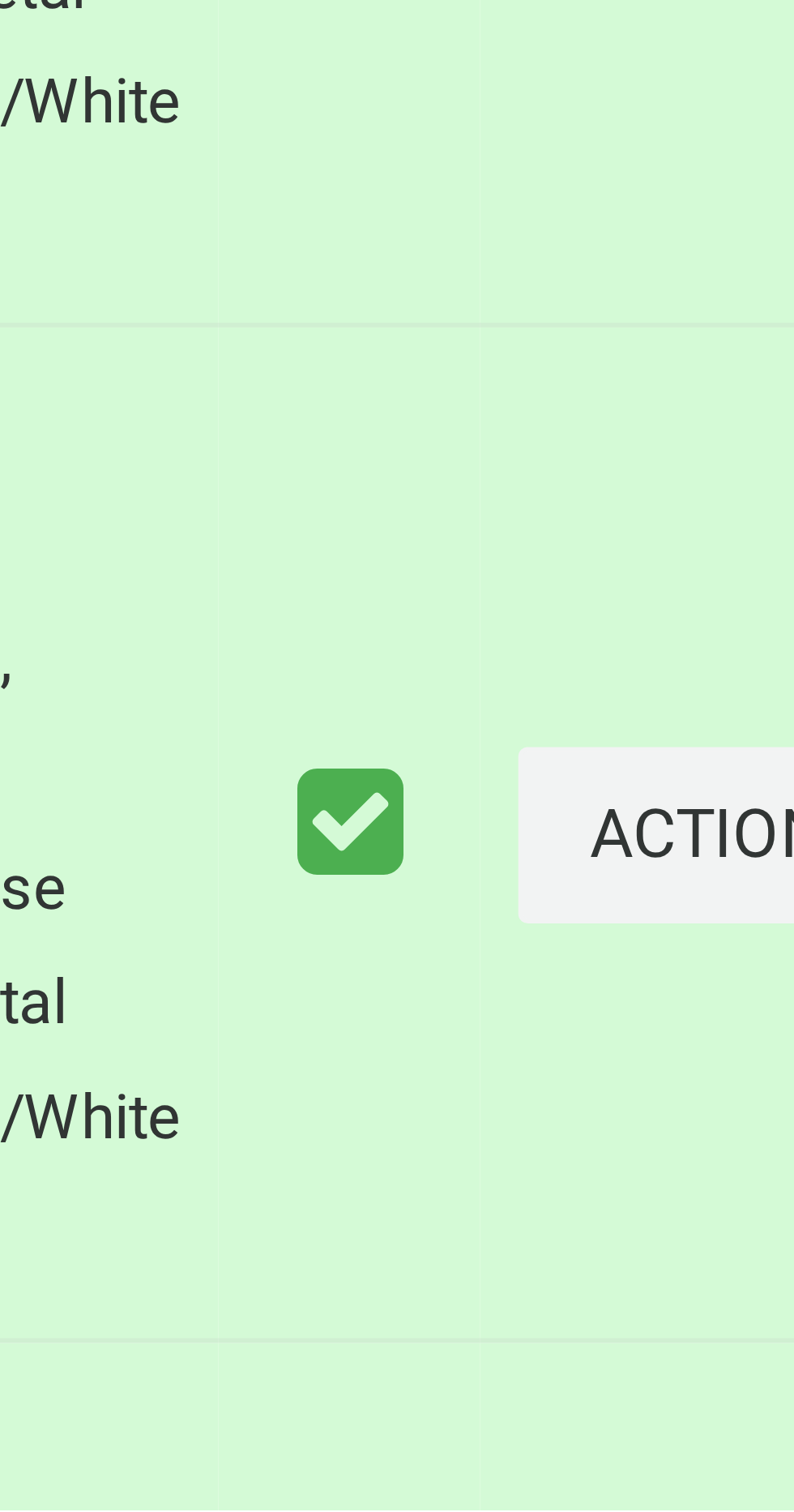
scroll to position [482, 0]
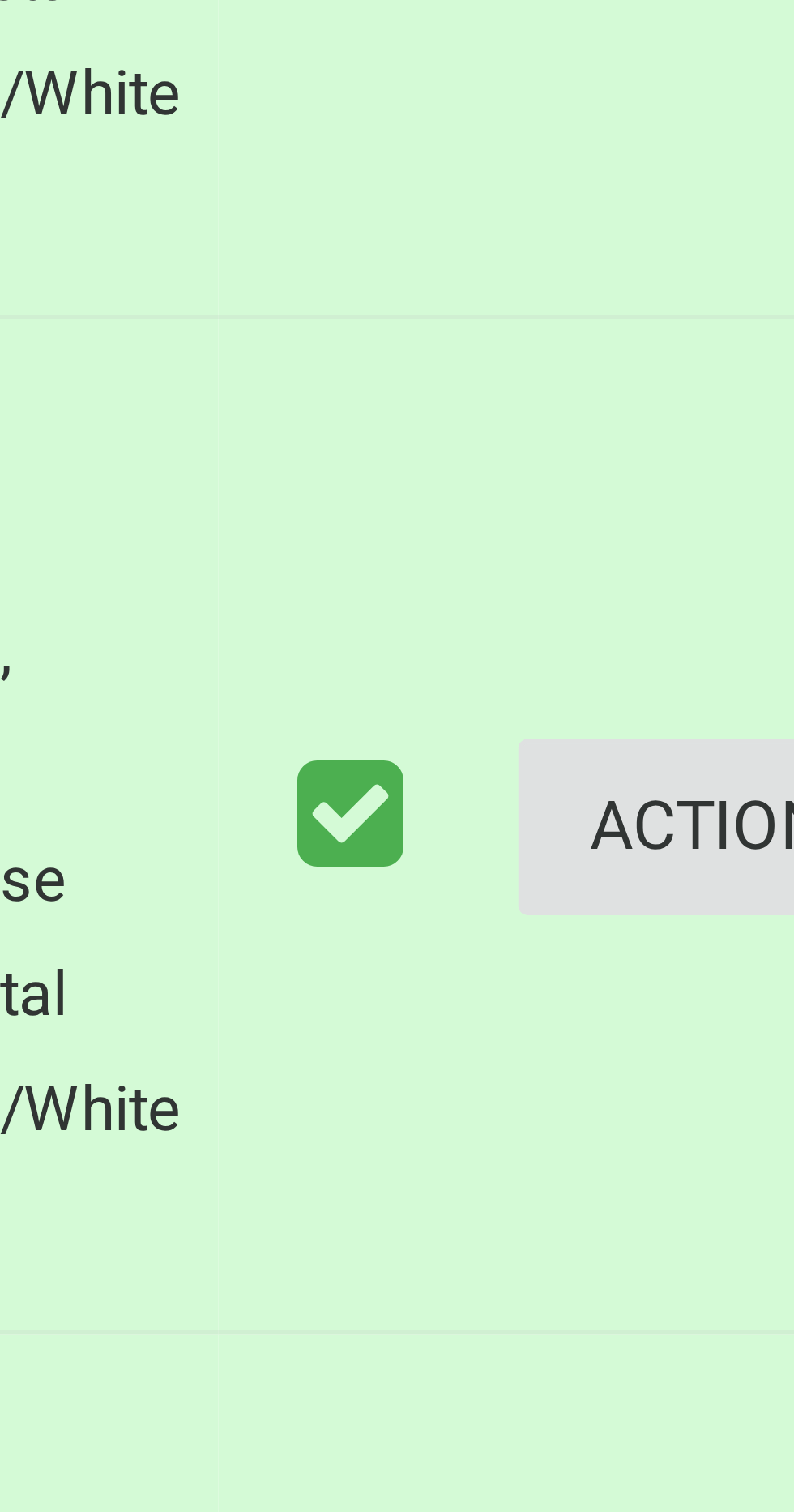
click at [719, 1396] on button "Actions" at bounding box center [752, 1395] width 78 height 30
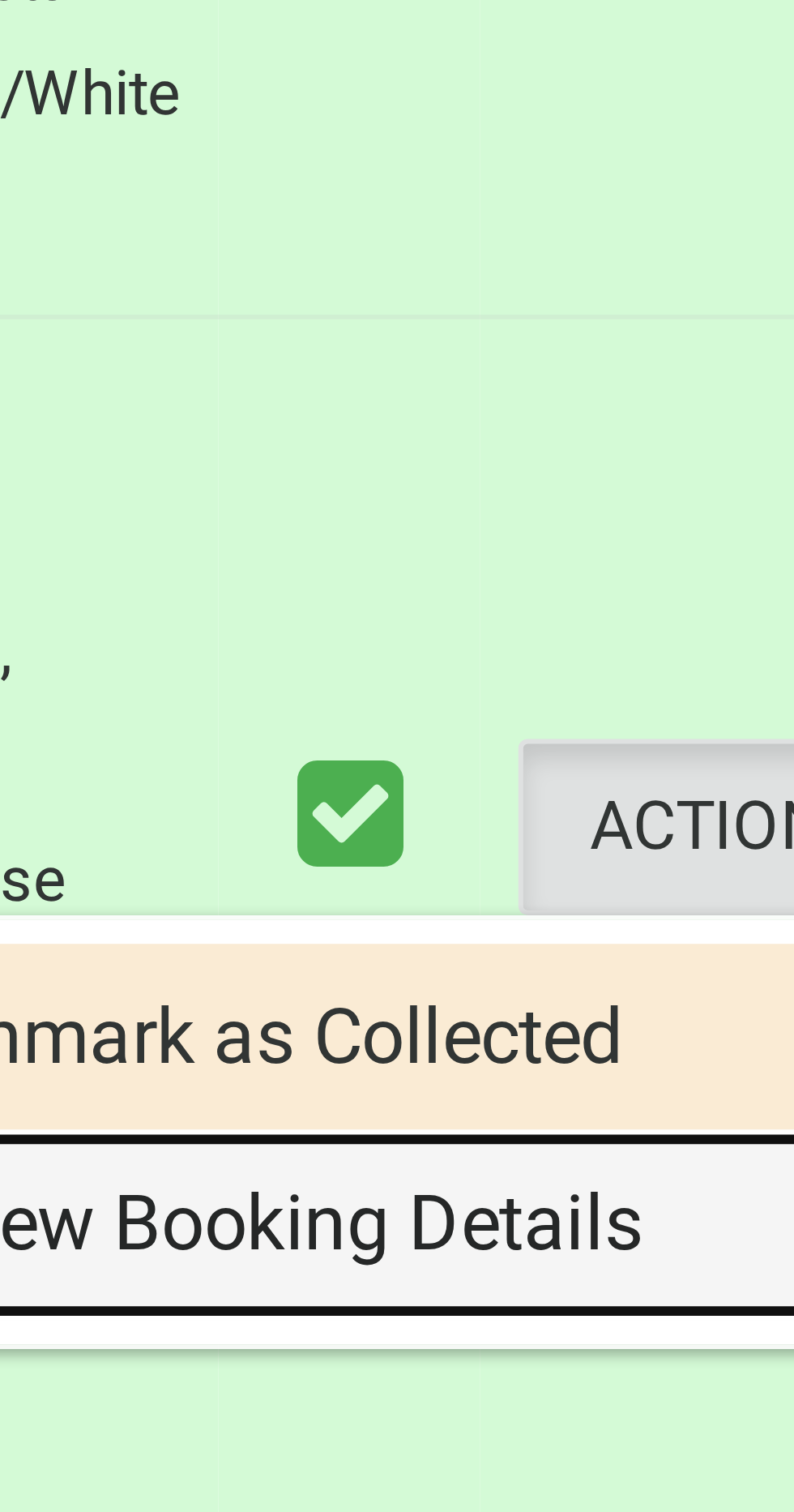
click at [696, 1458] on link "View Booking Details" at bounding box center [693, 1463] width 193 height 33
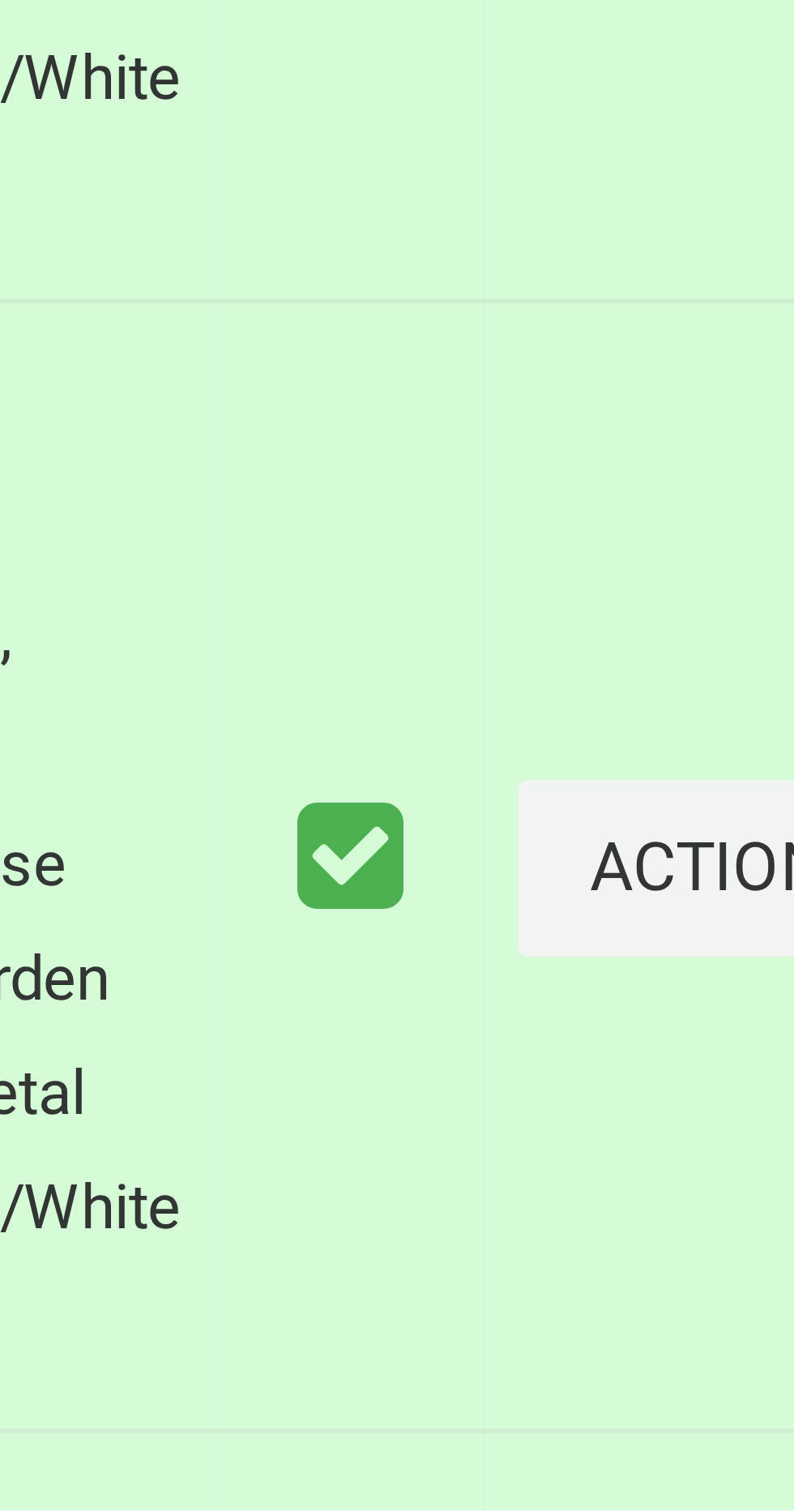
scroll to position [657, 0]
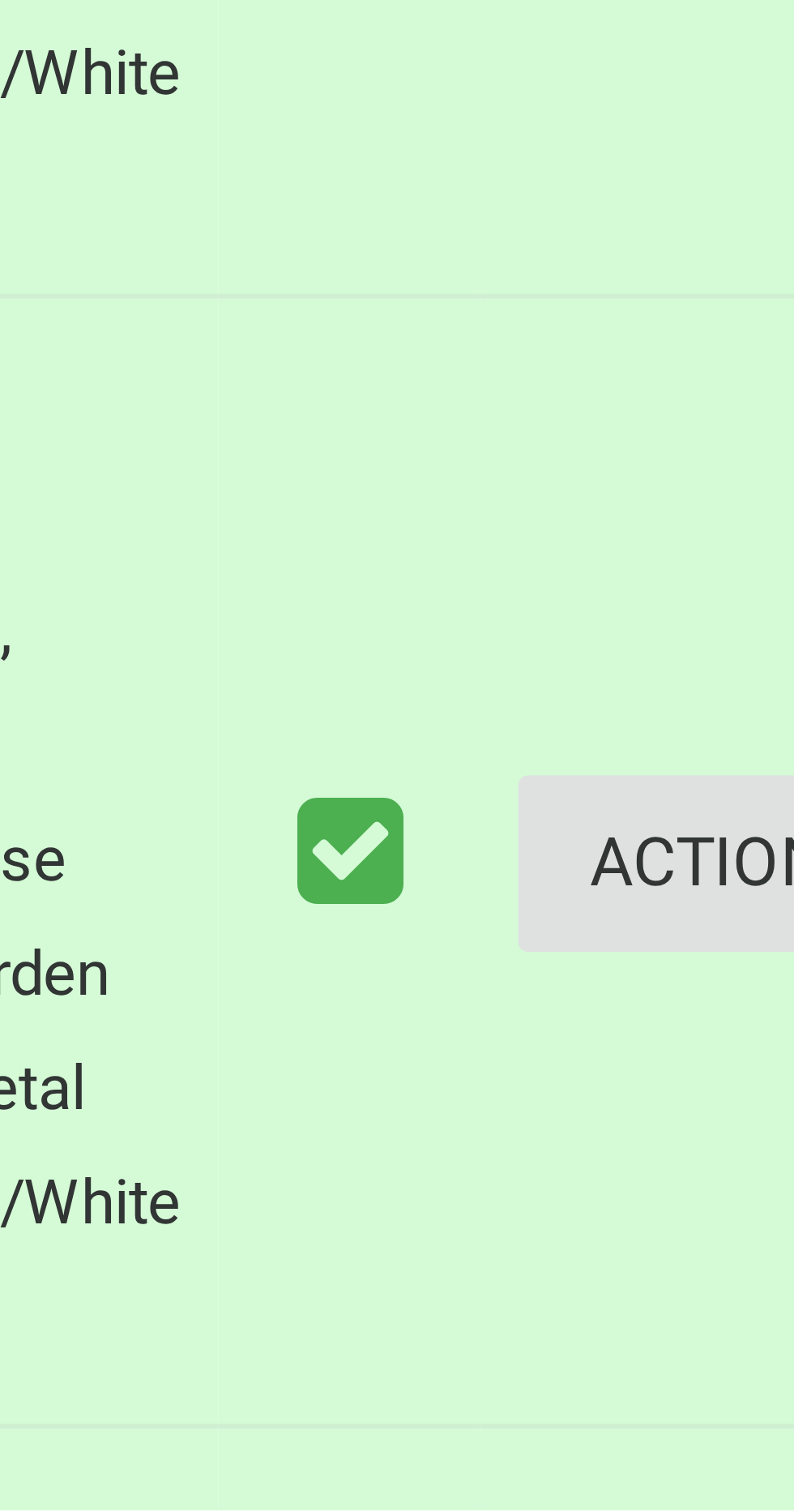
click at [719, 1406] on button "Actions" at bounding box center [752, 1401] width 78 height 30
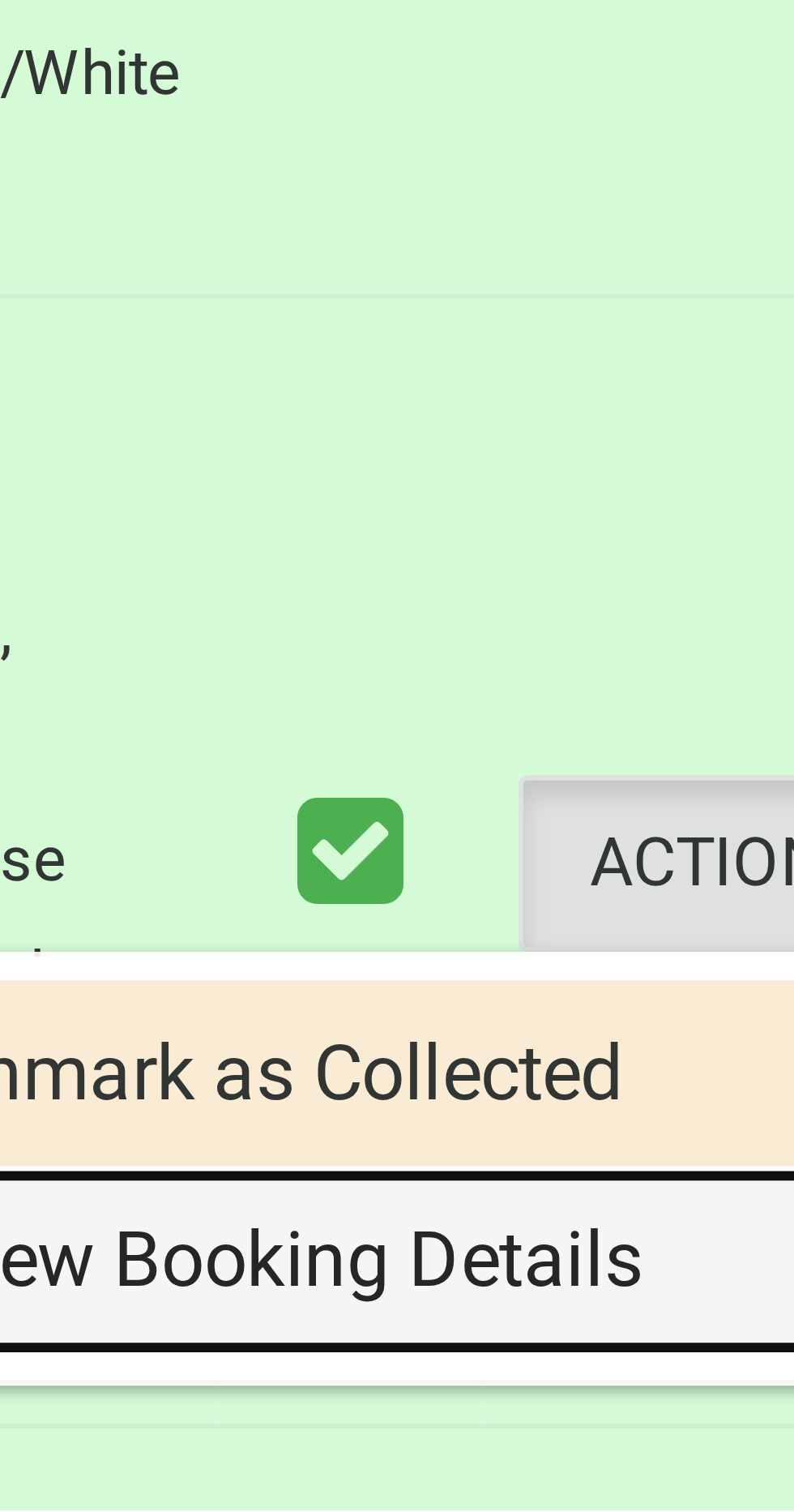
click at [697, 1469] on link "View Booking Details" at bounding box center [693, 1470] width 193 height 33
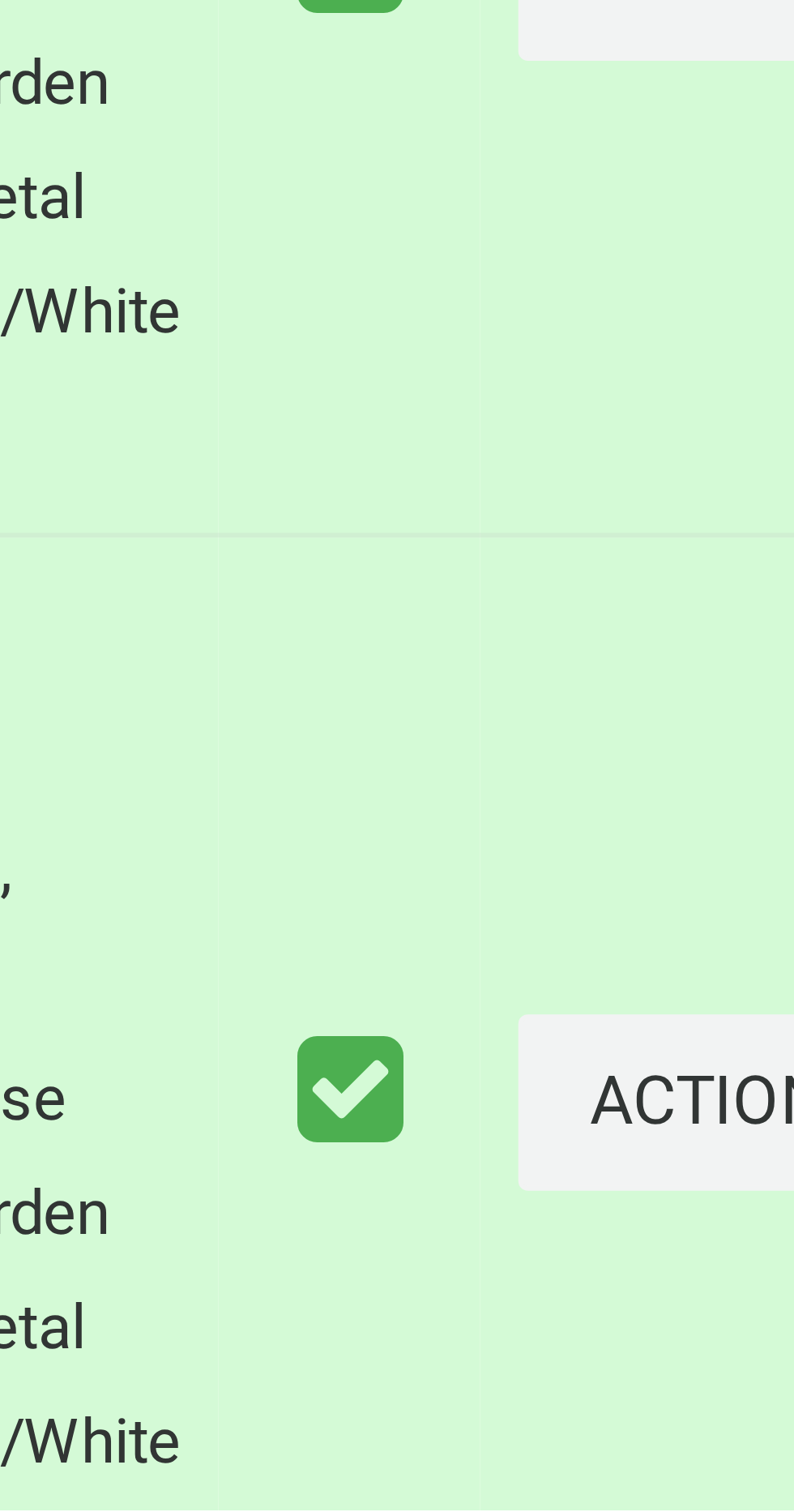
scroll to position [809, 0]
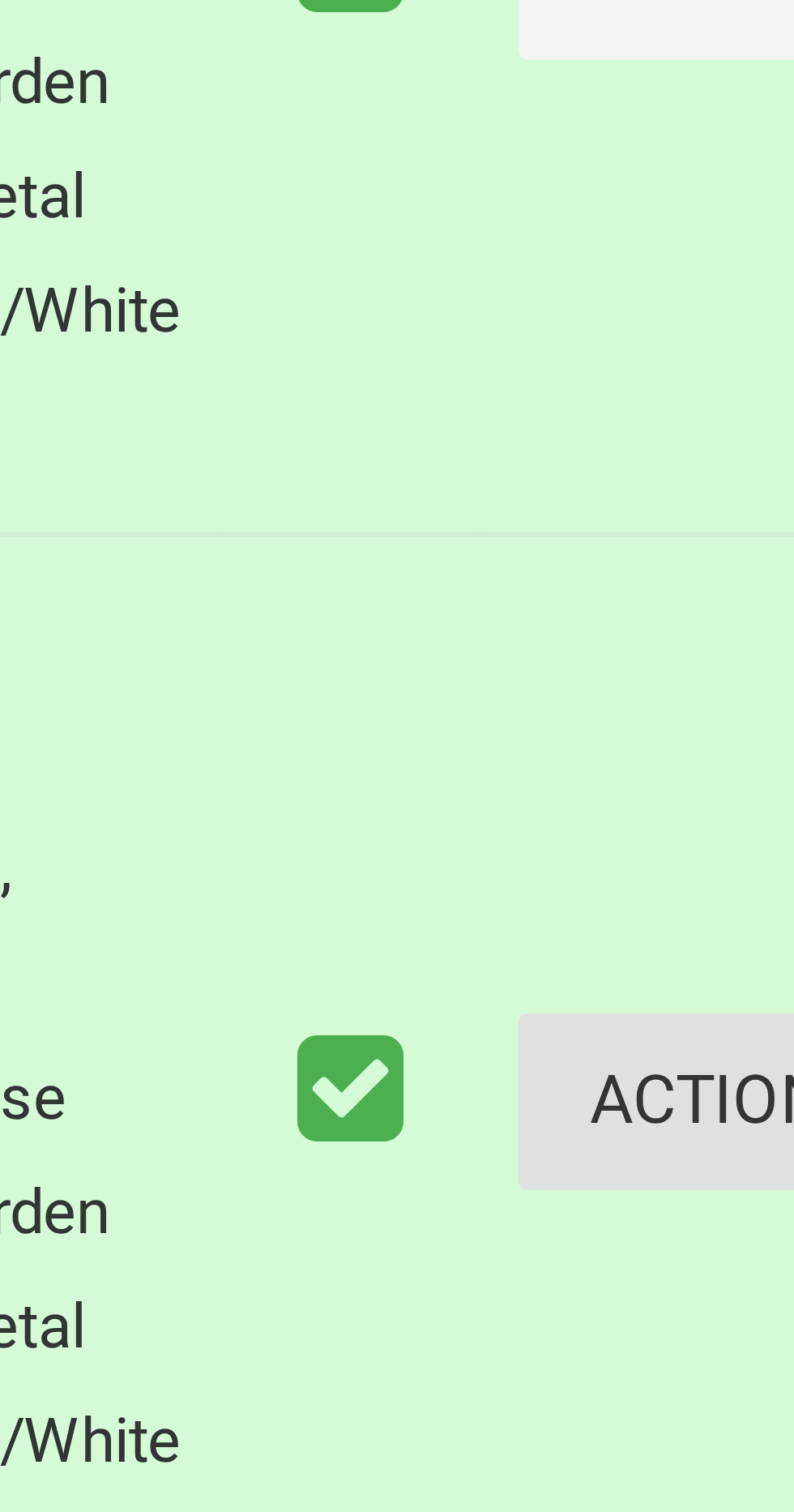
click at [713, 1443] on button "Actions" at bounding box center [752, 1441] width 78 height 30
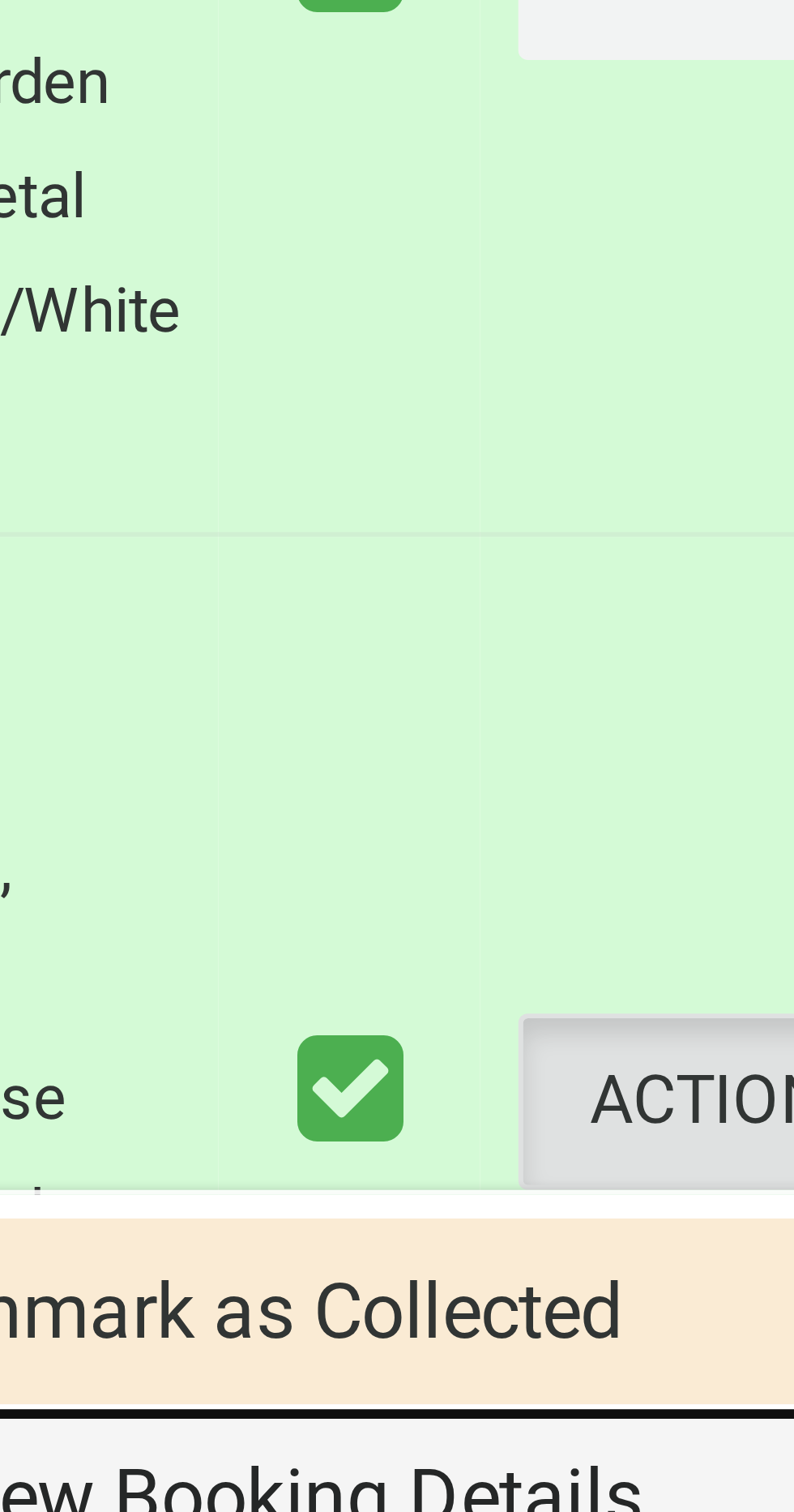
click at [700, 1504] on link "View Booking Details" at bounding box center [693, 1510] width 193 height 33
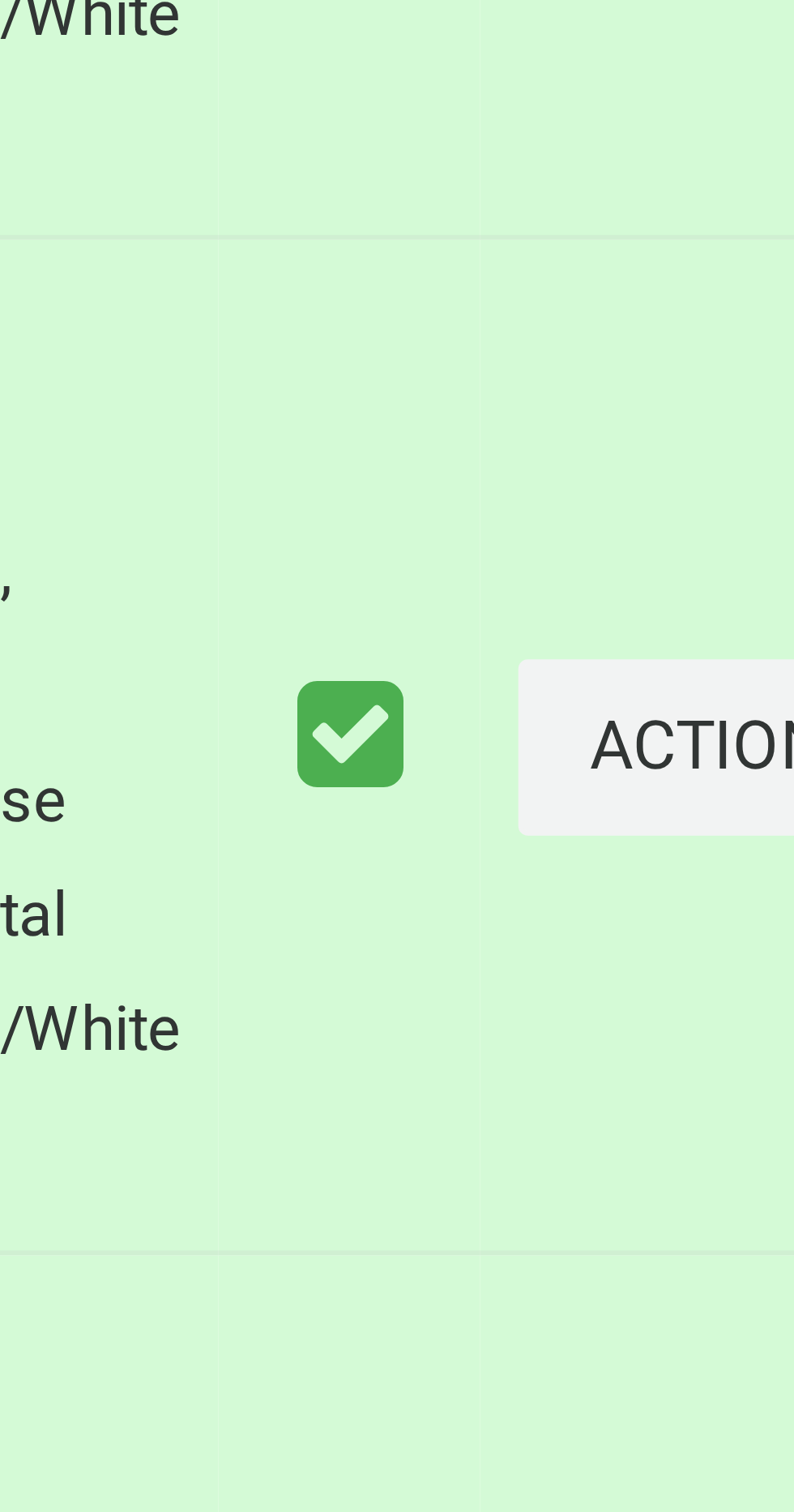
scroll to position [1055, 0]
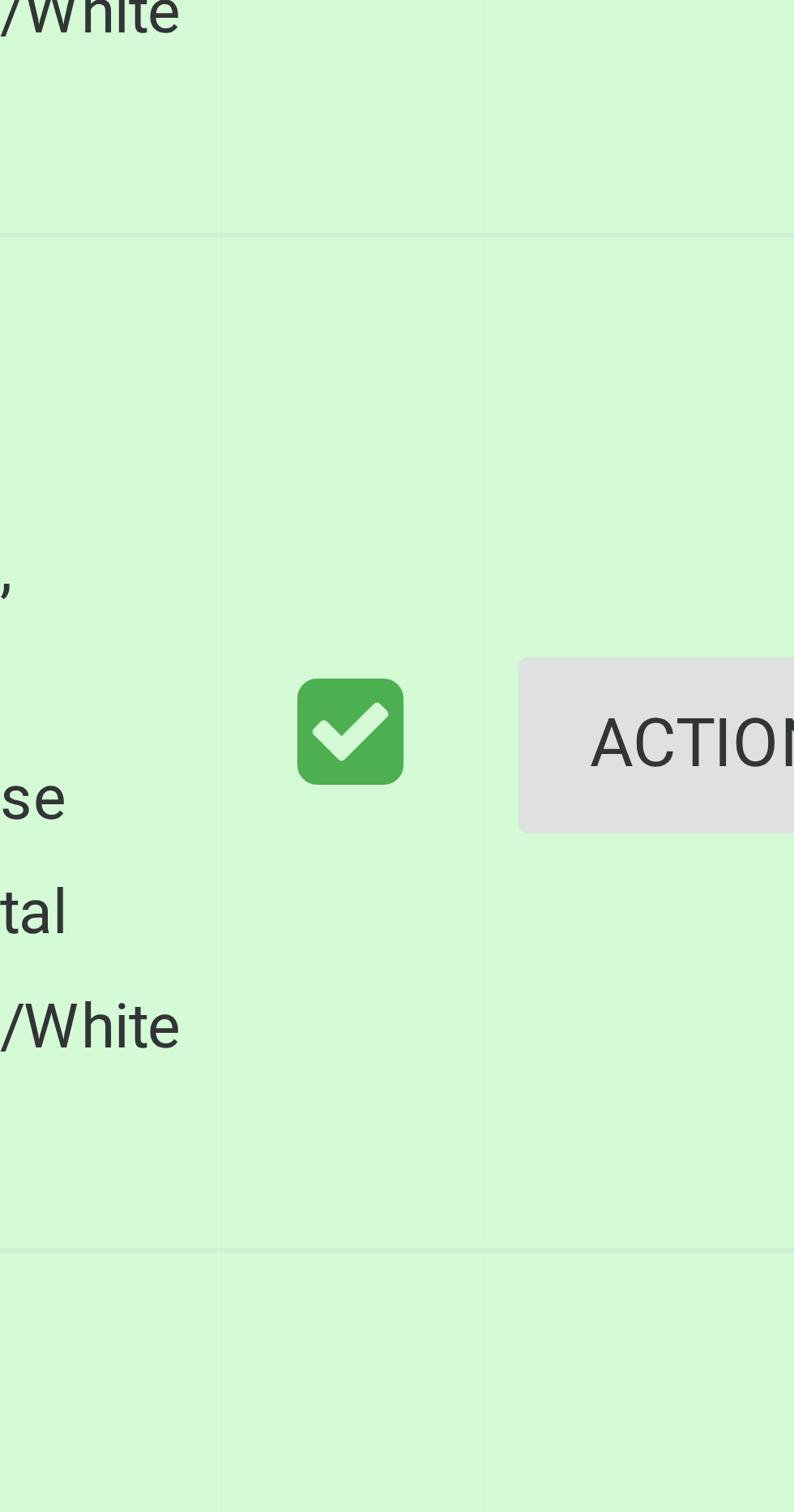
click at [715, 1378] on button "Actions" at bounding box center [752, 1377] width 78 height 30
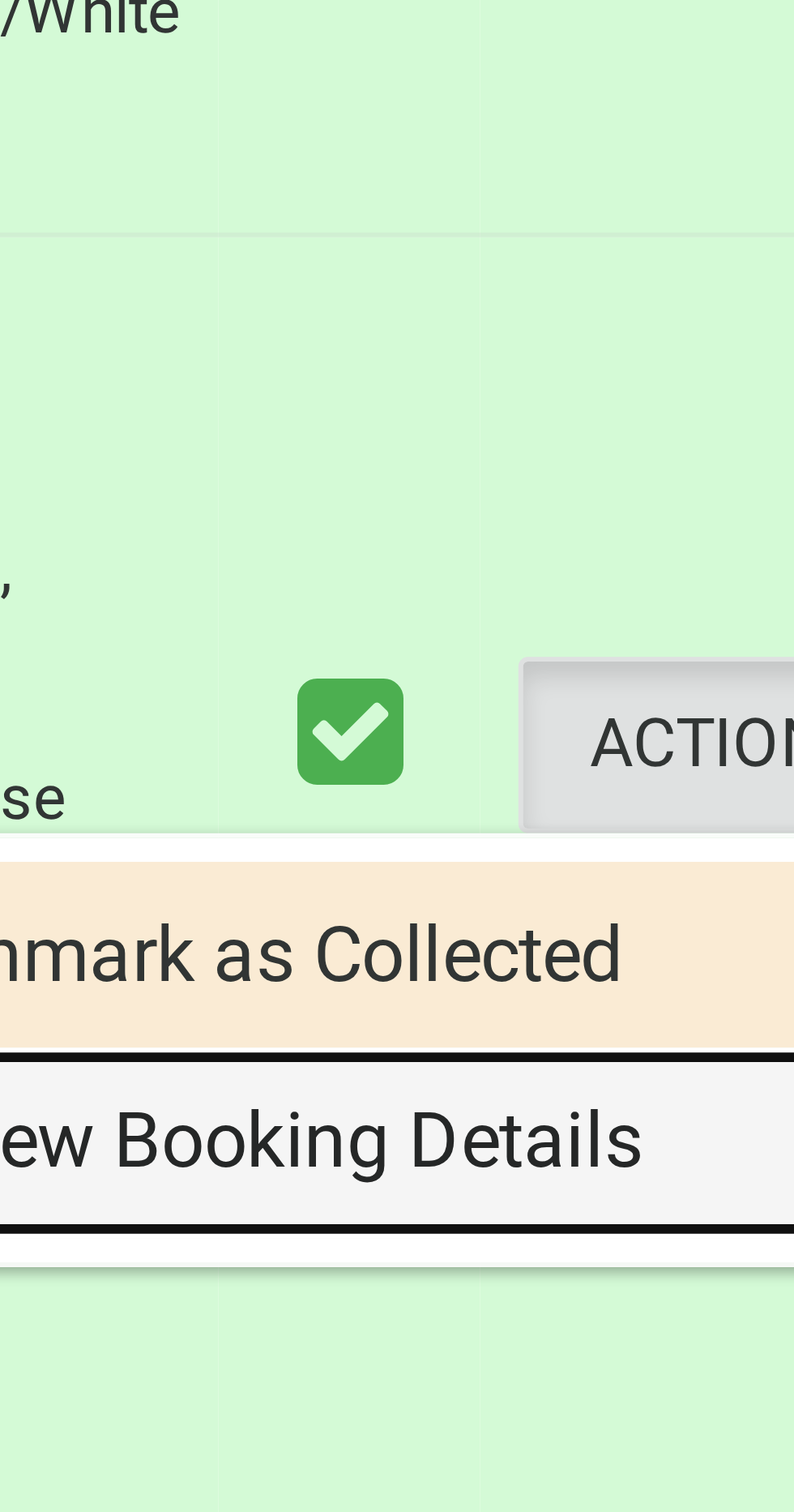
click at [695, 1448] on link "View Booking Details" at bounding box center [693, 1446] width 193 height 33
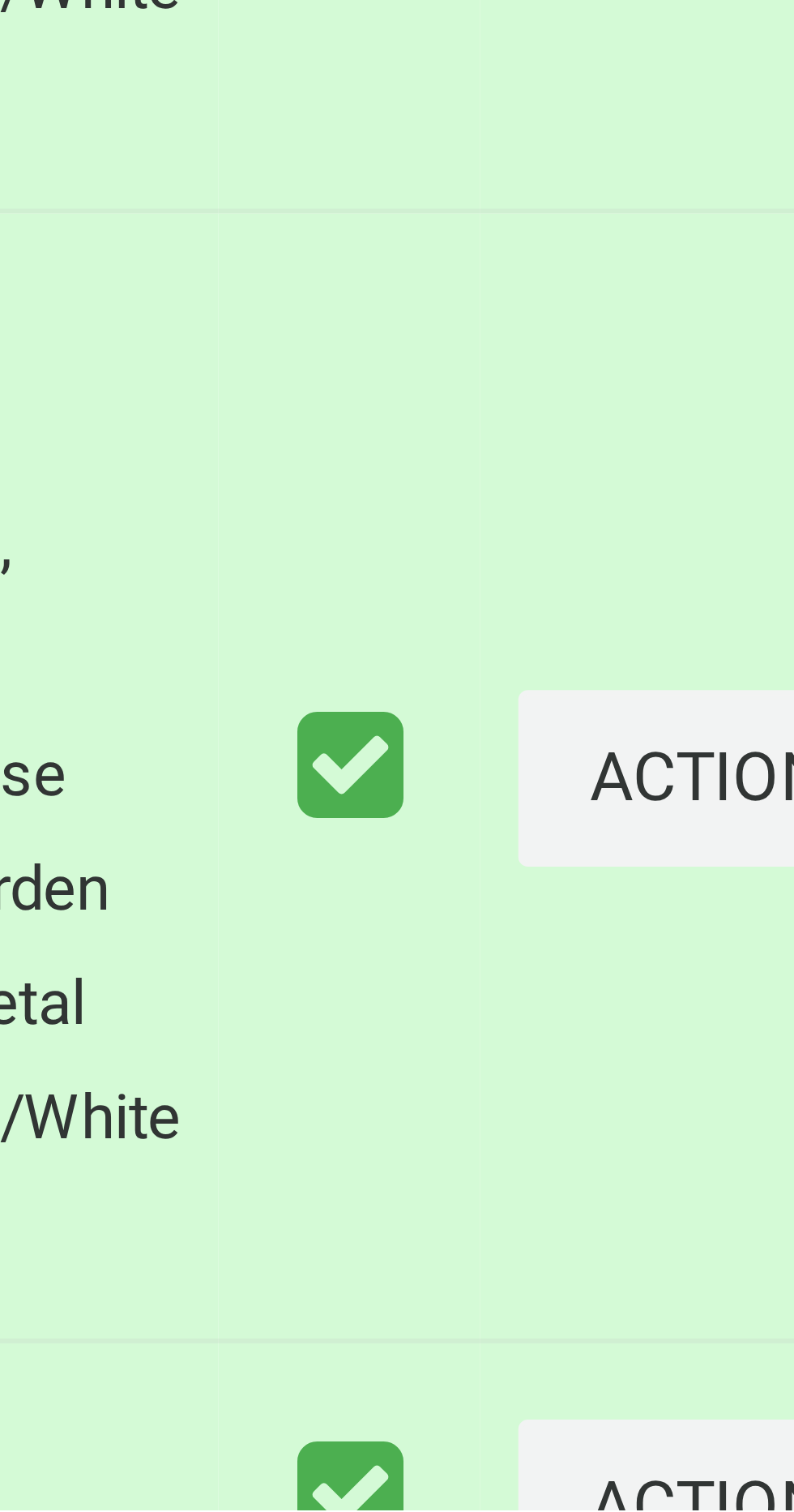
scroll to position [1230, 0]
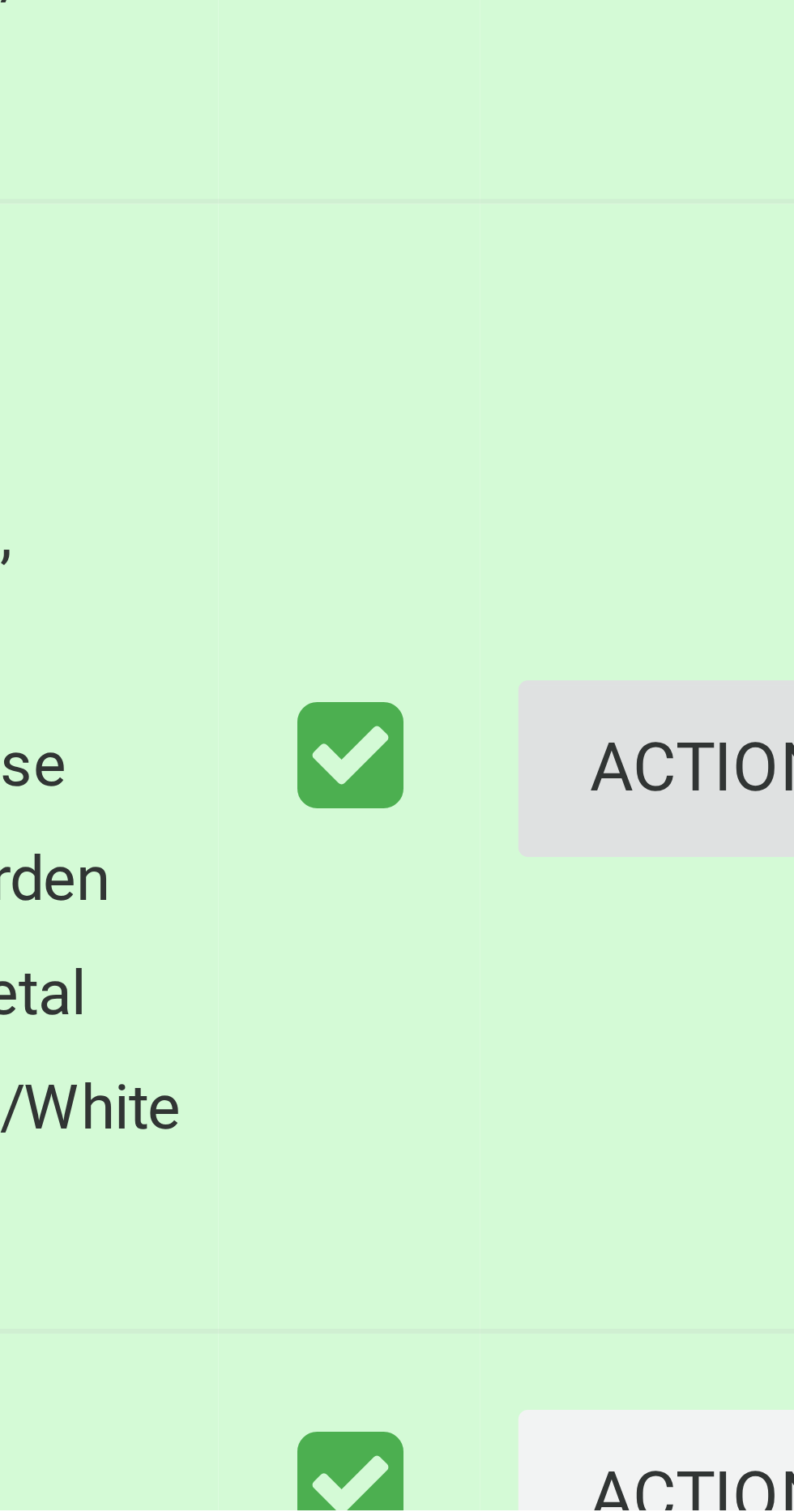
click at [721, 1385] on button "Actions" at bounding box center [752, 1385] width 78 height 30
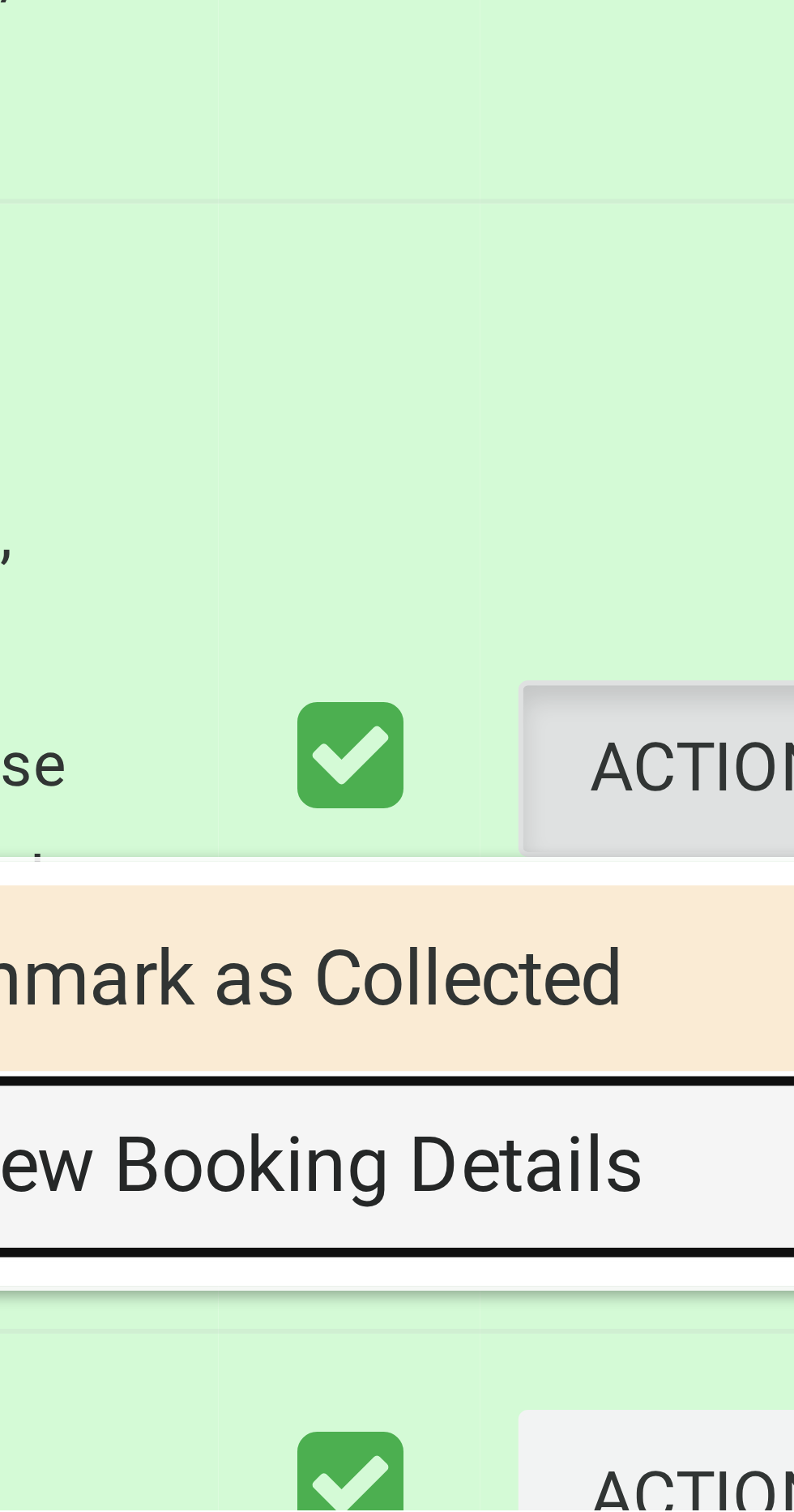
click at [699, 1450] on link "View Booking Details" at bounding box center [693, 1453] width 193 height 33
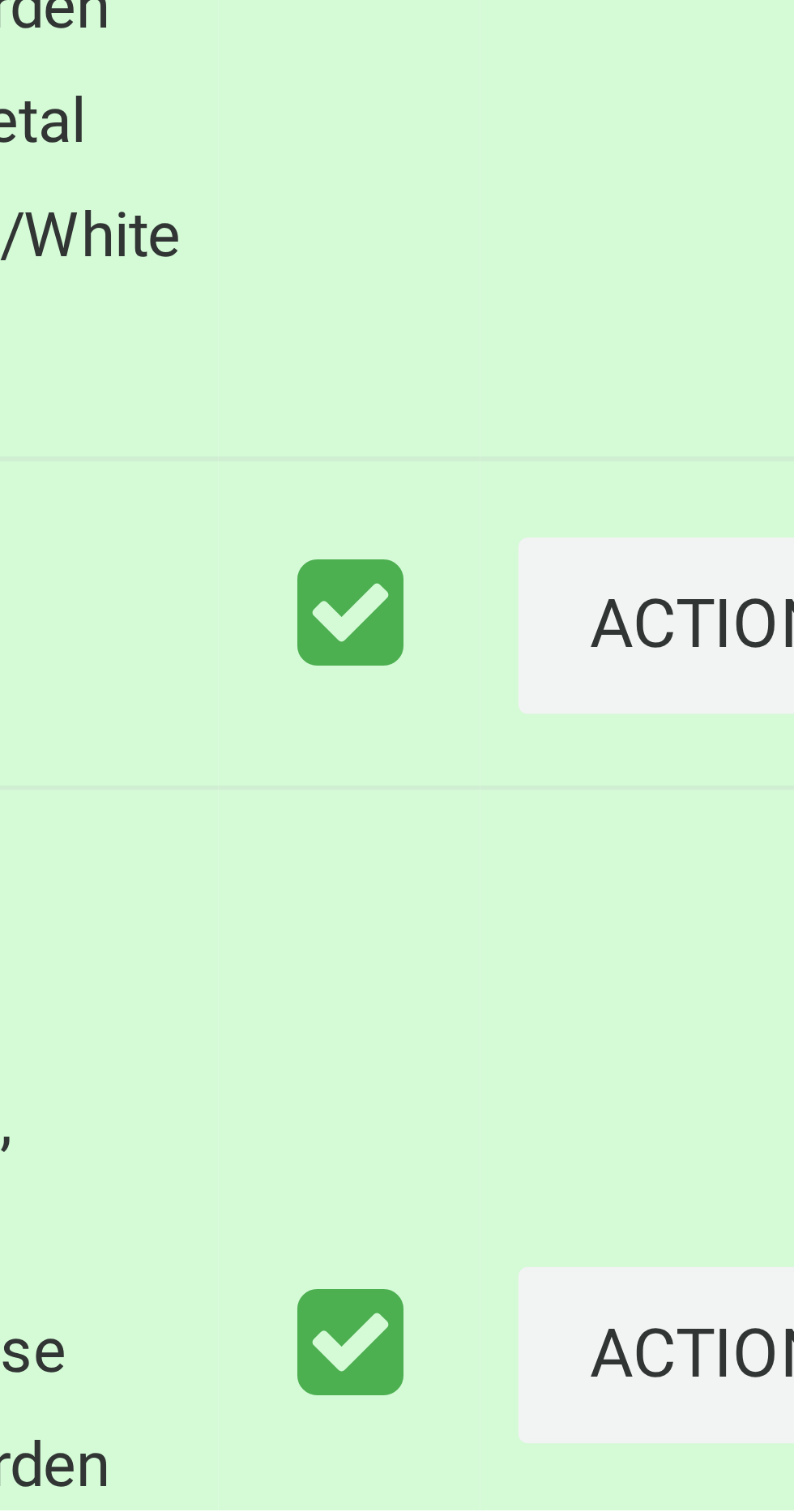
scroll to position [1382, 0]
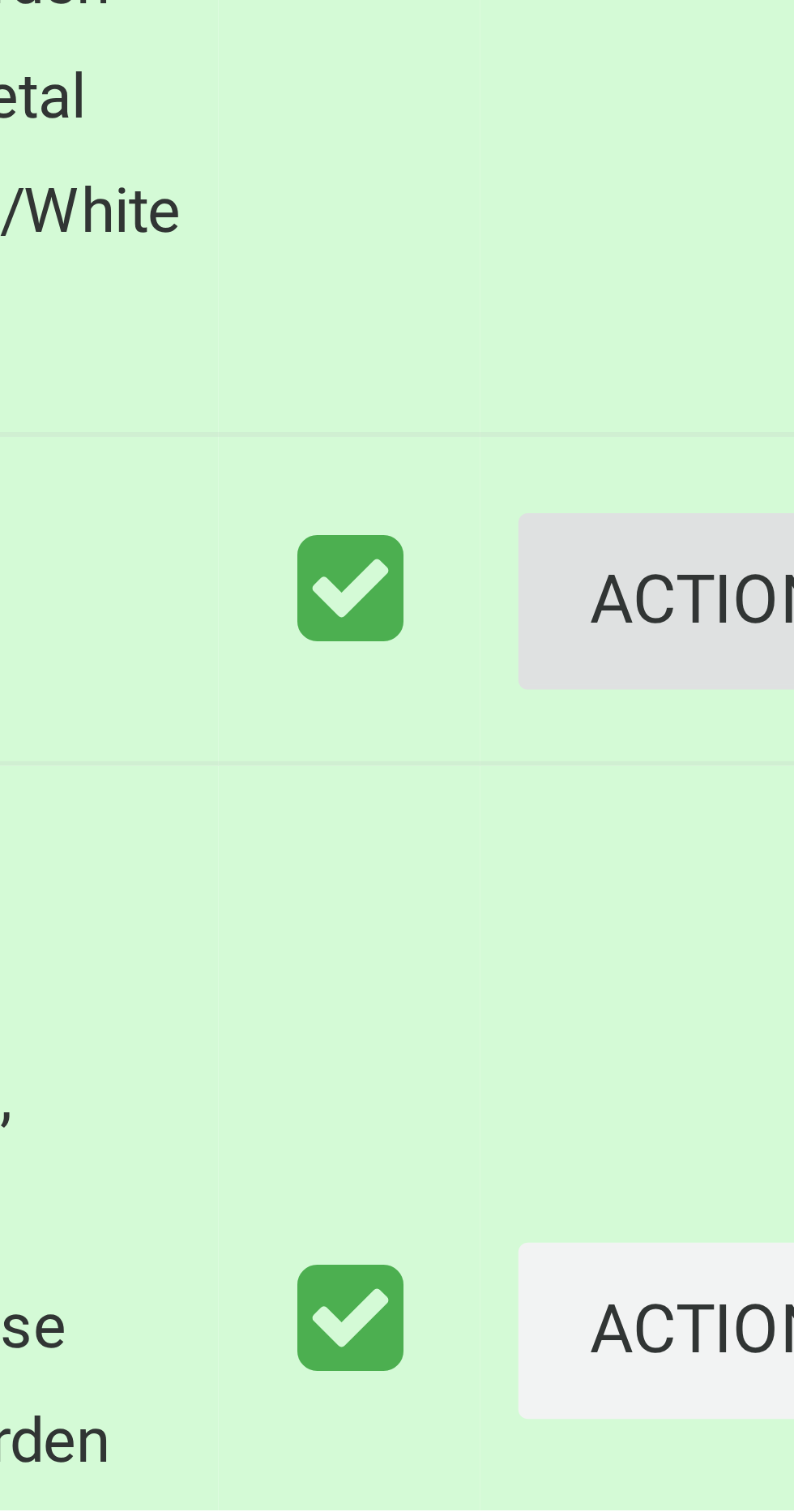
click at [720, 1373] on button "Actions" at bounding box center [752, 1357] width 78 height 30
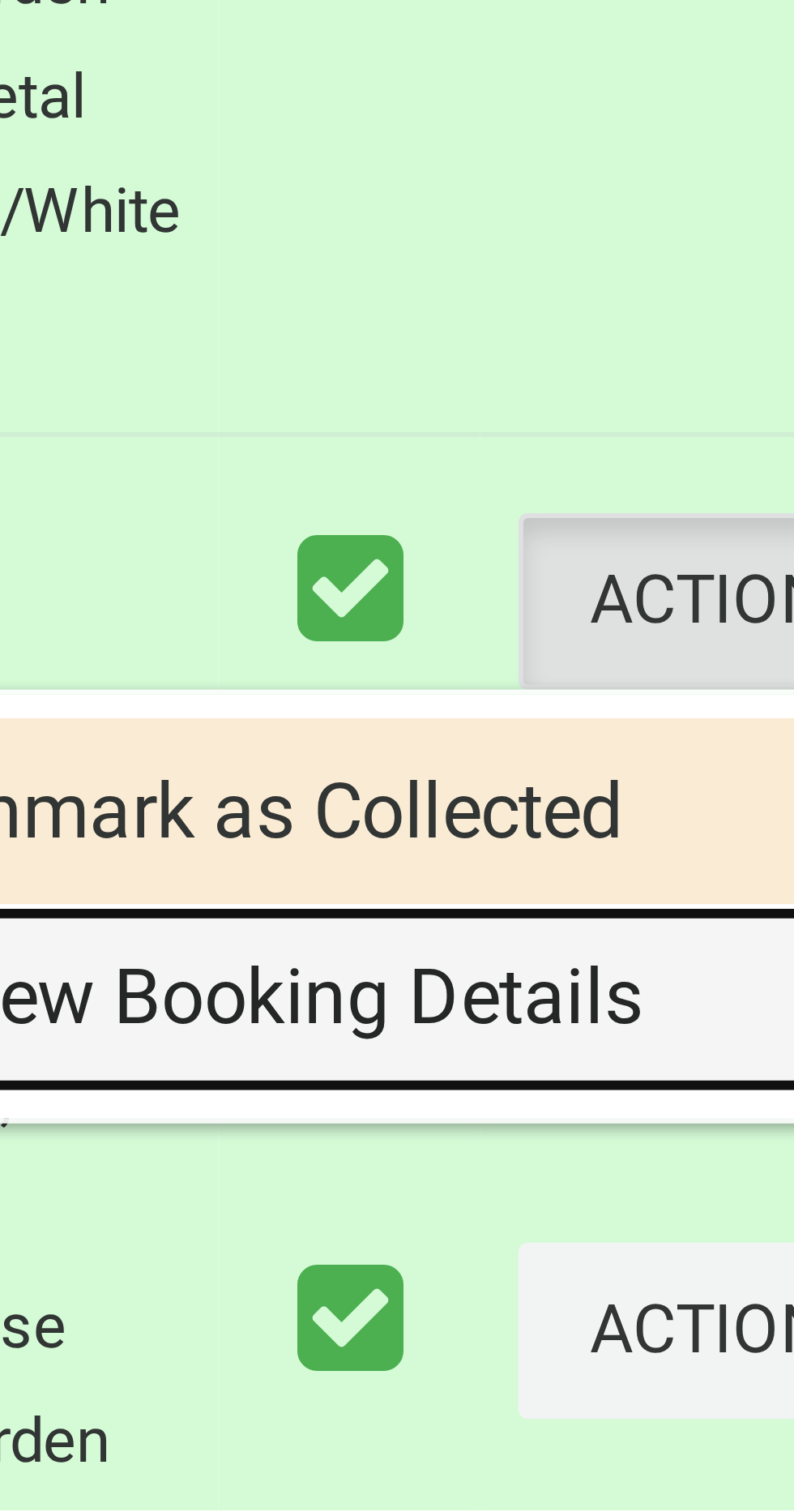
click at [699, 1442] on link "View Booking Details" at bounding box center [693, 1425] width 193 height 33
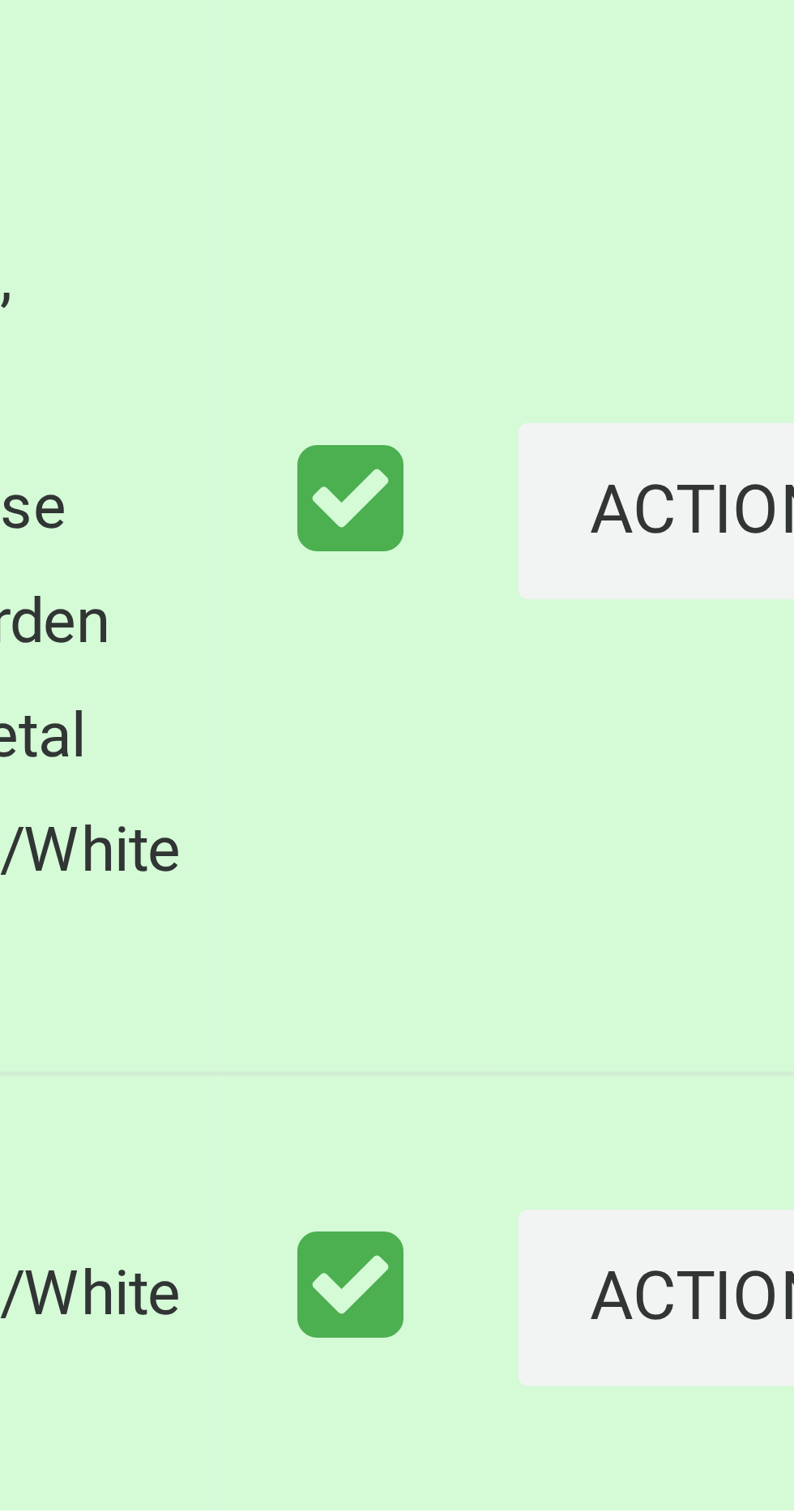
scroll to position [1525, 0]
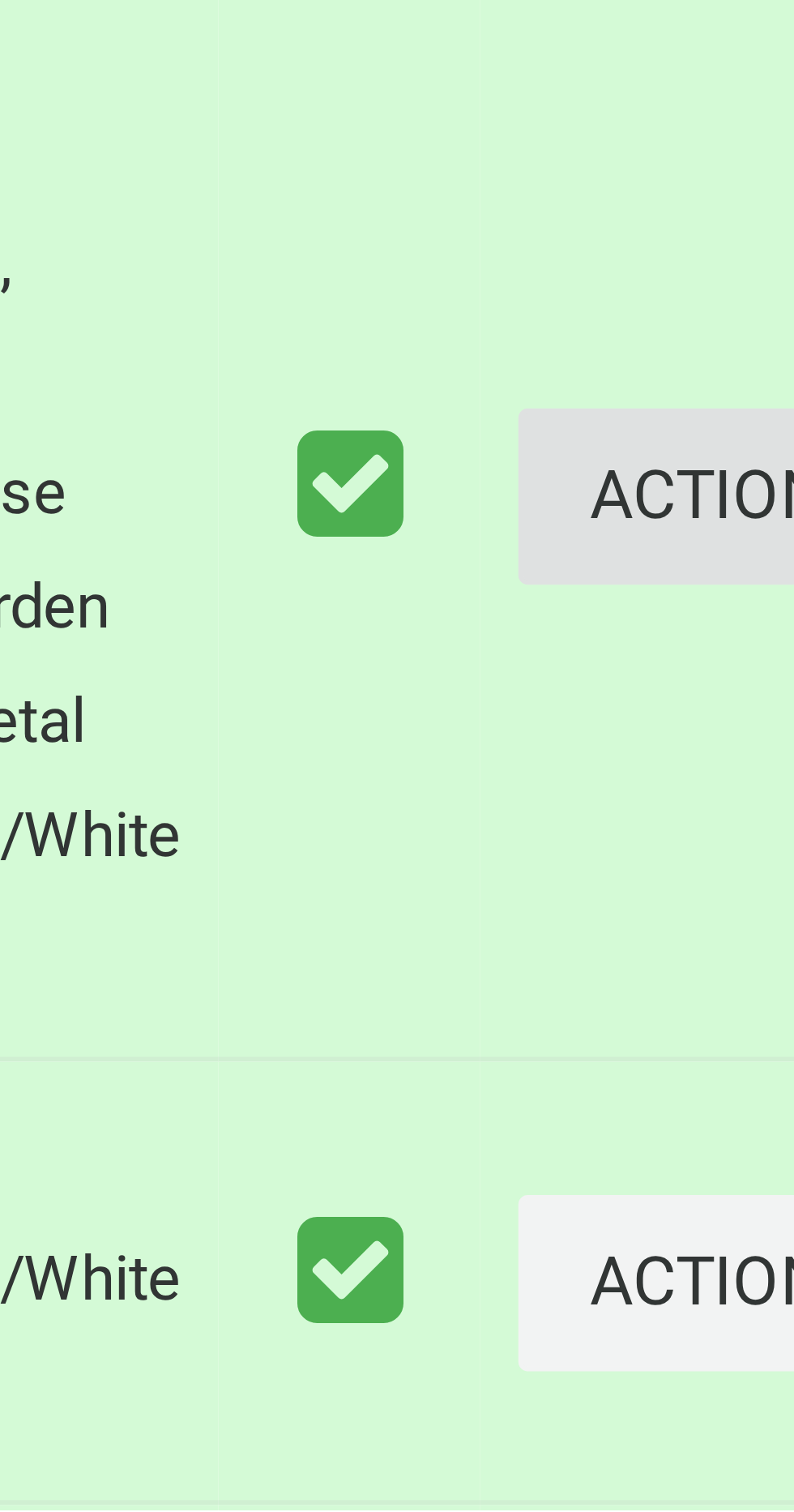
click at [718, 1354] on button "Actions" at bounding box center [752, 1339] width 78 height 30
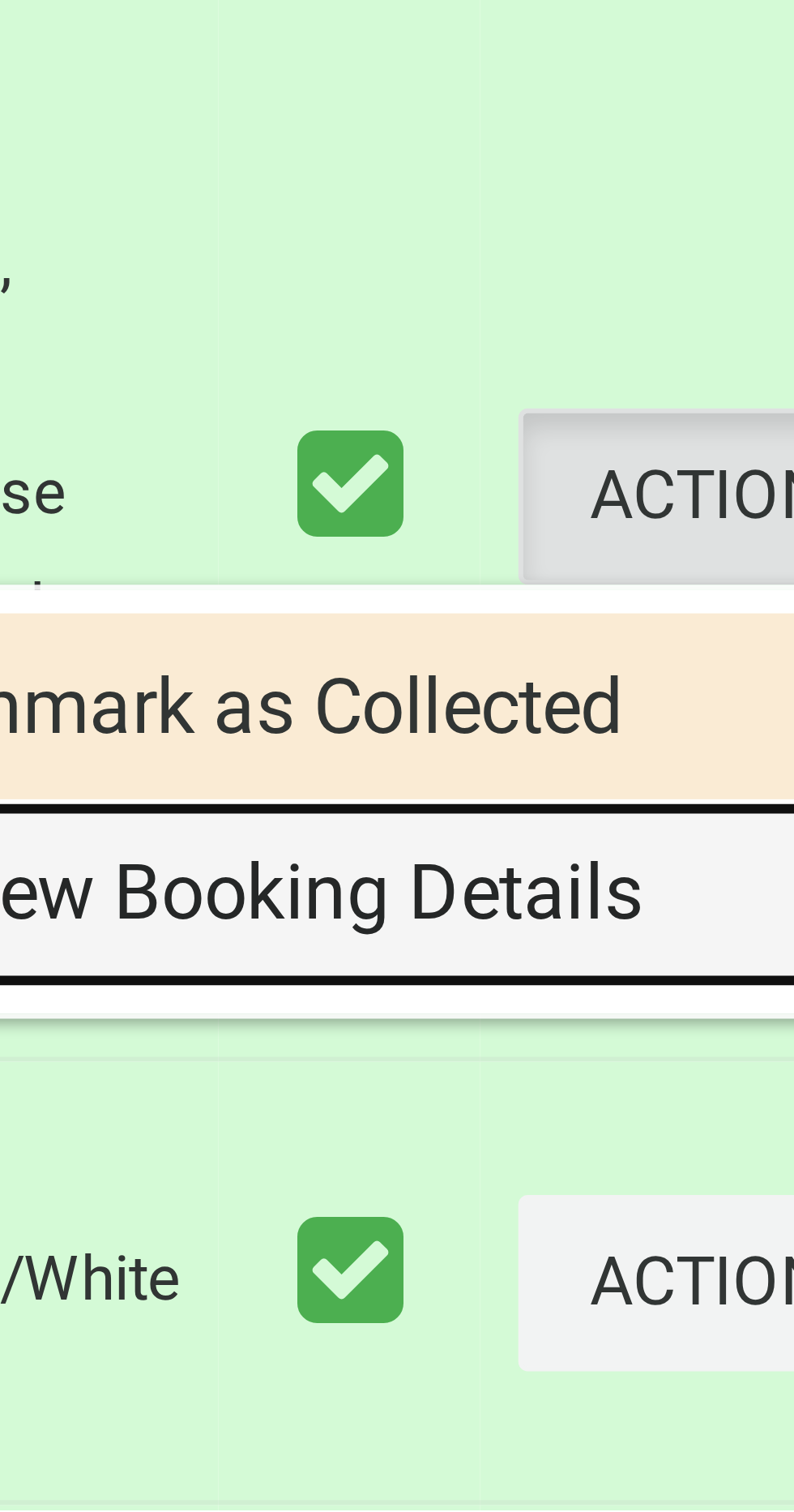
click at [704, 1424] on link "View Booking Details" at bounding box center [693, 1407] width 193 height 33
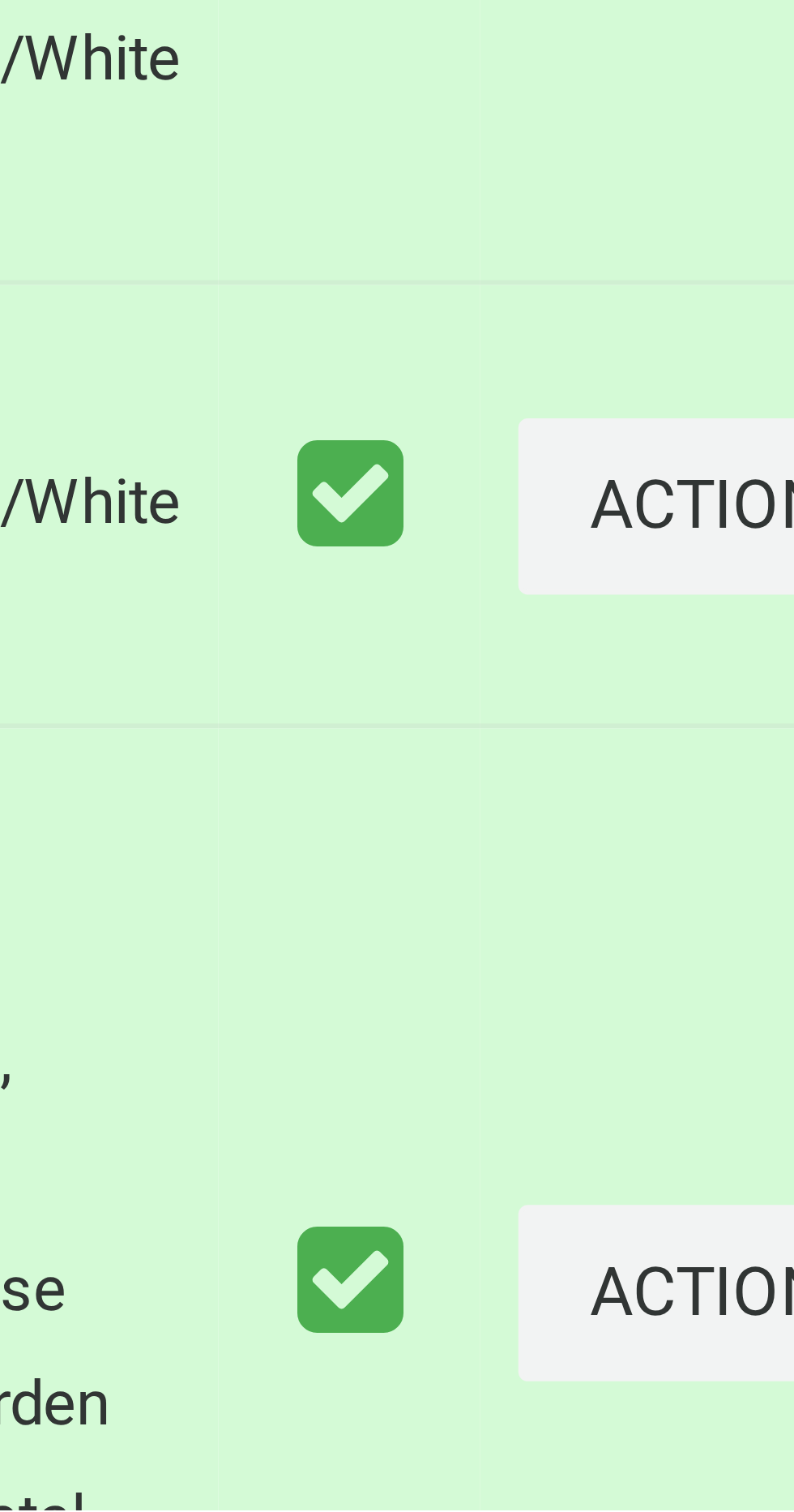
scroll to position [1664, 0]
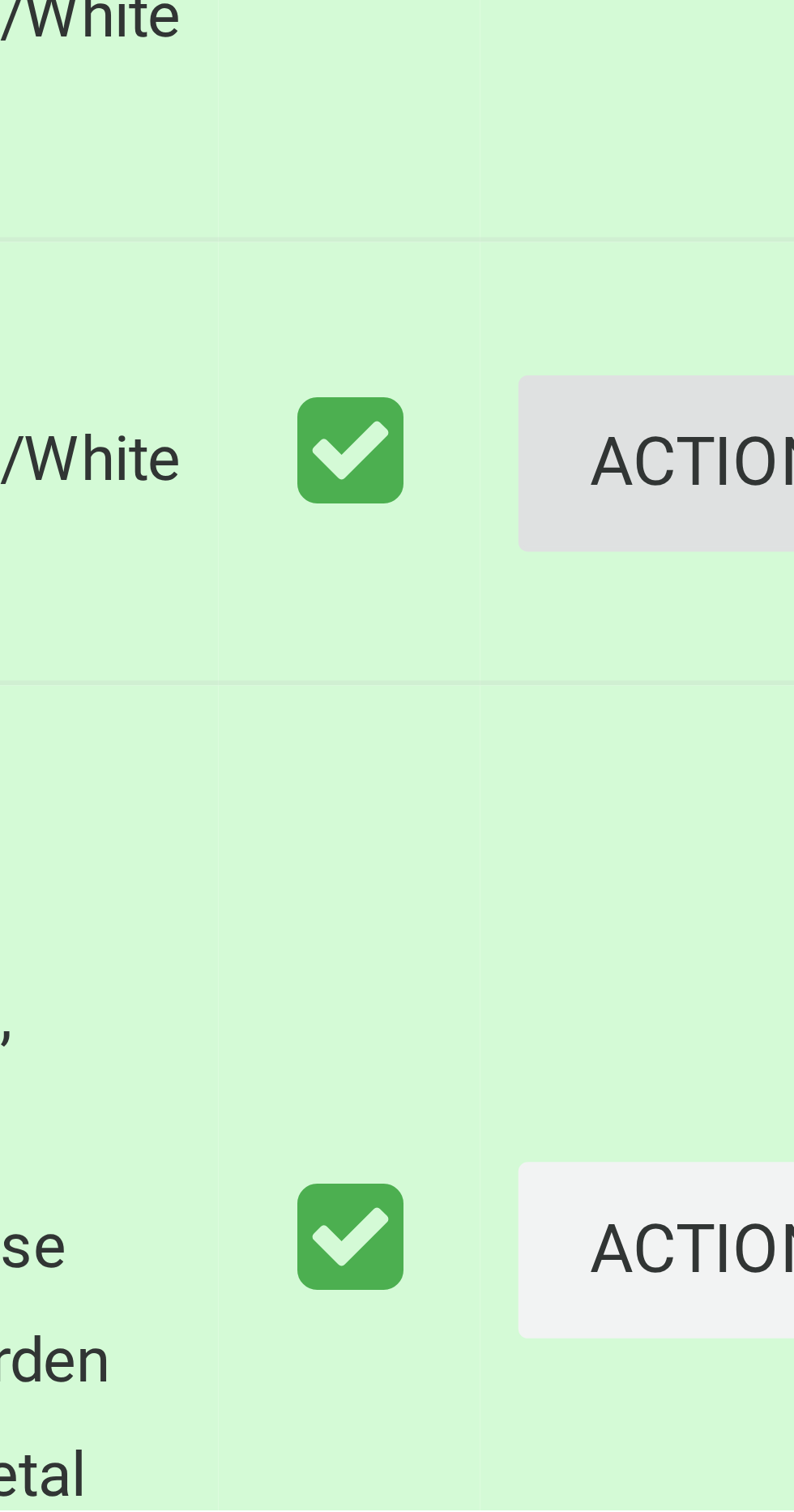
click at [719, 1348] on button "Actions" at bounding box center [752, 1333] width 78 height 30
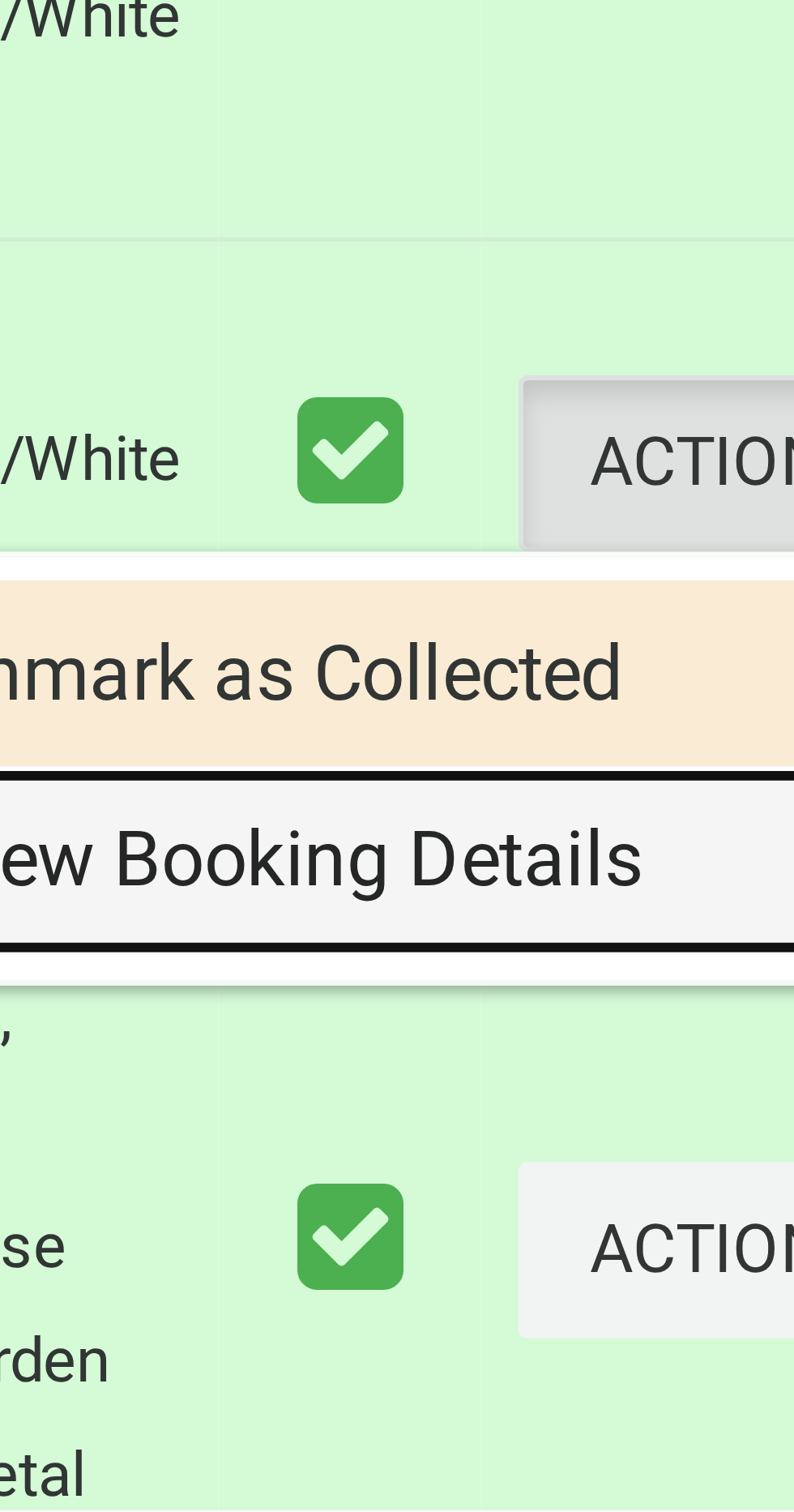
click at [707, 1418] on link "View Booking Details" at bounding box center [693, 1401] width 193 height 33
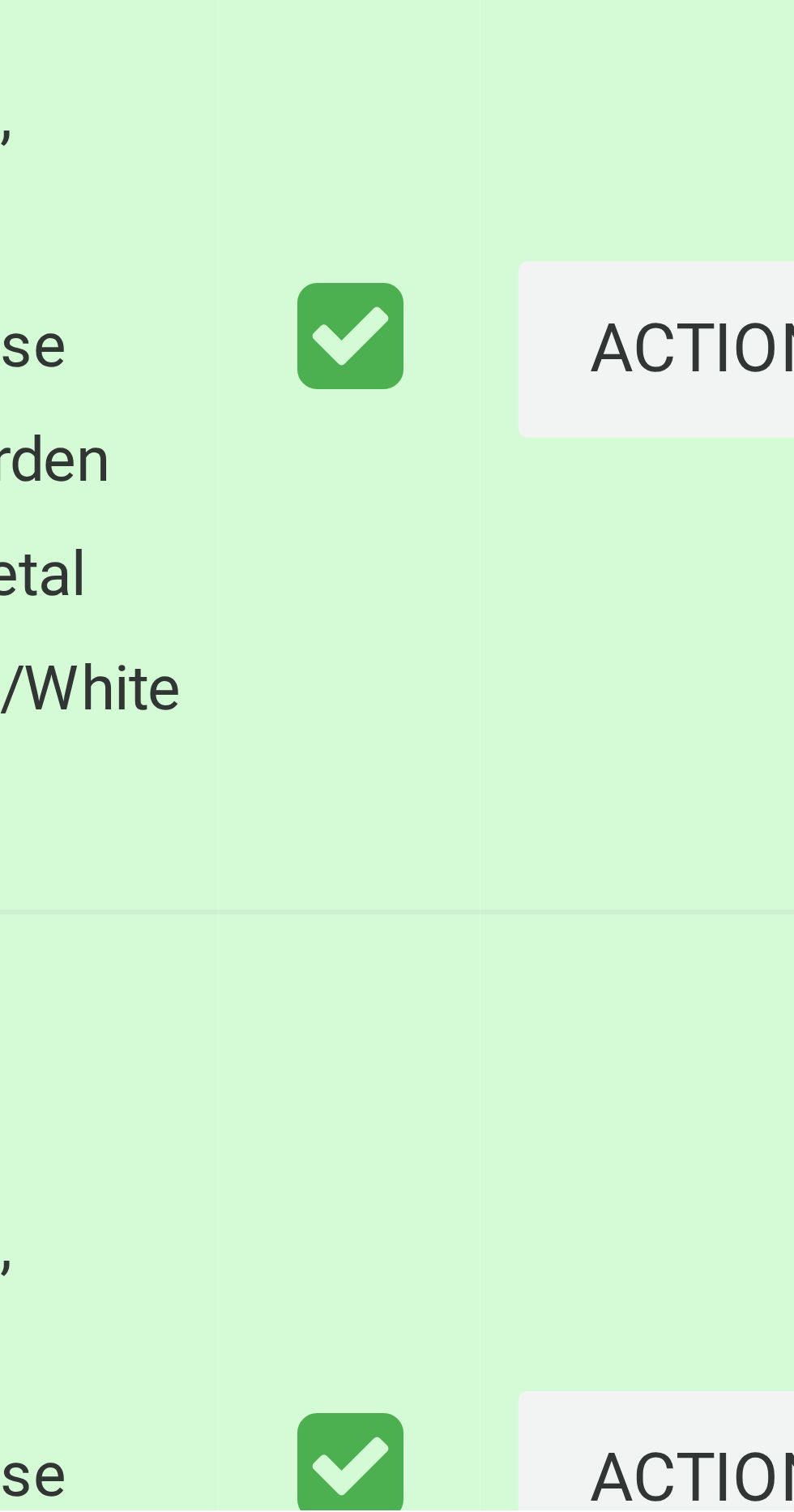
scroll to position [1844, 0]
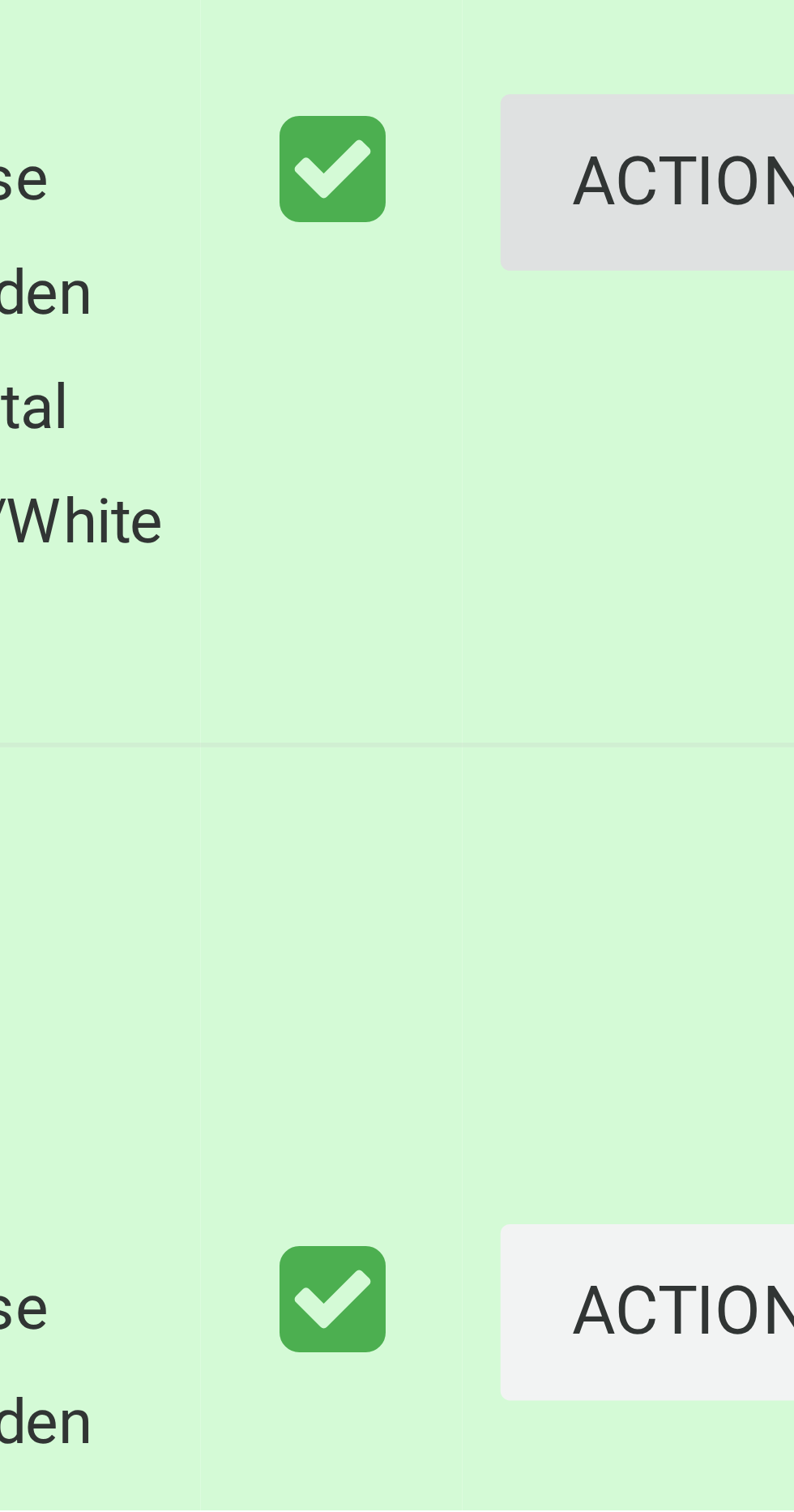
click at [726, 1301] on button "Actions" at bounding box center [752, 1286] width 78 height 30
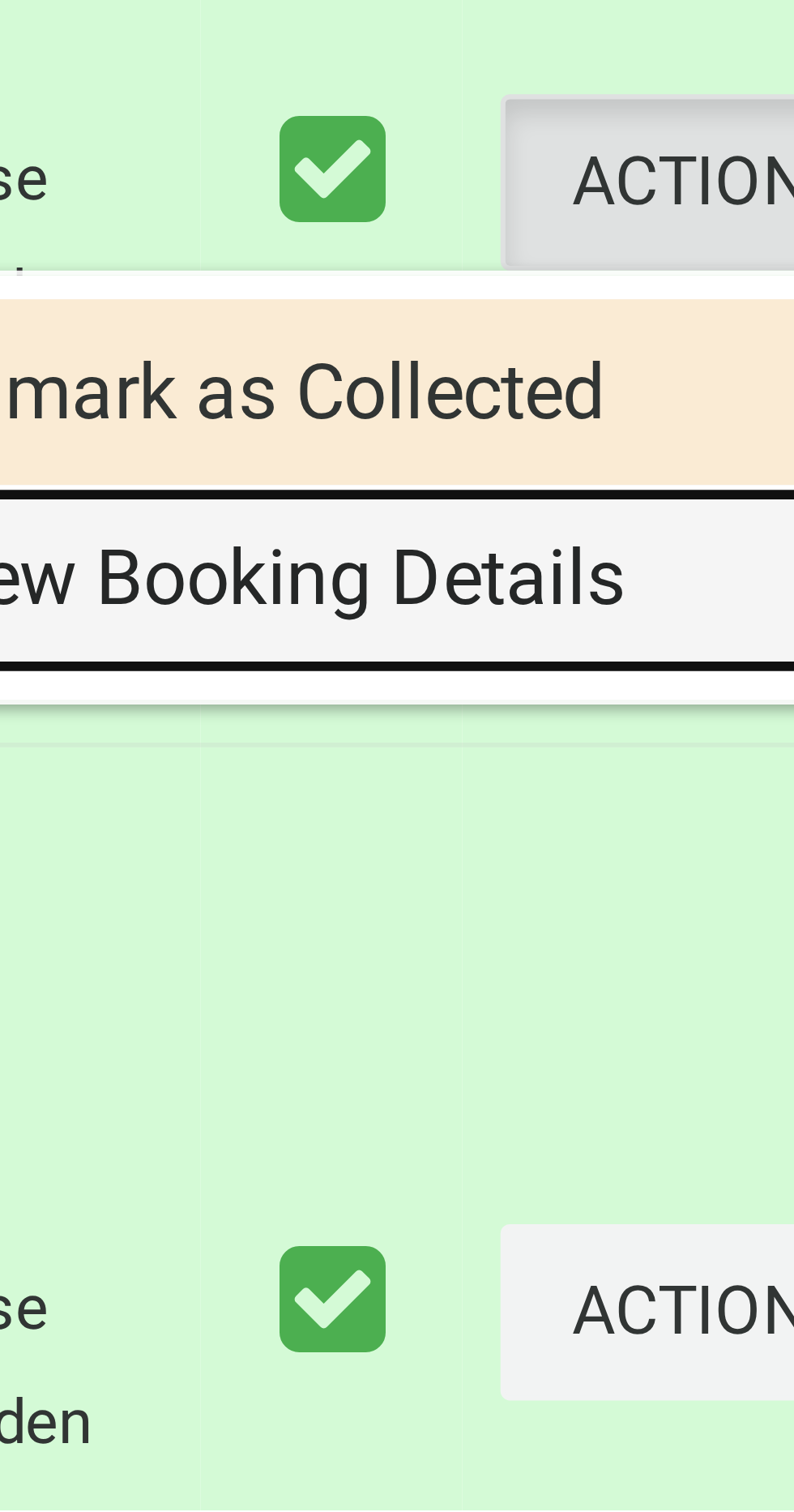
click at [704, 1370] on link "View Booking Details" at bounding box center [693, 1354] width 193 height 33
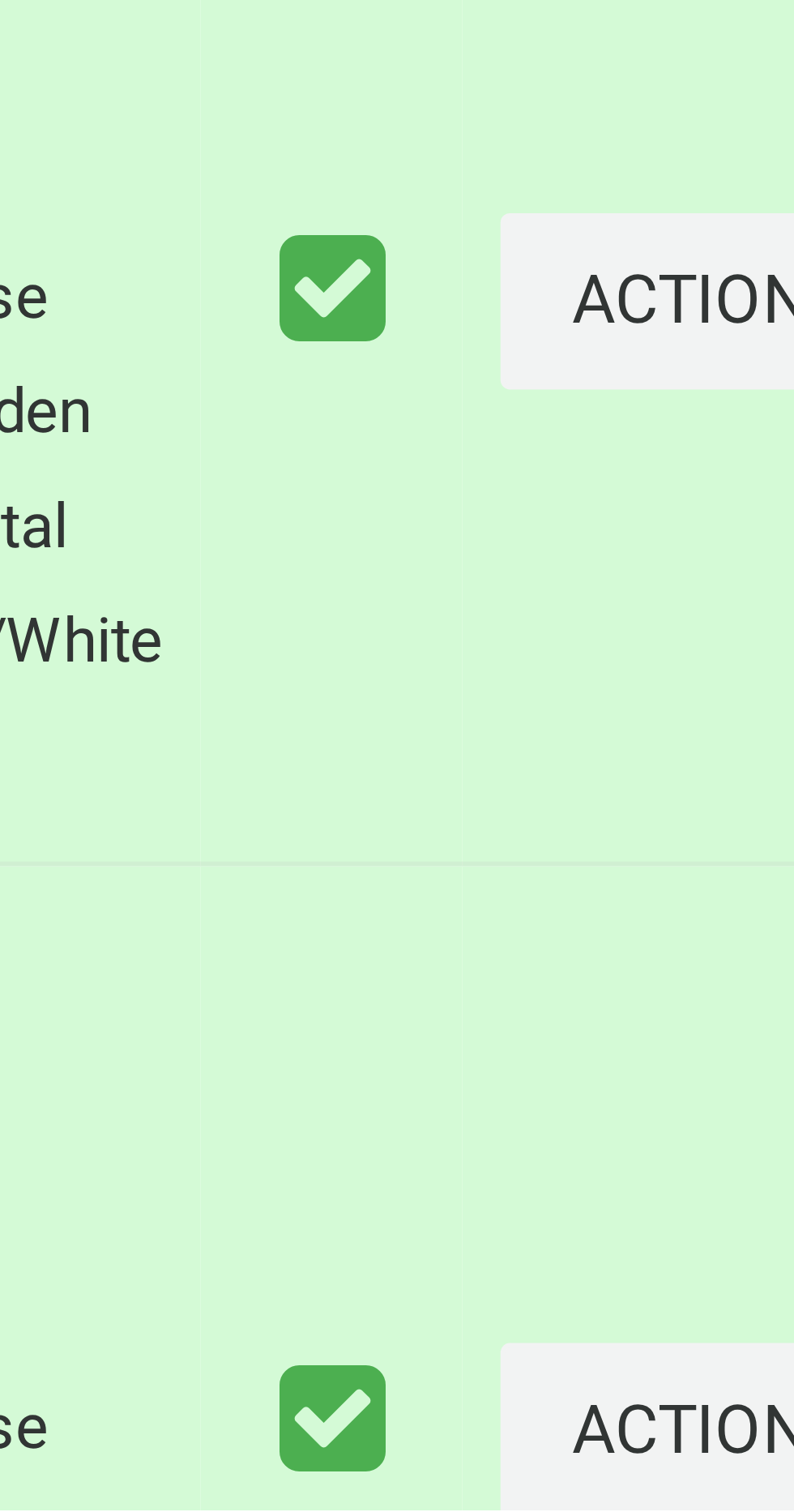
scroll to position [2017, 0]
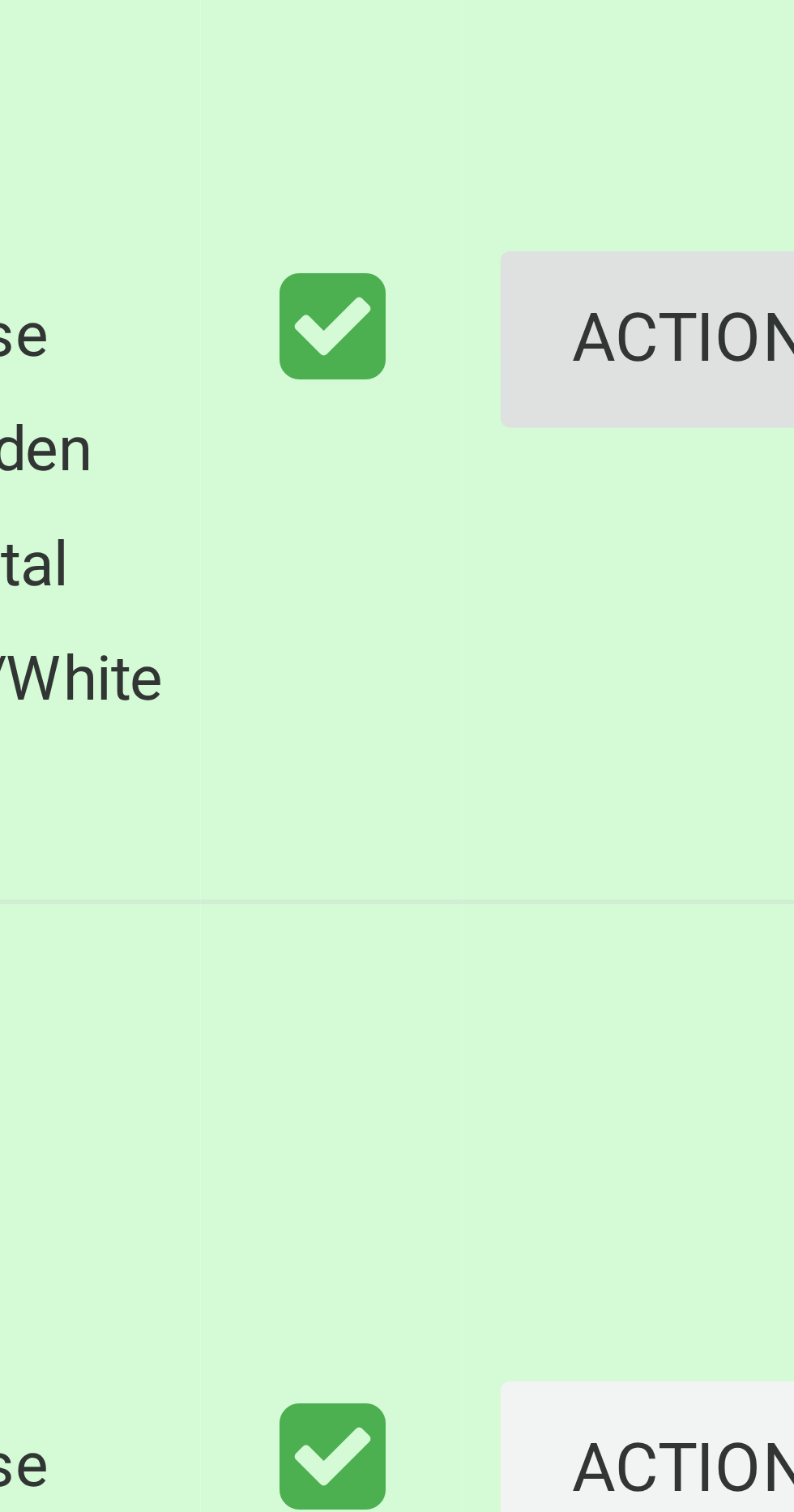
click at [716, 1322] on button "Actions" at bounding box center [752, 1306] width 78 height 30
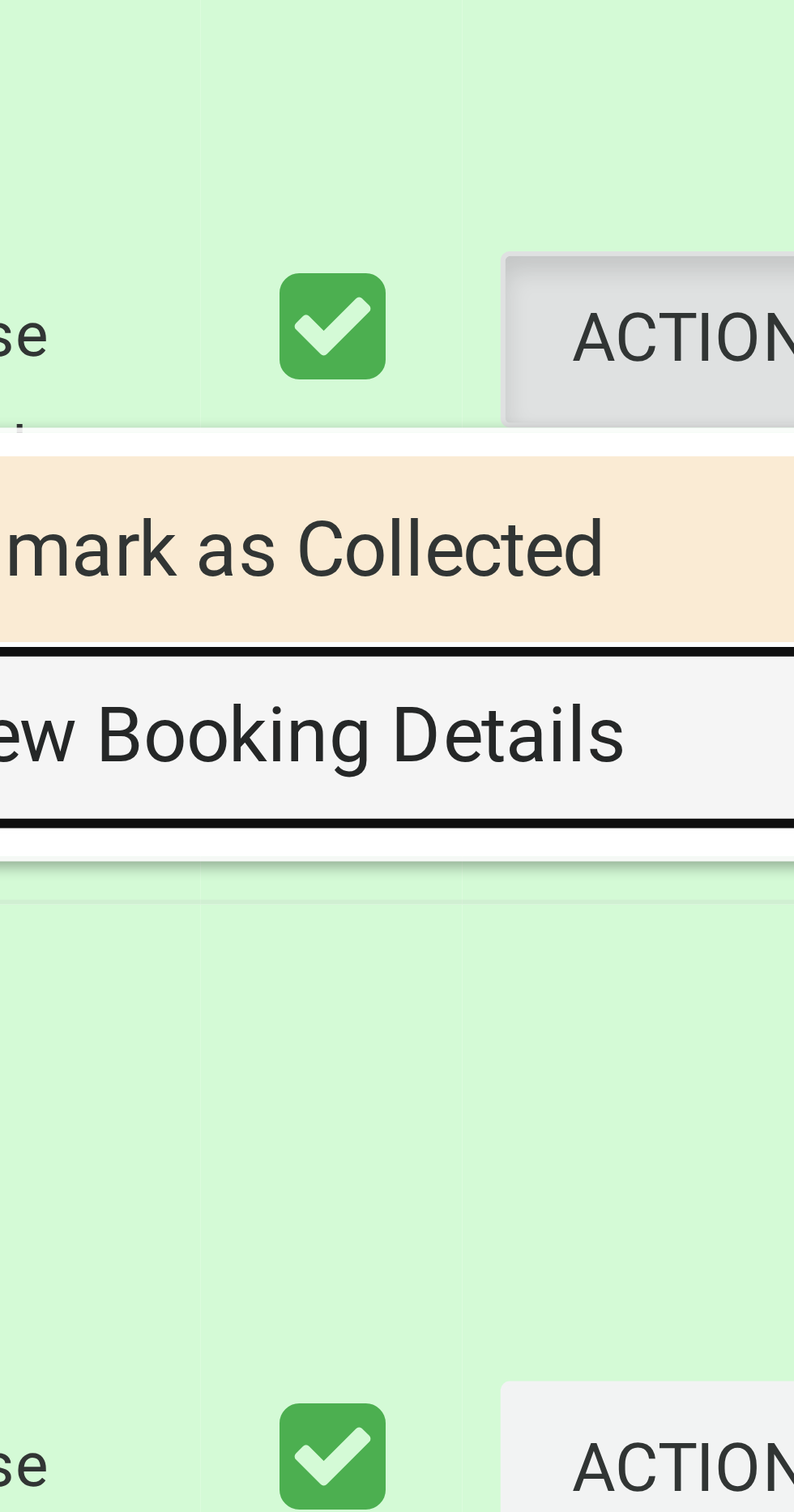
click at [698, 1390] on link "View Booking Details" at bounding box center [693, 1374] width 193 height 33
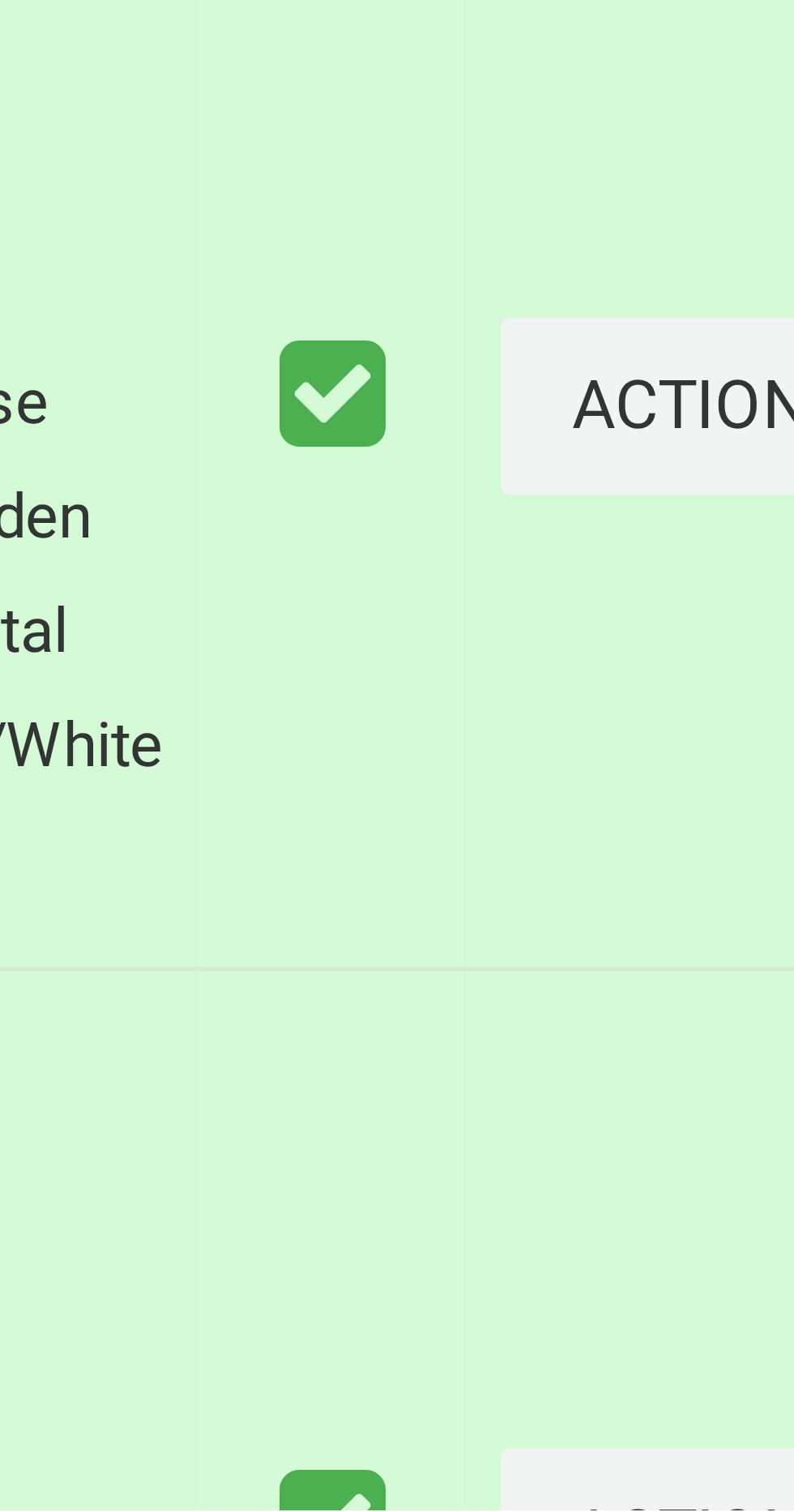
scroll to position [2196, 0]
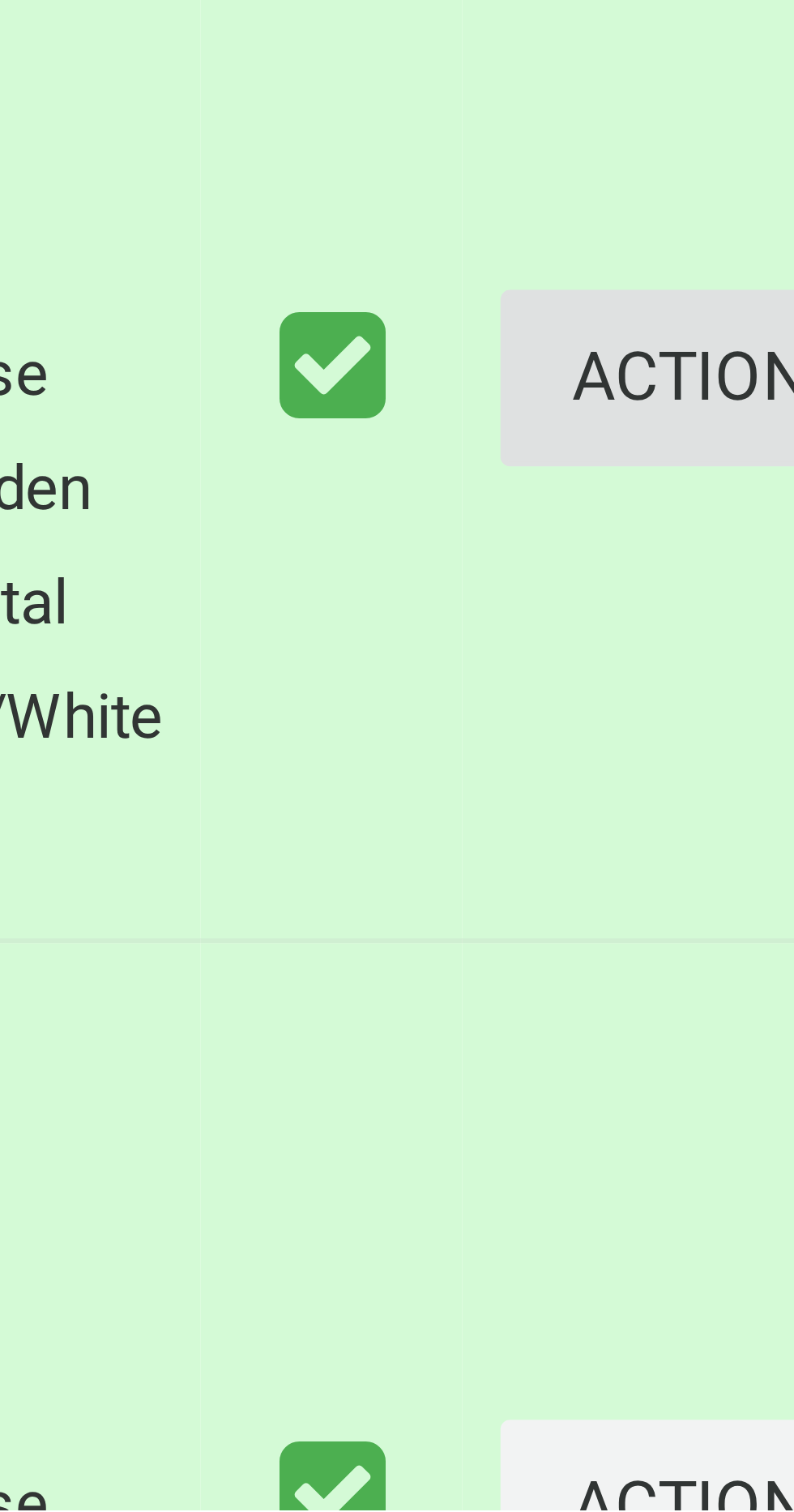
click at [727, 1334] on button "Actions" at bounding box center [752, 1319] width 78 height 30
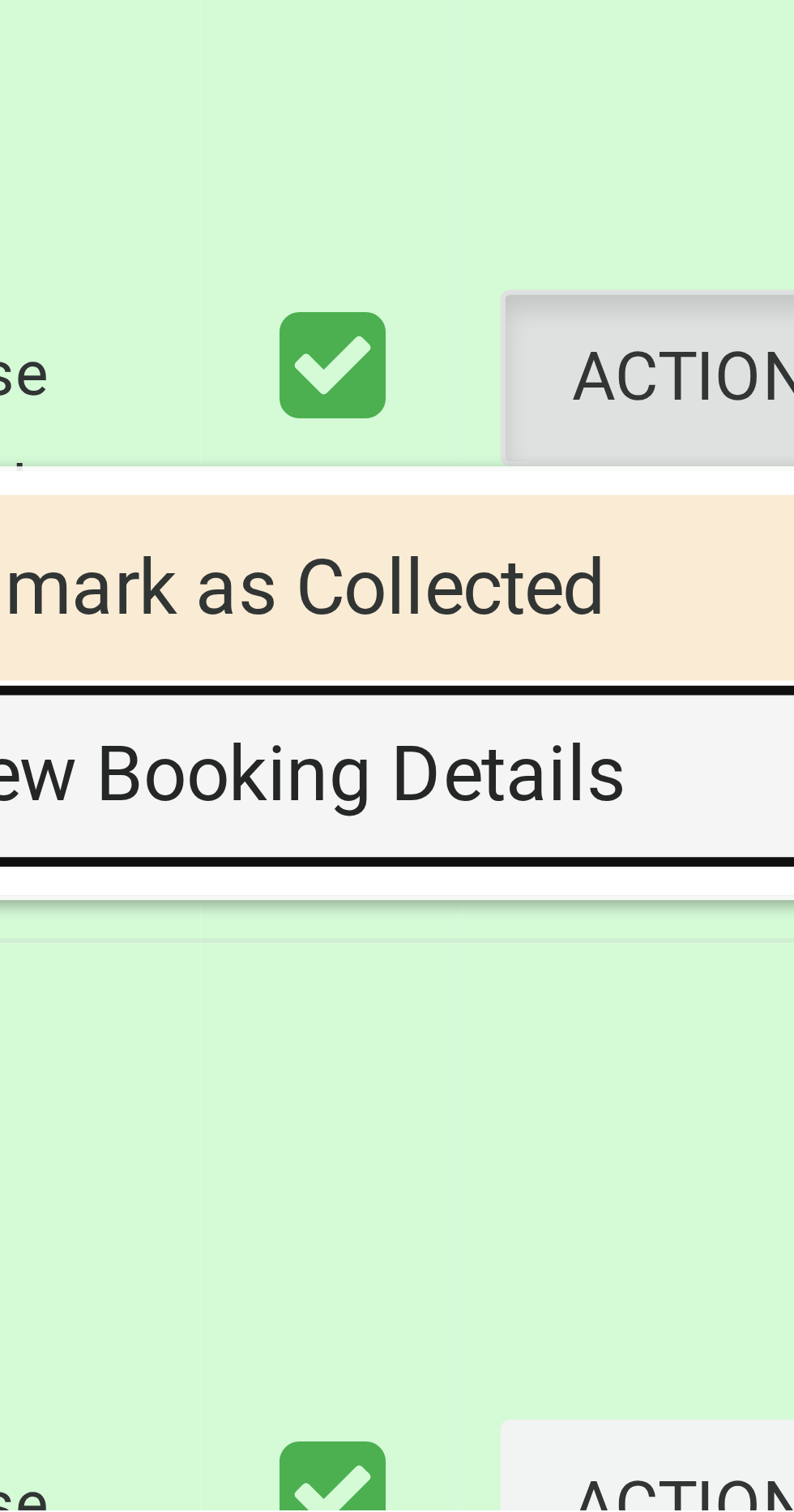
click at [704, 1403] on link "View Booking Details" at bounding box center [693, 1387] width 193 height 33
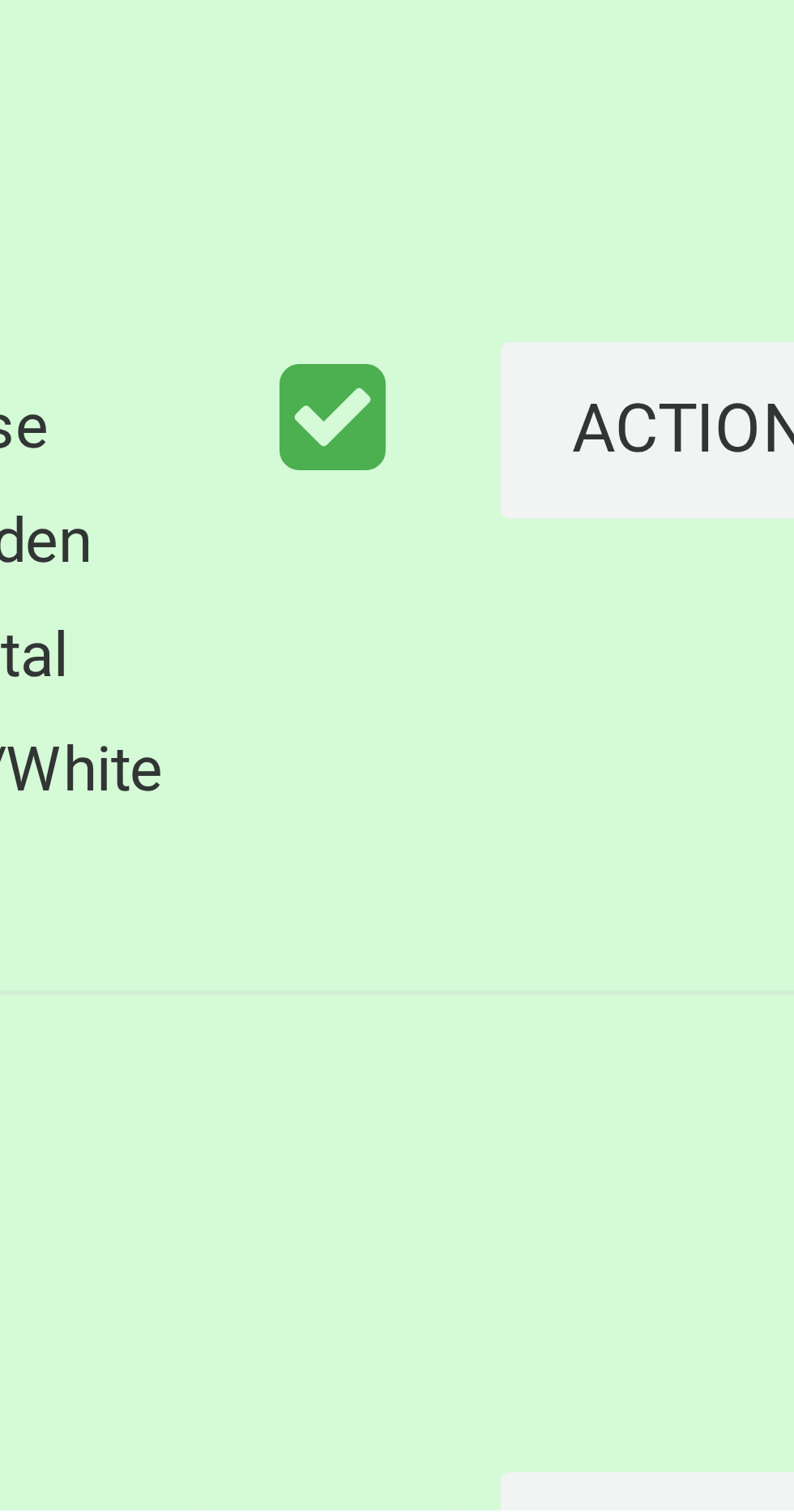
scroll to position [2381, 0]
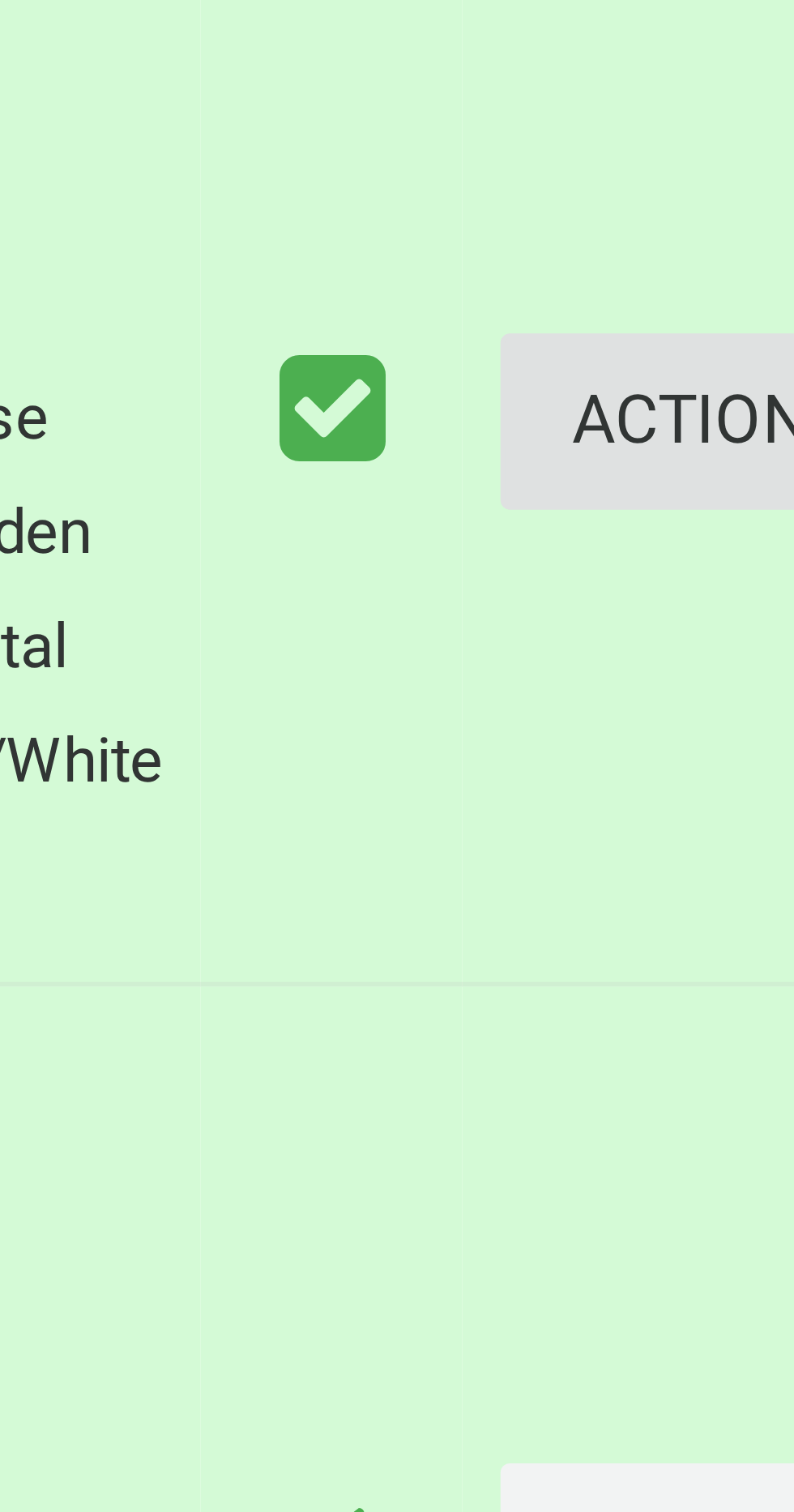
click at [726, 1342] on button "Actions" at bounding box center [752, 1326] width 78 height 30
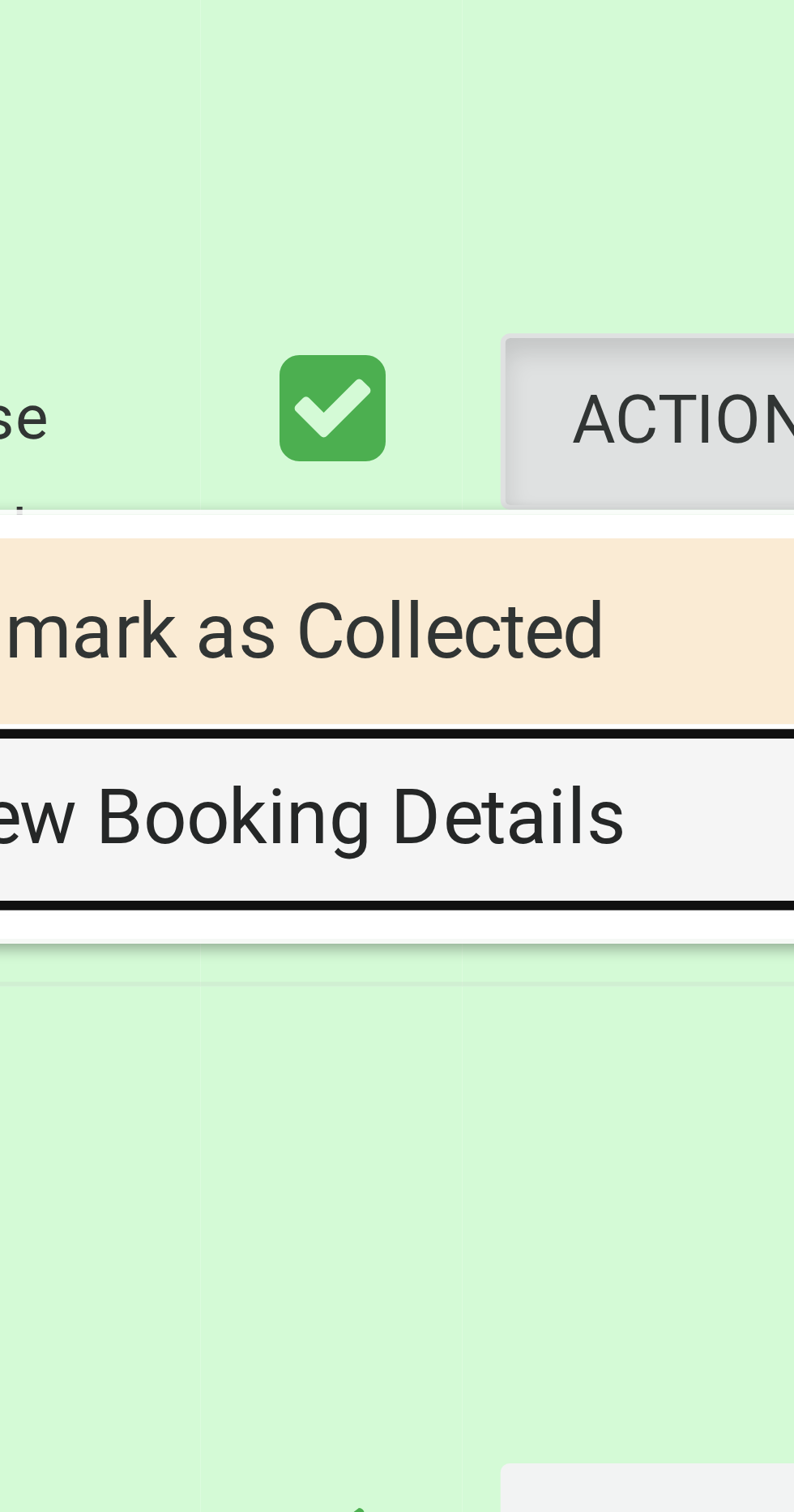
click at [698, 1411] on link "View Booking Details" at bounding box center [693, 1395] width 193 height 33
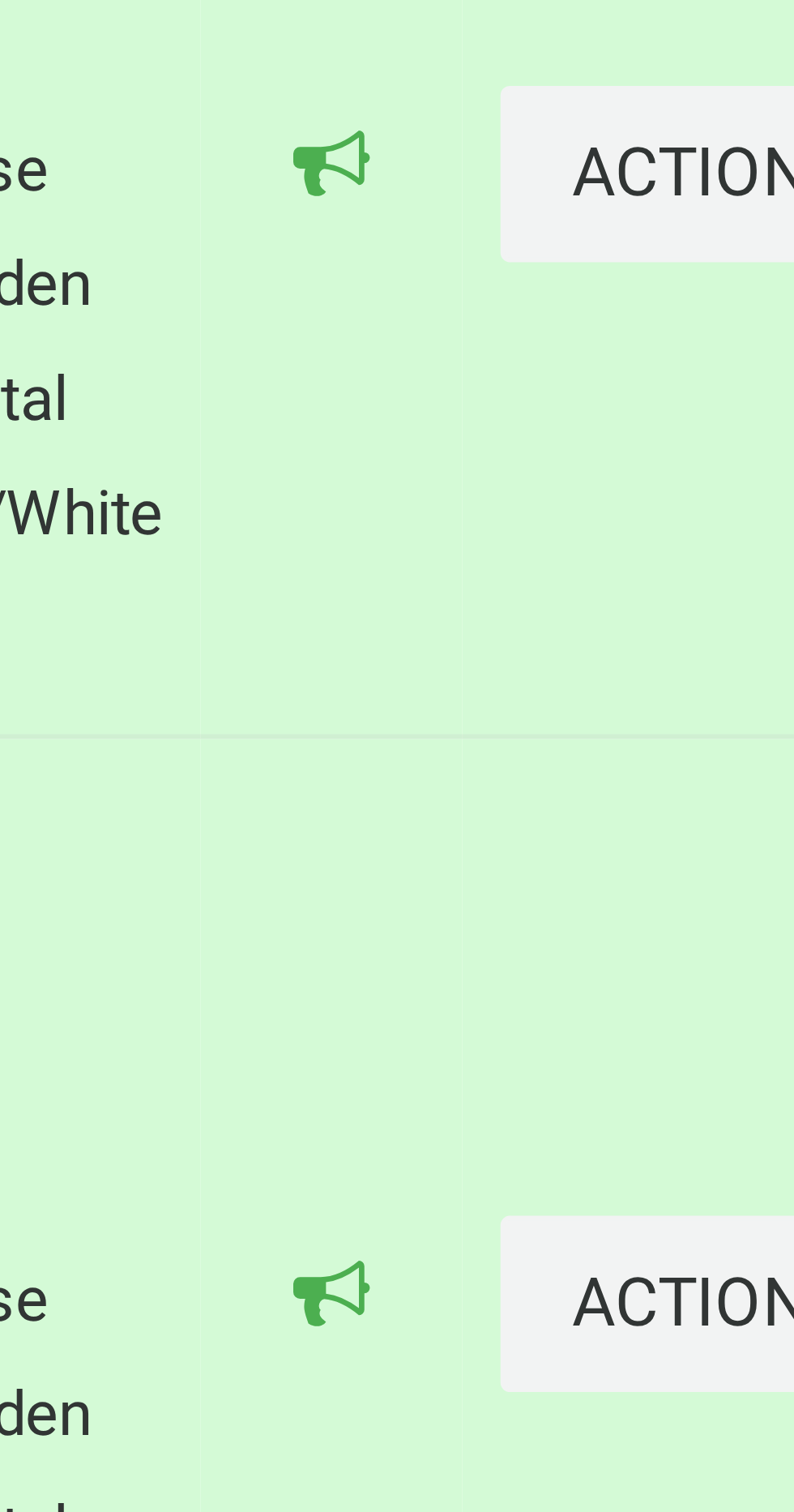
scroll to position [2657, 0]
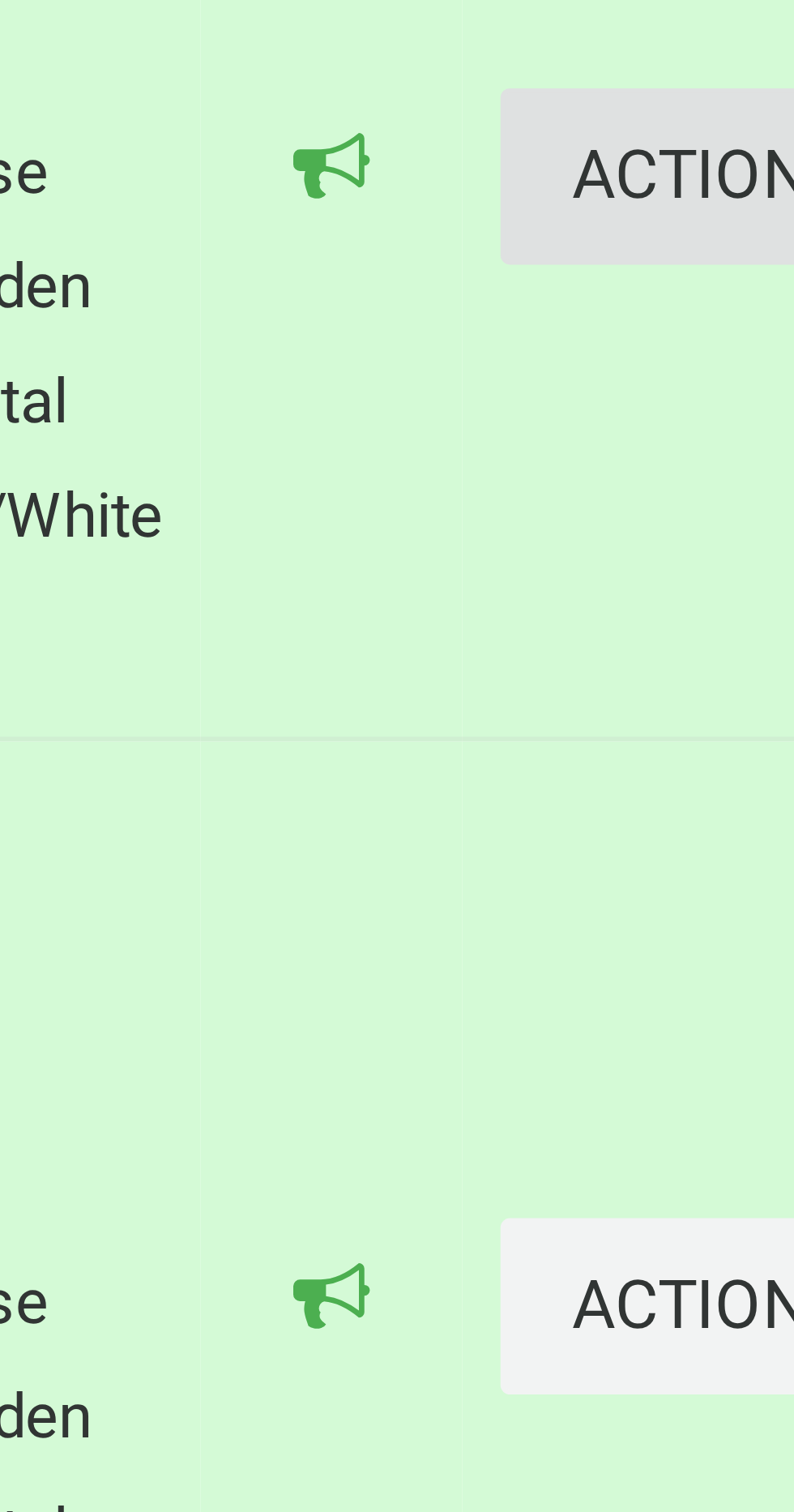
click at [727, 1258] on button "Actions" at bounding box center [752, 1243] width 78 height 30
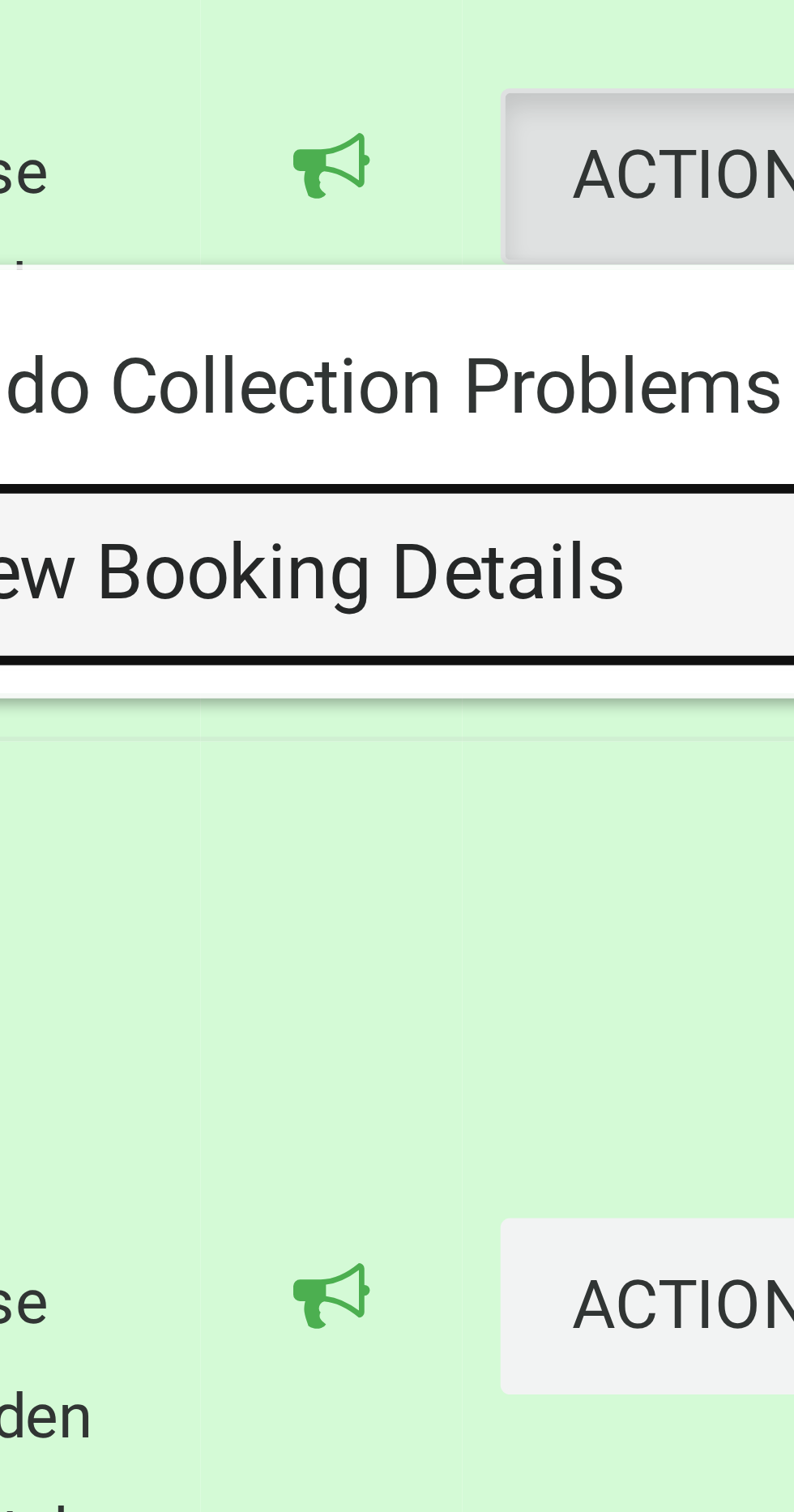
click at [704, 1327] on link "View Booking Details" at bounding box center [693, 1311] width 193 height 33
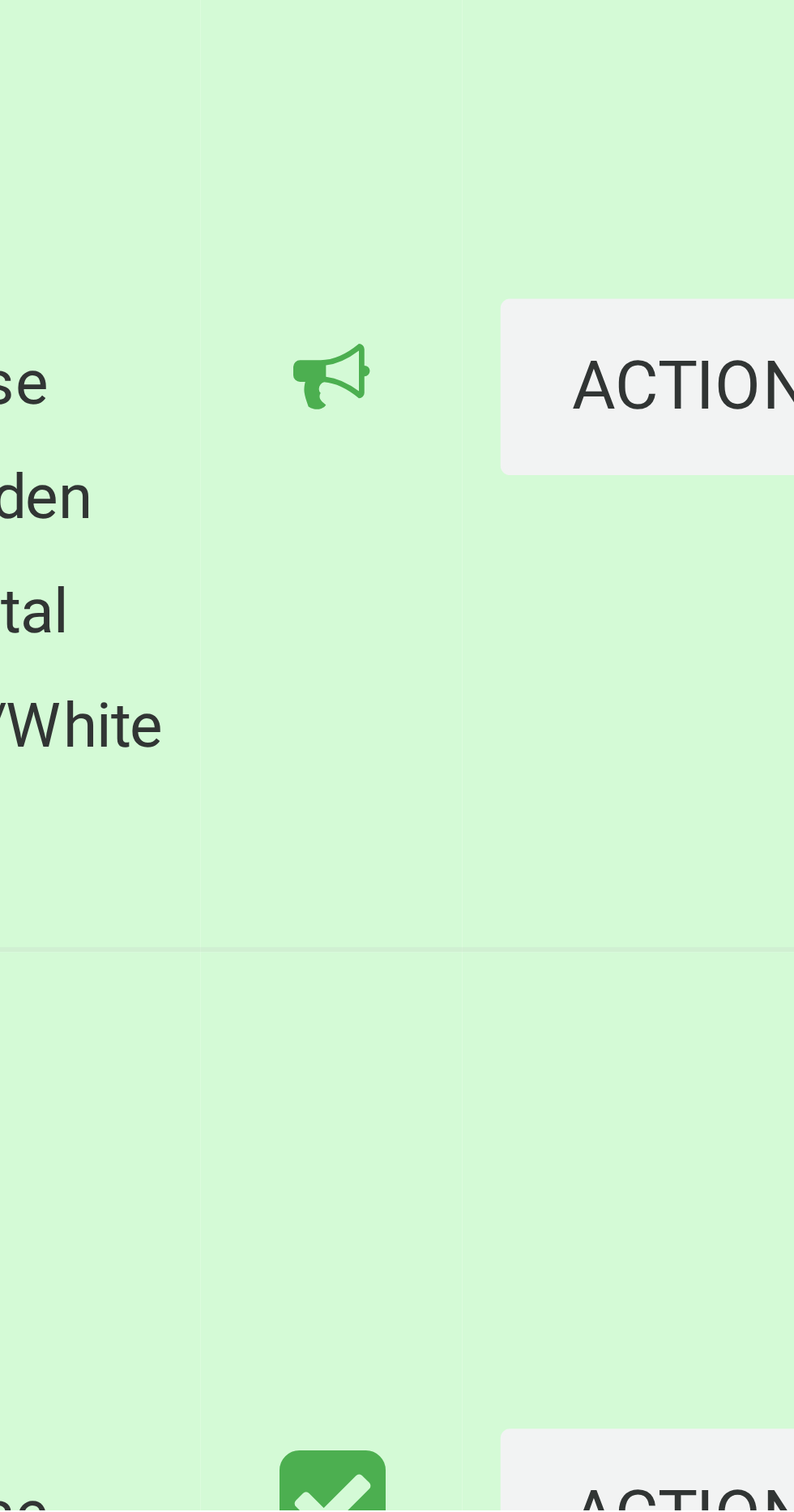
scroll to position [2771, 0]
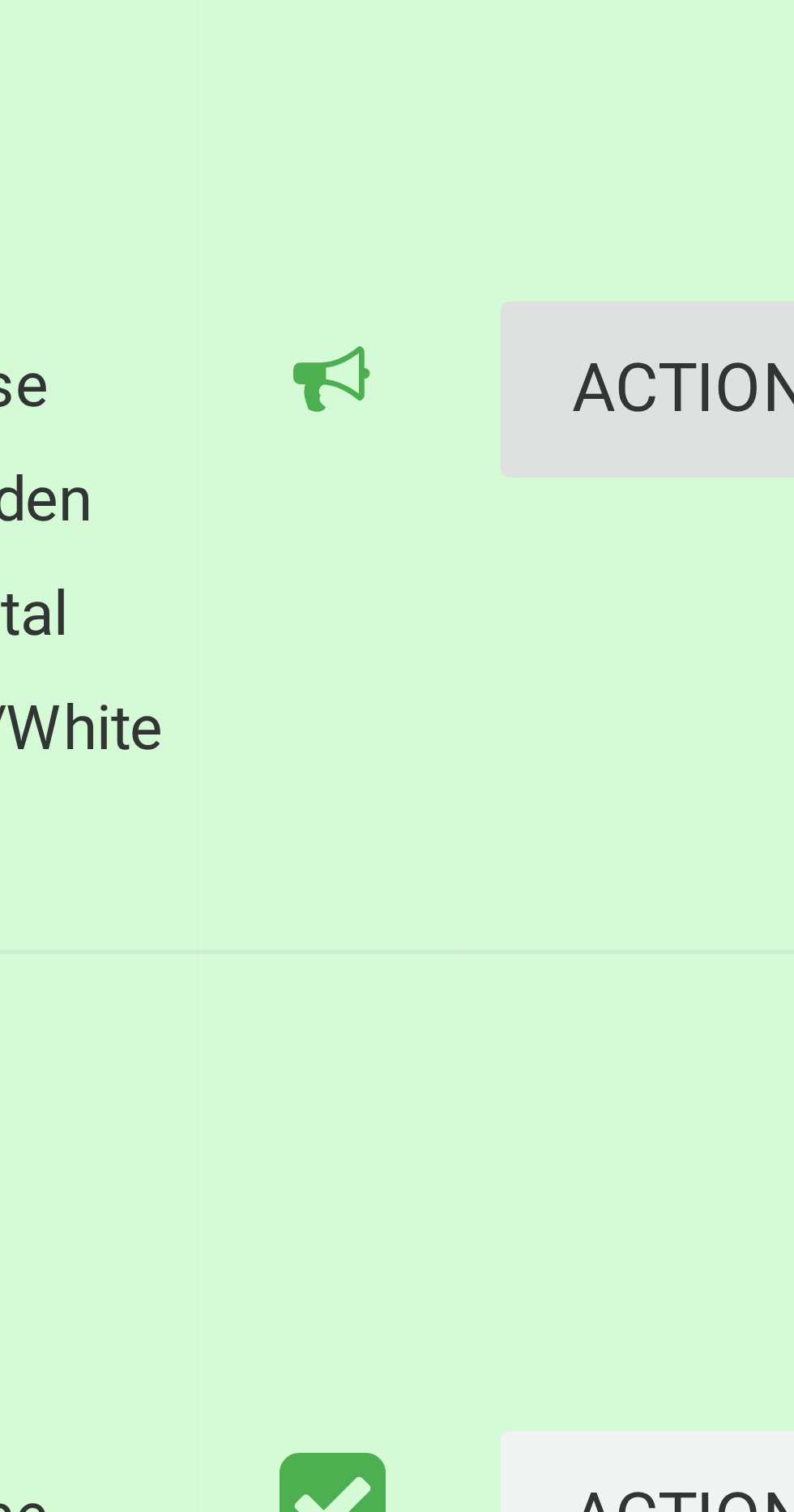
click at [724, 1336] on button "Actions" at bounding box center [752, 1321] width 78 height 30
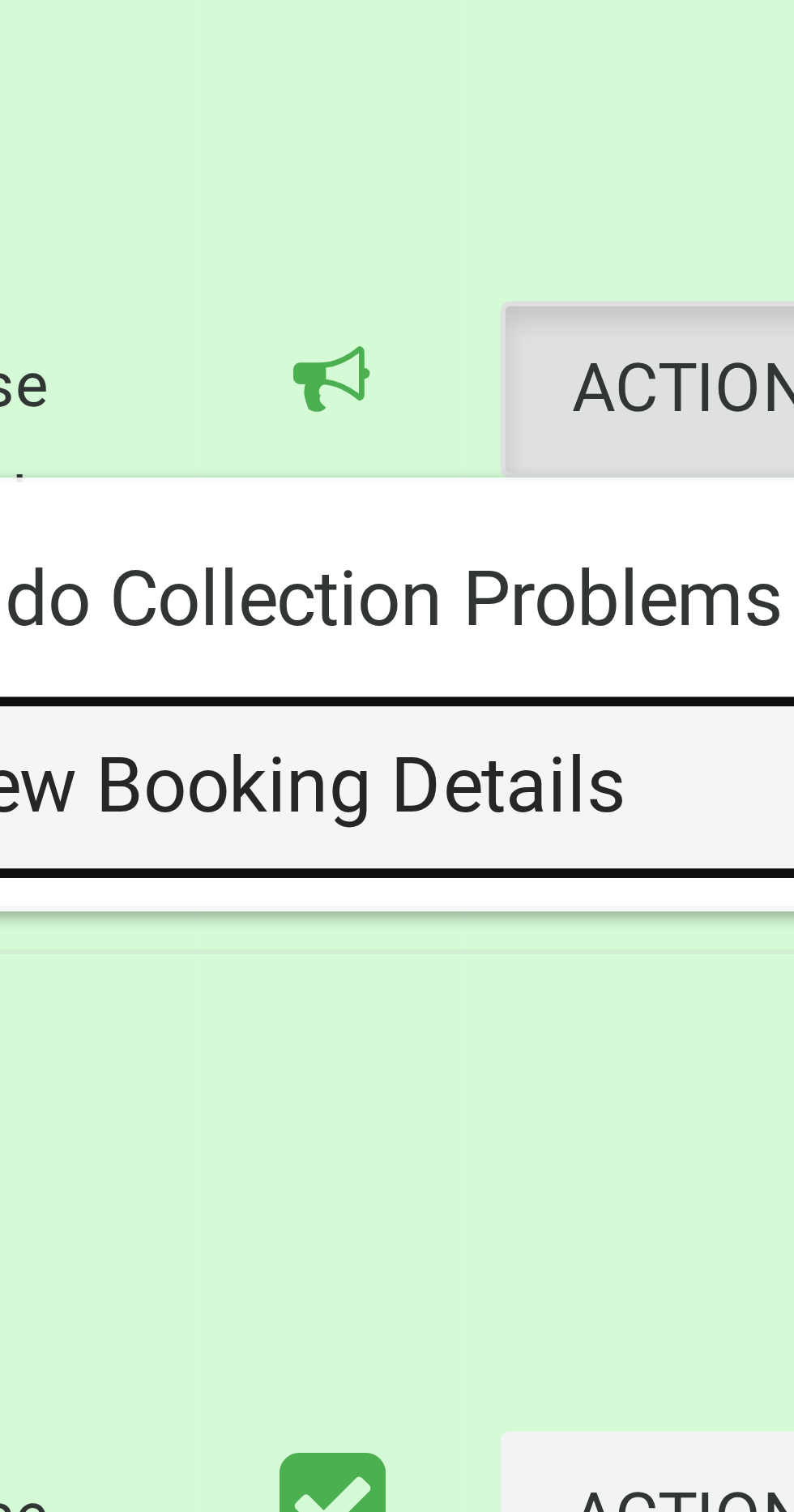
click at [698, 1405] on link "View Booking Details" at bounding box center [693, 1389] width 193 height 33
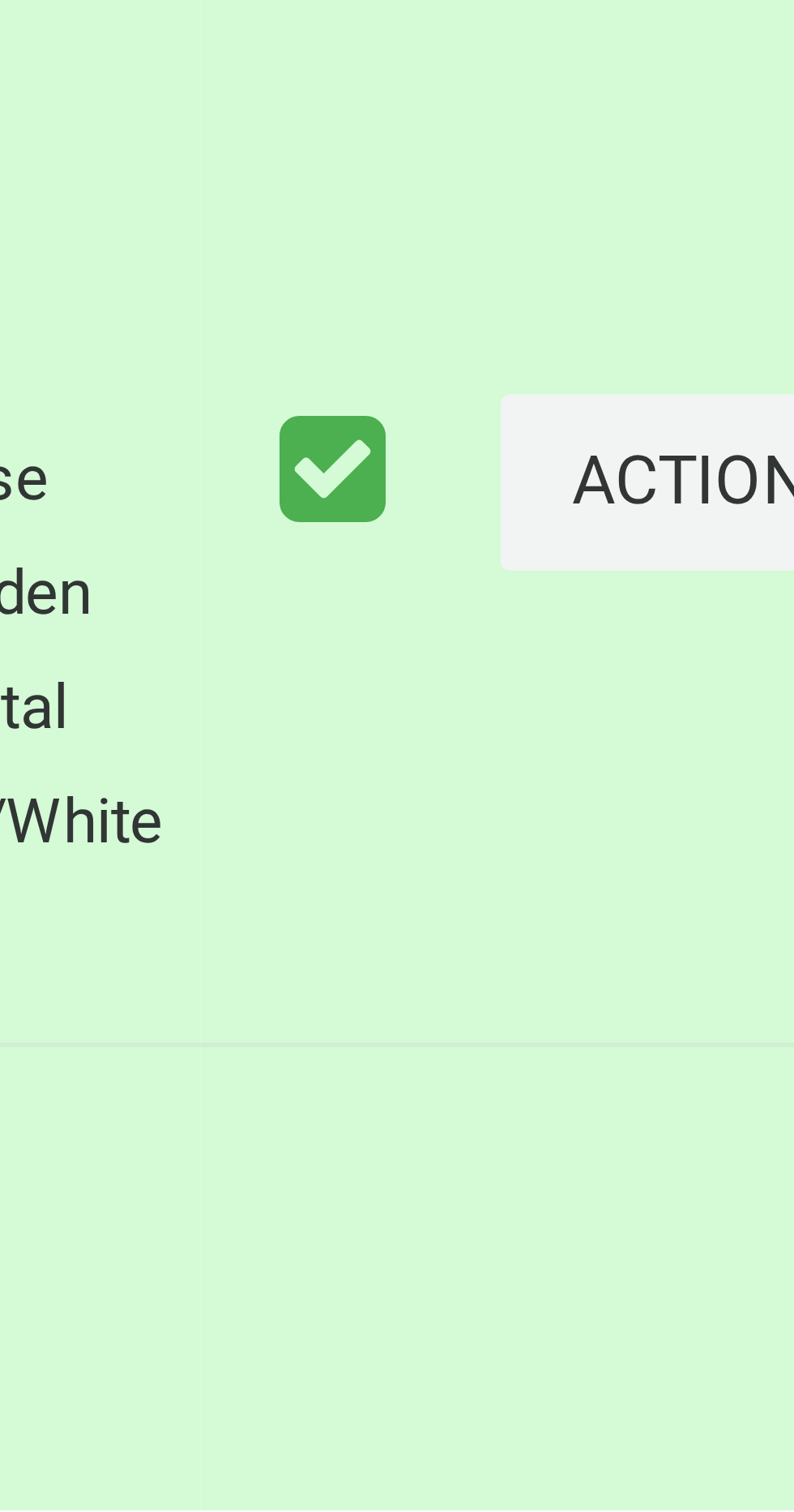
scroll to position [2972, 0]
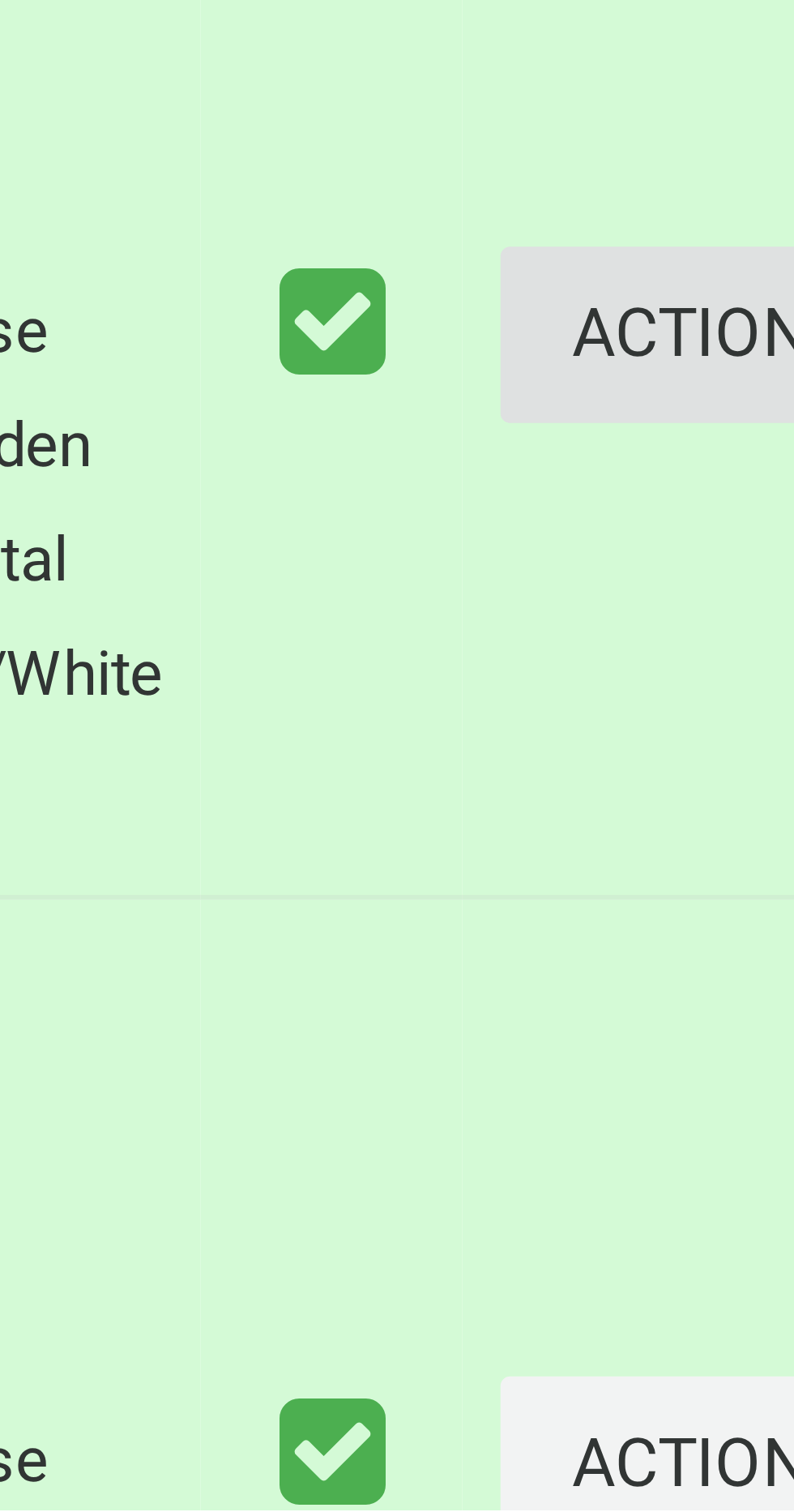
click at [718, 1327] on button "Actions" at bounding box center [752, 1312] width 78 height 30
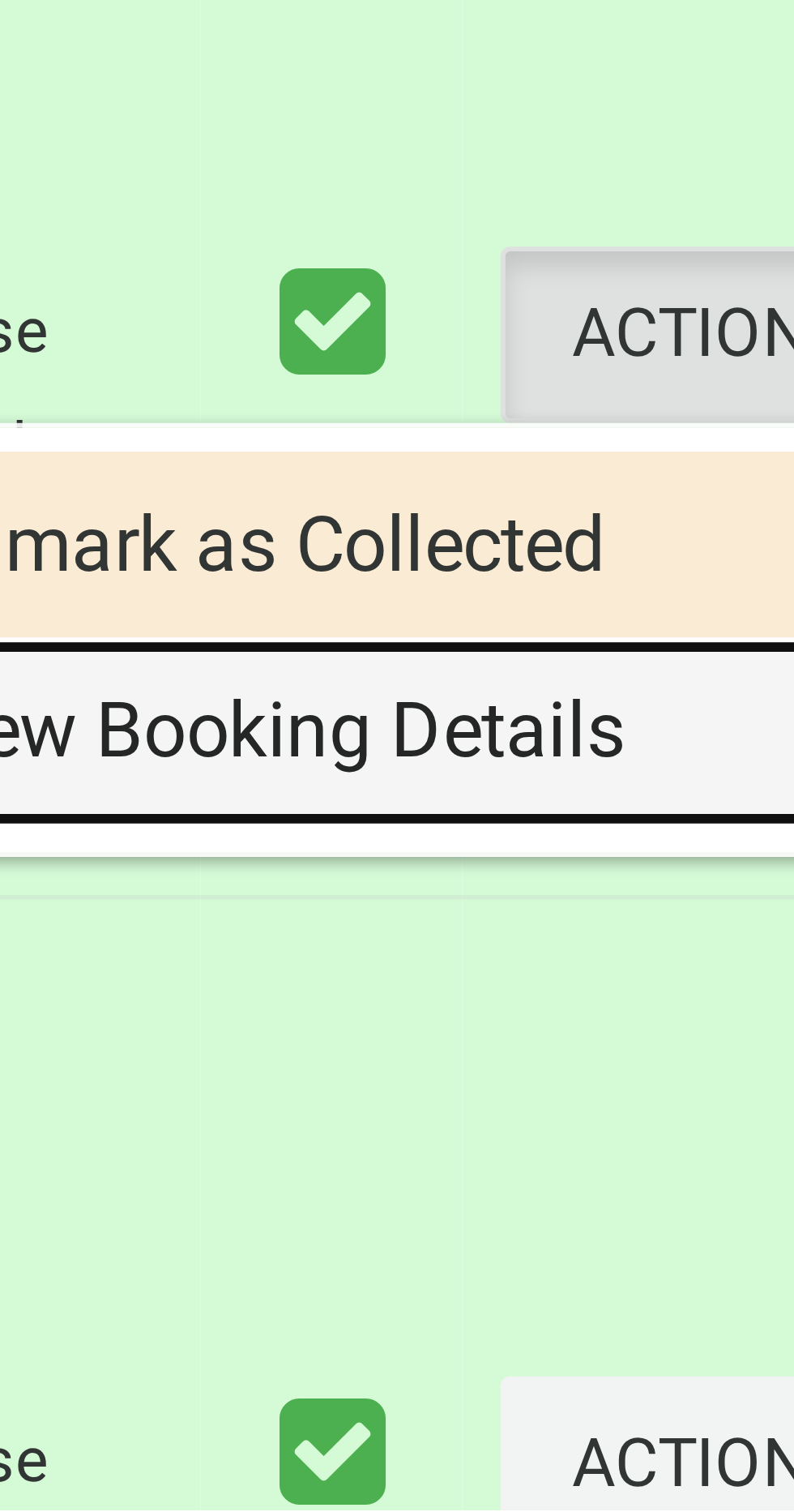
click at [702, 1396] on link "View Booking Details" at bounding box center [693, 1380] width 193 height 33
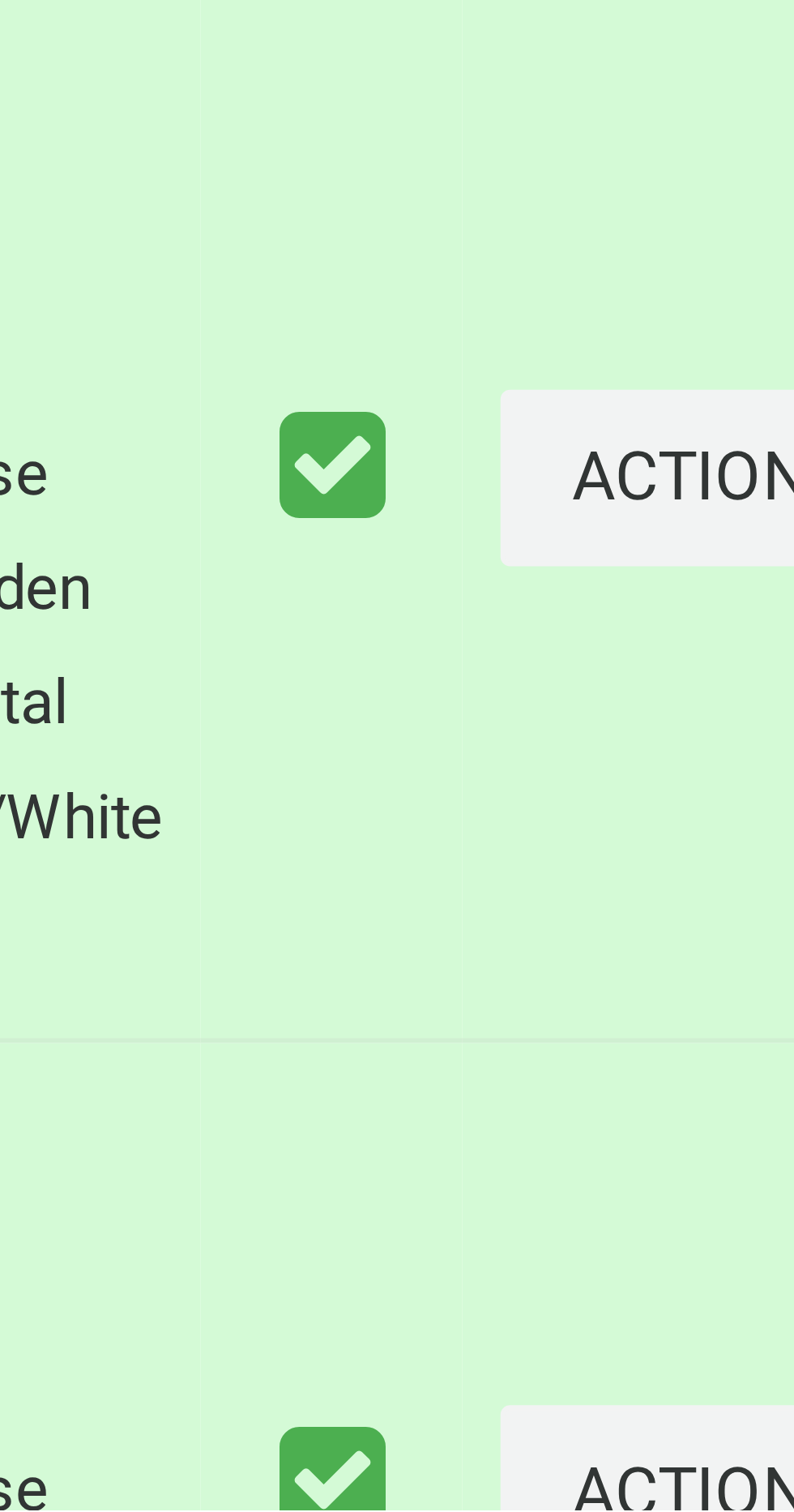
scroll to position [3141, 0]
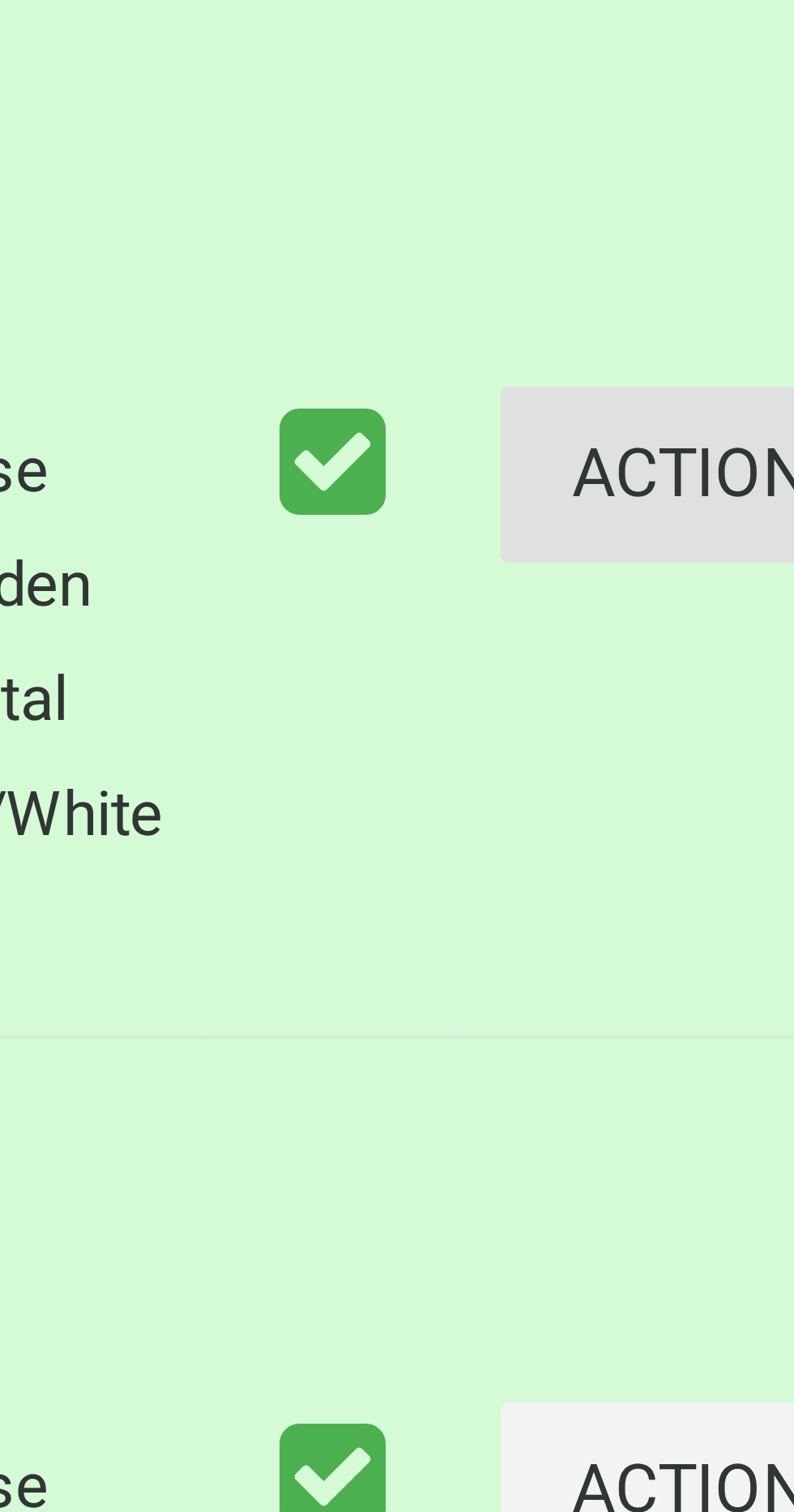
click at [718, 1349] on button "Actions" at bounding box center [752, 1334] width 78 height 30
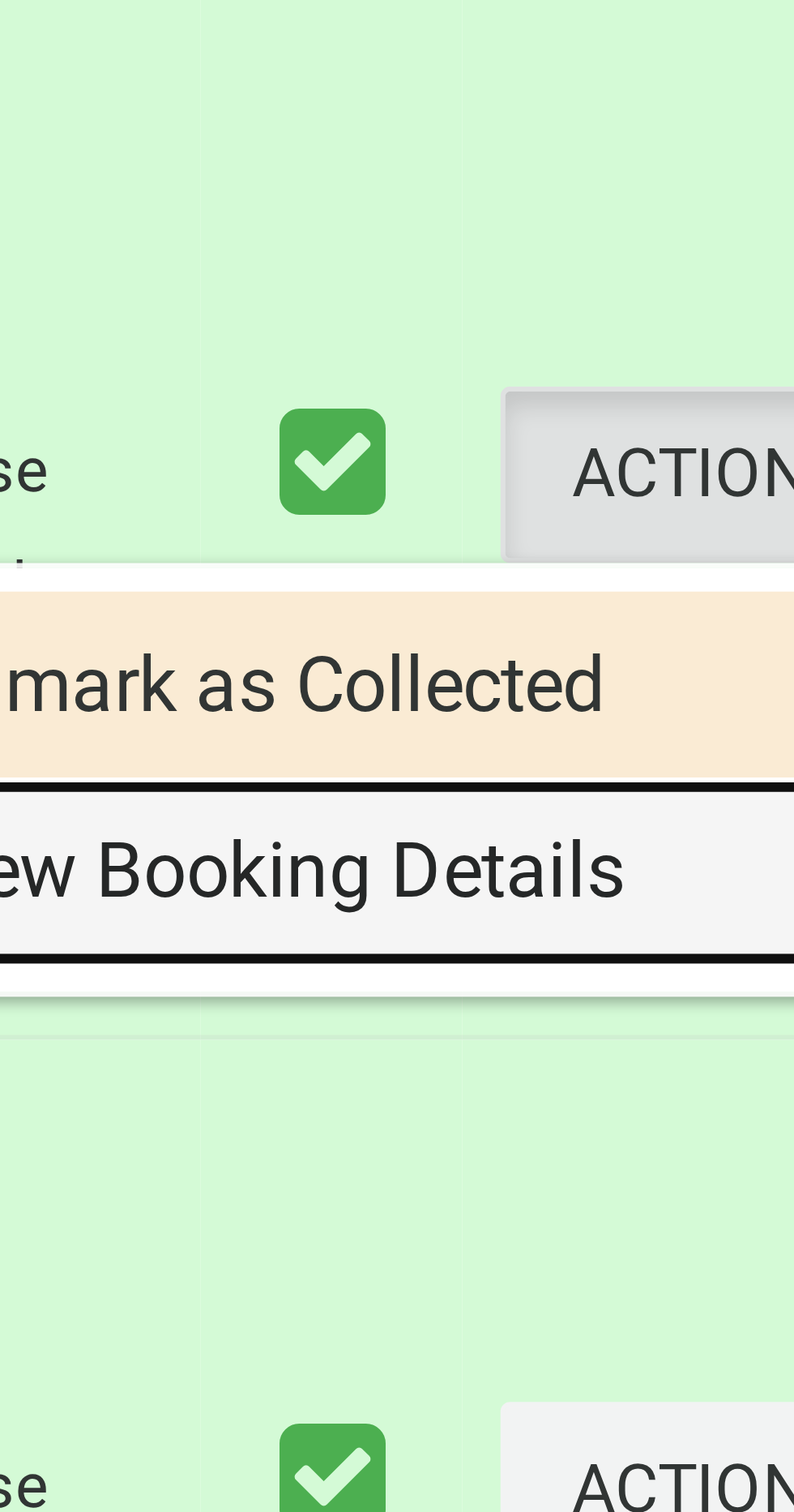
click at [692, 1419] on link "View Booking Details" at bounding box center [693, 1402] width 193 height 33
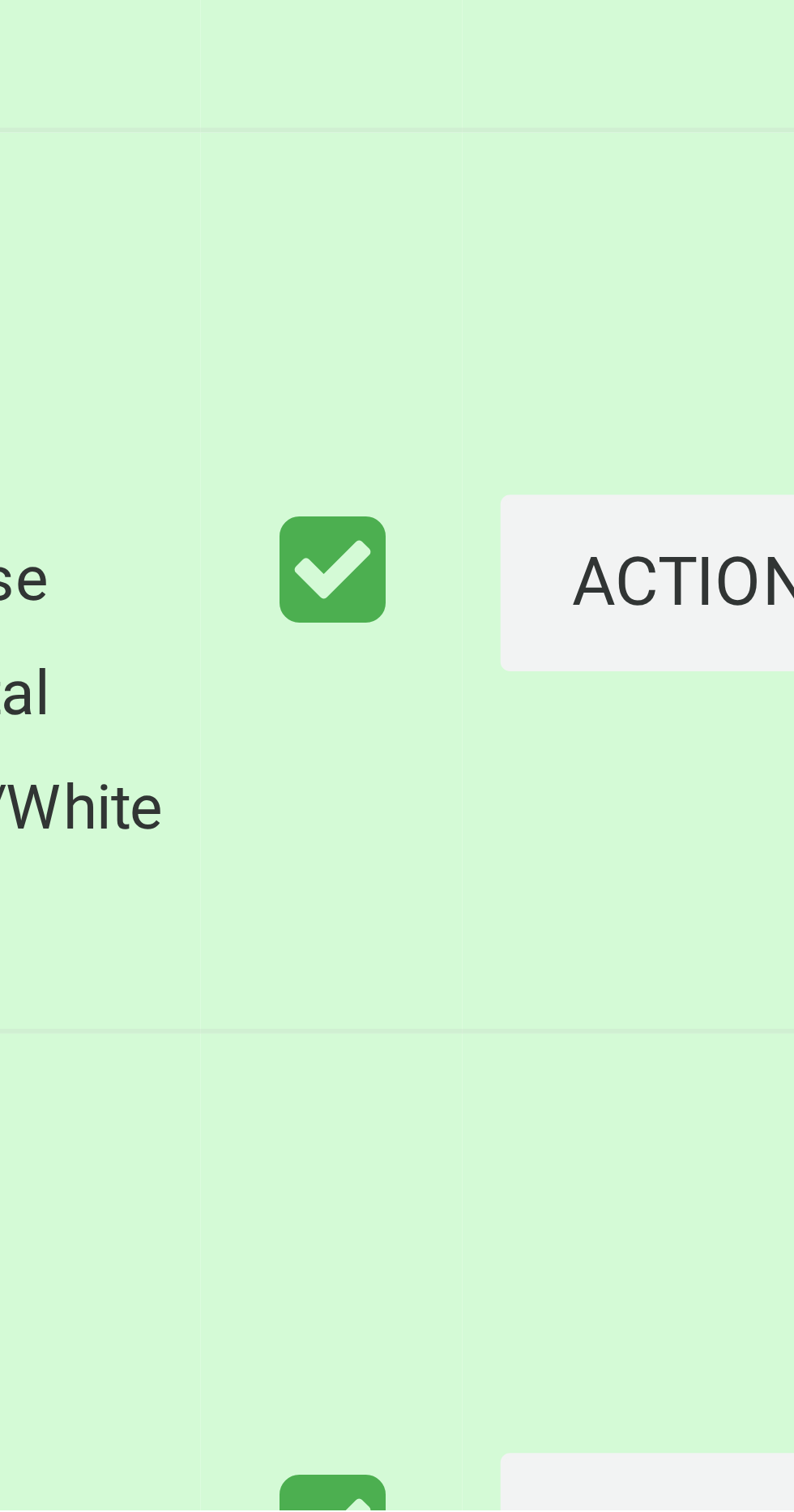
scroll to position [3294, 0]
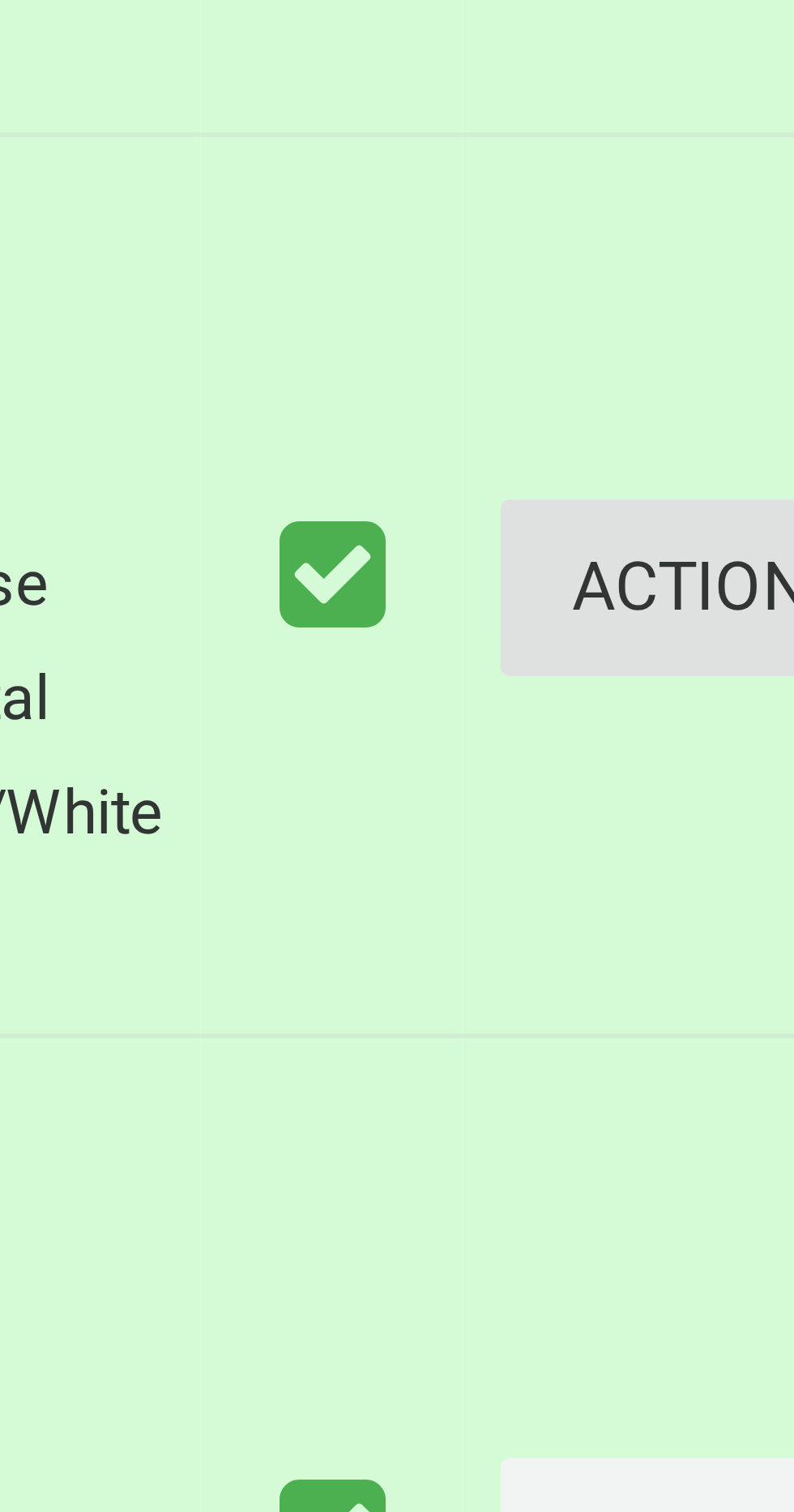
click at [713, 1370] on button "Actions" at bounding box center [752, 1353] width 78 height 30
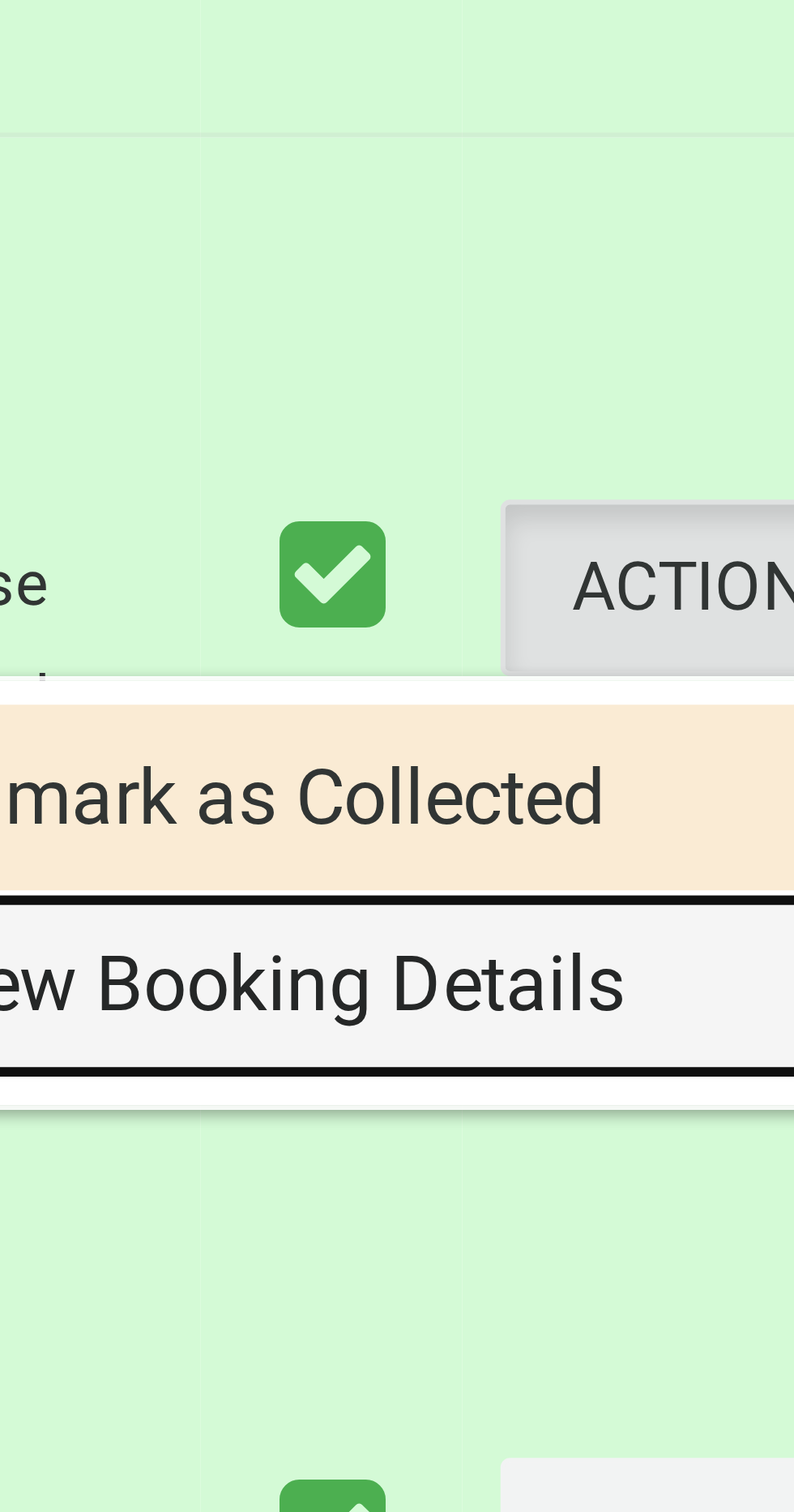
click at [699, 1438] on link "View Booking Details" at bounding box center [693, 1422] width 193 height 33
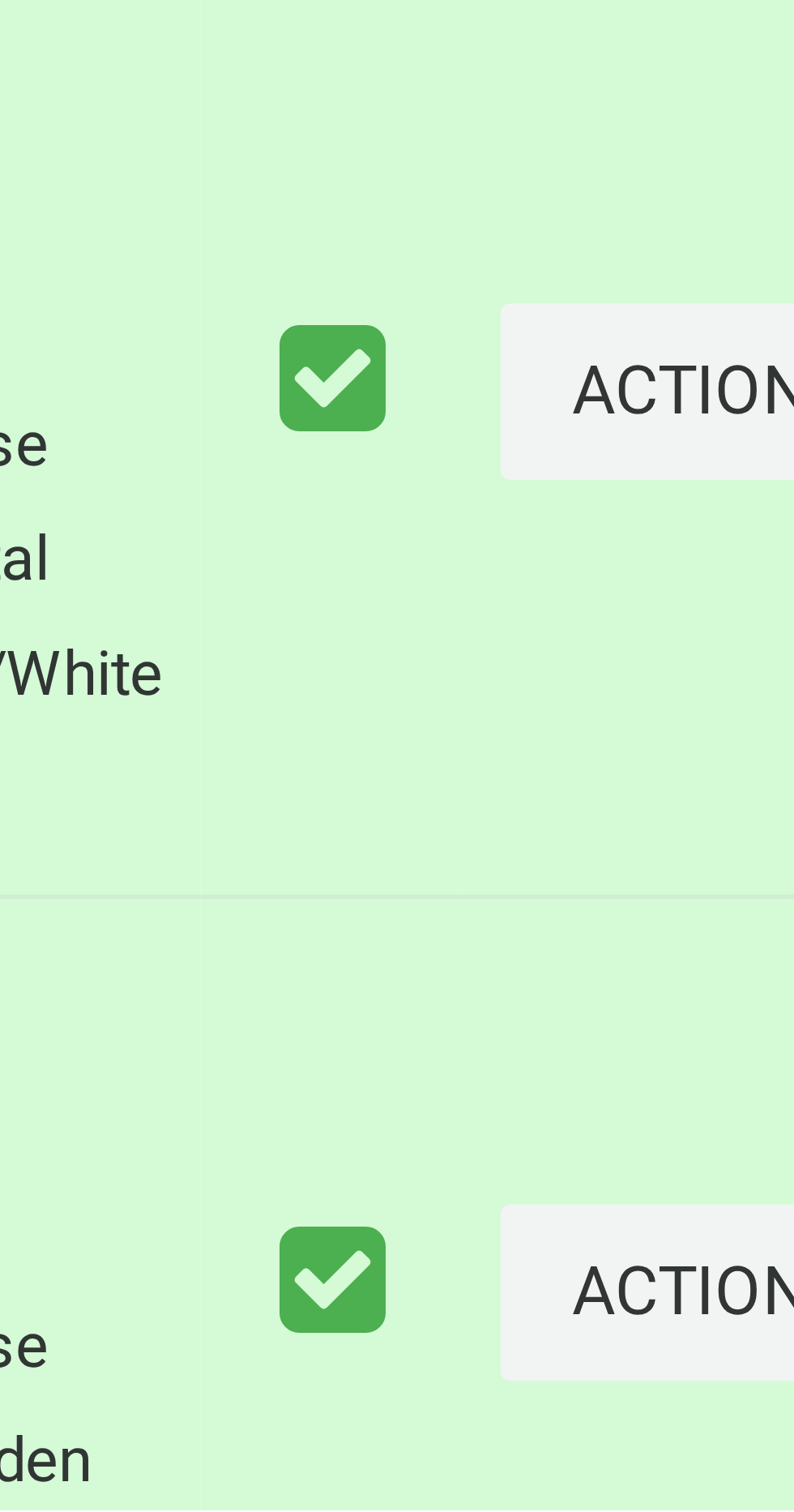
scroll to position [3490, 0]
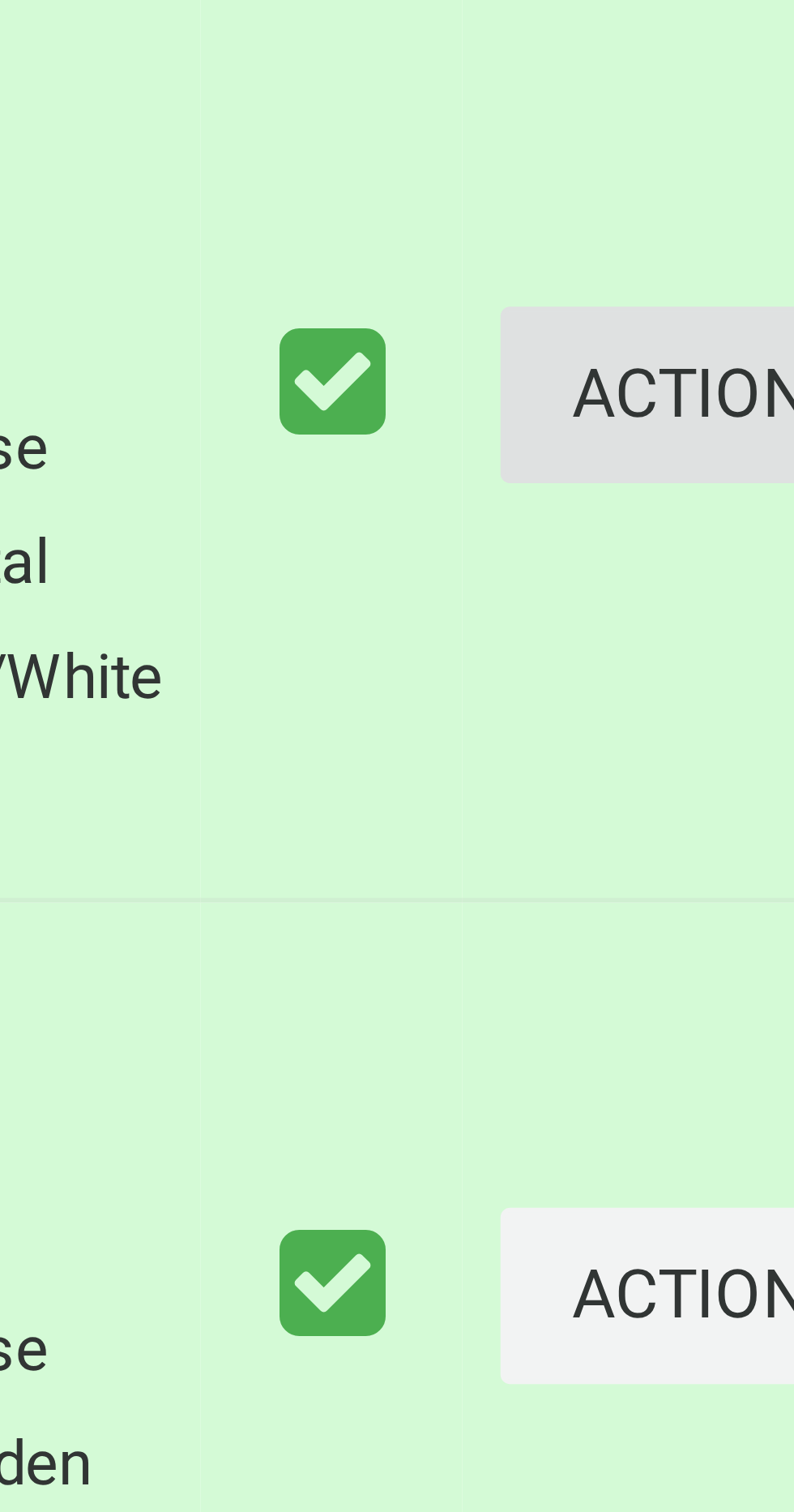
click at [719, 1337] on button "Actions" at bounding box center [752, 1322] width 78 height 30
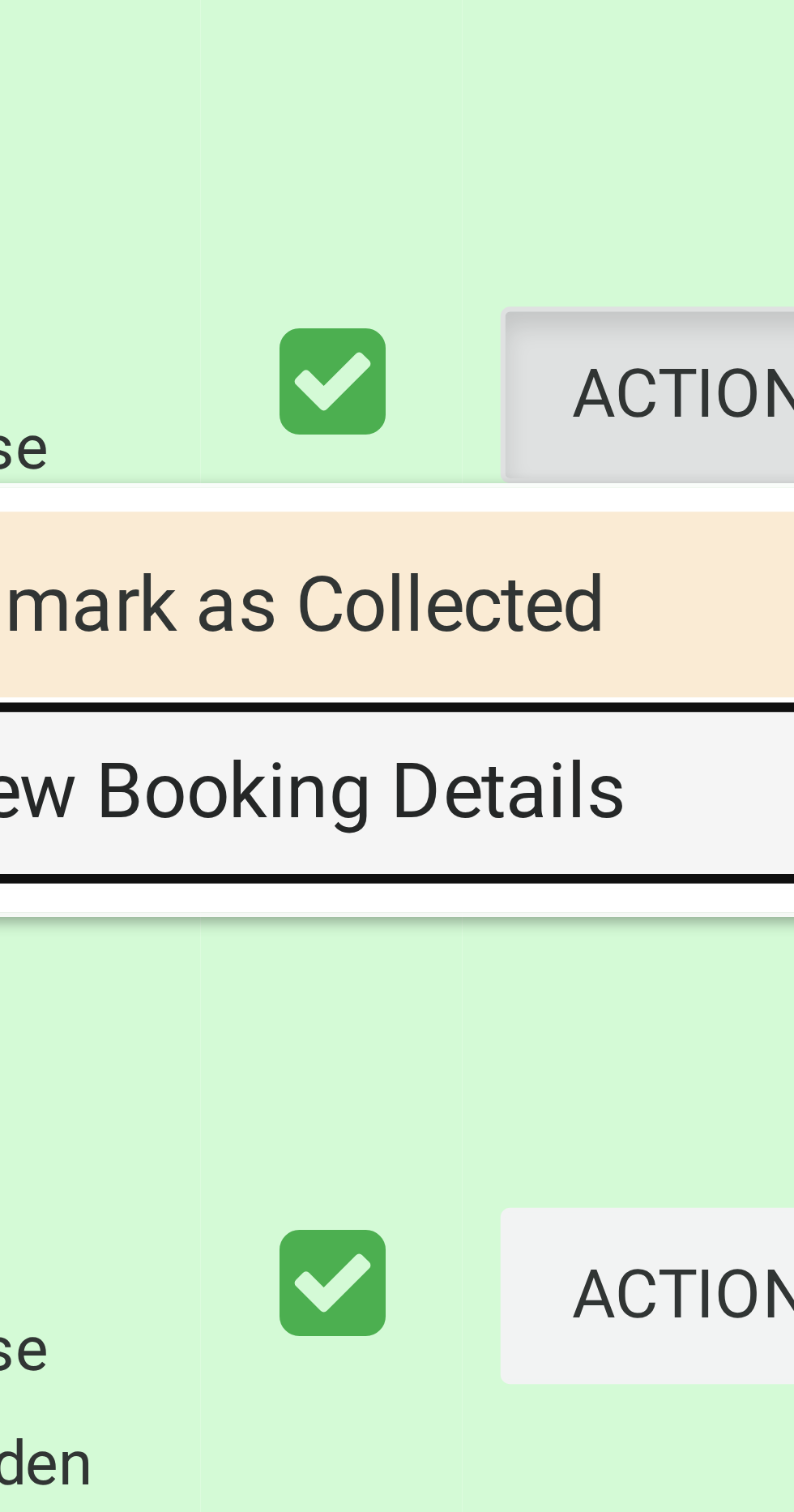
click at [694, 1405] on link "View Booking Details" at bounding box center [693, 1390] width 193 height 33
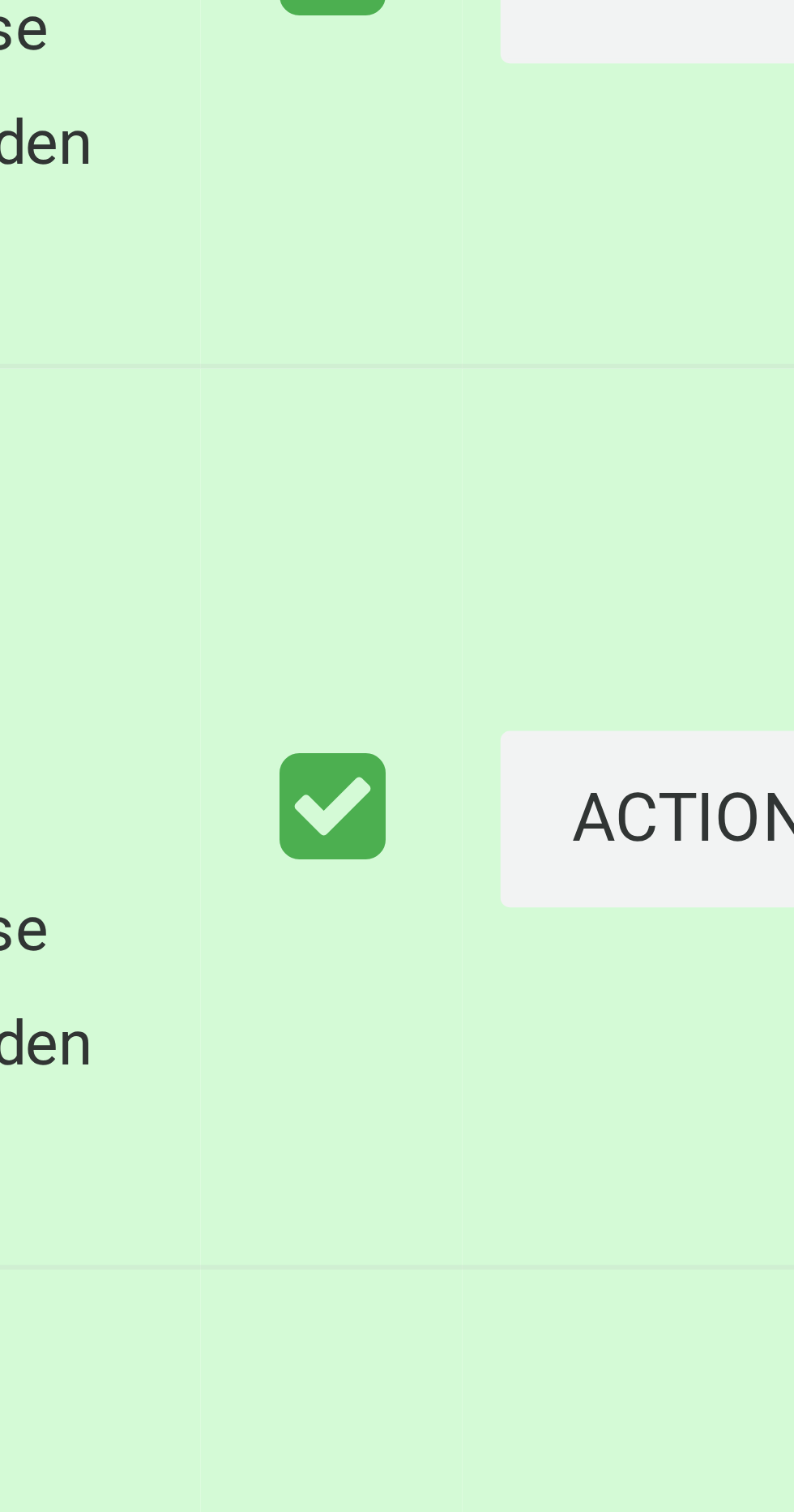
scroll to position [3731, 0]
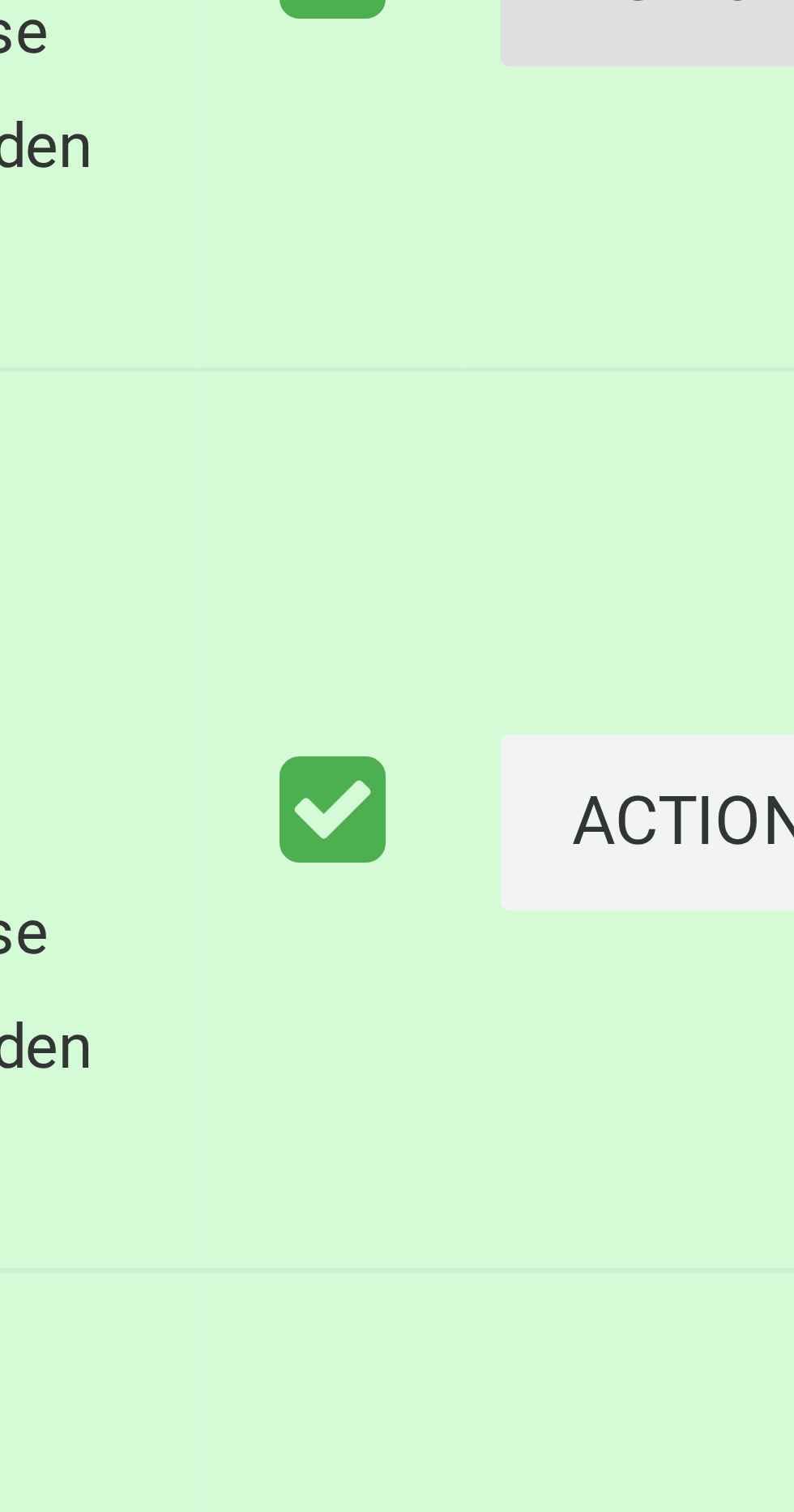
click at [726, 1249] on button "Actions" at bounding box center [752, 1234] width 78 height 30
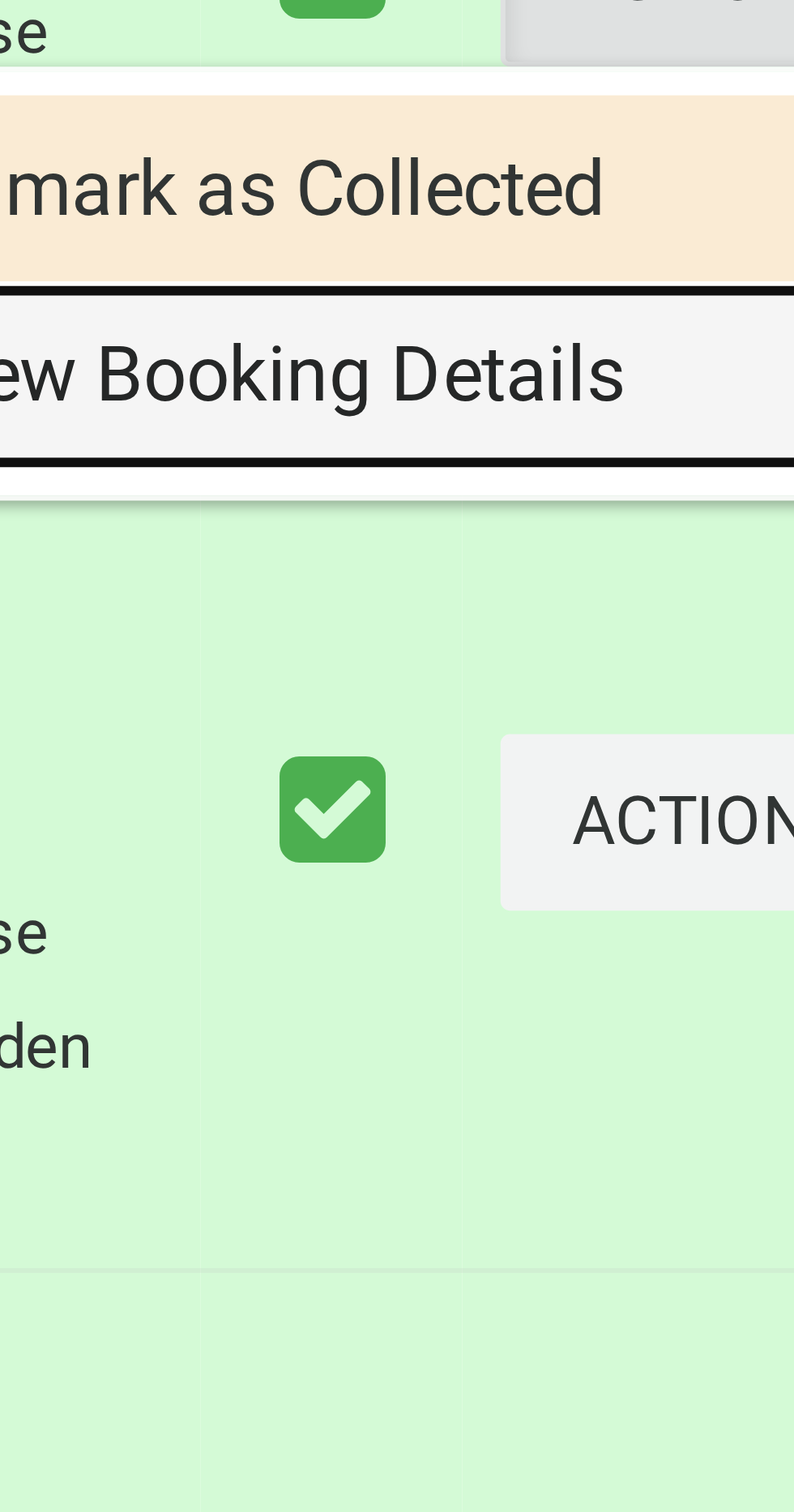
click at [704, 1318] on link "View Booking Details" at bounding box center [693, 1302] width 193 height 33
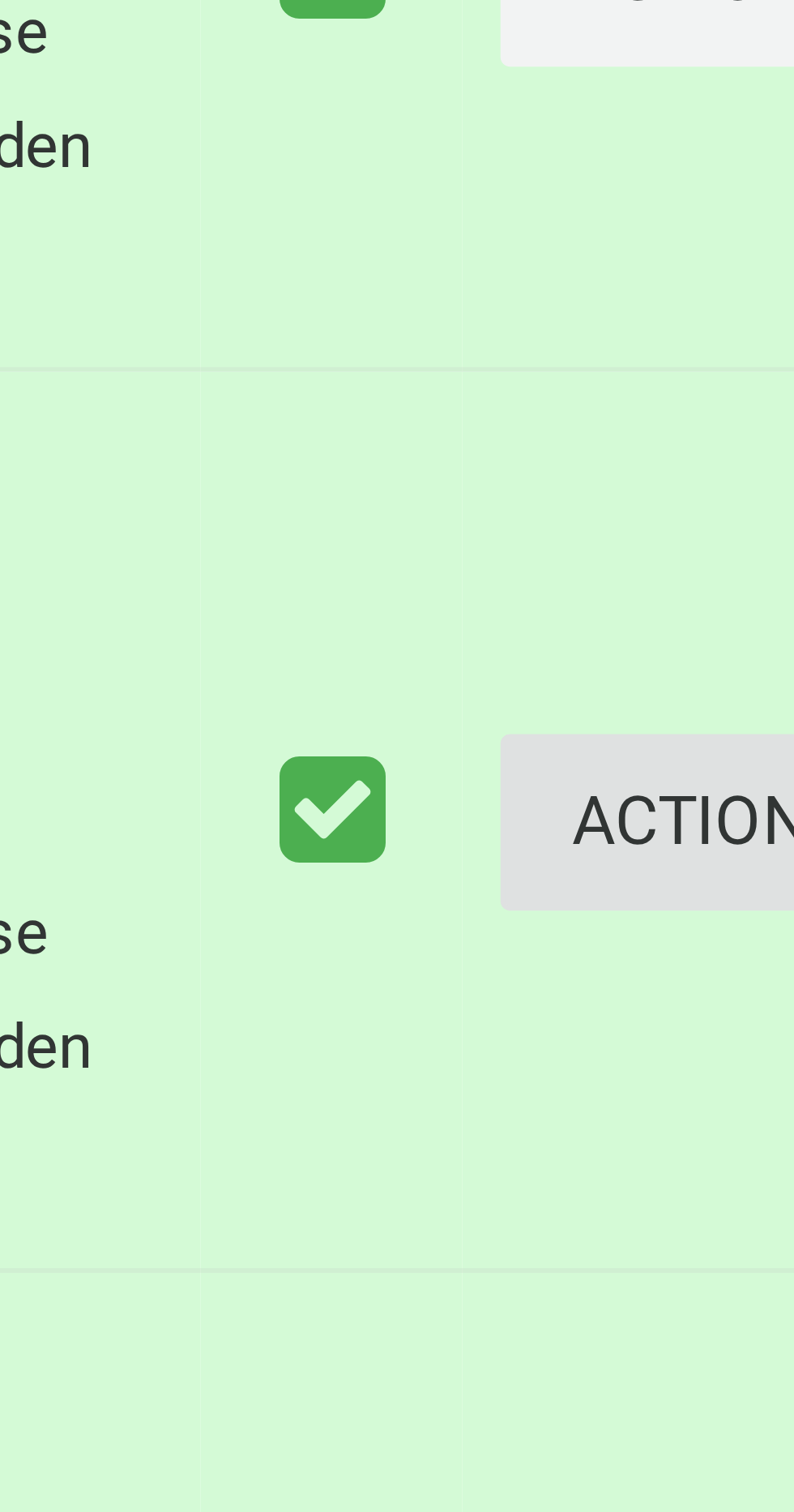
click at [726, 1393] on button "Actions" at bounding box center [752, 1377] width 78 height 30
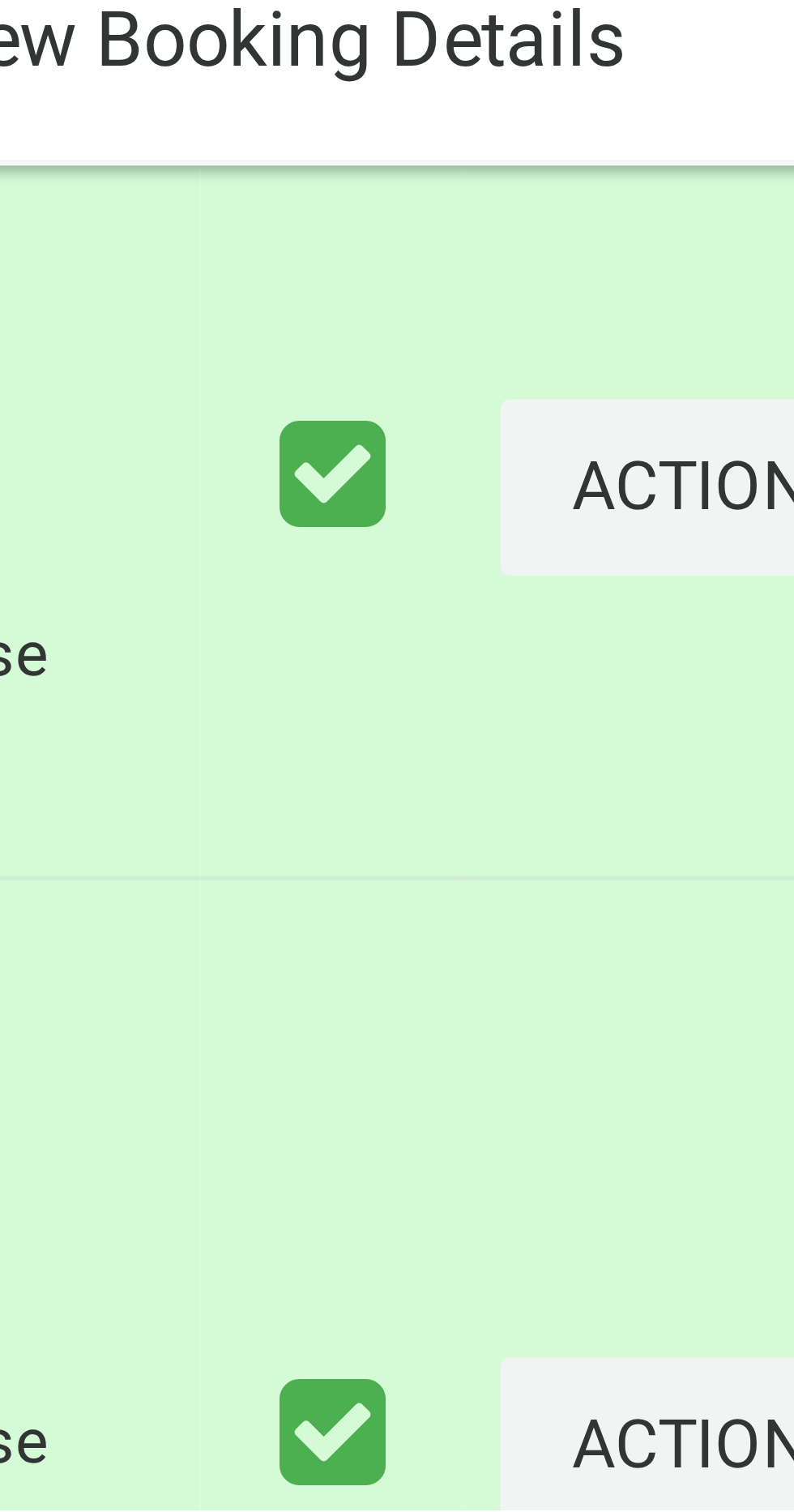
scroll to position [3914, 0]
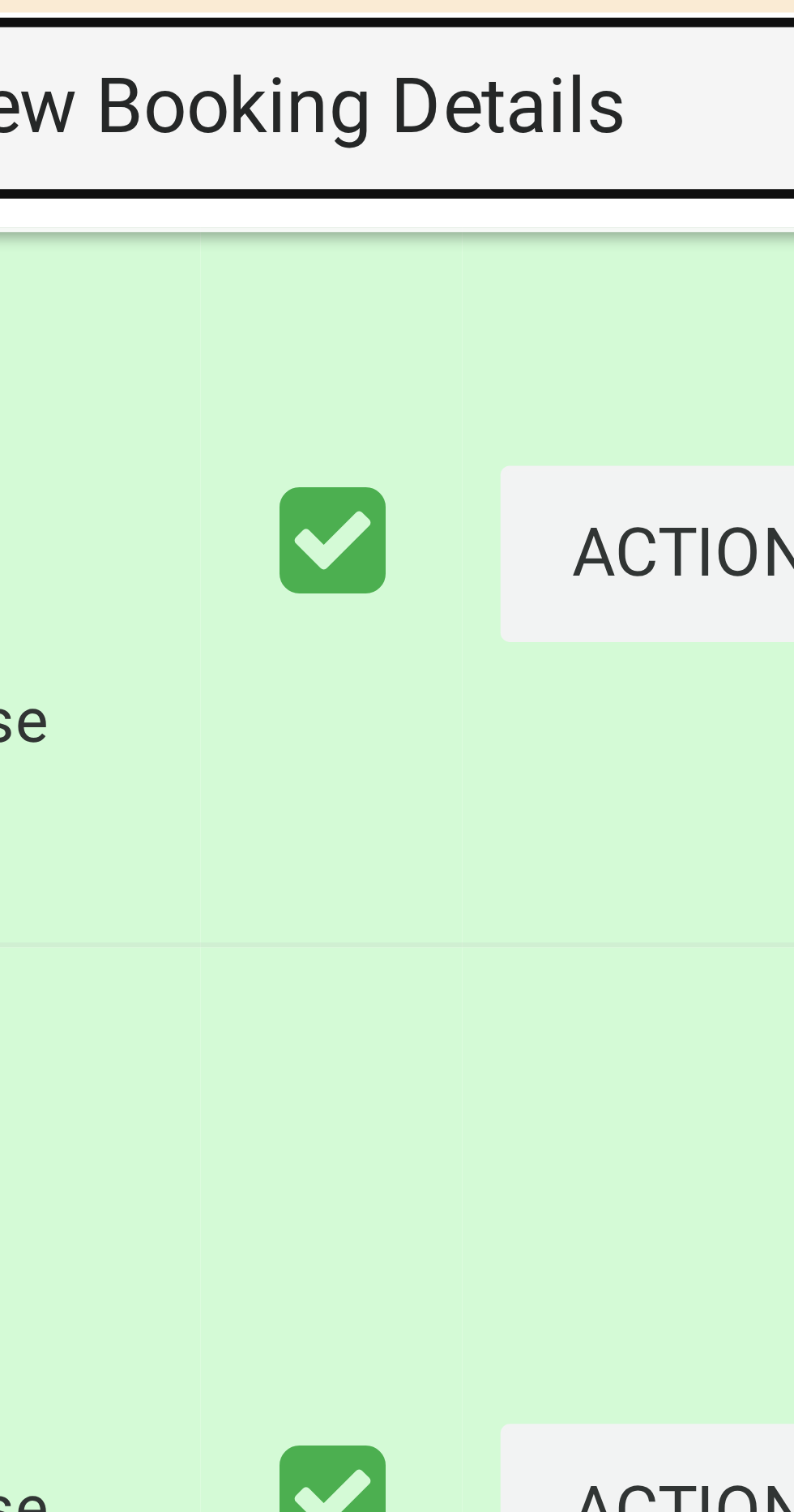
click at [715, 1278] on link "View Booking Details" at bounding box center [693, 1262] width 193 height 33
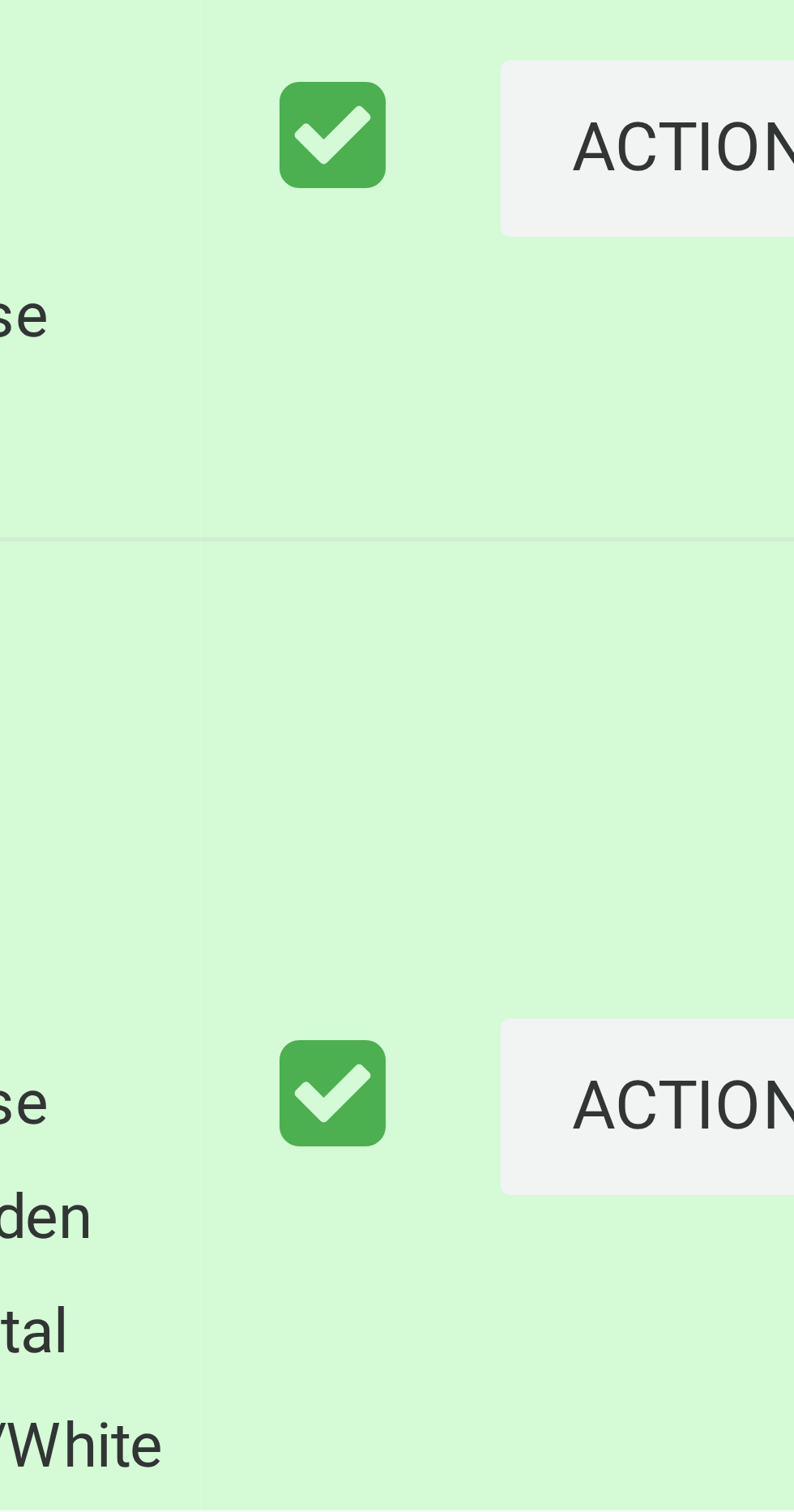
scroll to position [3974, 0]
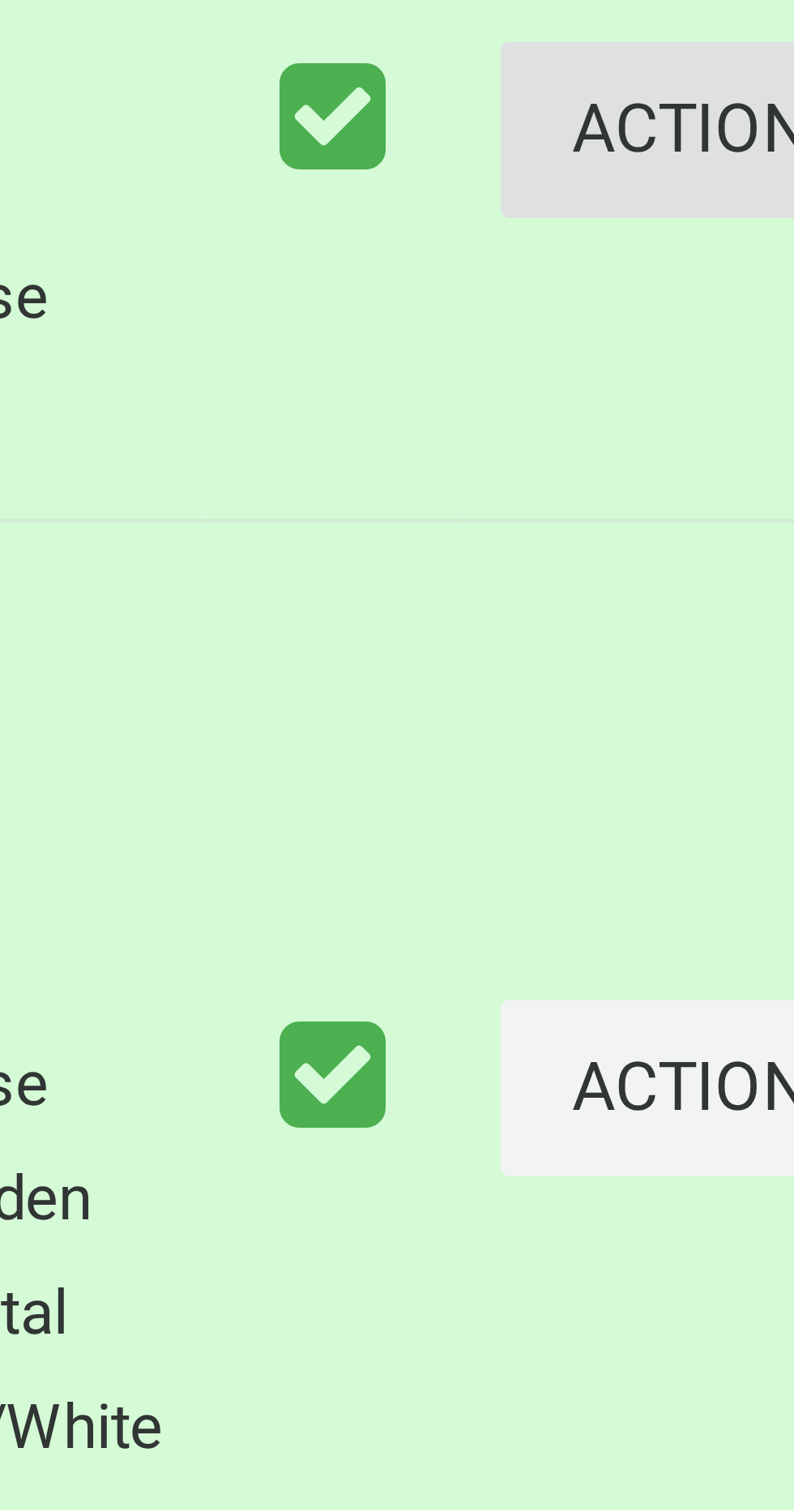
click at [727, 1292] on button "Actions" at bounding box center [752, 1276] width 78 height 30
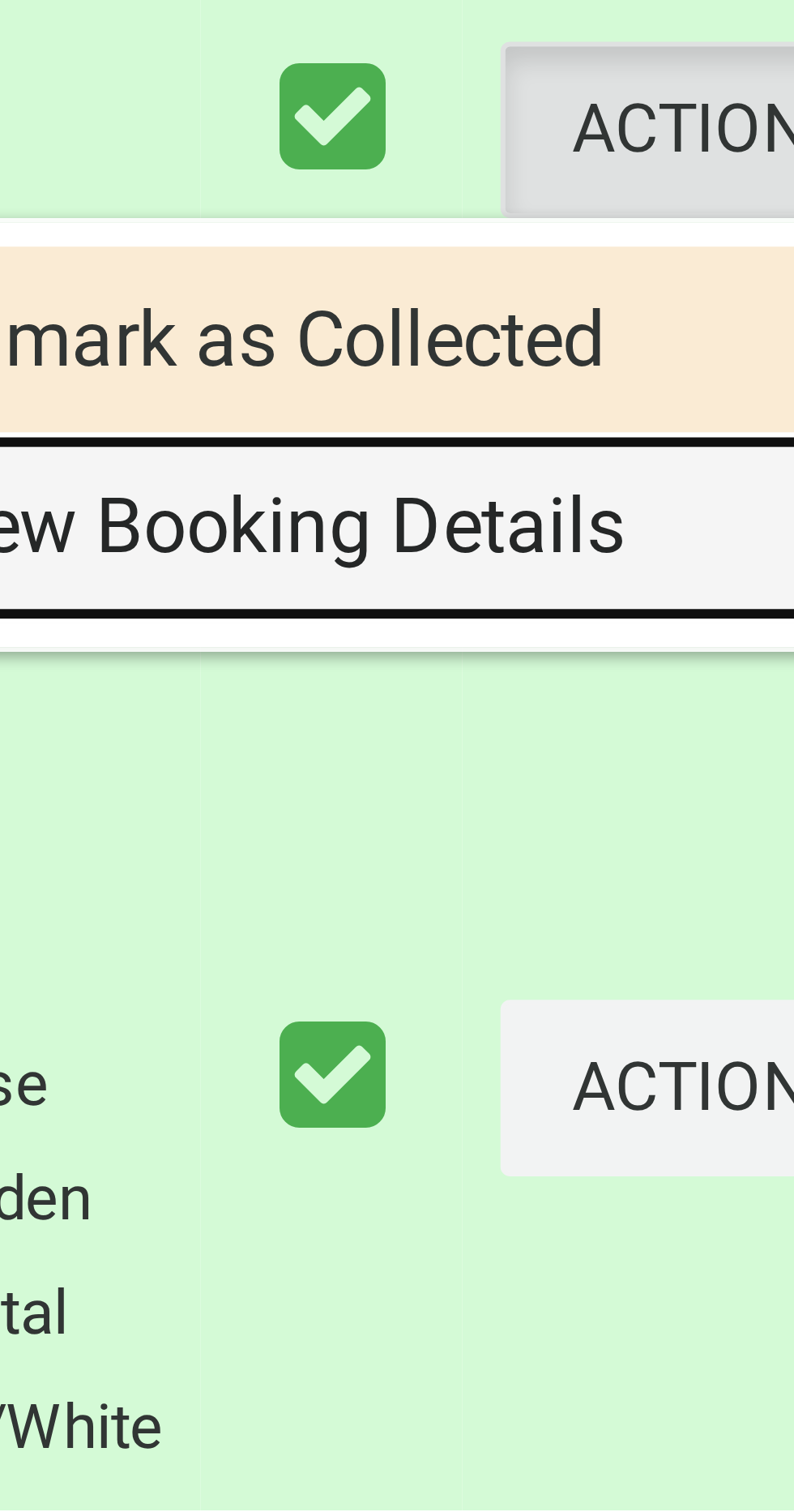
click at [699, 1361] on link "View Booking Details" at bounding box center [693, 1345] width 193 height 33
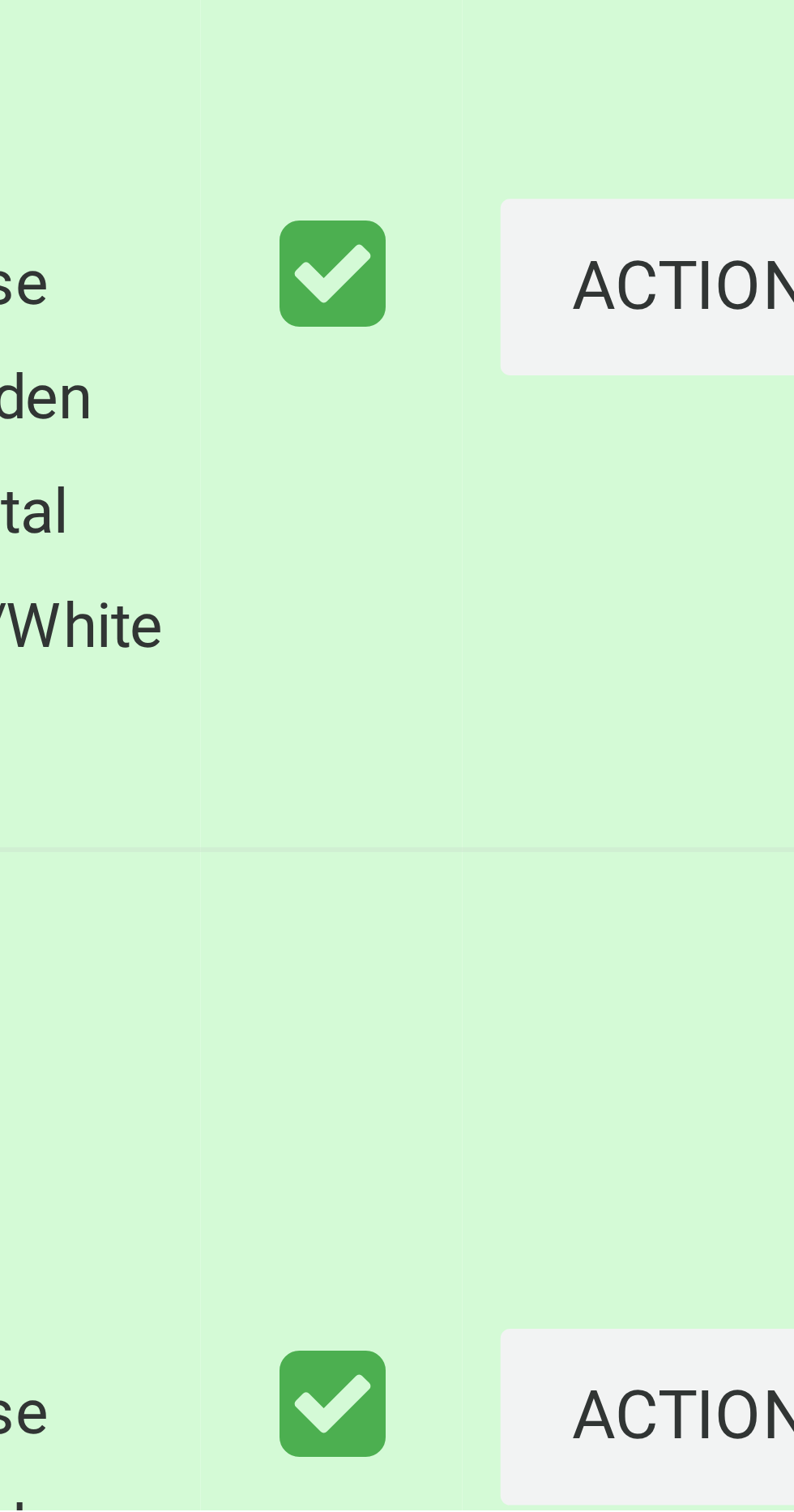
scroll to position [4111, 0]
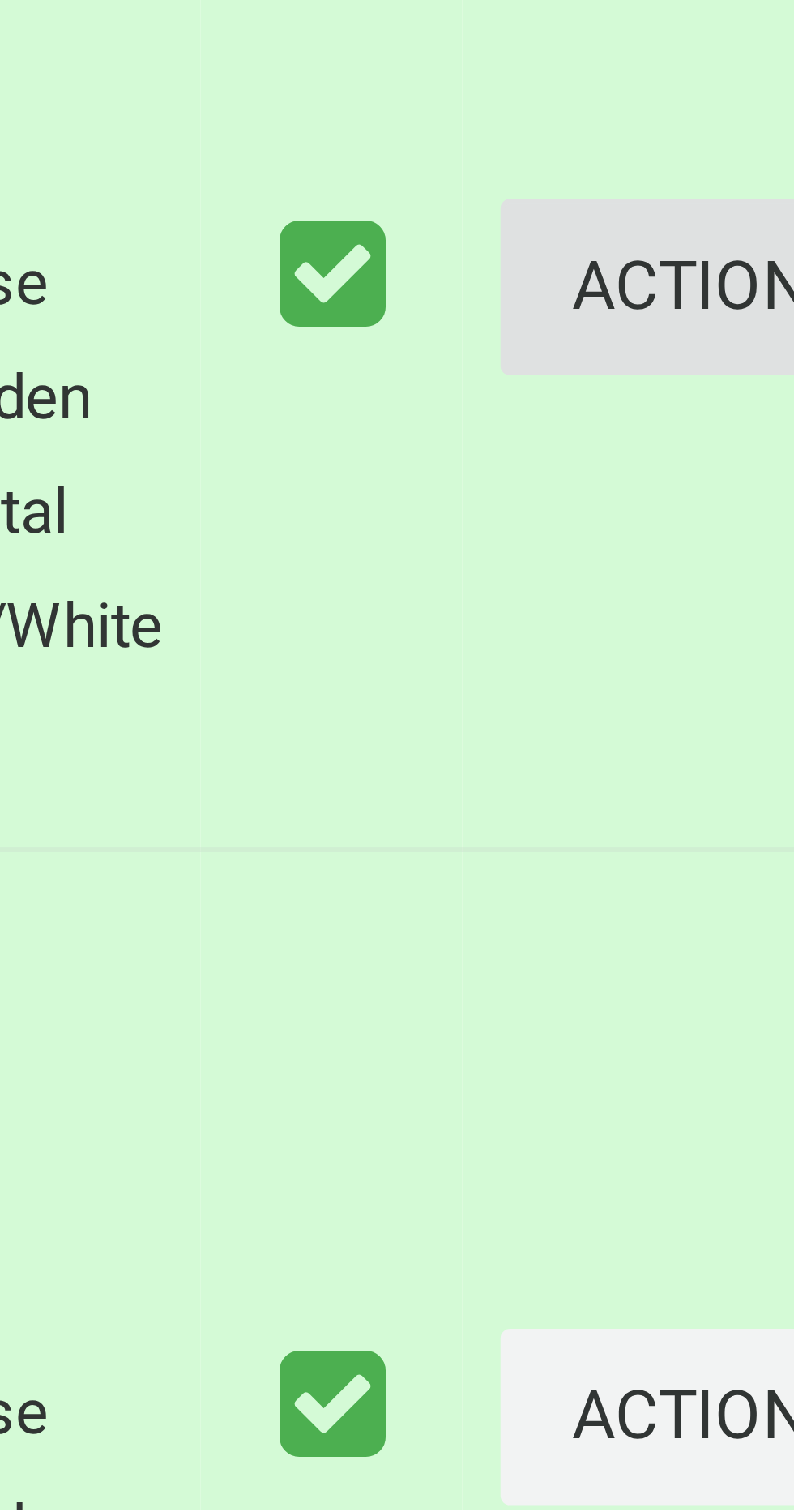
click at [719, 1319] on button "Actions" at bounding box center [752, 1303] width 78 height 30
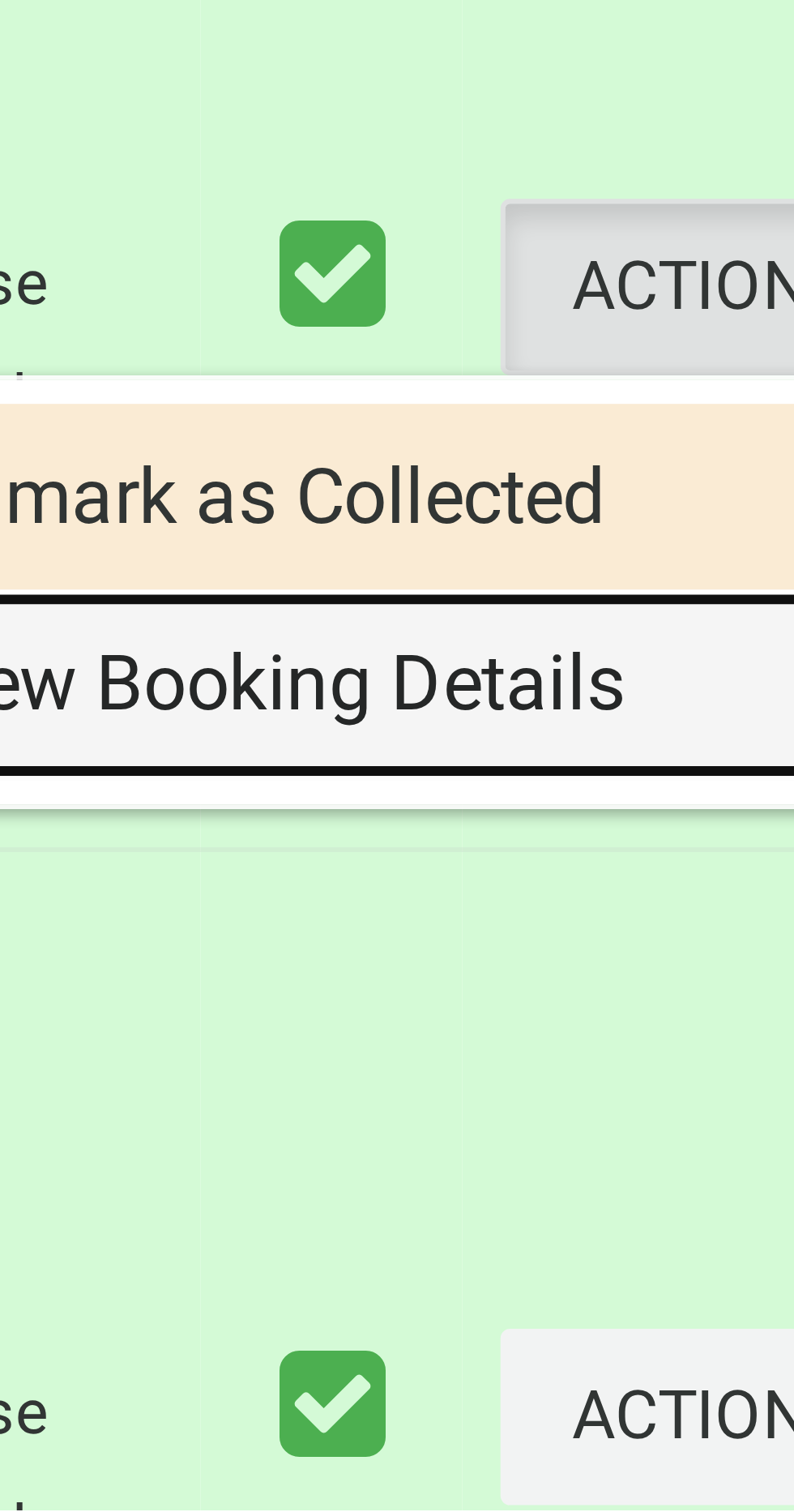
click at [695, 1388] on link "View Booking Details" at bounding box center [693, 1372] width 193 height 33
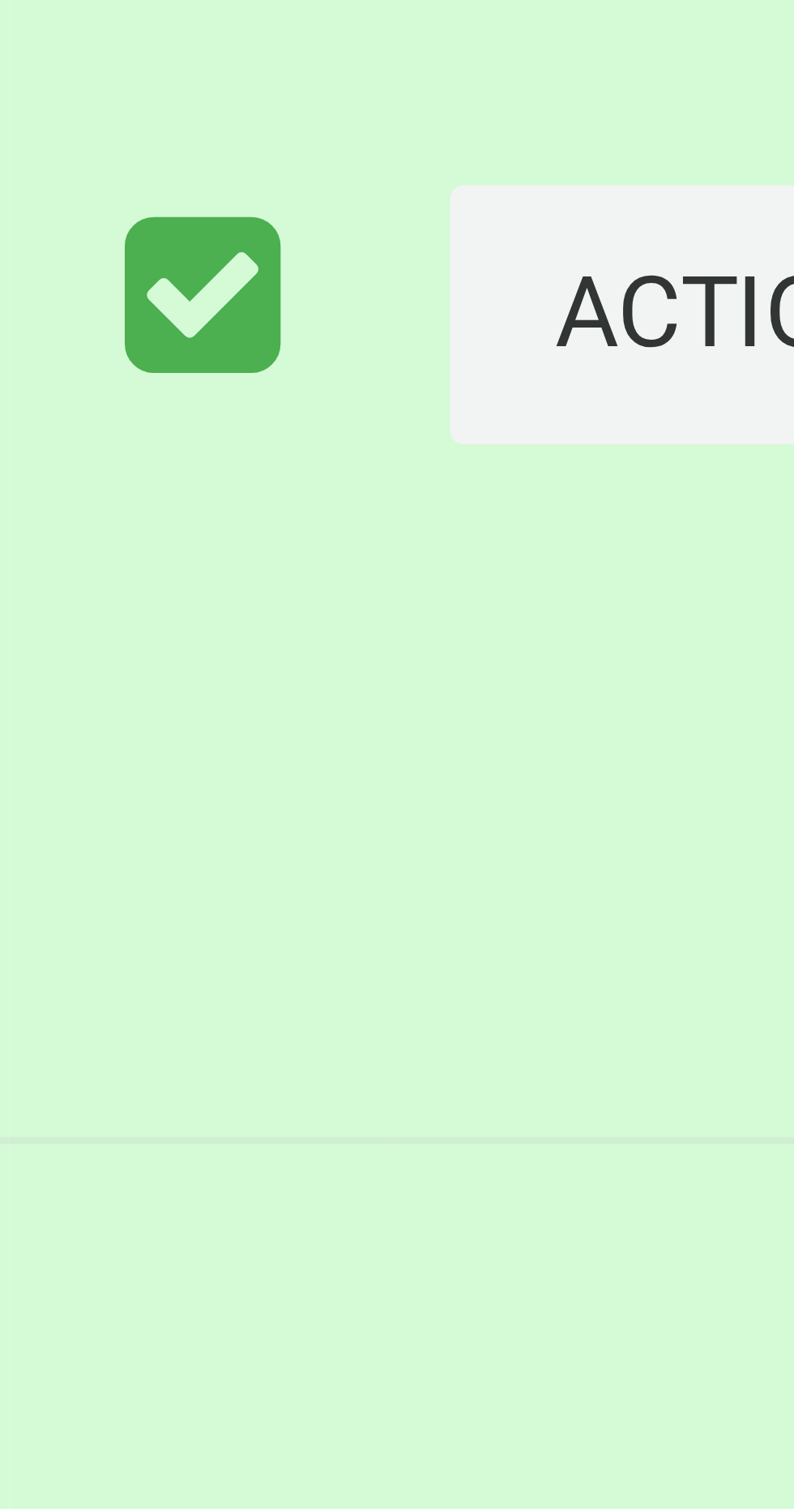
scroll to position [4236, 0]
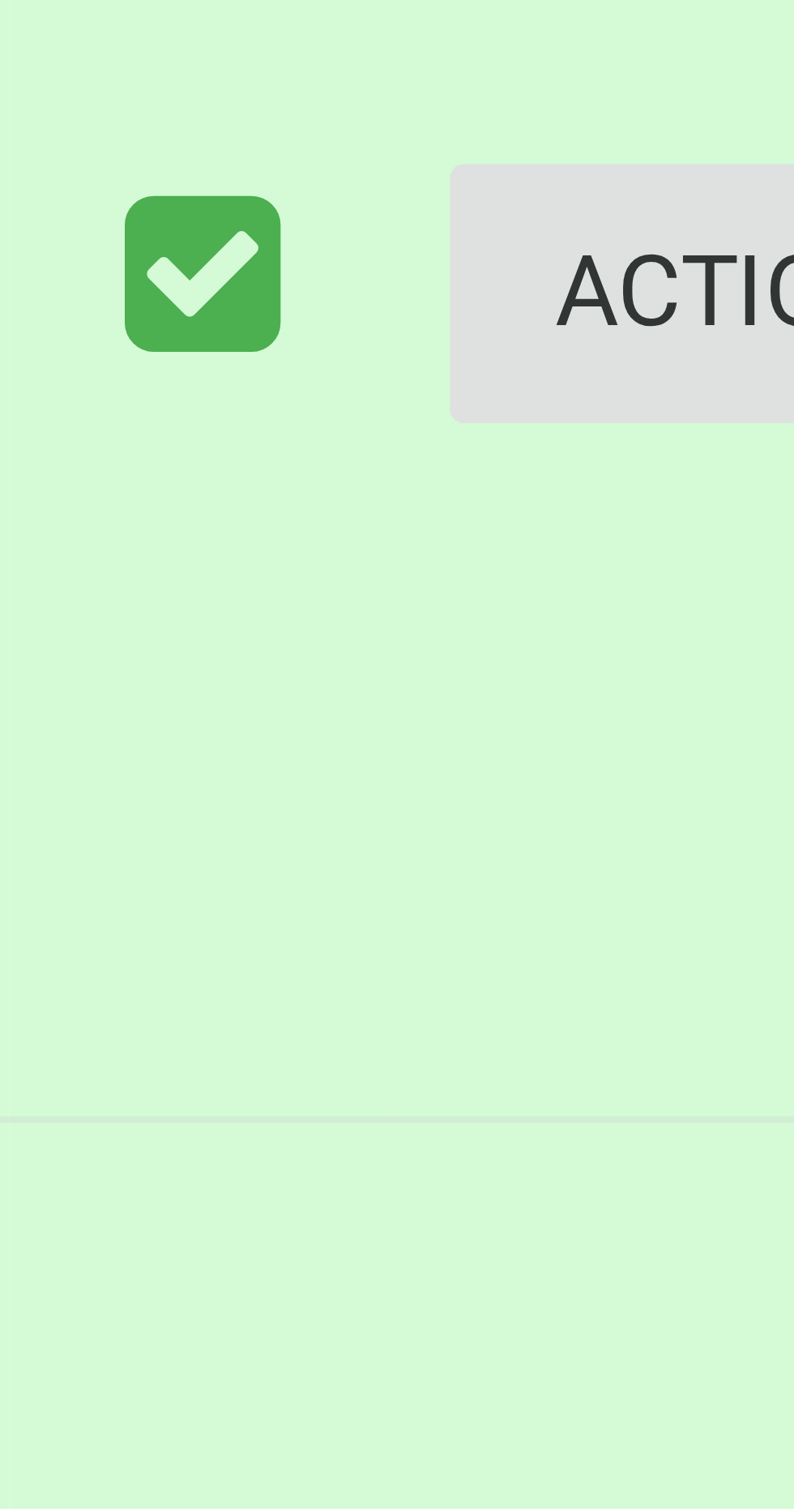
click at [716, 1386] on button "Actions" at bounding box center [752, 1371] width 78 height 30
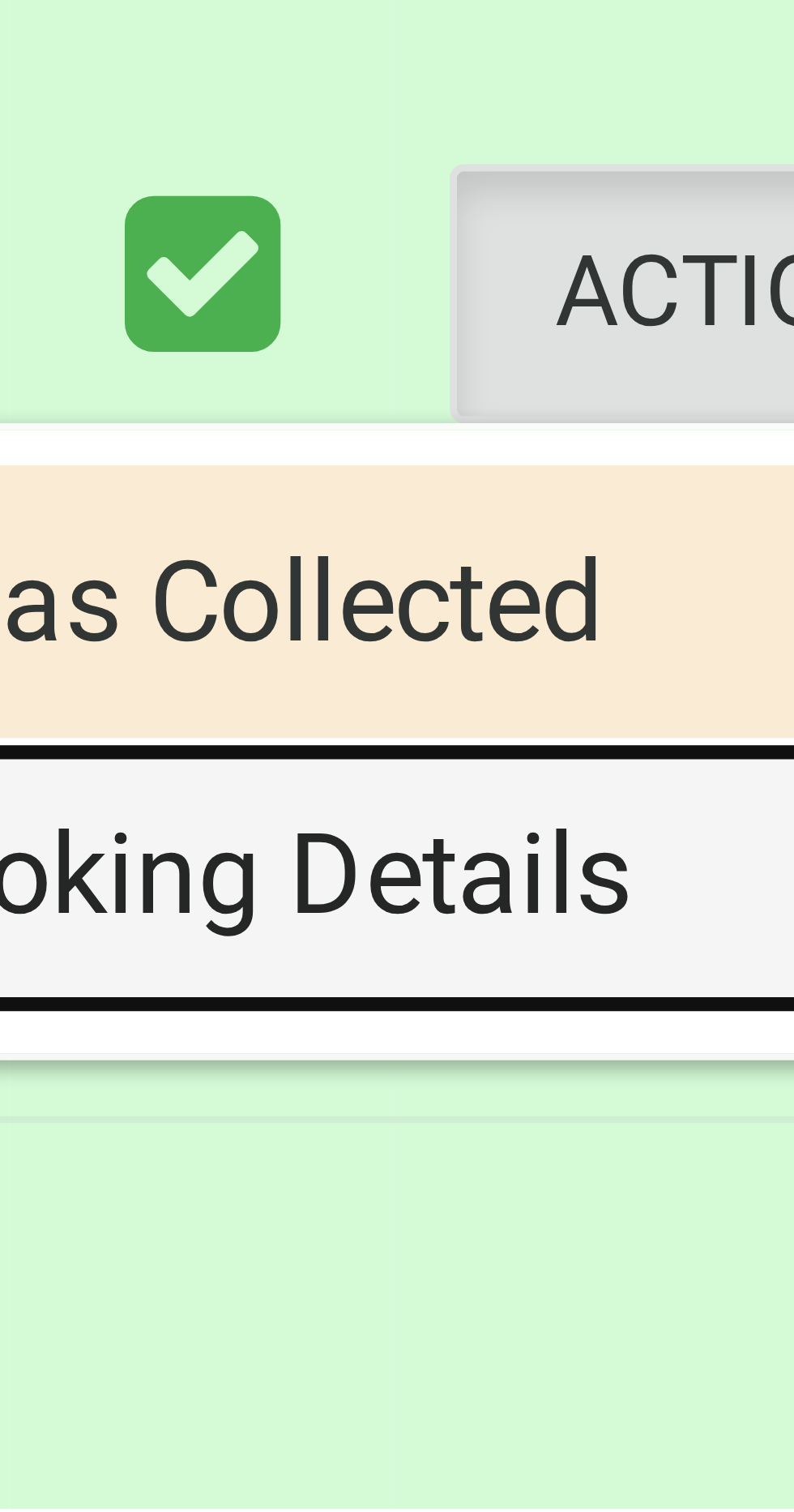
click at [704, 1455] on link "View Booking Details" at bounding box center [693, 1439] width 193 height 33
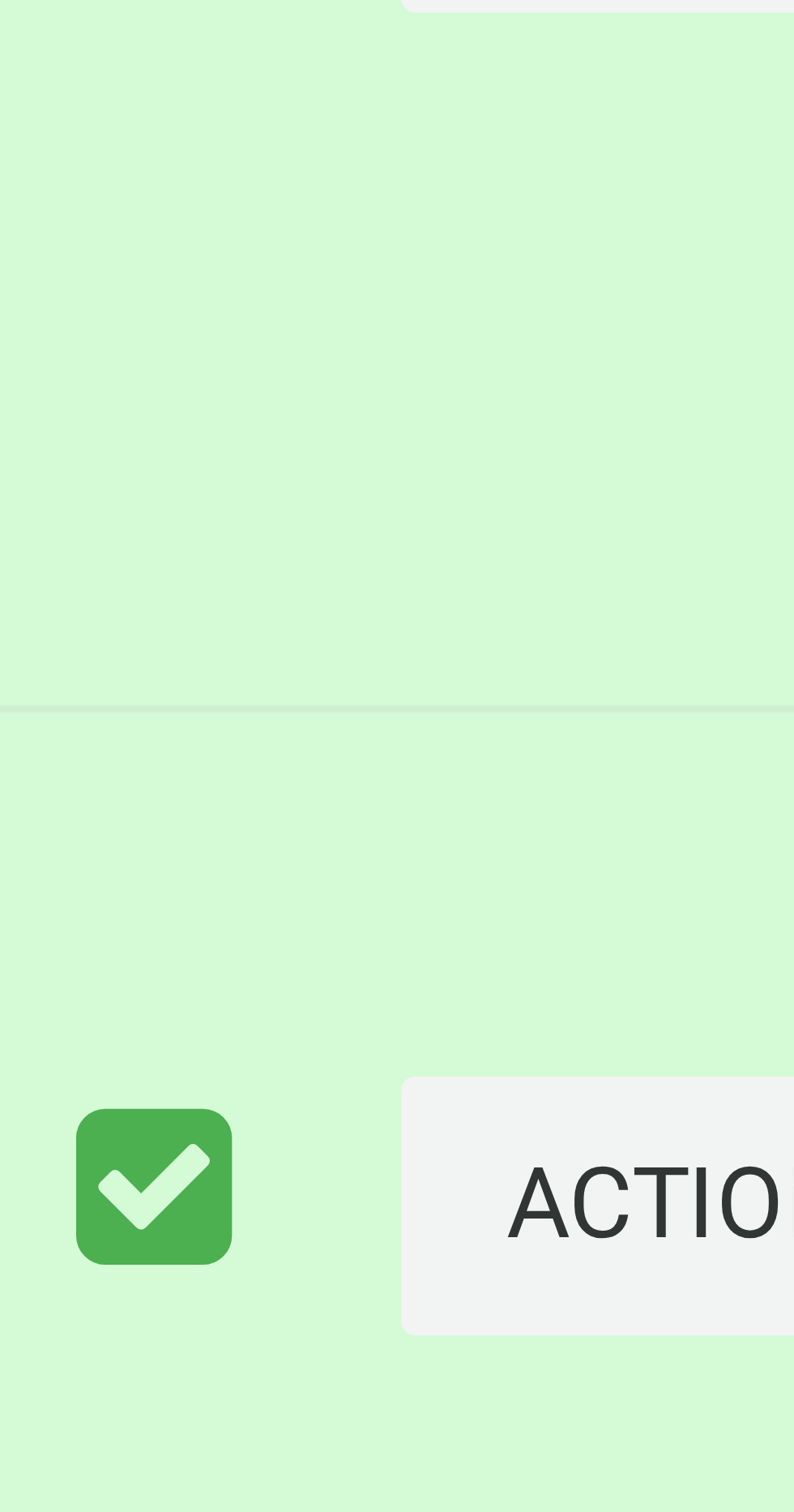
scroll to position [4503, 0]
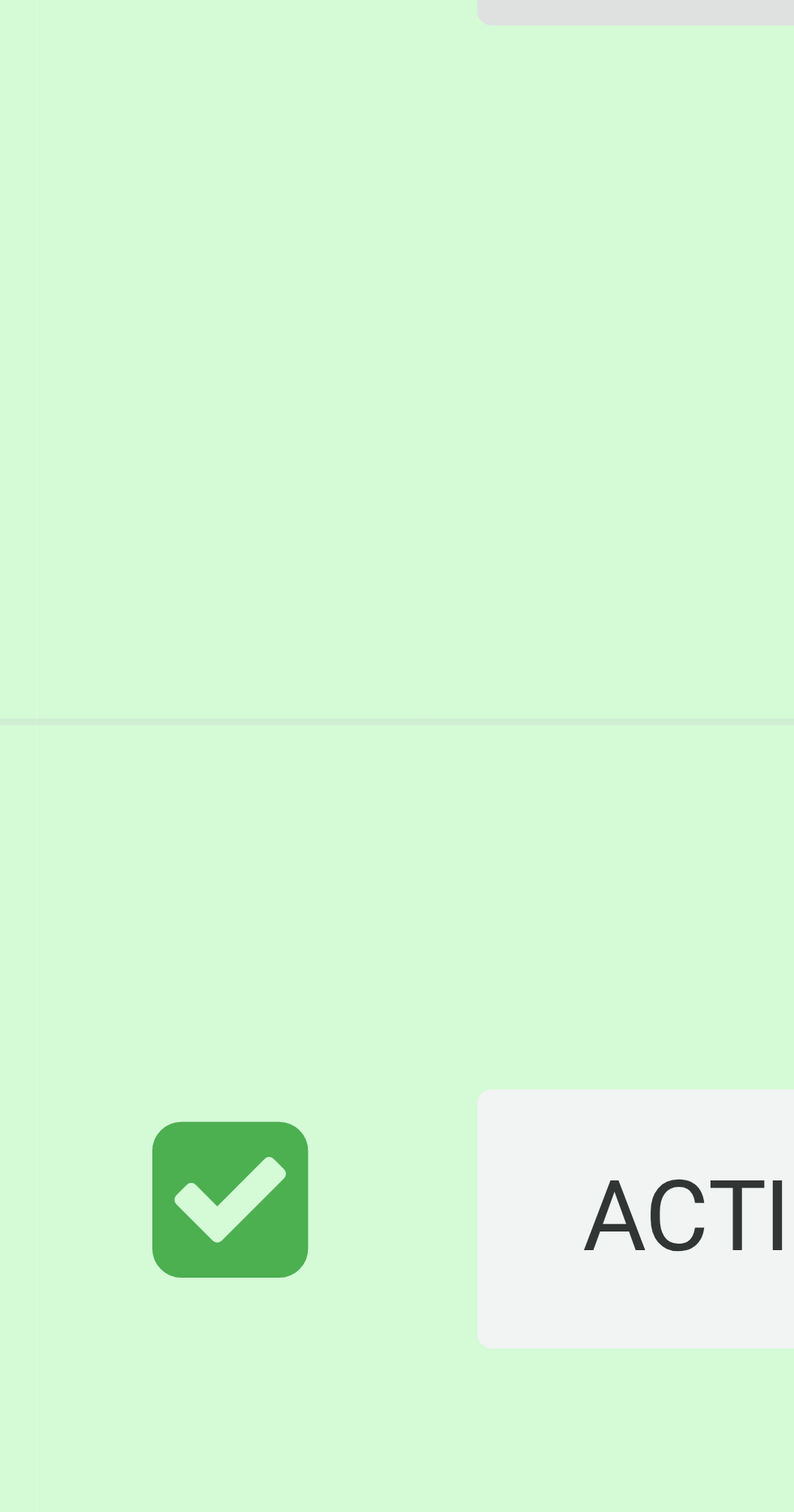
click at [721, 1311] on button "Actions" at bounding box center [752, 1296] width 78 height 30
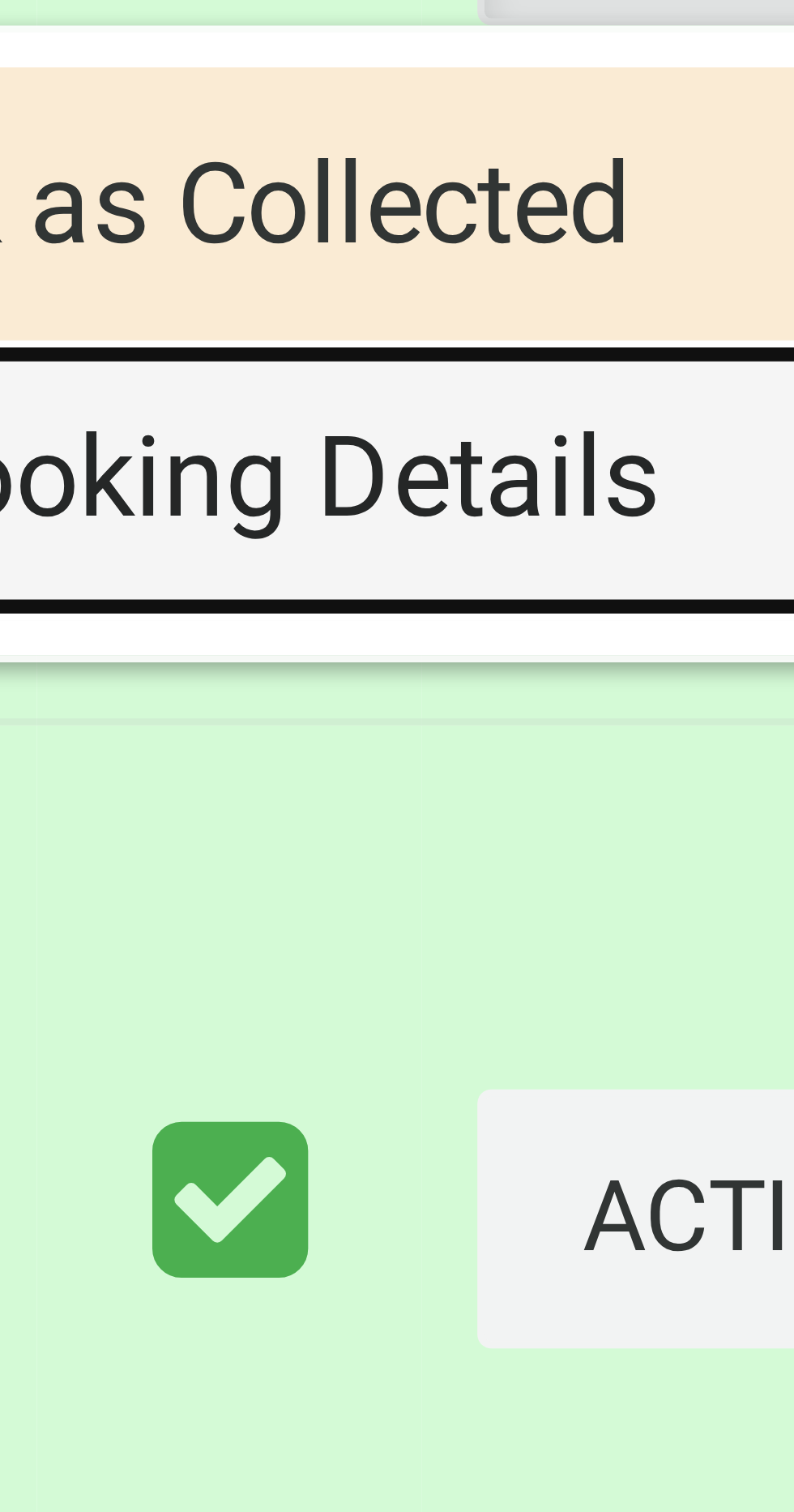
click at [703, 1380] on link "View Booking Details" at bounding box center [693, 1364] width 193 height 33
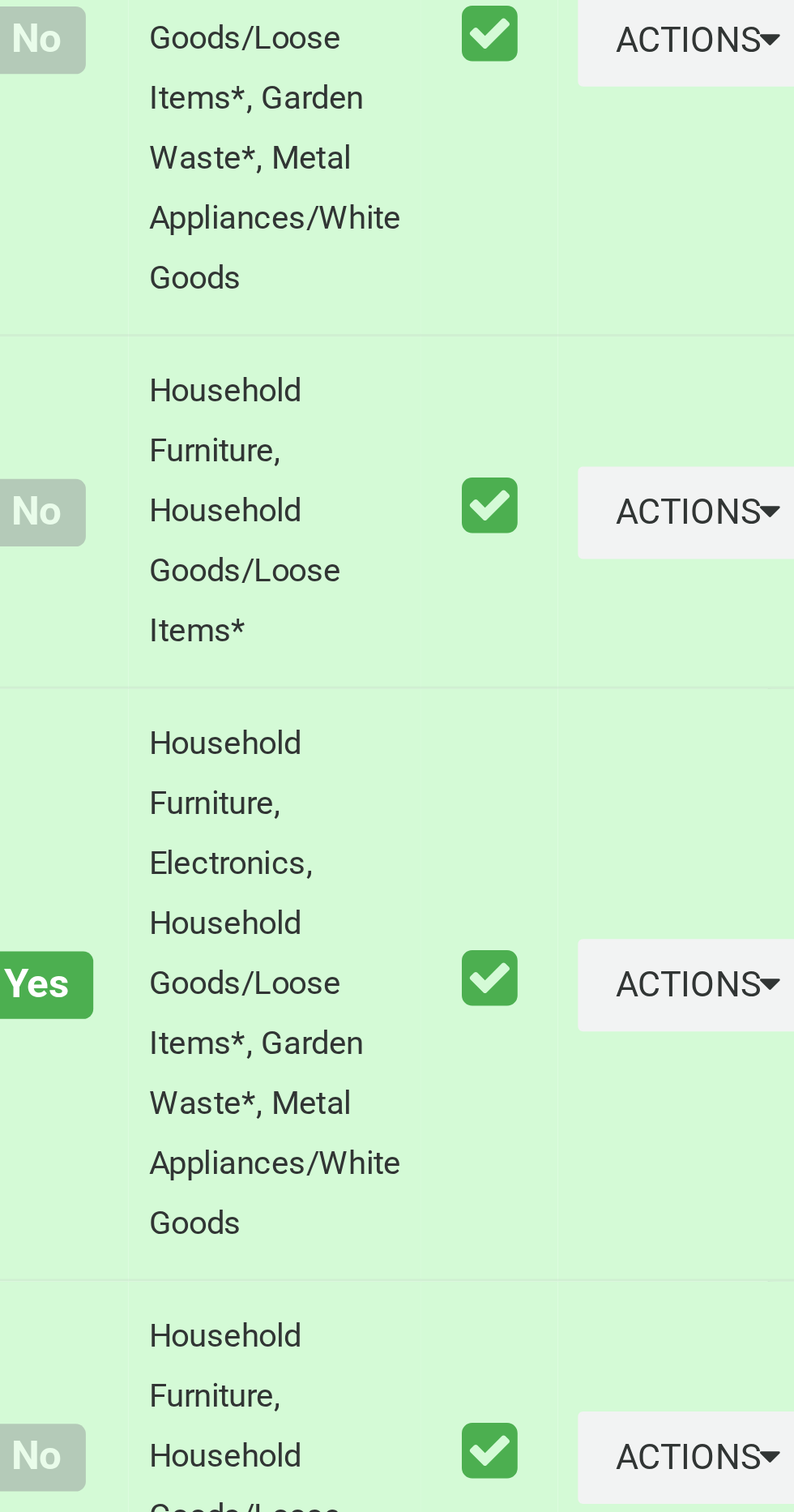
scroll to position [4854, 0]
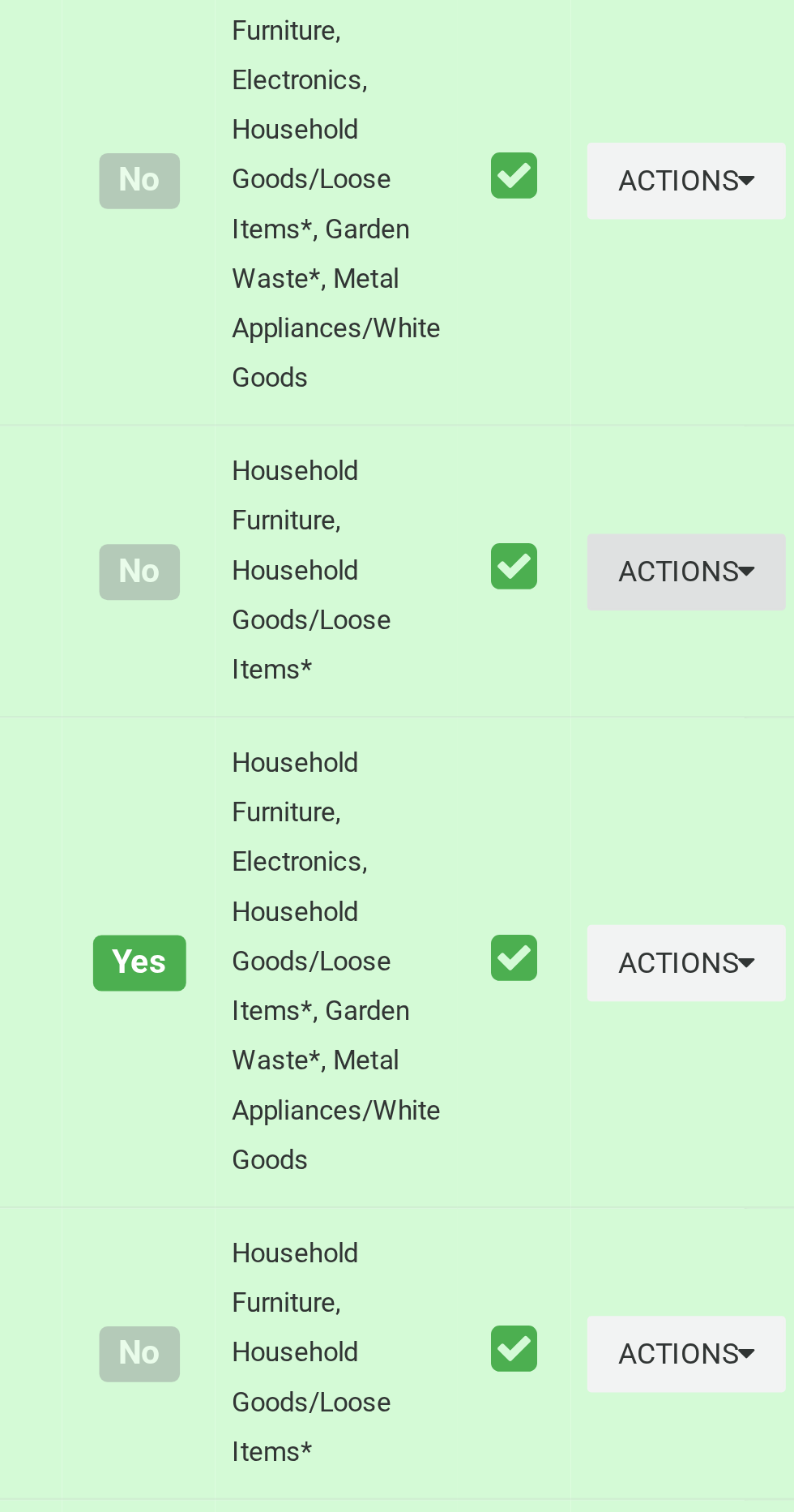
click at [713, 1113] on button "Actions" at bounding box center [752, 1097] width 78 height 30
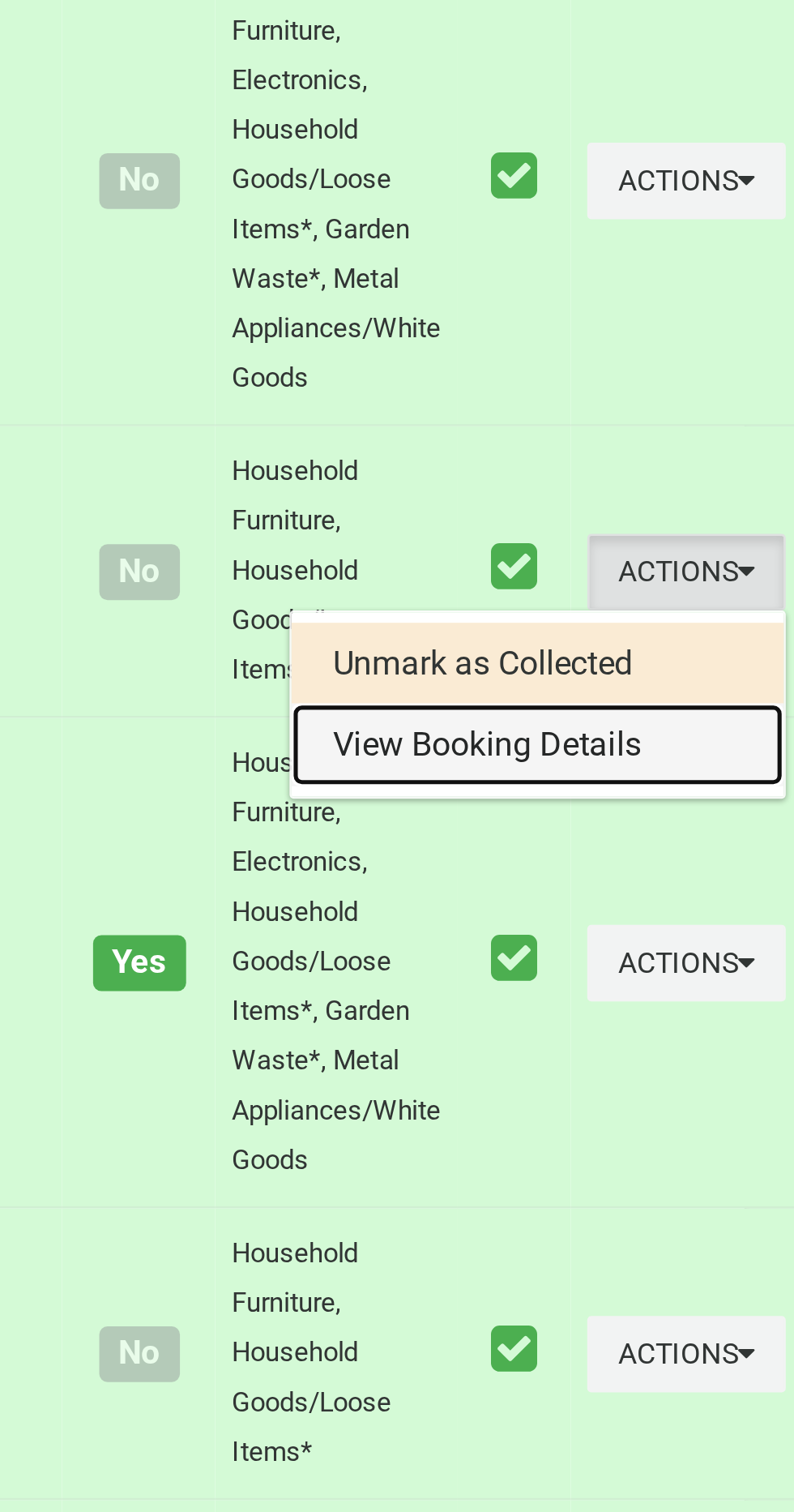
click at [658, 1182] on link "View Booking Details" at bounding box center [693, 1166] width 193 height 33
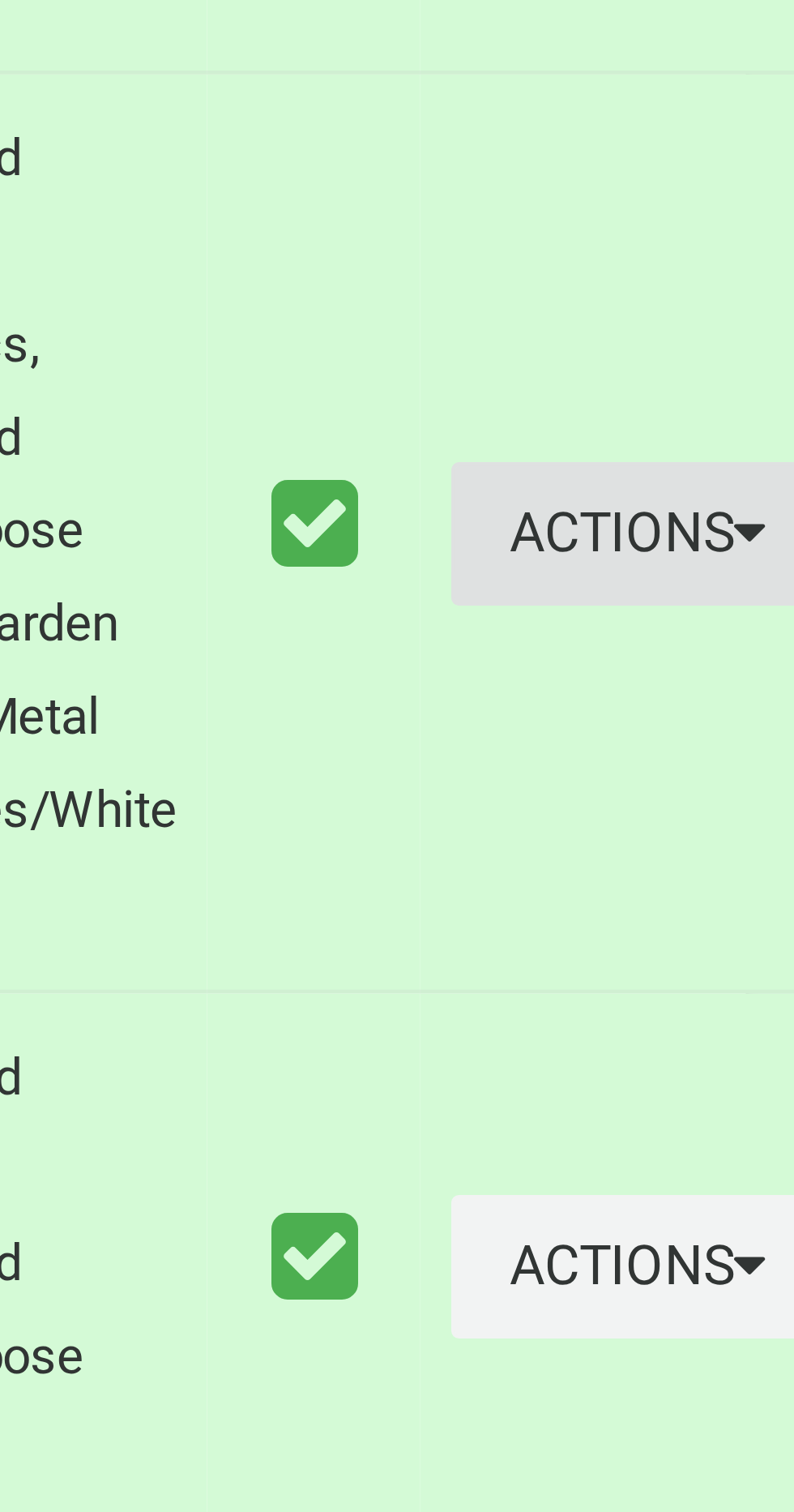
click at [713, 1267] on button "Actions" at bounding box center [752, 1250] width 78 height 30
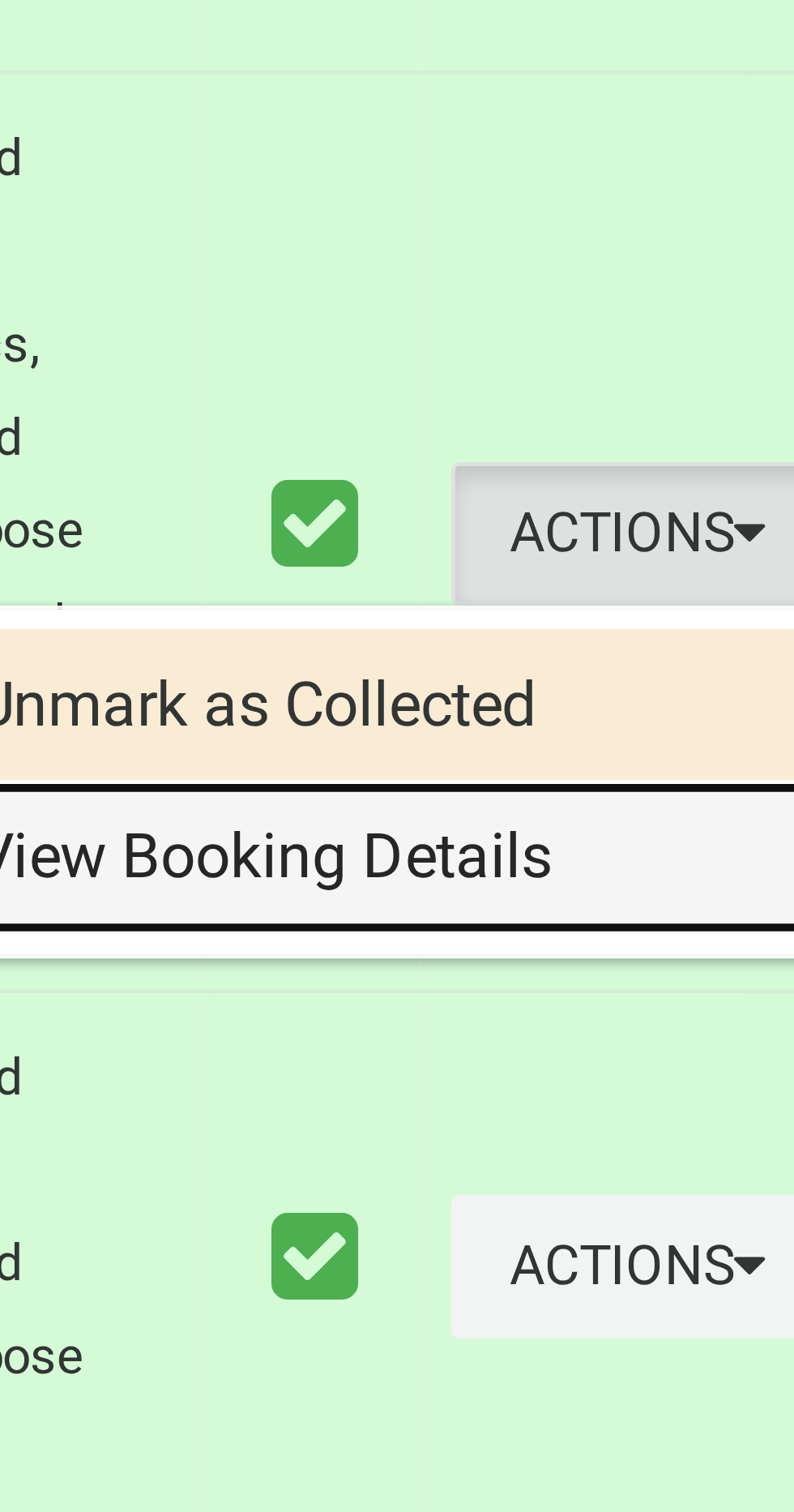
click at [684, 1335] on link "View Booking Details" at bounding box center [693, 1319] width 193 height 33
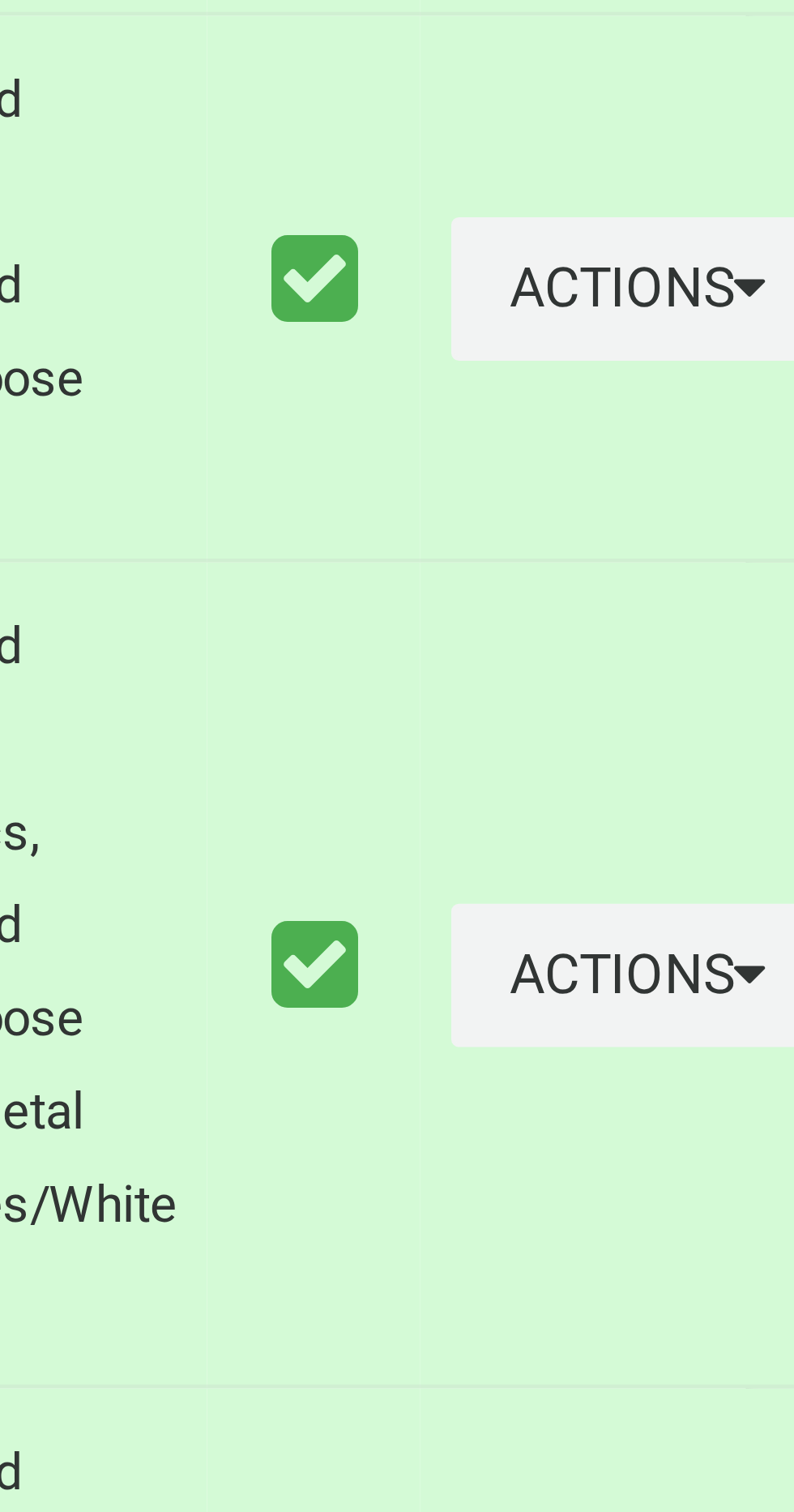
scroll to position [5005, 0]
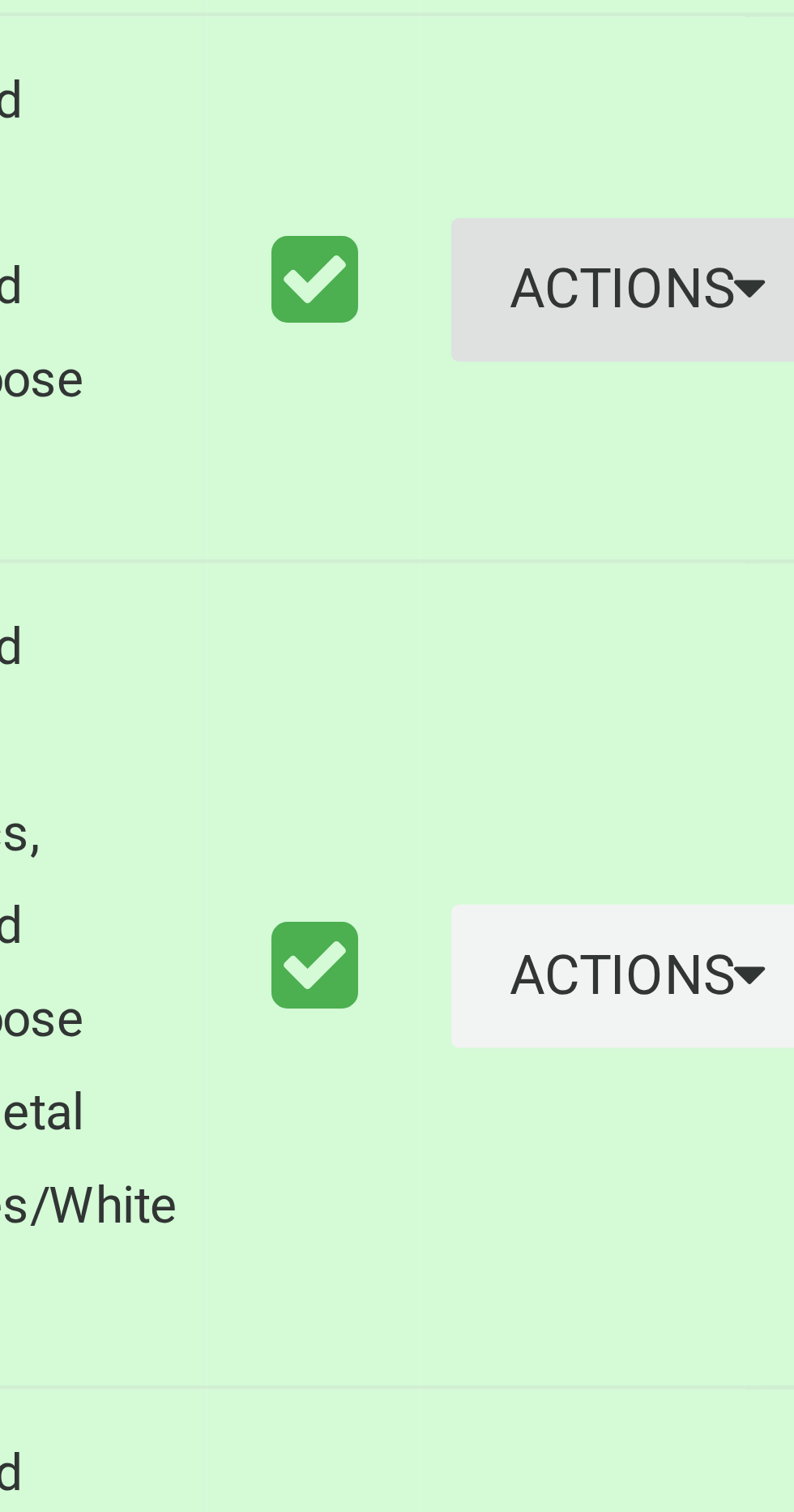
click at [724, 1269] on button "Actions" at bounding box center [752, 1253] width 78 height 30
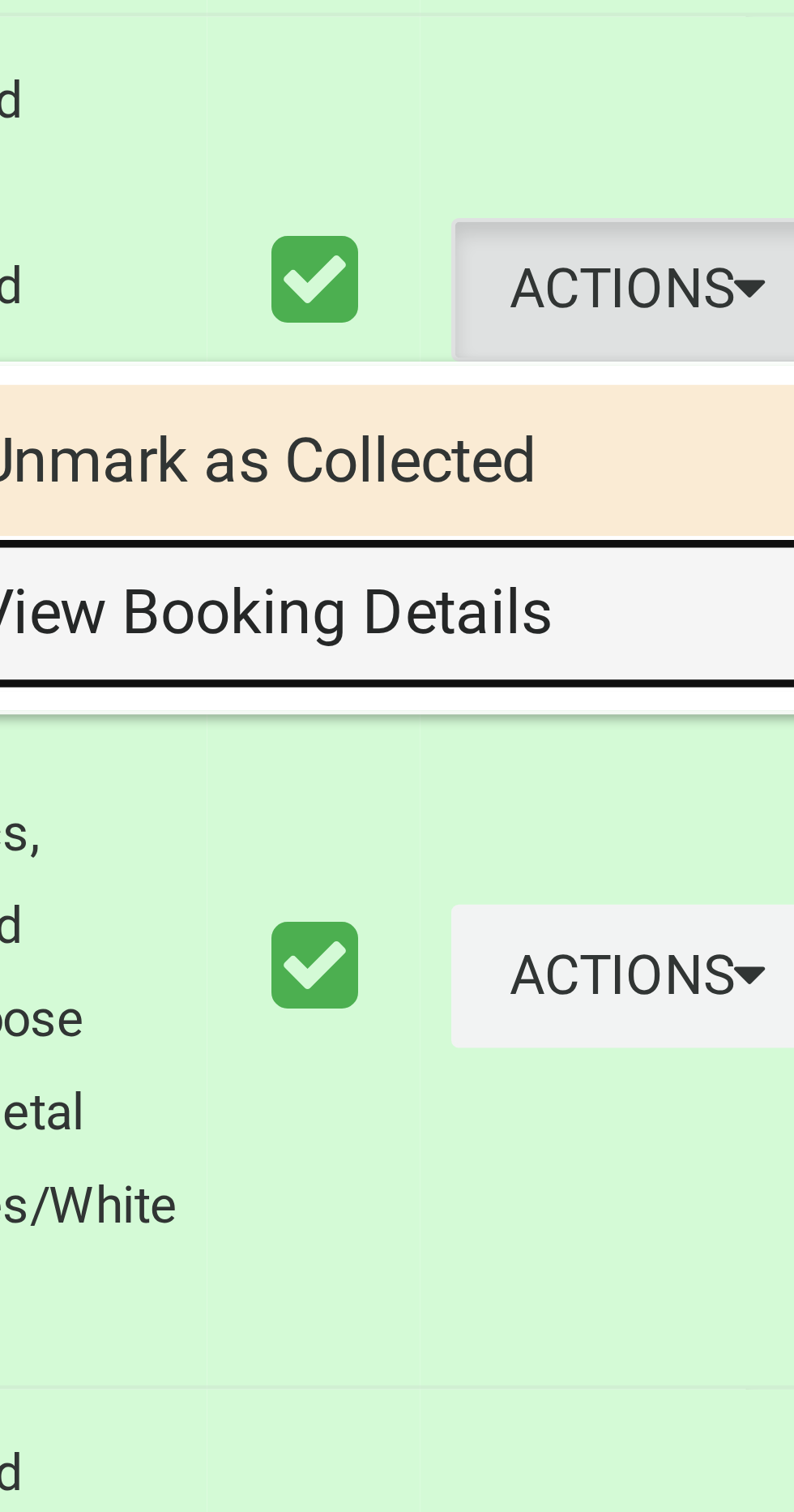
click at [695, 1338] on link "View Booking Details" at bounding box center [693, 1322] width 193 height 33
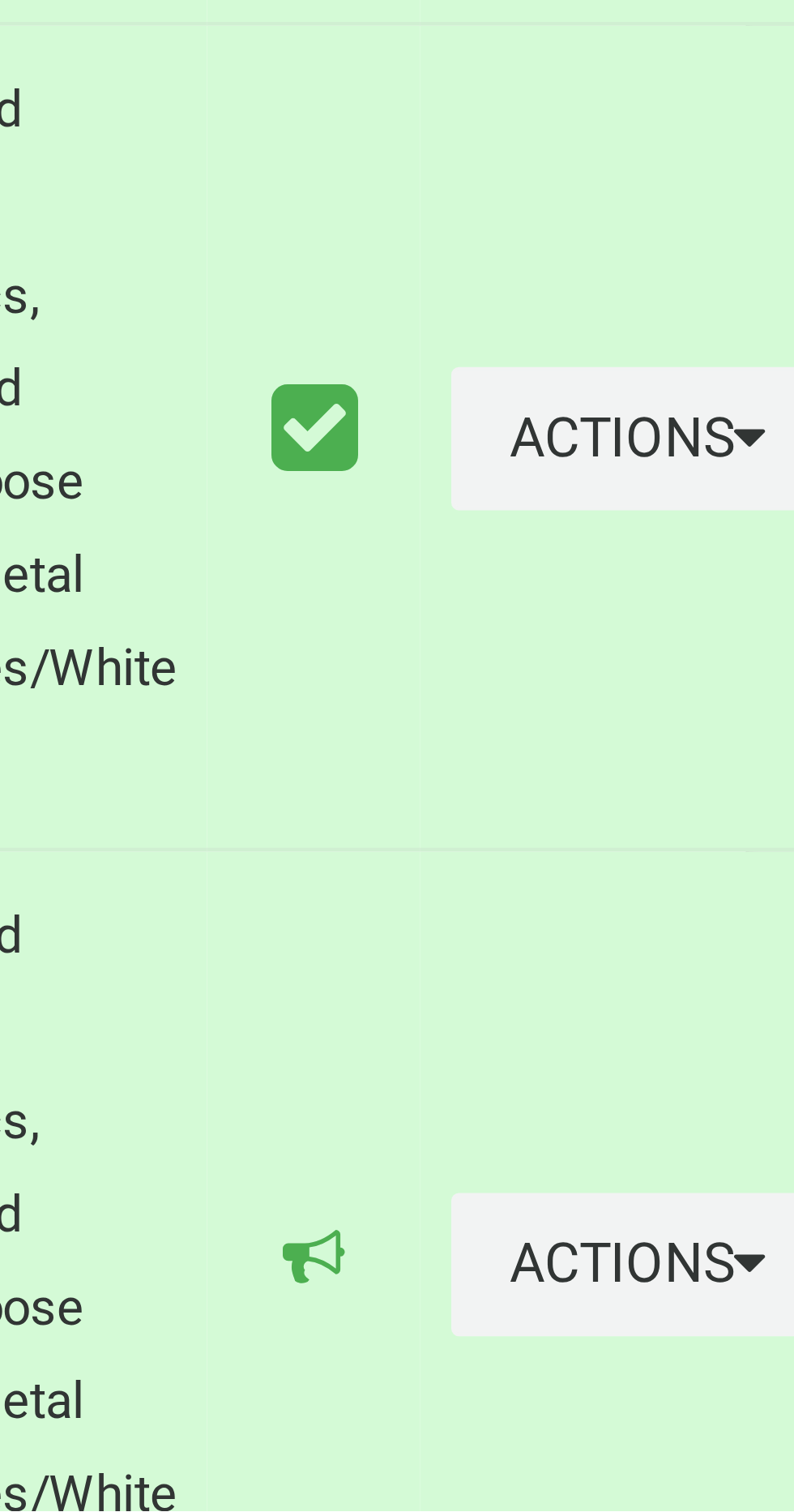
scroll to position [5117, 0]
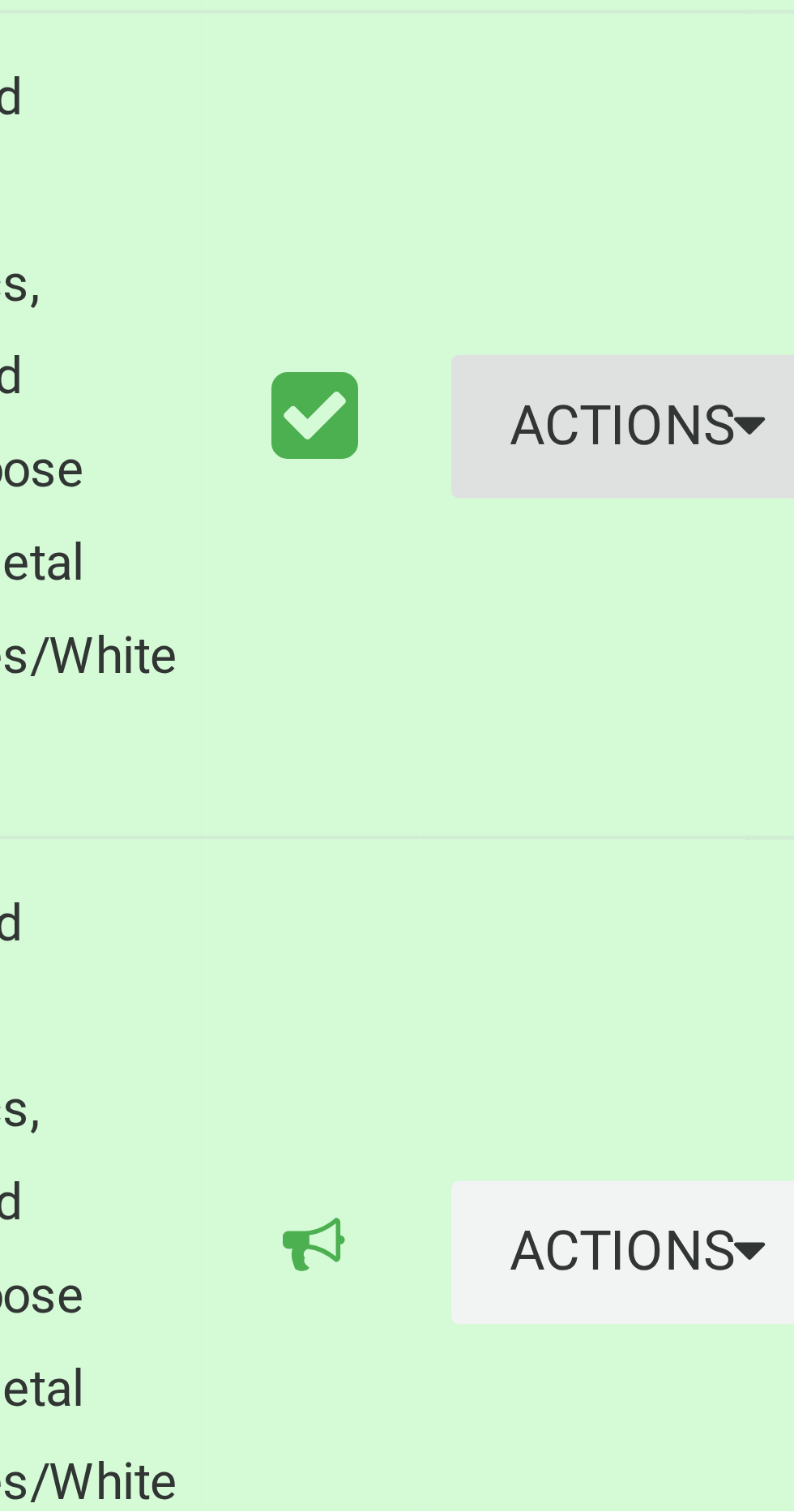
click at [718, 1300] on button "Actions" at bounding box center [752, 1285] width 78 height 30
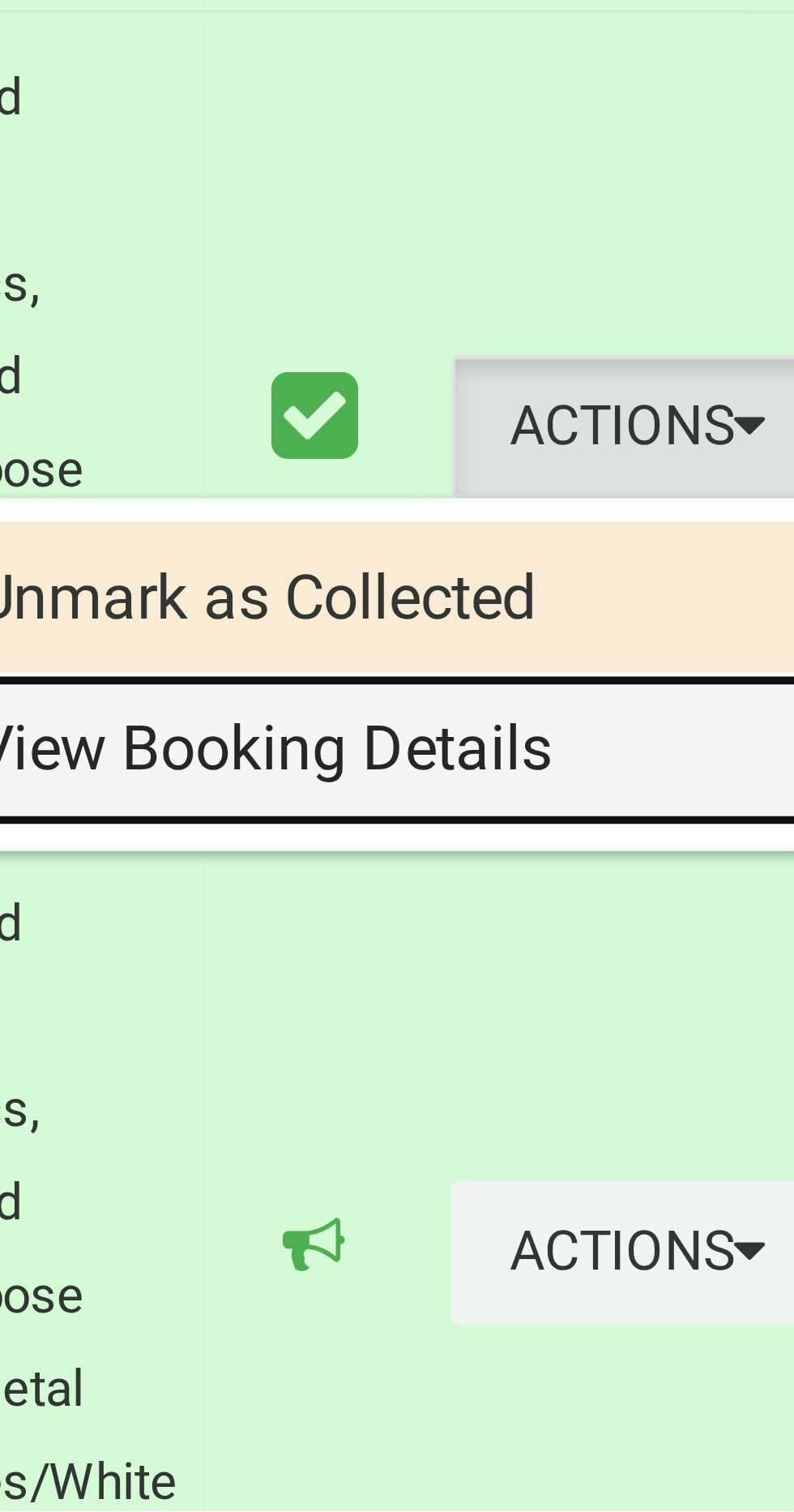
click at [693, 1370] on link "View Booking Details" at bounding box center [693, 1353] width 193 height 33
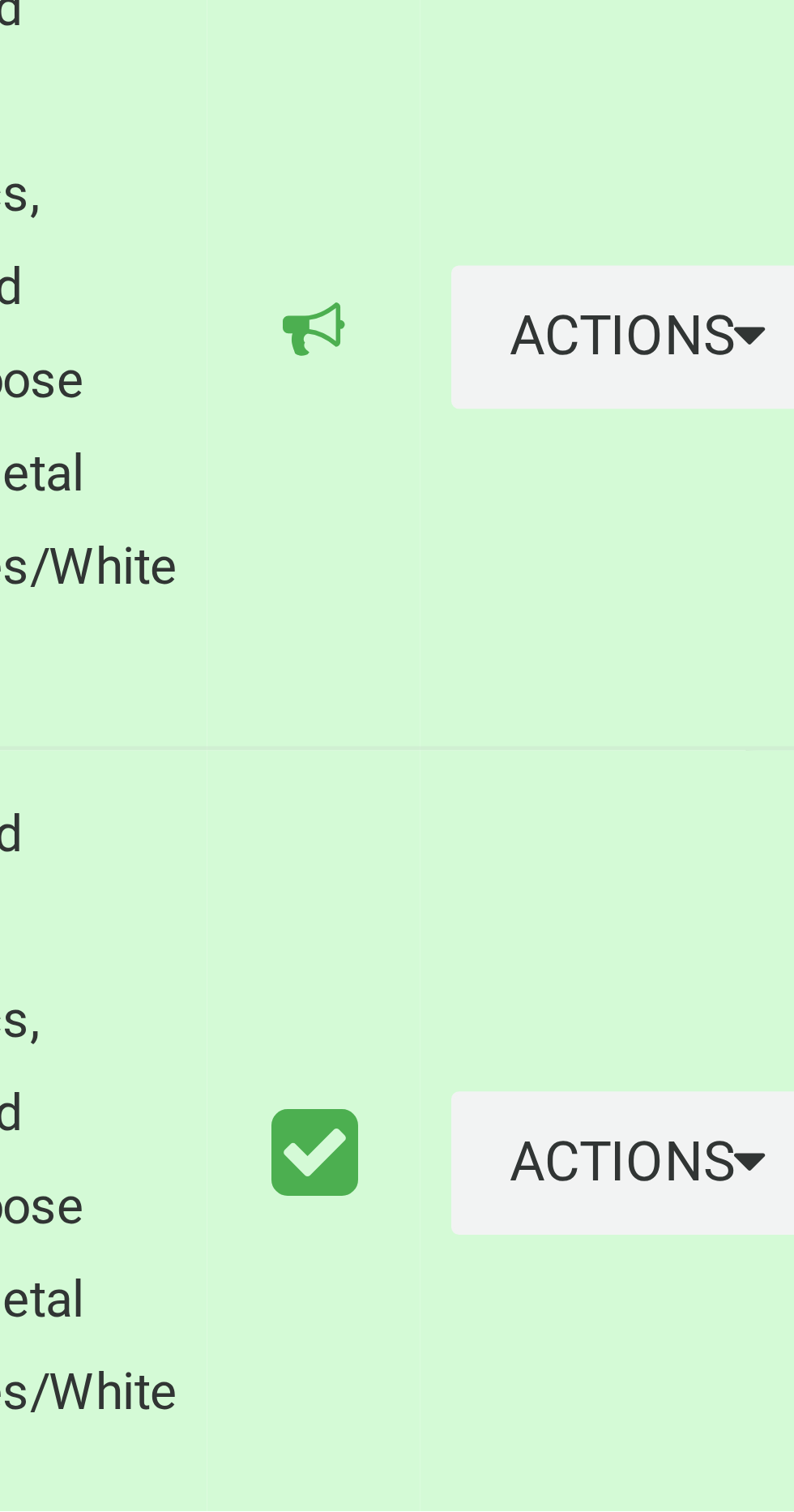
scroll to position [5311, 0]
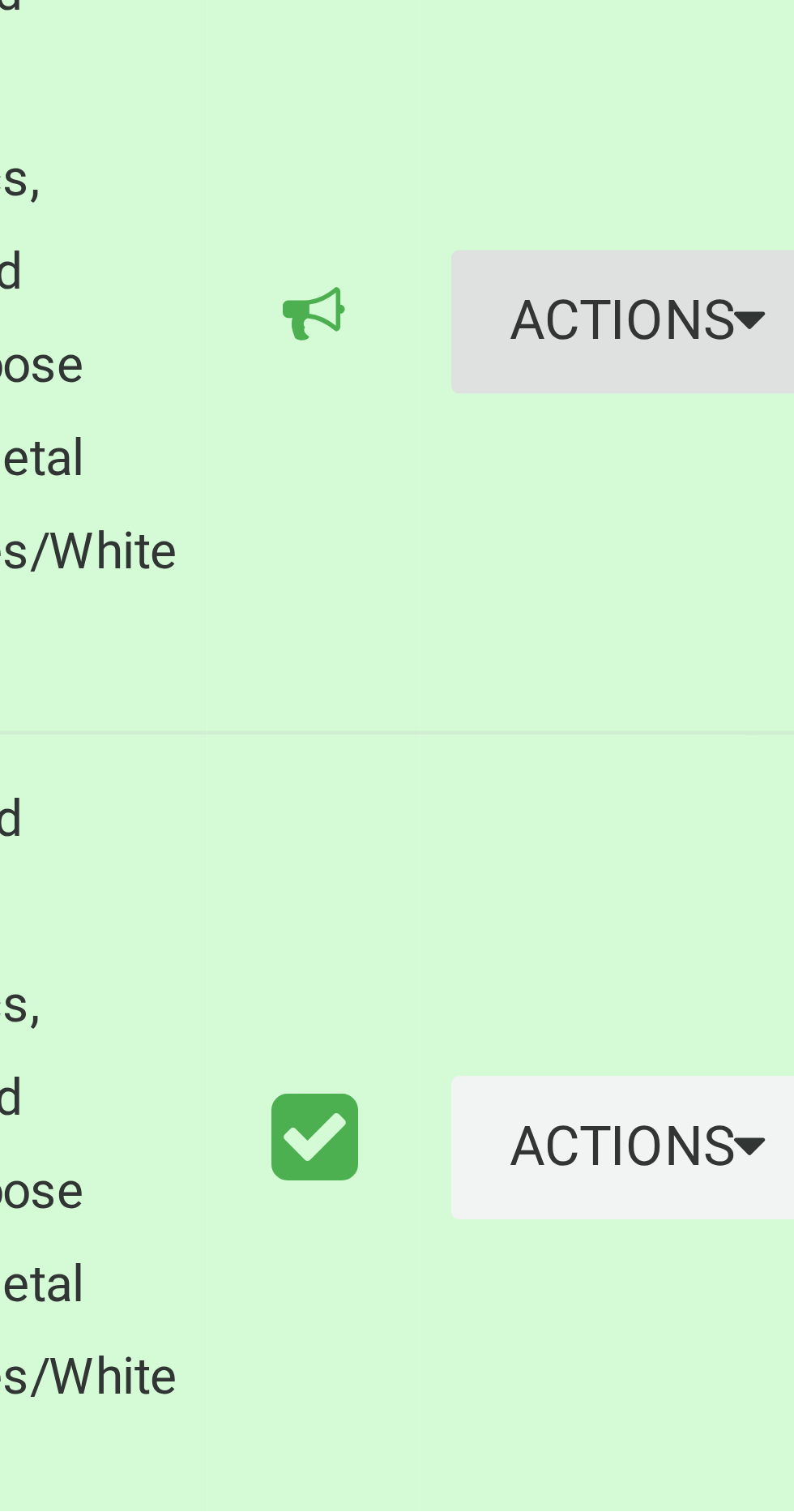
click at [722, 1278] on button "Actions" at bounding box center [752, 1263] width 78 height 30
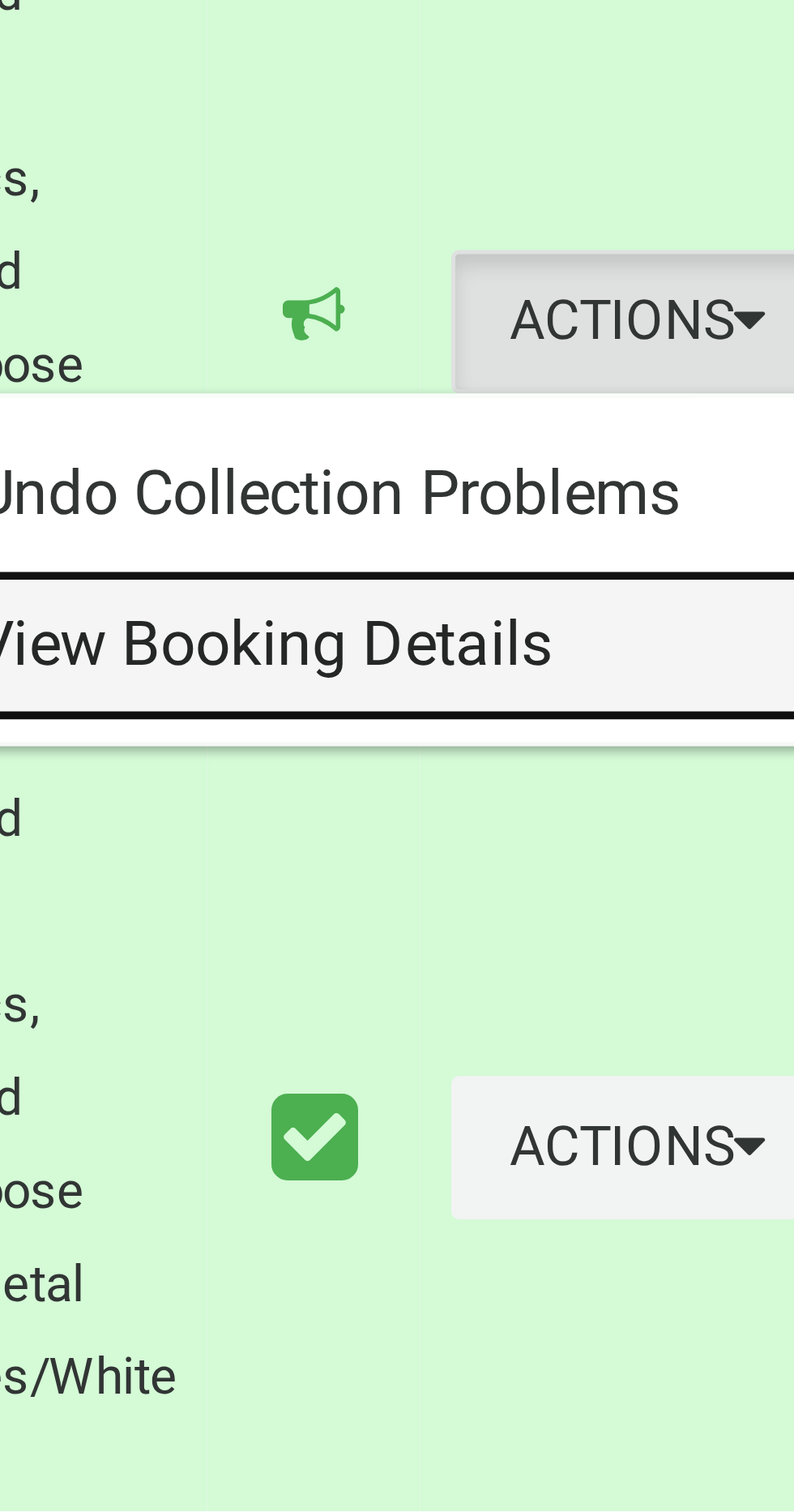
click at [701, 1348] on link "View Booking Details" at bounding box center [693, 1331] width 193 height 33
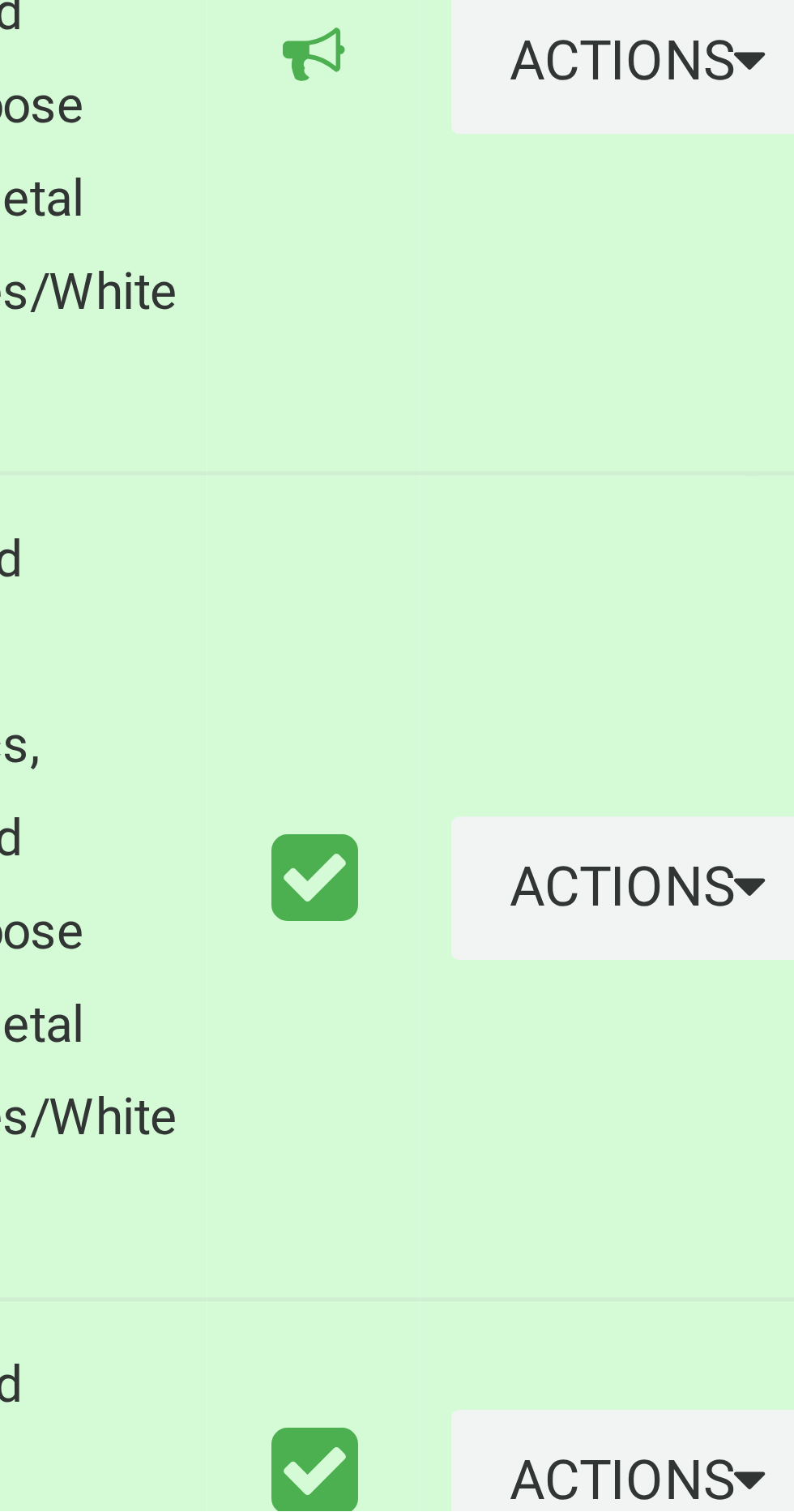
scroll to position [5444, 0]
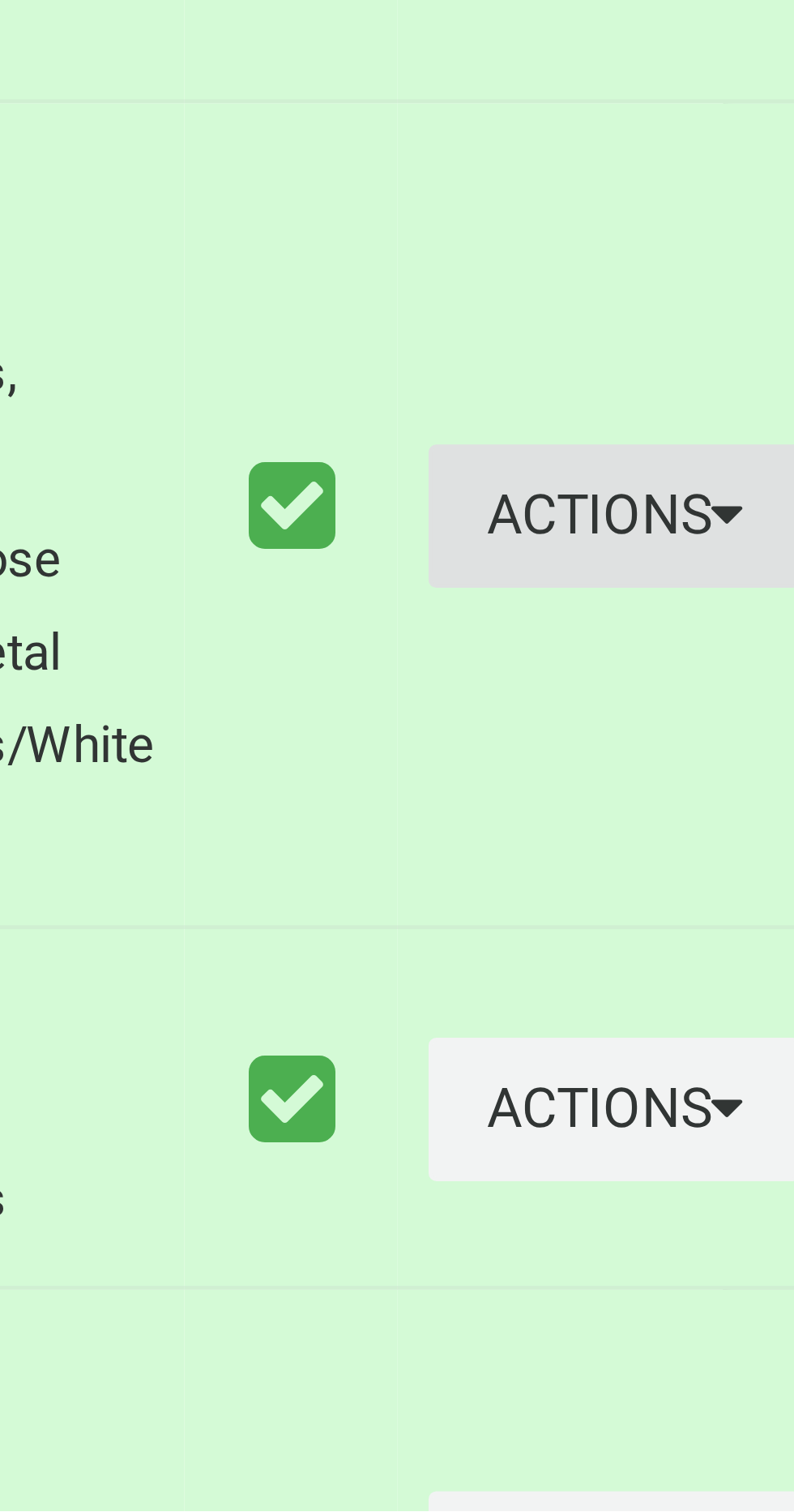
click at [721, 1319] on button "Actions" at bounding box center [752, 1303] width 78 height 30
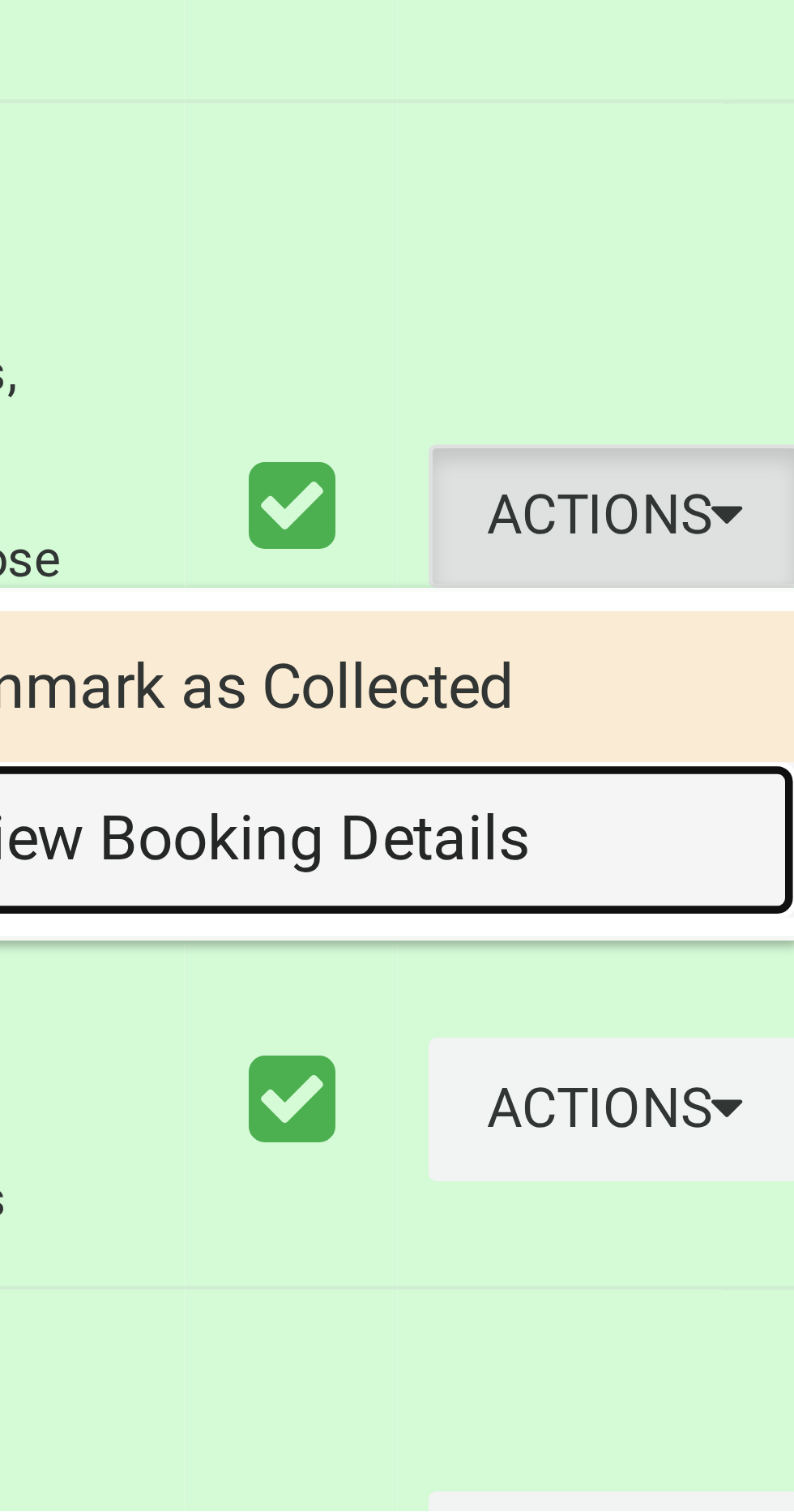
click at [701, 1388] on link "View Booking Details" at bounding box center [693, 1372] width 193 height 33
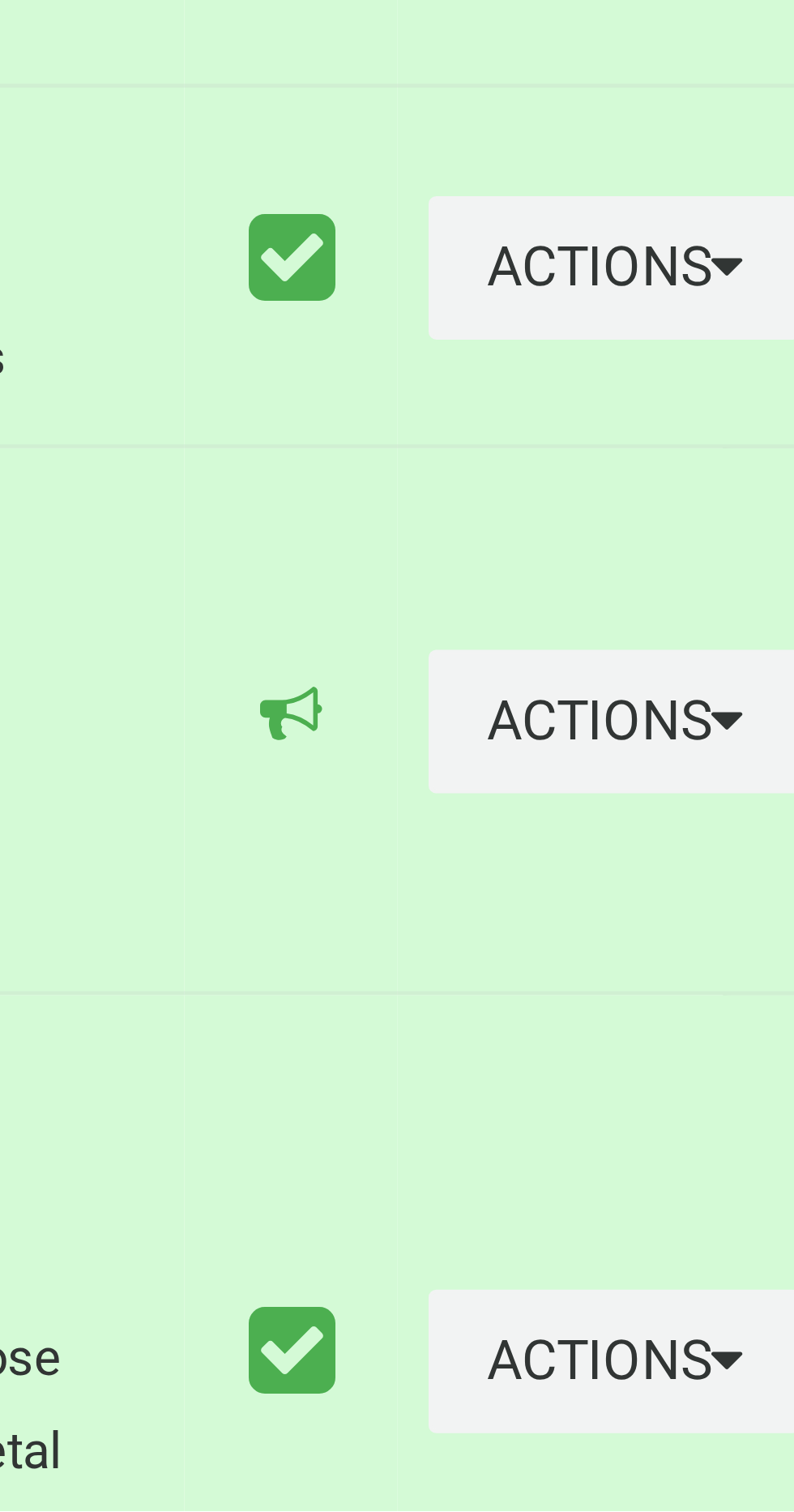
scroll to position [5634, 0]
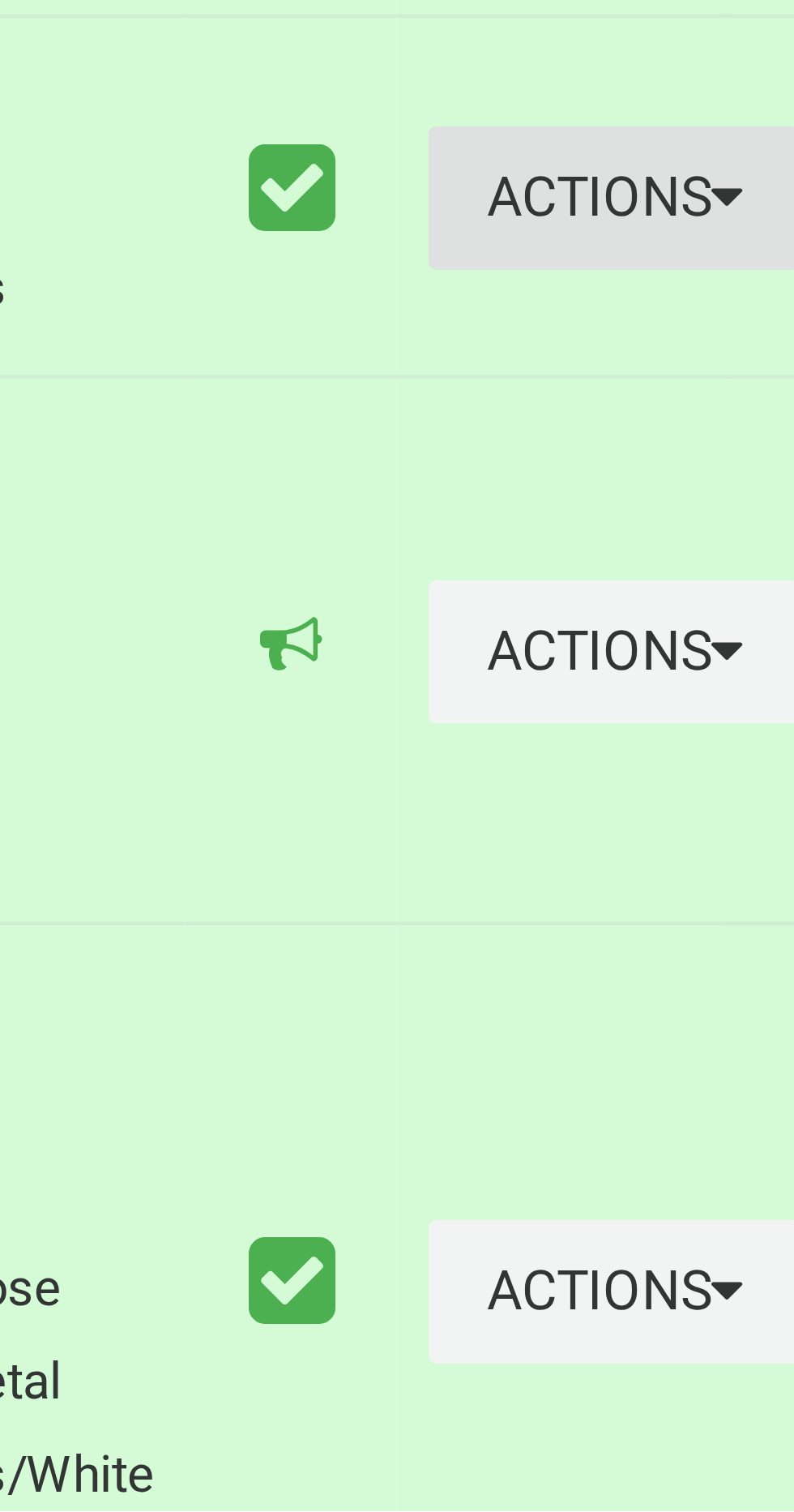
click at [726, 1252] on button "Actions" at bounding box center [752, 1237] width 78 height 30
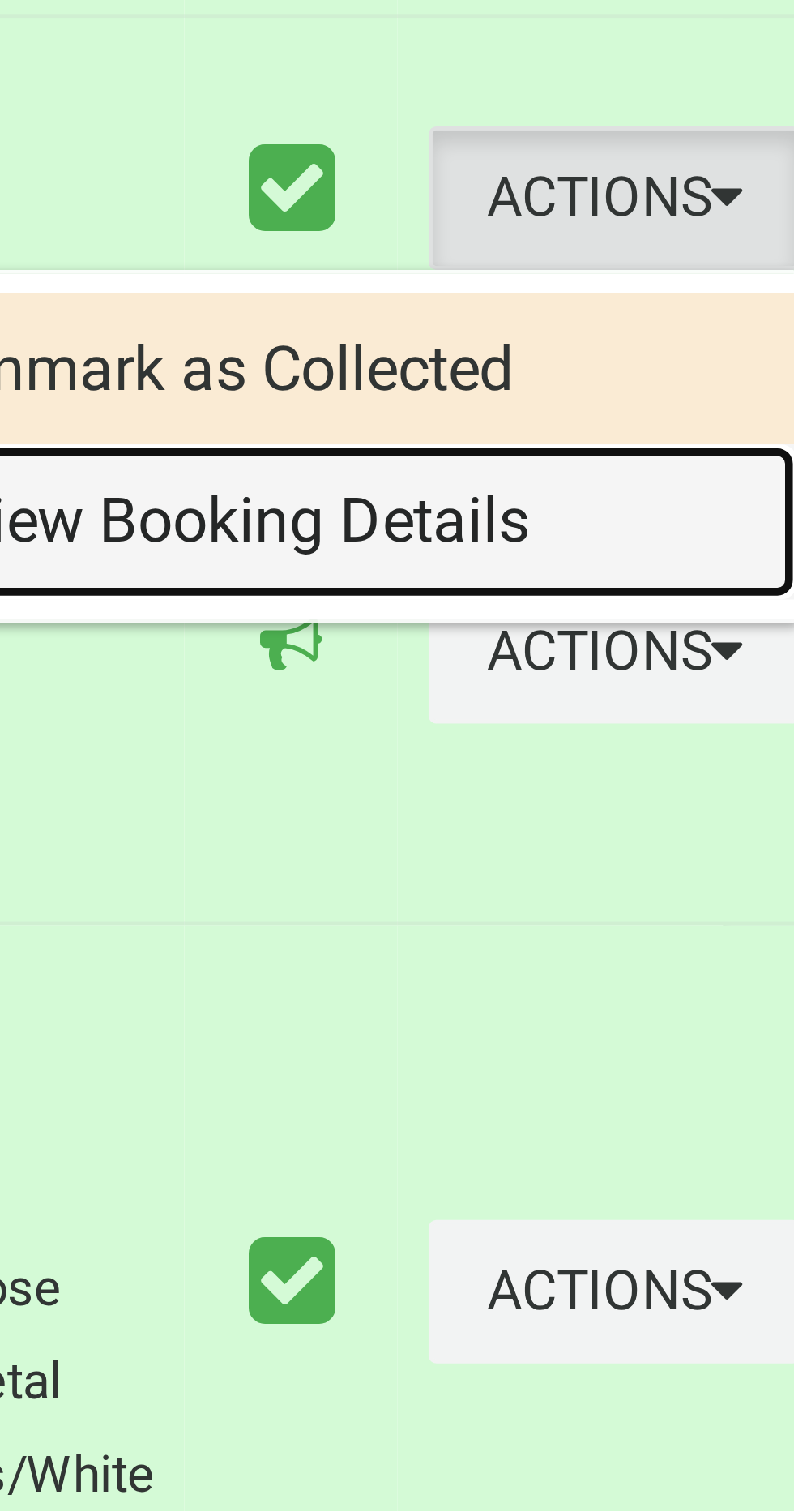
click at [688, 1322] on link "View Booking Details" at bounding box center [693, 1305] width 193 height 33
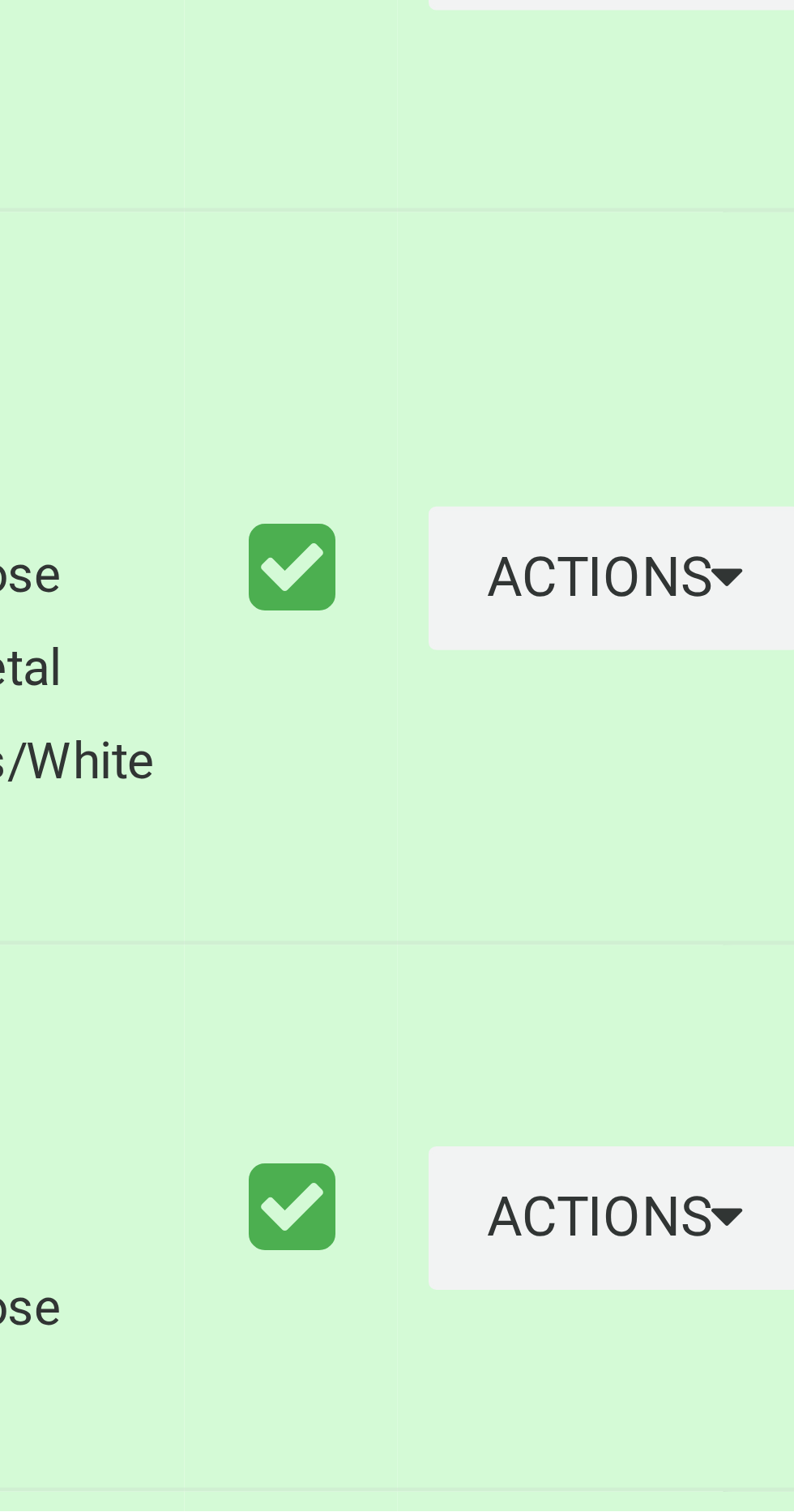
scroll to position [5784, 0]
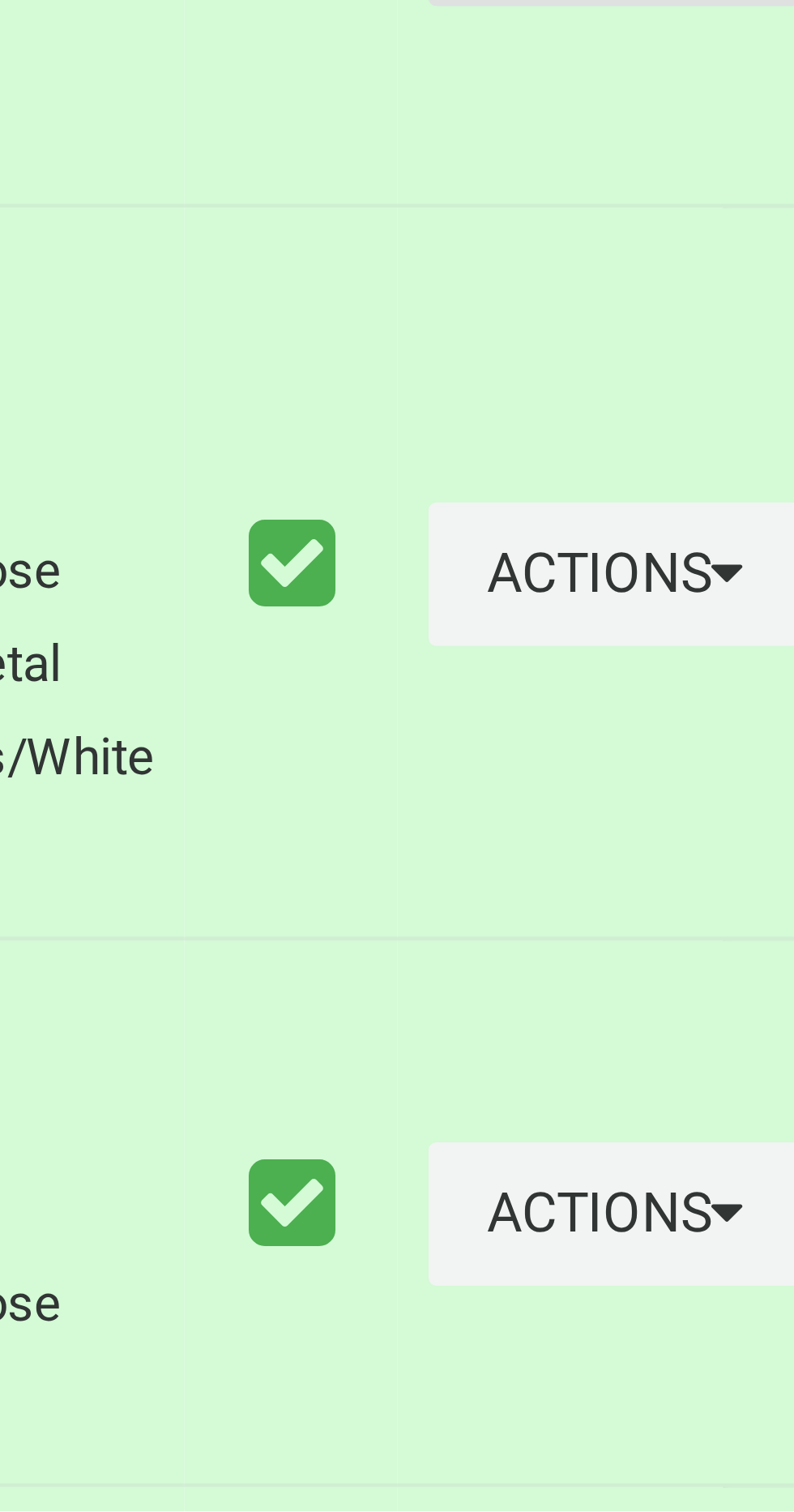
click at [725, 1197] on button "Actions" at bounding box center [752, 1182] width 78 height 30
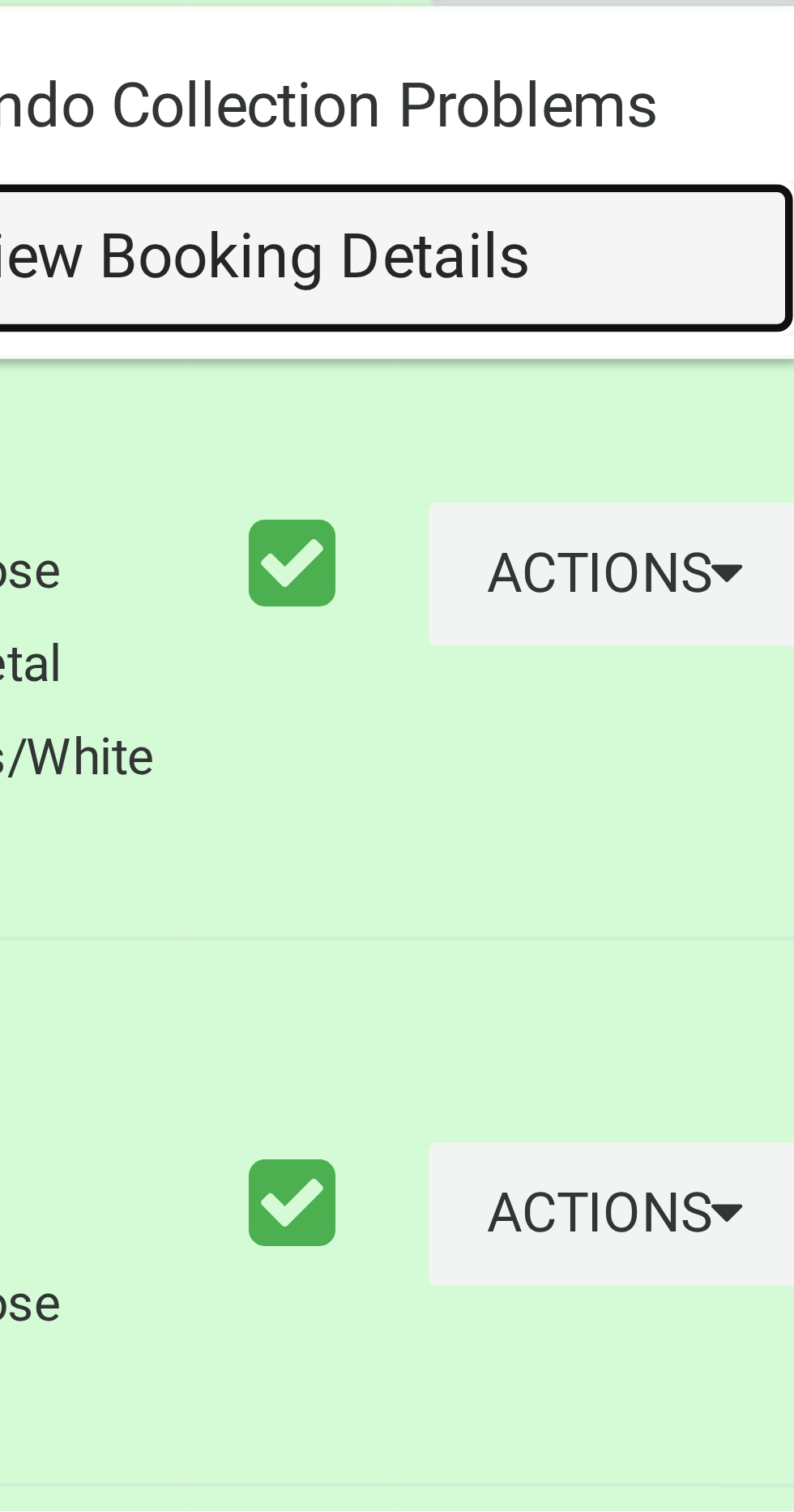
click at [710, 1267] on link "View Booking Details" at bounding box center [693, 1250] width 193 height 33
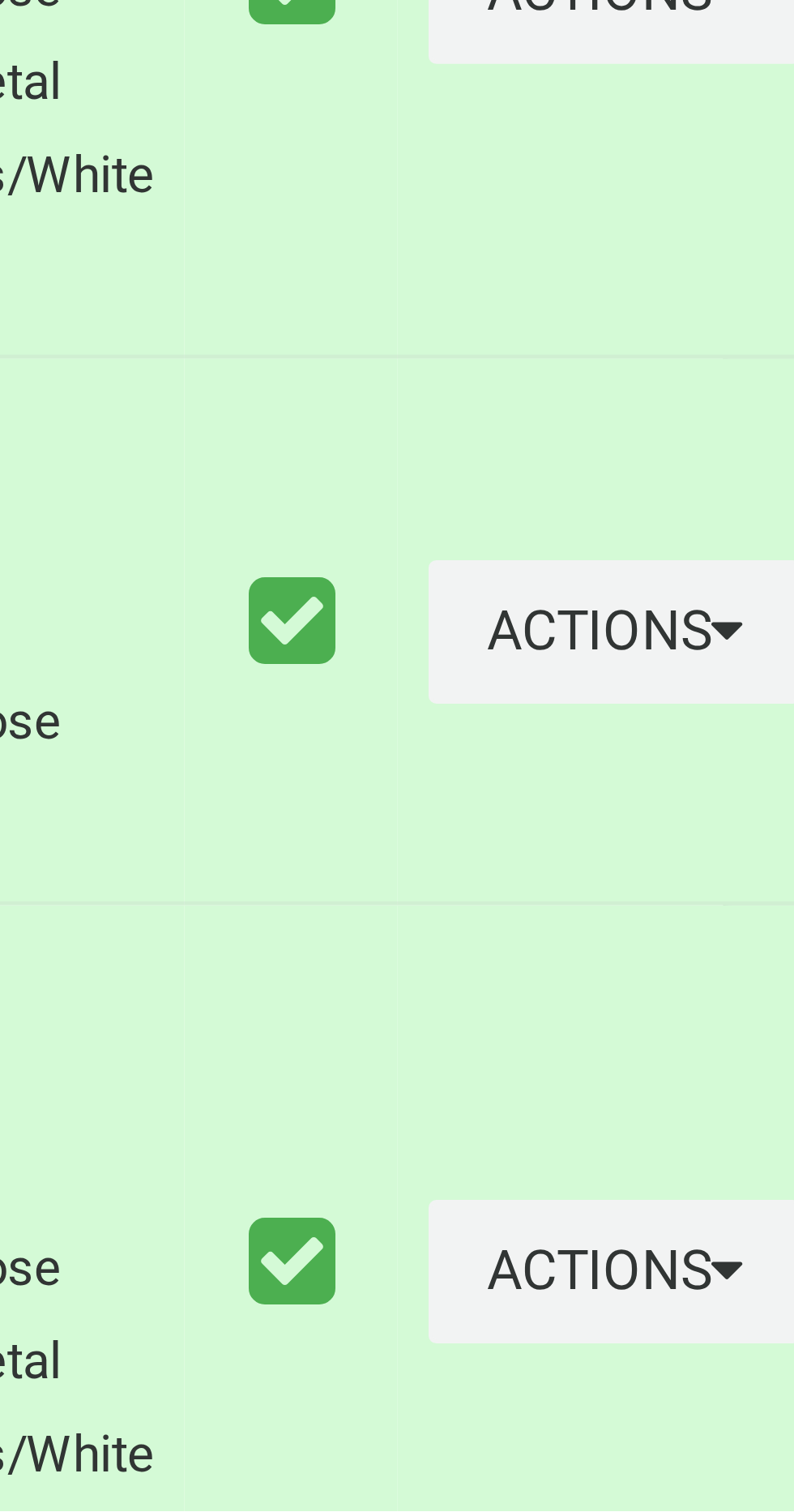
scroll to position [5915, 0]
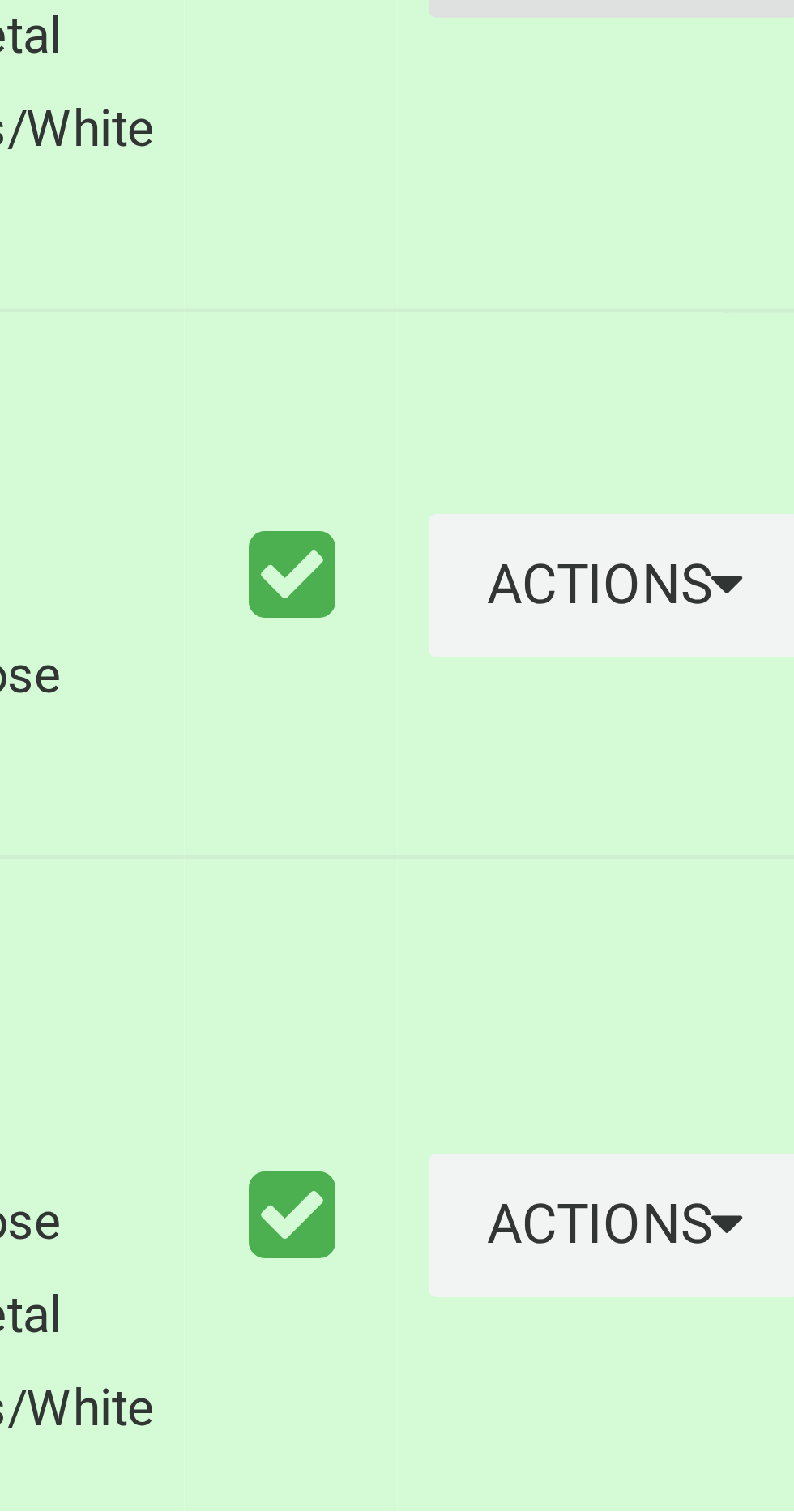
click at [724, 1199] on button "Actions" at bounding box center [752, 1184] width 78 height 30
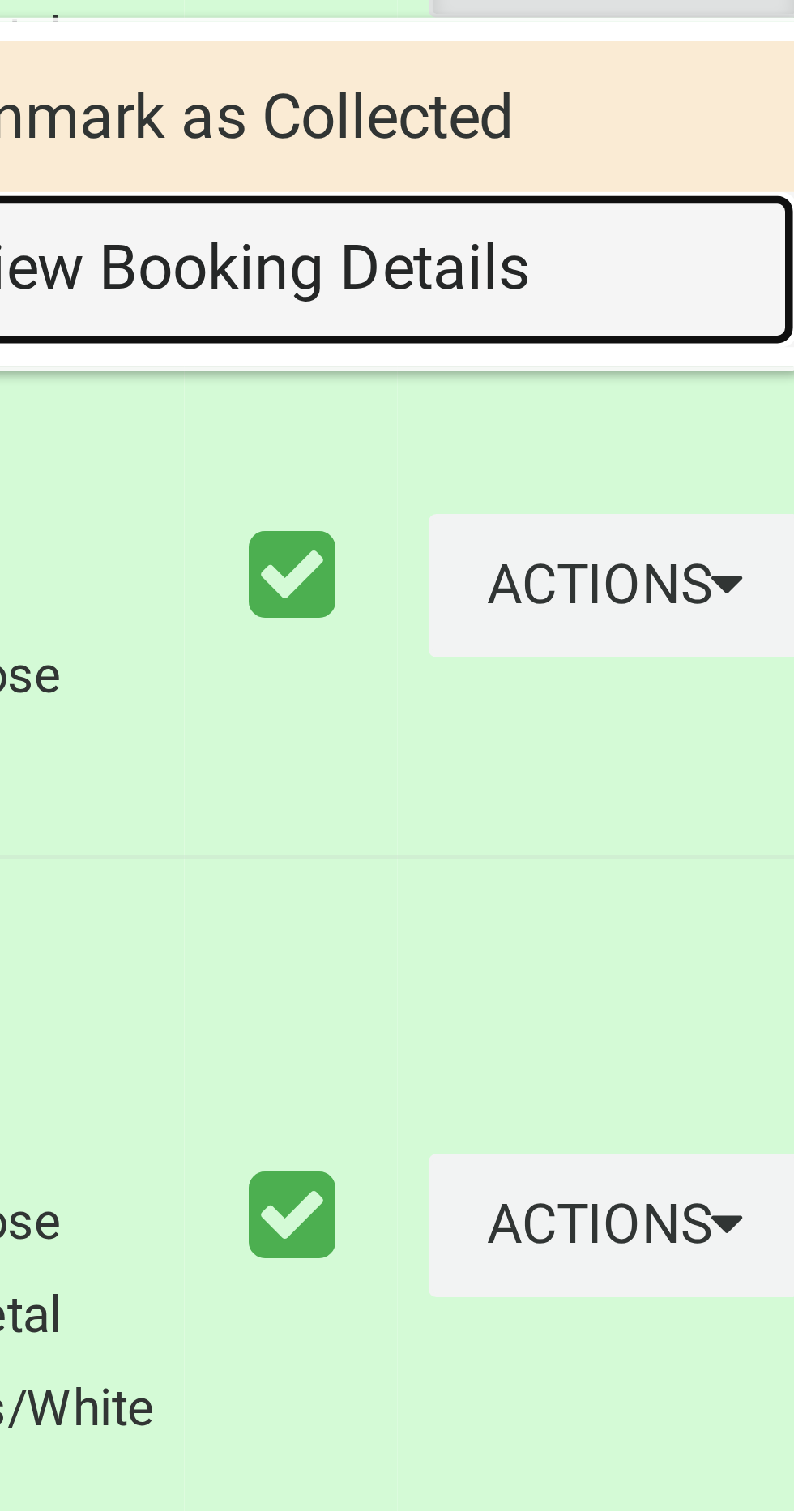
click at [696, 1269] on link "View Booking Details" at bounding box center [693, 1252] width 193 height 33
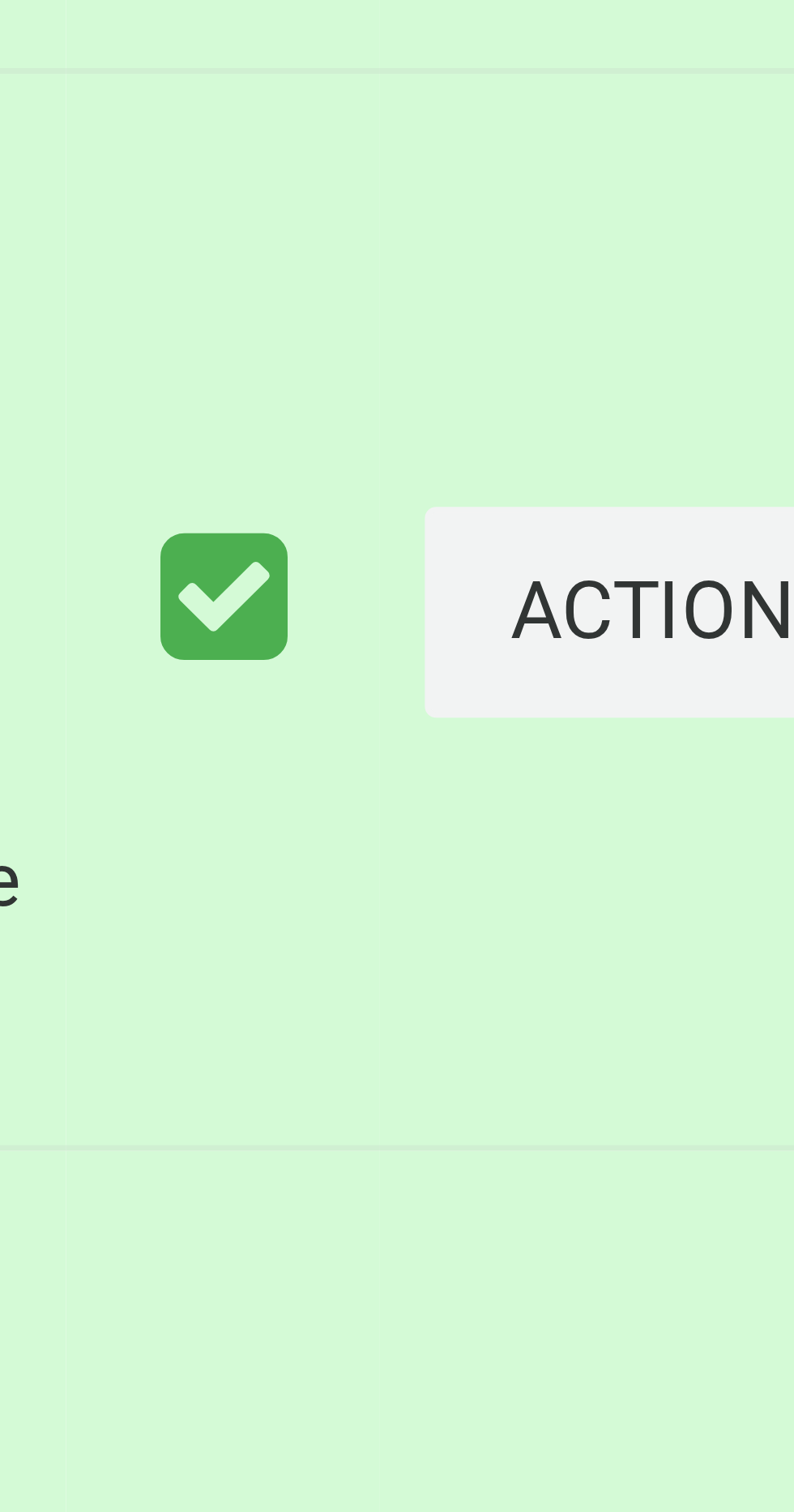
scroll to position [6064, 0]
click at [722, 1184] on button "Actions" at bounding box center [752, 1169] width 78 height 30
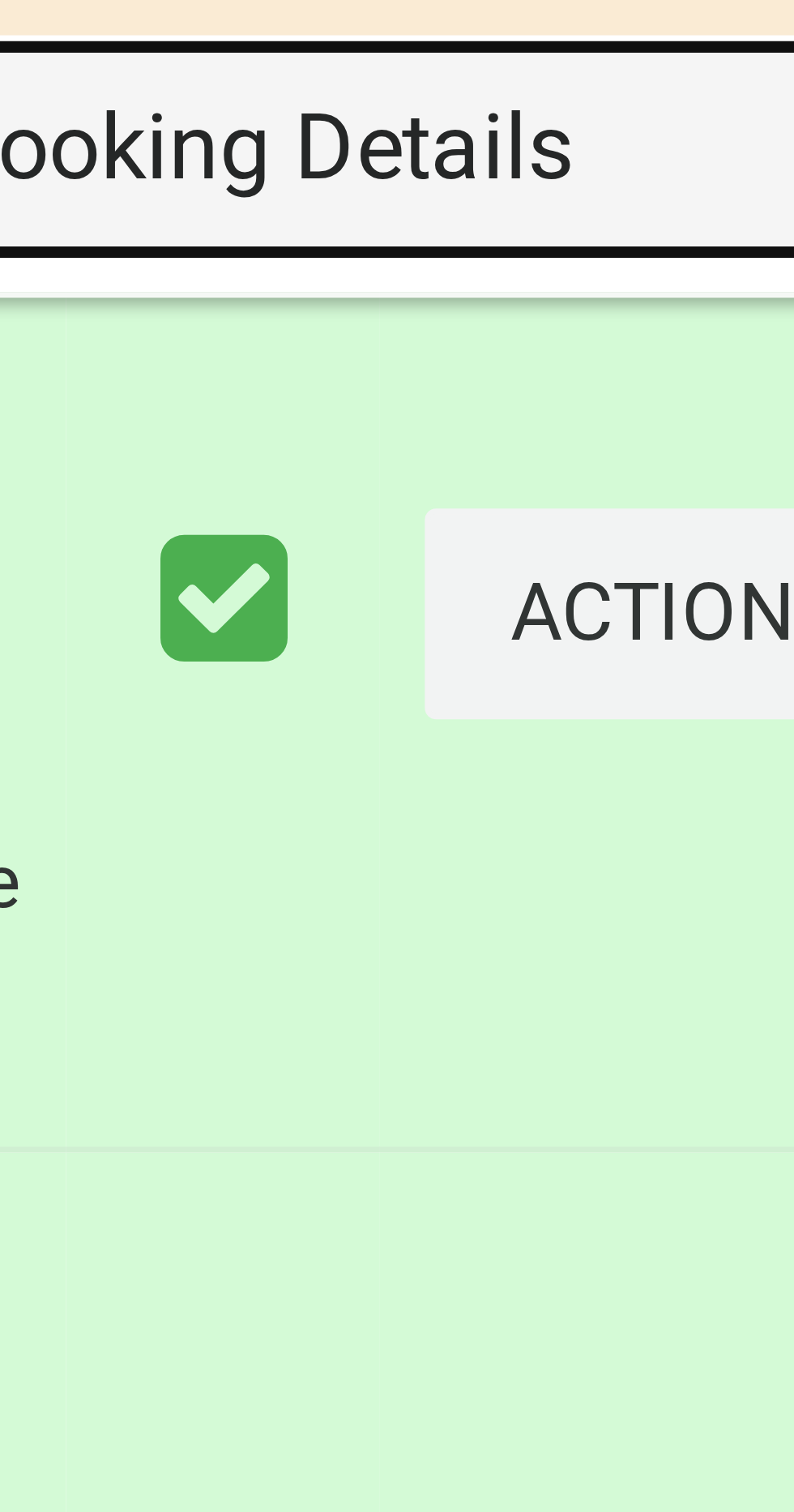
click at [688, 1253] on link "View Booking Details" at bounding box center [693, 1237] width 193 height 33
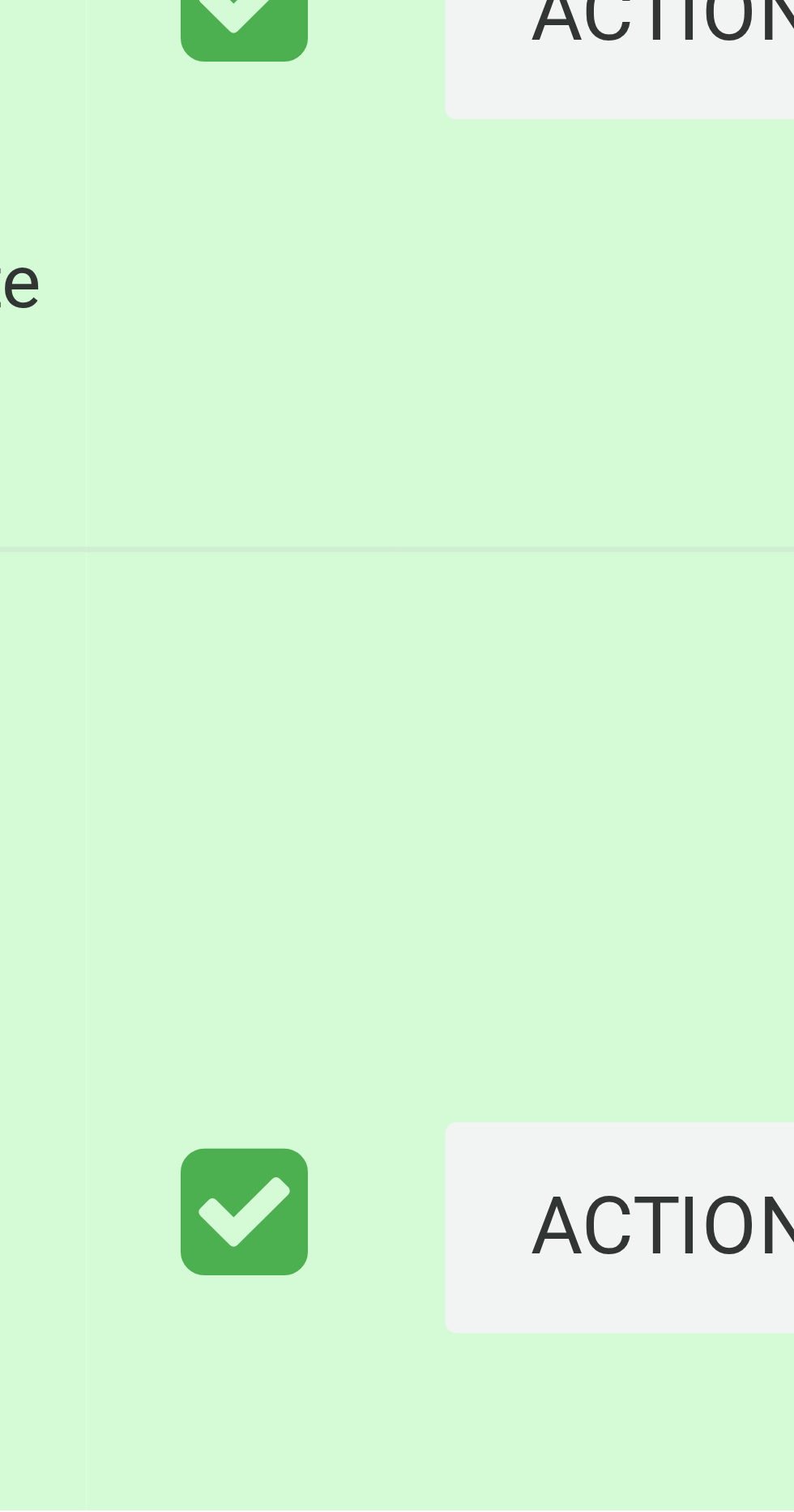
scroll to position [6069, 0]
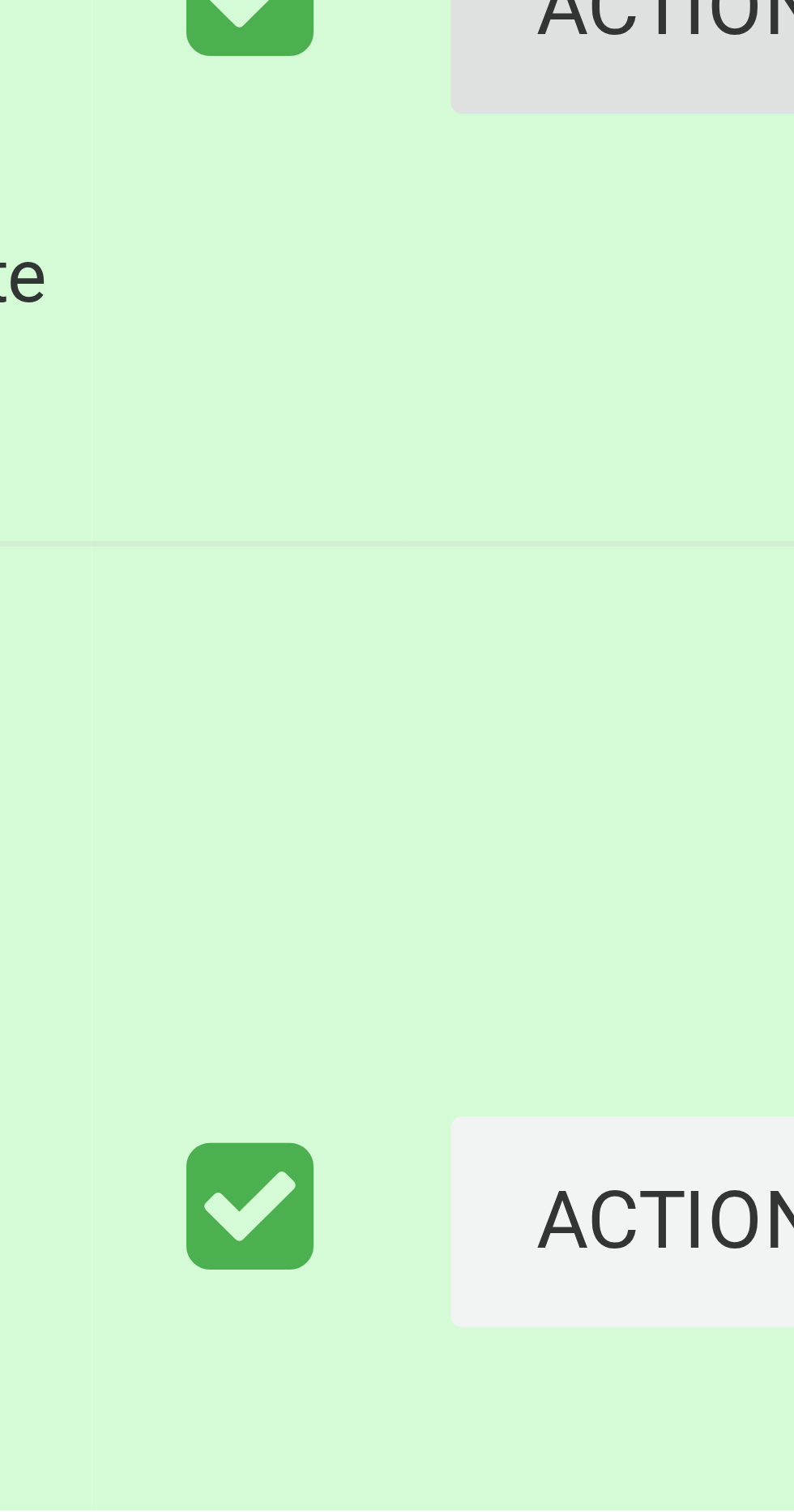
click at [717, 1313] on button "Actions" at bounding box center [752, 1298] width 78 height 30
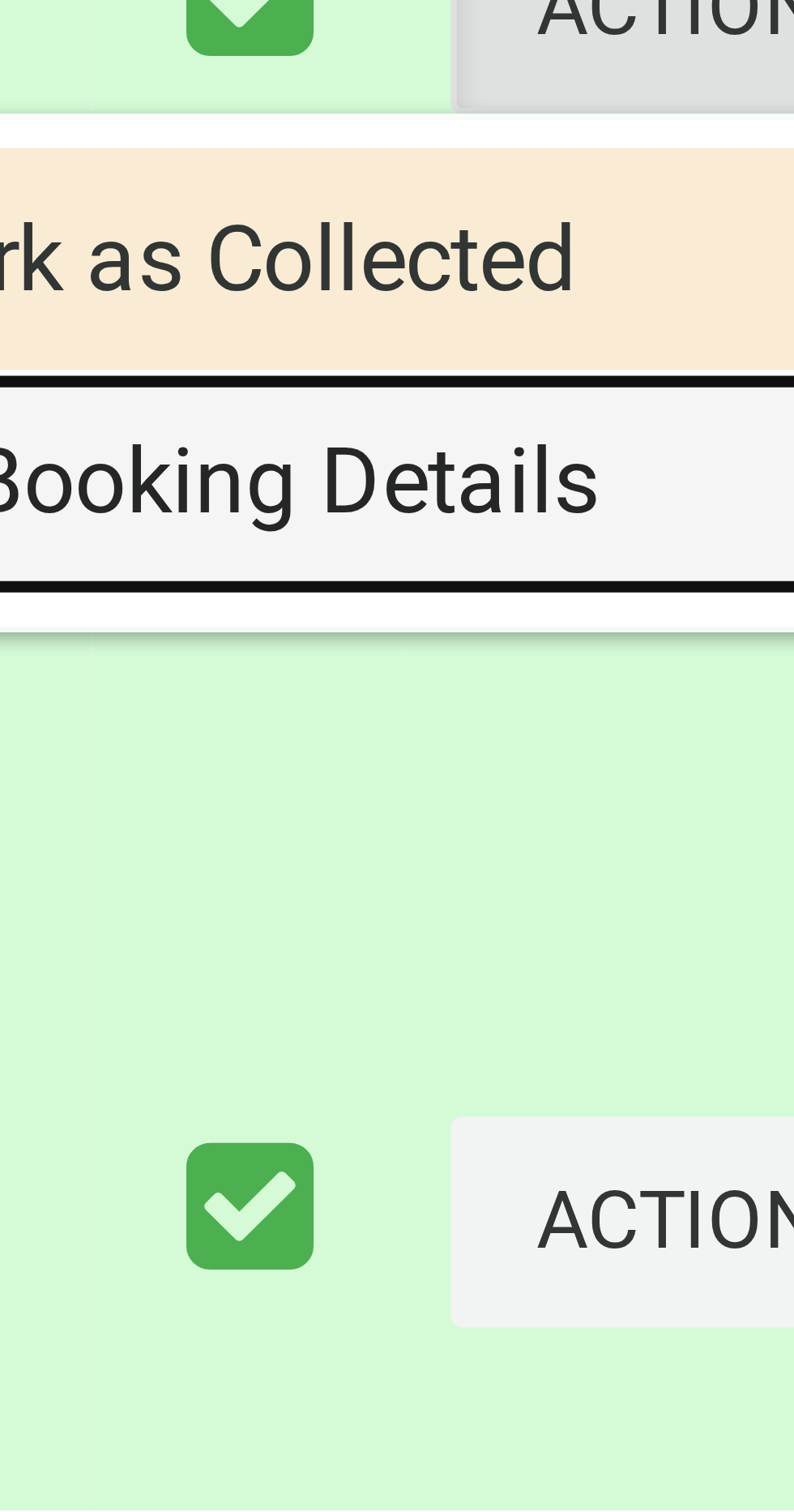
click at [699, 1382] on link "View Booking Details" at bounding box center [693, 1366] width 193 height 33
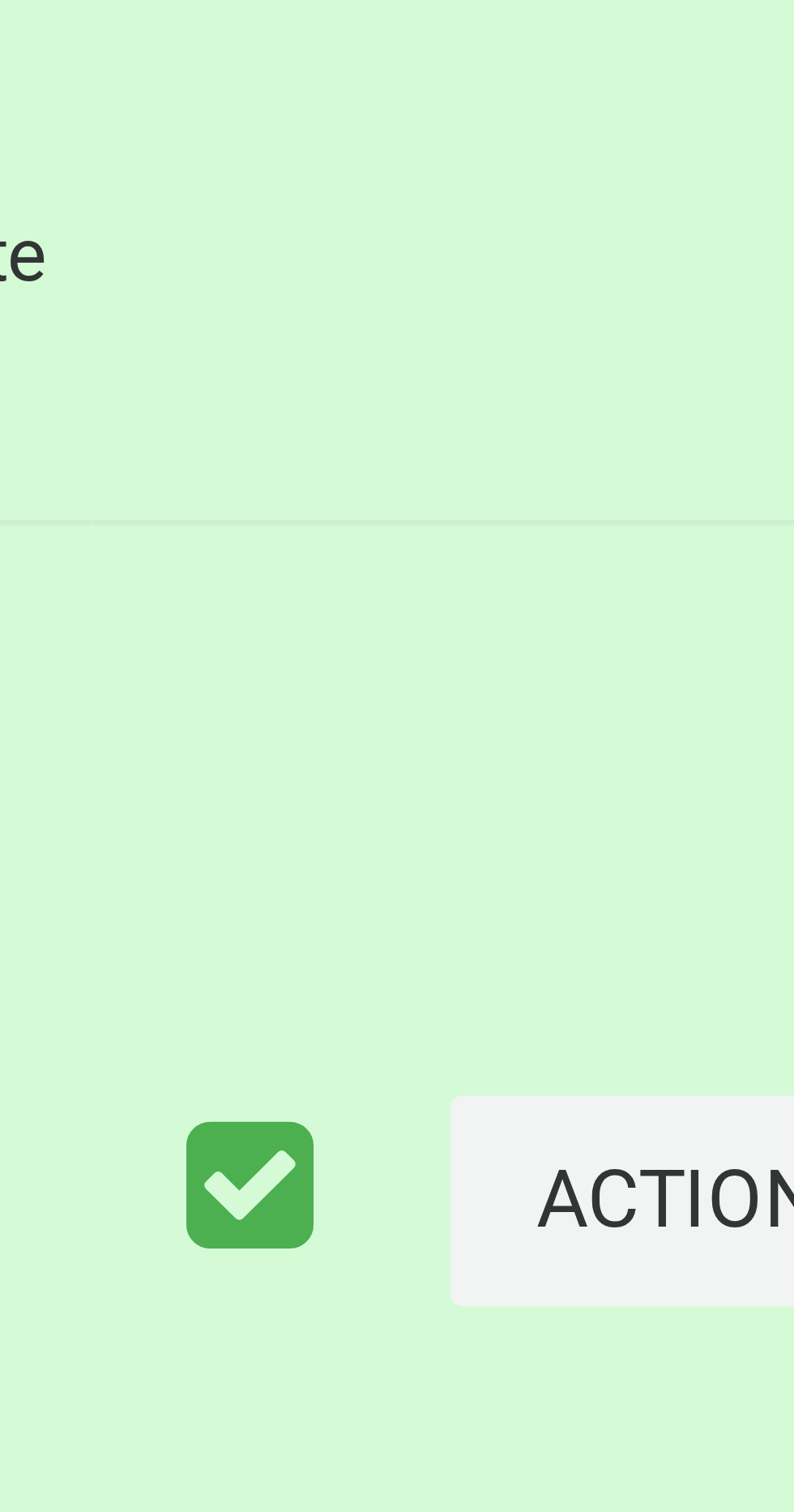
scroll to position [6264, 0]
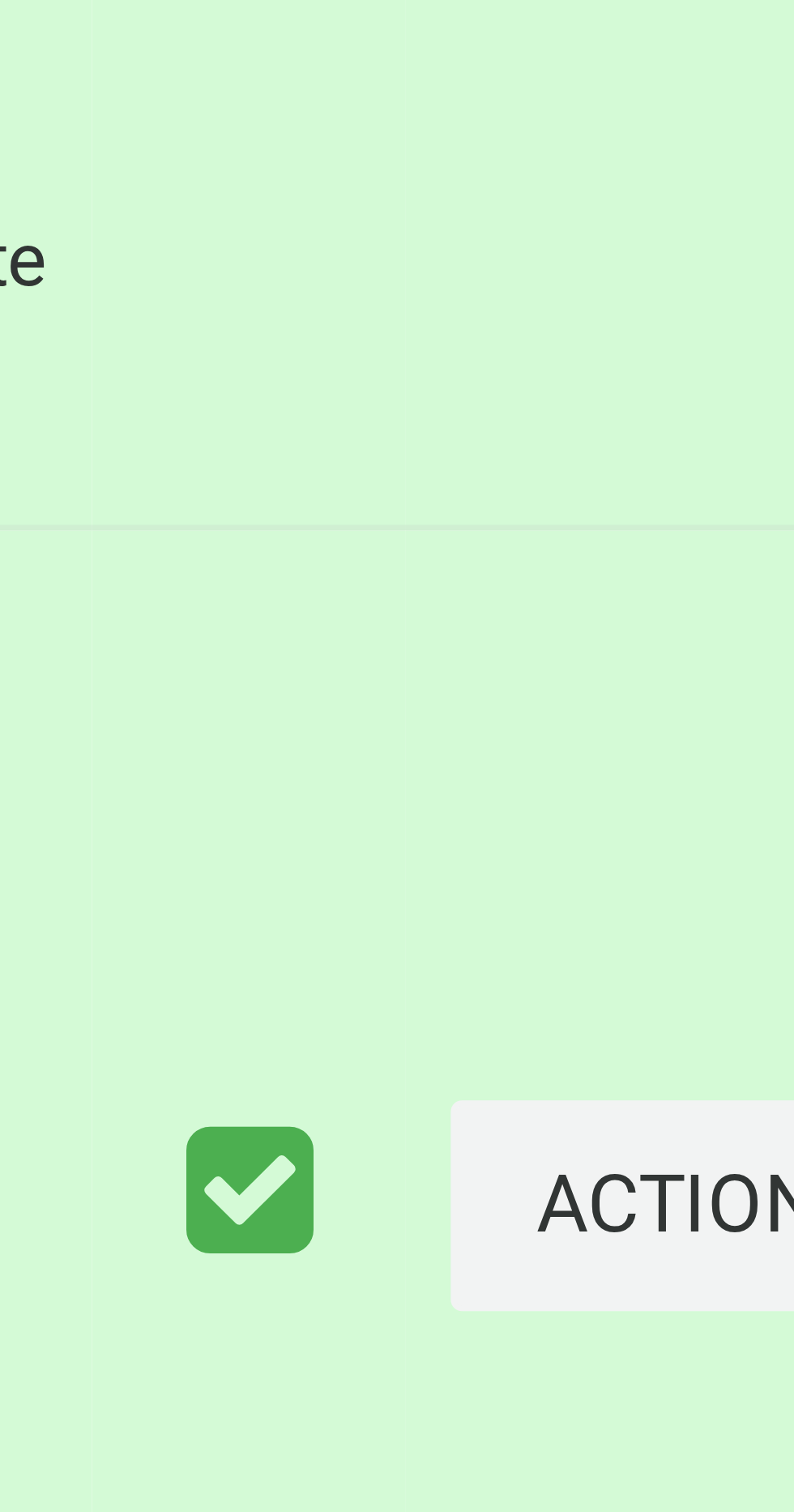
click at [722, 1291] on button "Actions" at bounding box center [752, 1275] width 78 height 30
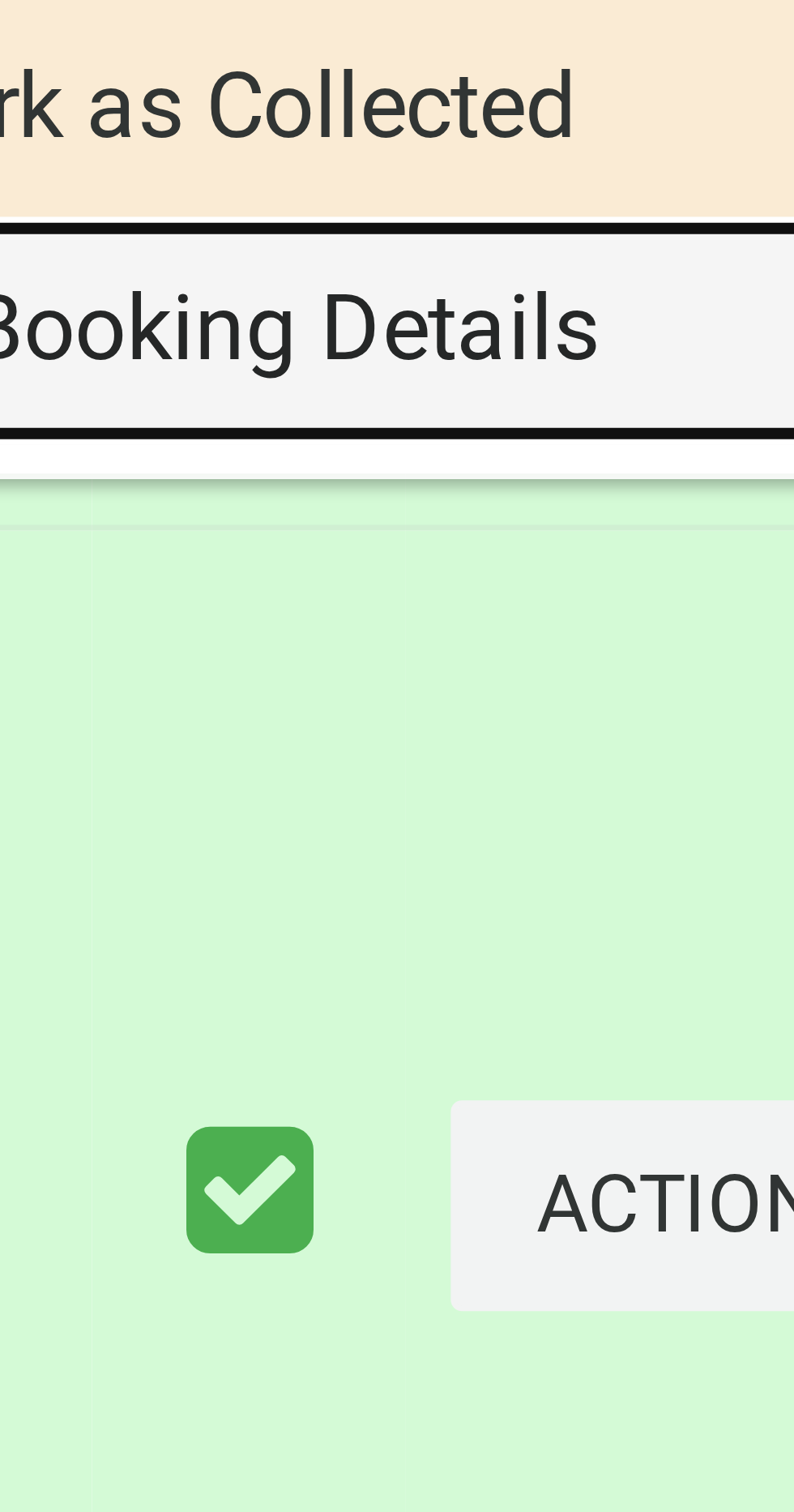
click at [702, 1359] on link "View Booking Details" at bounding box center [693, 1344] width 193 height 33
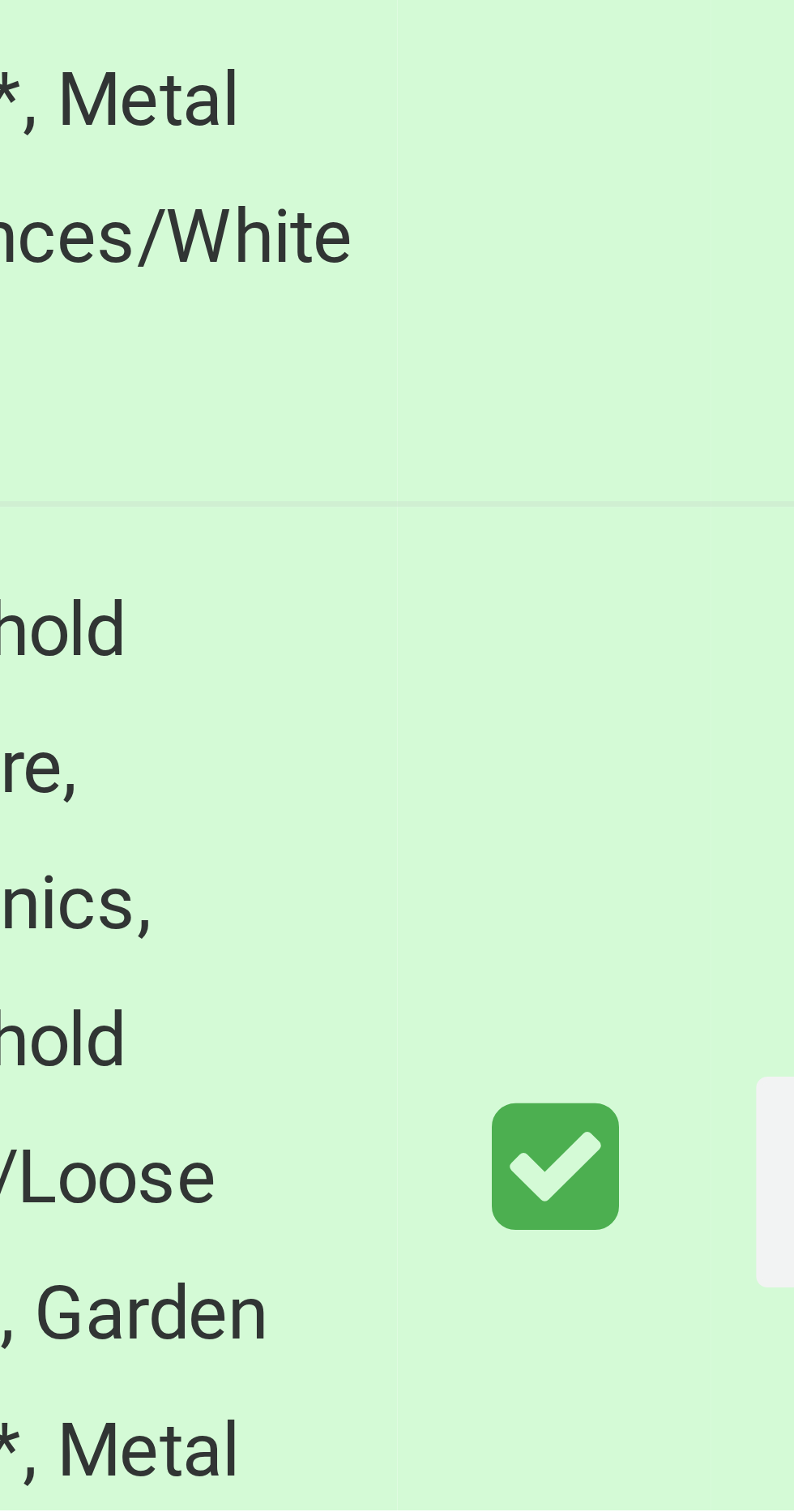
scroll to position [6478, 0]
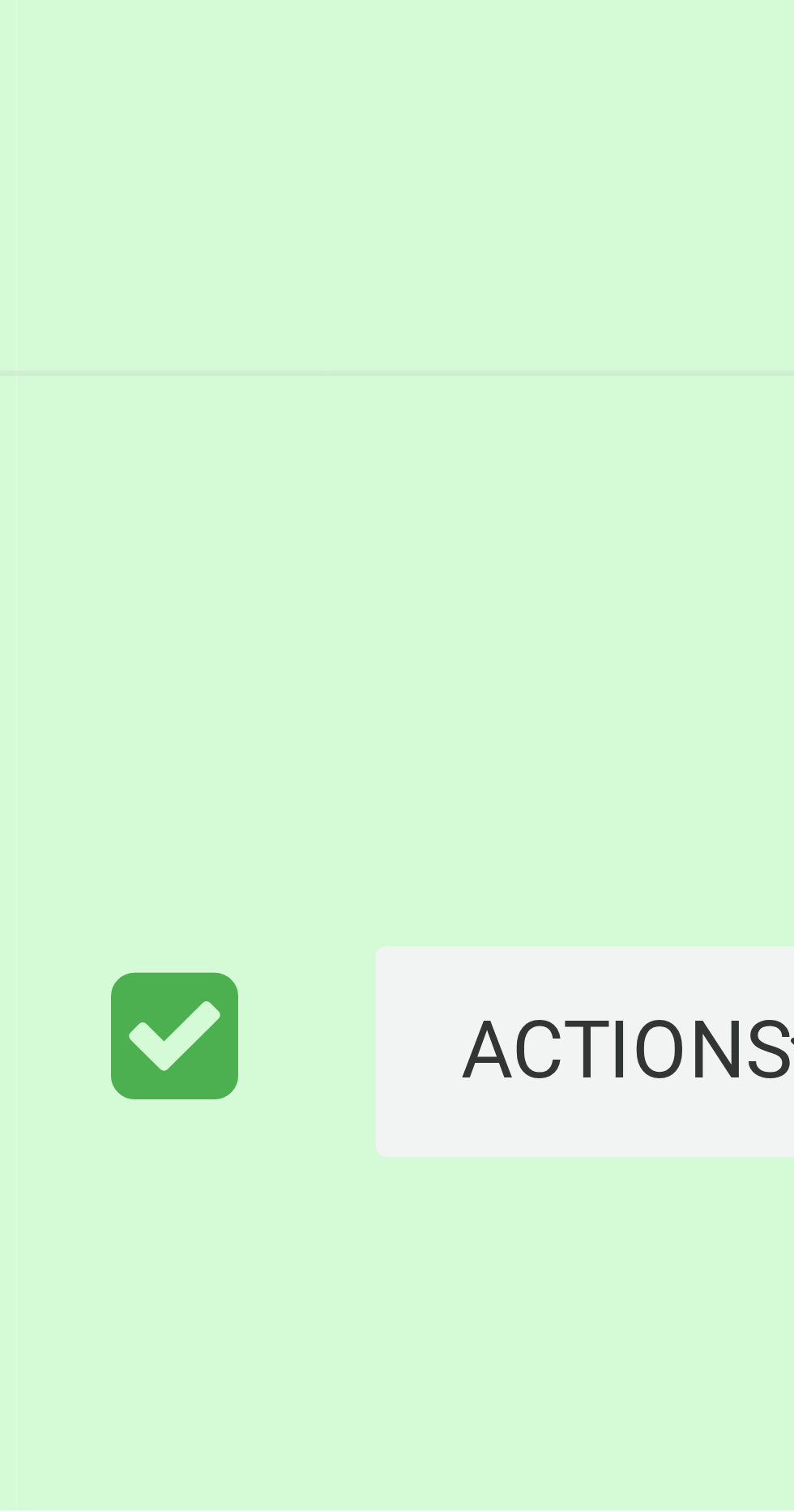
click at [724, 1270] on button "Actions" at bounding box center [752, 1254] width 78 height 30
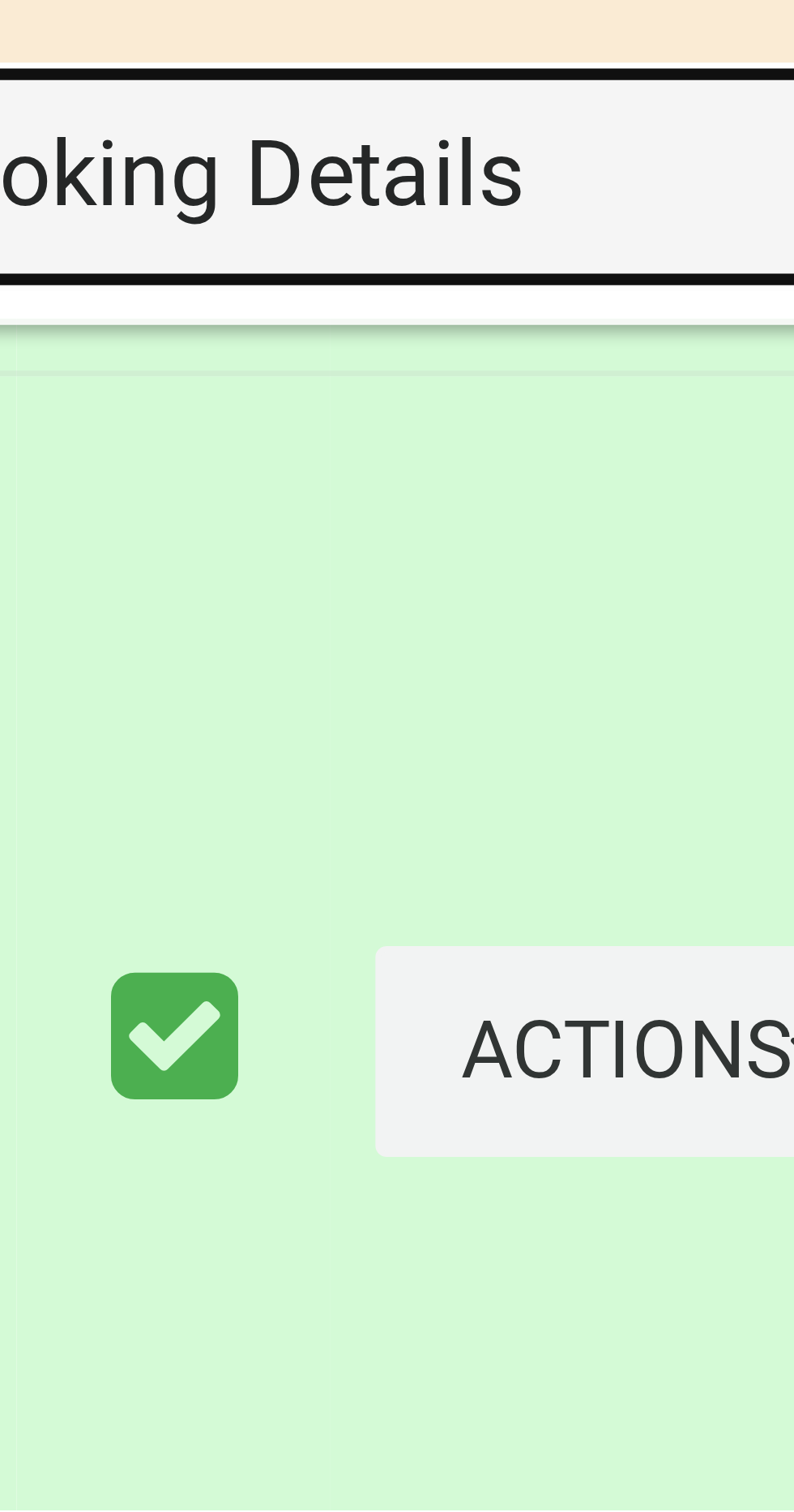
click at [713, 1339] on link "View Booking Details" at bounding box center [693, 1323] width 193 height 33
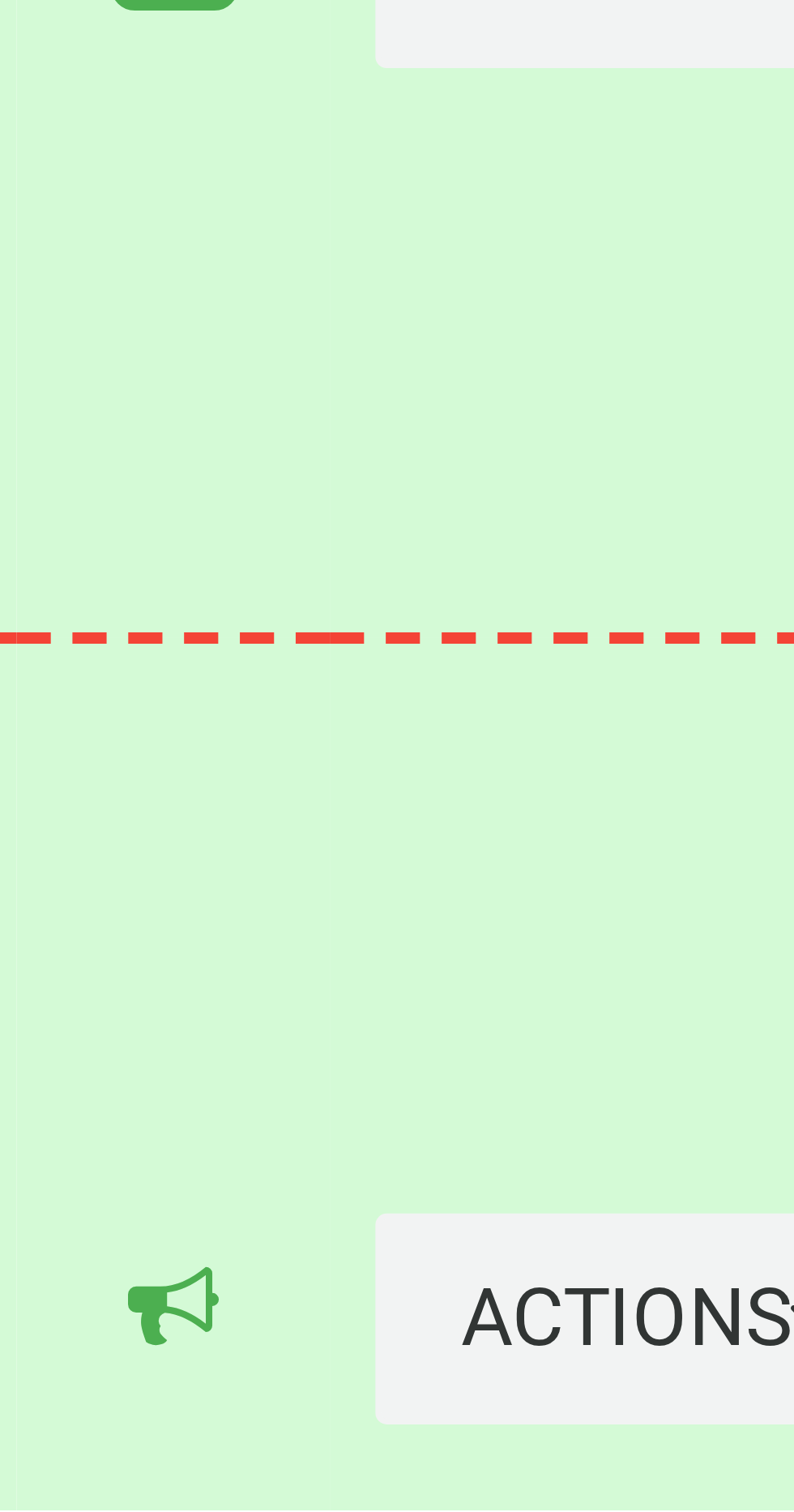
scroll to position [6633, 0]
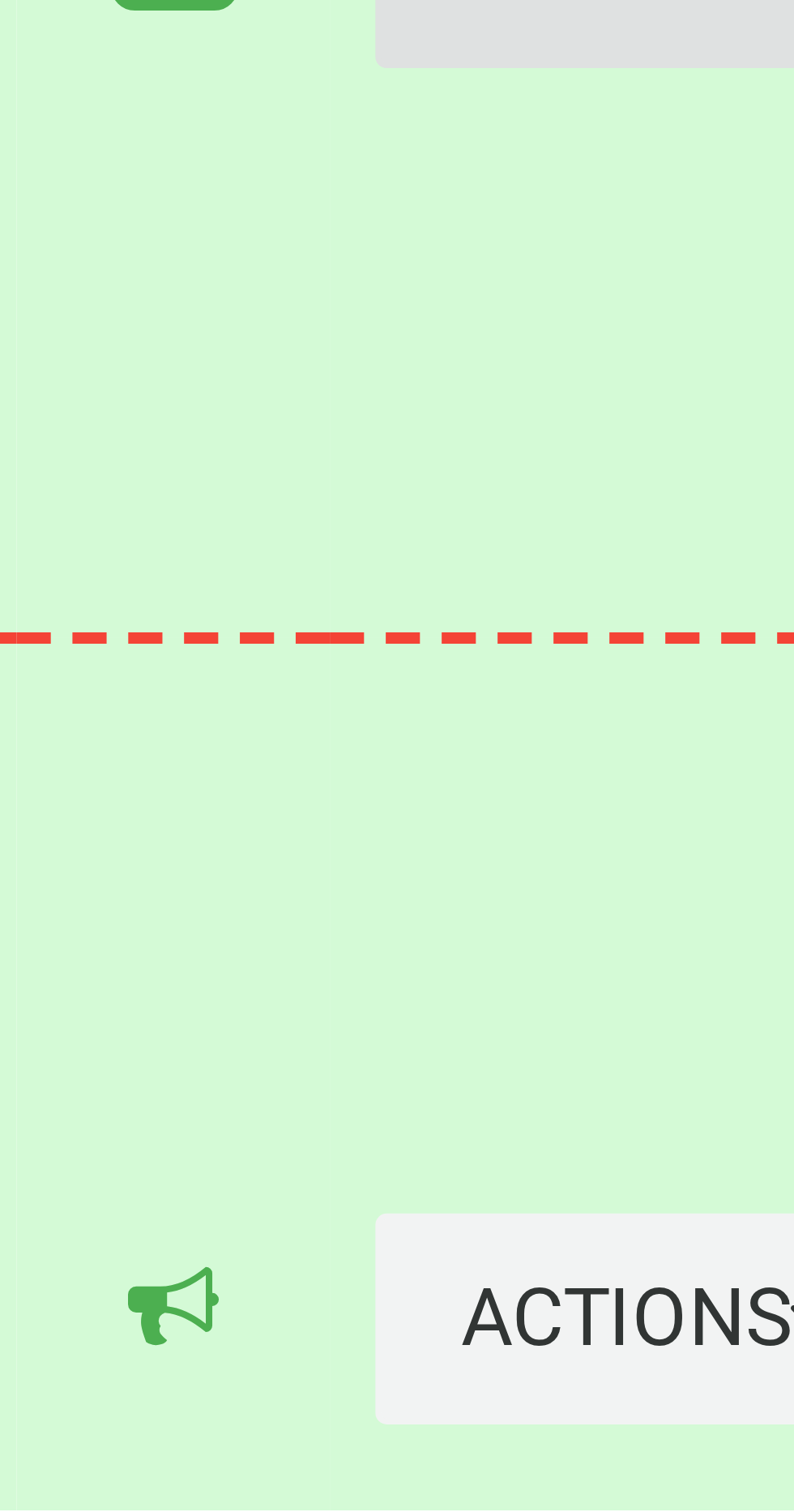
click at [772, 1298] on icon "button" at bounding box center [775, 1292] width 7 height 12
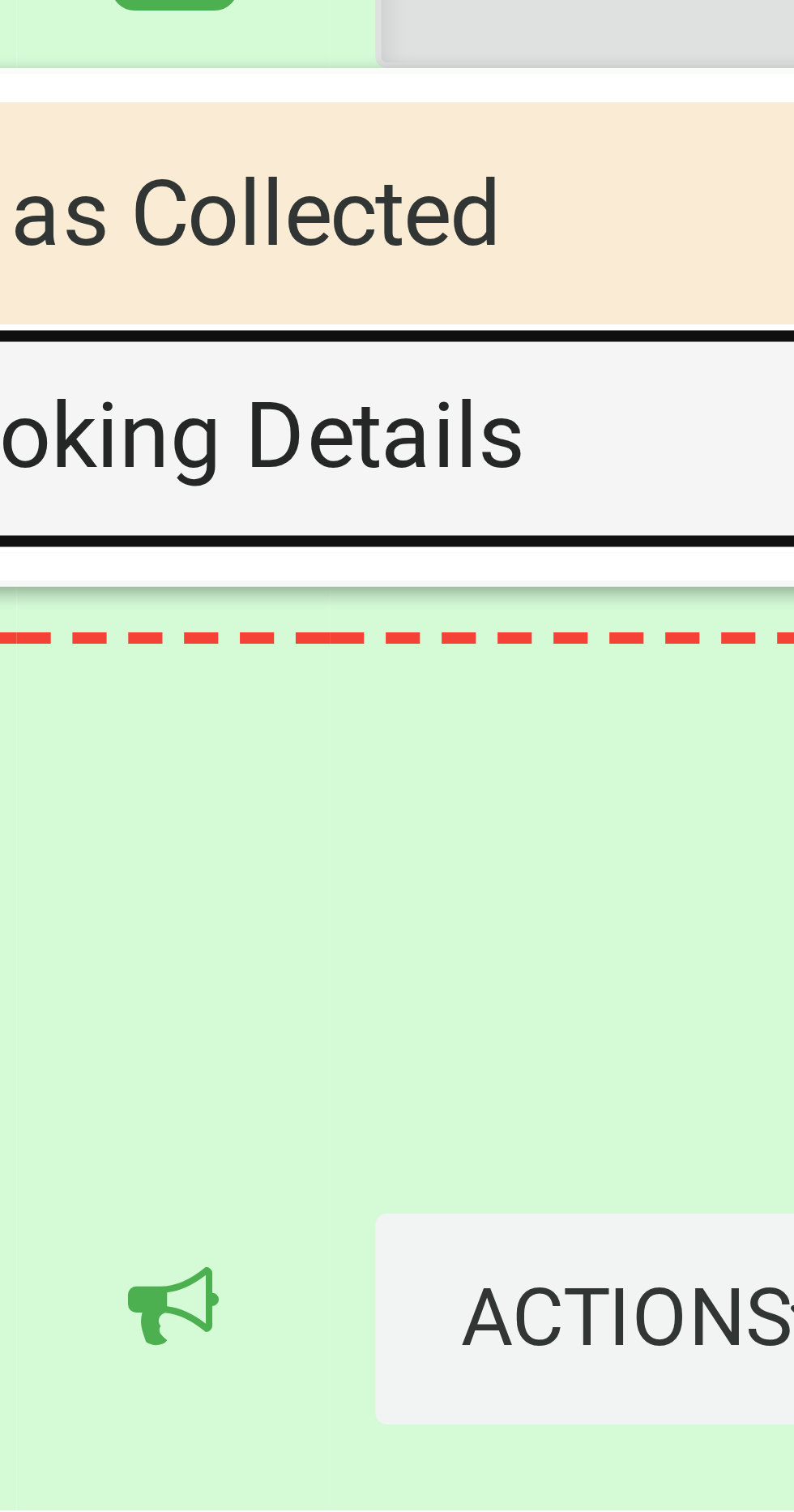
click at [708, 1375] on link "View Booking Details" at bounding box center [693, 1360] width 193 height 33
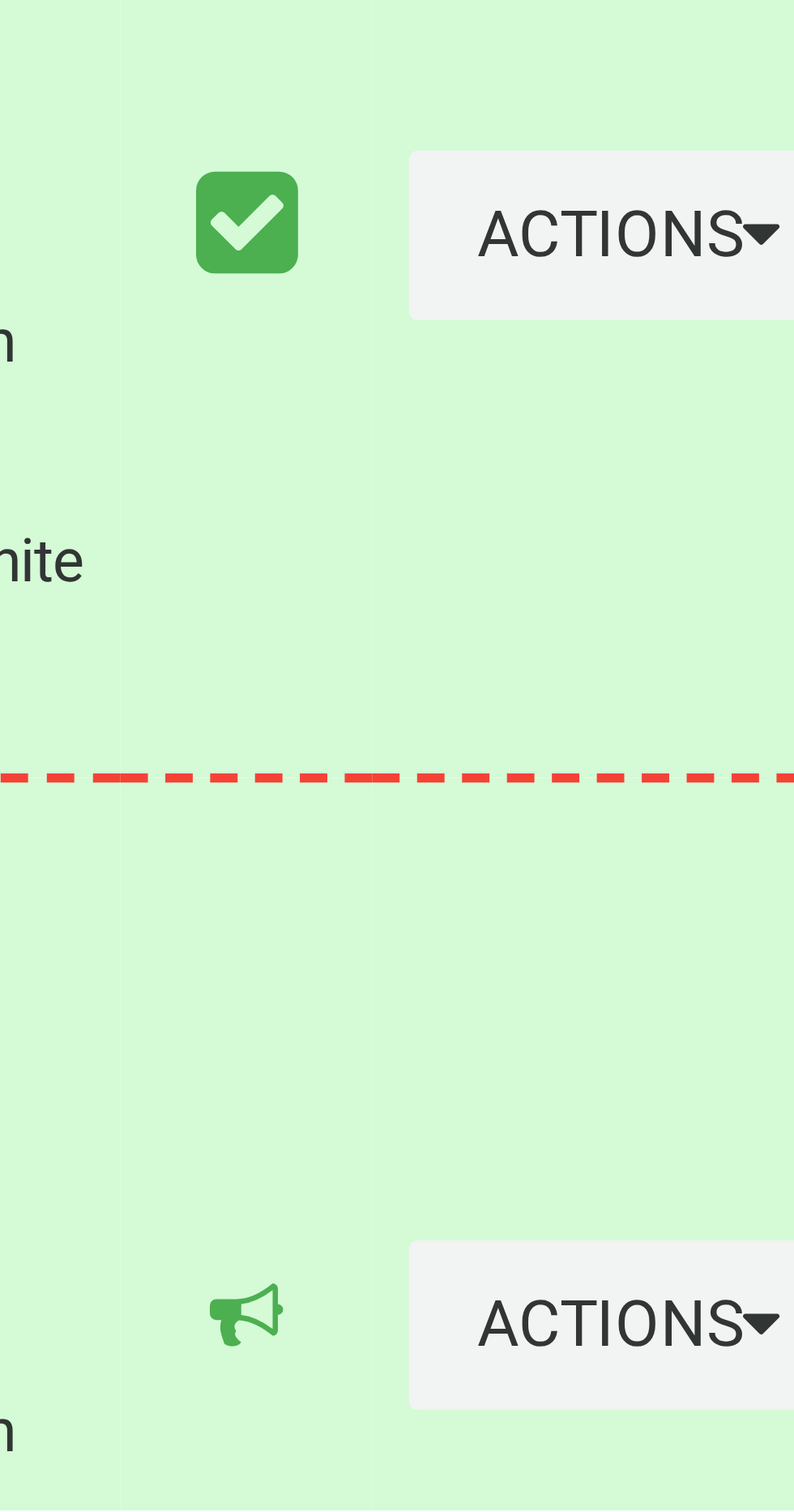
scroll to position [6640, 0]
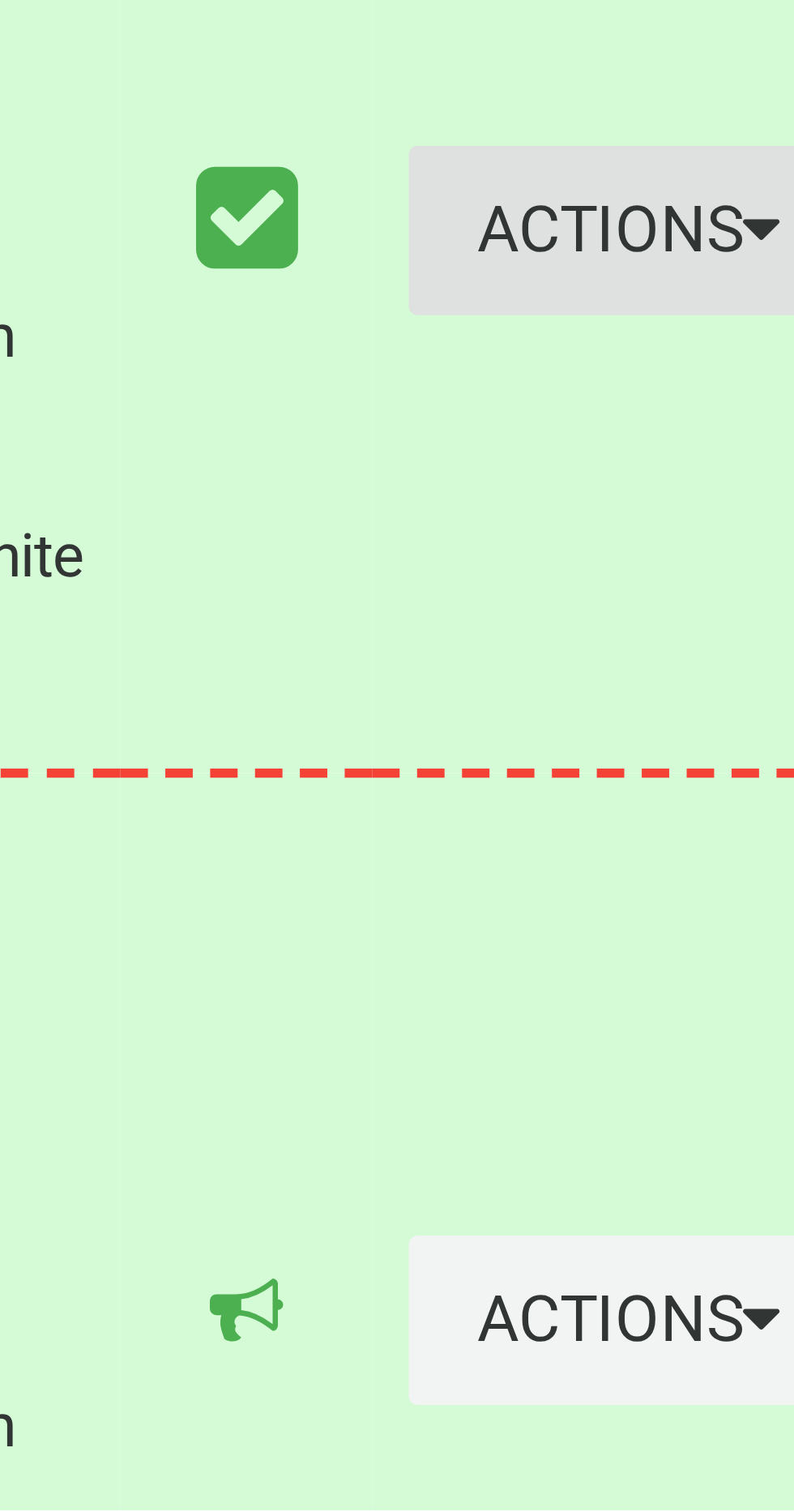
click at [713, 1300] on button "Actions" at bounding box center [752, 1285] width 78 height 30
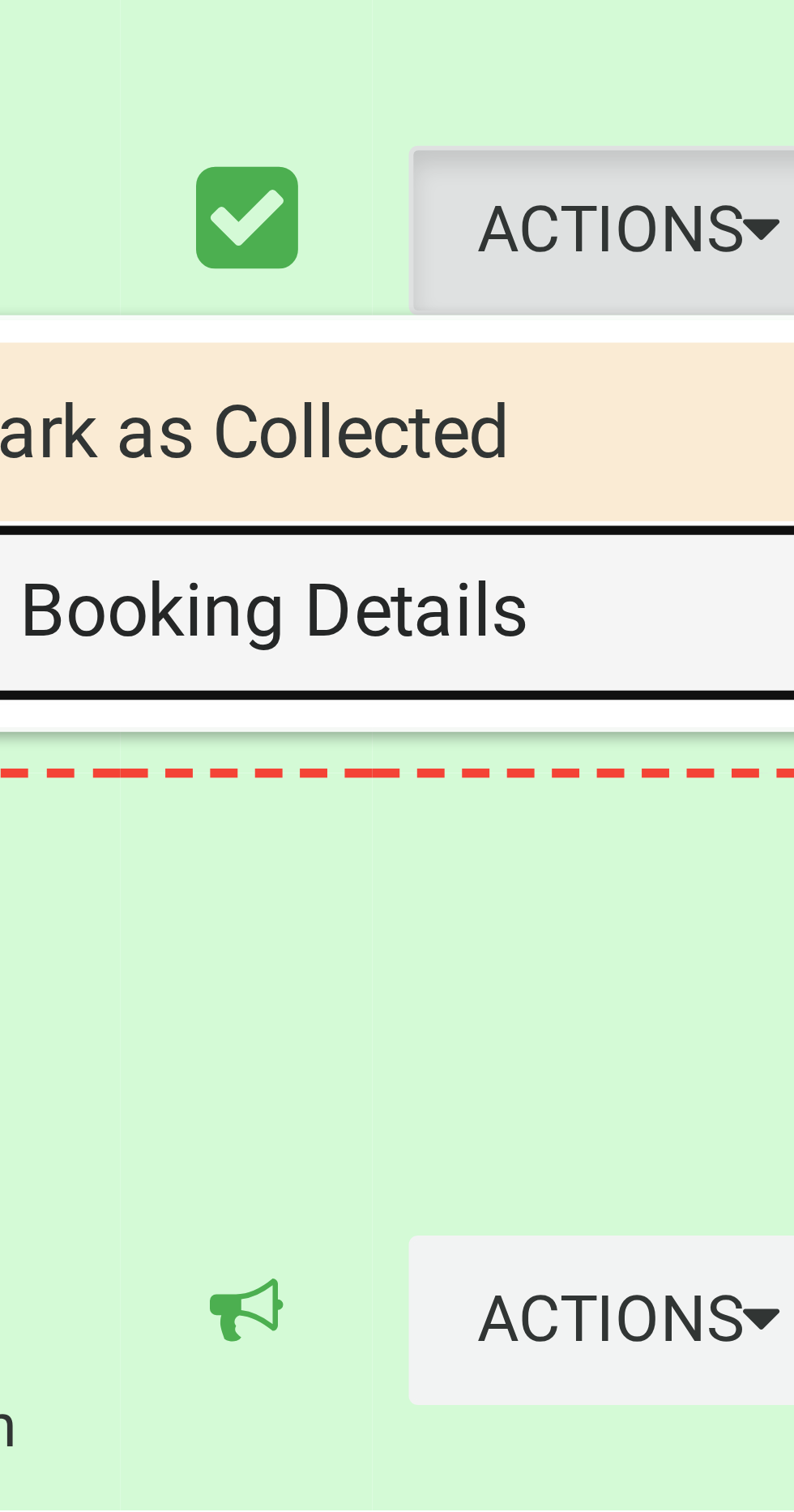
click at [707, 1370] on link "View Booking Details" at bounding box center [693, 1353] width 193 height 33
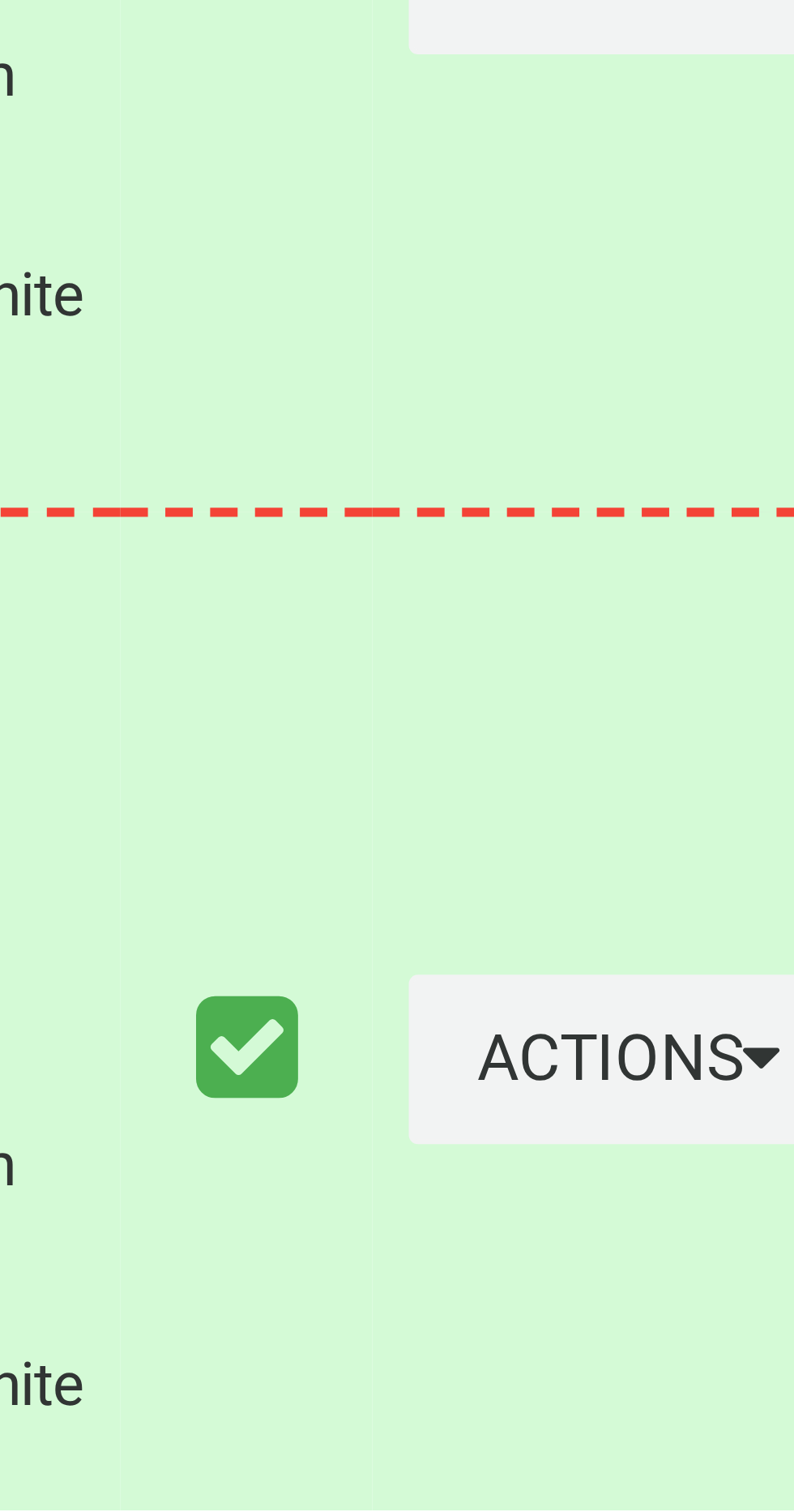
scroll to position [6884, 0]
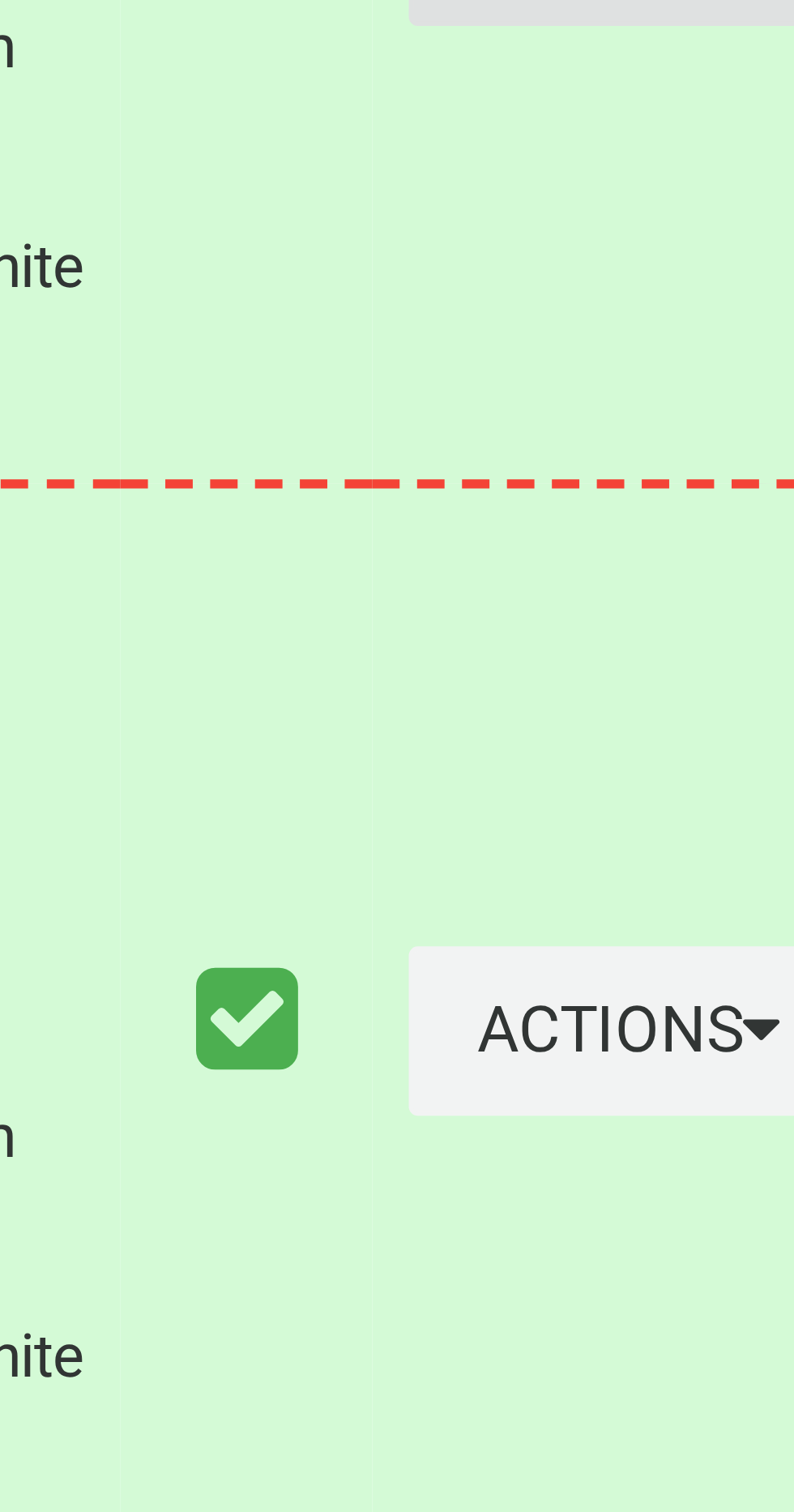
click at [722, 1248] on button "Actions" at bounding box center [752, 1233] width 78 height 30
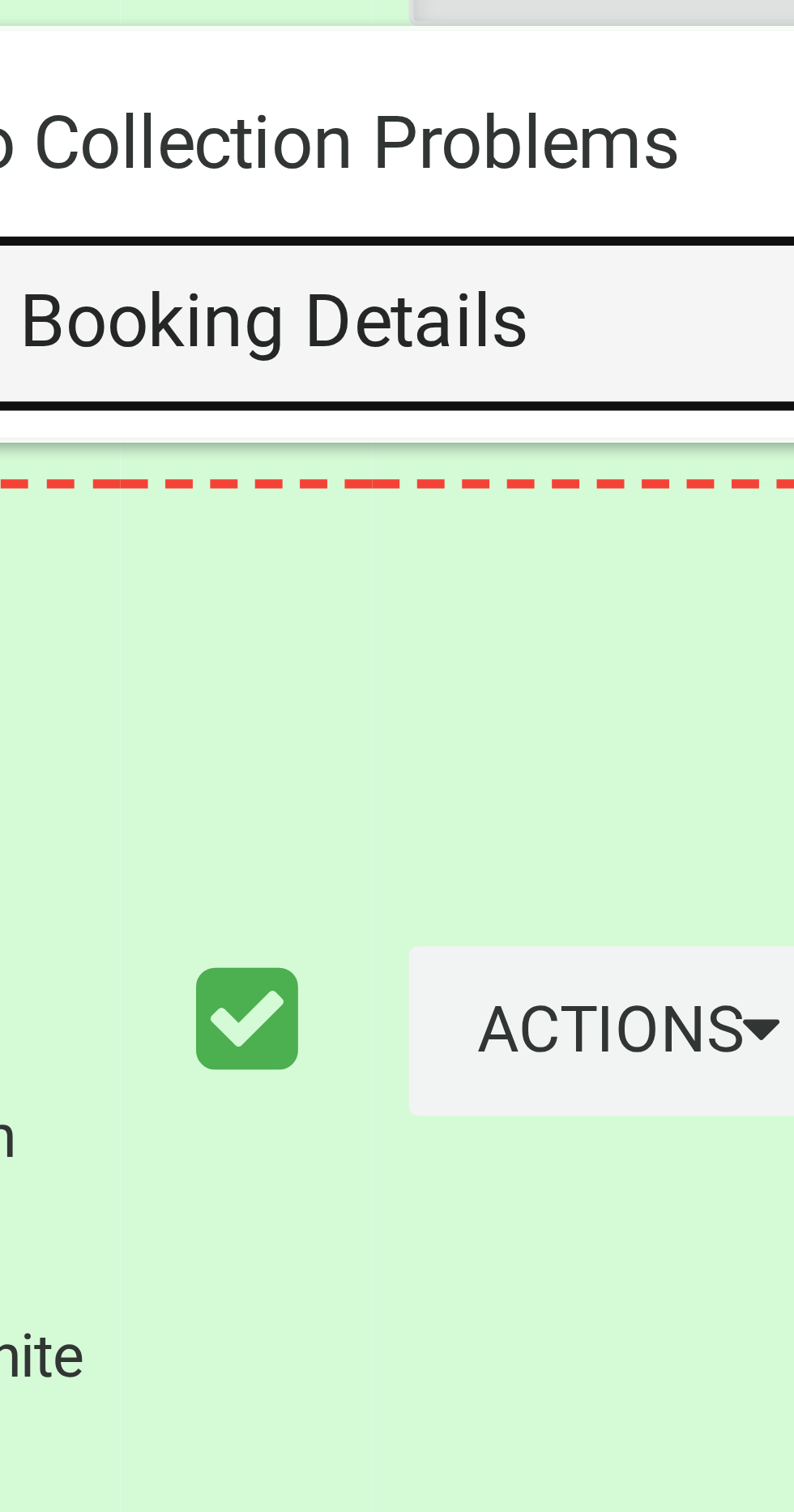
click at [704, 1318] on link "View Booking Details" at bounding box center [693, 1301] width 193 height 33
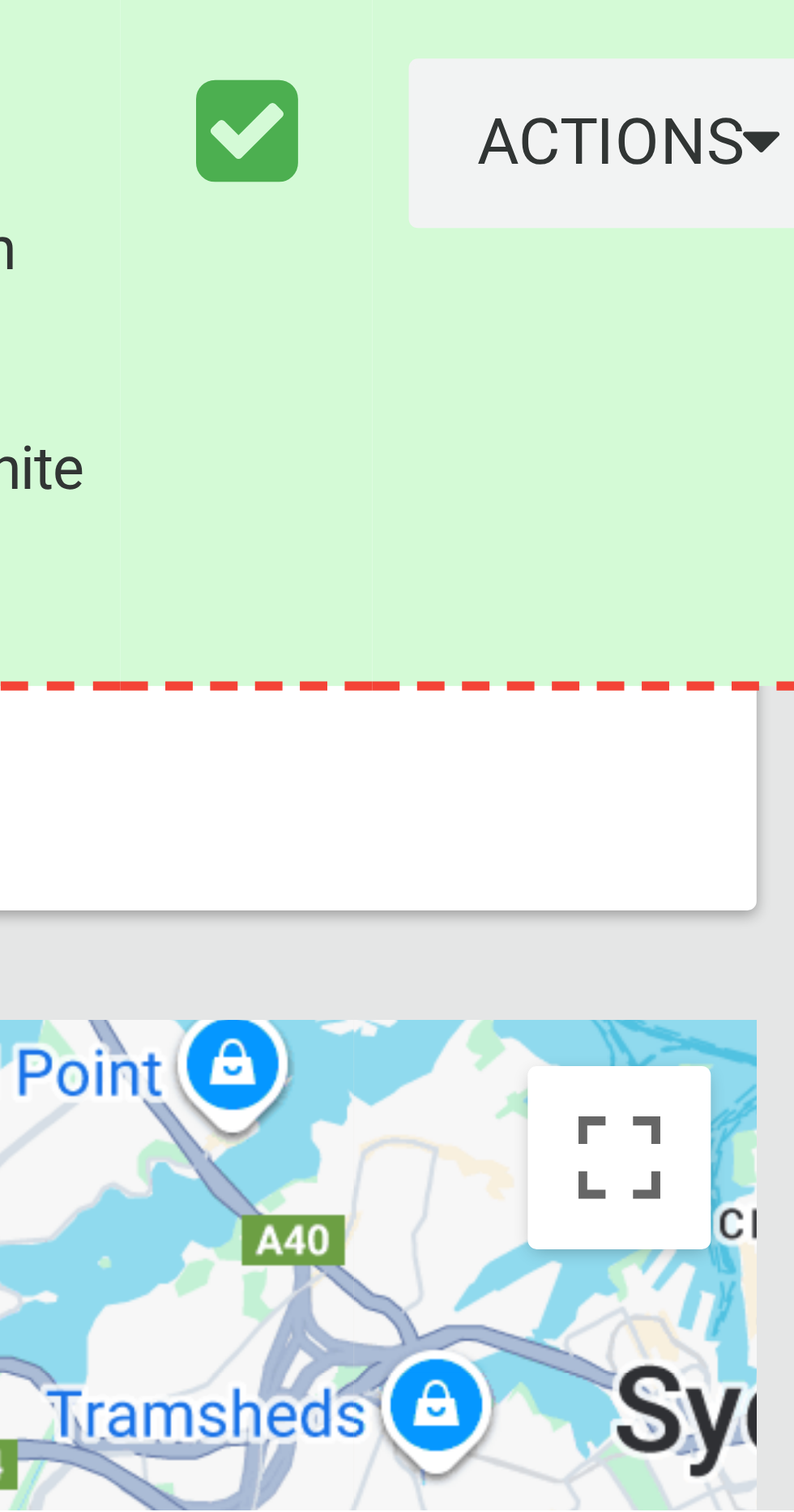
scroll to position [7048, 0]
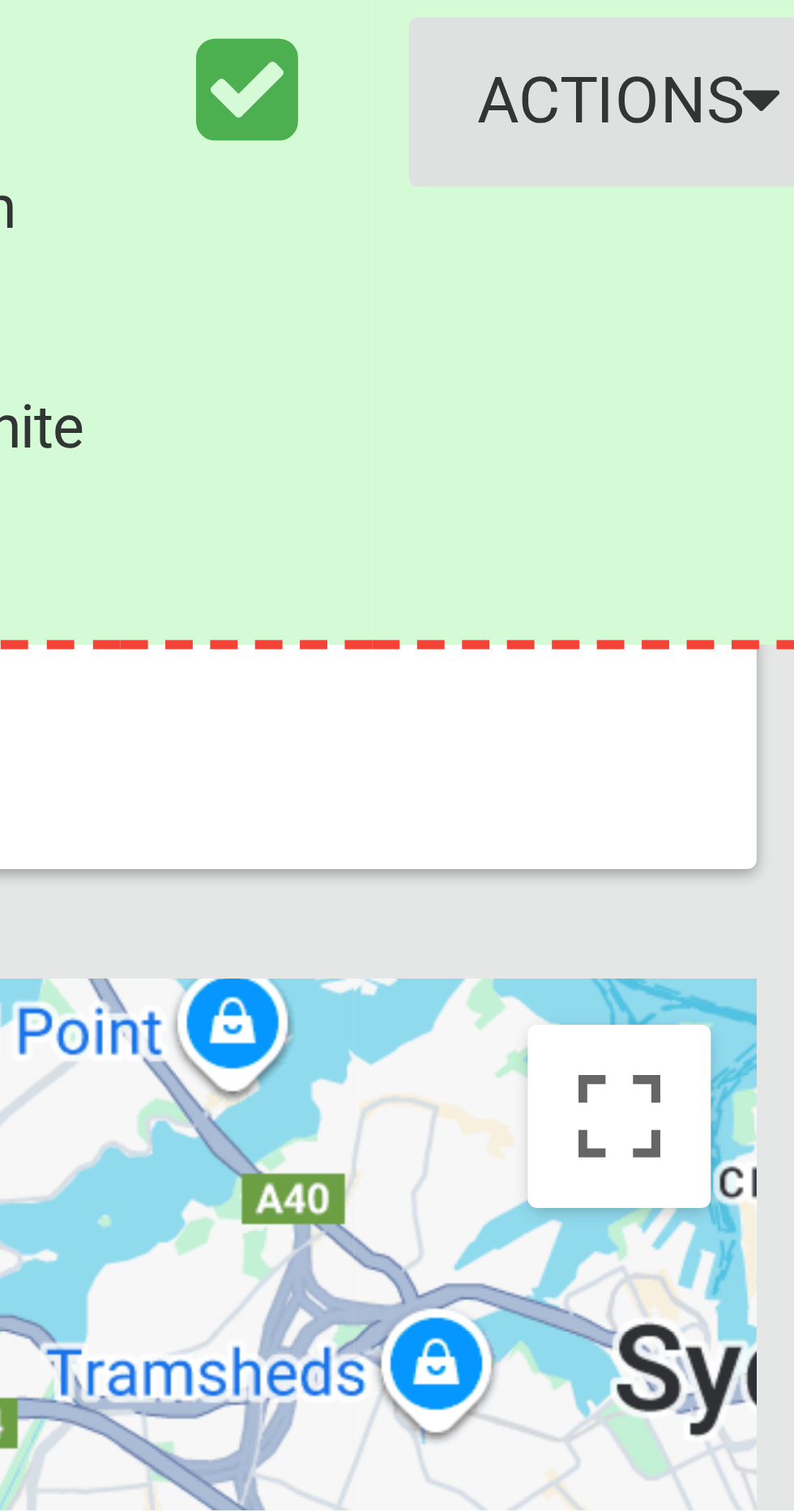
click at [714, 1277] on button "Actions" at bounding box center [752, 1262] width 78 height 30
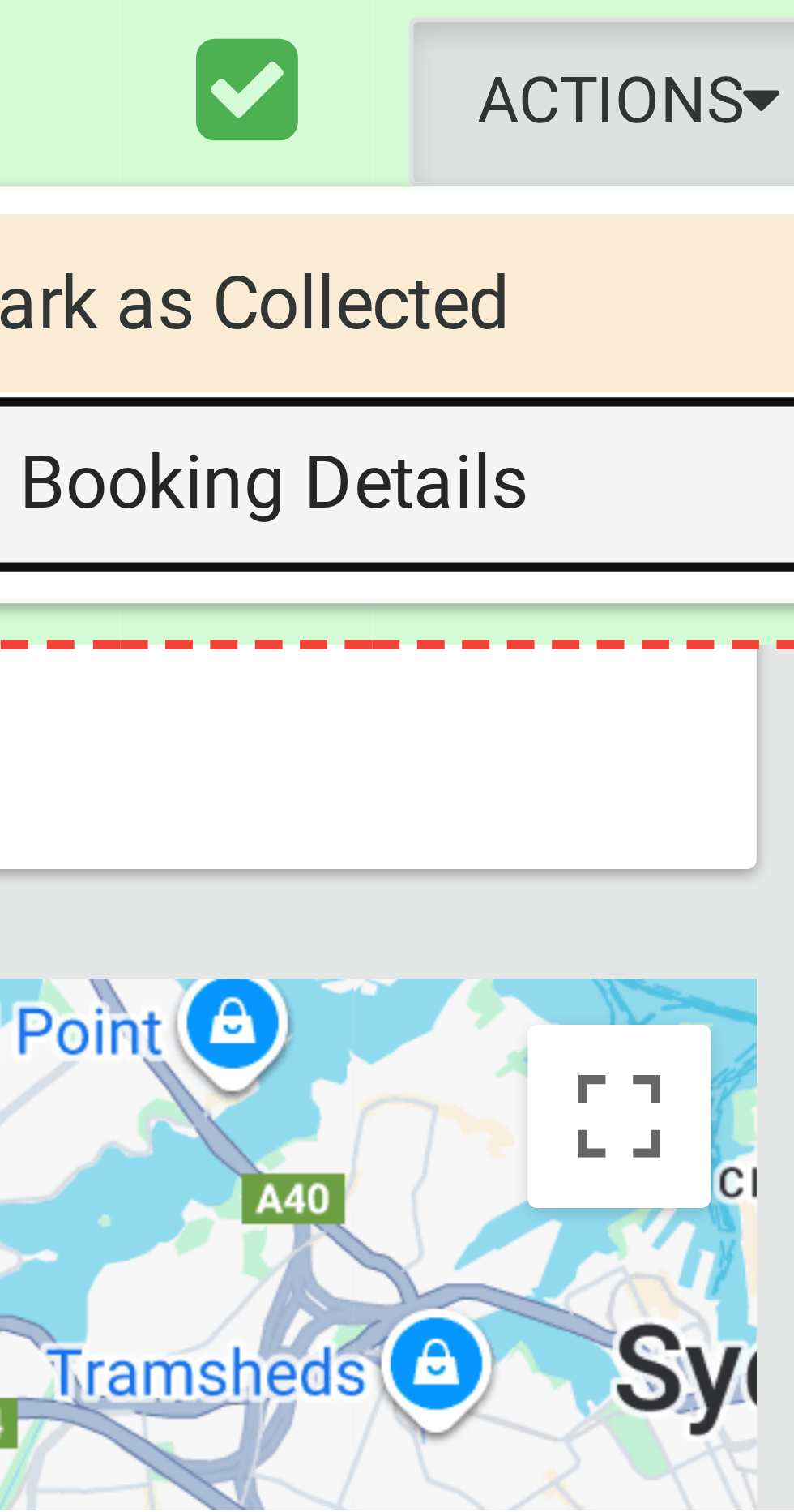
click at [687, 1347] on link "View Booking Details" at bounding box center [693, 1330] width 193 height 33
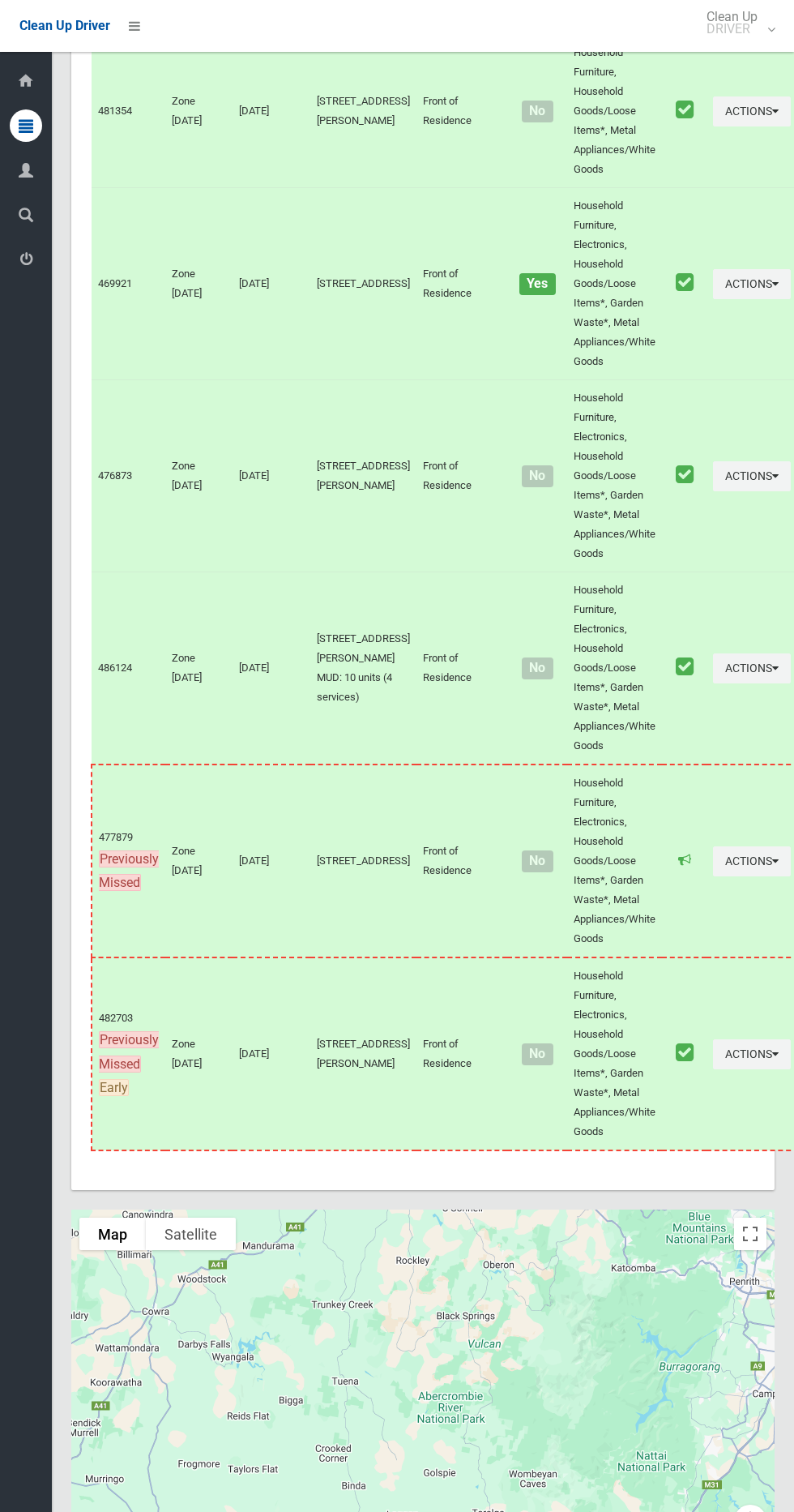
scroll to position [7268, 0]
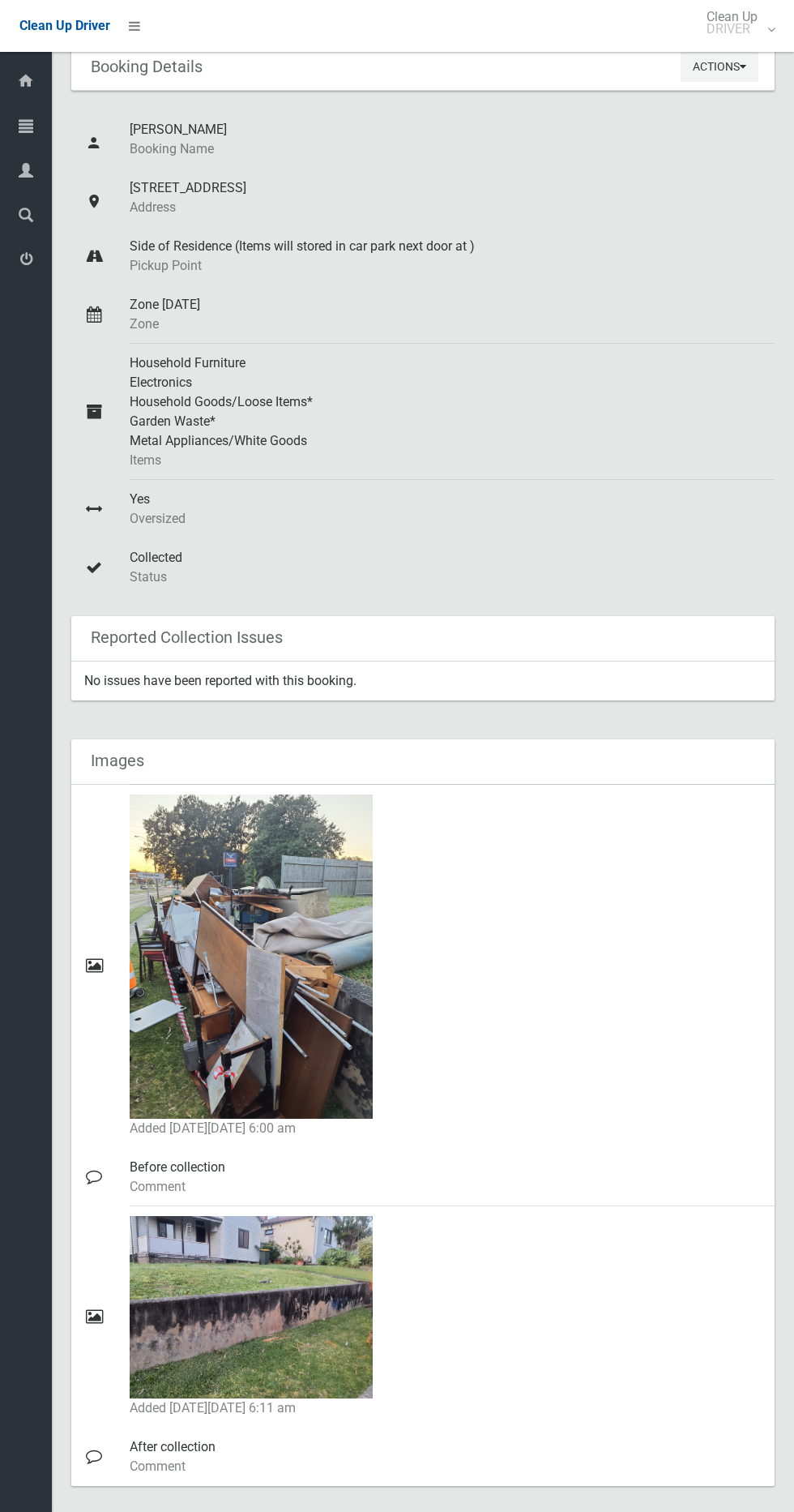
scroll to position [84, 0]
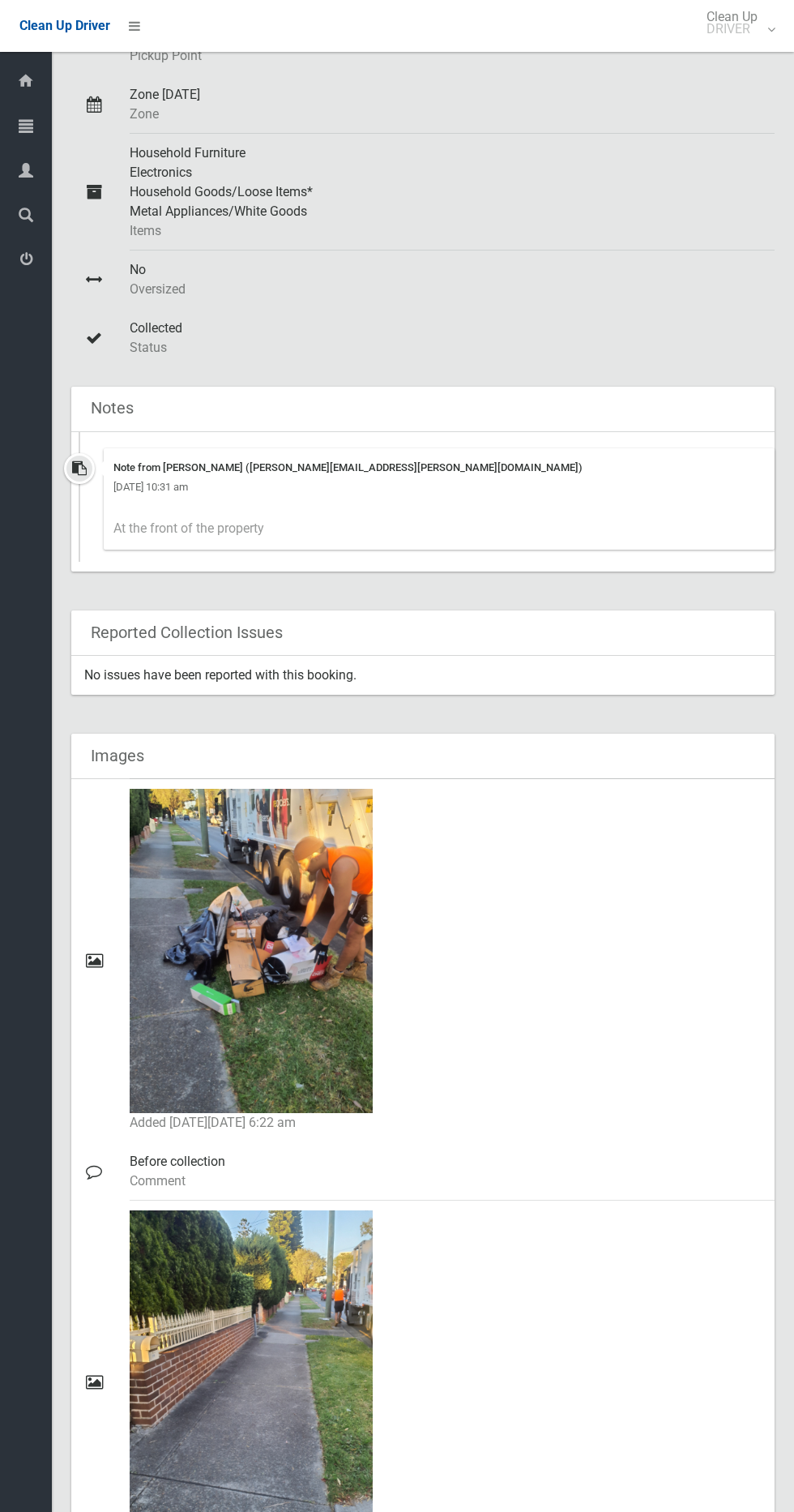
scroll to position [322, 0]
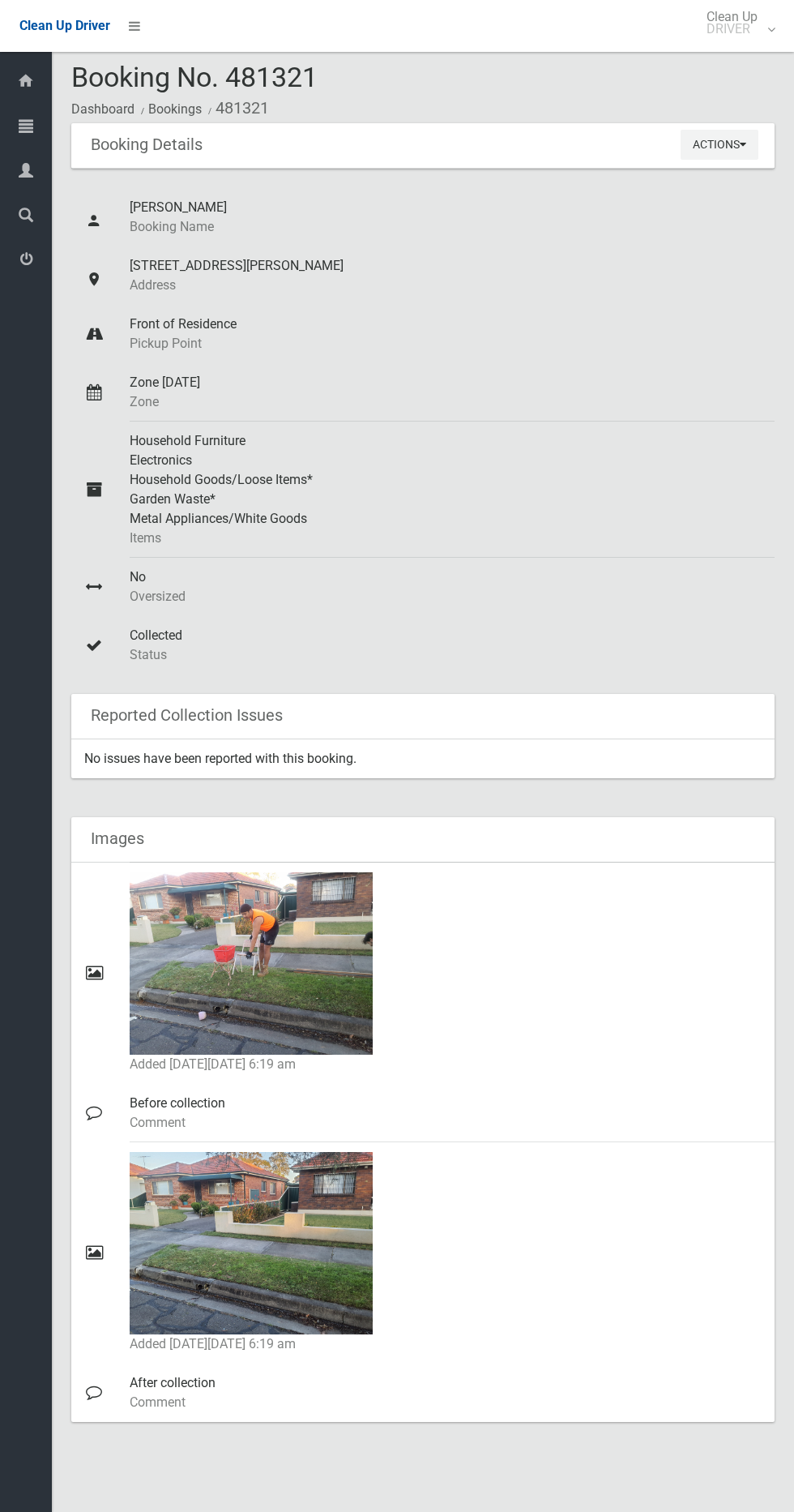
scroll to position [9, 0]
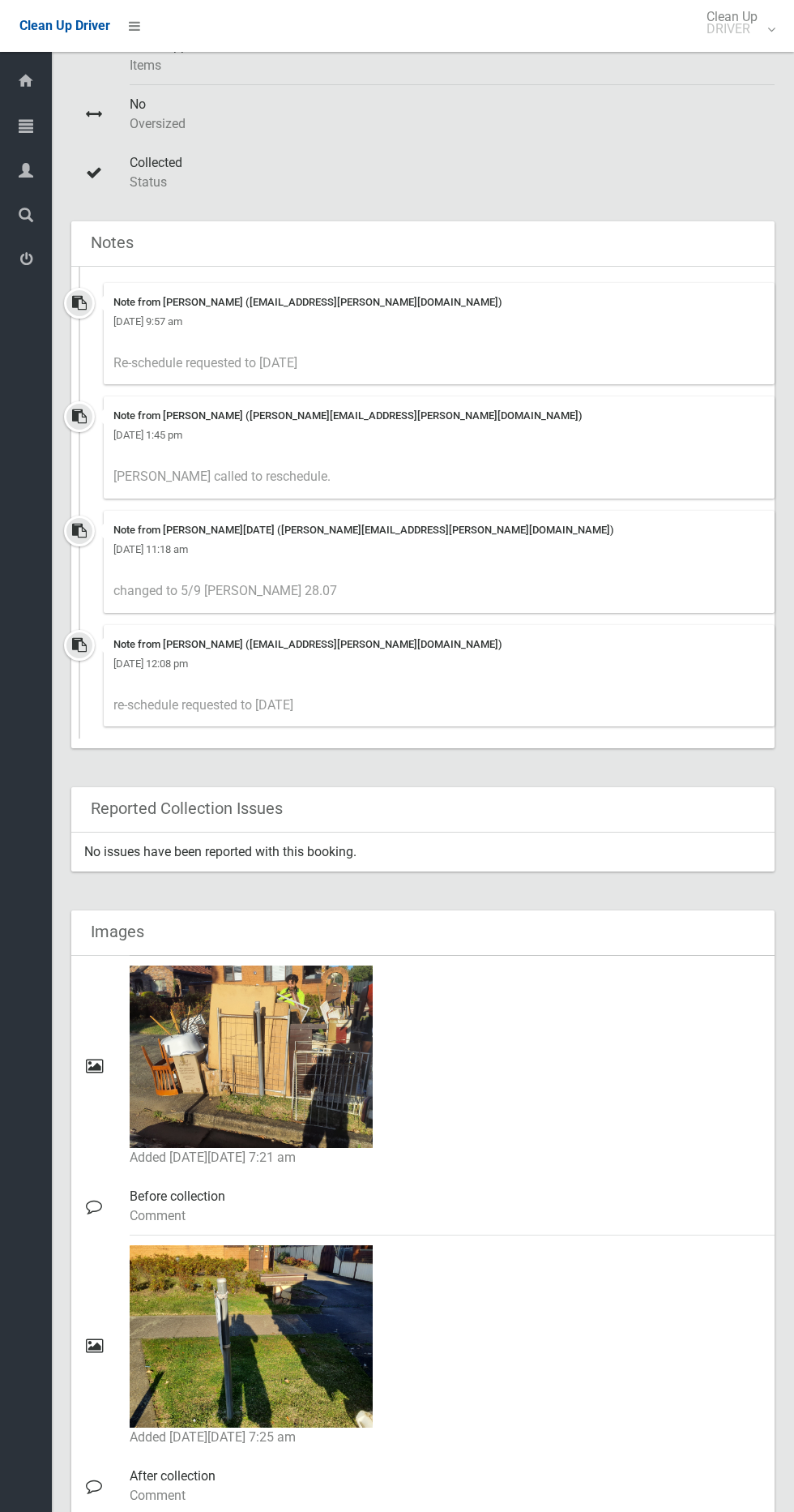
scroll to position [480, 0]
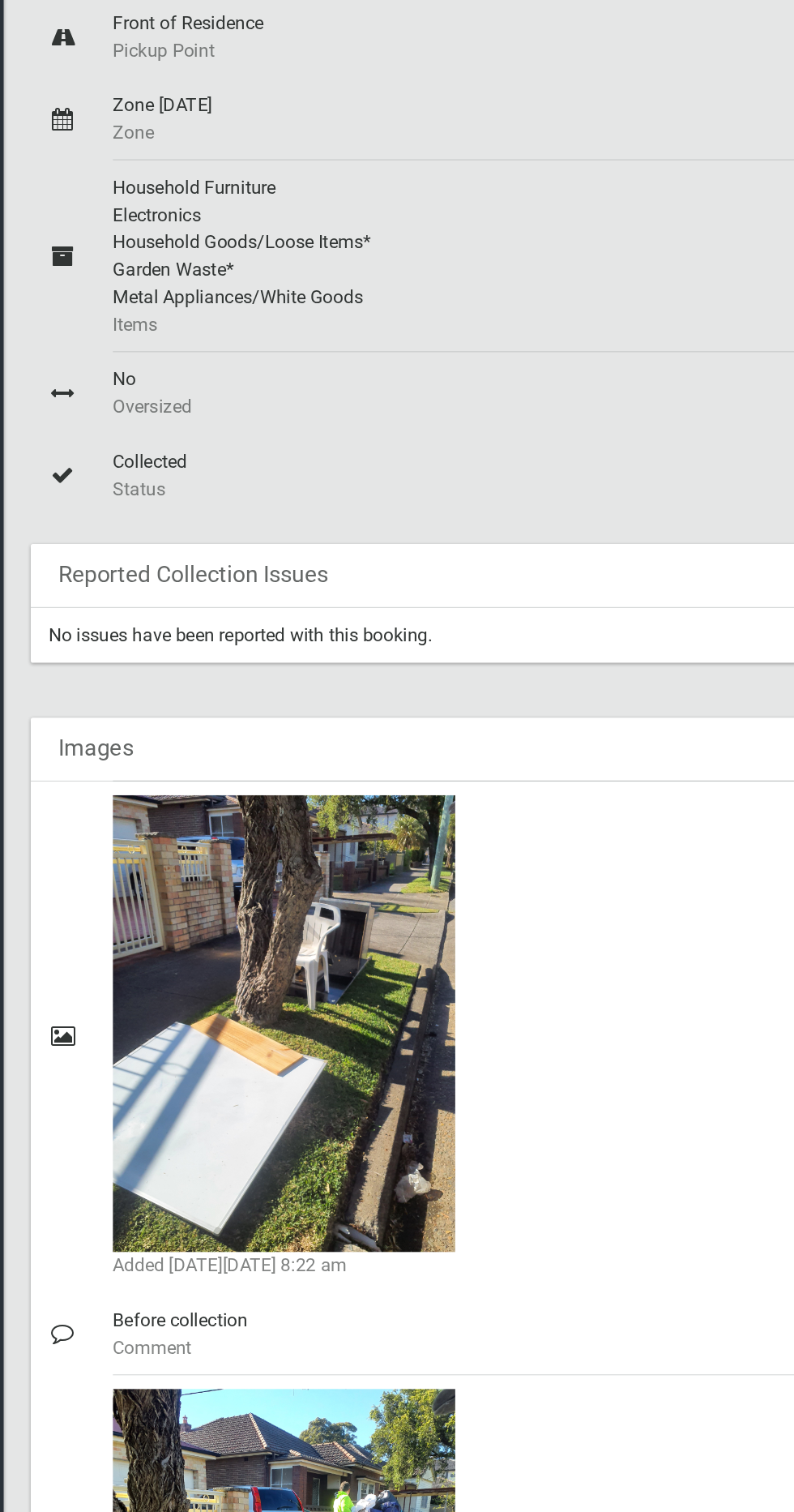
scroll to position [239, 0]
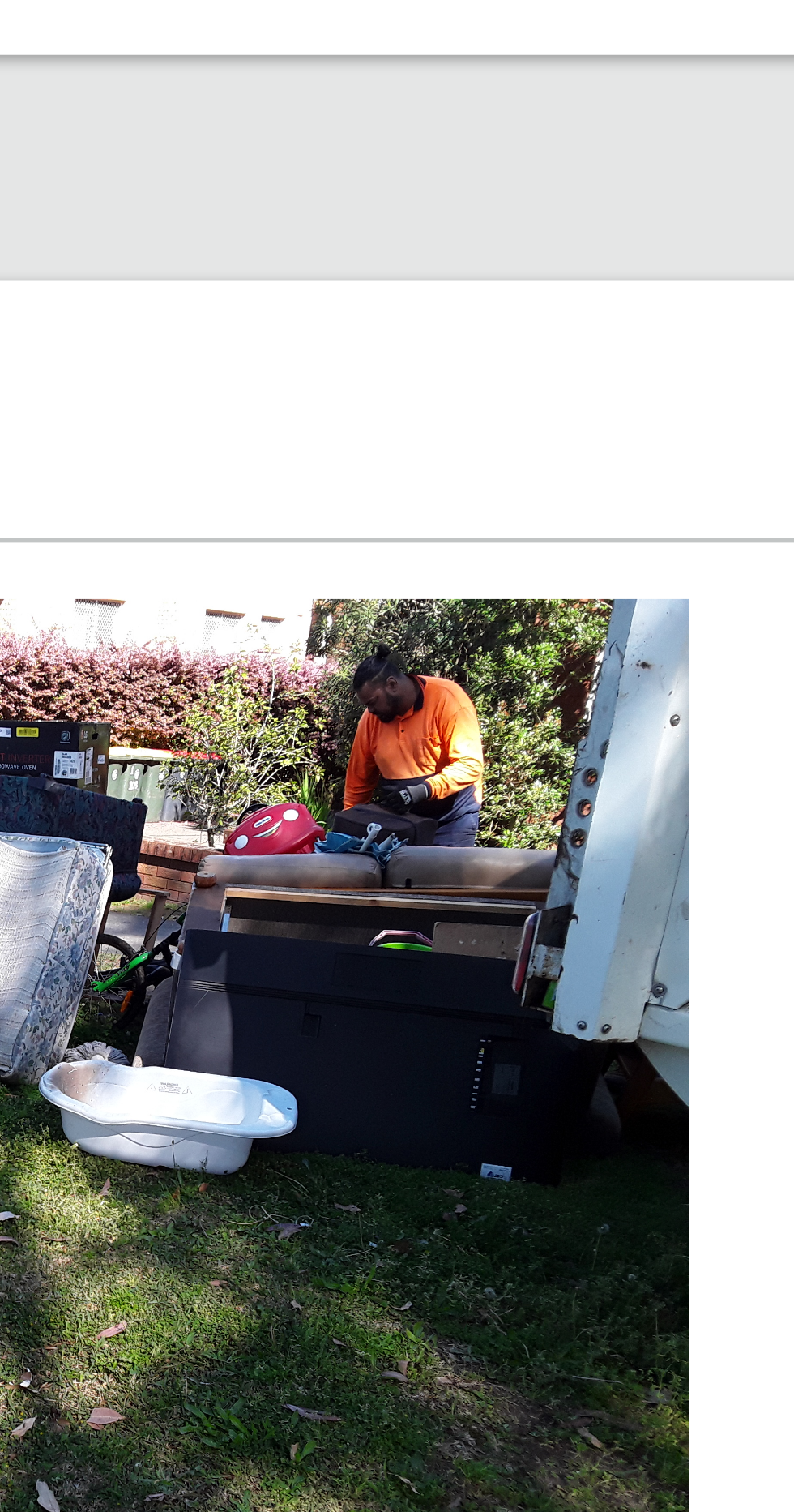
scroll to position [181, 0]
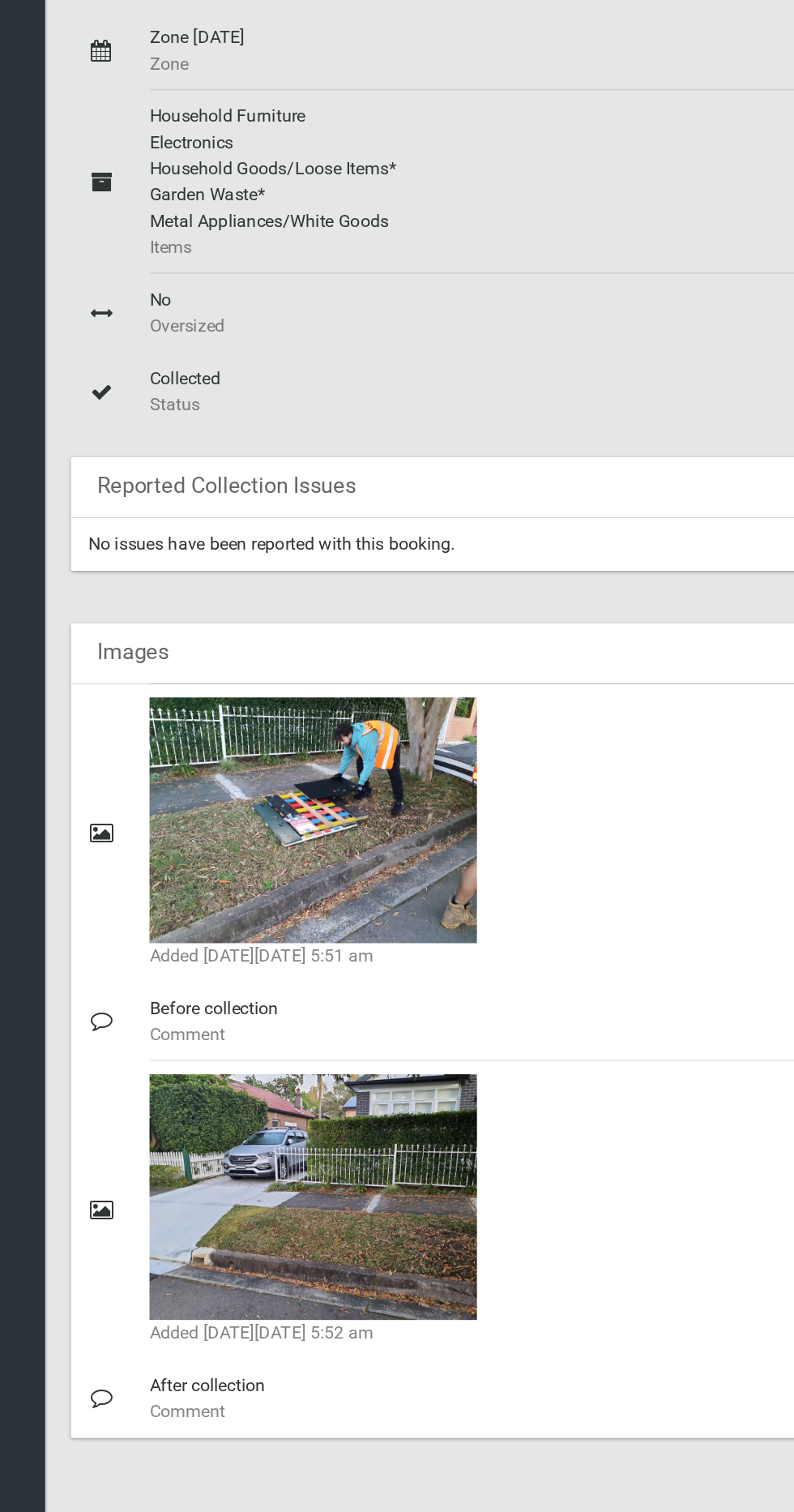
scroll to position [12, 0]
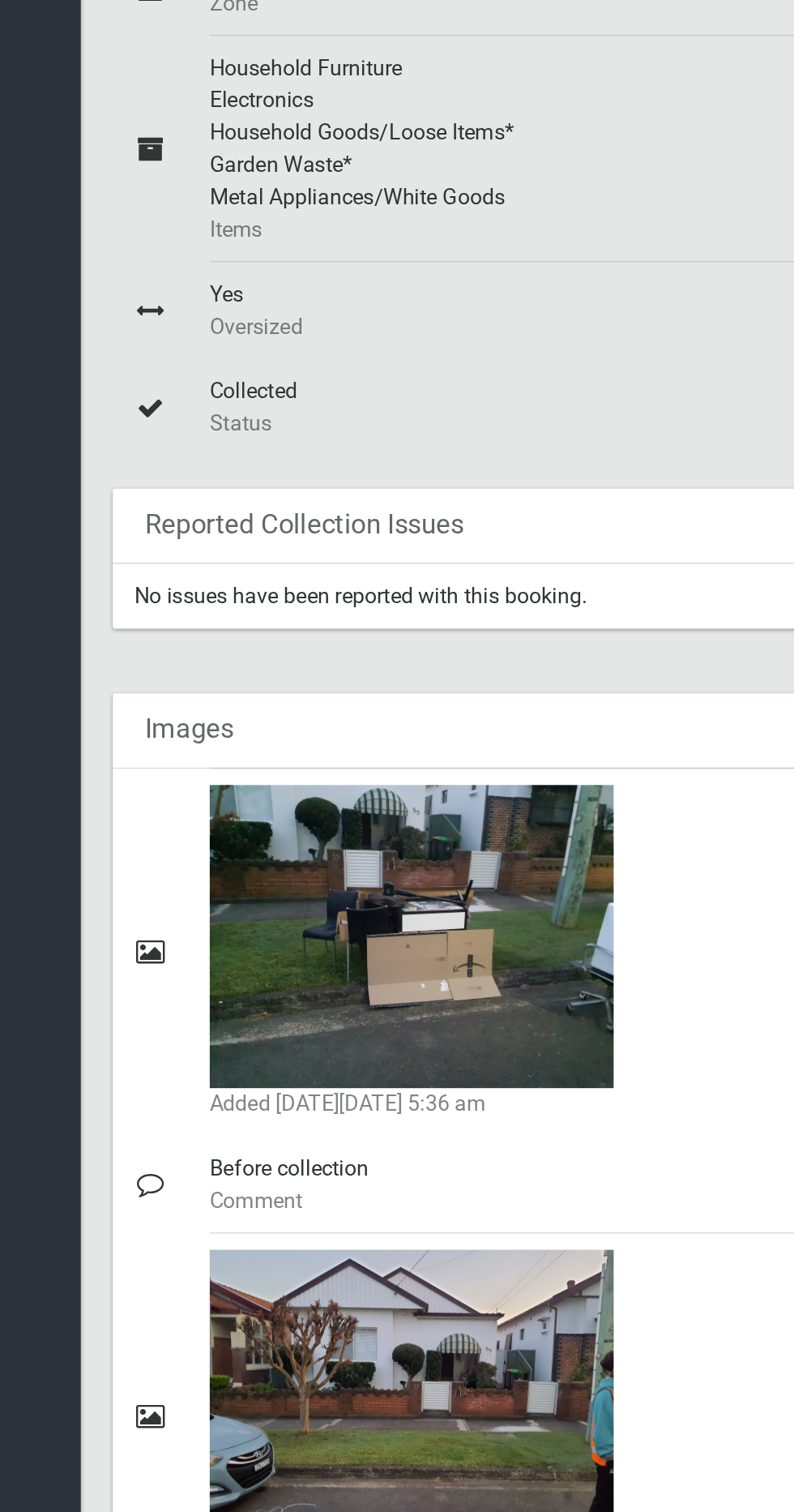
scroll to position [4, 0]
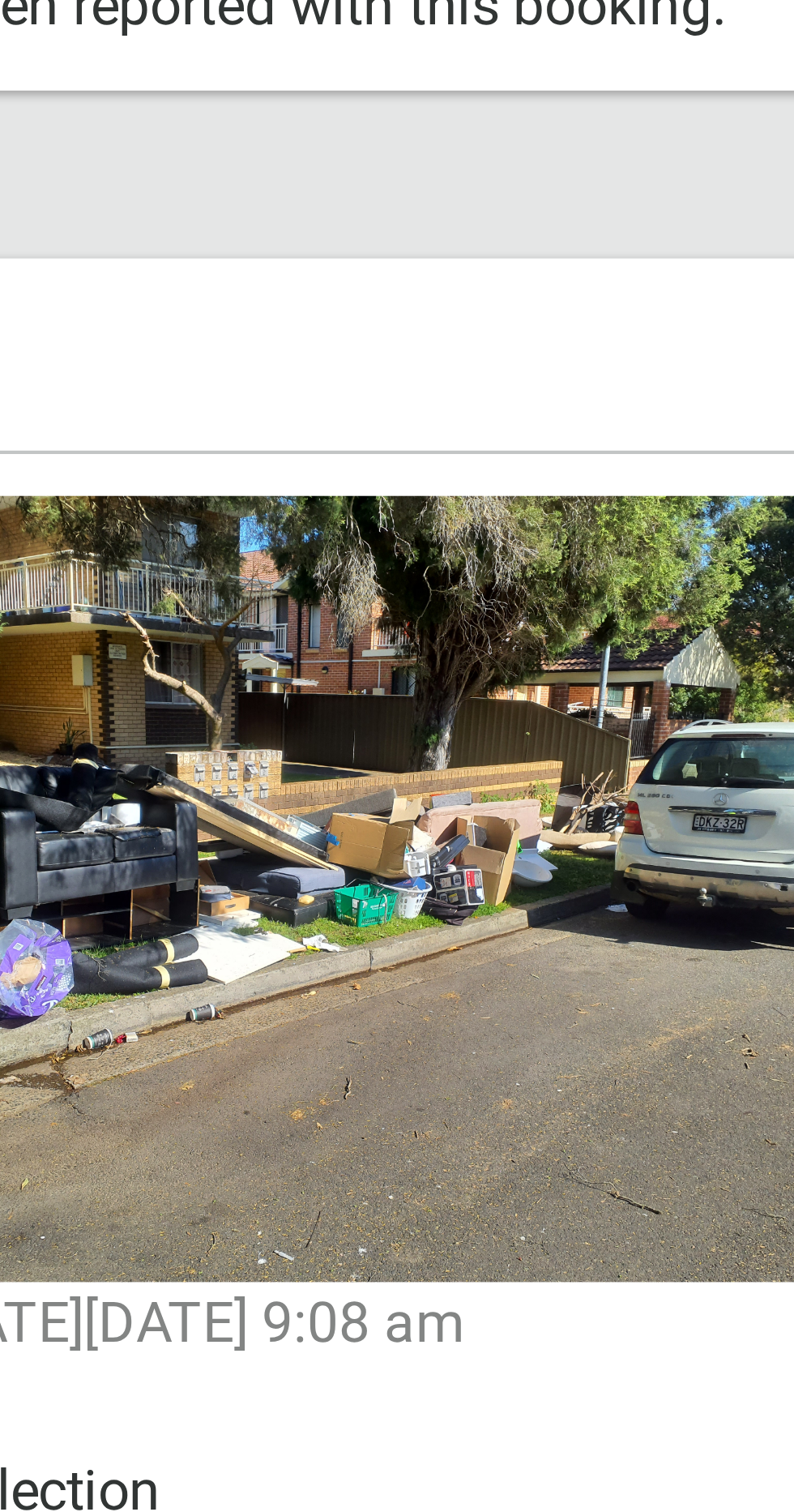
scroll to position [3, 0]
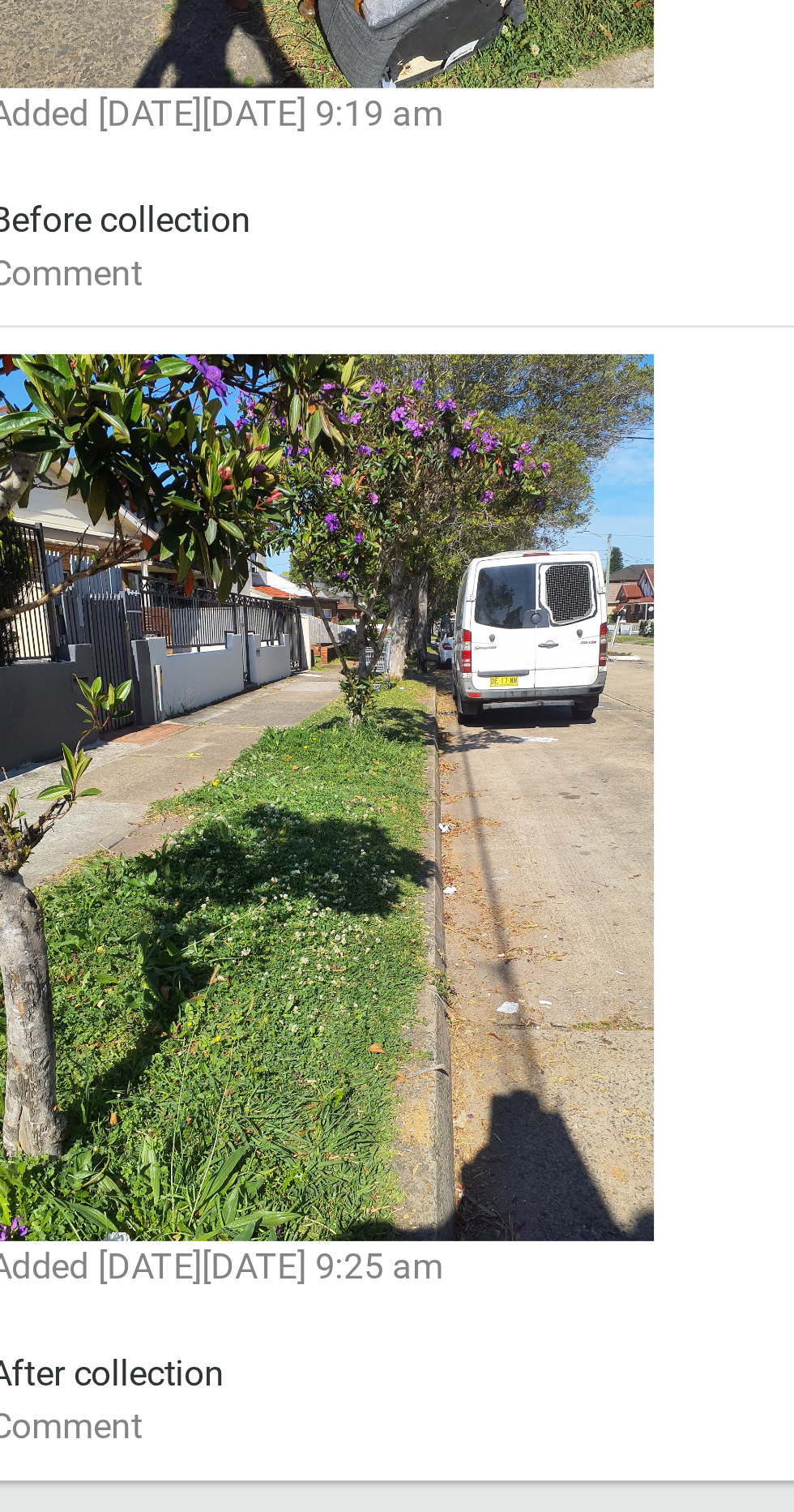
scroll to position [686, 0]
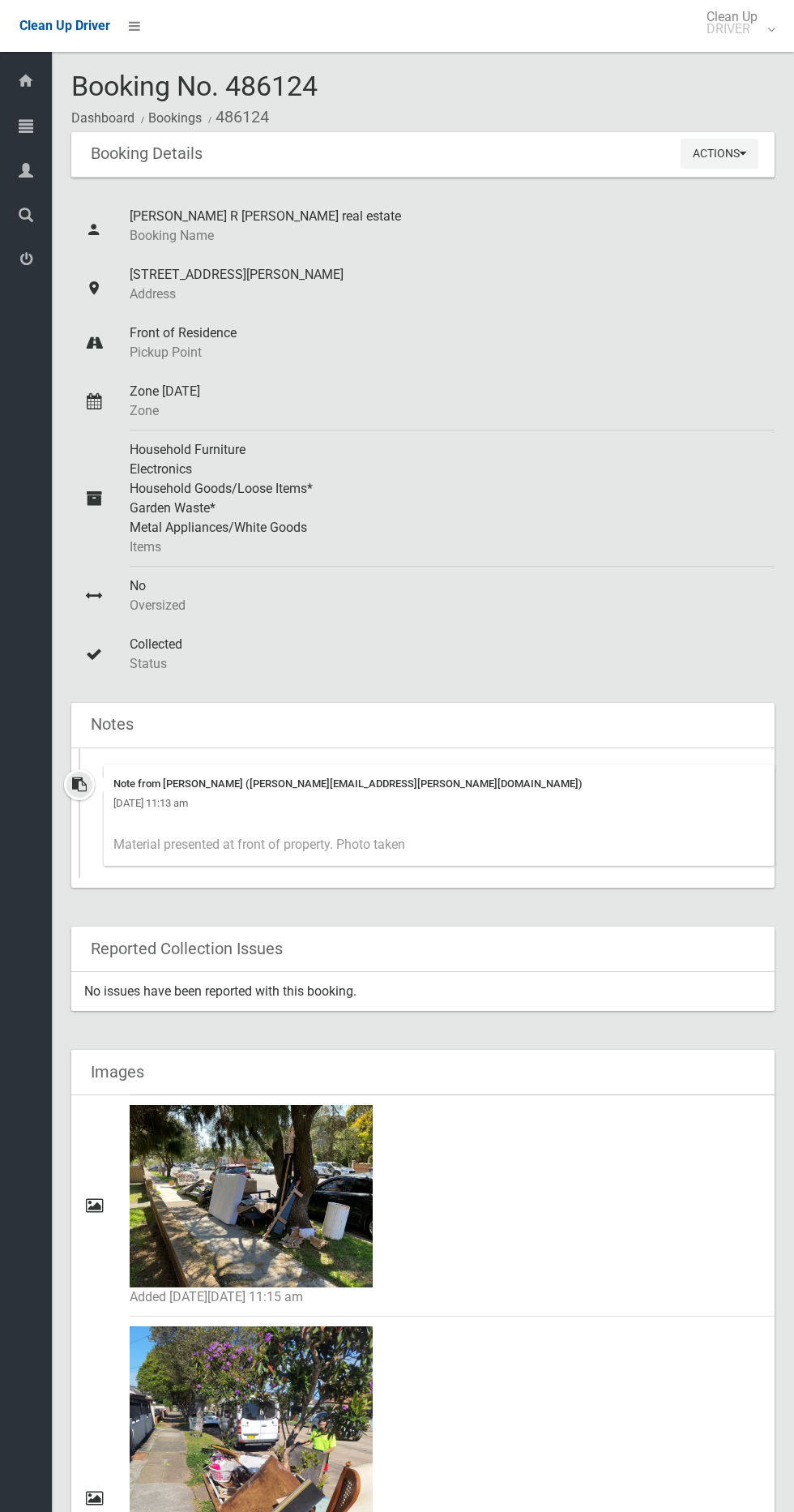
scroll to position [44, 0]
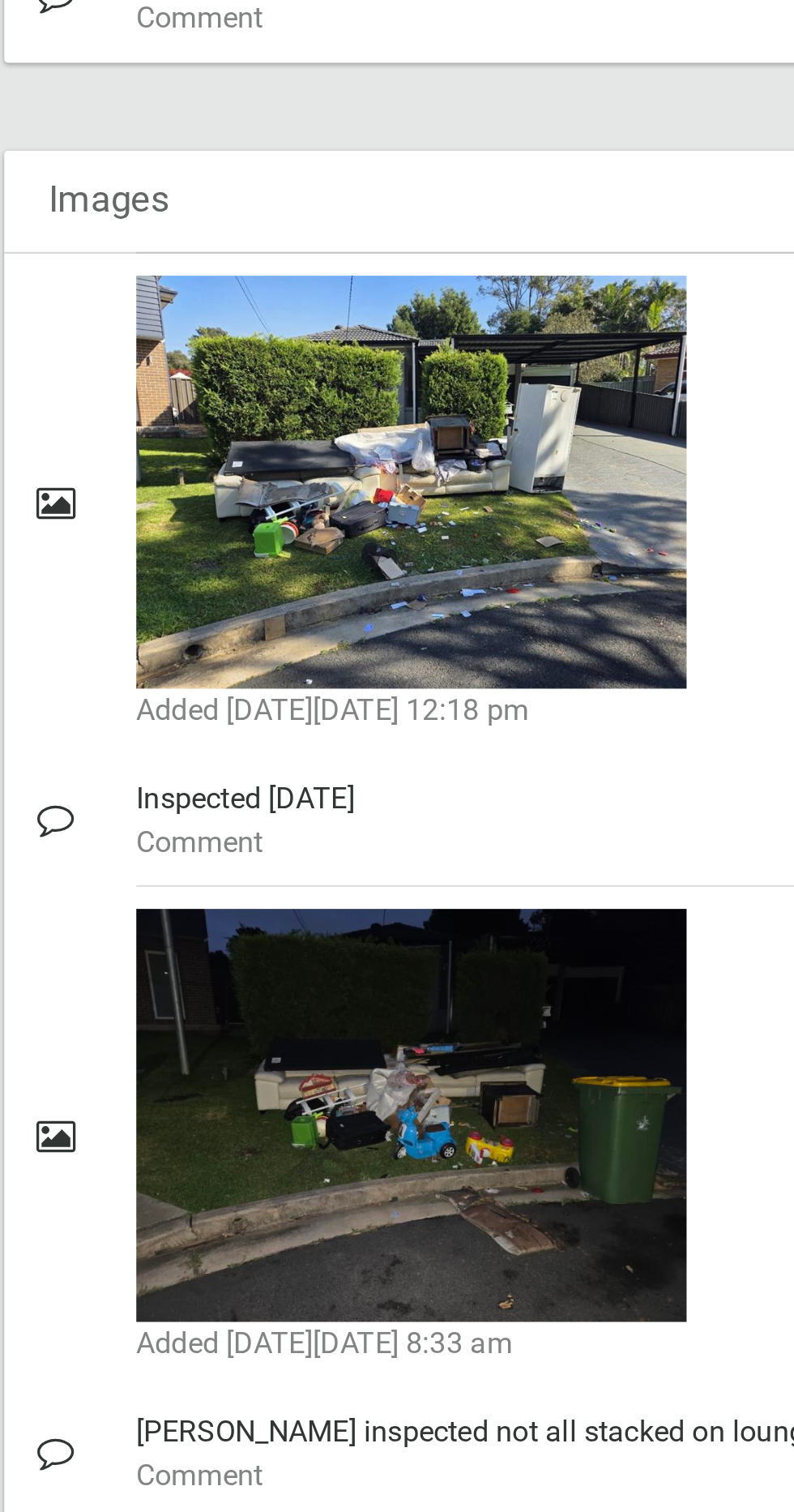
scroll to position [1034, 0]
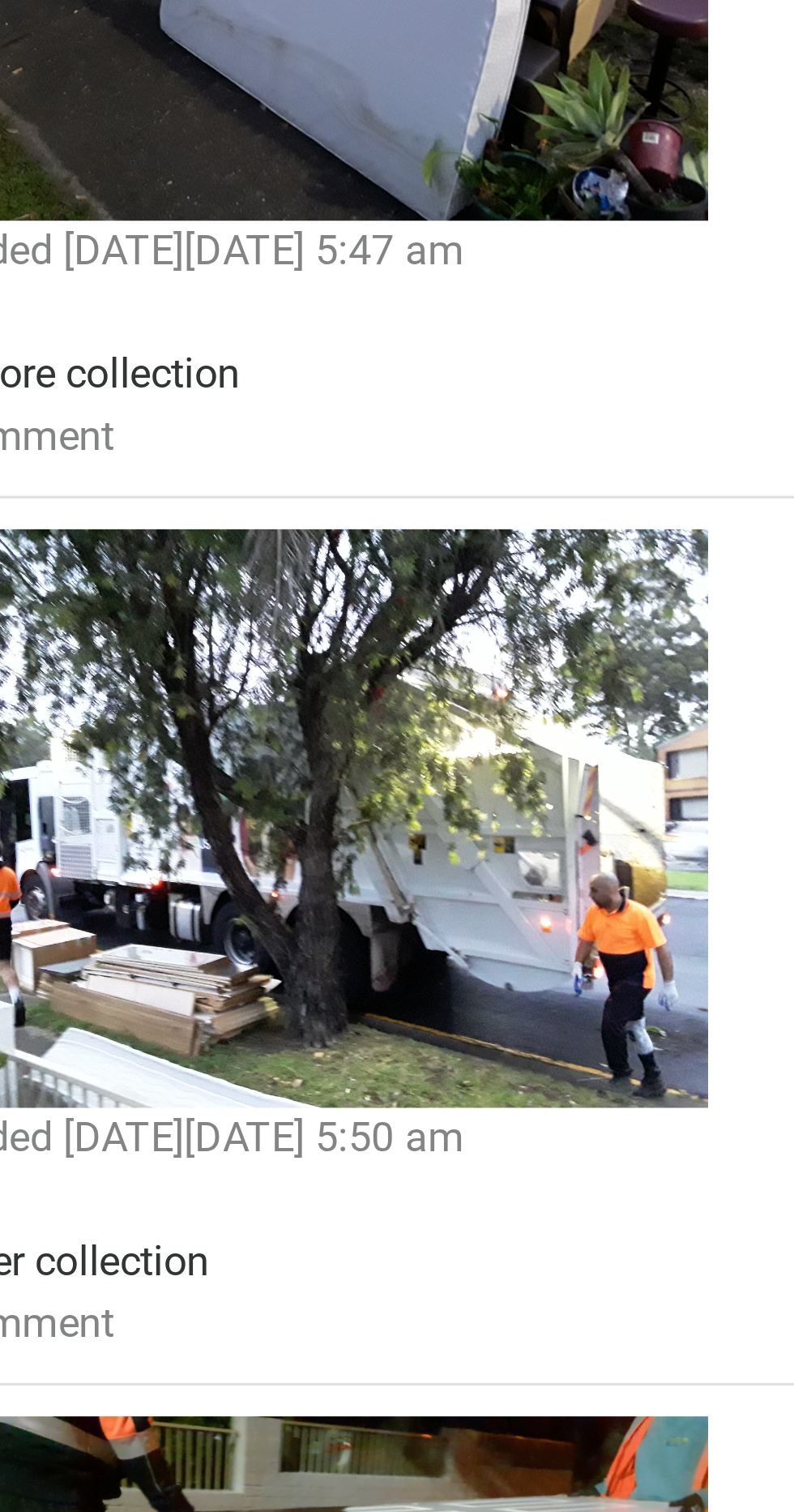
scroll to position [3, 0]
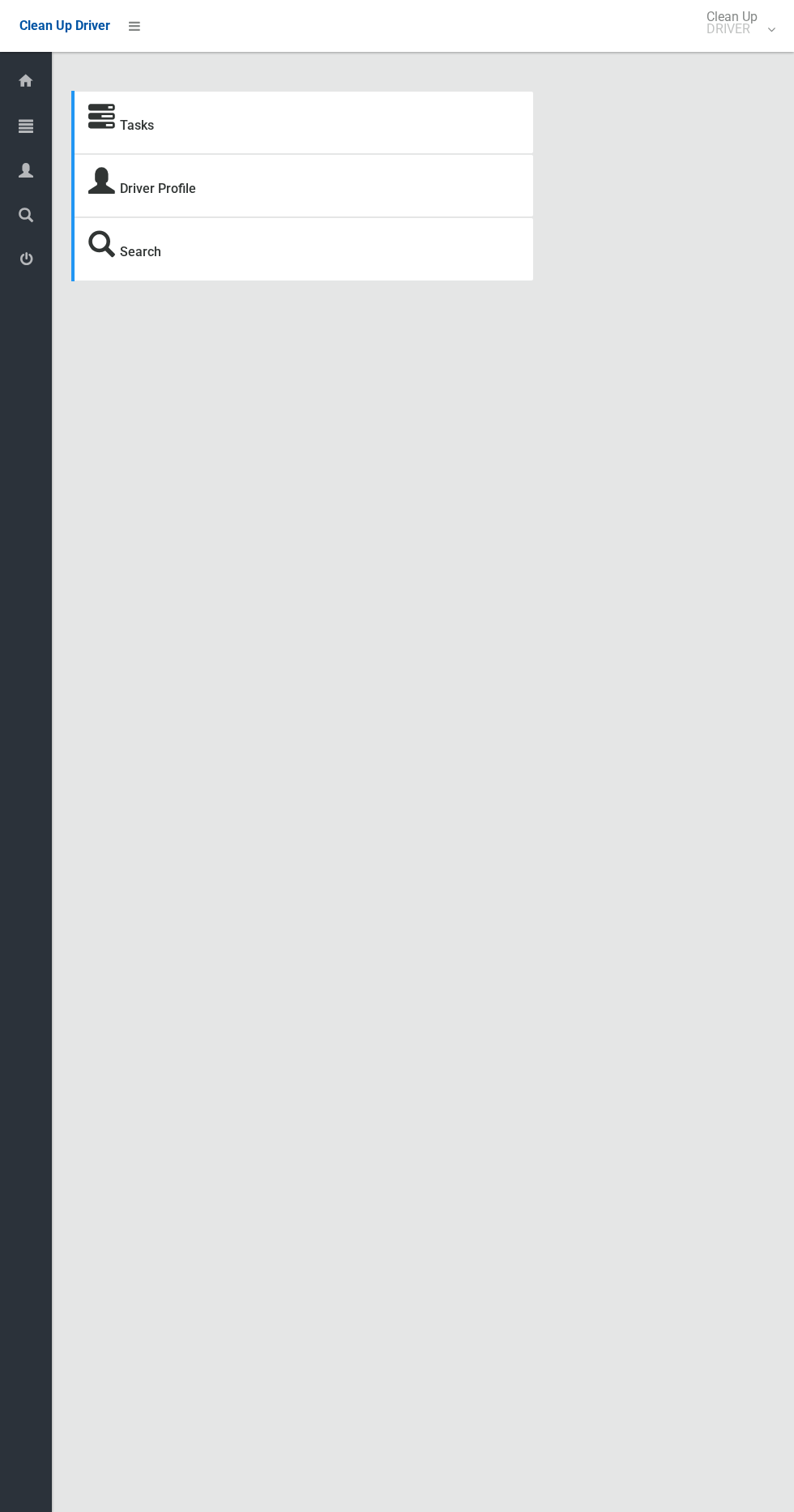
click at [129, 49] on li at bounding box center [130, 26] width 38 height 52
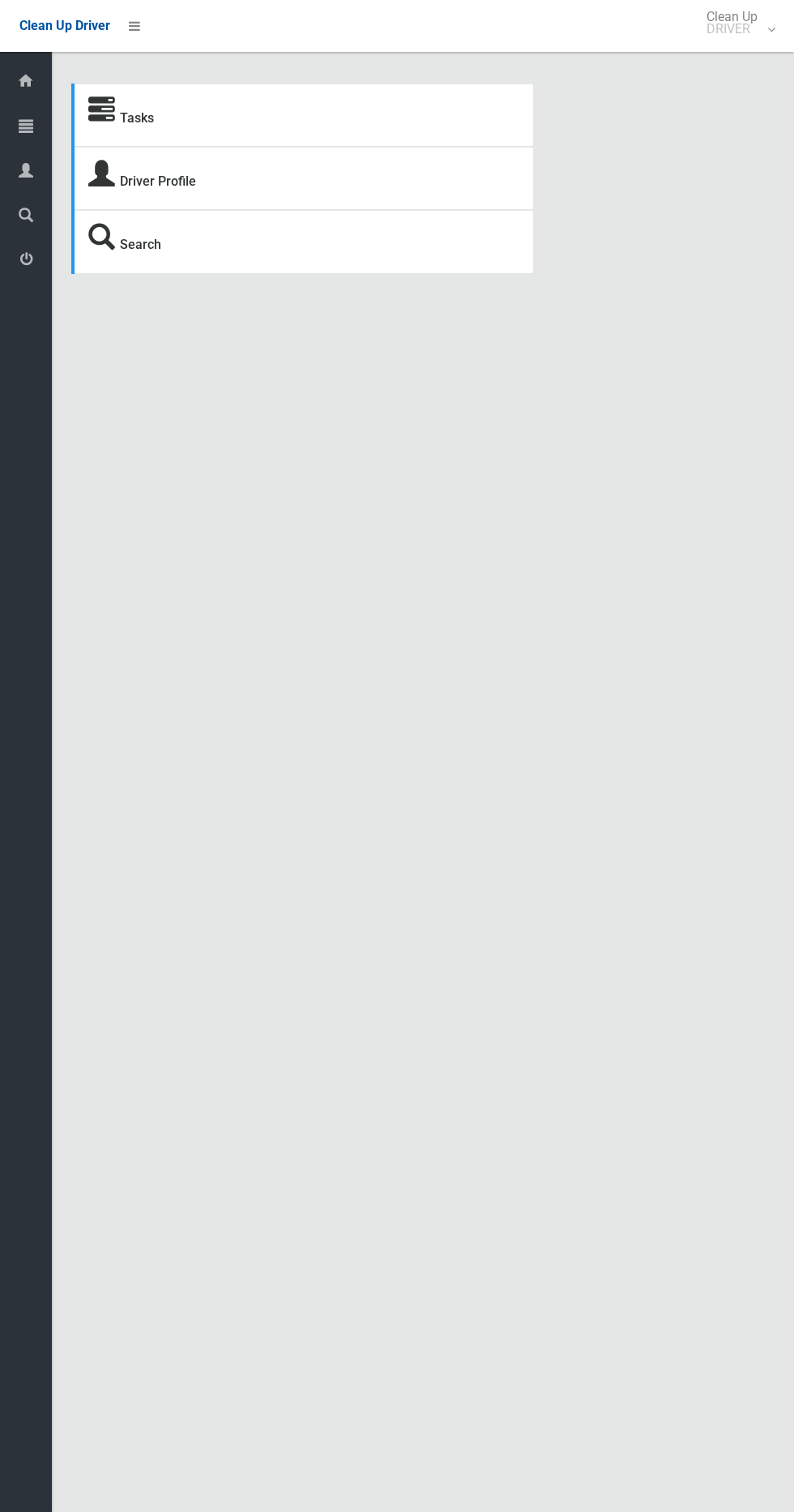
scroll to position [8, 0]
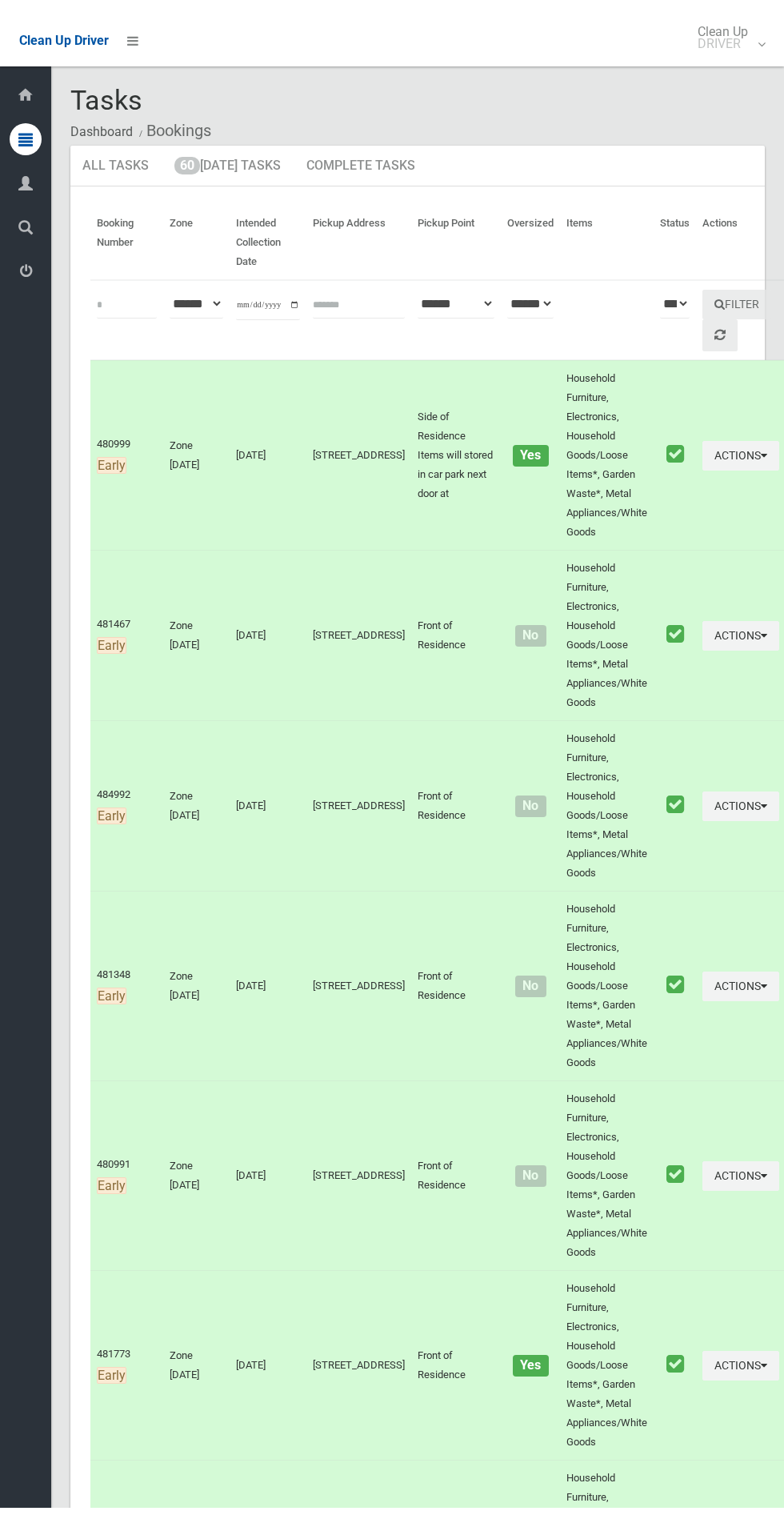
scroll to position [1, 0]
